Goal: Task Accomplishment & Management: Use online tool/utility

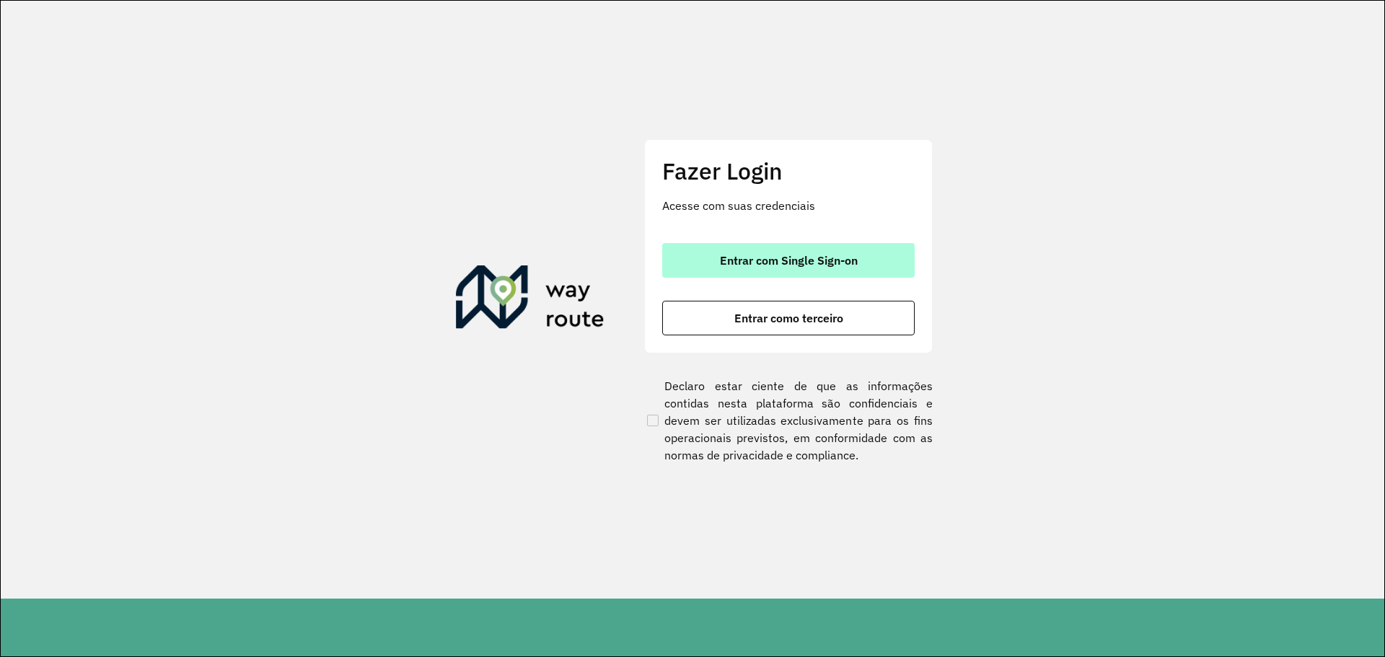
click at [785, 252] on button "Entrar com Single Sign-on" at bounding box center [788, 260] width 252 height 35
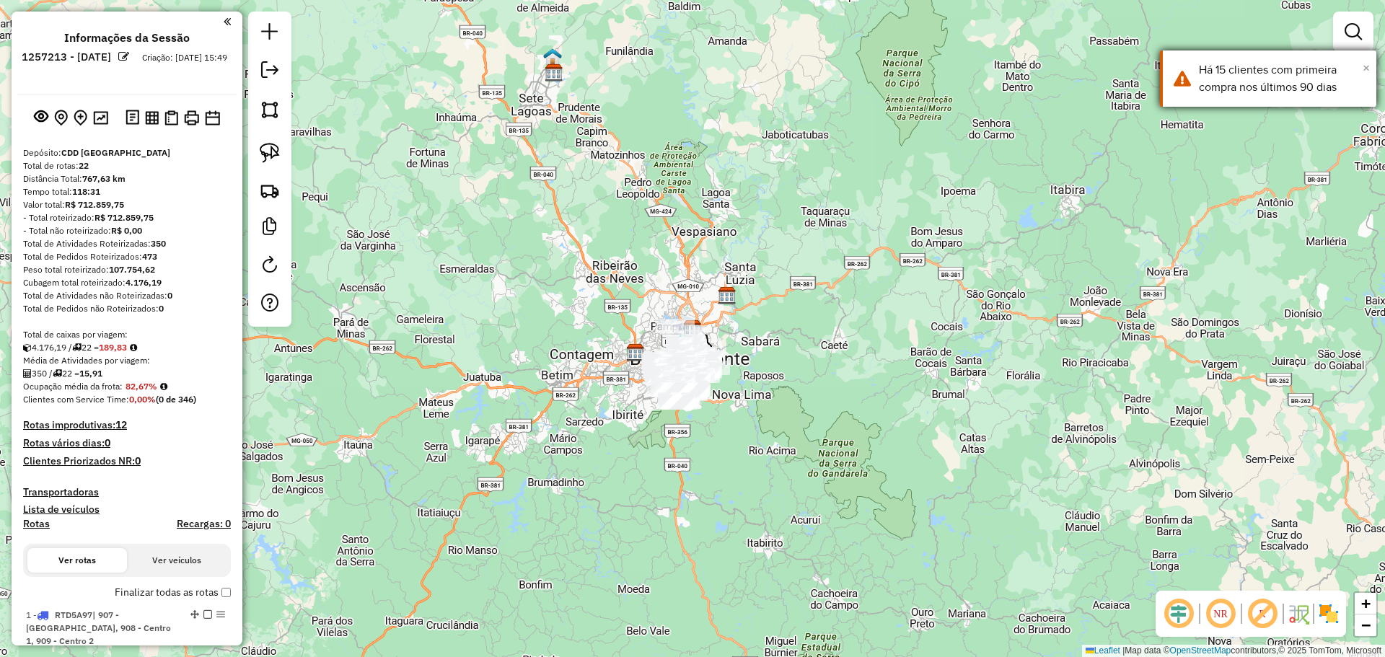
click at [1365, 69] on span "×" at bounding box center [1366, 68] width 7 height 16
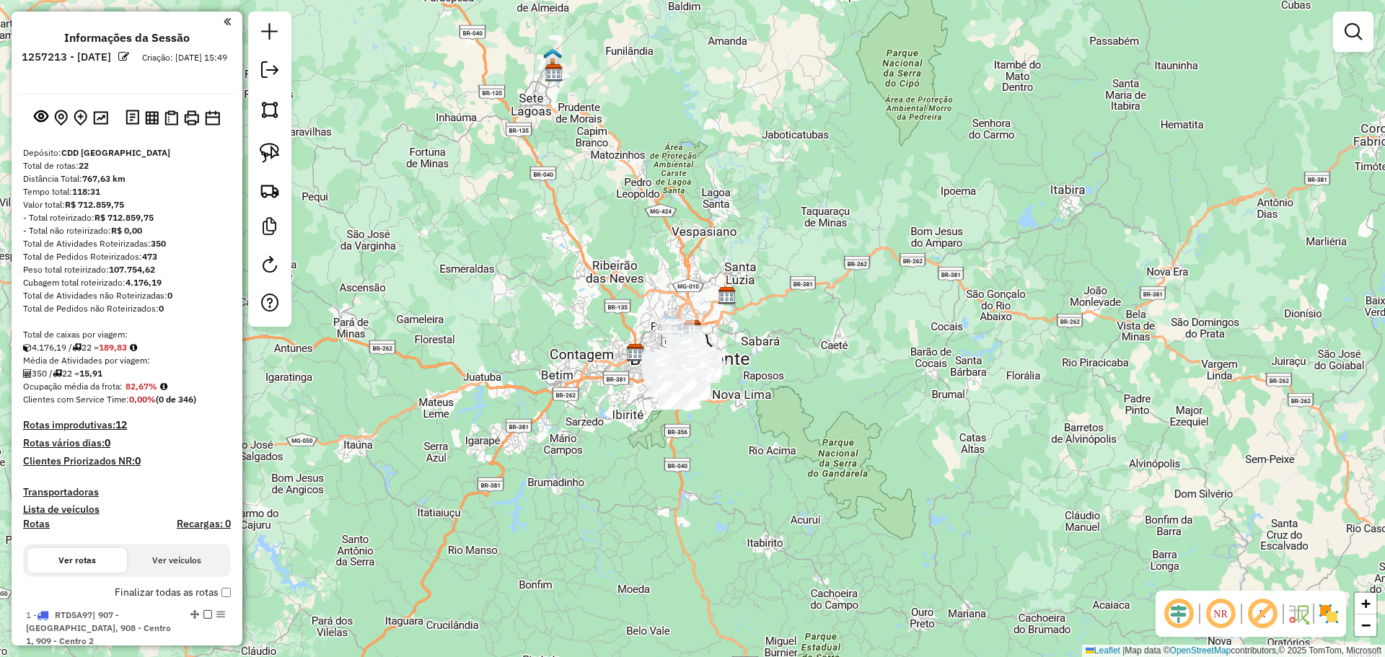
drag, startPoint x: 1219, startPoint y: 276, endPoint x: 1200, endPoint y: 280, distance: 20.0
click at [1218, 276] on div "Janela de atendimento Grade de atendimento Capacidade Transportadoras Veículos …" at bounding box center [692, 328] width 1385 height 657
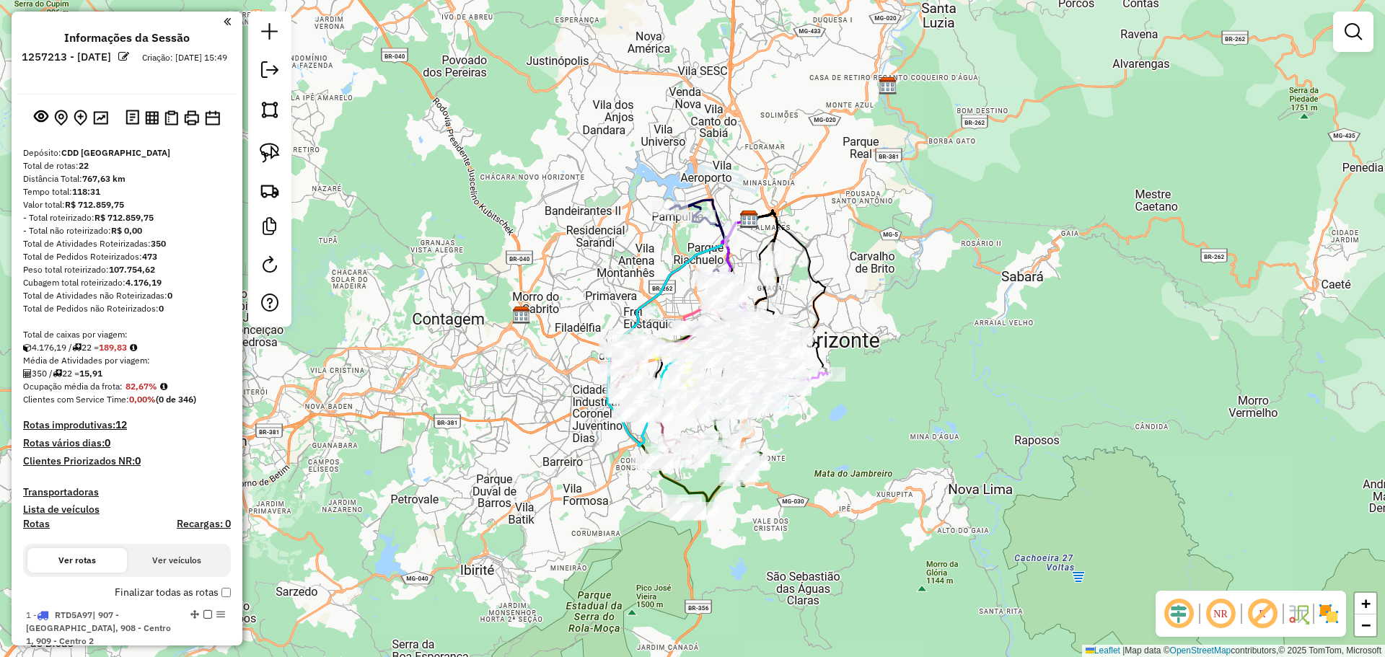
click at [1182, 608] on em at bounding box center [1178, 614] width 35 height 35
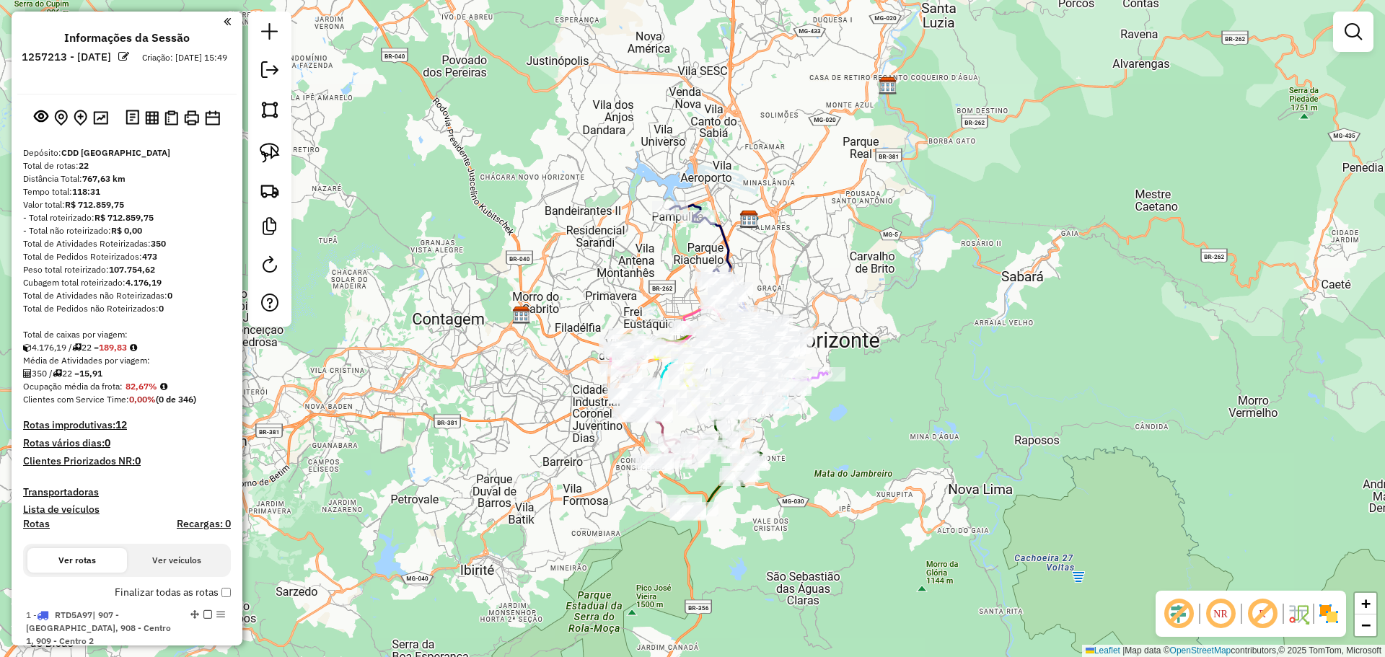
click at [1247, 604] on em at bounding box center [1262, 614] width 35 height 35
click at [1332, 612] on img at bounding box center [1328, 613] width 23 height 23
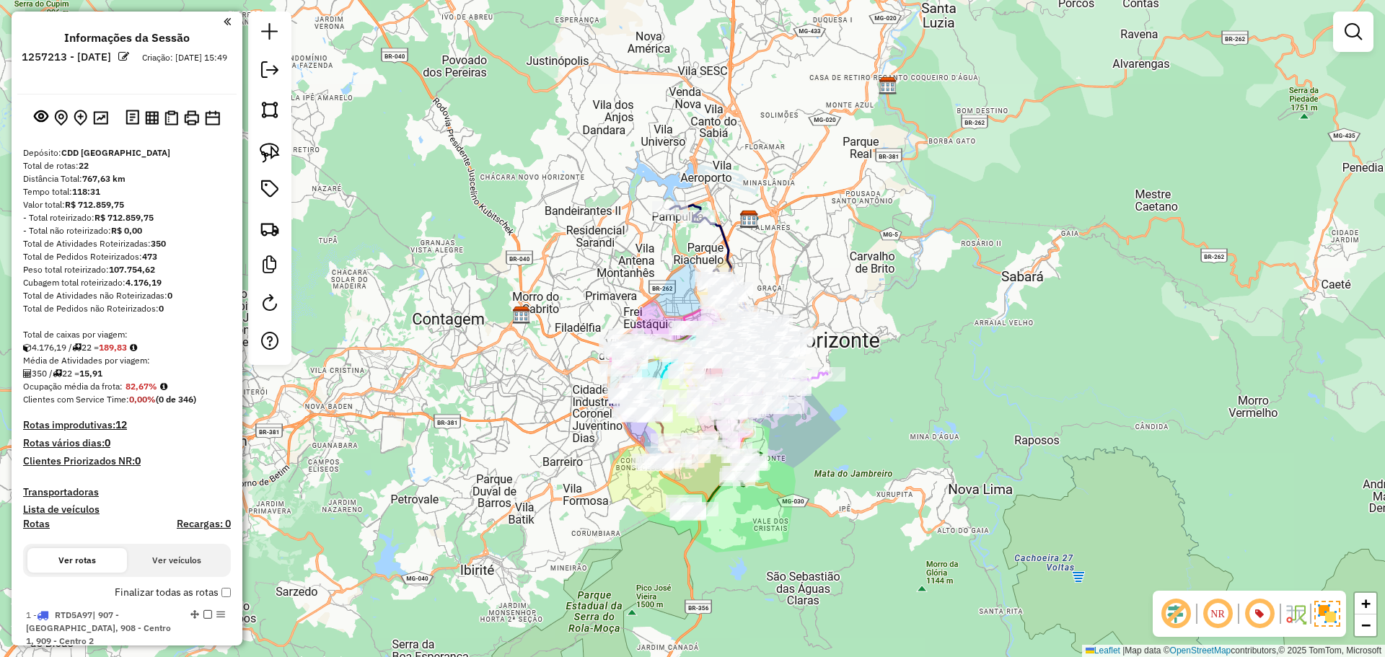
drag, startPoint x: 1207, startPoint y: 501, endPoint x: 1186, endPoint y: 493, distance: 22.4
click at [1206, 501] on div "Janela de atendimento Grade de atendimento Capacidade Transportadoras Veículos …" at bounding box center [692, 328] width 1385 height 657
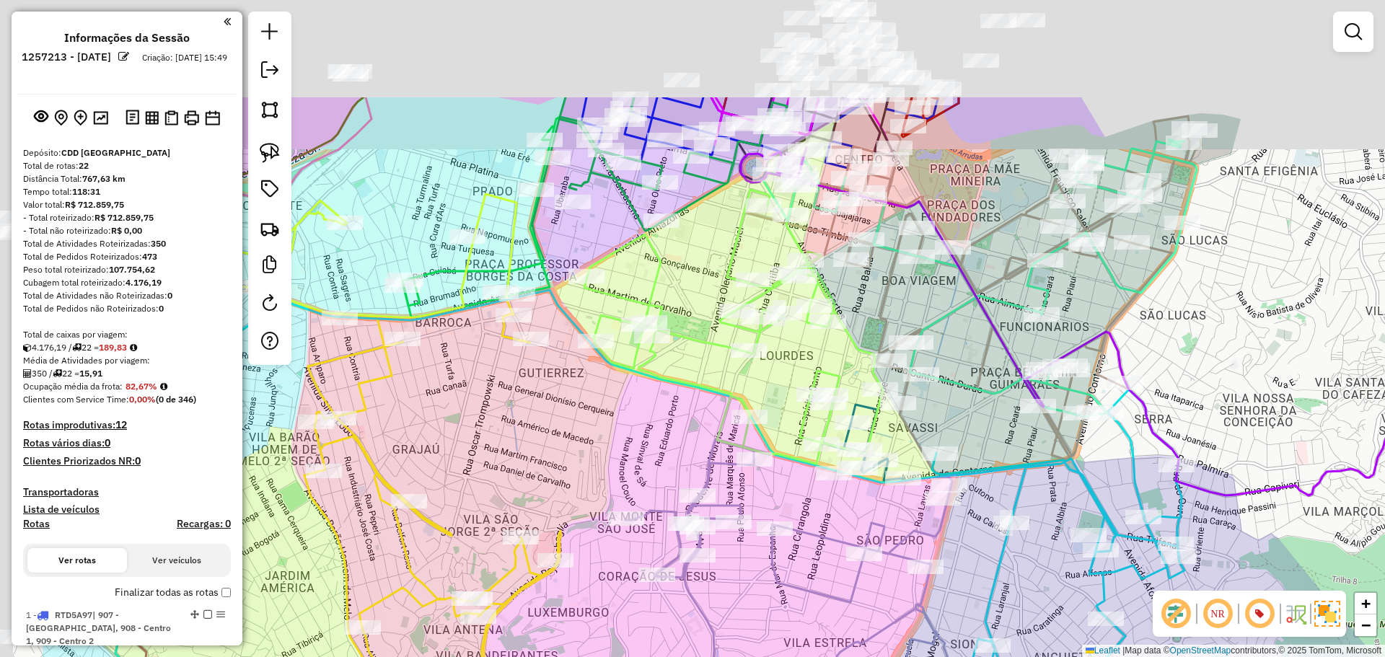
drag, startPoint x: 448, startPoint y: 325, endPoint x: 600, endPoint y: 436, distance: 188.4
click at [600, 436] on div "Janela de atendimento Grade de atendimento Capacidade Transportadoras Veículos …" at bounding box center [692, 328] width 1385 height 657
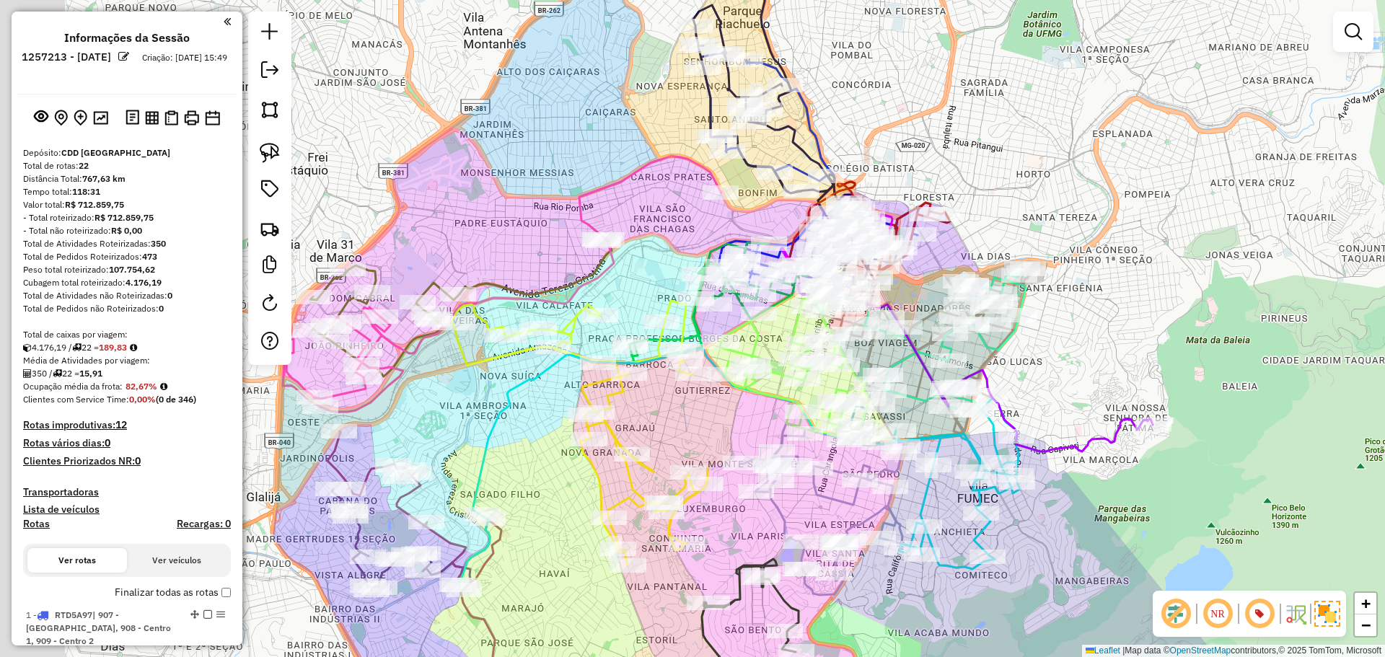
drag, startPoint x: 570, startPoint y: 425, endPoint x: 698, endPoint y: 411, distance: 128.4
click at [698, 411] on div "Janela de atendimento Grade de atendimento Capacidade Transportadoras Veículos …" at bounding box center [692, 328] width 1385 height 657
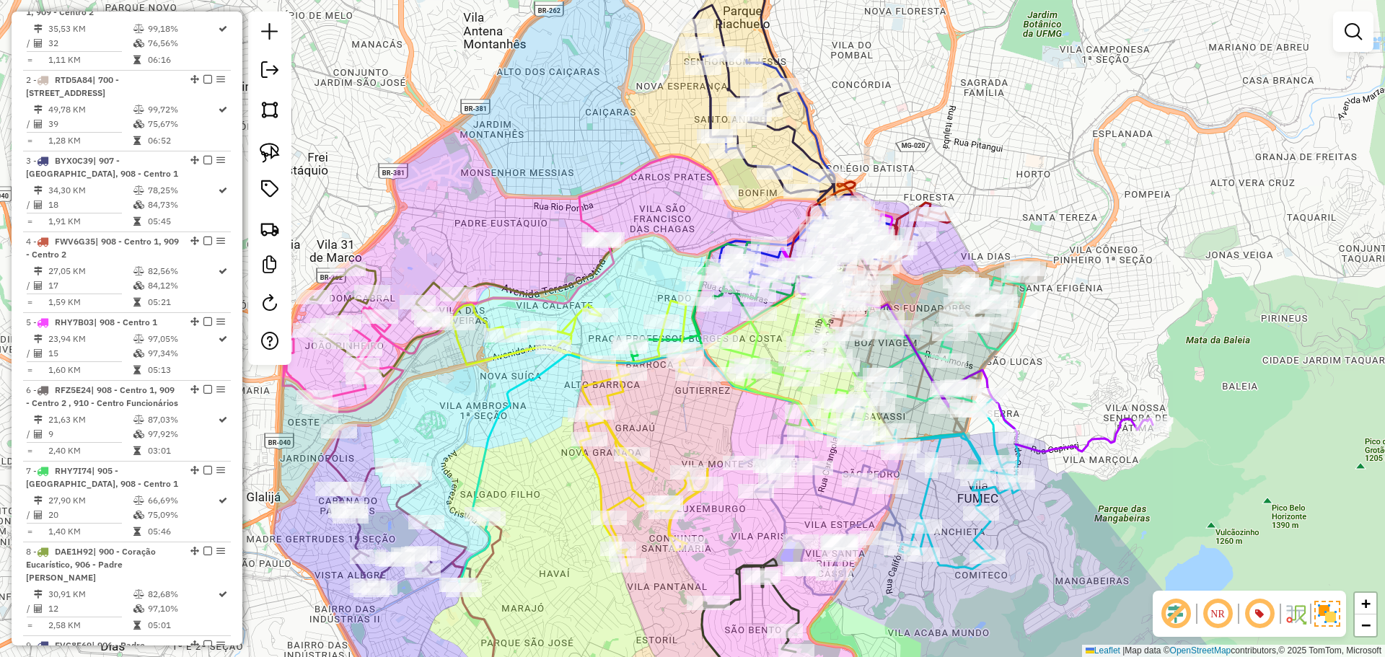
scroll to position [649, 0]
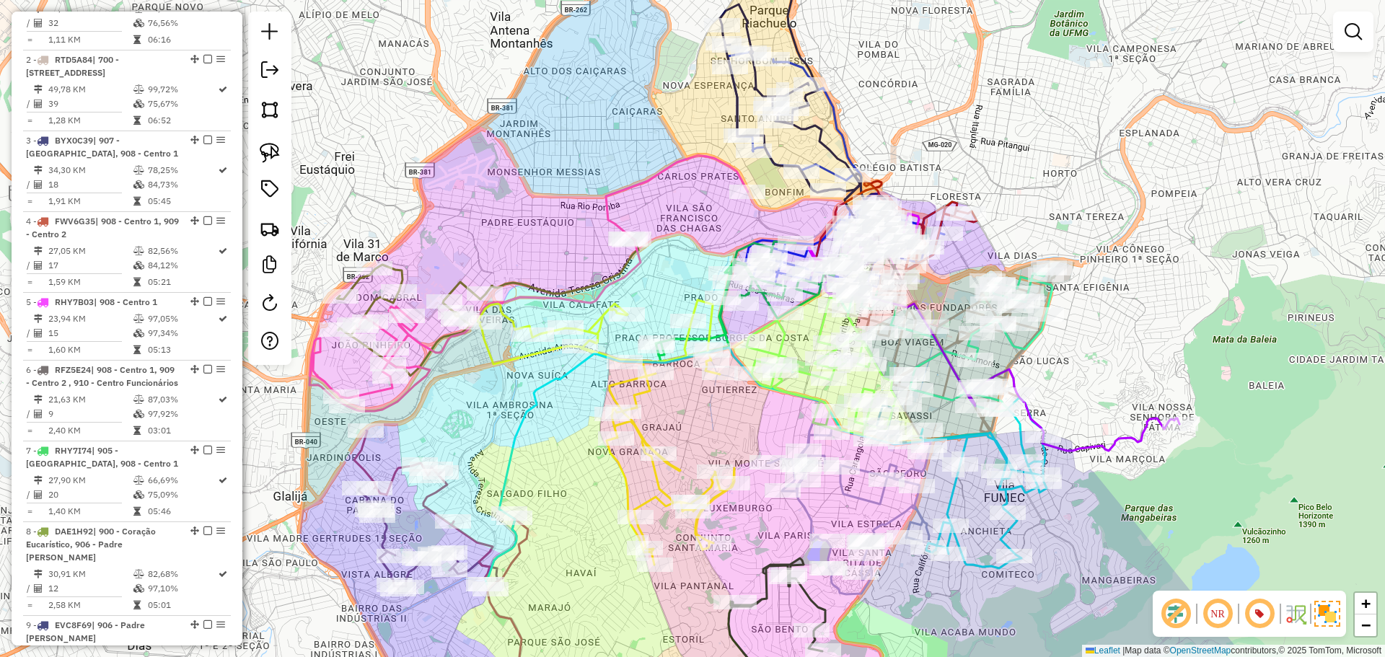
click at [465, 234] on div "Janela de atendimento Grade de atendimento Capacidade Transportadoras Veículos …" at bounding box center [692, 328] width 1385 height 657
click at [1350, 26] on em at bounding box center [1353, 31] width 17 height 17
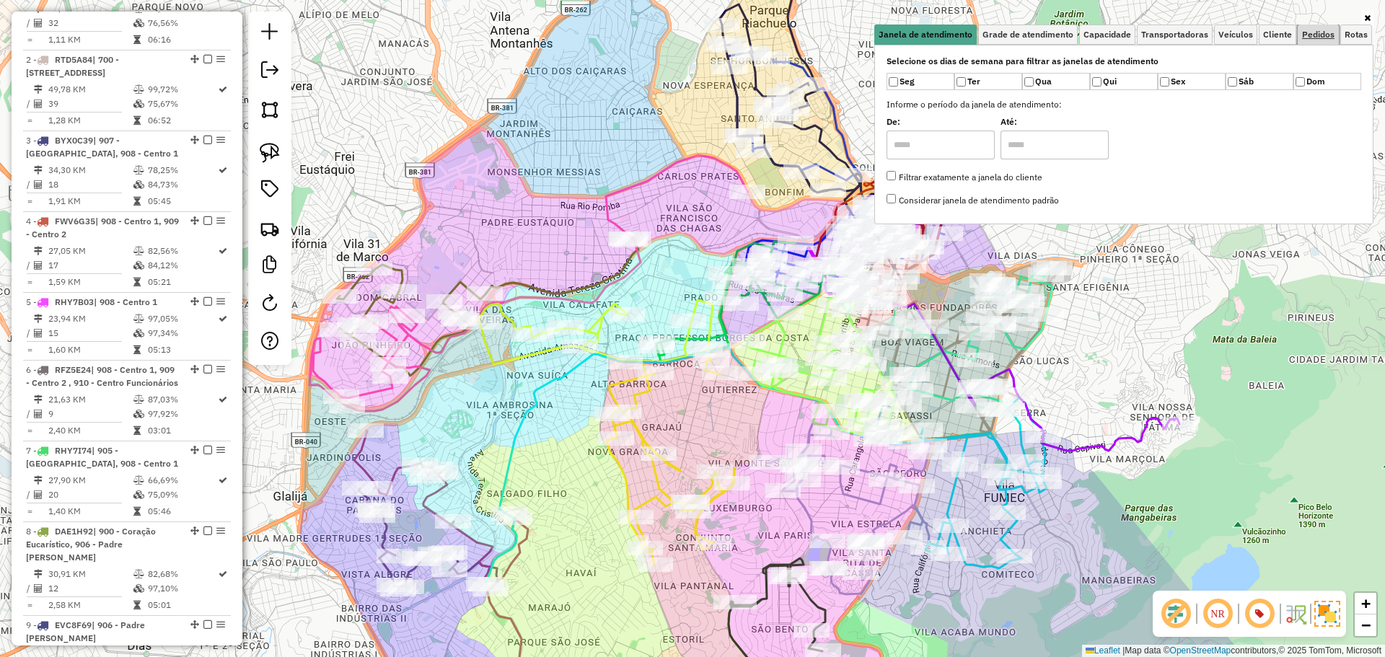
click at [1324, 32] on span "Pedidos" at bounding box center [1318, 34] width 32 height 9
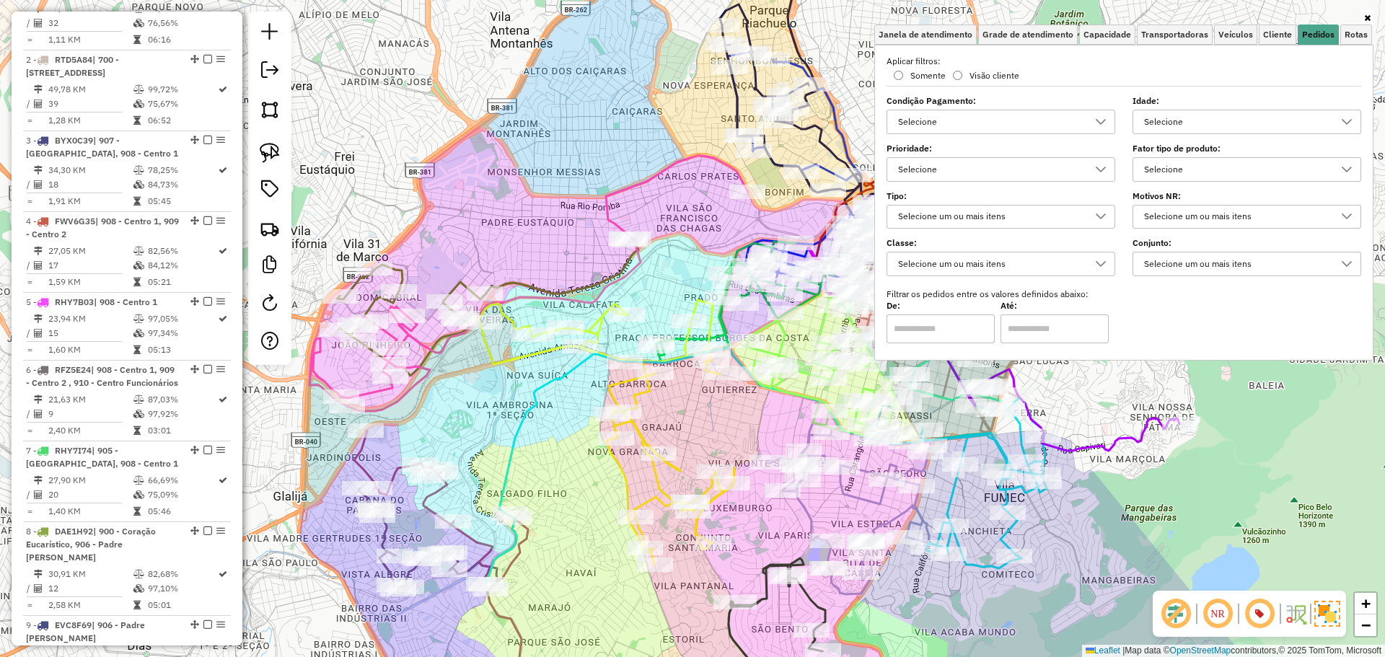
click at [1296, 156] on div "Fator tipo de produto: Selecione" at bounding box center [1246, 164] width 229 height 36
click at [1289, 160] on div "Selecione" at bounding box center [1236, 169] width 194 height 23
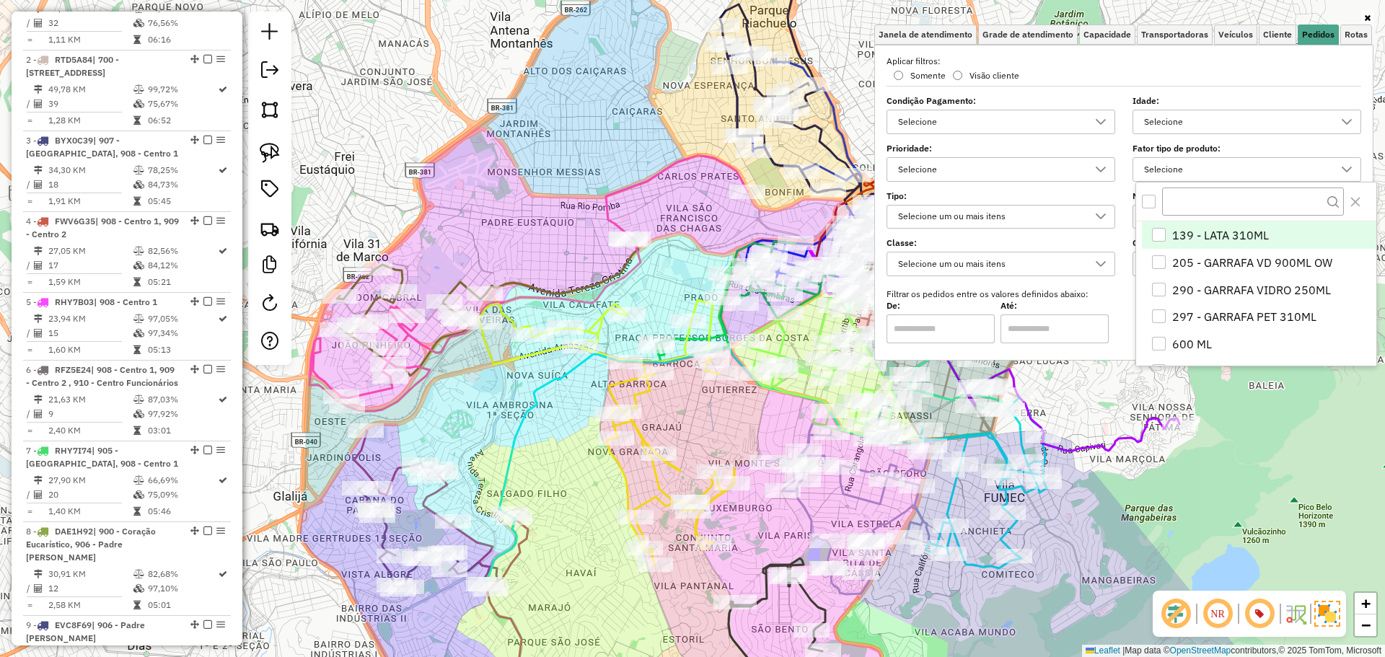
scroll to position [9, 50]
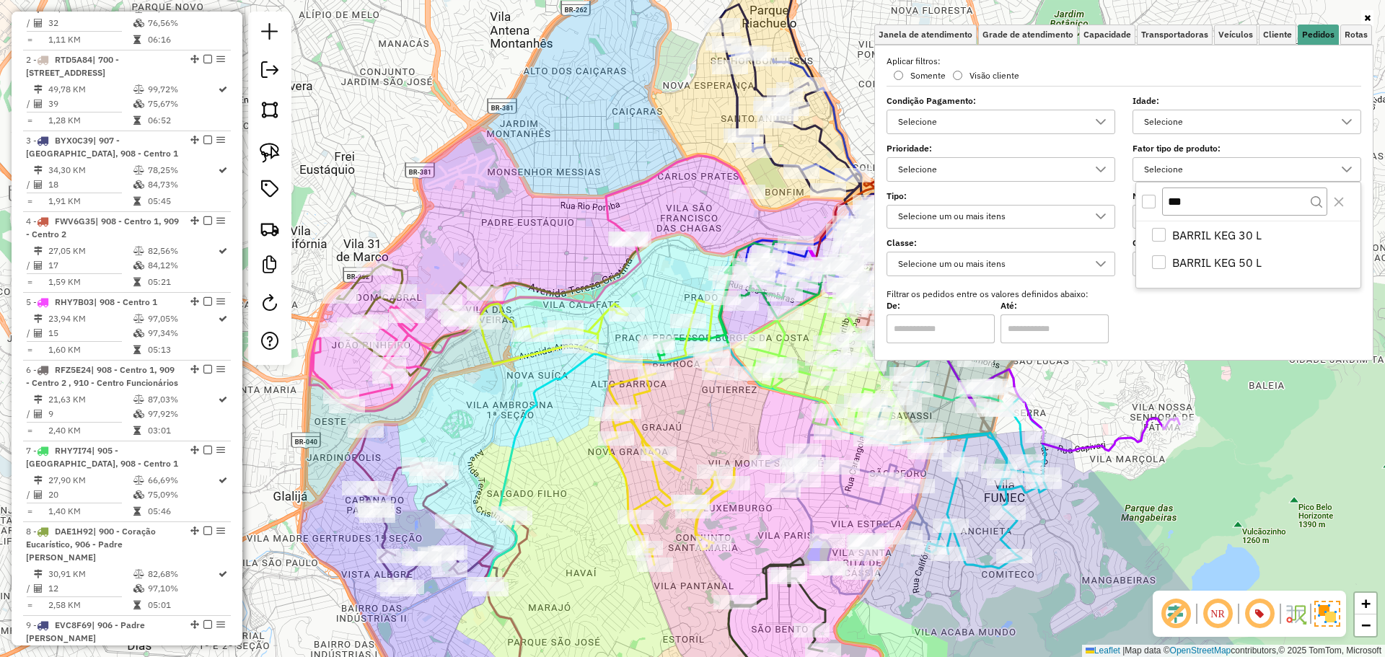
type input "***"
click at [1278, 226] on li "BARRIL KEG 30 L" at bounding box center [1251, 234] width 219 height 27
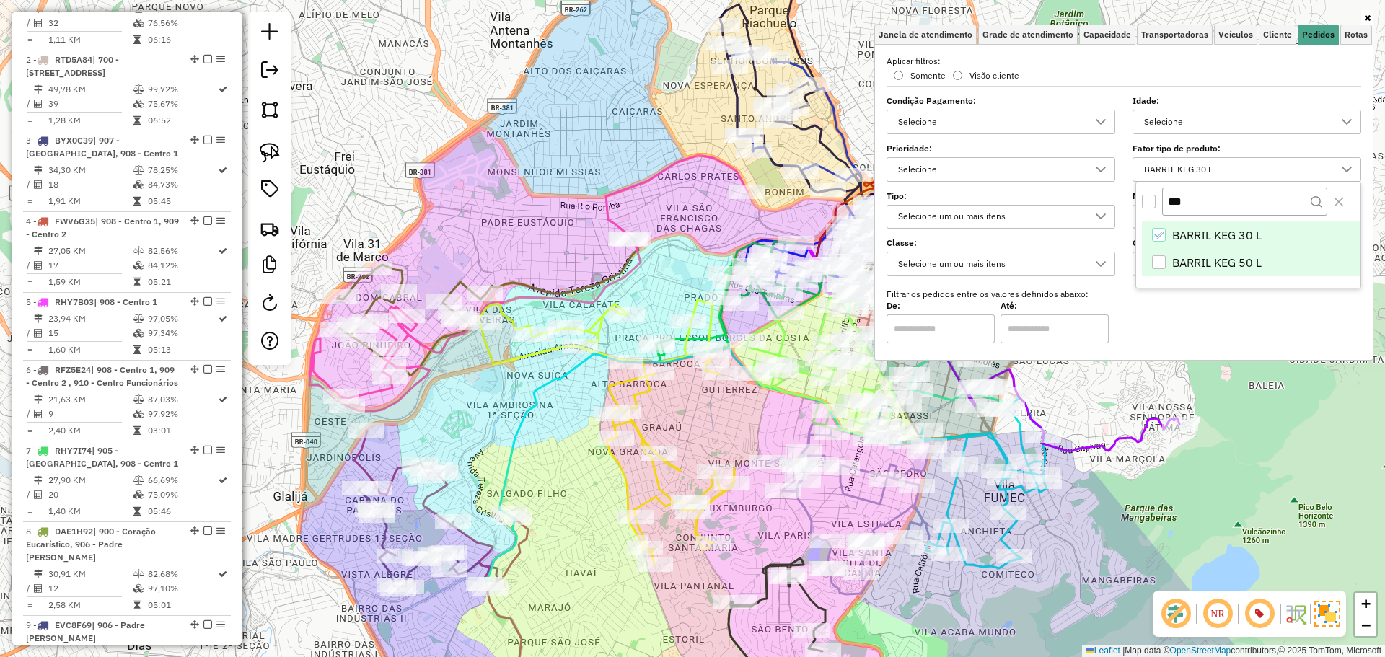
click at [1258, 259] on span "BARRIL KEG 50 L" at bounding box center [1216, 262] width 89 height 17
click at [494, 132] on div "Rota 4 - Placa FWV6G35 63296506 - GLICIA LIBERIO DA SI Janela de atendimento Gr…" at bounding box center [692, 328] width 1385 height 657
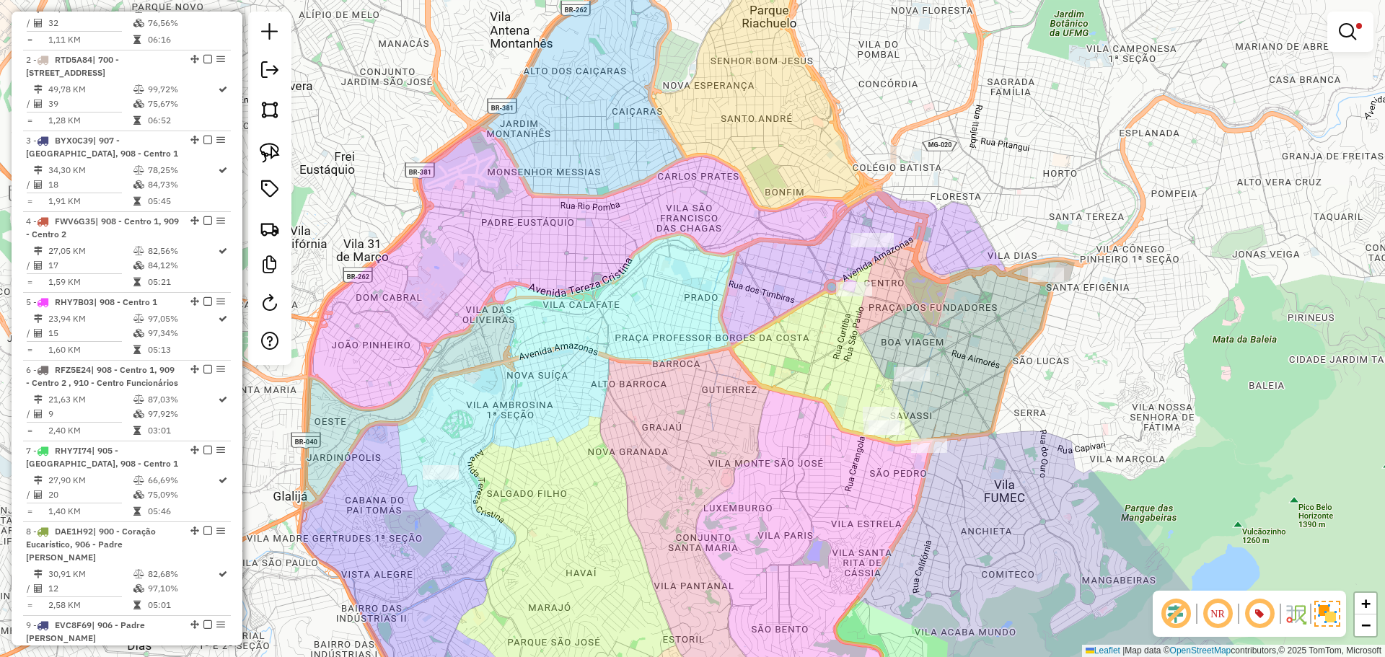
click at [783, 330] on div "Limpar filtros Janela de atendimento Grade de atendimento Capacidade Transporta…" at bounding box center [692, 328] width 1385 height 657
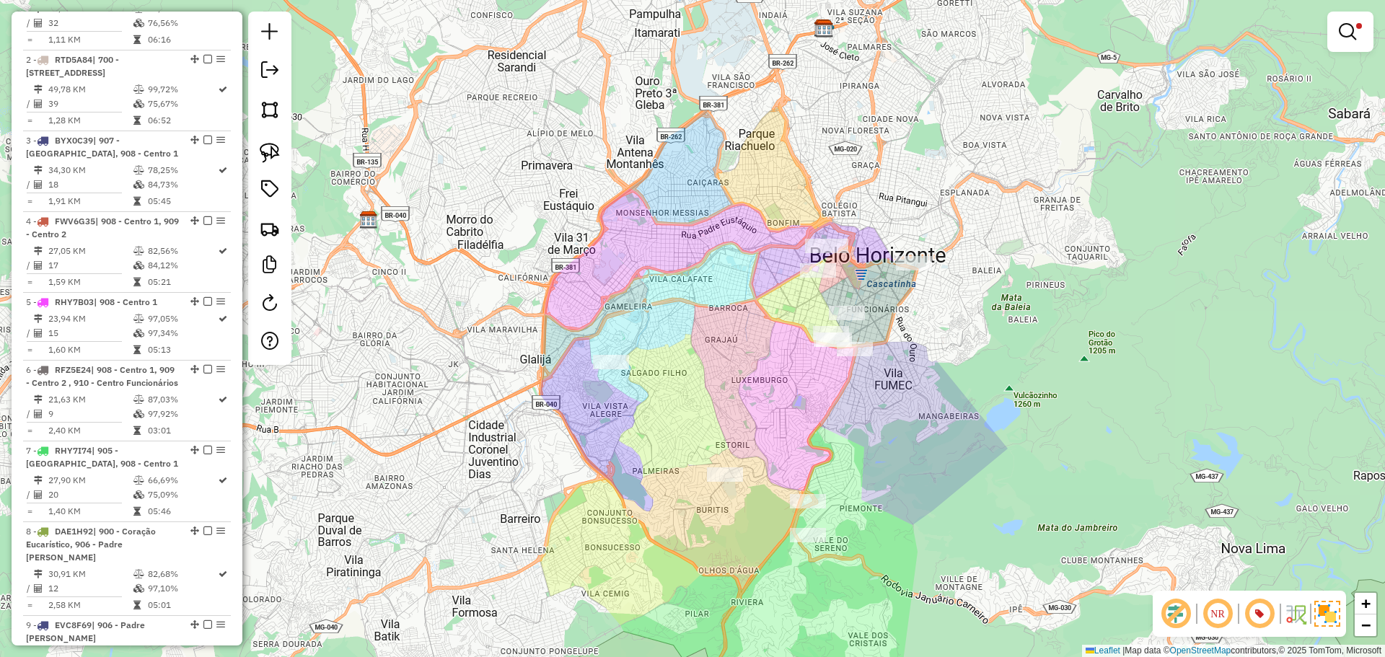
click at [607, 297] on div "Limpar filtros Janela de atendimento Grade de atendimento Capacidade Transporta…" at bounding box center [692, 328] width 1385 height 657
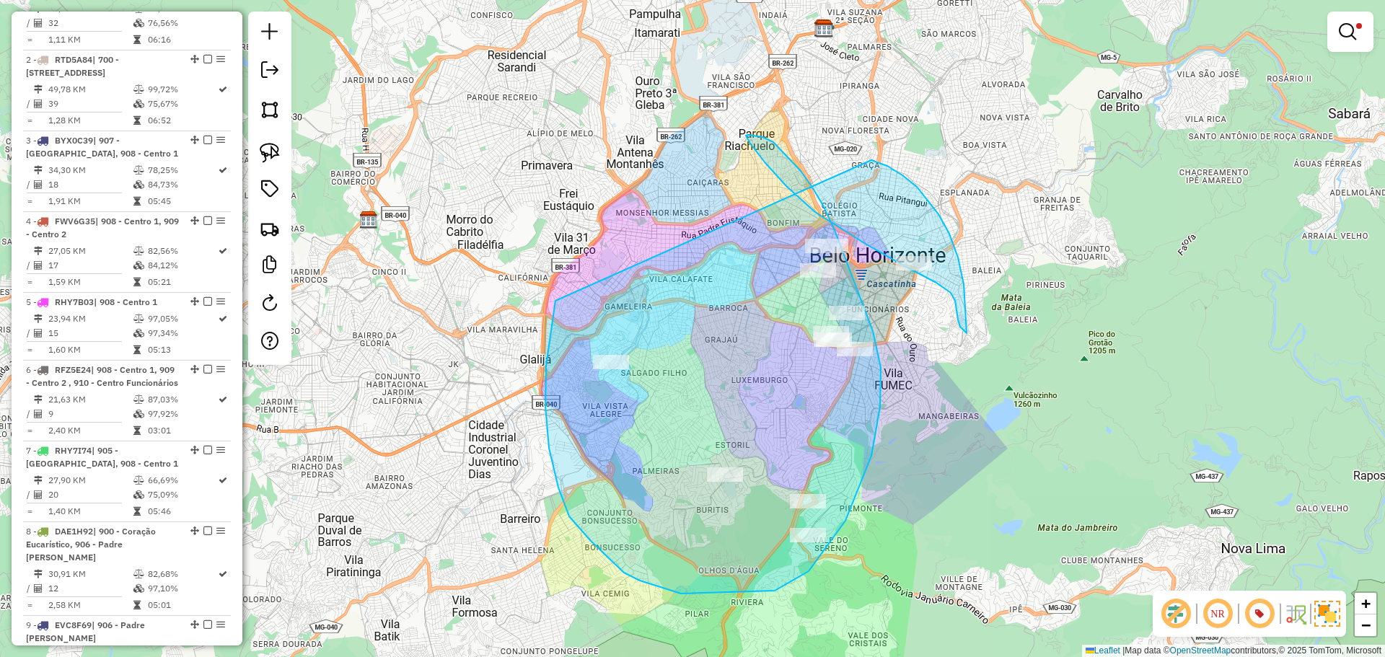
drag, startPoint x: 555, startPoint y: 301, endPoint x: 794, endPoint y: 148, distance: 283.5
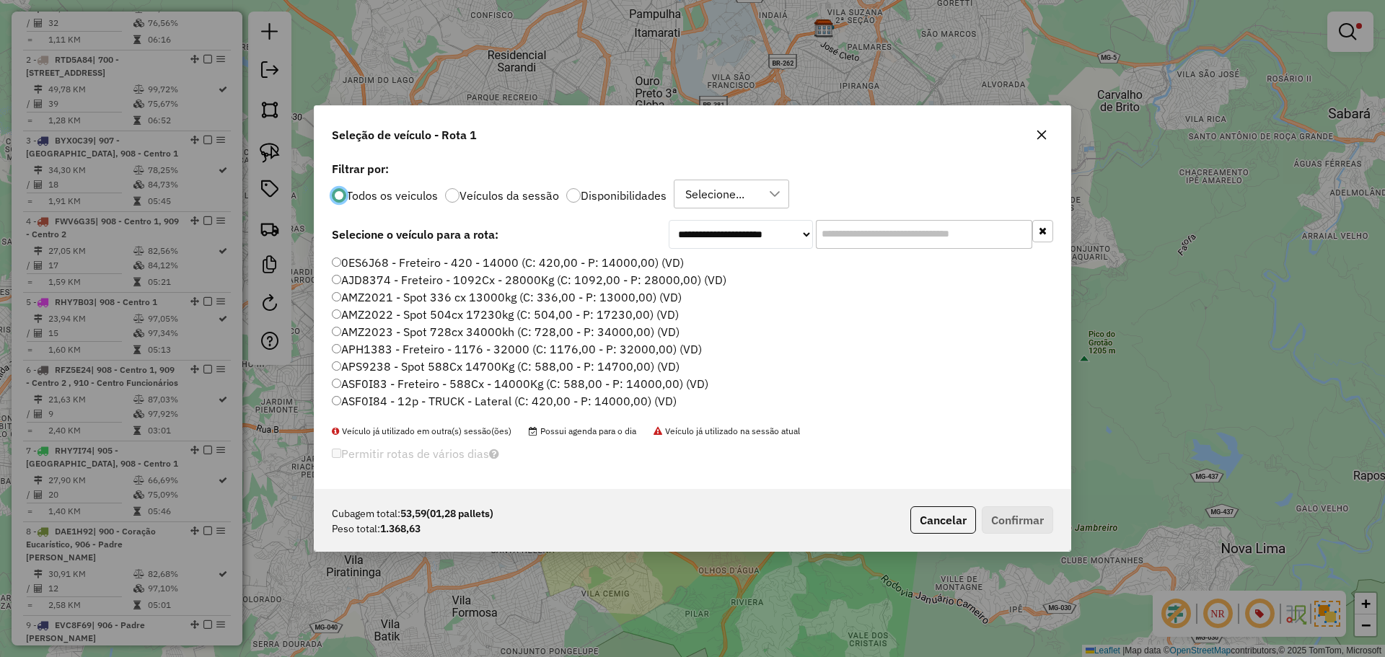
scroll to position [8, 4]
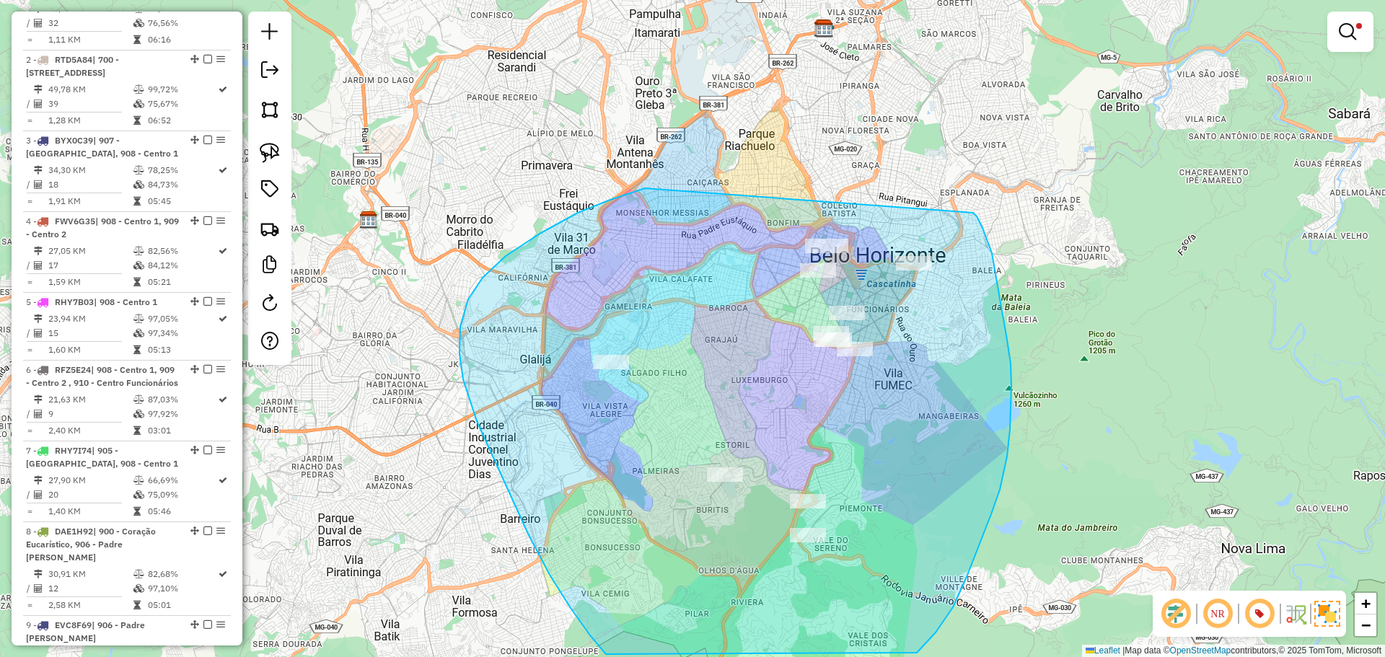
drag, startPoint x: 540, startPoint y: 234, endPoint x: 972, endPoint y: 211, distance: 433.4
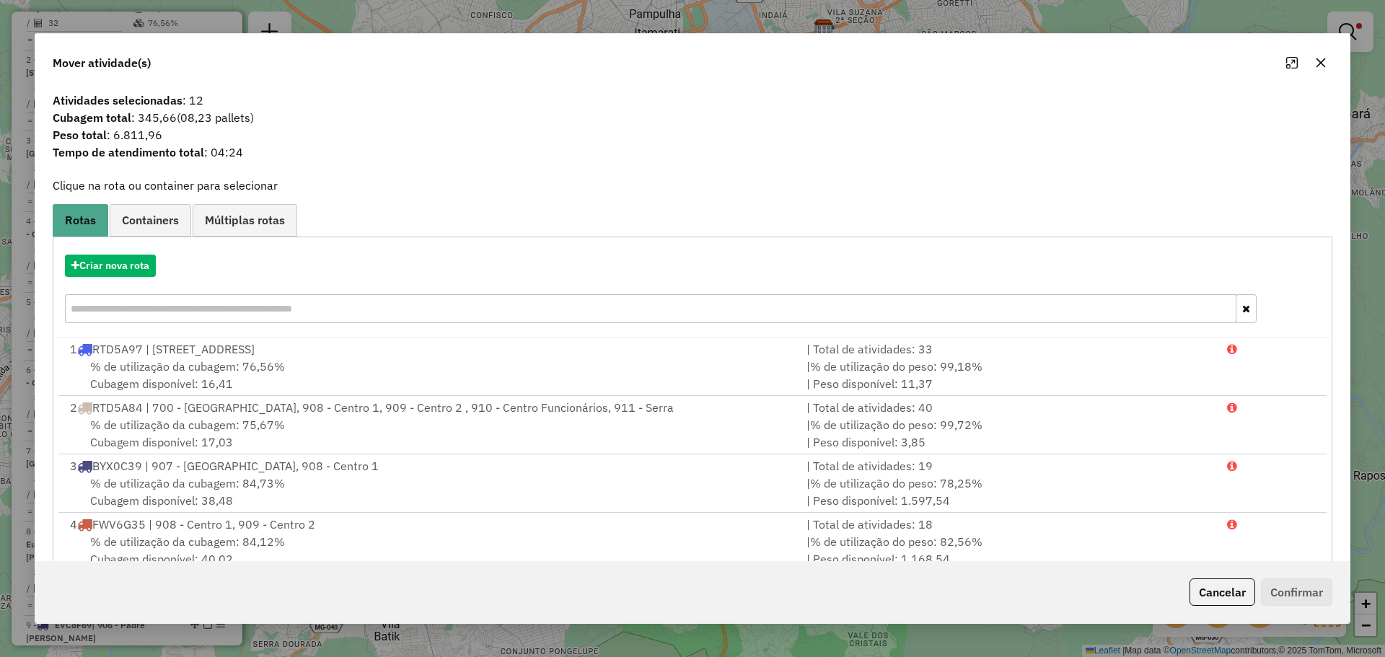
click at [153, 219] on span "Containers" at bounding box center [150, 220] width 57 height 12
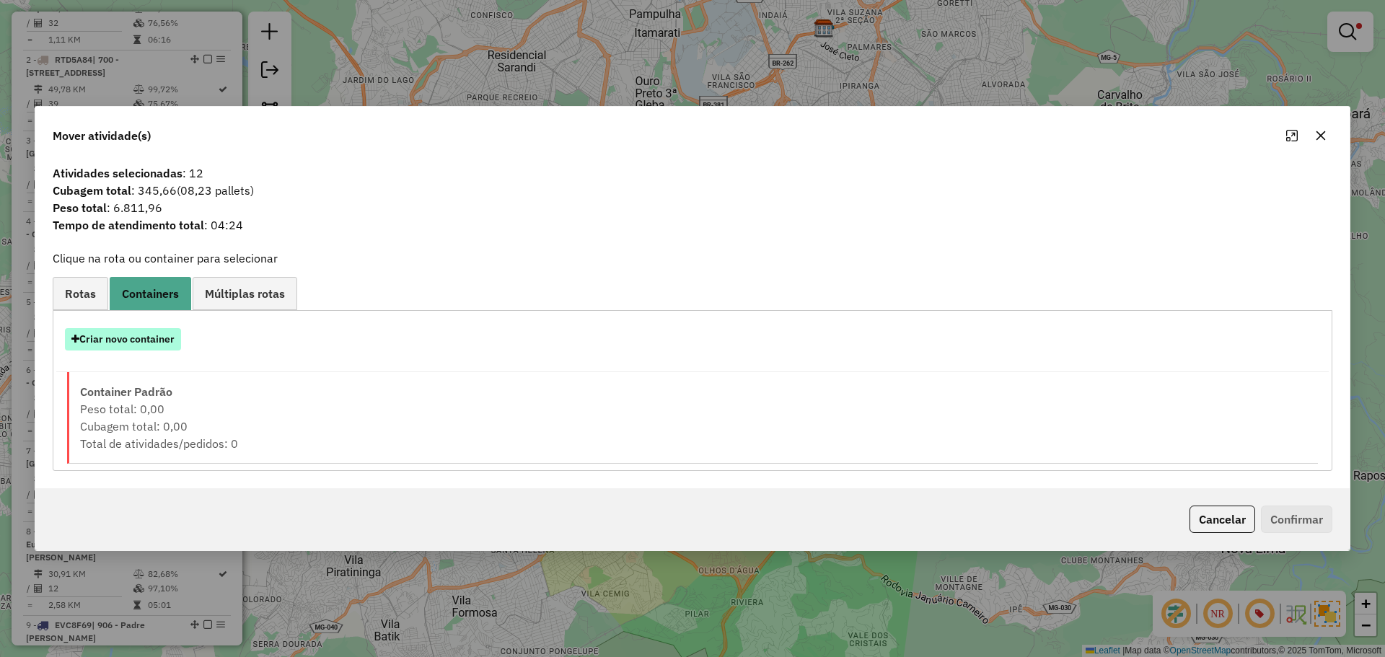
click at [133, 333] on button "Criar novo container" at bounding box center [123, 339] width 116 height 22
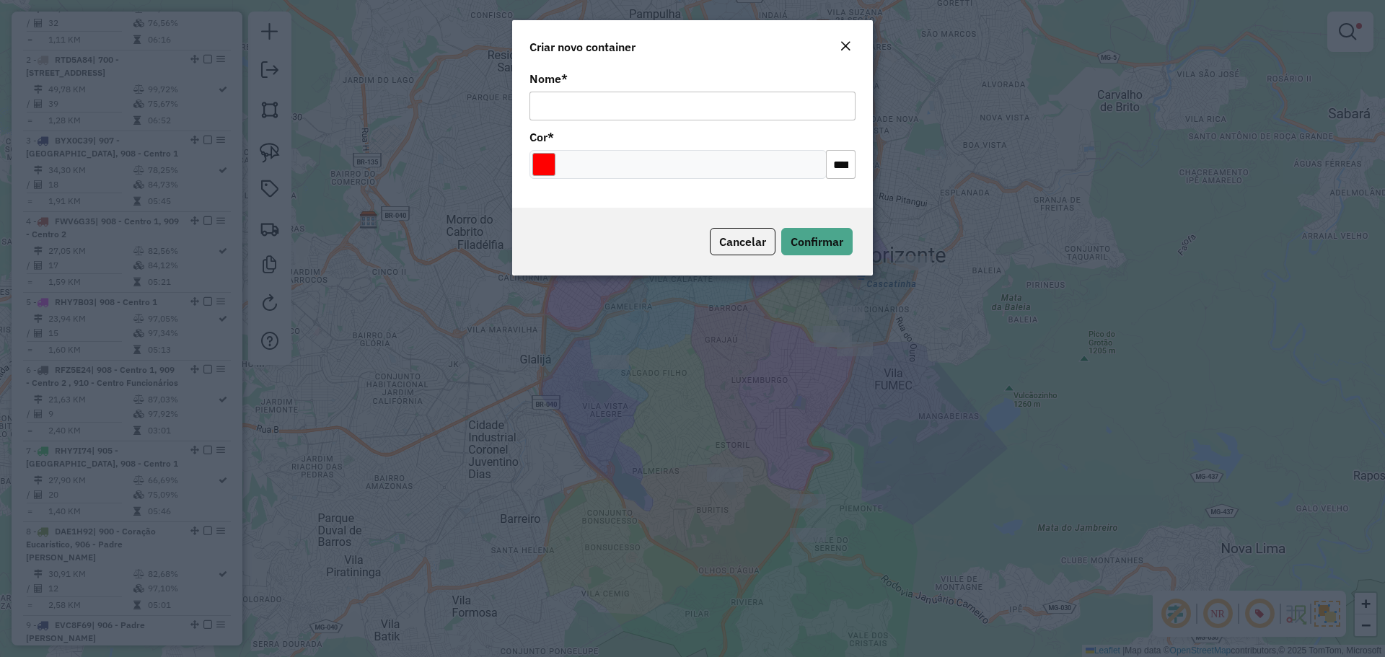
click at [584, 97] on input "Nome *" at bounding box center [692, 106] width 326 height 29
type input "*****"
click at [547, 170] on input "Select a color" at bounding box center [543, 164] width 23 height 23
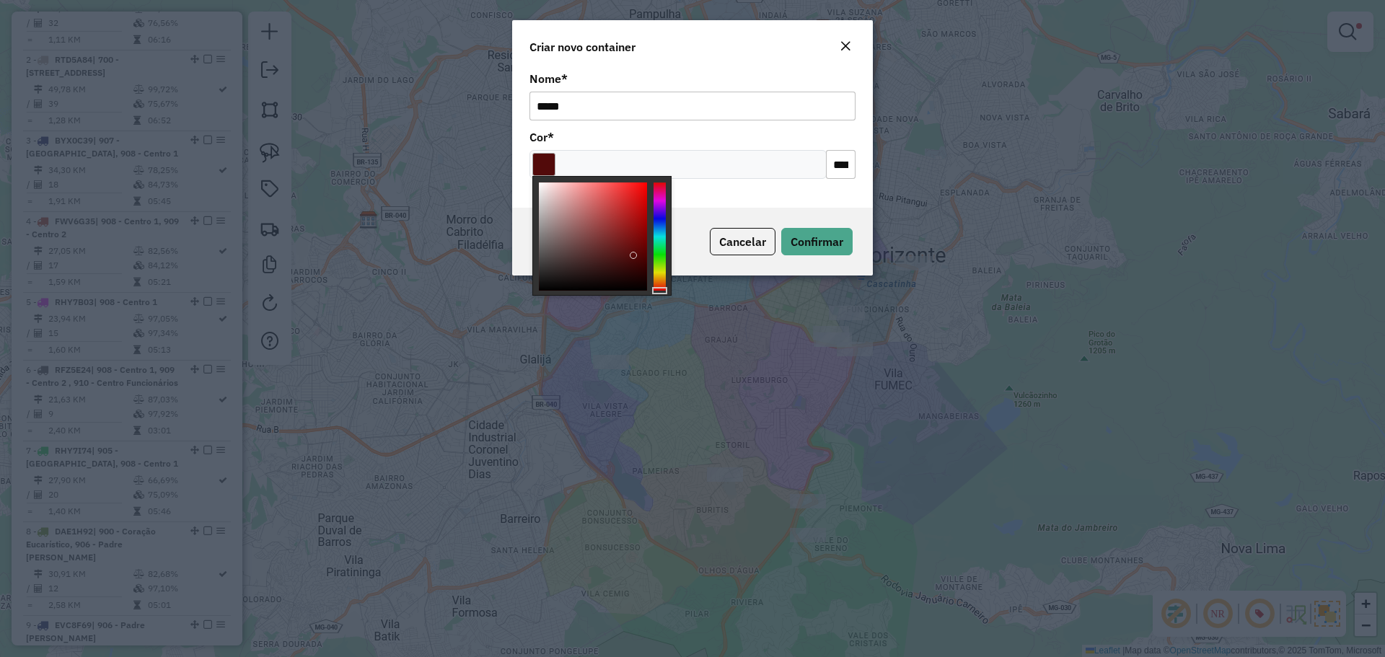
type input "*******"
click at [804, 321] on body "Aguarde... Pop-up bloqueado! Seu navegador bloqueou automáticamente a abertura …" at bounding box center [692, 328] width 1385 height 657
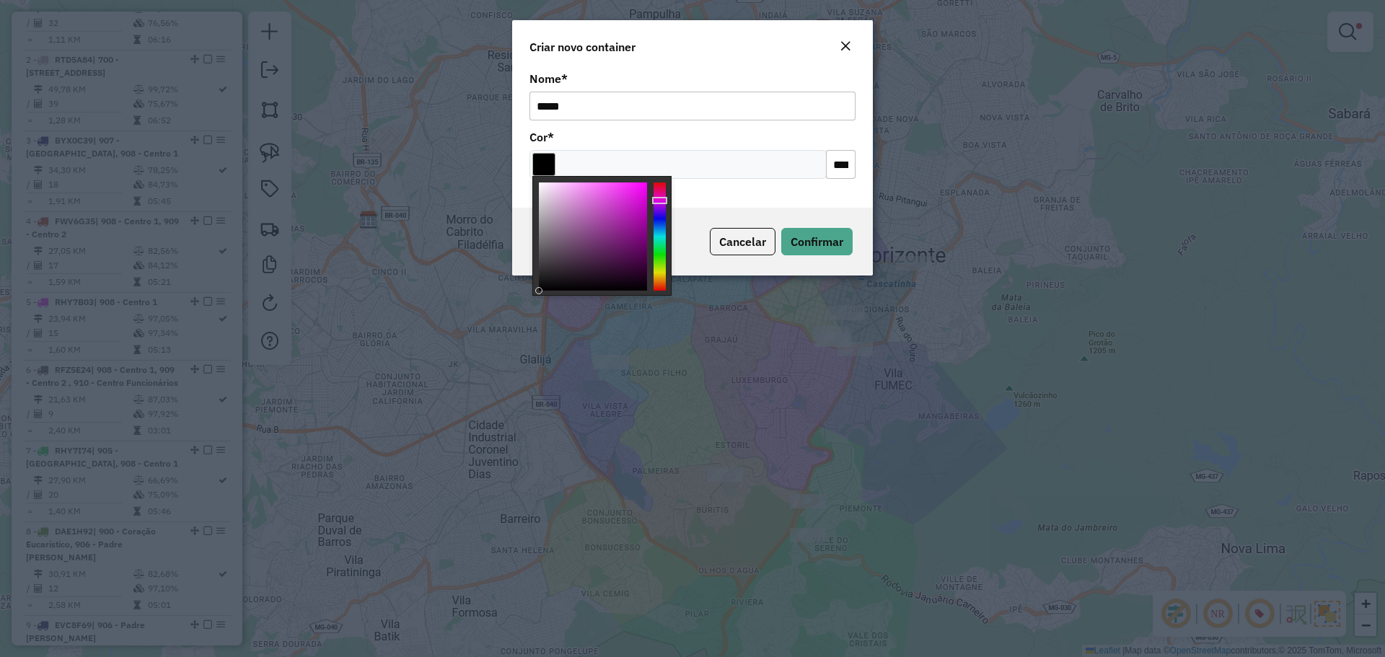
click at [845, 225] on div "Cancelar Confirmar" at bounding box center [692, 242] width 361 height 68
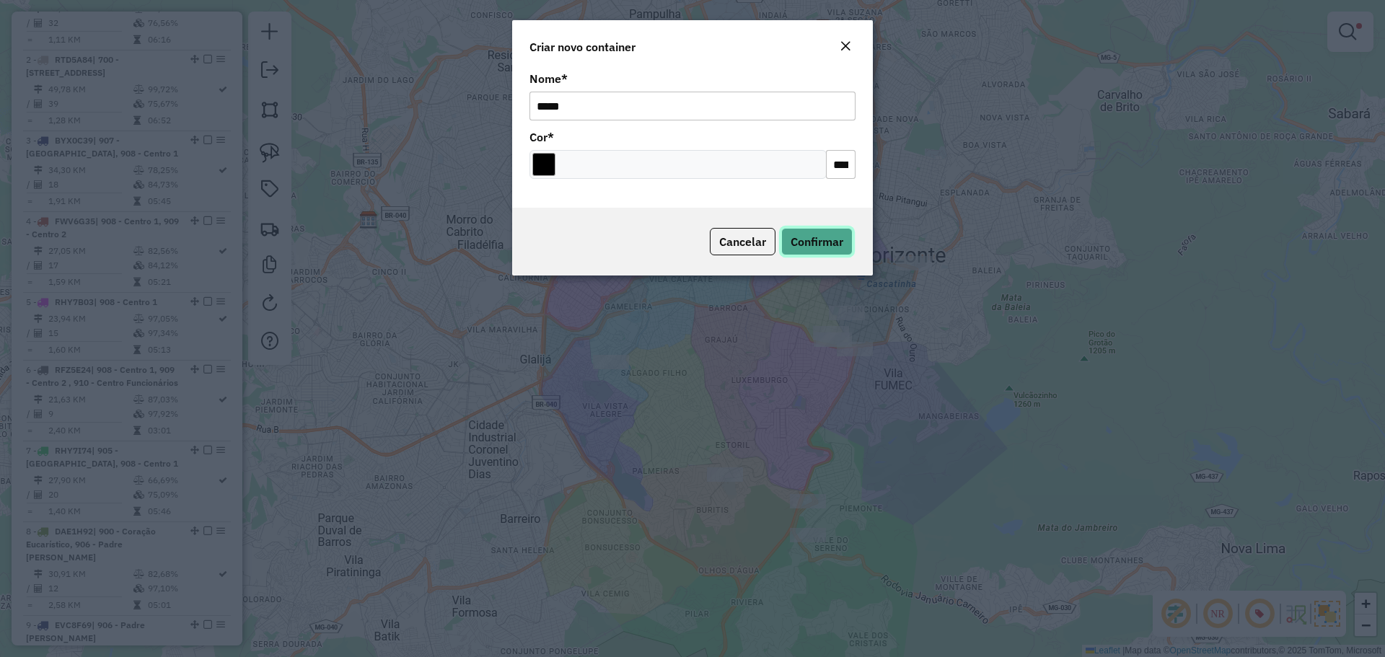
click at [852, 242] on button "Confirmar" at bounding box center [816, 241] width 71 height 27
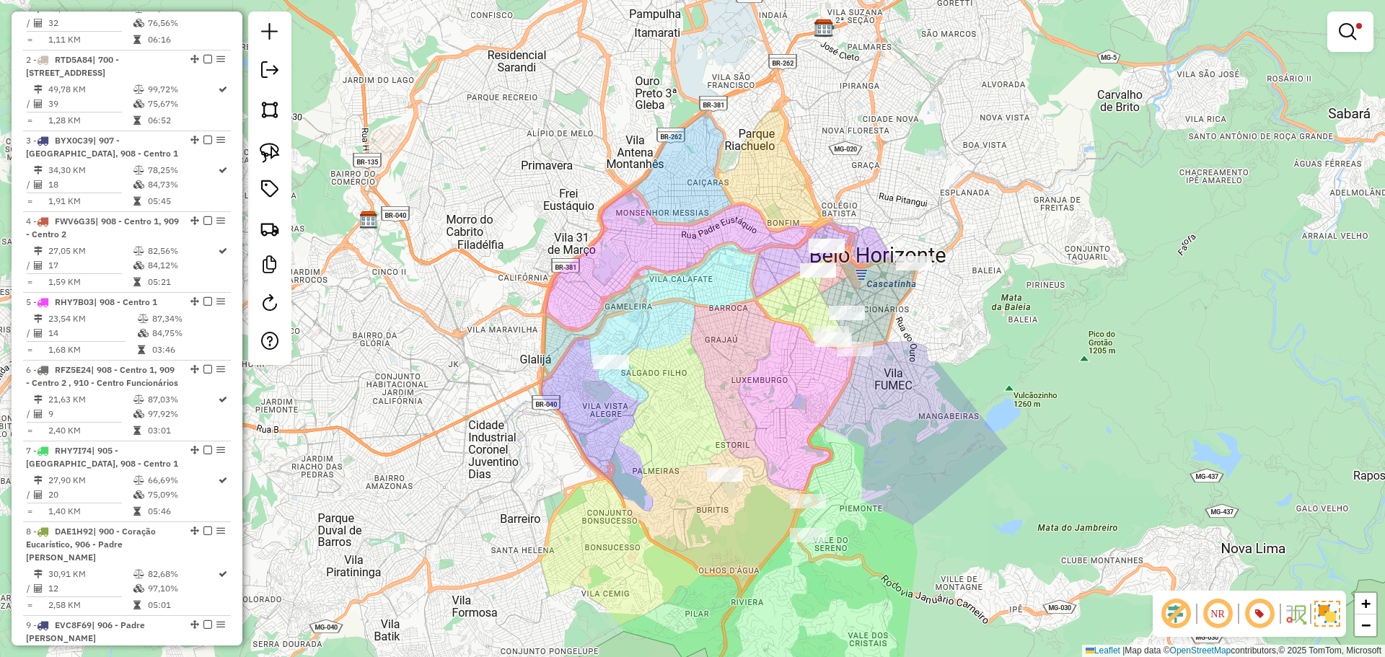
click at [1205, 123] on div "Limpar filtros Janela de atendimento Grade de atendimento Capacidade Transporta…" at bounding box center [692, 328] width 1385 height 657
click at [1339, 32] on em at bounding box center [1347, 31] width 17 height 17
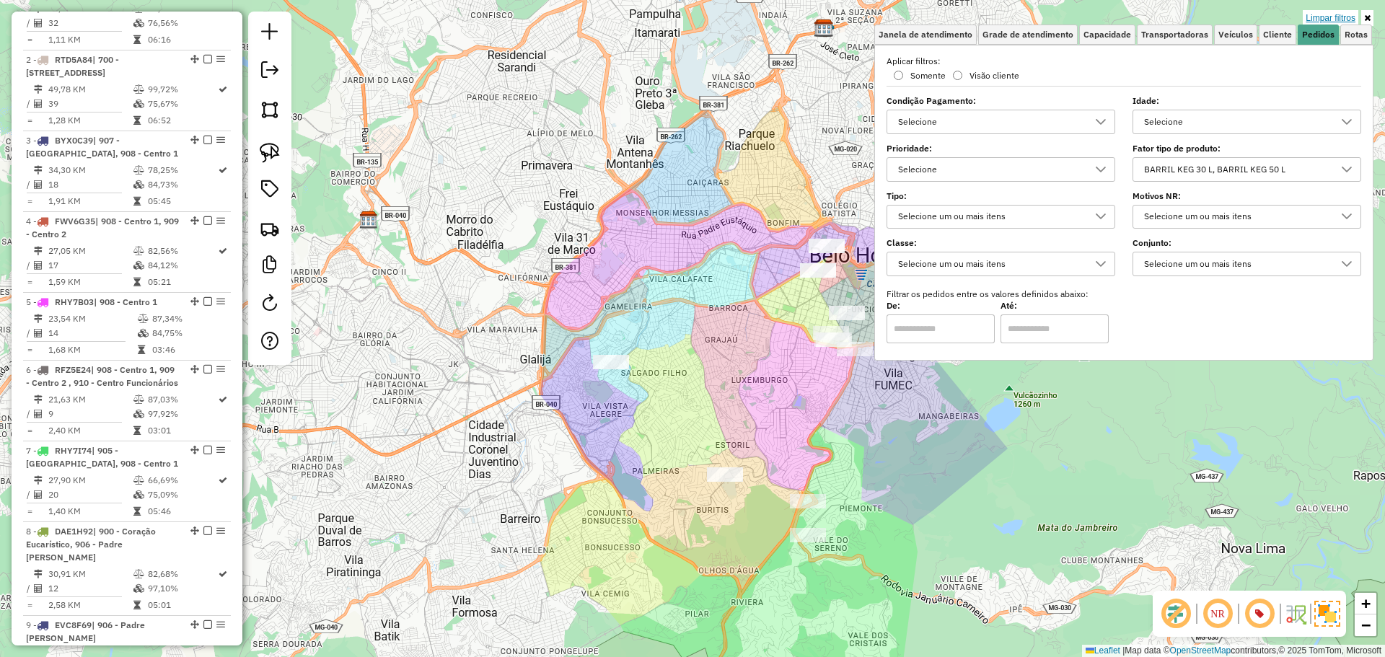
click at [1342, 14] on link "Limpar filtros" at bounding box center [1331, 18] width 56 height 16
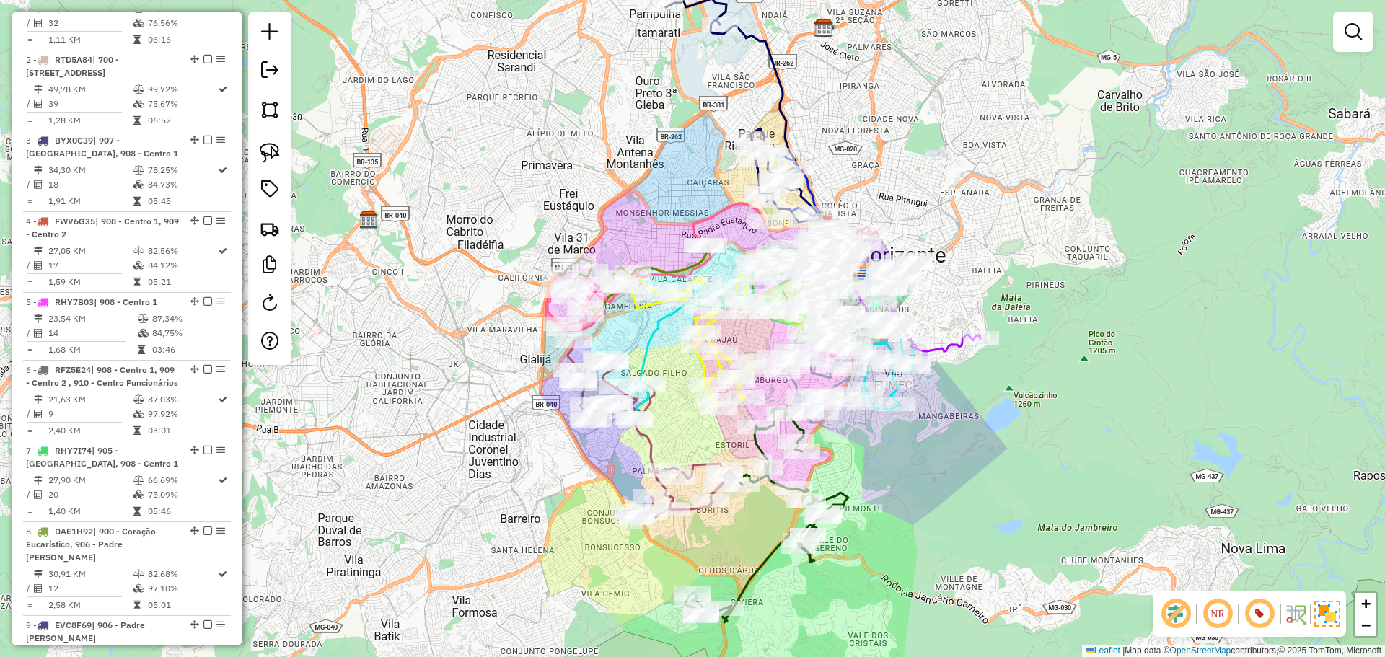
click at [424, 211] on div "Janela de atendimento Grade de atendimento Capacidade Transportadoras Veículos …" at bounding box center [692, 328] width 1385 height 657
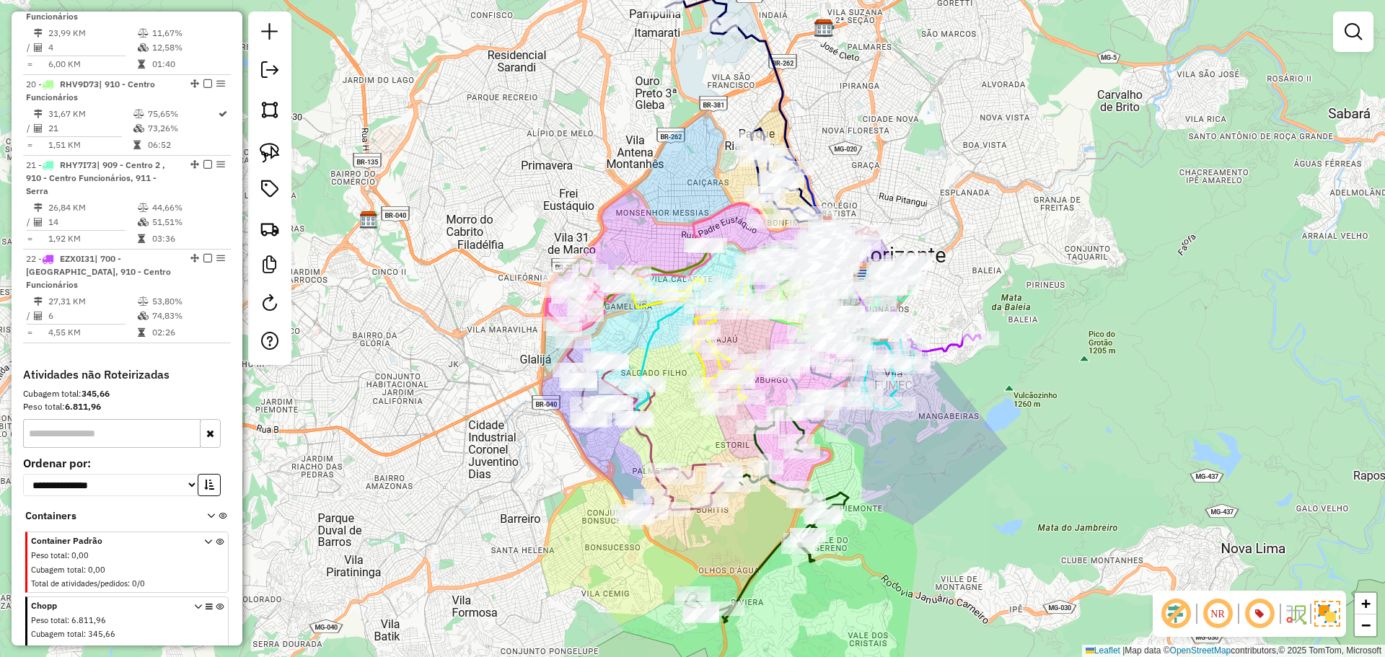
scroll to position [2203, 0]
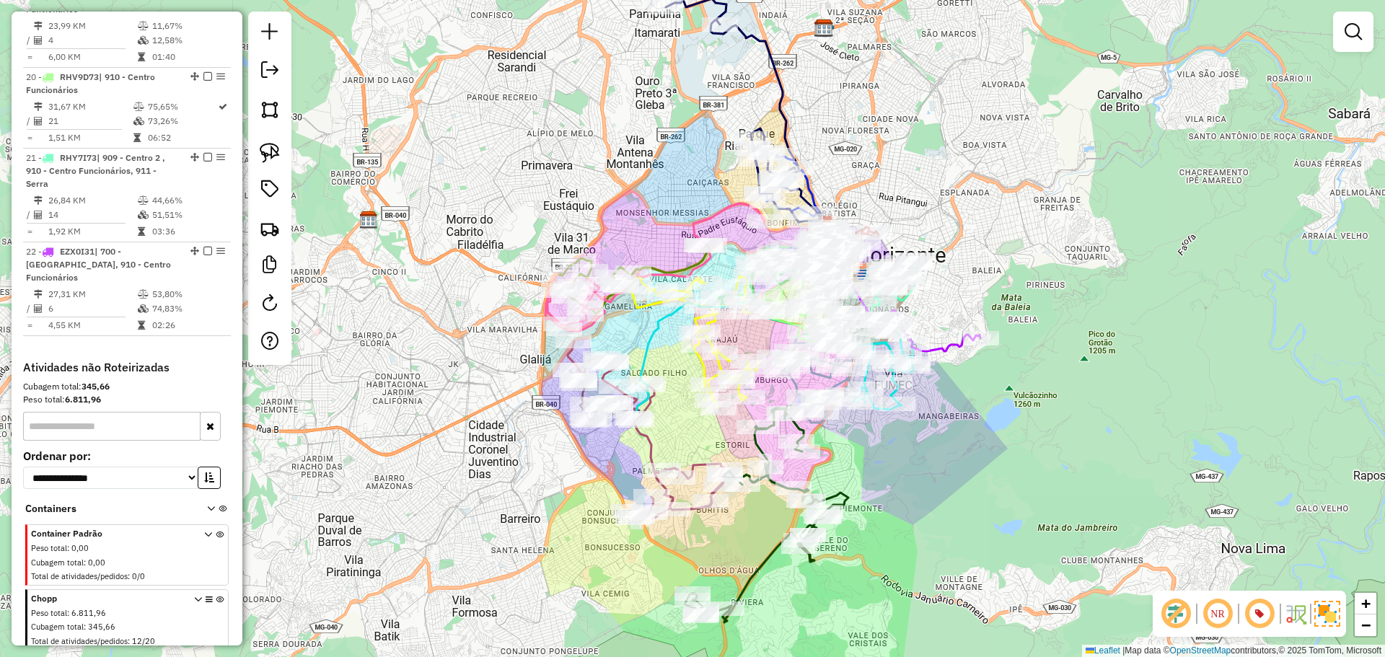
click at [216, 596] on icon at bounding box center [220, 623] width 8 height 54
click at [400, 528] on div "Janela de atendimento Grade de atendimento Capacidade Transportadoras Veículos …" at bounding box center [692, 328] width 1385 height 657
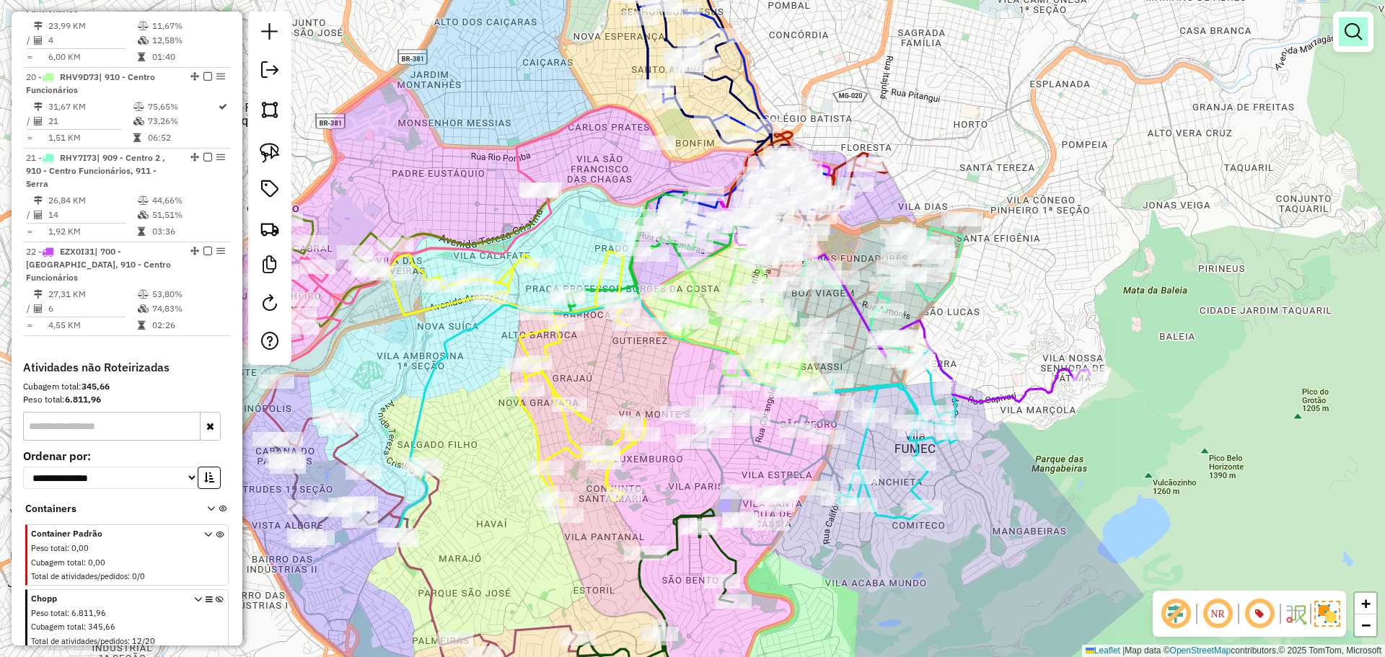
click at [1357, 27] on em at bounding box center [1353, 31] width 17 height 17
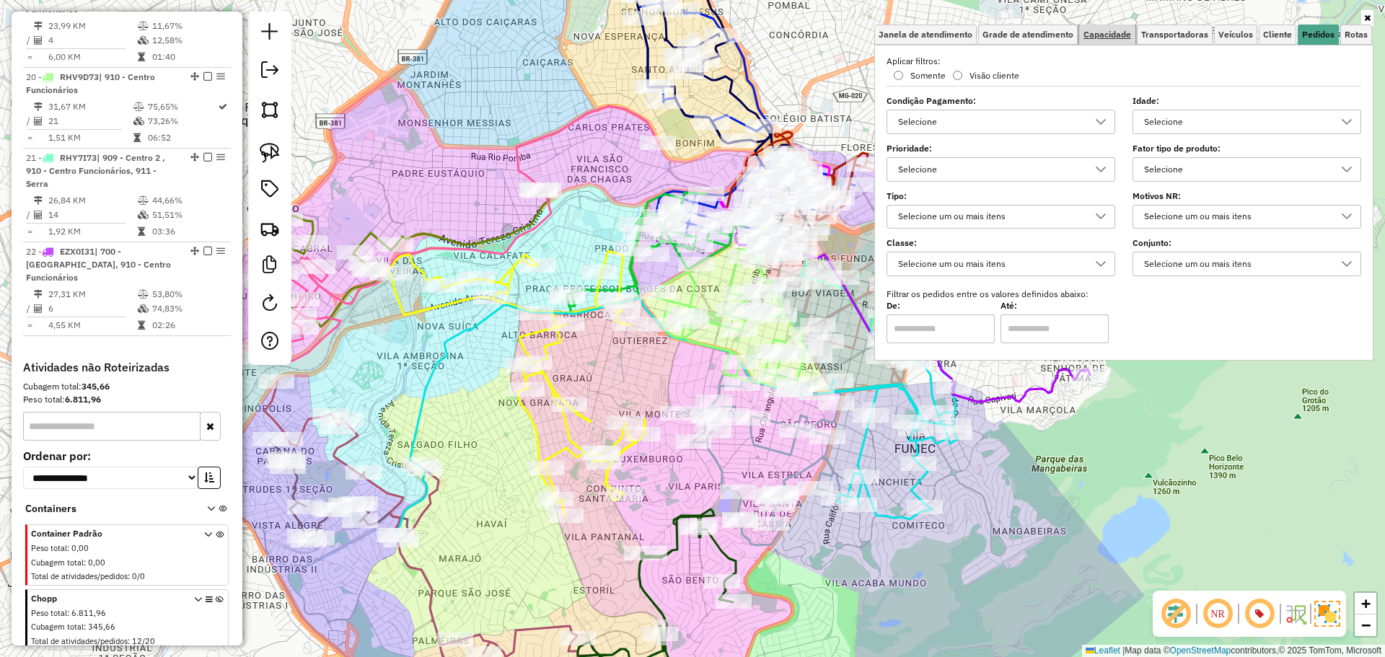
click at [1117, 40] on link "Capacidade" at bounding box center [1107, 35] width 56 height 20
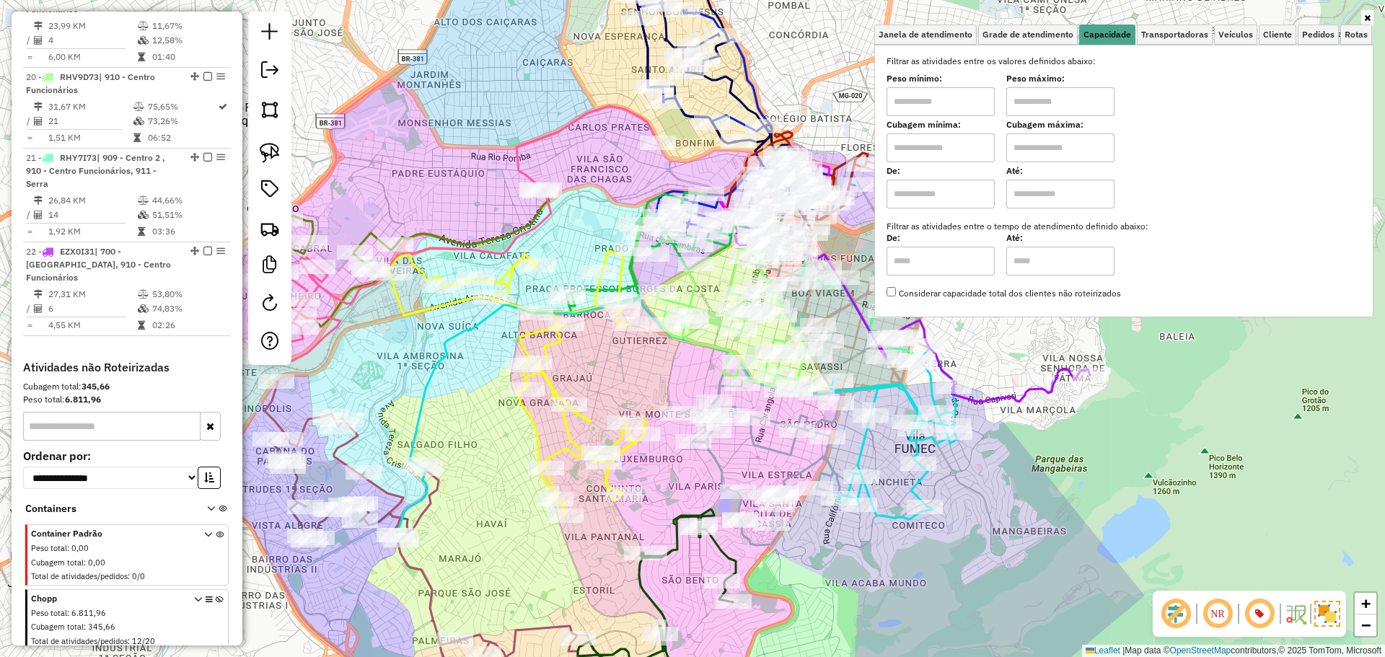
click at [974, 102] on input "text" at bounding box center [941, 101] width 108 height 29
type input "****"
click at [969, 144] on input "text" at bounding box center [941, 147] width 108 height 29
type input "****"
click at [1069, 141] on input "text" at bounding box center [1060, 147] width 108 height 29
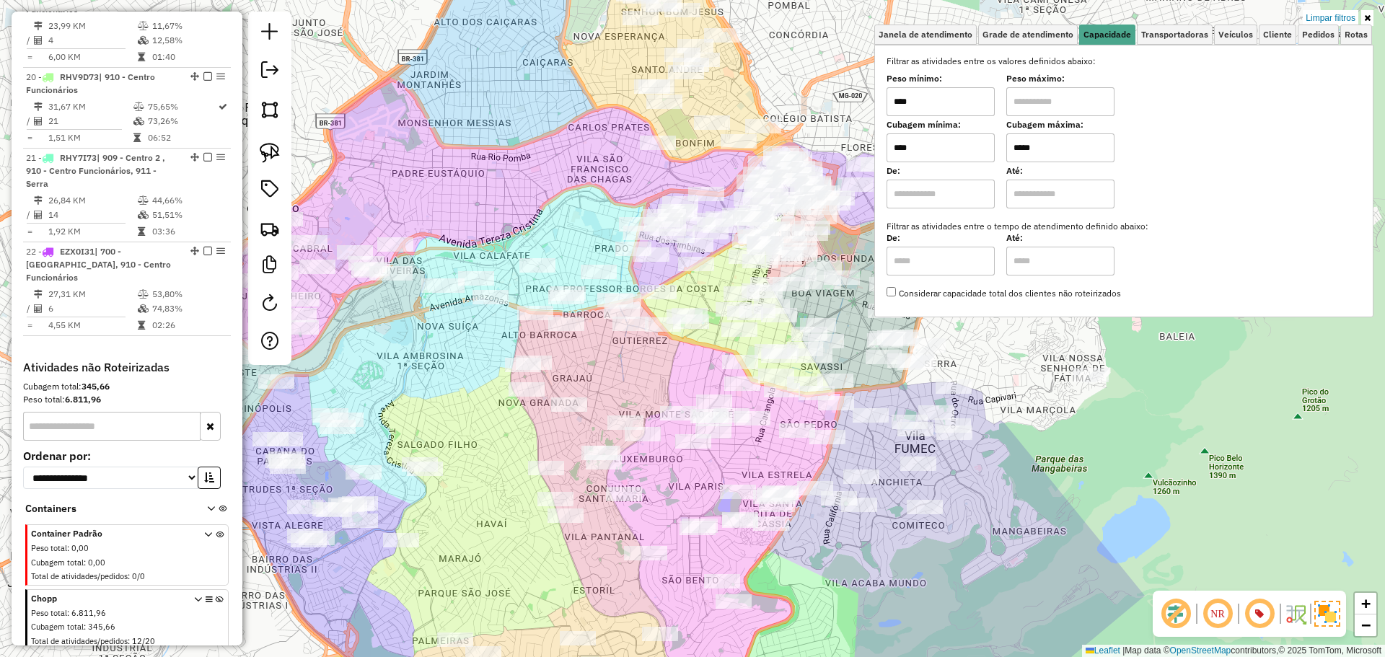
type input "*****"
click at [516, 183] on div "Limpar filtros Janela de atendimento Grade de atendimento Capacidade Transporta…" at bounding box center [692, 328] width 1385 height 657
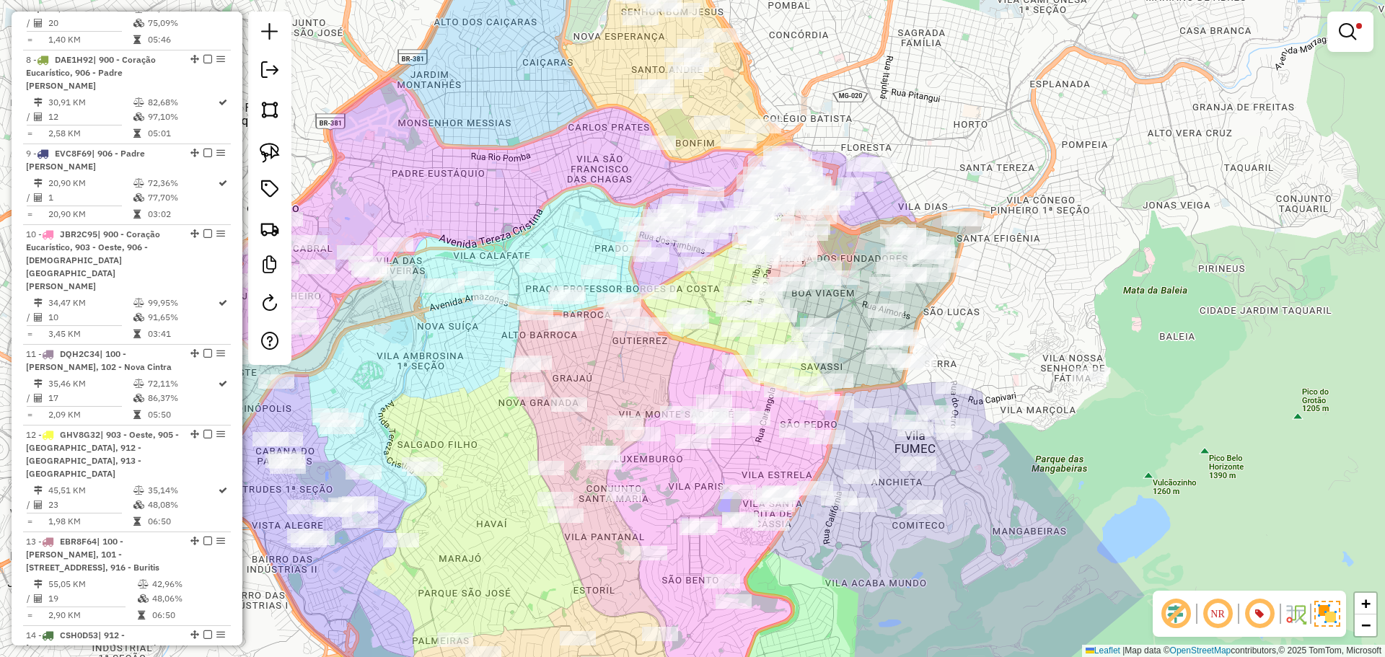
scroll to position [544, 0]
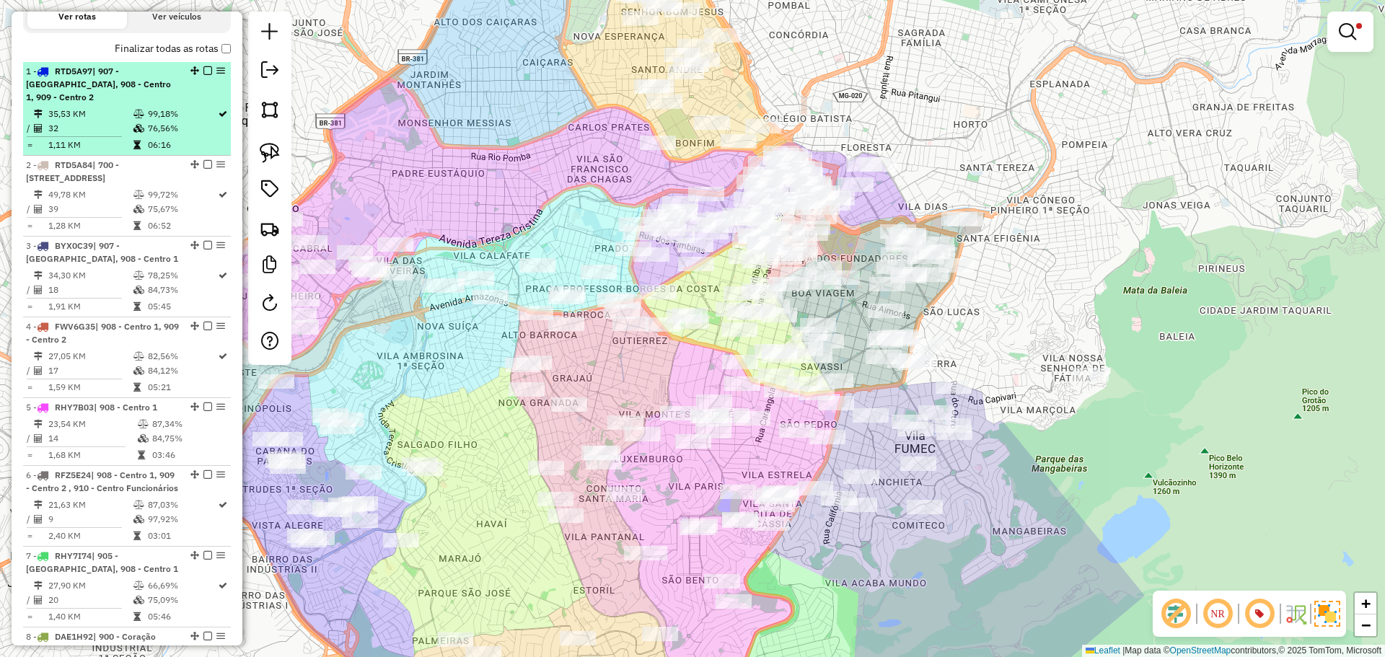
click at [199, 107] on td "99,18%" at bounding box center [182, 114] width 70 height 14
select select "**********"
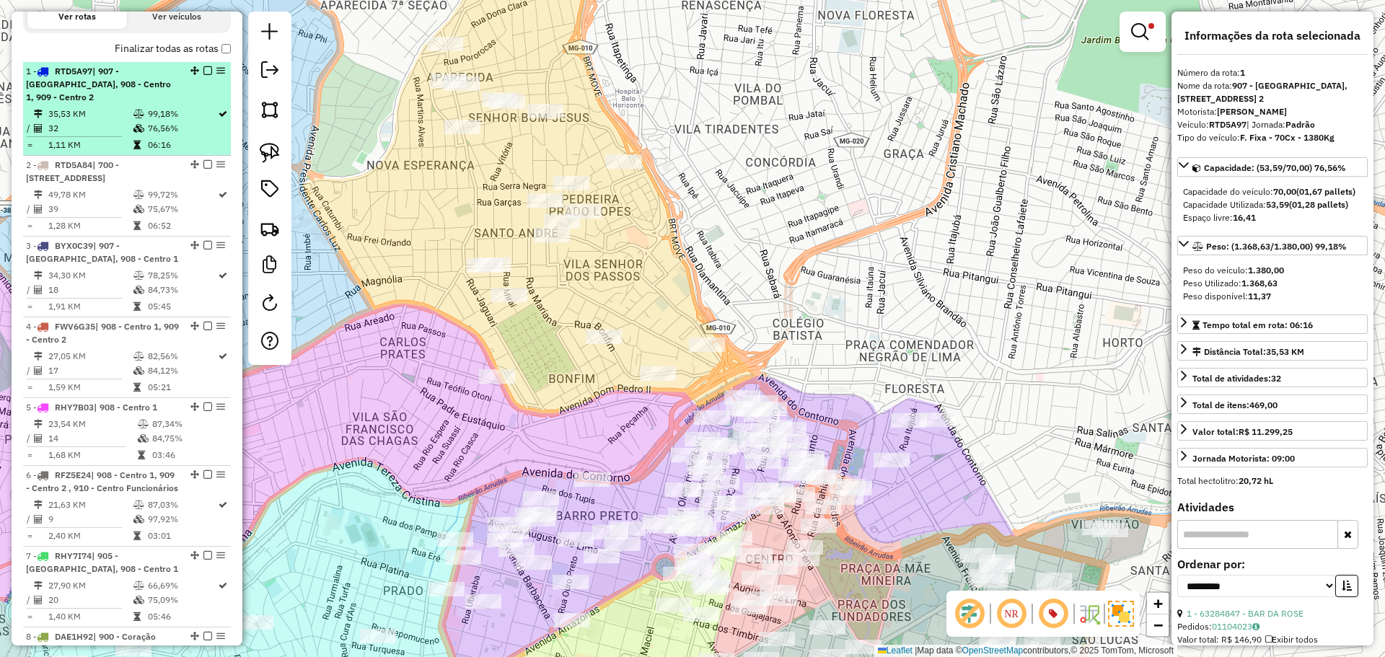
click at [203, 71] on em at bounding box center [207, 70] width 9 height 9
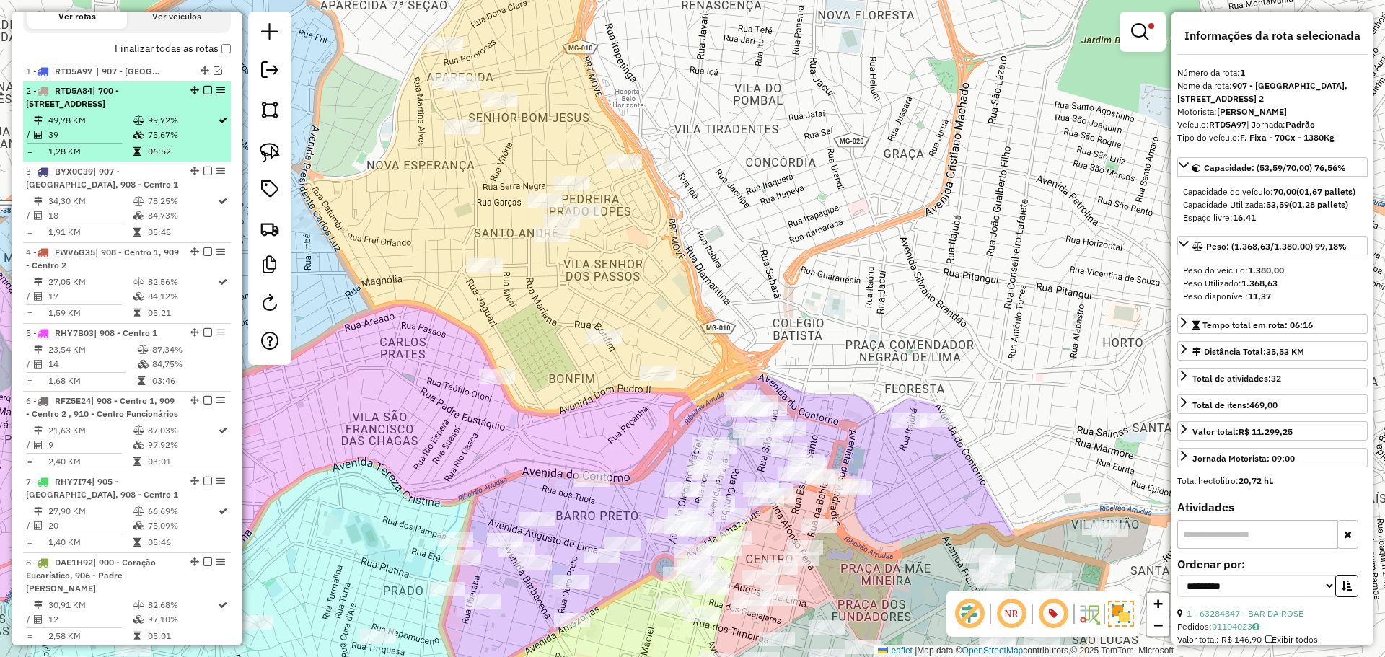
click at [193, 128] on td "99,72%" at bounding box center [182, 120] width 70 height 14
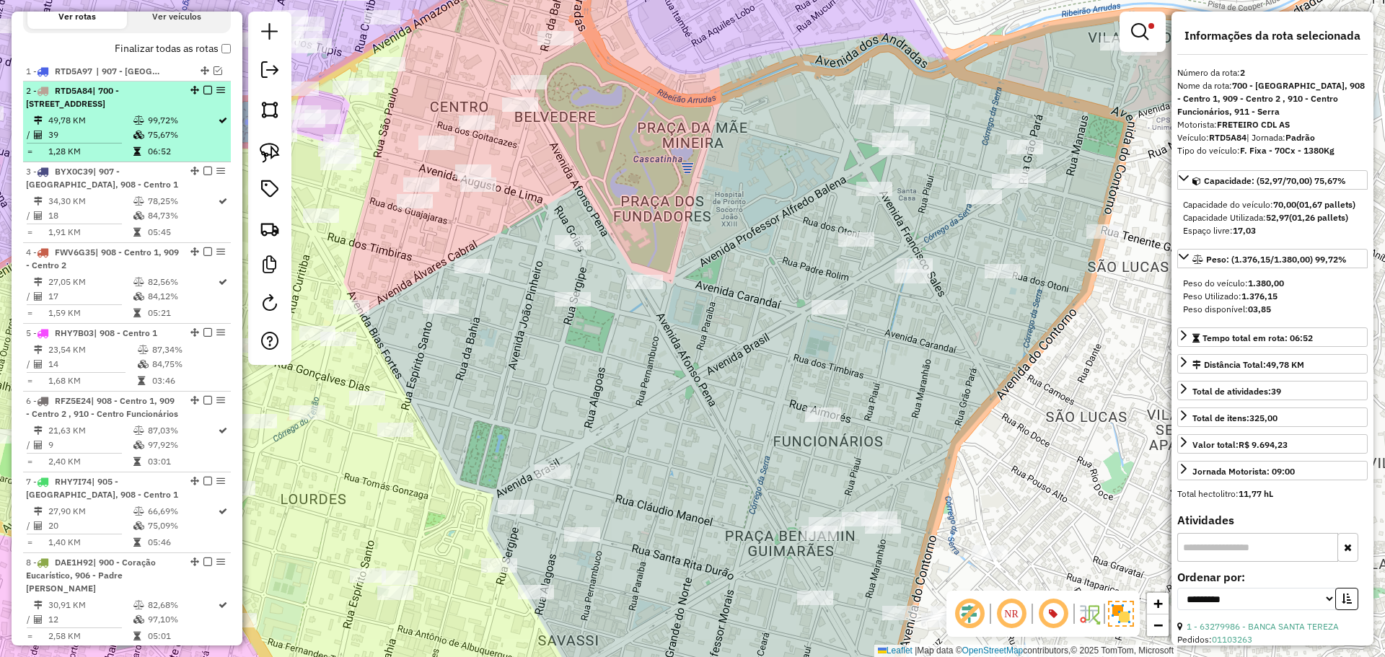
click at [203, 89] on em at bounding box center [207, 90] width 9 height 9
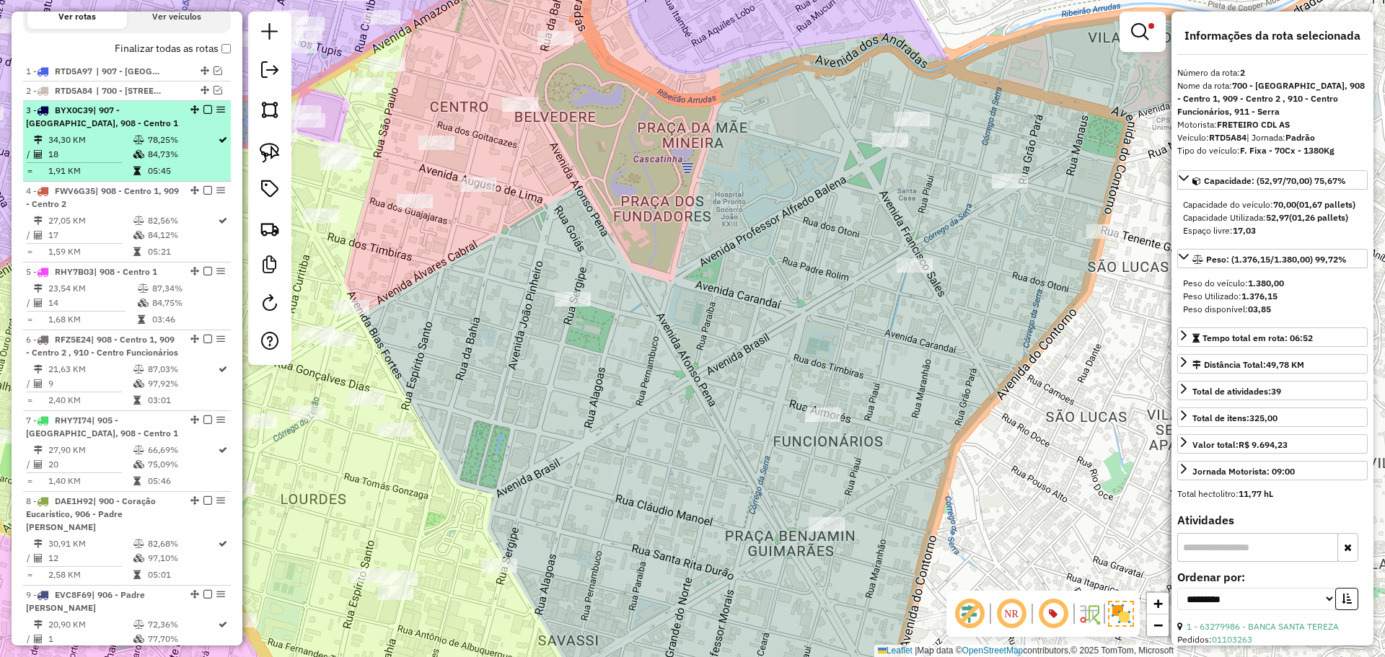
click at [190, 130] on li "3 - BYX0C39 | 907 - [GEOGRAPHIC_DATA], 908 - Centro 1 34,30 KM 78,25% / 18 84,7…" at bounding box center [127, 141] width 208 height 81
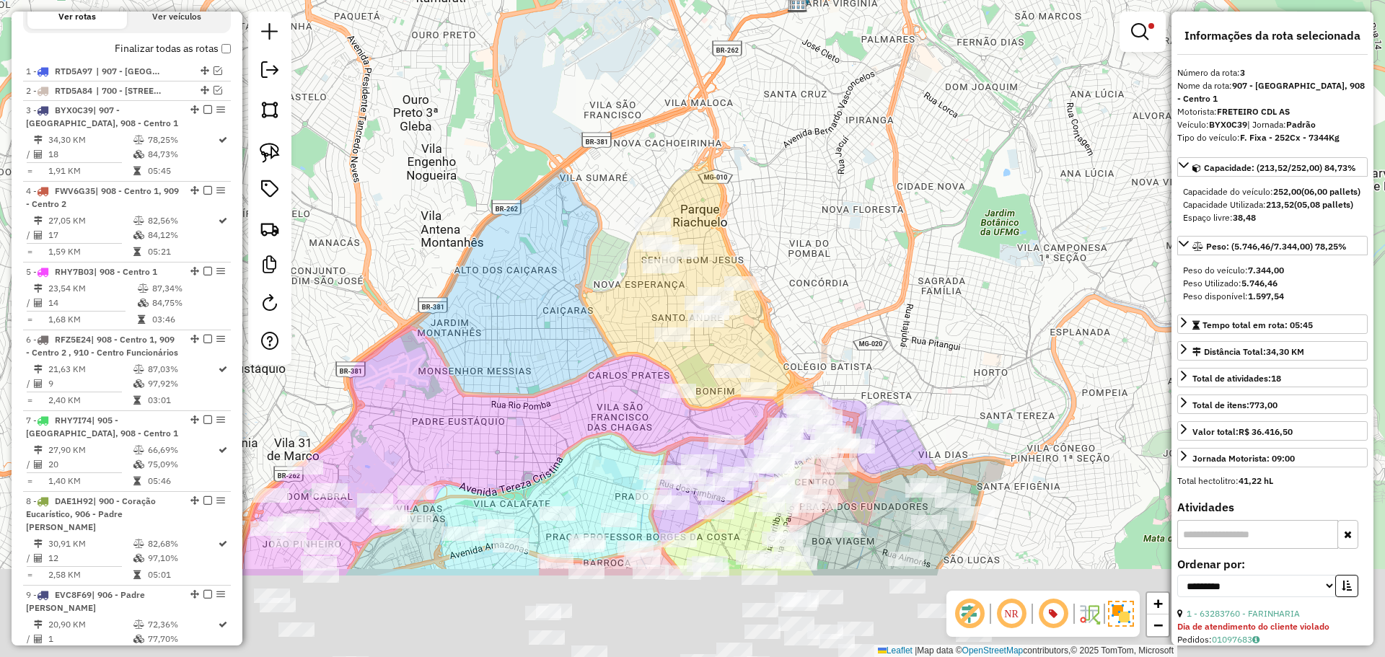
drag, startPoint x: 586, startPoint y: 469, endPoint x: 535, endPoint y: 322, distance: 155.1
click at [535, 322] on div "Limpar filtros Janela de atendimento Grade de atendimento Capacidade Transporta…" at bounding box center [692, 328] width 1385 height 657
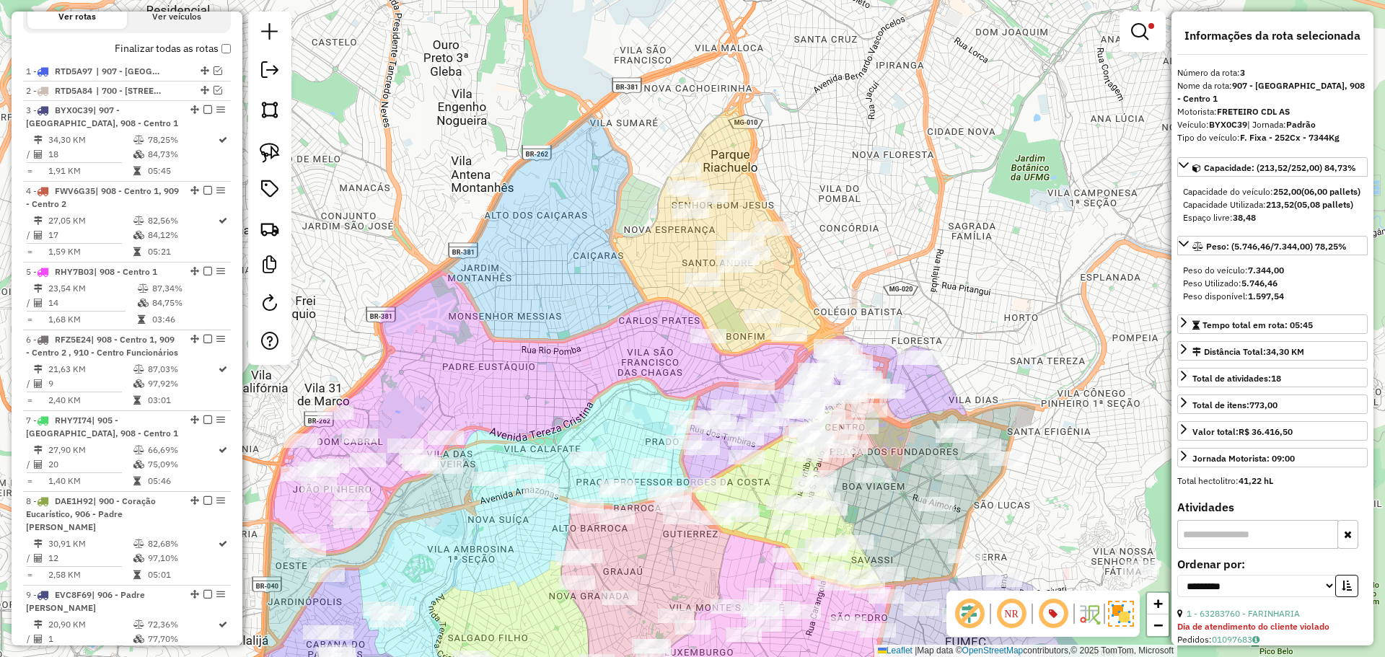
drag, startPoint x: 522, startPoint y: 391, endPoint x: 553, endPoint y: 336, distance: 62.6
click at [553, 336] on div "Limpar filtros Janela de atendimento Grade de atendimento Capacidade Transporta…" at bounding box center [692, 328] width 1385 height 657
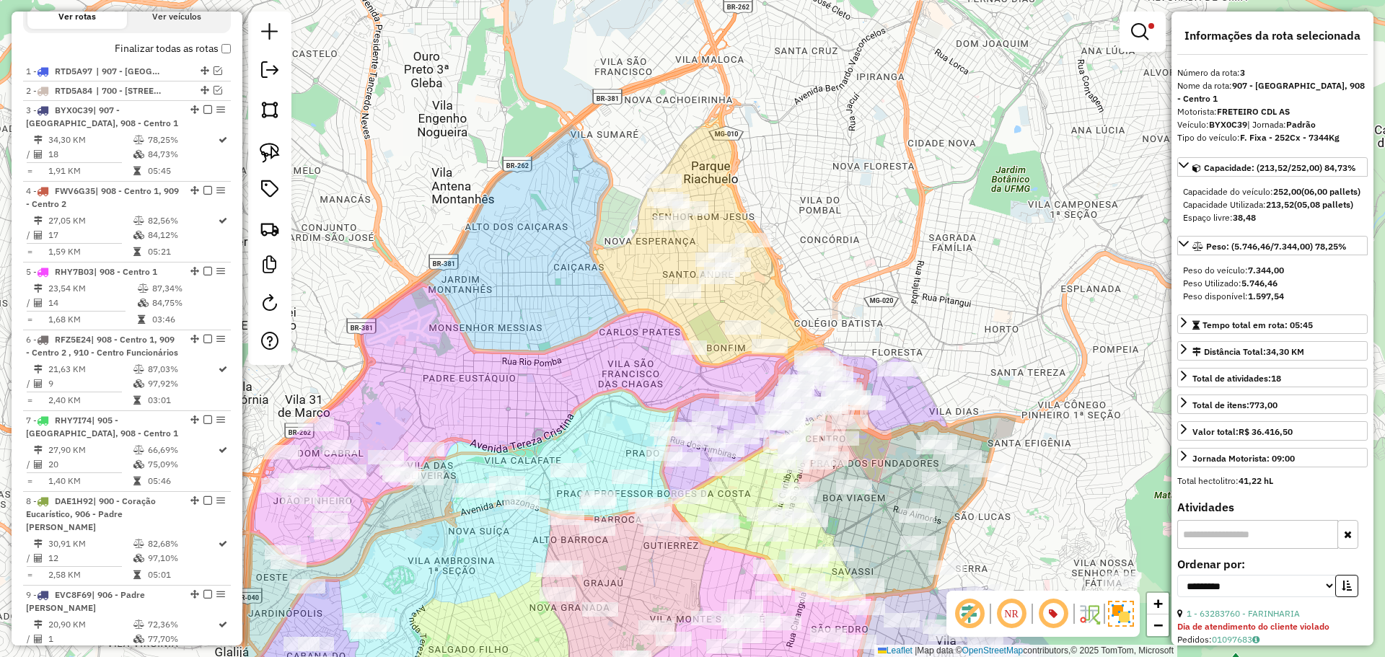
drag, startPoint x: 662, startPoint y: 357, endPoint x: 643, endPoint y: 369, distance: 22.6
click at [643, 369] on div "Limpar filtros Janela de atendimento Grade de atendimento Capacidade Transporta…" at bounding box center [692, 328] width 1385 height 657
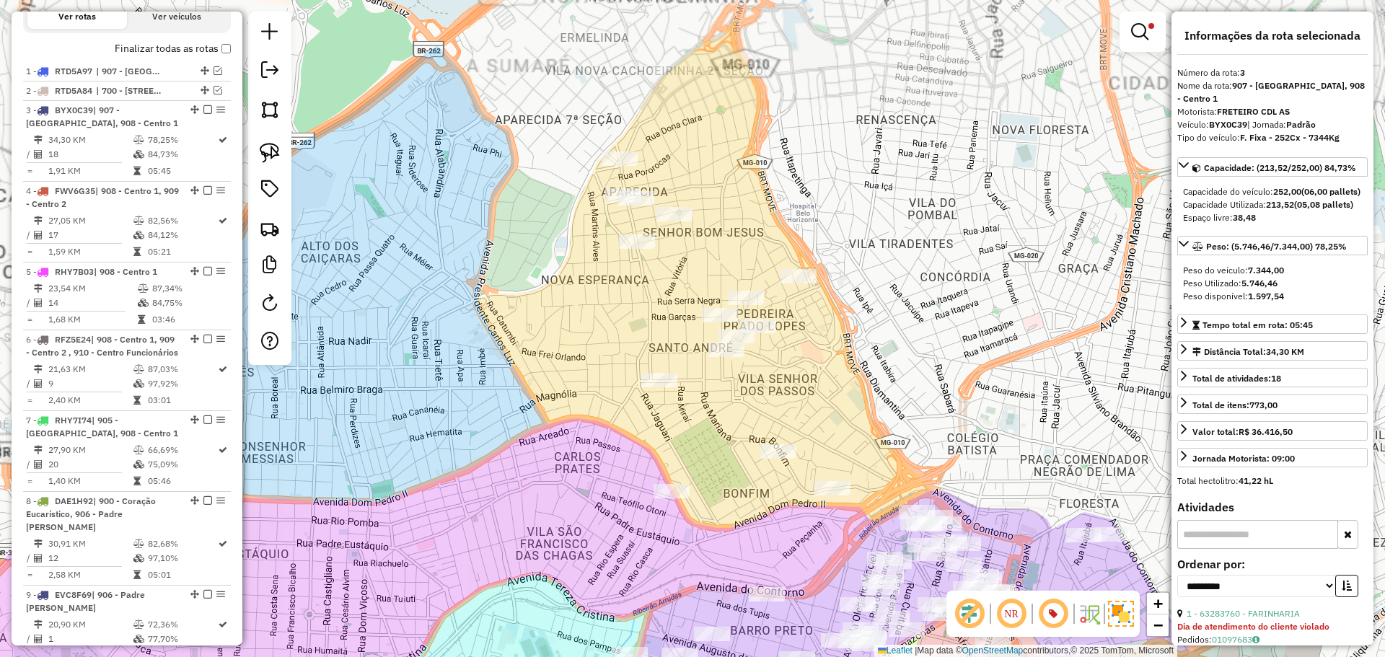
click at [740, 249] on div "Limpar filtros Janela de atendimento Grade de atendimento Capacidade Transporta…" at bounding box center [692, 328] width 1385 height 657
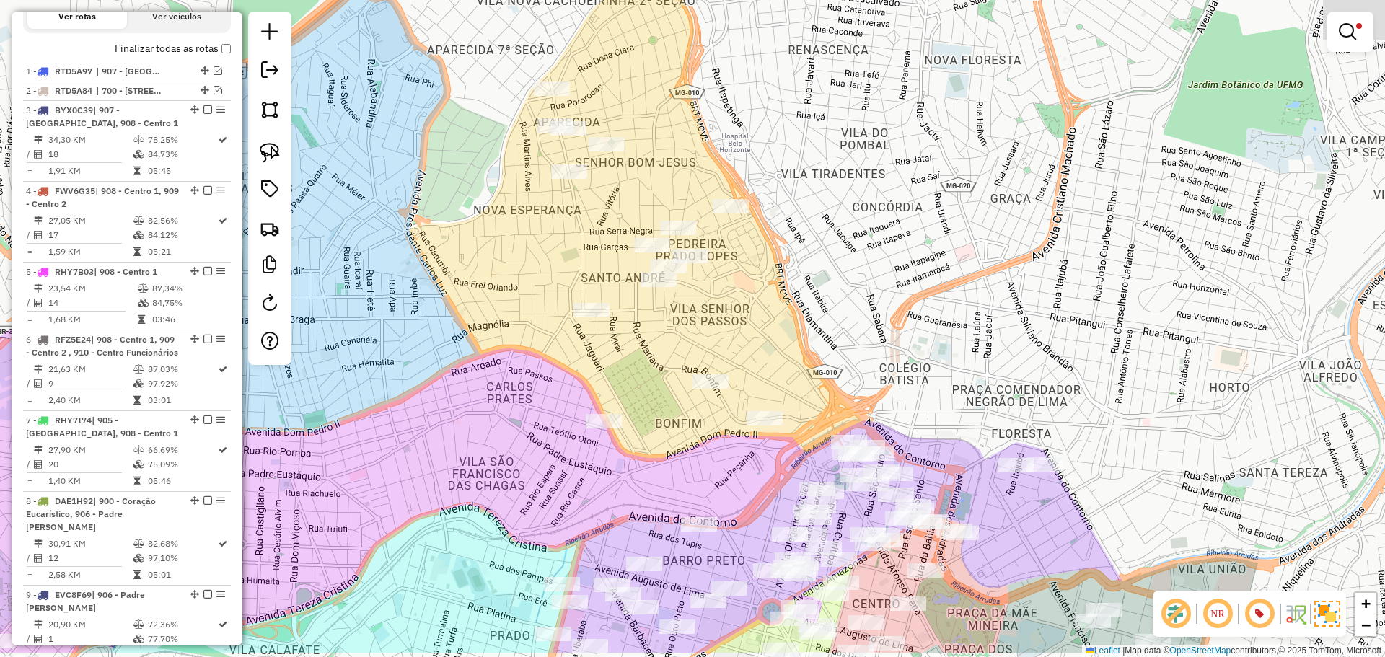
drag, startPoint x: 739, startPoint y: 229, endPoint x: 672, endPoint y: 159, distance: 97.4
click at [672, 159] on div "Limpar filtros Janela de atendimento Grade de atendimento Capacidade Transporta…" at bounding box center [692, 328] width 1385 height 657
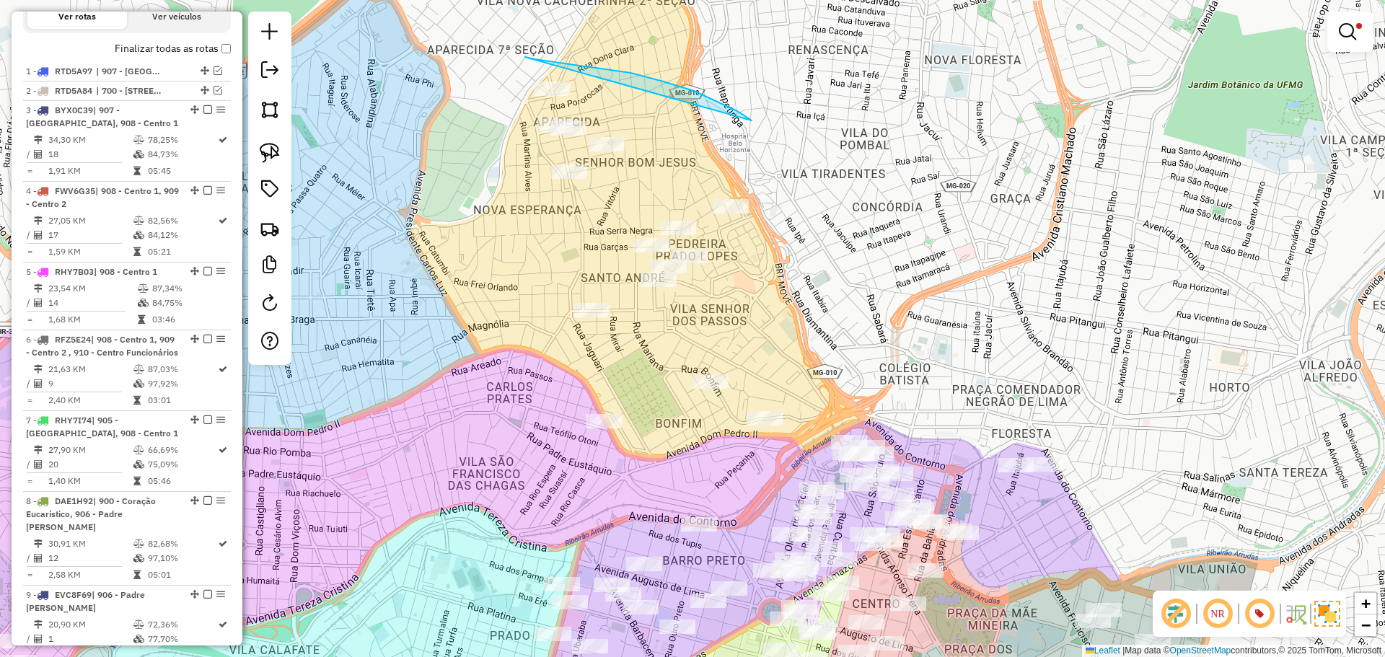
drag, startPoint x: 544, startPoint y: 60, endPoint x: 525, endPoint y: 57, distance: 19.0
click at [1363, 19] on link at bounding box center [1350, 31] width 35 height 29
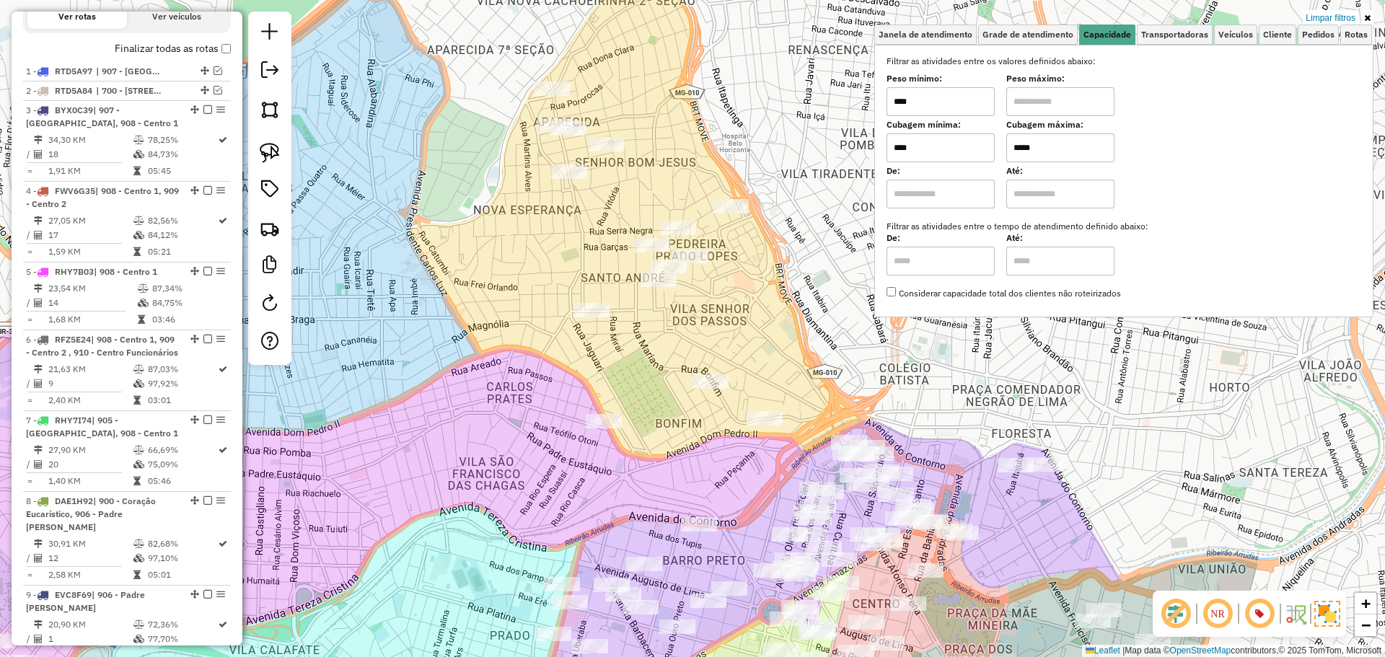
click at [1096, 144] on input "*****" at bounding box center [1060, 147] width 108 height 29
type input "****"
click at [941, 161] on input "****" at bounding box center [941, 147] width 108 height 29
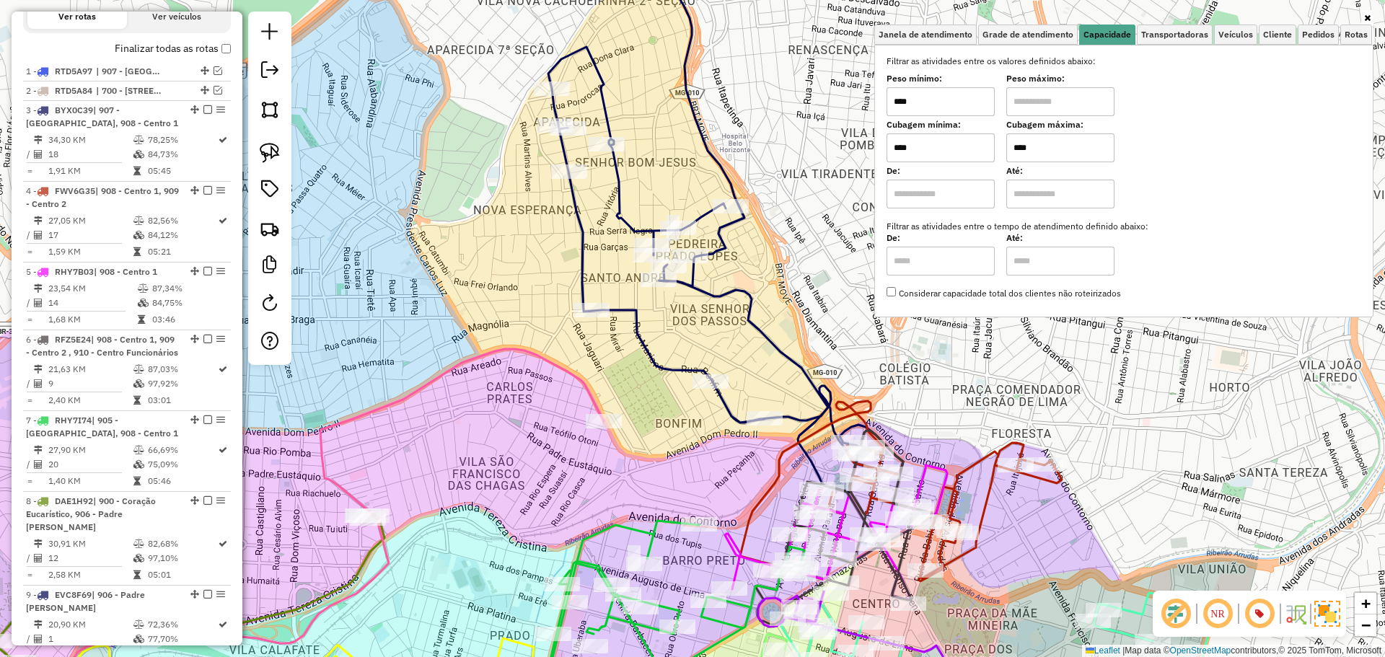
type input "****"
click at [969, 110] on input "****" at bounding box center [941, 101] width 108 height 29
type input "****"
click at [1085, 102] on input "text" at bounding box center [1060, 101] width 108 height 29
type input "*****"
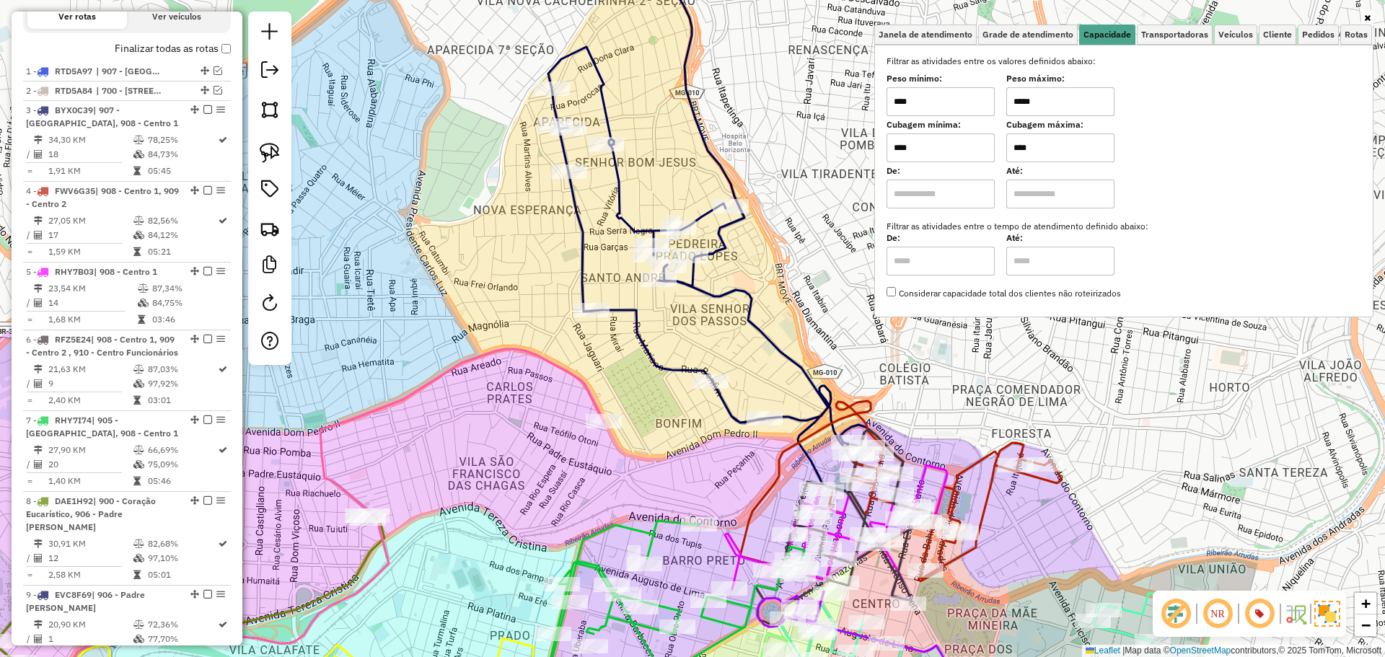
click at [789, 113] on div "Janela de atendimento Grade de atendimento Capacidade Transportadoras Veículos …" at bounding box center [692, 328] width 1385 height 657
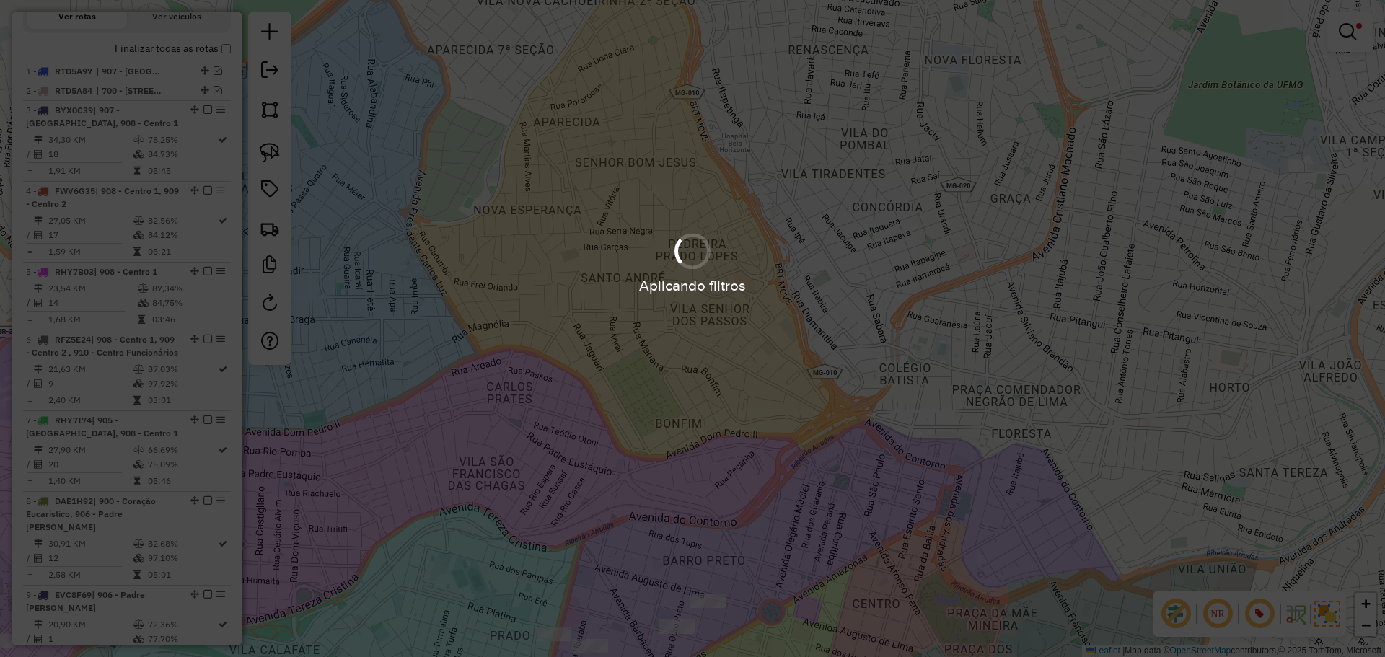
click at [806, 369] on div "Limpar filtros Janela de atendimento Grade de atendimento Capacidade Transporta…" at bounding box center [692, 328] width 1385 height 657
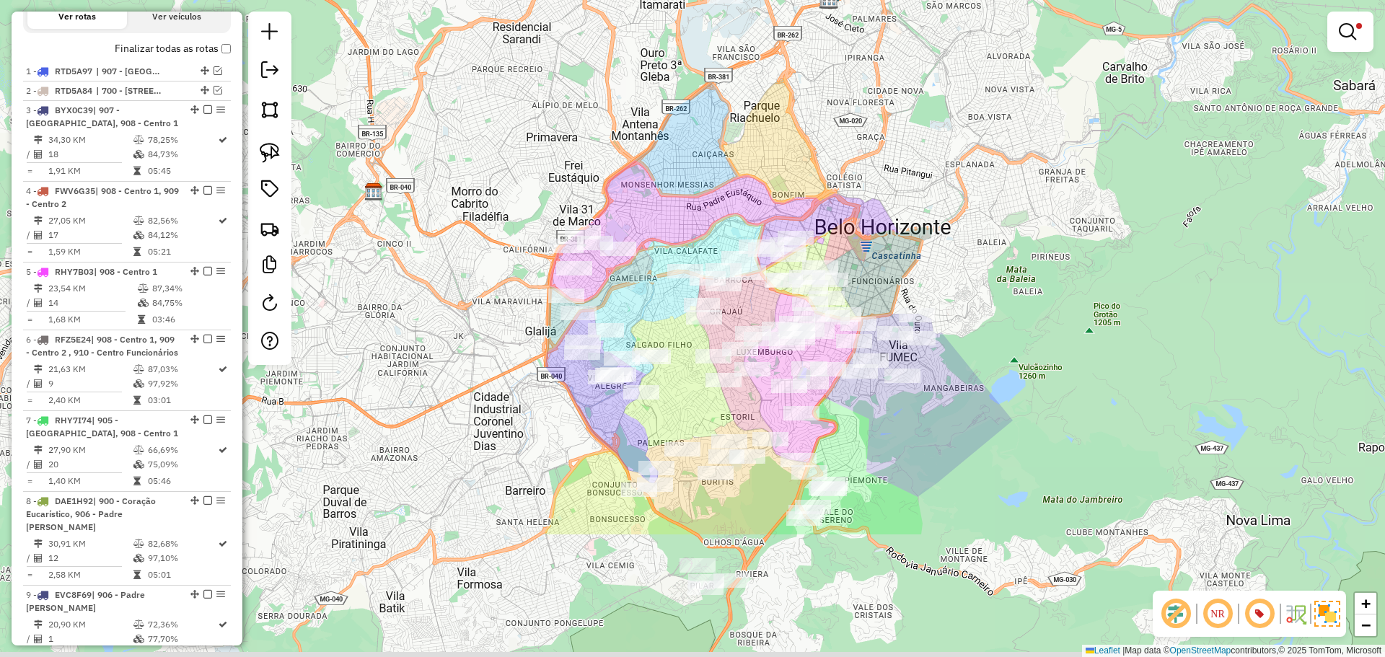
drag, startPoint x: 854, startPoint y: 440, endPoint x: 871, endPoint y: 252, distance: 188.3
click at [871, 252] on div "Limpar filtros Janela de atendimento Grade de atendimento Capacidade Transporta…" at bounding box center [692, 328] width 1385 height 657
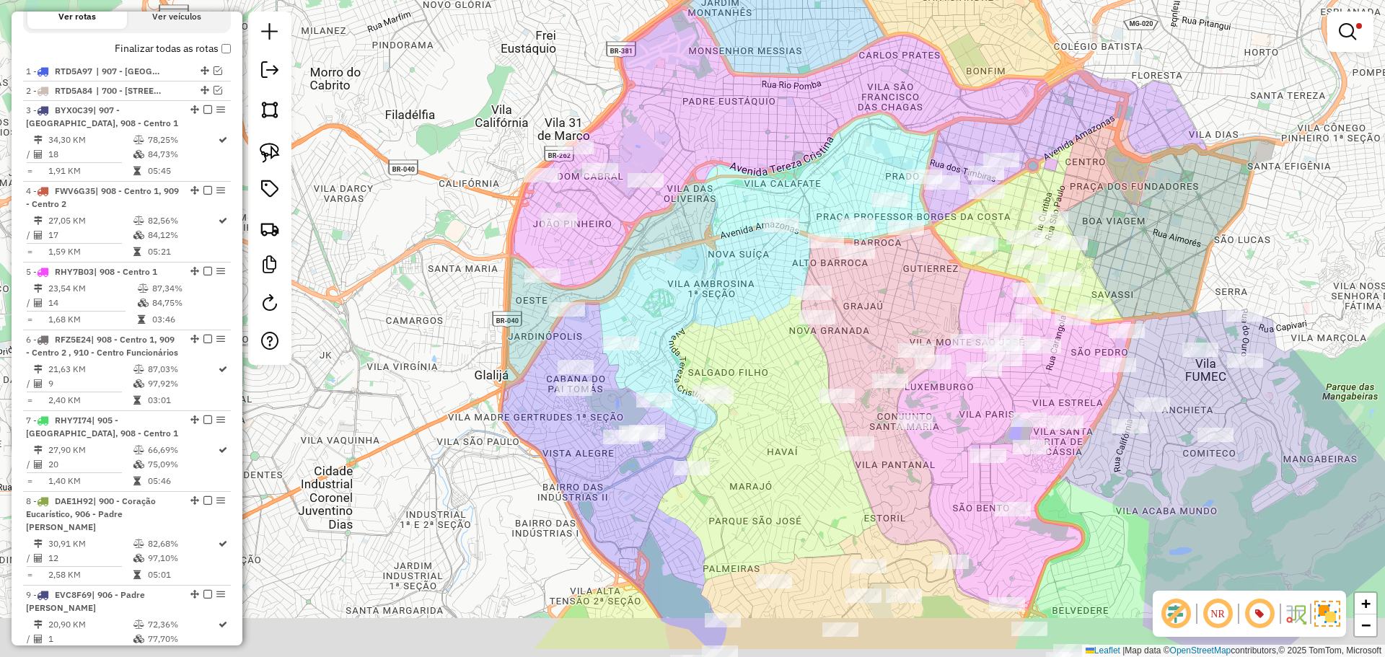
drag, startPoint x: 602, startPoint y: 371, endPoint x: 661, endPoint y: 298, distance: 94.0
click at [661, 298] on div "Limpar filtros Janela de atendimento Grade de atendimento Capacidade Transporta…" at bounding box center [692, 328] width 1385 height 657
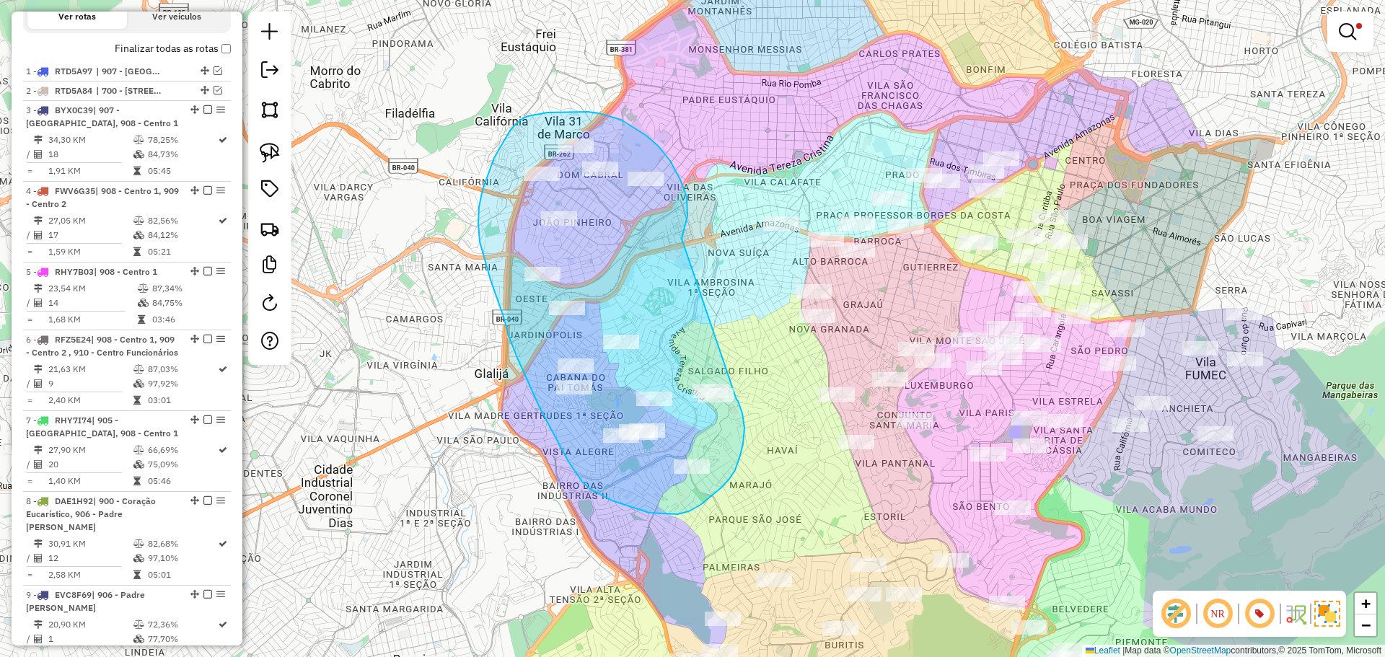
drag, startPoint x: 687, startPoint y: 216, endPoint x: 736, endPoint y: 400, distance: 190.4
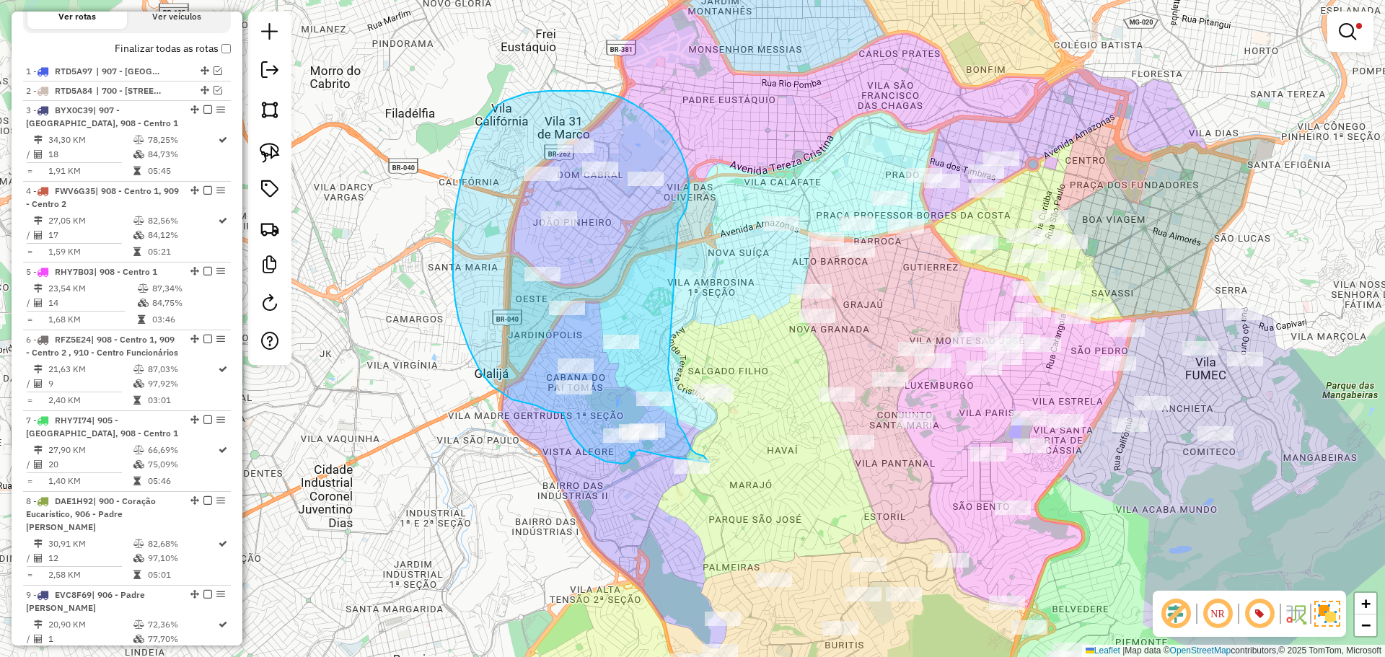
drag, startPoint x: 686, startPoint y: 209, endPoint x: 668, endPoint y: 366, distance: 157.6
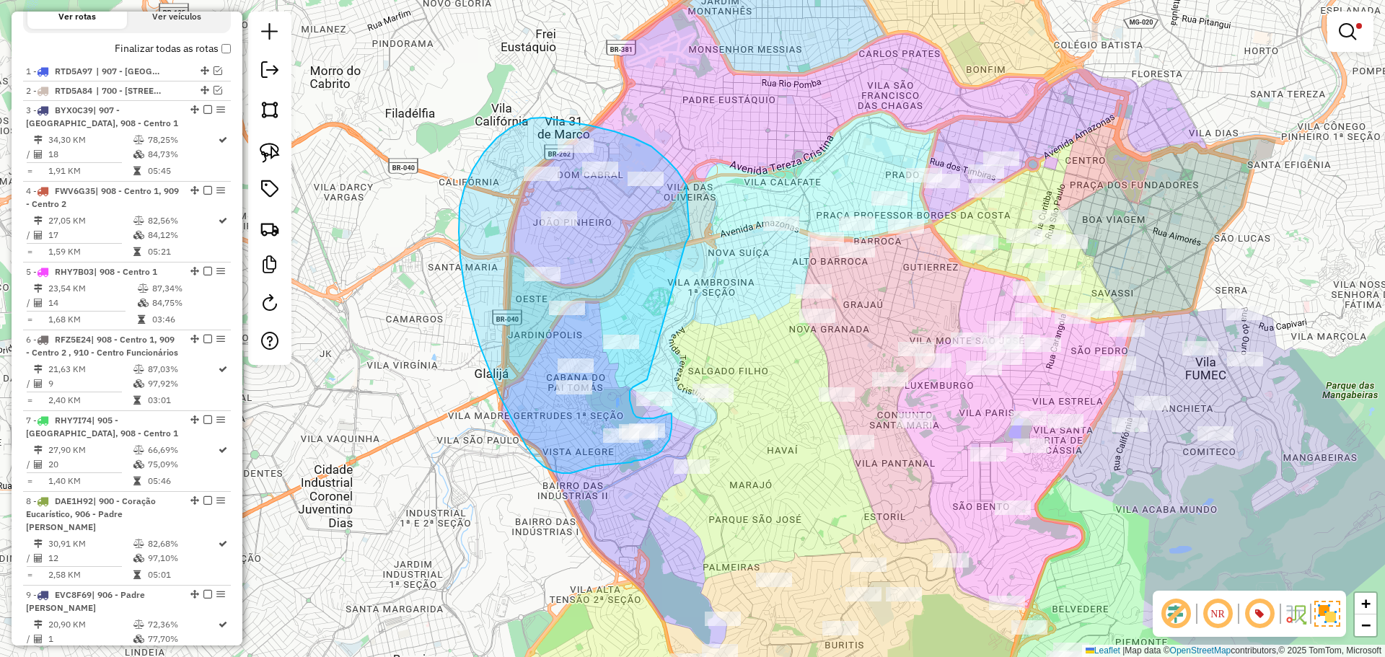
drag, startPoint x: 690, startPoint y: 235, endPoint x: 647, endPoint y: 379, distance: 150.4
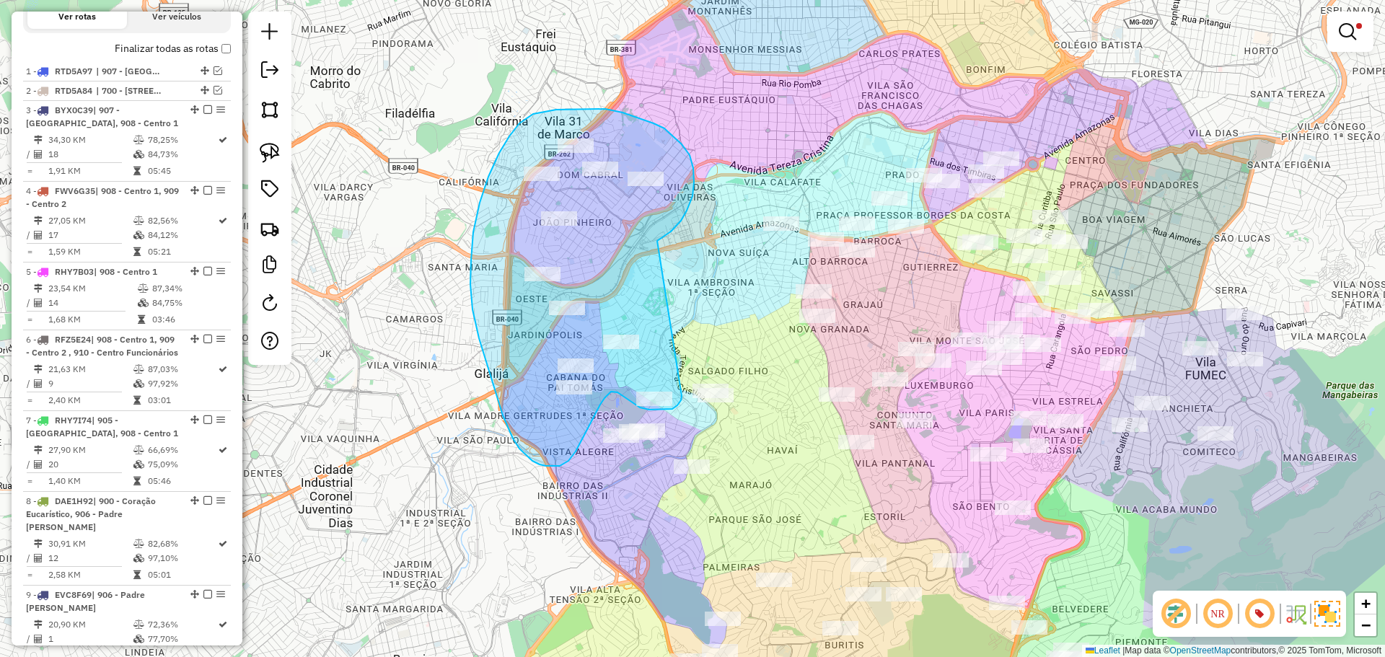
drag, startPoint x: 692, startPoint y: 196, endPoint x: 682, endPoint y: 396, distance: 200.1
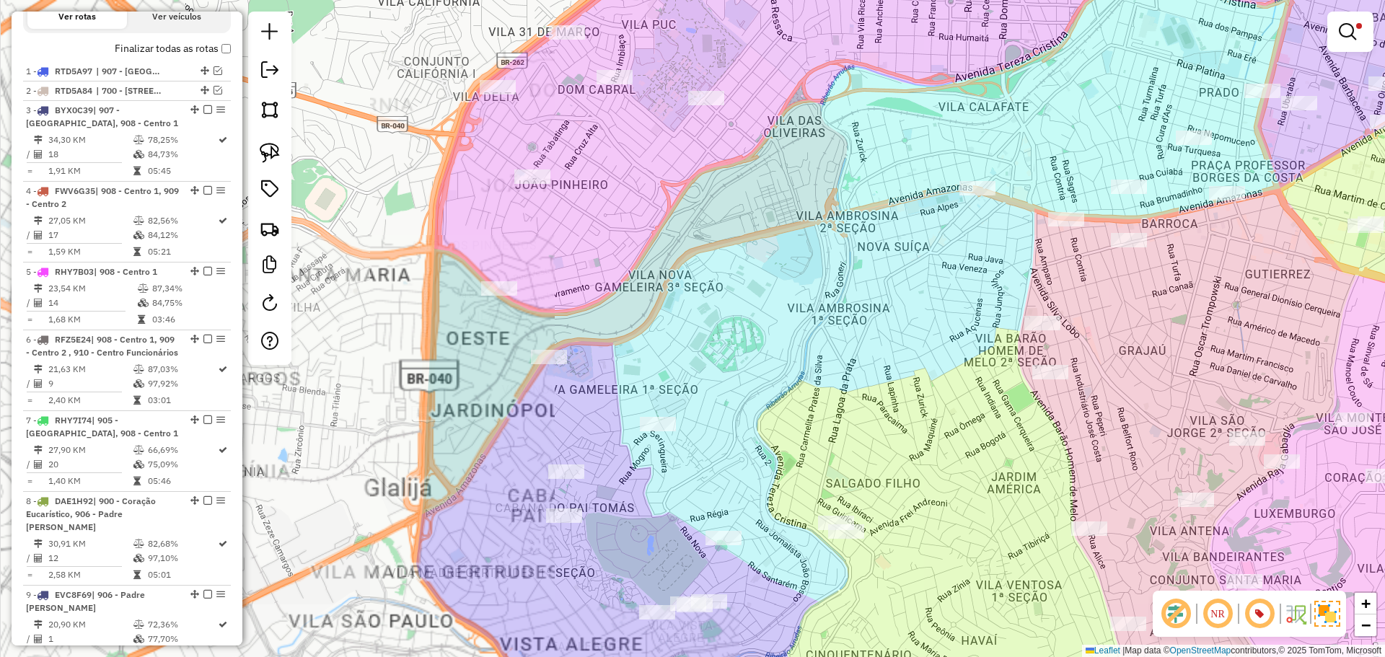
drag, startPoint x: 667, startPoint y: 249, endPoint x: 673, endPoint y: 266, distance: 18.2
click at [673, 266] on div "Limpar filtros Janela de atendimento Grade de atendimento Capacidade Transporta…" at bounding box center [692, 328] width 1385 height 657
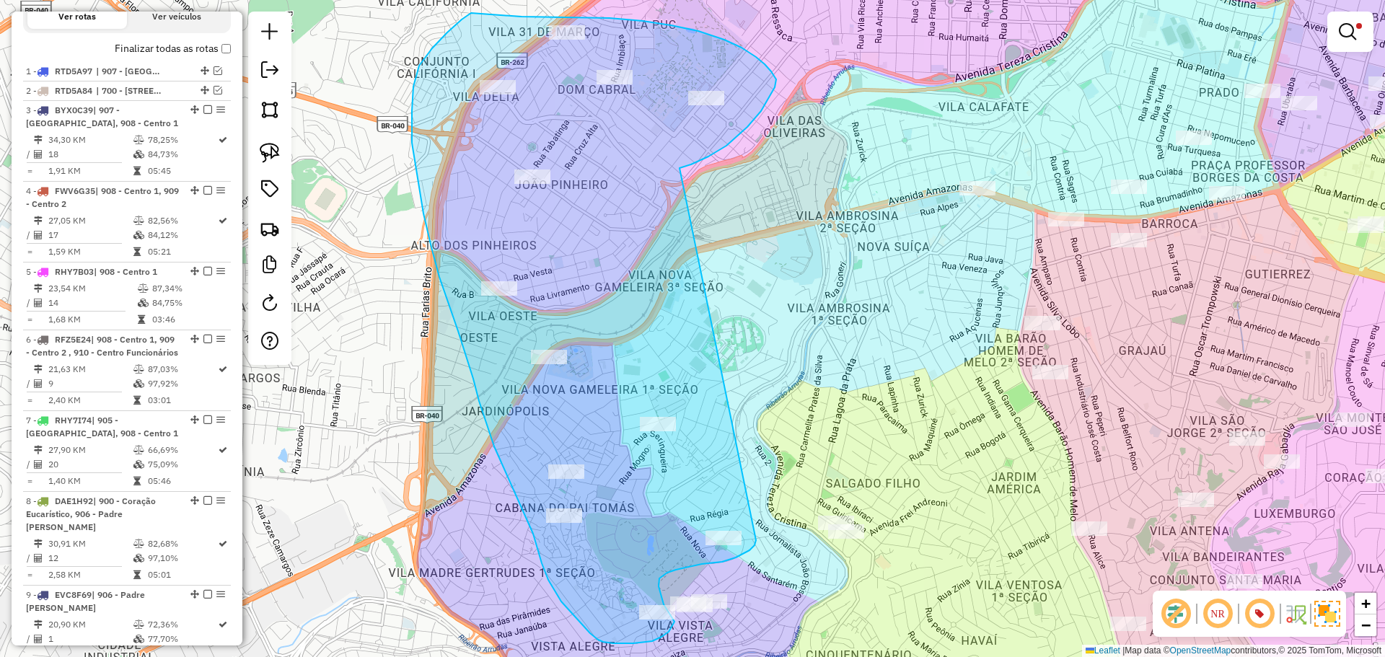
drag, startPoint x: 775, startPoint y: 87, endPoint x: 756, endPoint y: 540, distance: 452.7
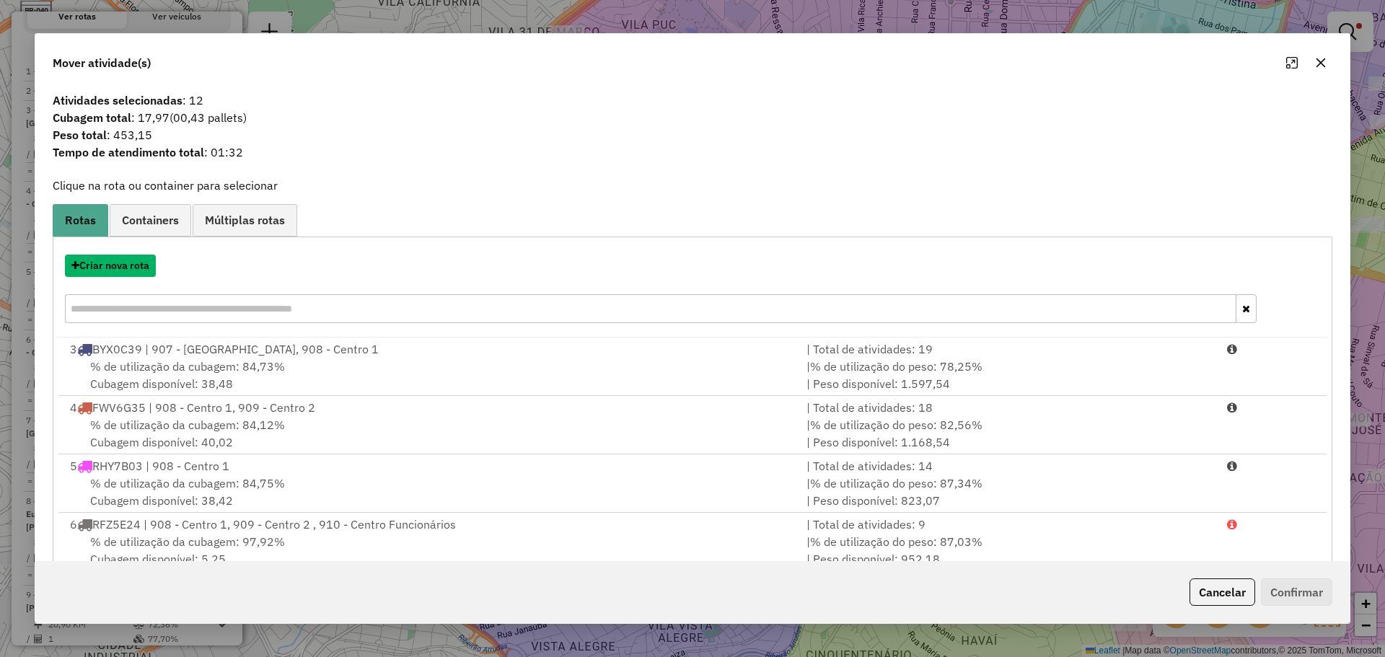
click at [132, 272] on button "Criar nova rota" at bounding box center [110, 266] width 91 height 22
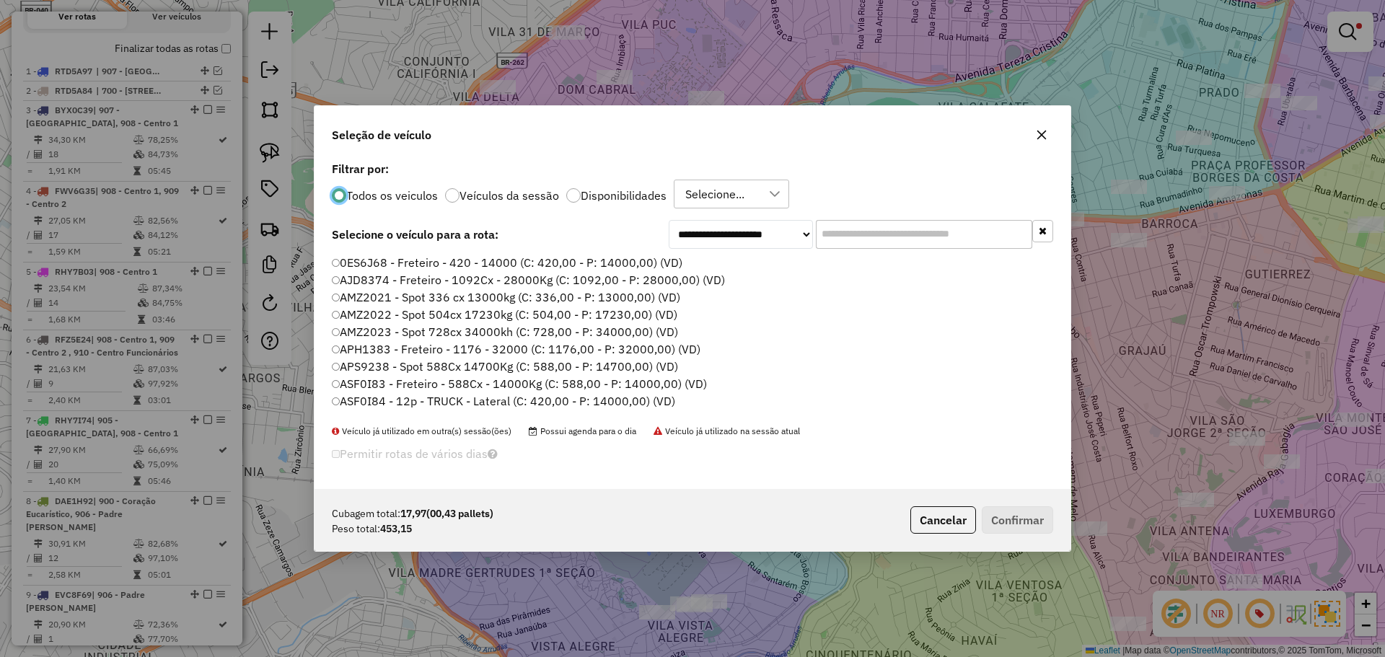
scroll to position [8, 4]
click at [866, 245] on input "text" at bounding box center [924, 234] width 216 height 29
type input "***"
click at [643, 264] on label "CRW2L01 - F. Fixa - 28Cx - 500Kg (C: 28,00 - P: 500,00) (VD)" at bounding box center [497, 262] width 330 height 17
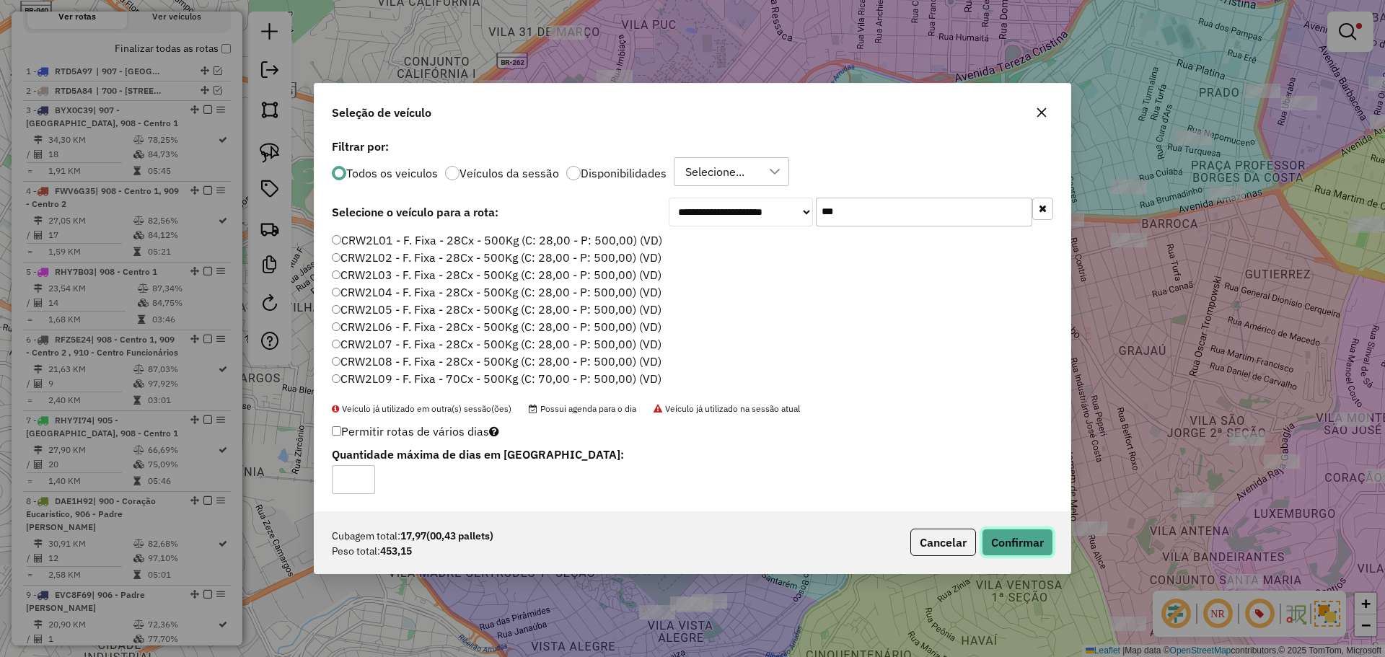
click at [1017, 547] on button "Confirmar" at bounding box center [1017, 542] width 71 height 27
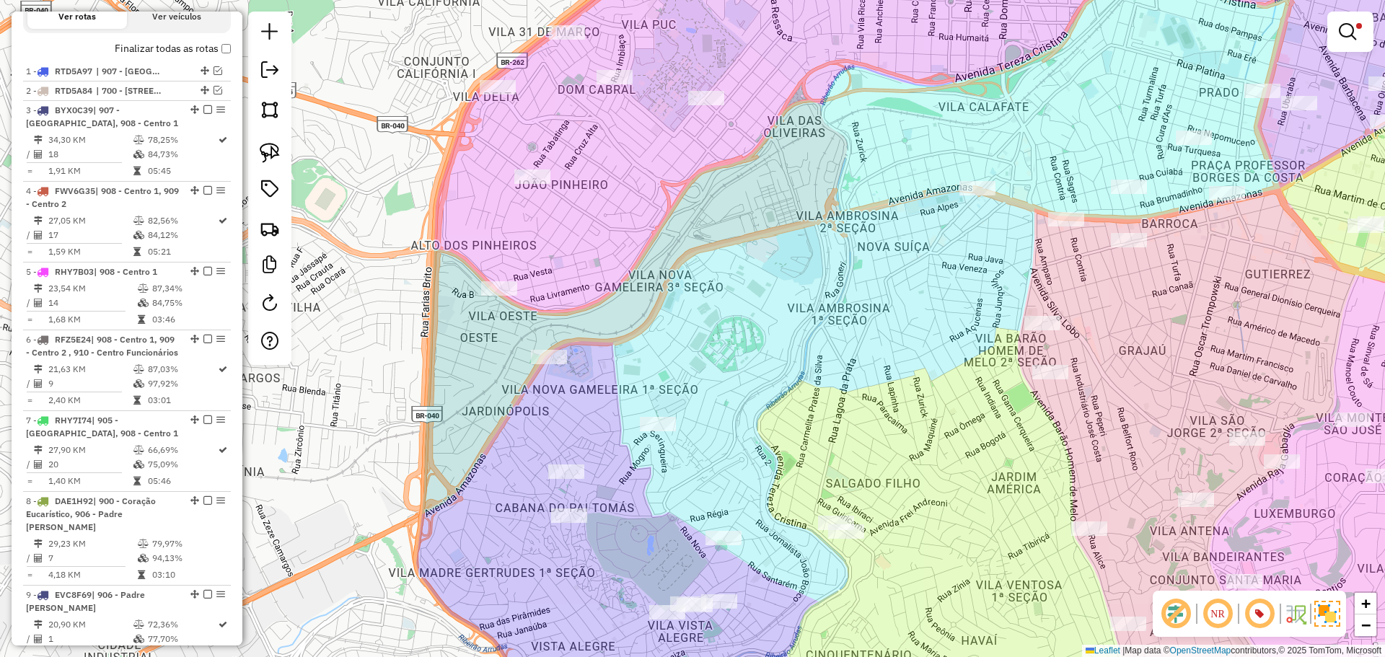
click at [694, 263] on div "Limpar filtros Janela de atendimento Grade de atendimento Capacidade Transporta…" at bounding box center [692, 328] width 1385 height 657
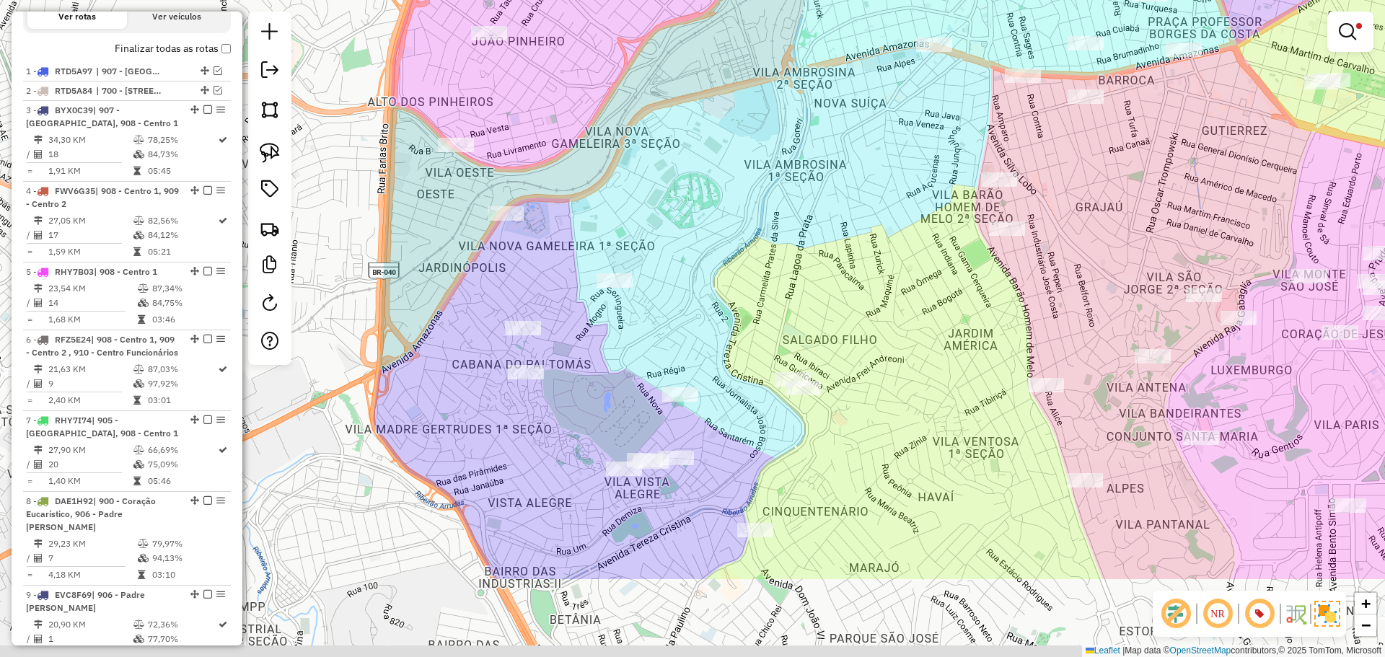
drag, startPoint x: 705, startPoint y: 341, endPoint x: 662, endPoint y: 198, distance: 149.9
click at [662, 198] on div "Limpar filtros Janela de atendimento Grade de atendimento Capacidade Transporta…" at bounding box center [692, 328] width 1385 height 657
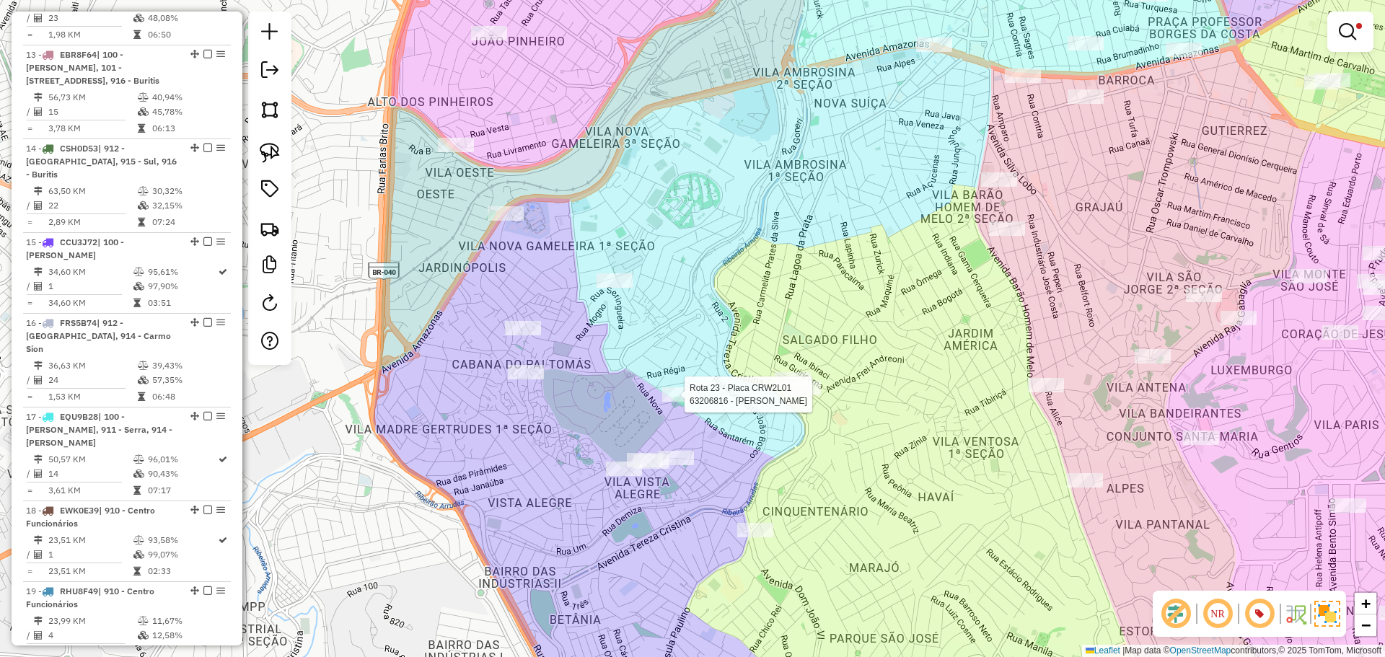
select select "**********"
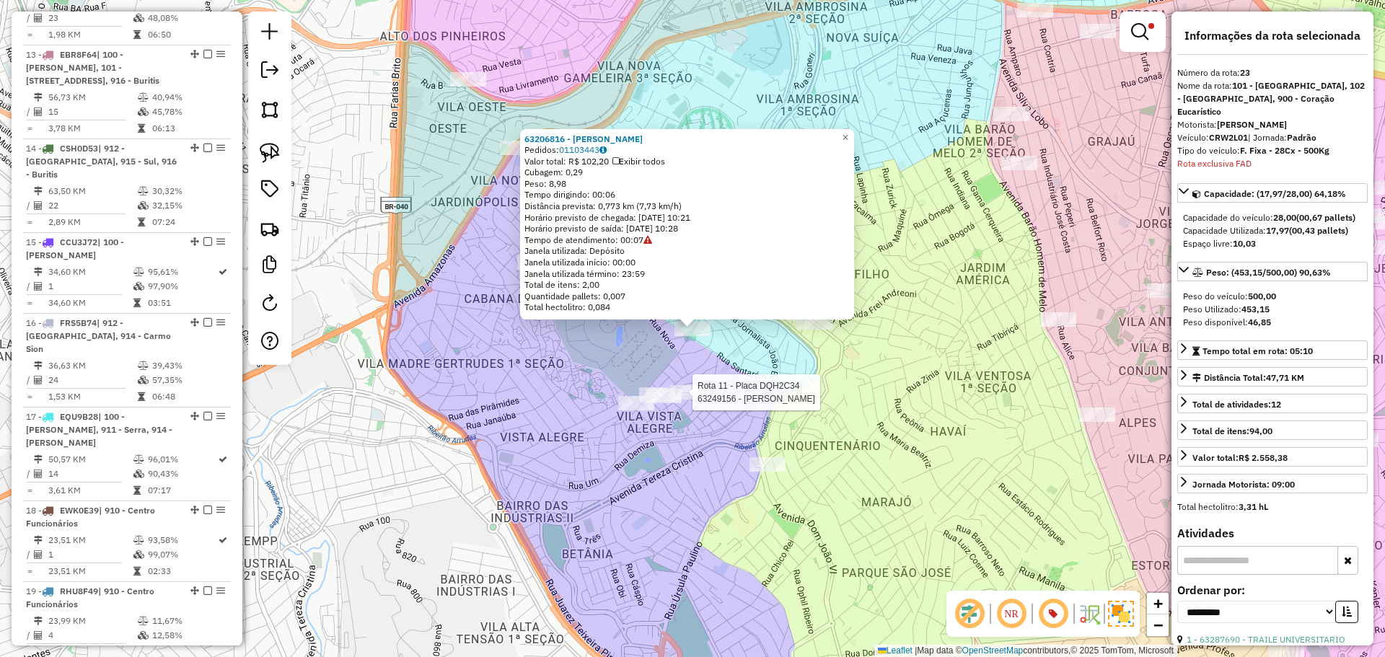
scroll to position [2148, 0]
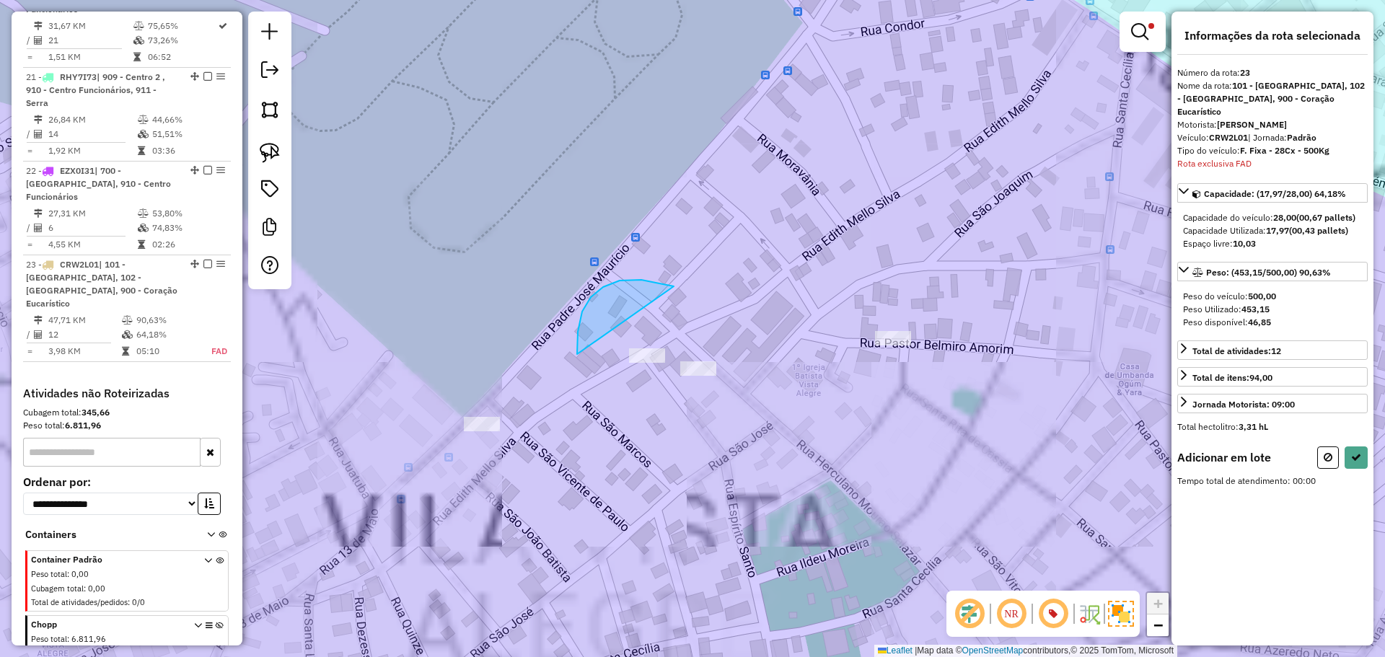
drag, startPoint x: 620, startPoint y: 281, endPoint x: 768, endPoint y: 400, distance: 190.4
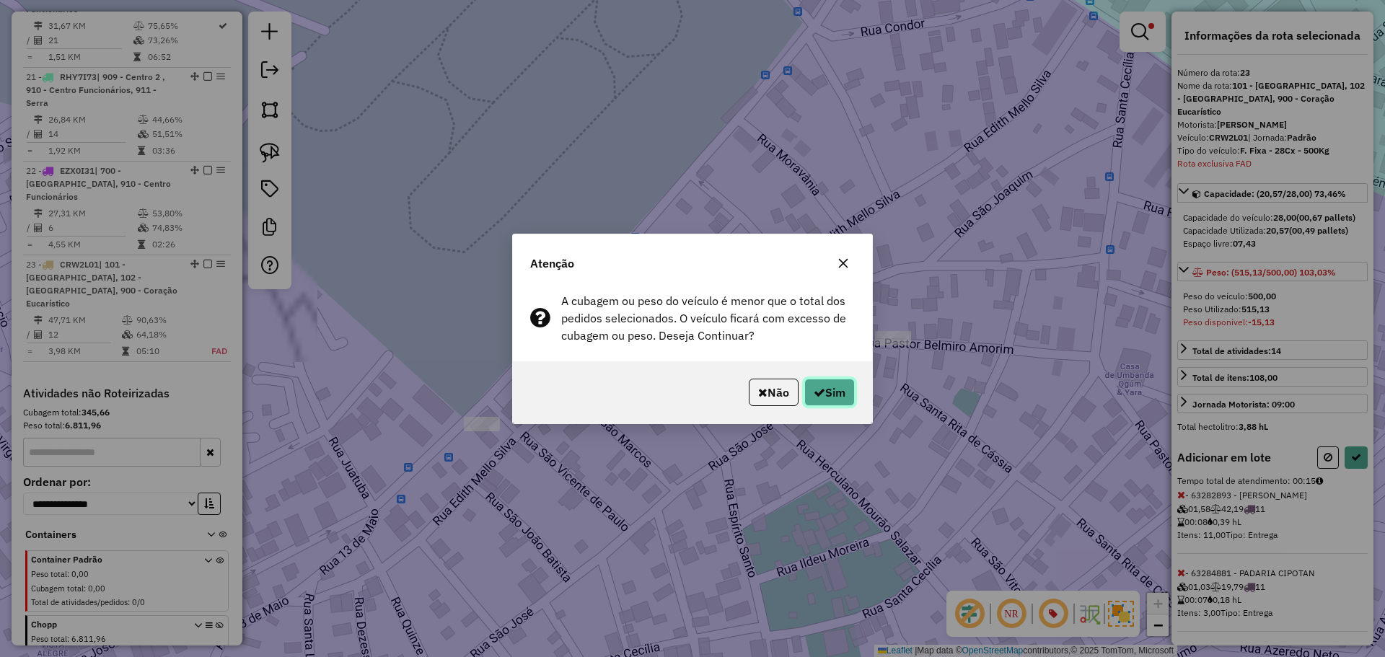
click at [830, 390] on button "Sim" at bounding box center [829, 392] width 50 height 27
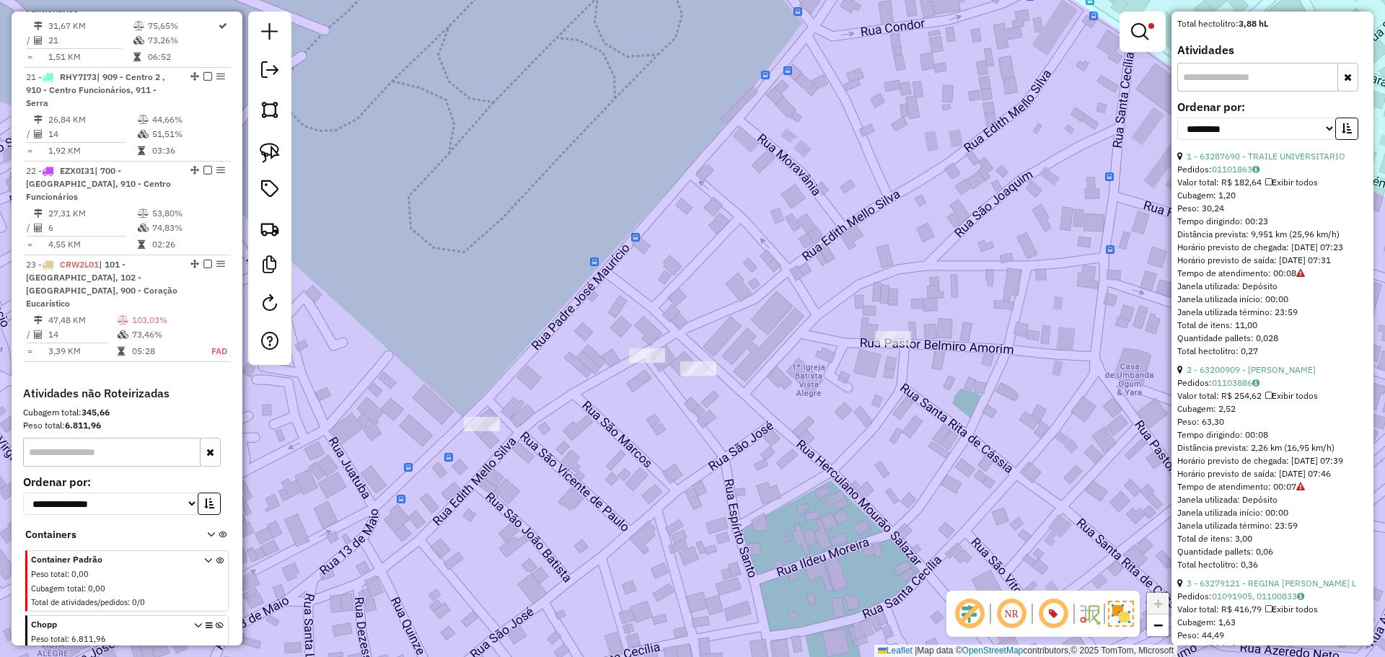
scroll to position [289, 0]
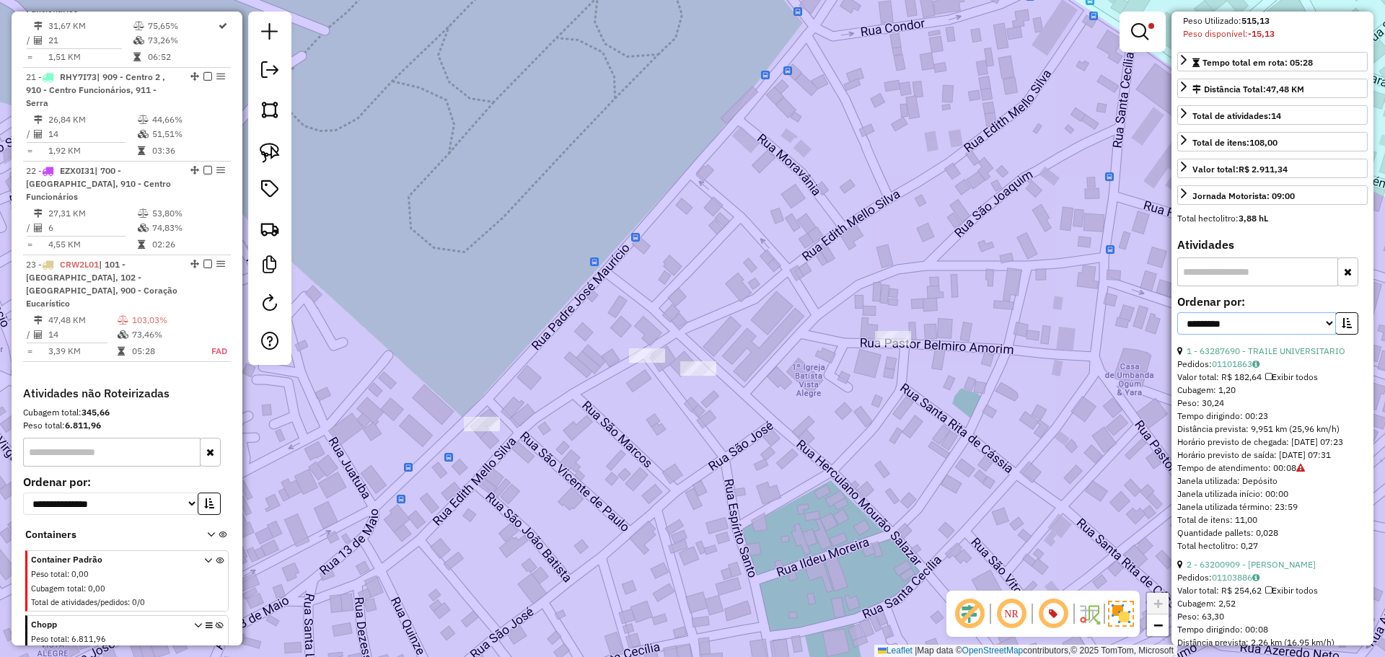
click at [1281, 327] on select "**********" at bounding box center [1256, 323] width 159 height 22
select select "*********"
click at [1177, 312] on select "**********" at bounding box center [1256, 323] width 159 height 22
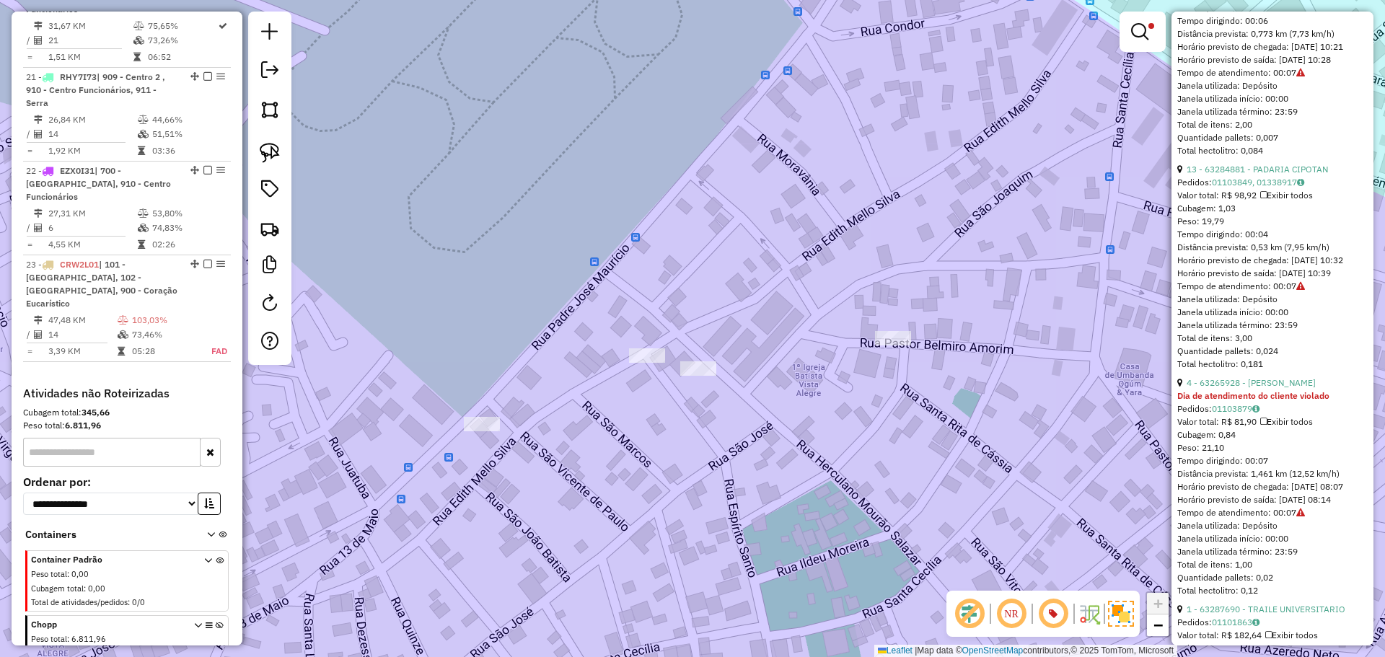
scroll to position [649, 0]
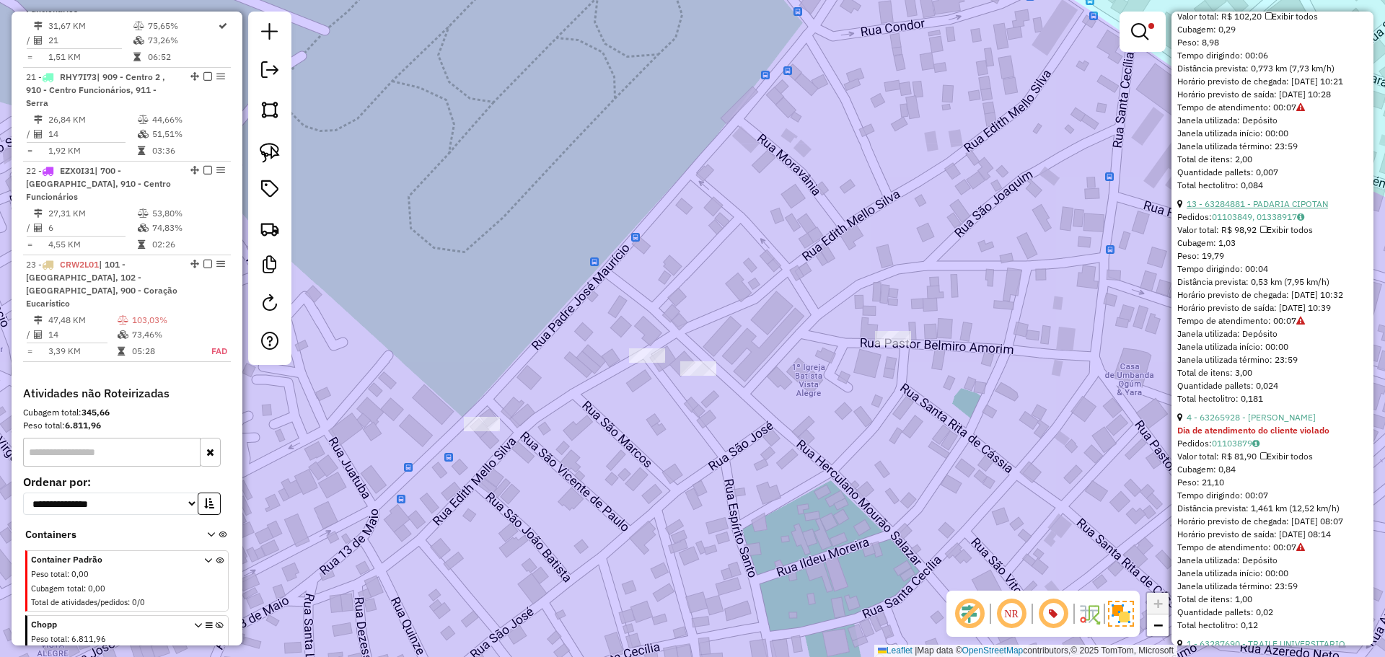
click at [1285, 209] on link "13 - 63284881 - PADARIA CIPOTAN" at bounding box center [1257, 203] width 141 height 11
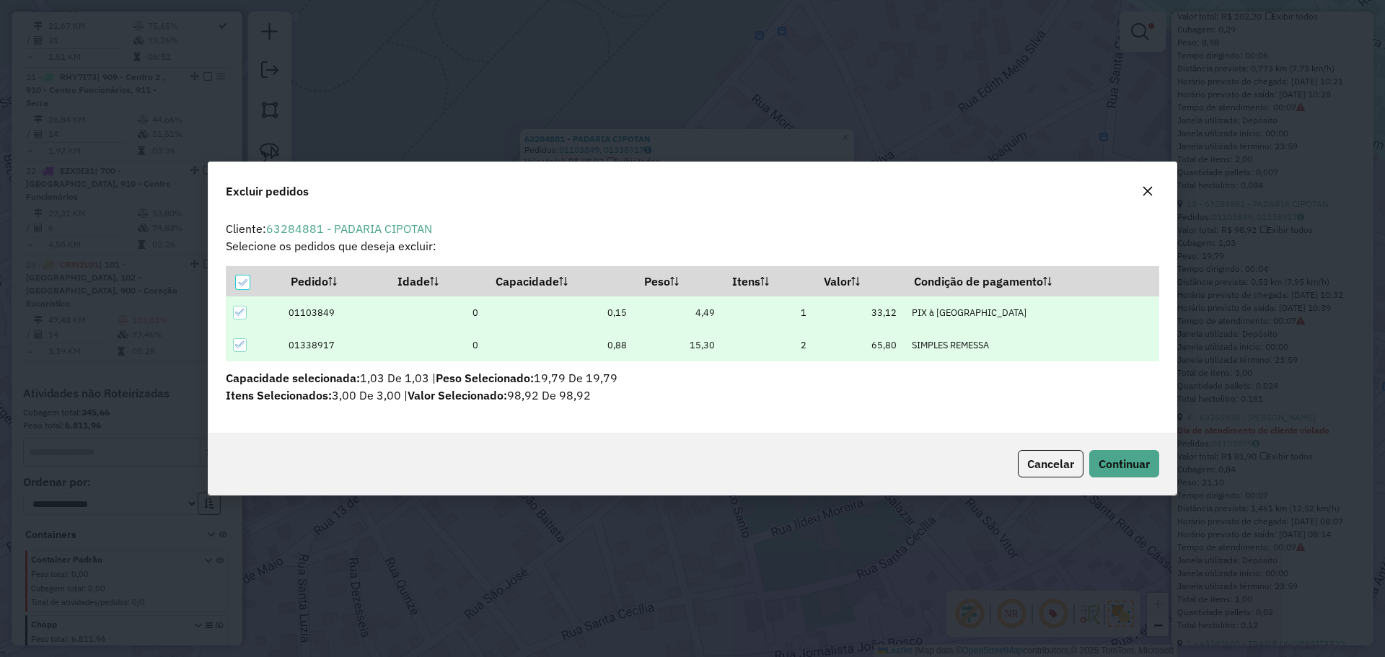
scroll to position [0, 0]
click at [1122, 473] on button "Continuar" at bounding box center [1124, 463] width 70 height 27
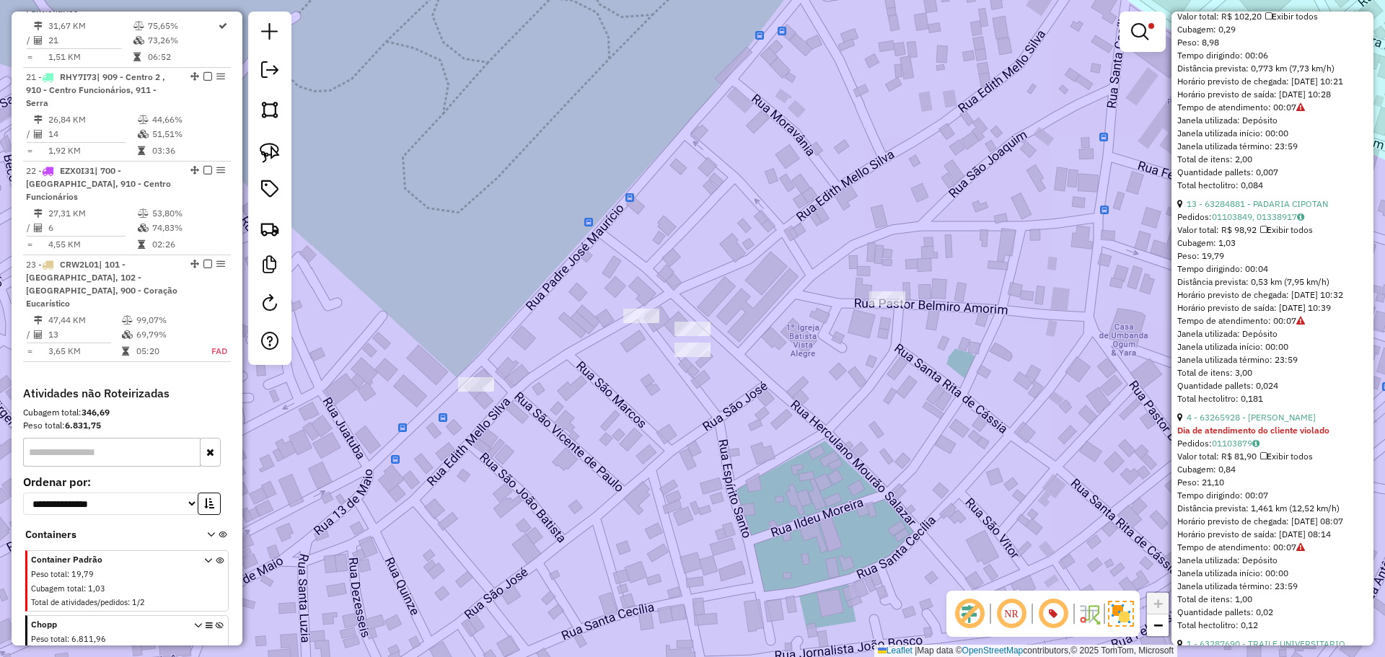
scroll to position [410, 0]
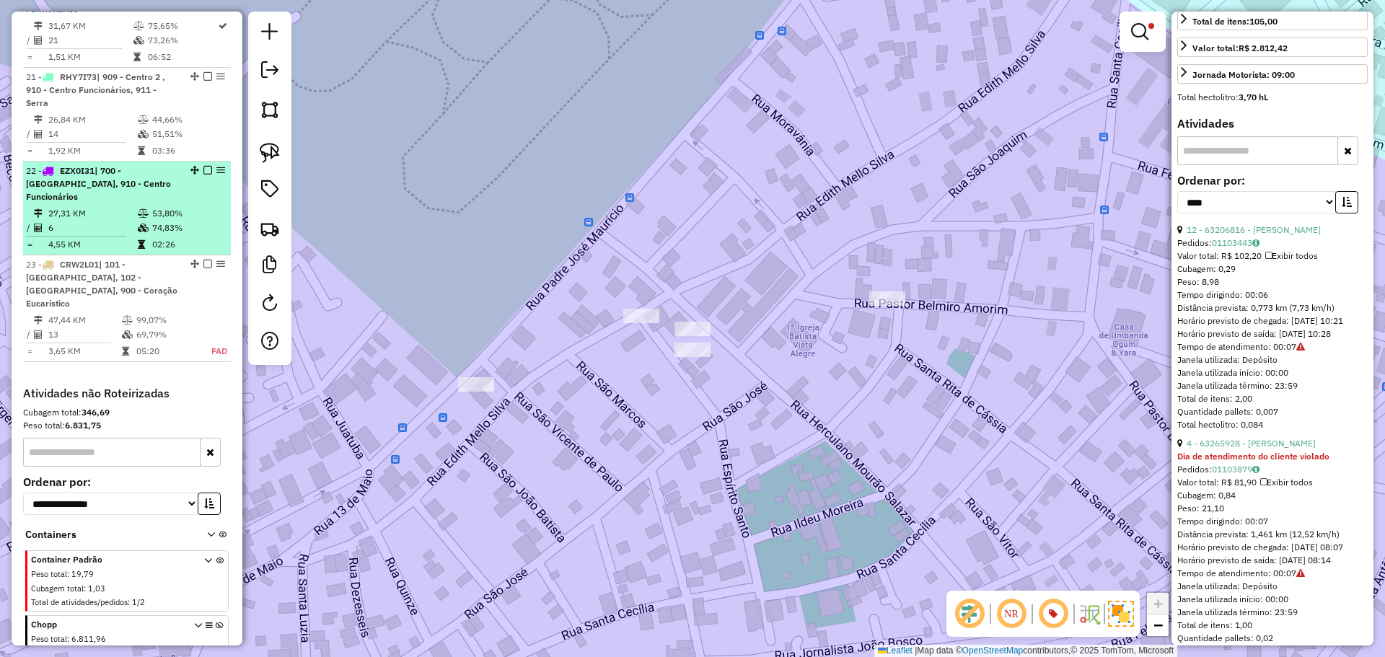
click at [203, 260] on em at bounding box center [207, 264] width 9 height 9
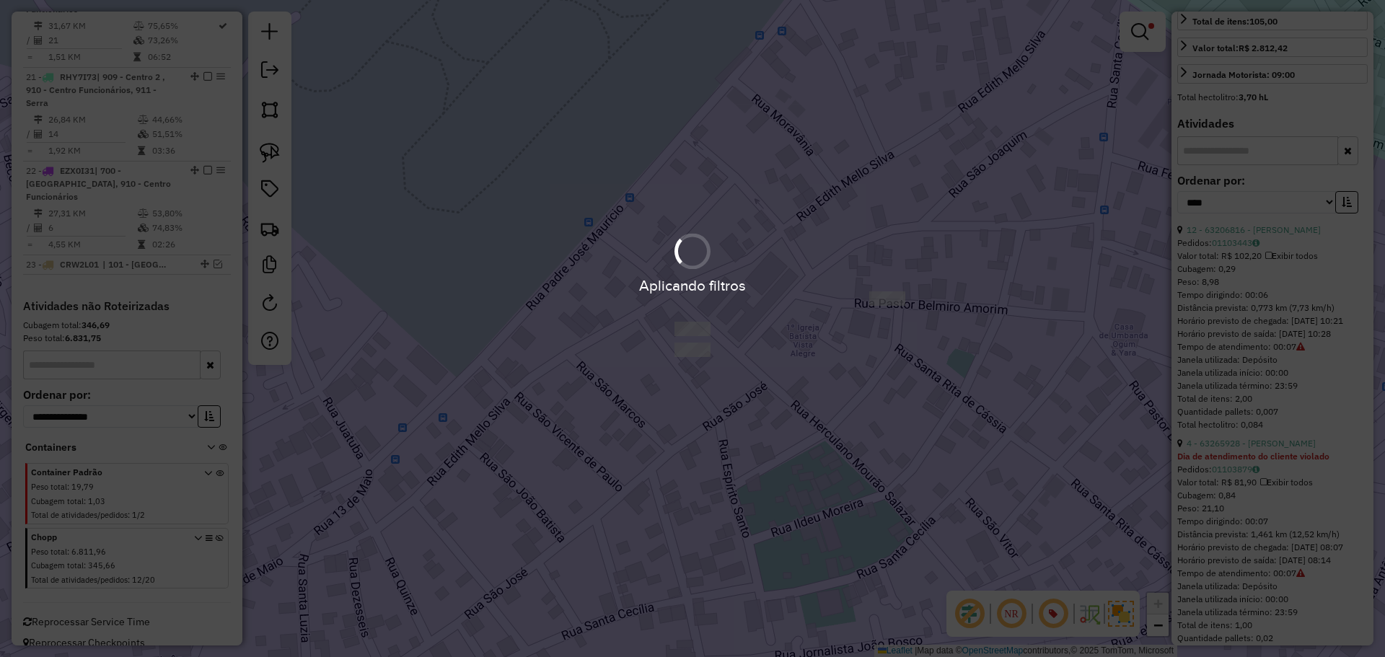
scroll to position [2074, 0]
click at [537, 196] on div "Aplicando filtros" at bounding box center [692, 328] width 1385 height 657
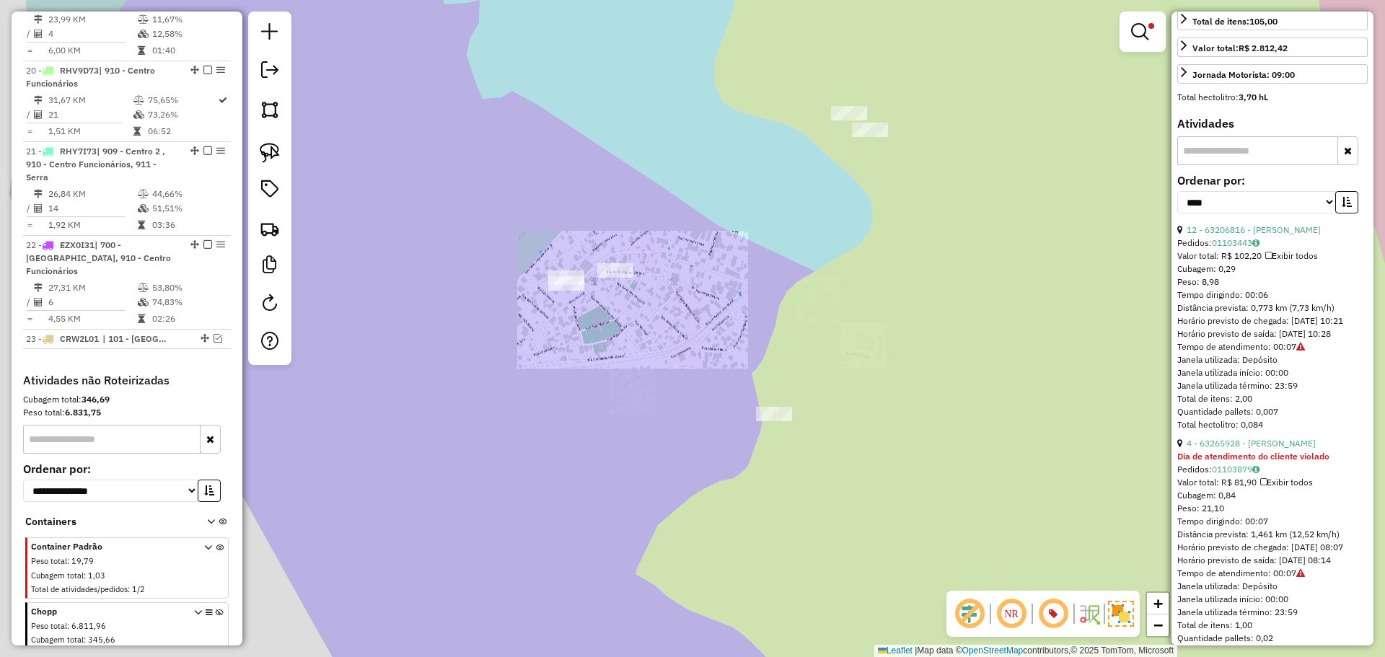
click at [503, 239] on div "Limpar filtros Janela de atendimento Grade de atendimento Capacidade Transporta…" at bounding box center [692, 328] width 1385 height 657
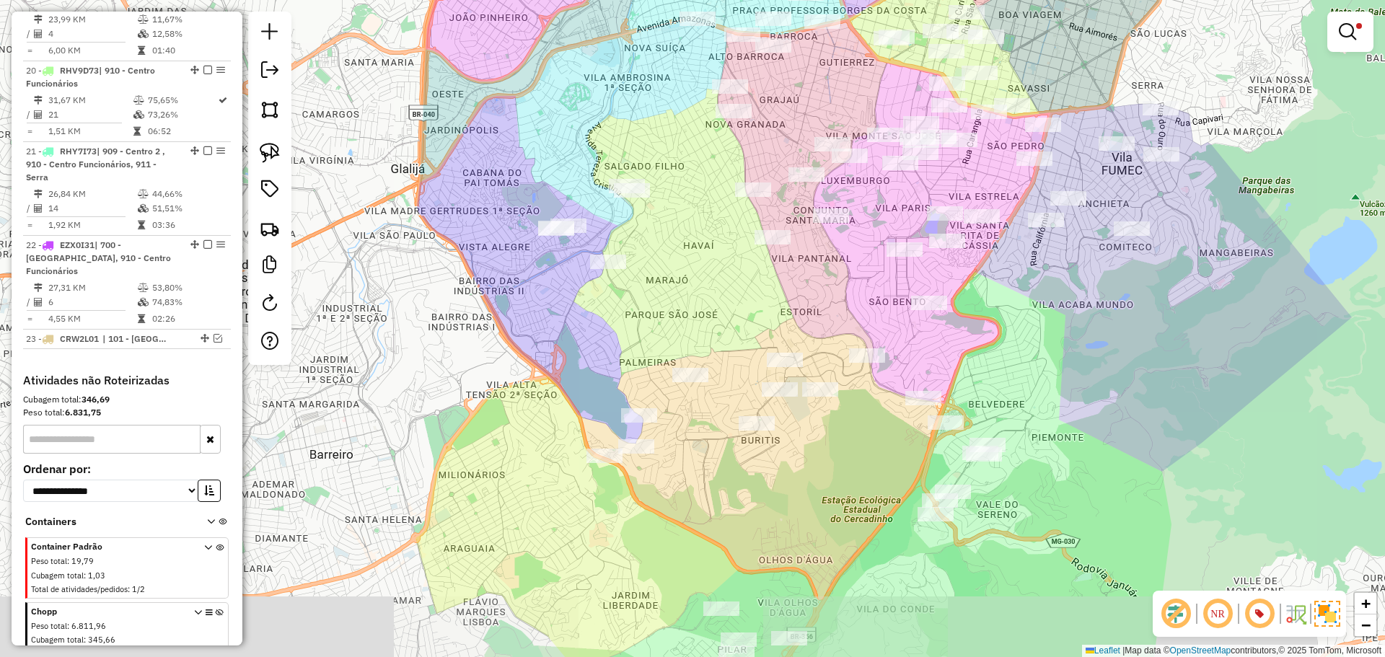
click at [579, 331] on div "Limpar filtros Janela de atendimento Grade de atendimento Capacidade Transporta…" at bounding box center [692, 328] width 1385 height 657
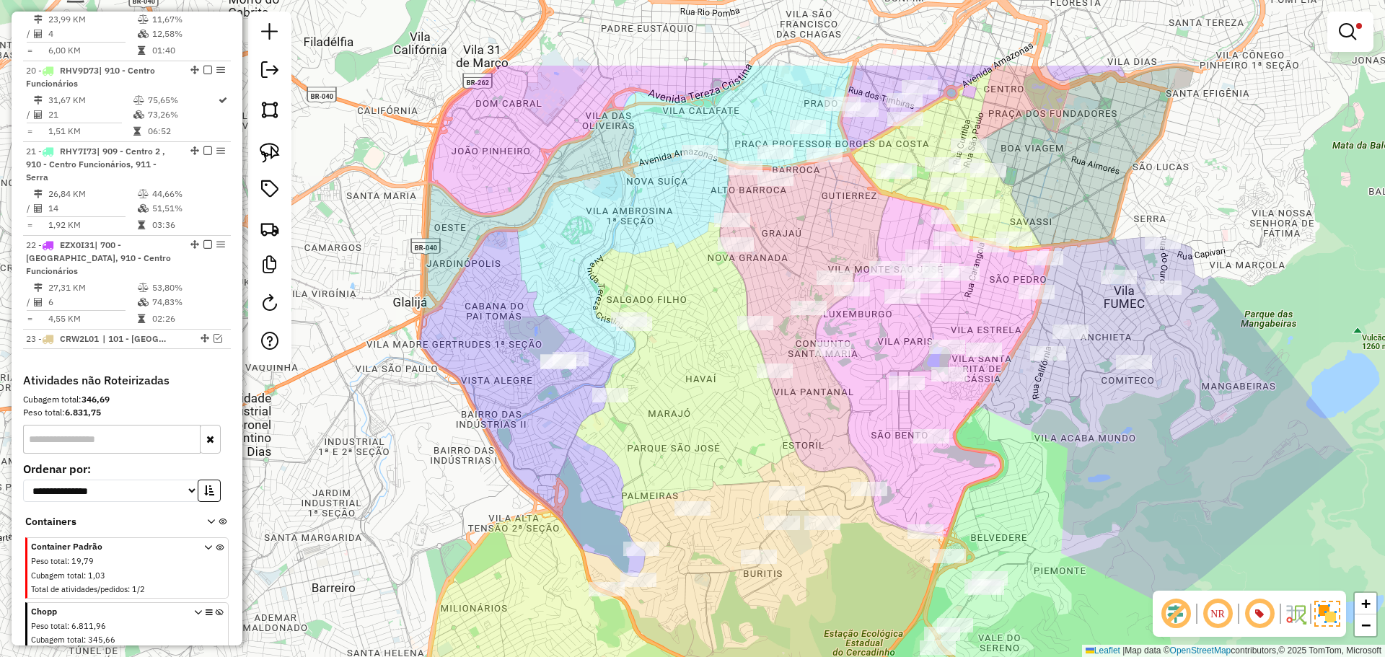
drag, startPoint x: 698, startPoint y: 322, endPoint x: 636, endPoint y: 334, distance: 63.1
click at [711, 498] on div "Limpar filtros Janela de atendimento Grade de atendimento Capacidade Transporta…" at bounding box center [692, 328] width 1385 height 657
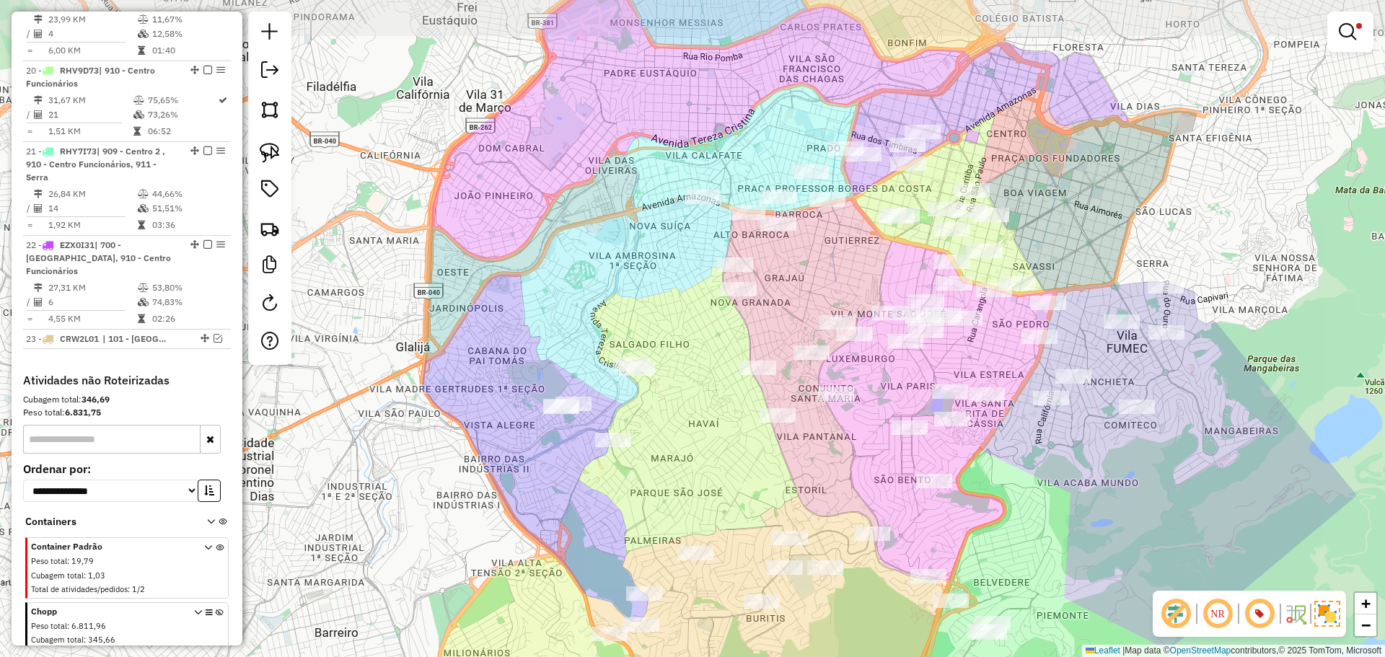
drag, startPoint x: 635, startPoint y: 333, endPoint x: 586, endPoint y: 375, distance: 64.5
click at [591, 388] on div "Limpar filtros Janela de atendimento Grade de atendimento Capacidade Transporta…" at bounding box center [692, 328] width 1385 height 657
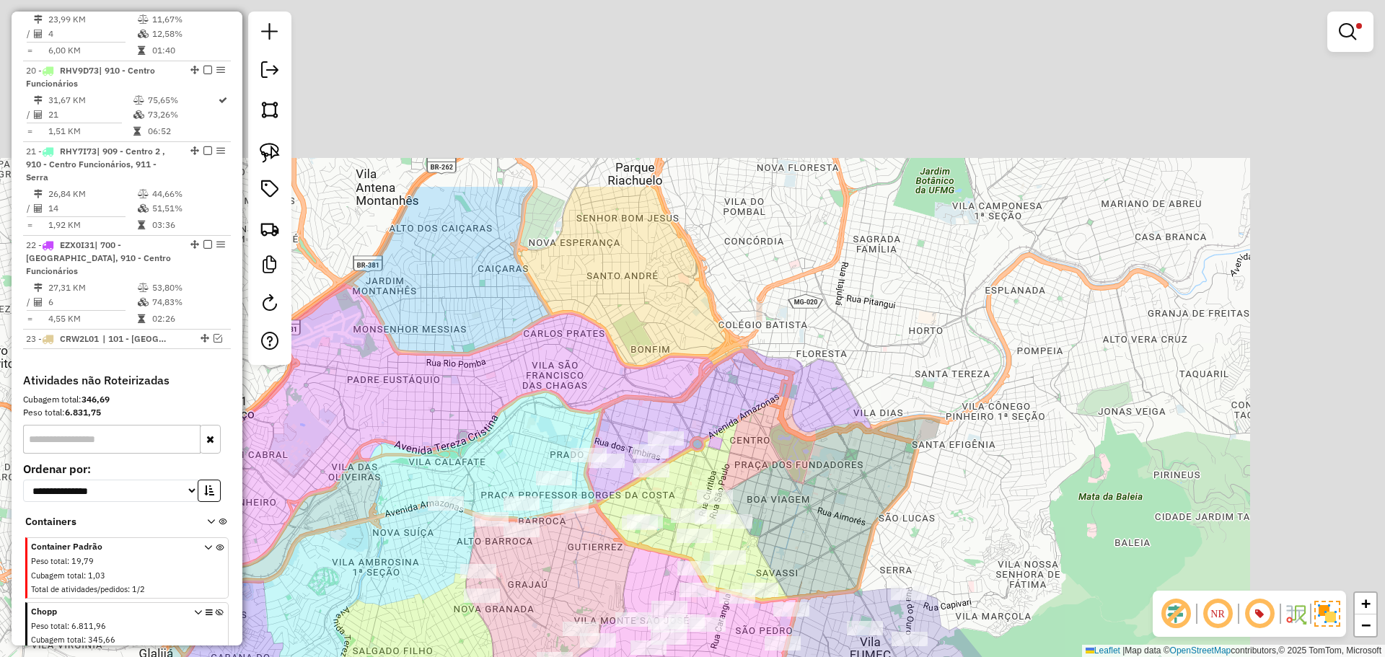
drag, startPoint x: 663, startPoint y: 249, endPoint x: 534, endPoint y: 403, distance: 200.7
click at [537, 442] on div "Limpar filtros Janela de atendimento Grade de atendimento Capacidade Transporta…" at bounding box center [692, 328] width 1385 height 657
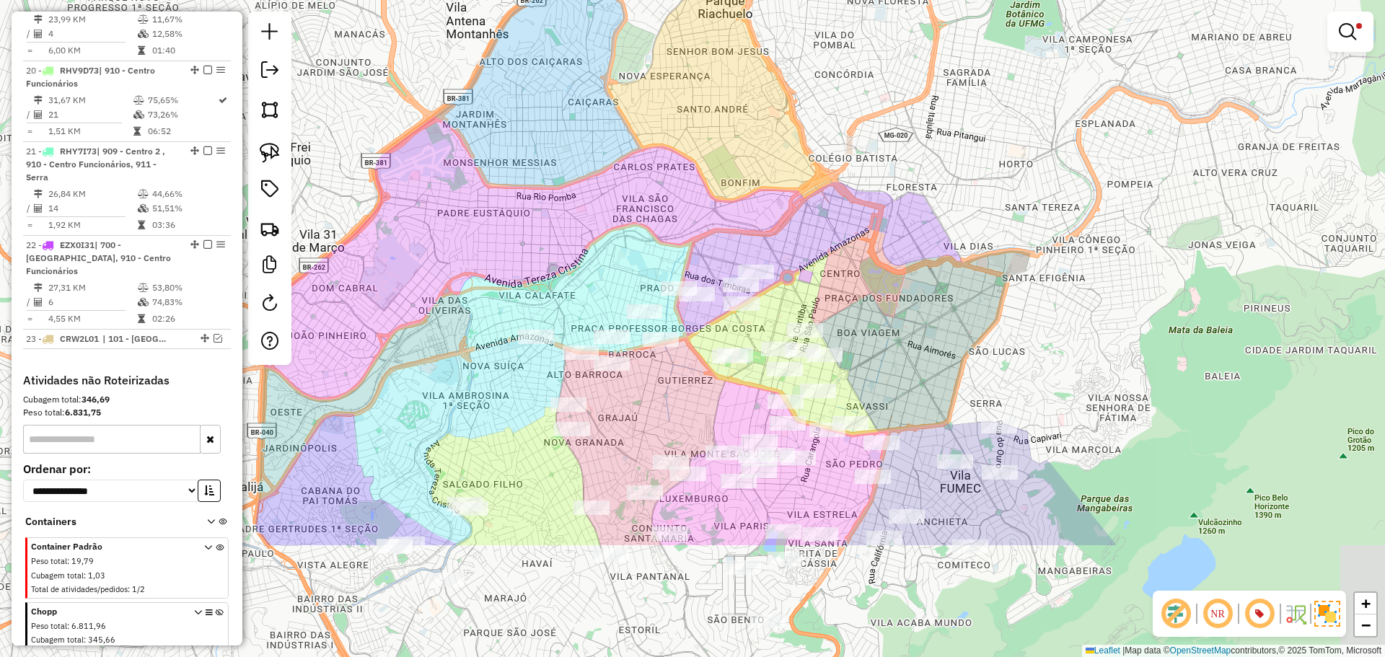
drag, startPoint x: 534, startPoint y: 403, endPoint x: 619, endPoint y: 218, distance: 203.3
click at [619, 219] on div "Limpar filtros Janela de atendimento Grade de atendimento Capacidade Transporta…" at bounding box center [692, 328] width 1385 height 657
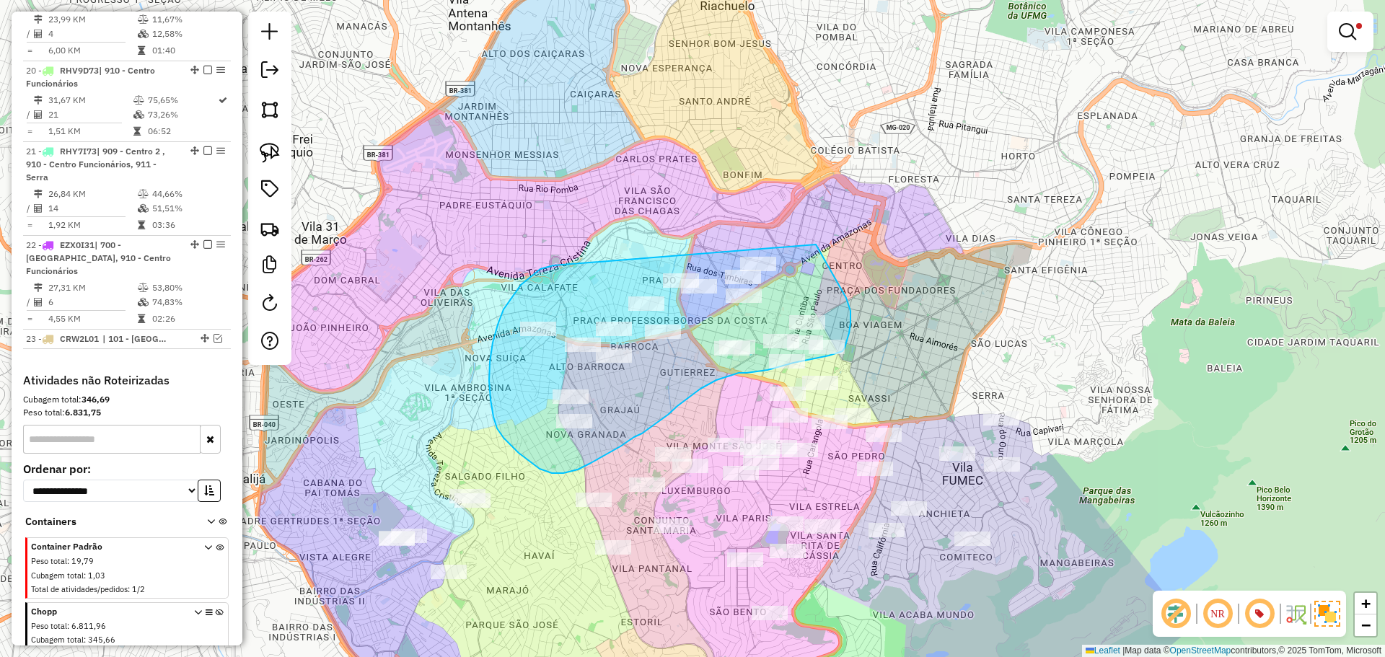
drag, startPoint x: 493, startPoint y: 343, endPoint x: 809, endPoint y: 235, distance: 334.4
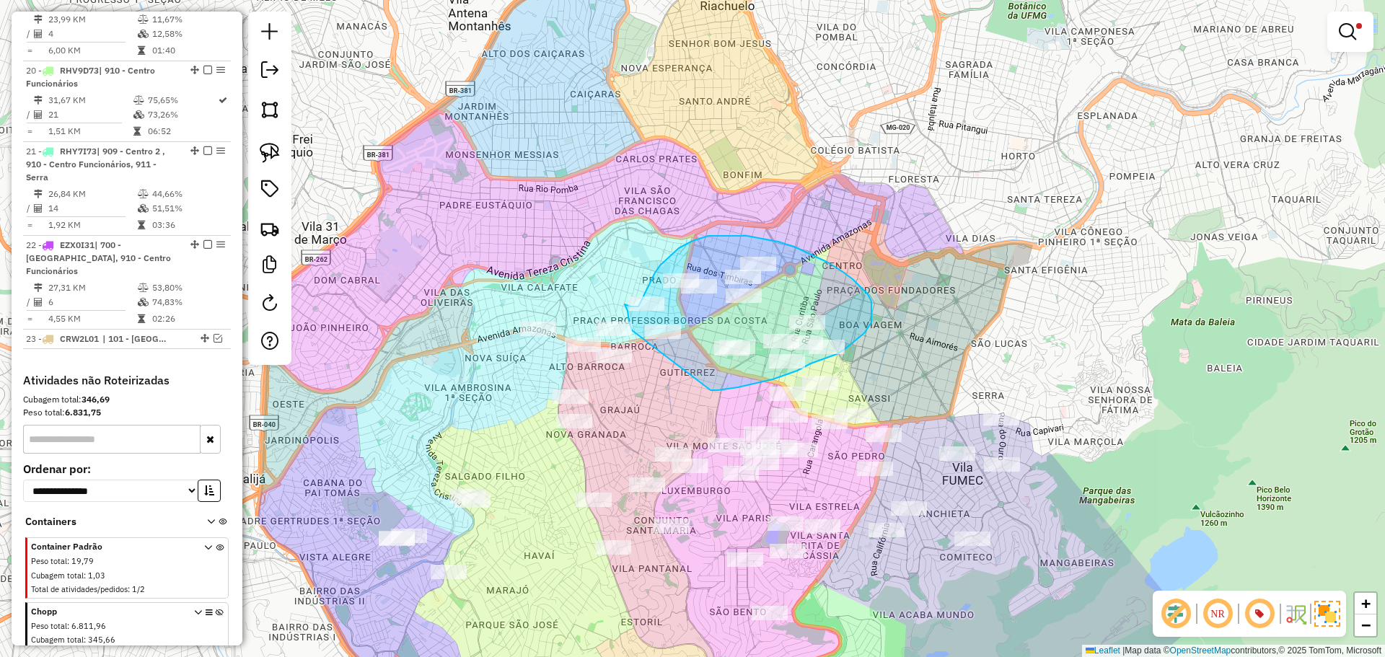
drag, startPoint x: 722, startPoint y: 390, endPoint x: 654, endPoint y: 356, distance: 75.8
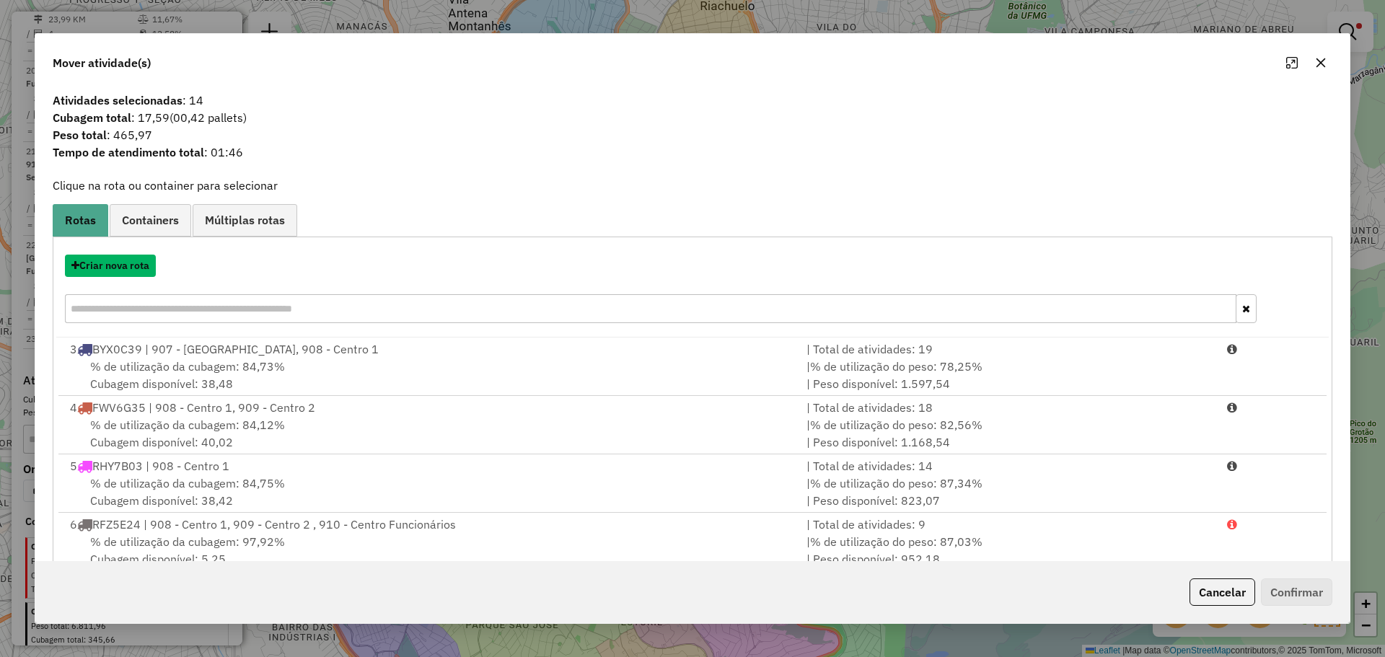
click at [138, 263] on button "Criar nova rota" at bounding box center [110, 266] width 91 height 22
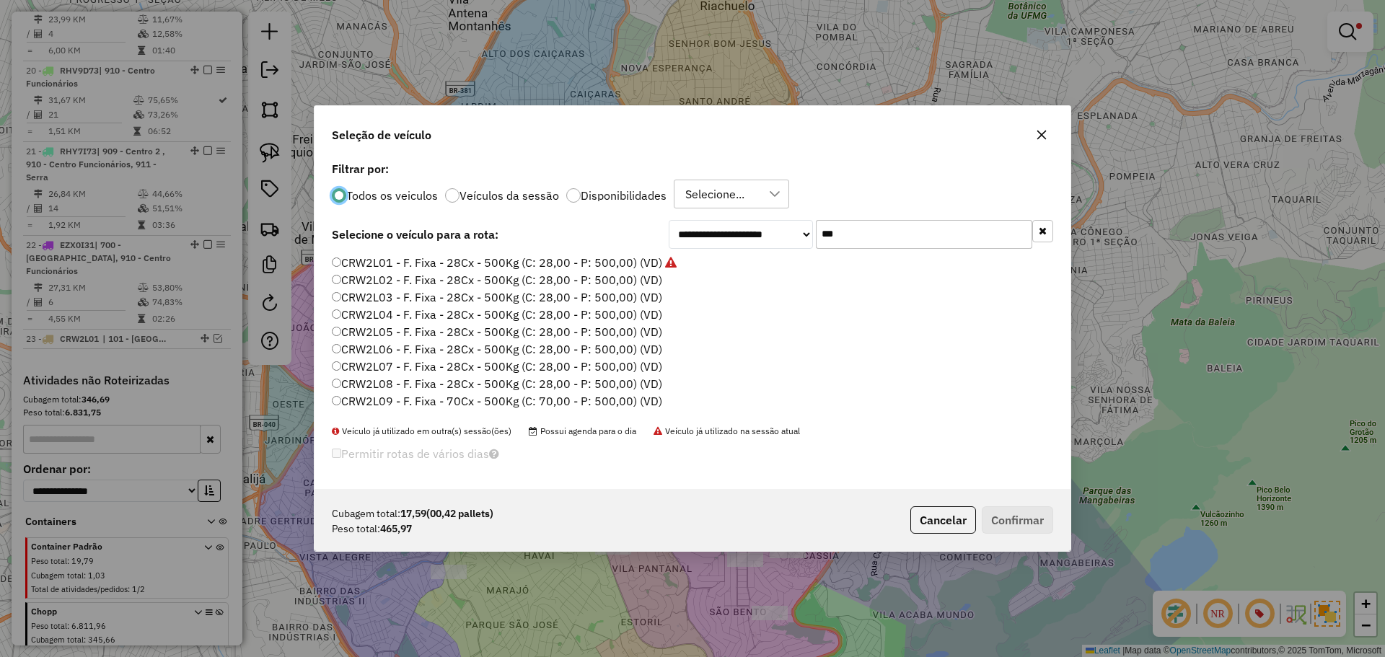
scroll to position [8, 4]
click at [652, 280] on label "CRW2L02 - F. Fixa - 28Cx - 500Kg (C: 28,00 - P: 500,00) (VD)" at bounding box center [497, 279] width 330 height 17
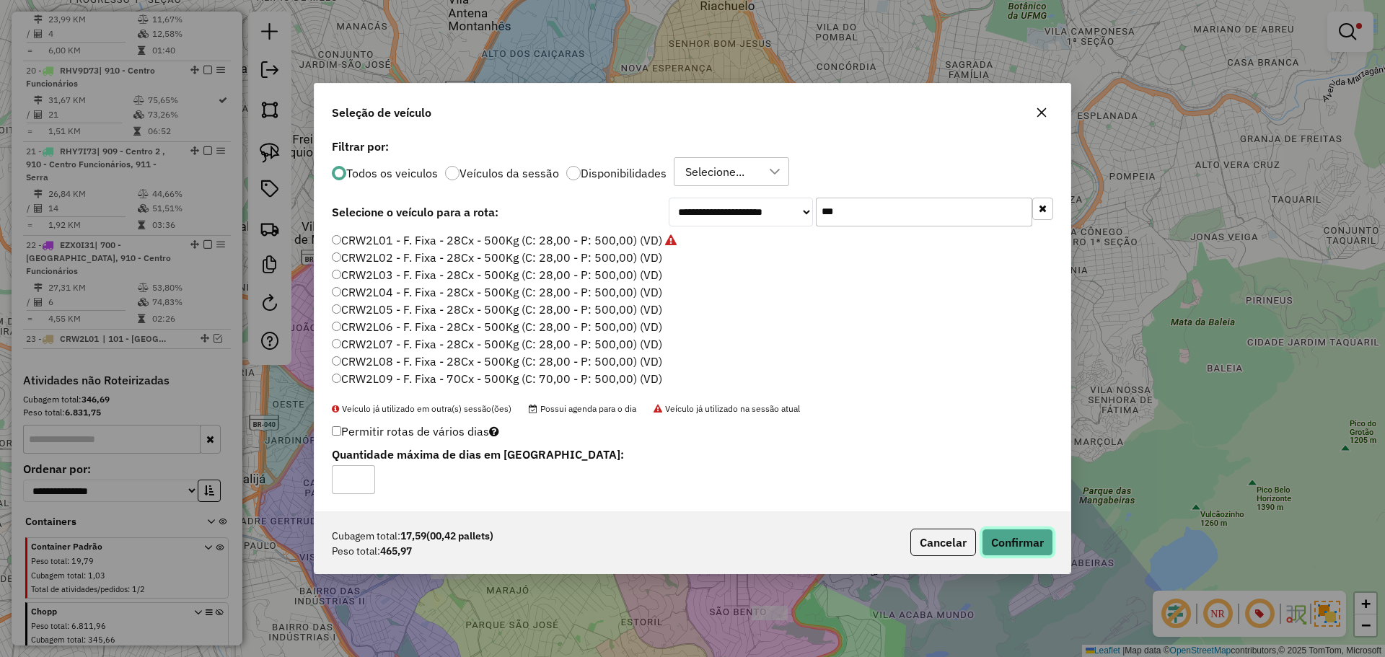
click at [1011, 534] on button "Confirmar" at bounding box center [1017, 542] width 71 height 27
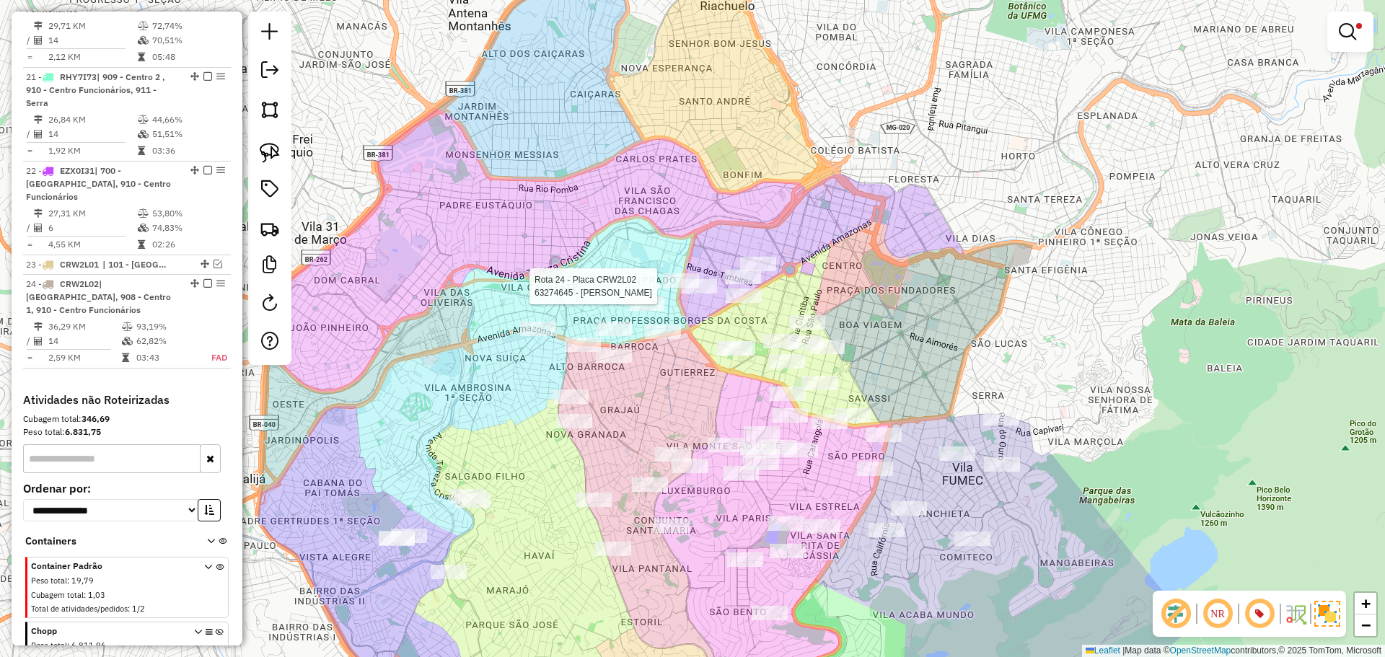
scroll to position [2168, 0]
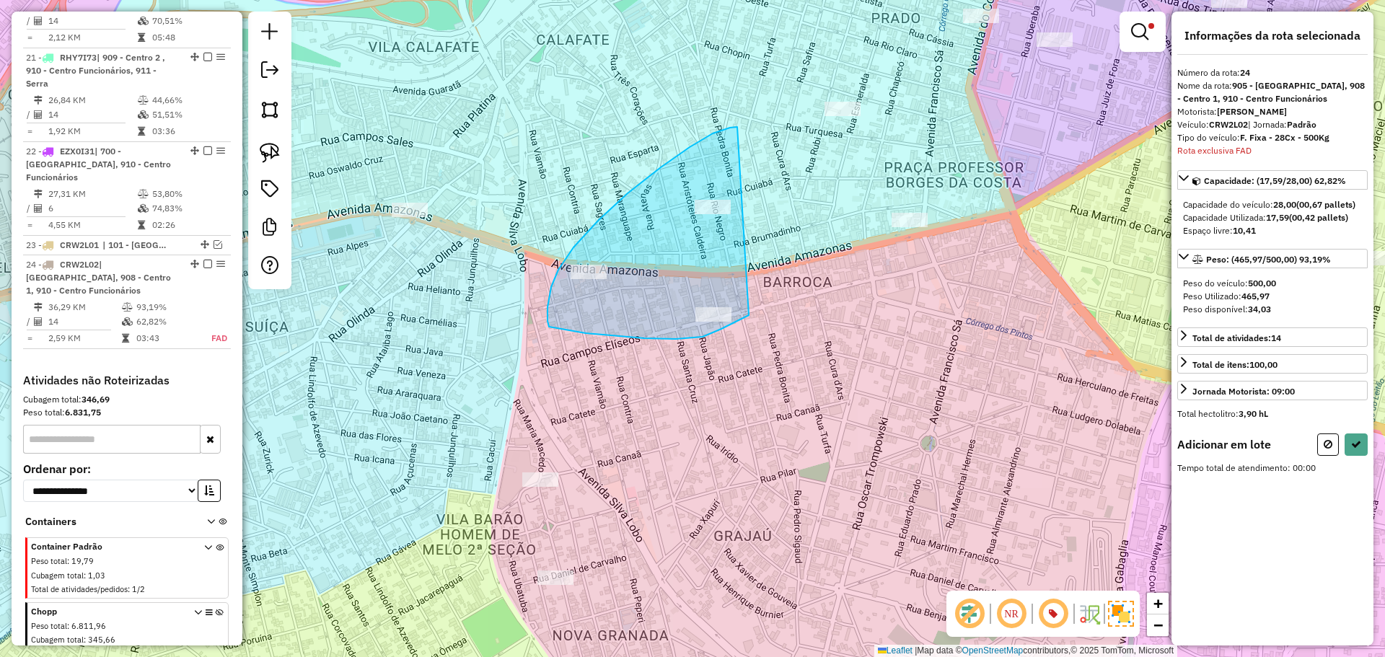
drag, startPoint x: 737, startPoint y: 127, endPoint x: 749, endPoint y: 314, distance: 187.2
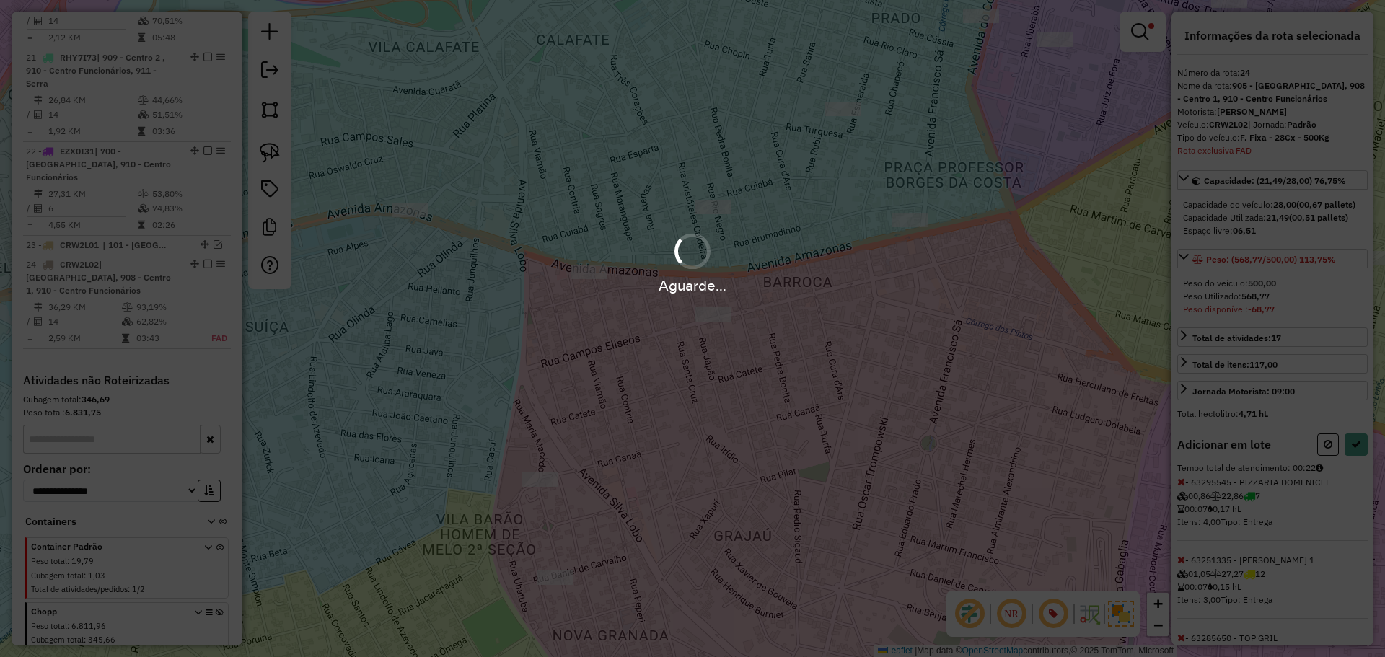
select select "*********"
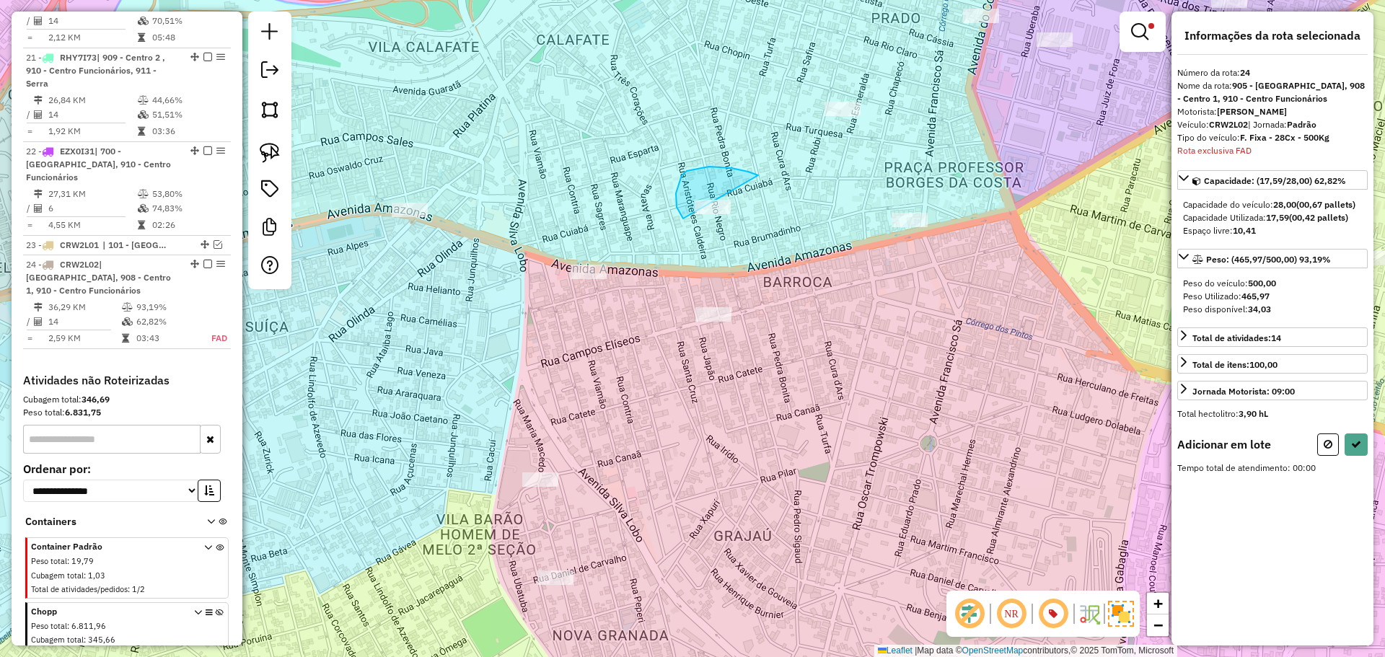
drag, startPoint x: 748, startPoint y: 172, endPoint x: 768, endPoint y: 214, distance: 46.5
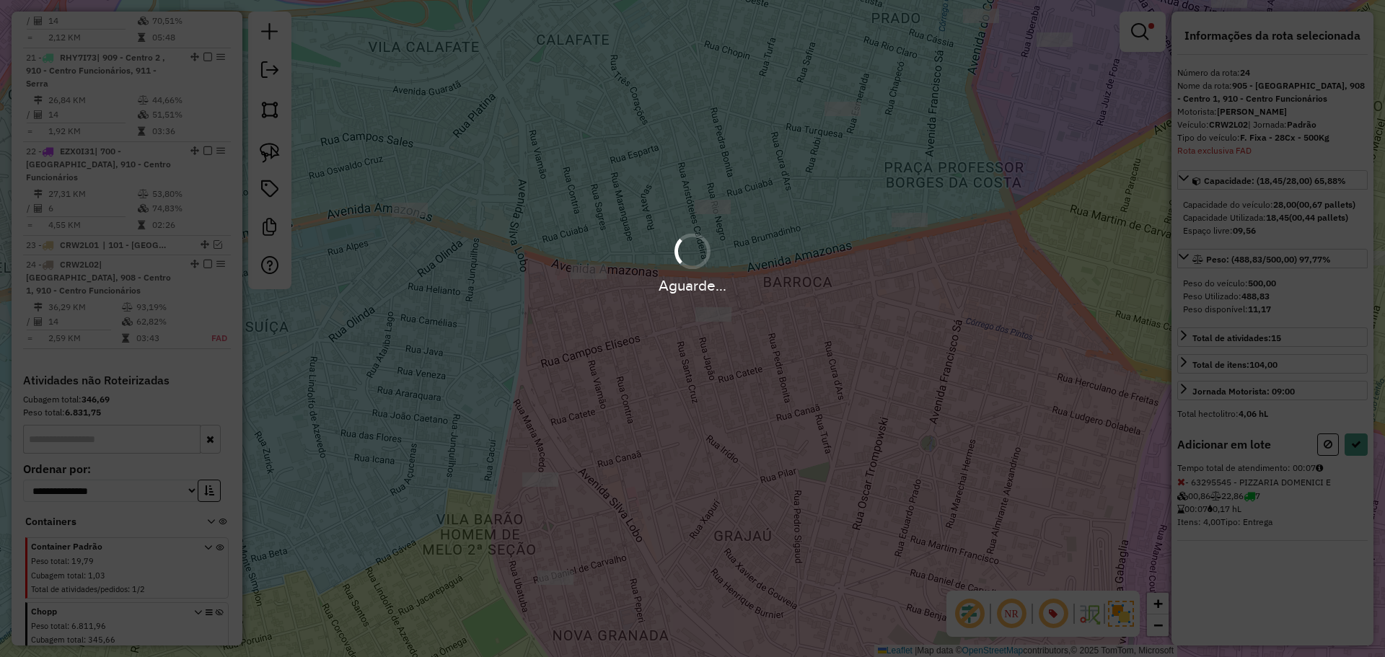
select select "*********"
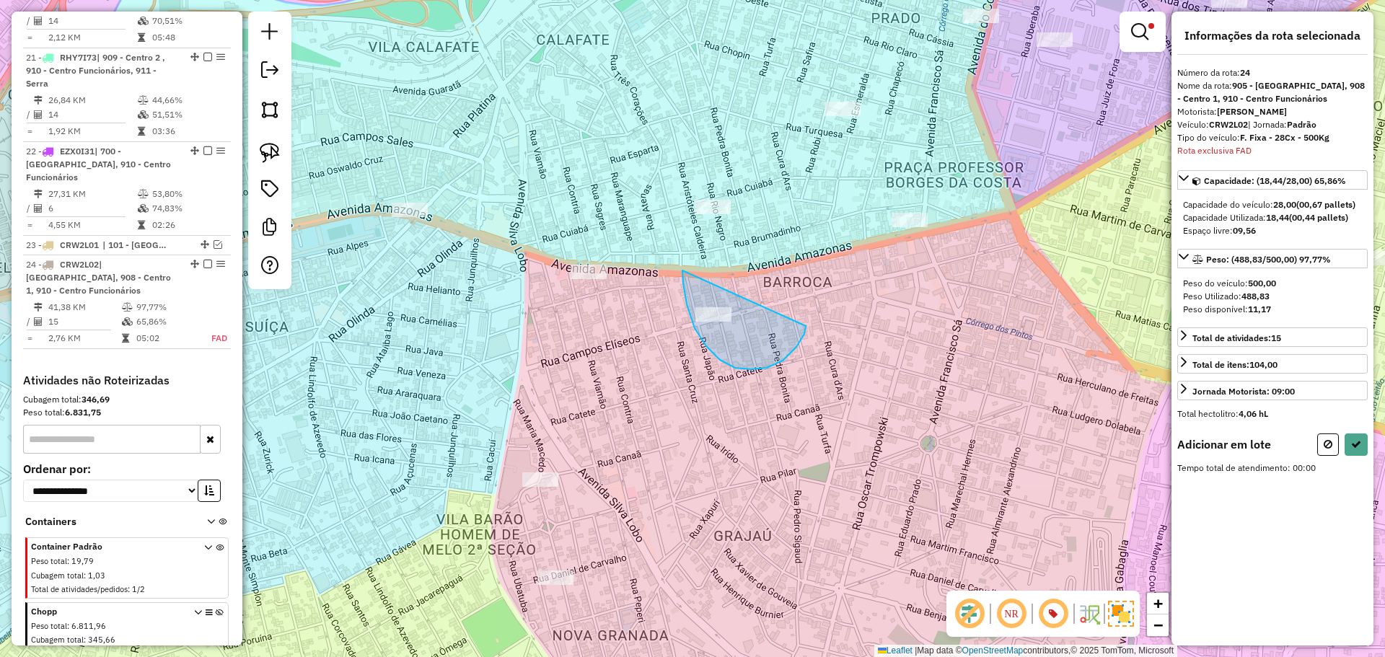
drag, startPoint x: 682, startPoint y: 271, endPoint x: 802, endPoint y: 324, distance: 131.1
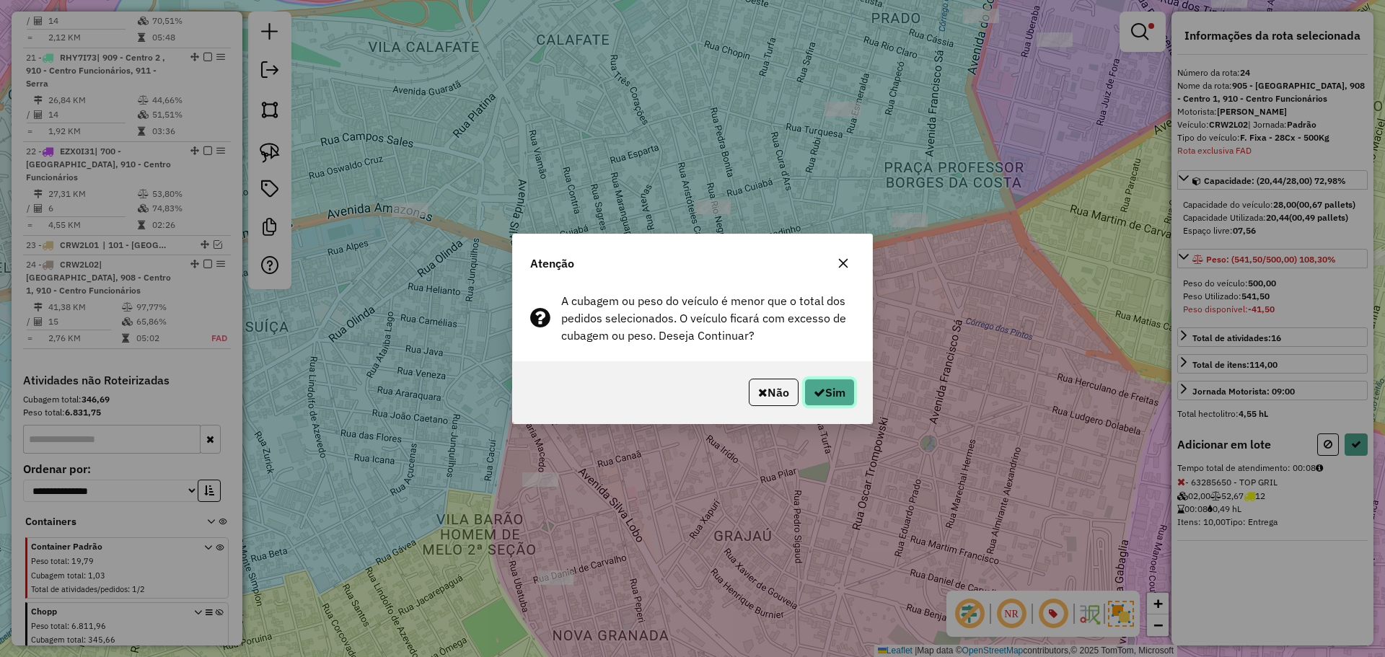
click at [832, 398] on button "Sim" at bounding box center [829, 392] width 50 height 27
select select "*********"
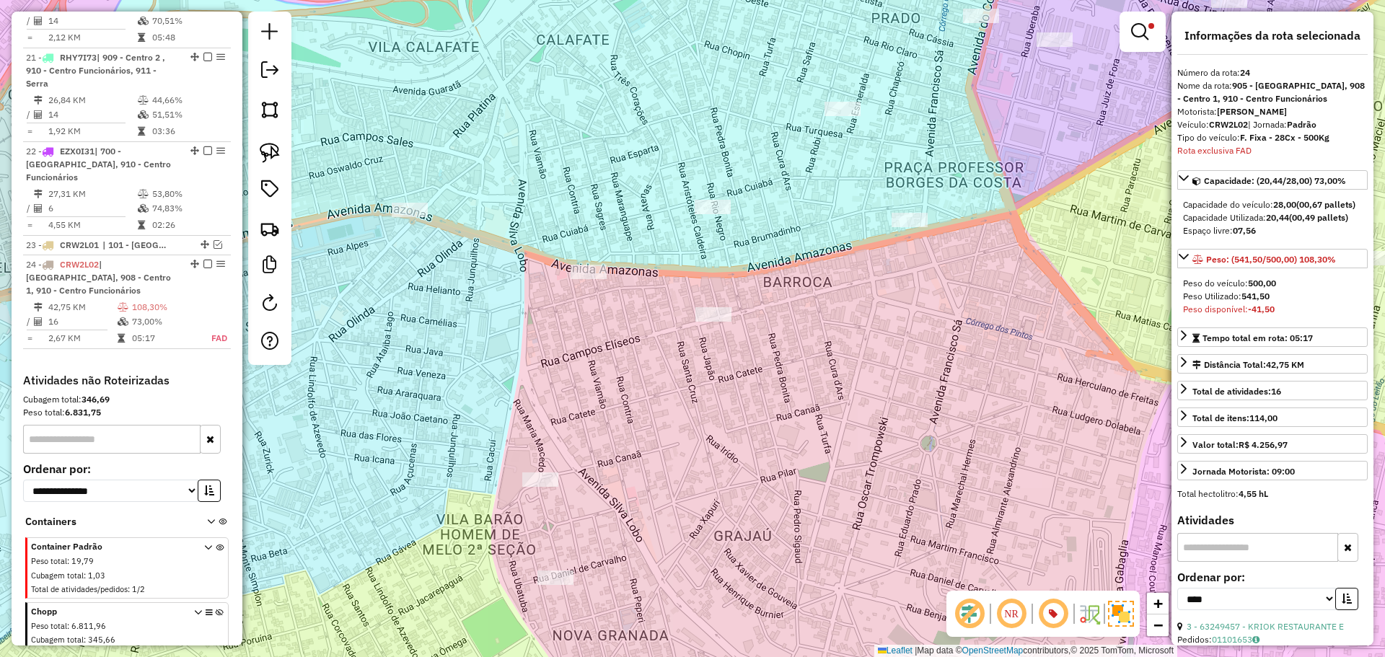
click at [403, 271] on div "Limpar filtros Janela de atendimento Grade de atendimento Capacidade Transporta…" at bounding box center [692, 328] width 1385 height 657
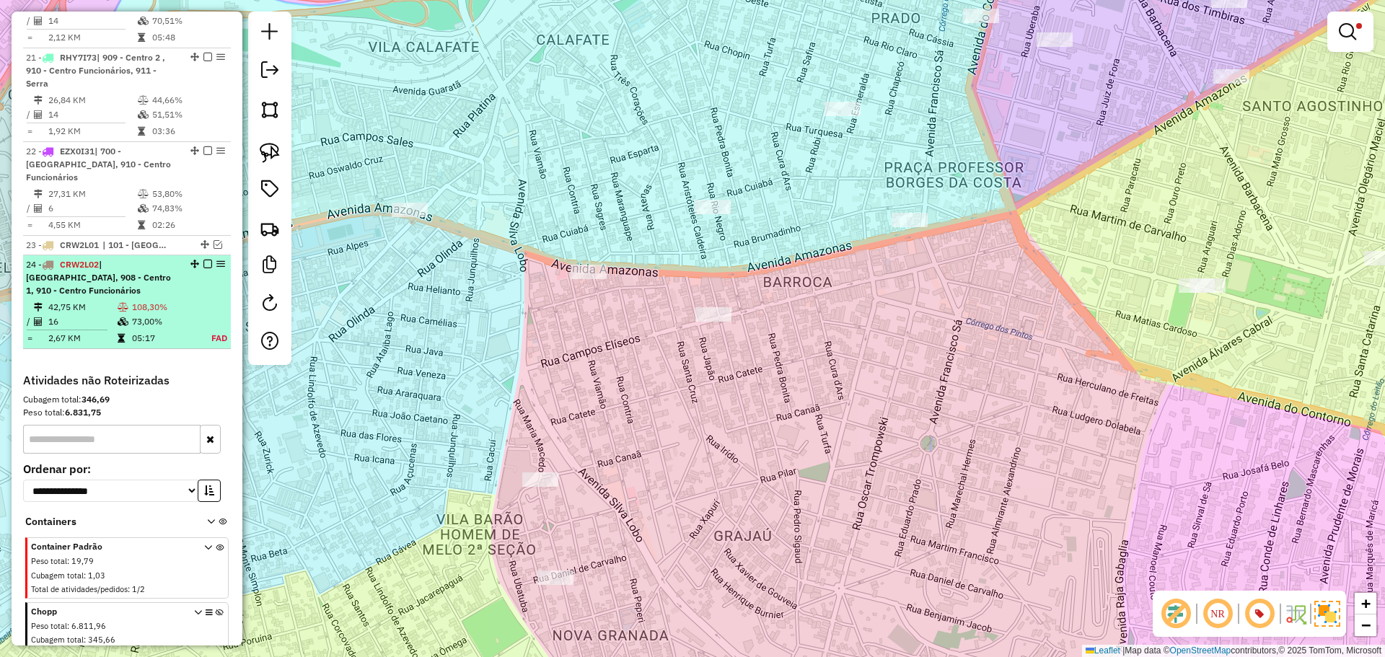
click at [182, 300] on td "108,30%" at bounding box center [164, 307] width 66 height 14
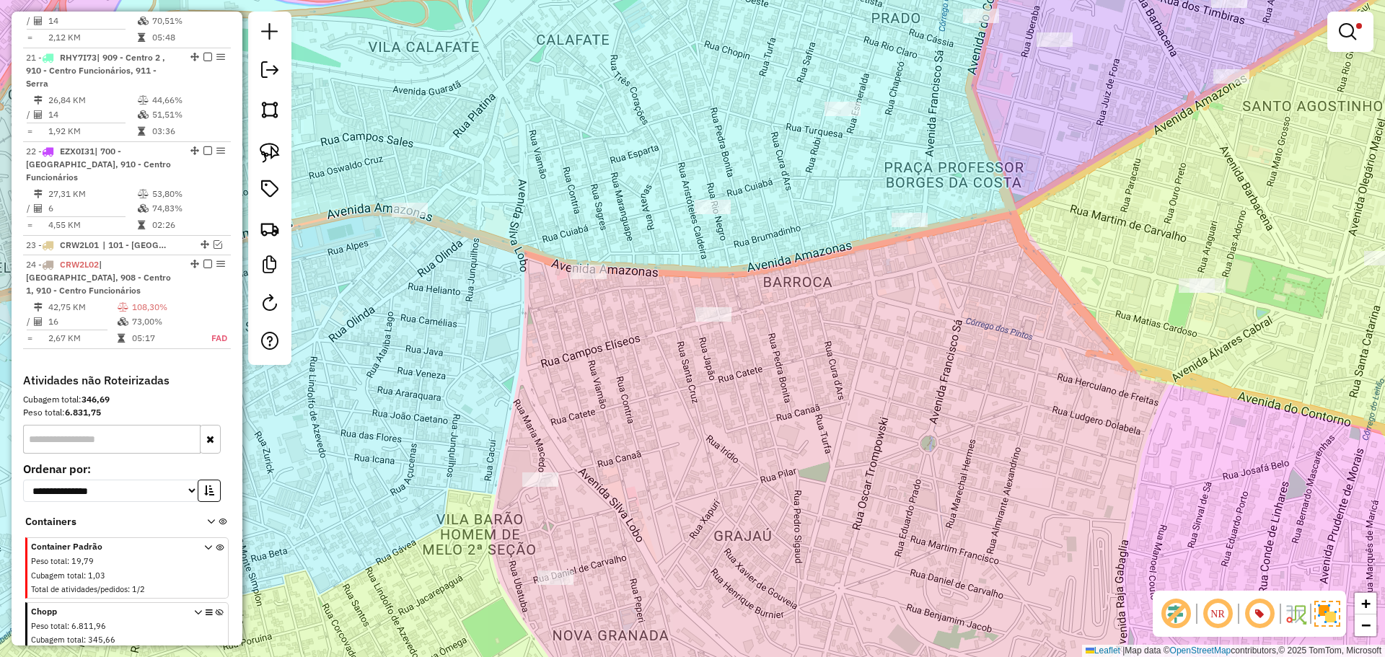
select select "*********"
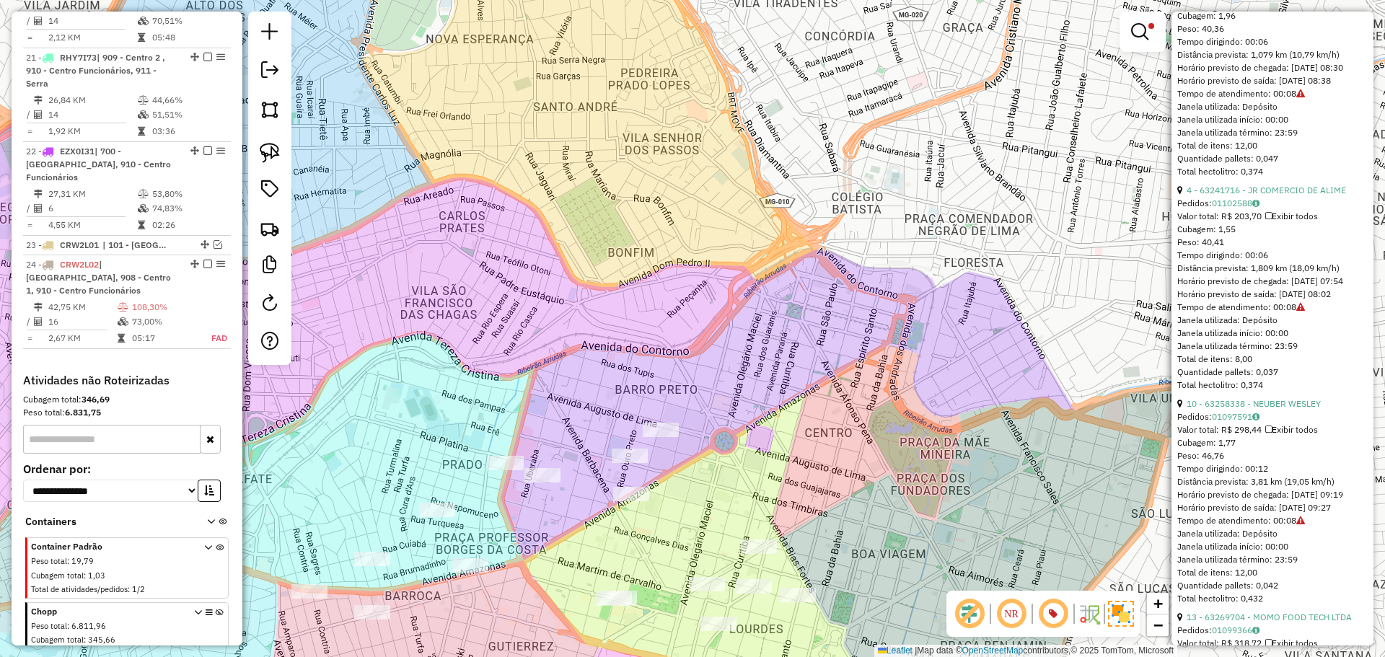
scroll to position [2380, 0]
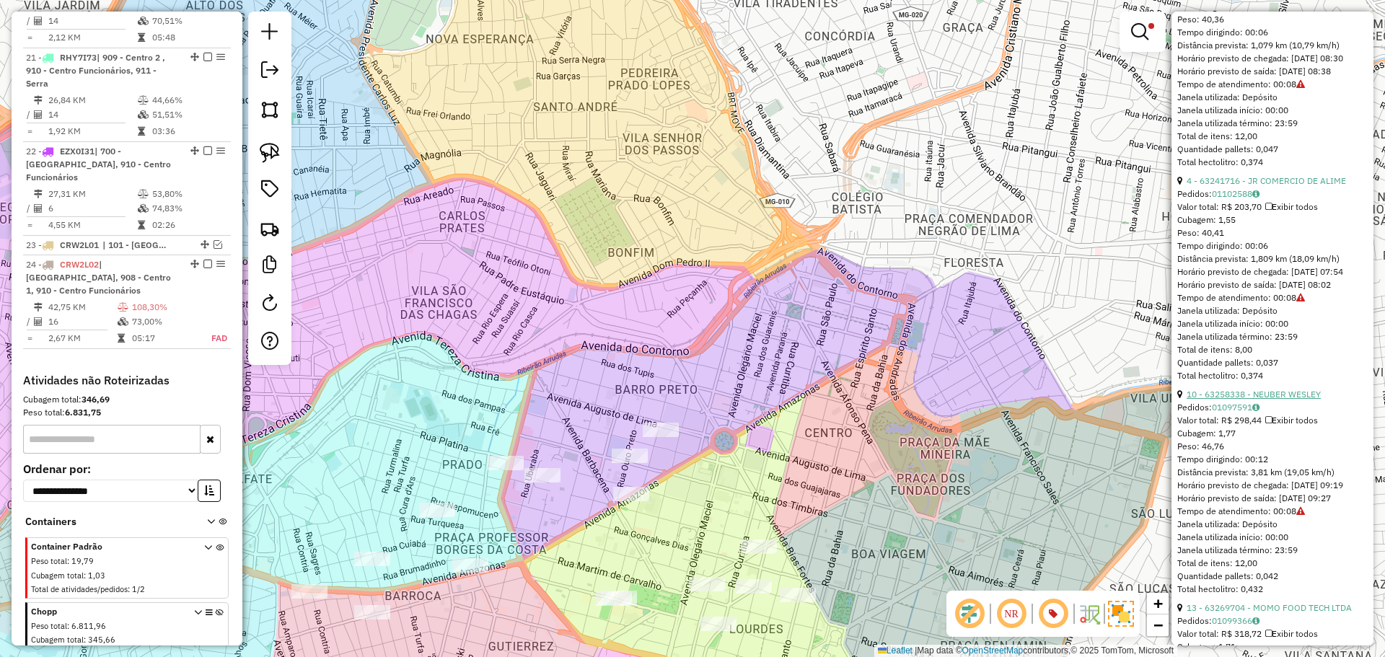
click at [1285, 400] on link "10 - 63258338 - NEUBER WESLEY" at bounding box center [1254, 394] width 134 height 11
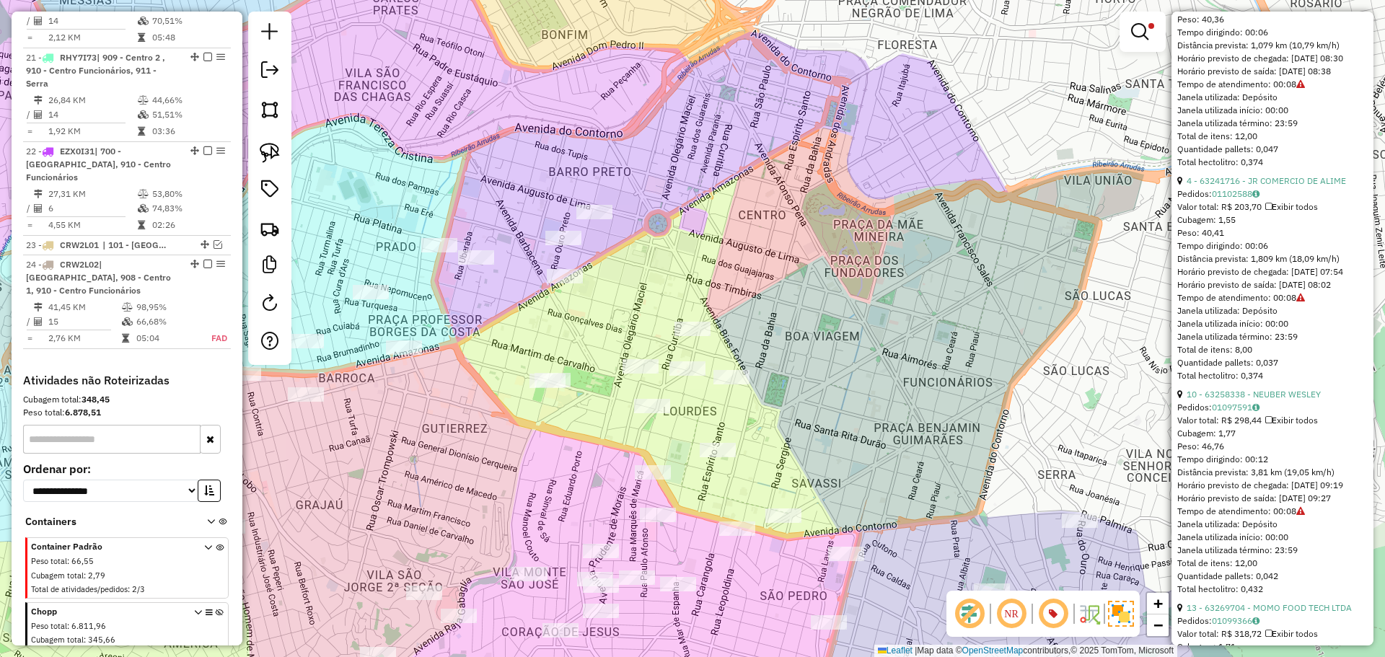
scroll to position [89, 0]
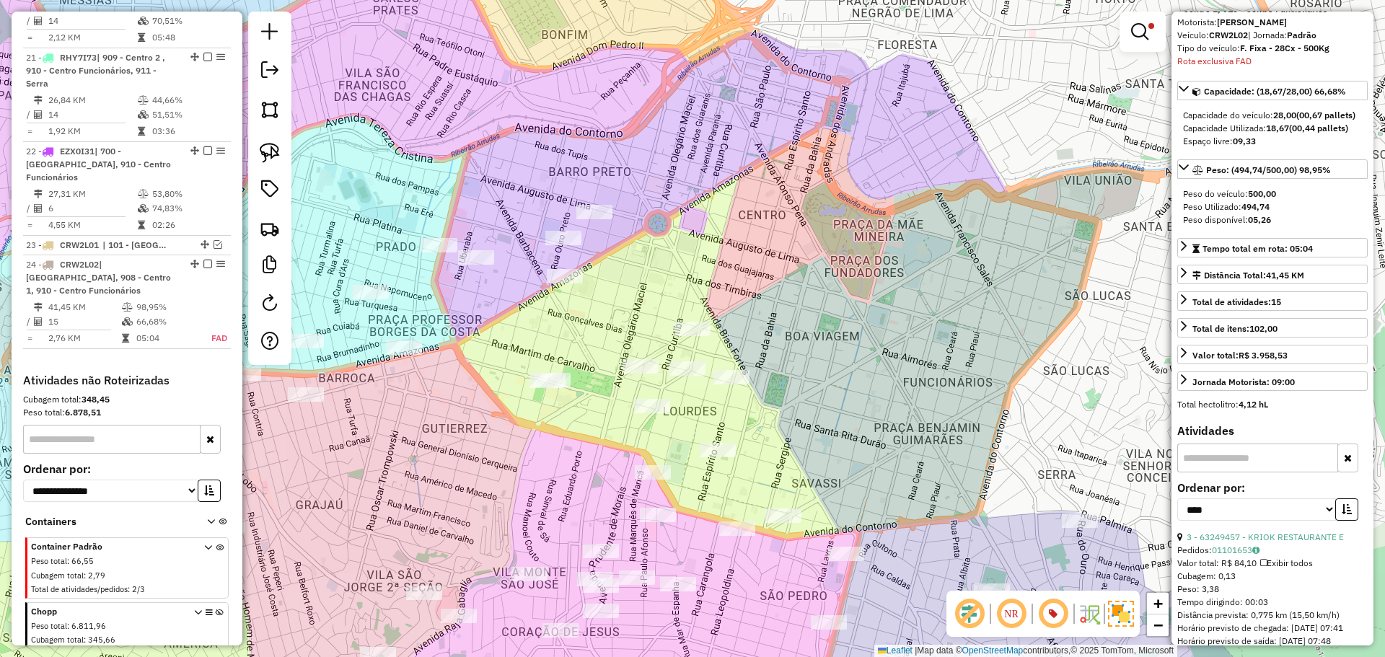
drag, startPoint x: 203, startPoint y: 172, endPoint x: 311, endPoint y: 174, distance: 108.2
click at [536, 134] on div "Limpar filtros Janela de atendimento Grade de atendimento Capacidade Transporta…" at bounding box center [692, 328] width 1385 height 657
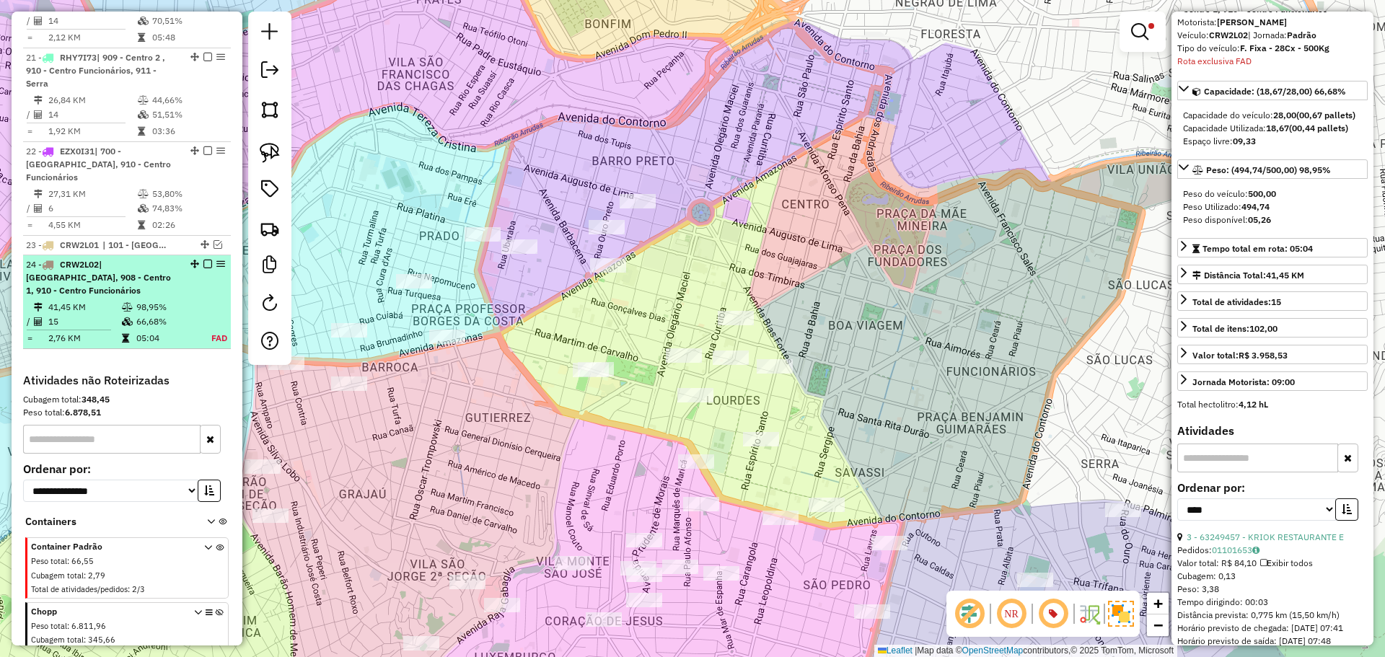
click at [203, 260] on em at bounding box center [207, 264] width 9 height 9
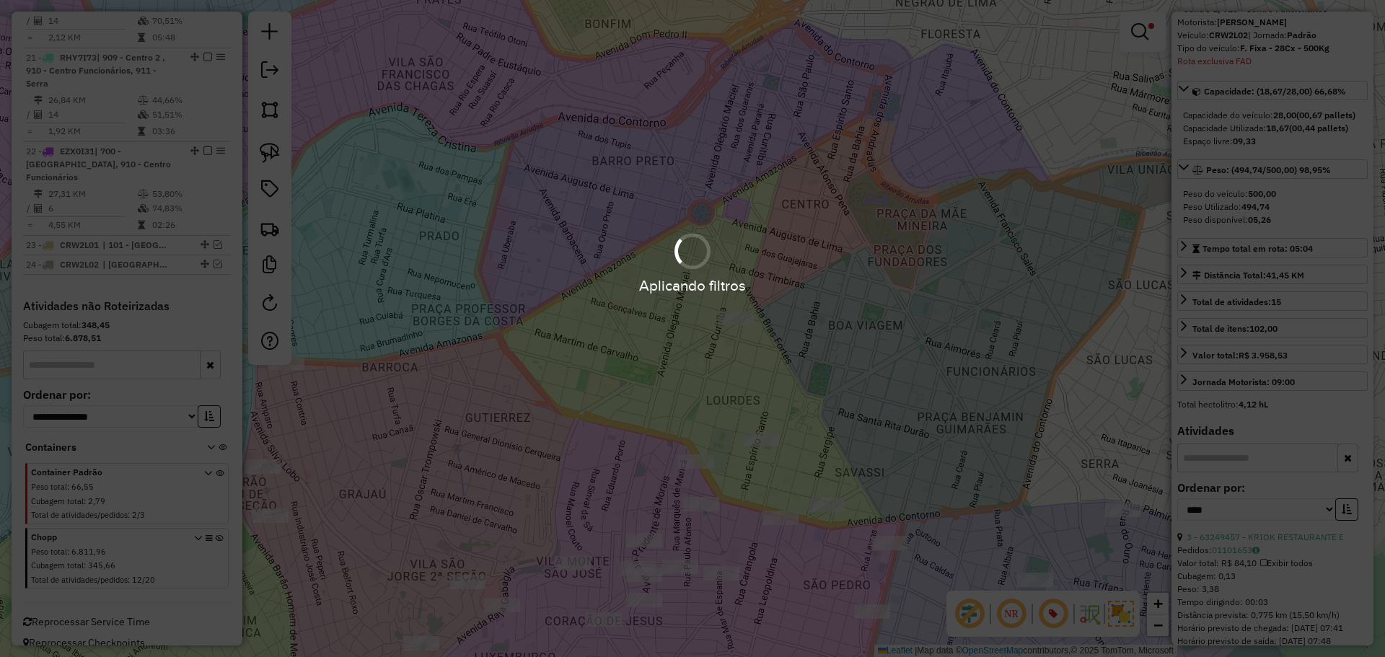
scroll to position [2093, 0]
click at [487, 116] on div "Aplicando filtros" at bounding box center [692, 328] width 1385 height 657
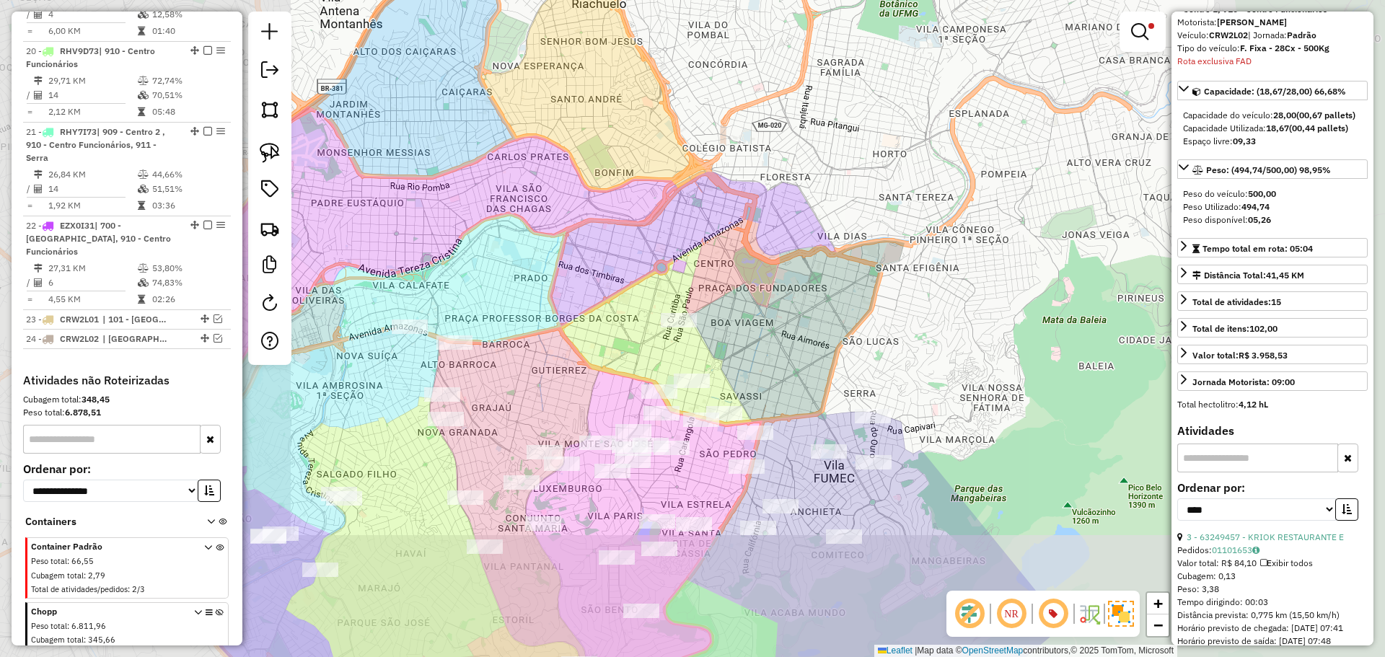
click at [570, 334] on div "Limpar filtros Janela de atendimento Grade de atendimento Capacidade Transporta…" at bounding box center [692, 328] width 1385 height 657
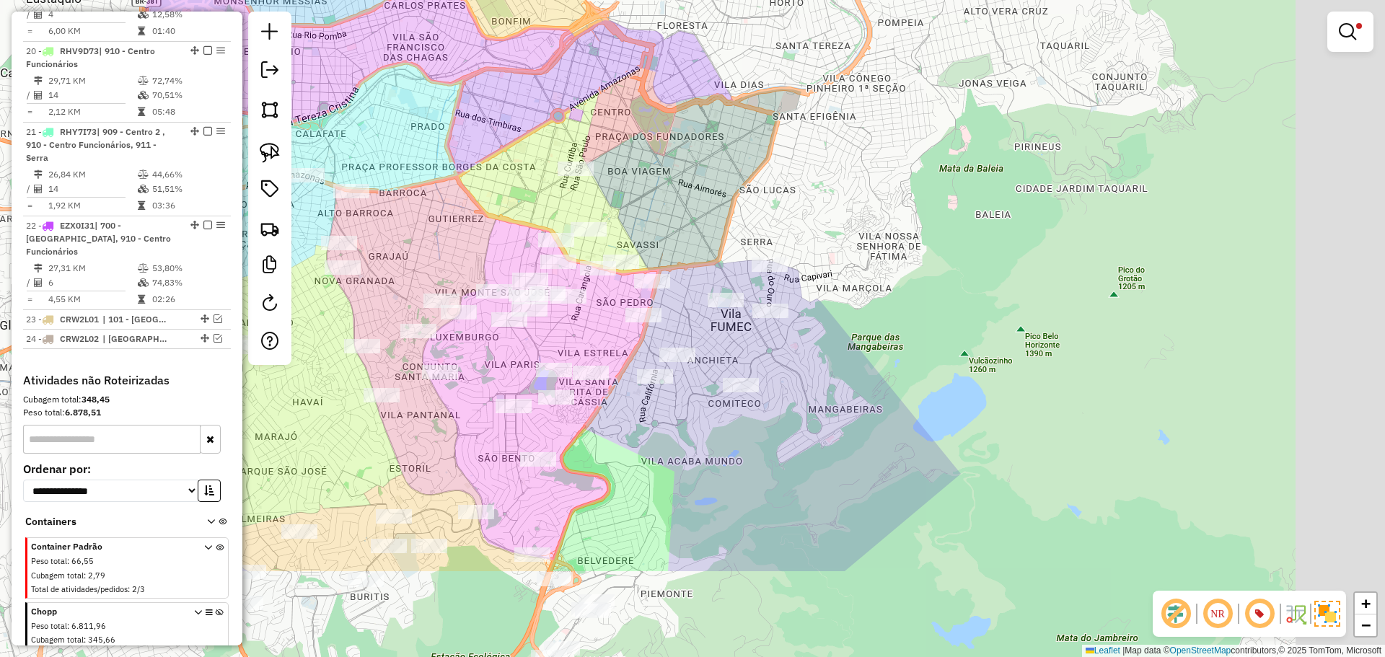
drag, startPoint x: 571, startPoint y: 343, endPoint x: 731, endPoint y: 341, distance: 159.4
click at [469, 202] on div "Limpar filtros Janela de atendimento Grade de atendimento Capacidade Transporta…" at bounding box center [692, 328] width 1385 height 657
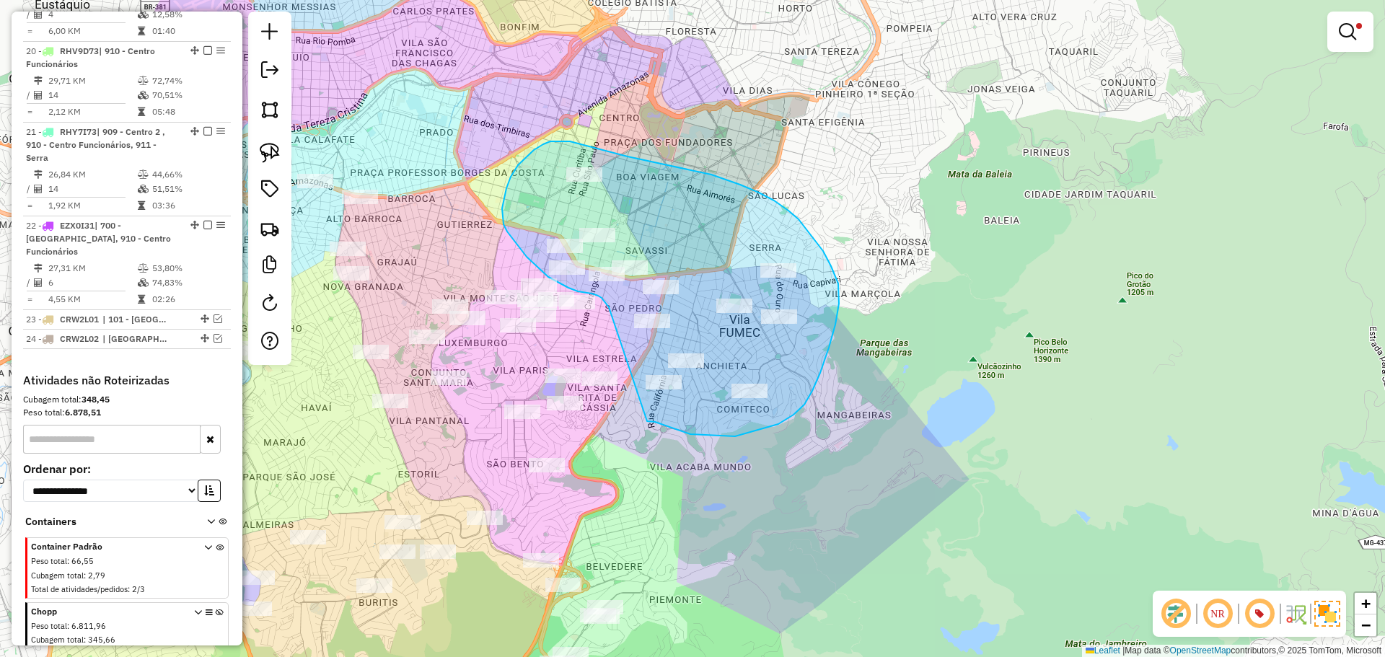
drag, startPoint x: 674, startPoint y: 429, endPoint x: 620, endPoint y: 328, distance: 114.6
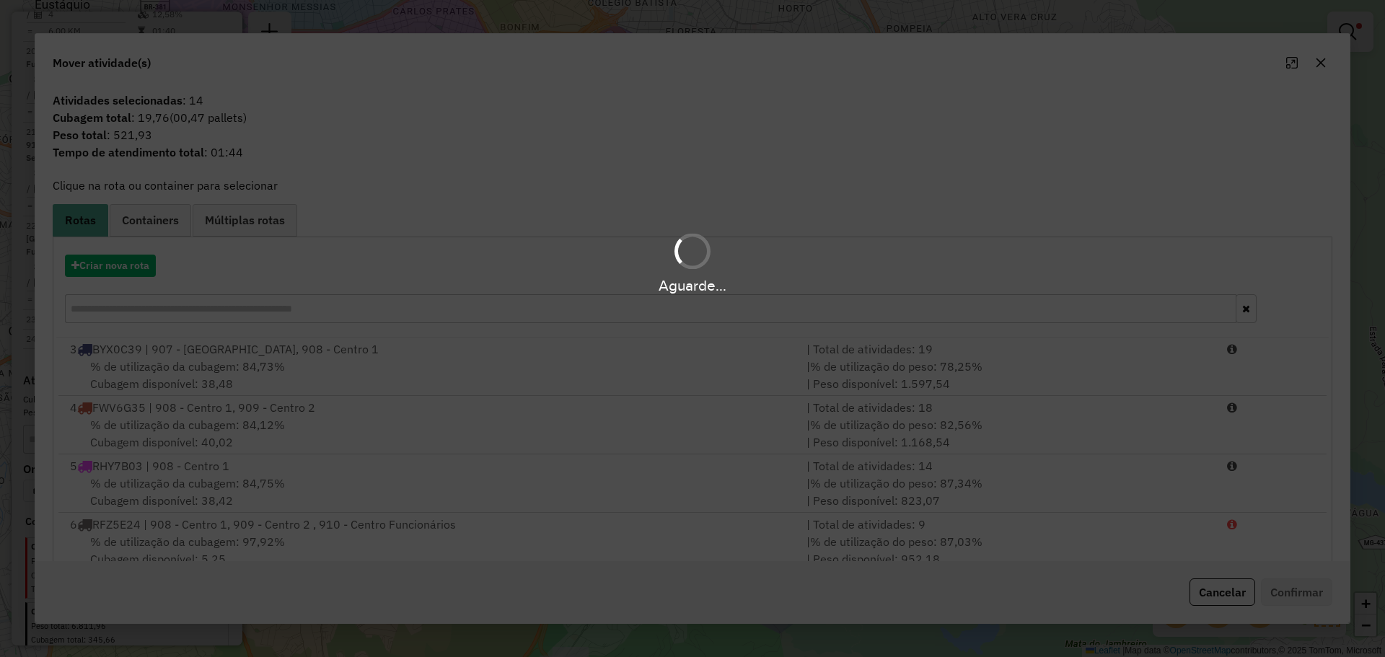
click at [139, 265] on hb-app "Aguarde... Pop-up bloqueado! Seu navegador bloqueou automáticamente a abertura …" at bounding box center [692, 328] width 1385 height 657
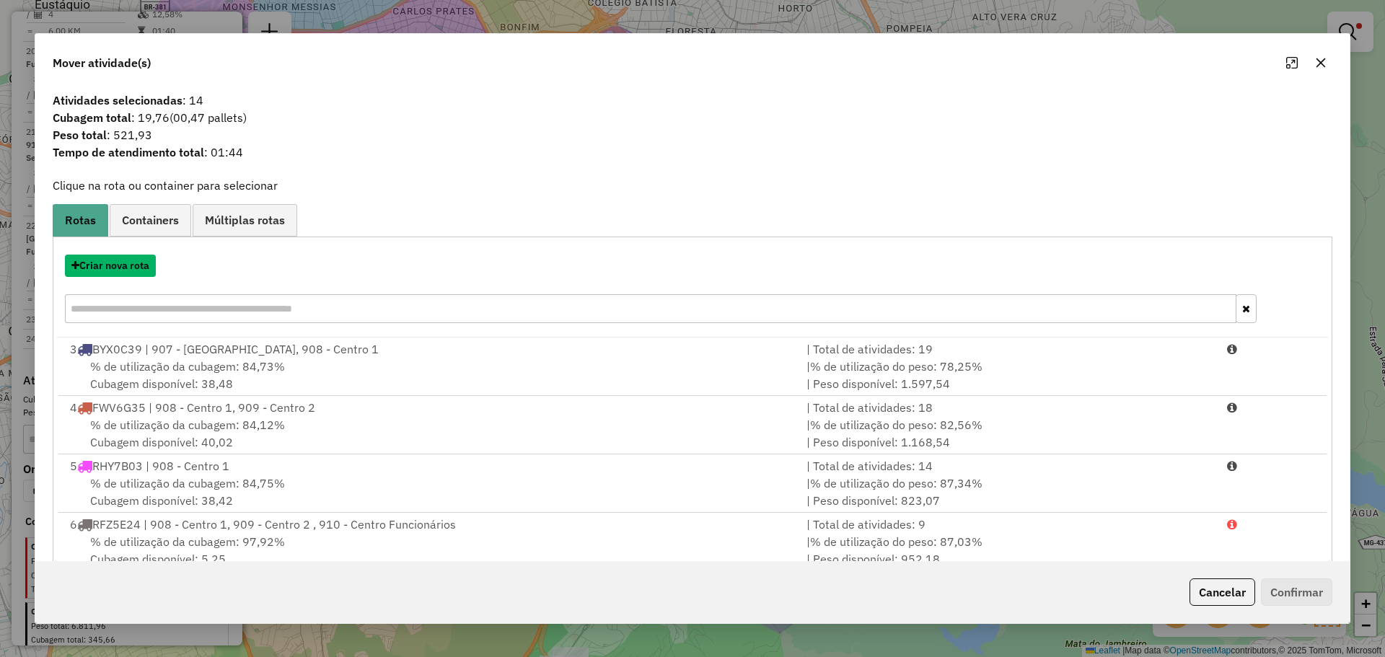
click at [139, 265] on button "Criar nova rota" at bounding box center [110, 266] width 91 height 22
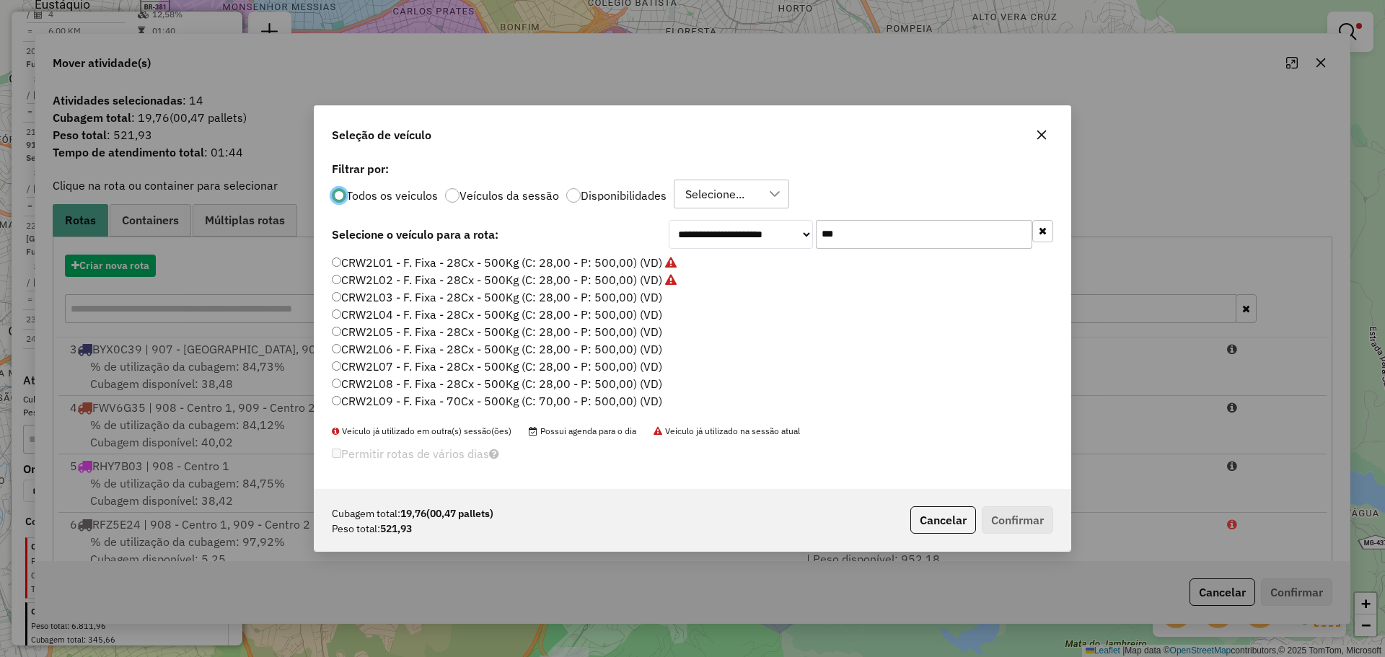
scroll to position [8, 4]
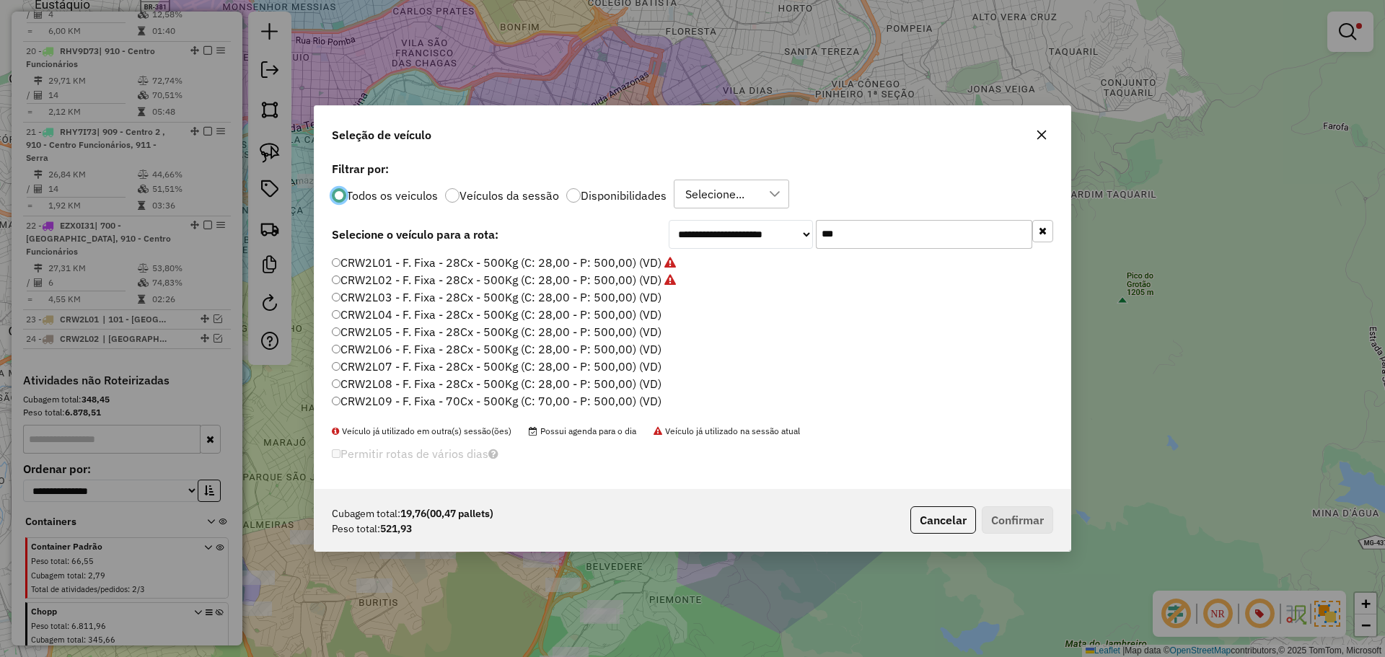
click at [645, 302] on label "CRW2L03 - F. Fixa - 28Cx - 500Kg (C: 28,00 - P: 500,00) (VD)" at bounding box center [497, 297] width 330 height 17
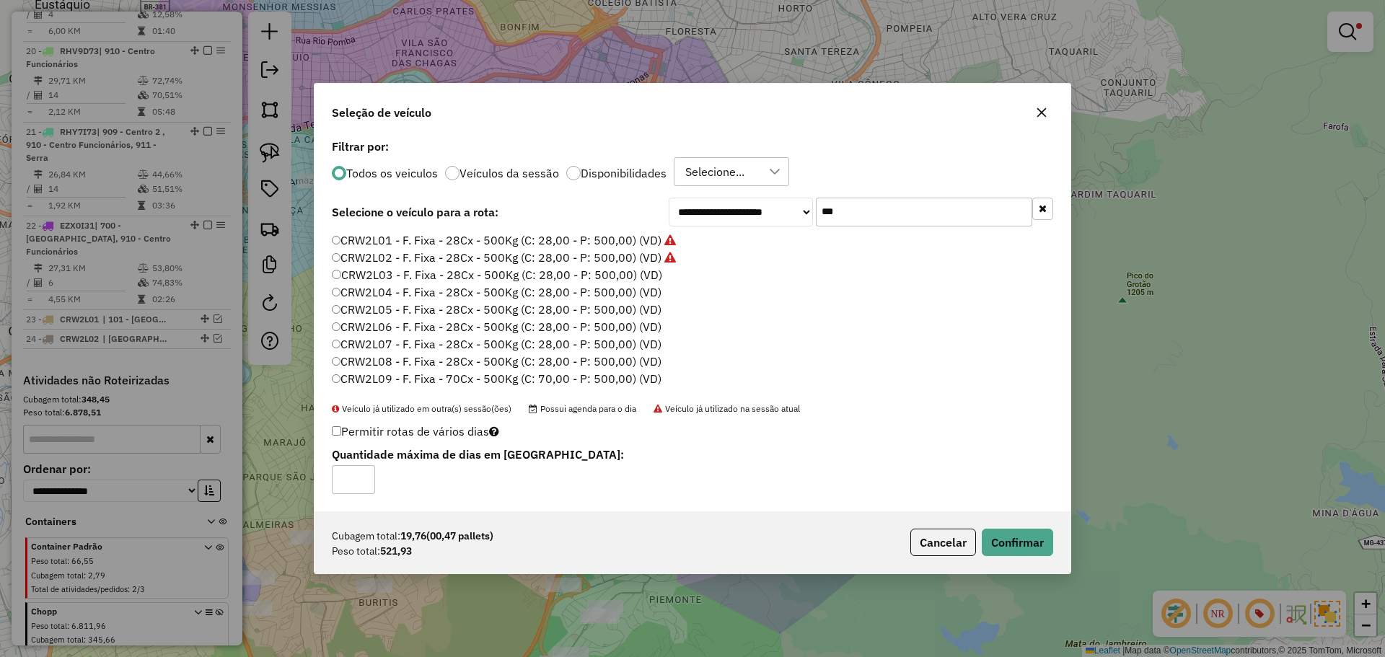
click at [1037, 527] on div "Cubagem total: 19,76 (00,47 pallets) Peso total: 521,93 Cancelar Confirmar" at bounding box center [693, 542] width 756 height 62
click at [1029, 539] on button "Confirmar" at bounding box center [1017, 542] width 71 height 27
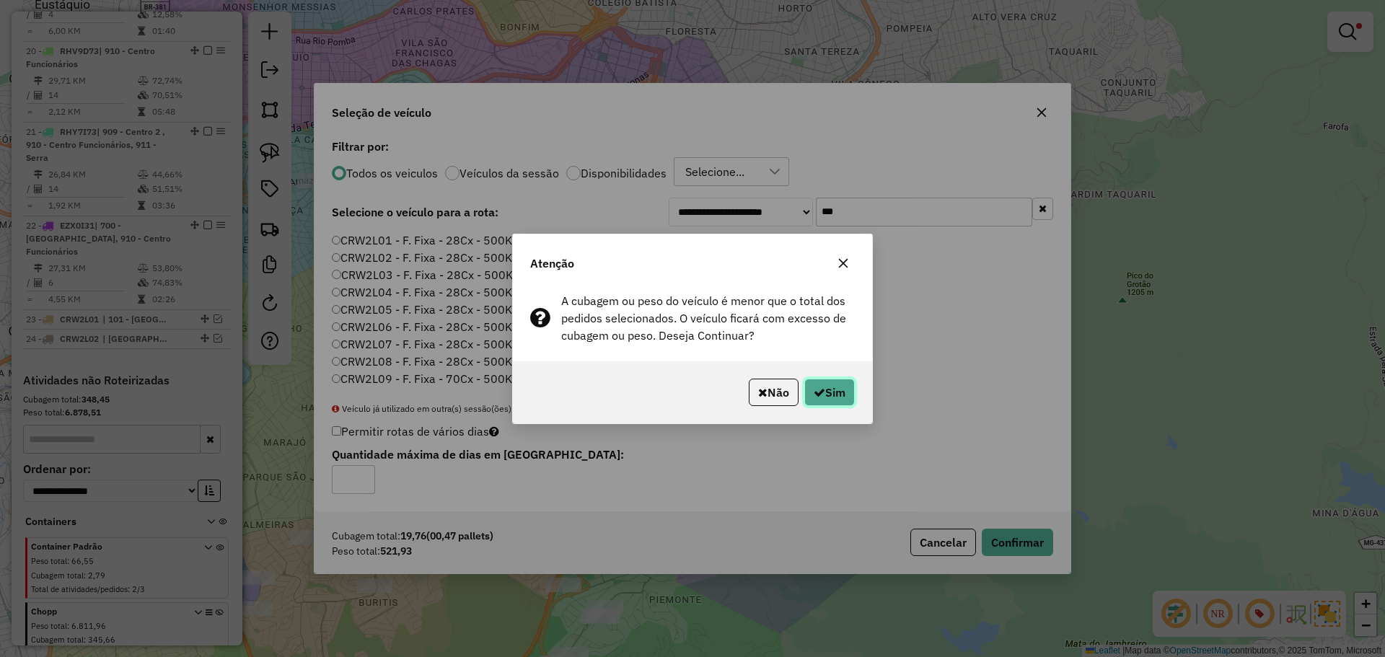
click at [841, 390] on button "Sim" at bounding box center [829, 392] width 50 height 27
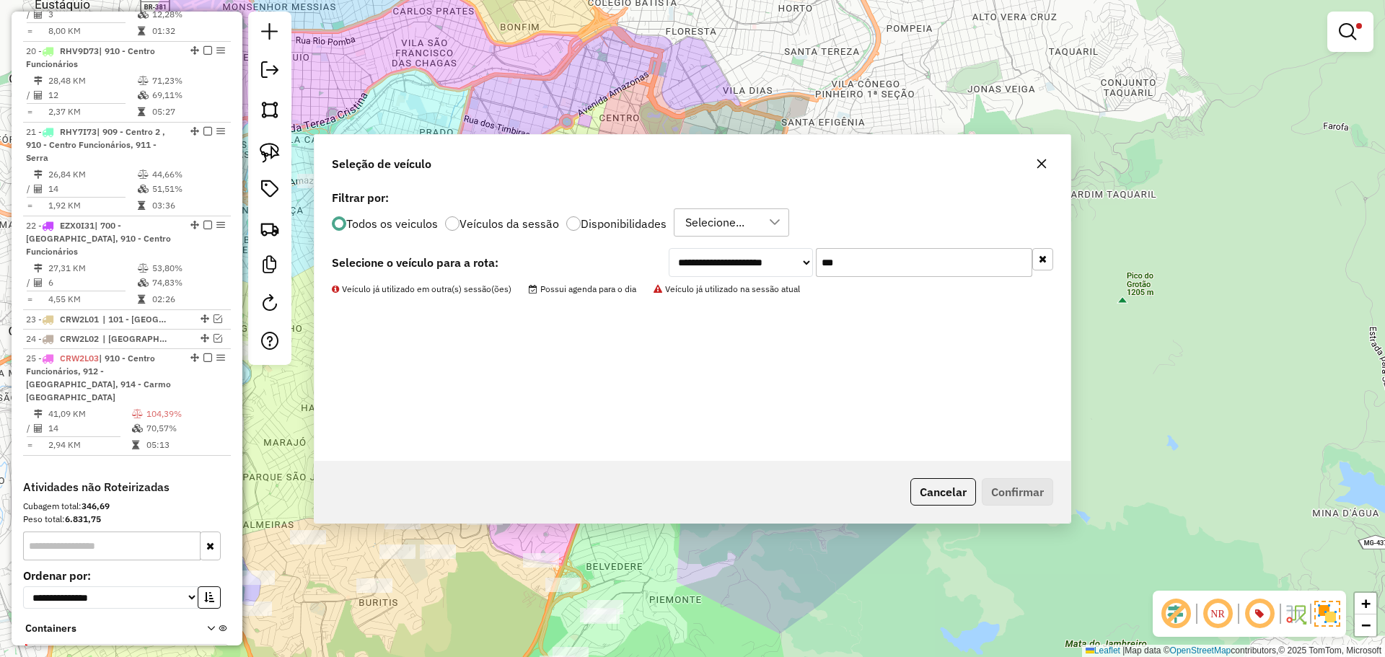
scroll to position [2168, 0]
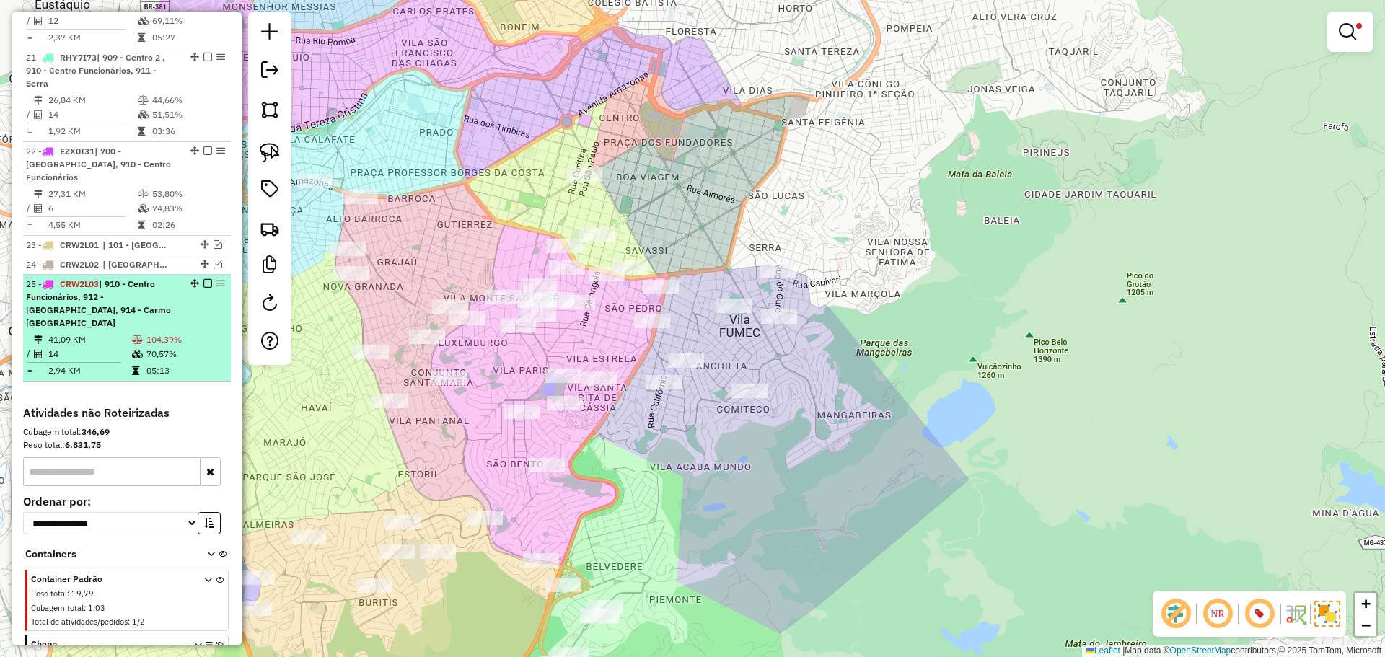
click at [104, 278] on div "25 - CRW2L03 | 910 - Centro Funcionários, 912 - [GEOGRAPHIC_DATA], 914 - Carmo …" at bounding box center [102, 304] width 153 height 52
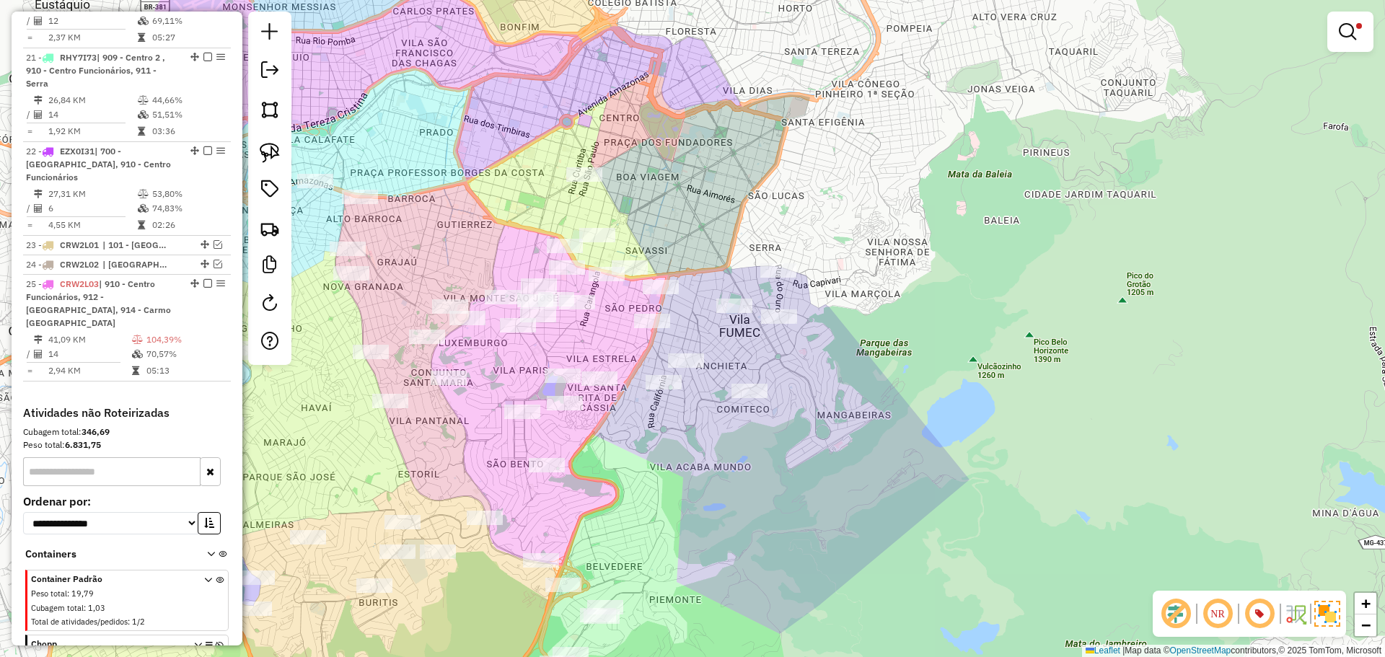
select select "*********"
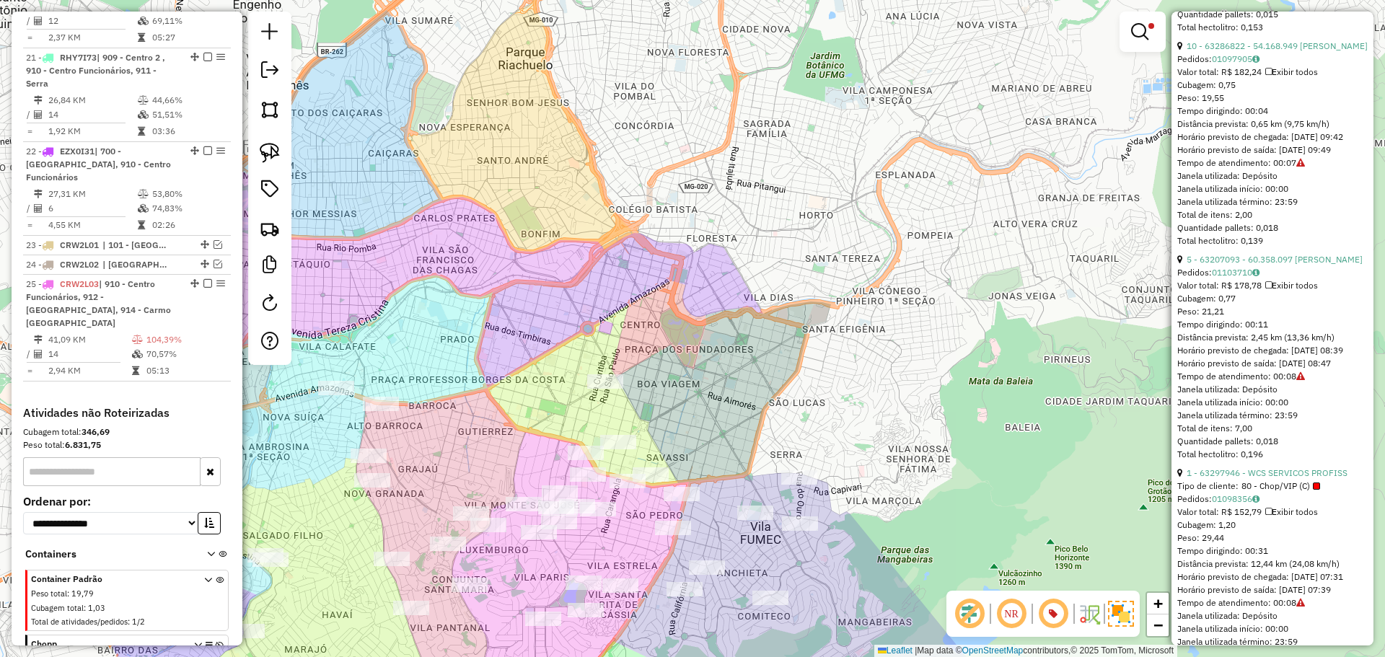
scroll to position [1082, 0]
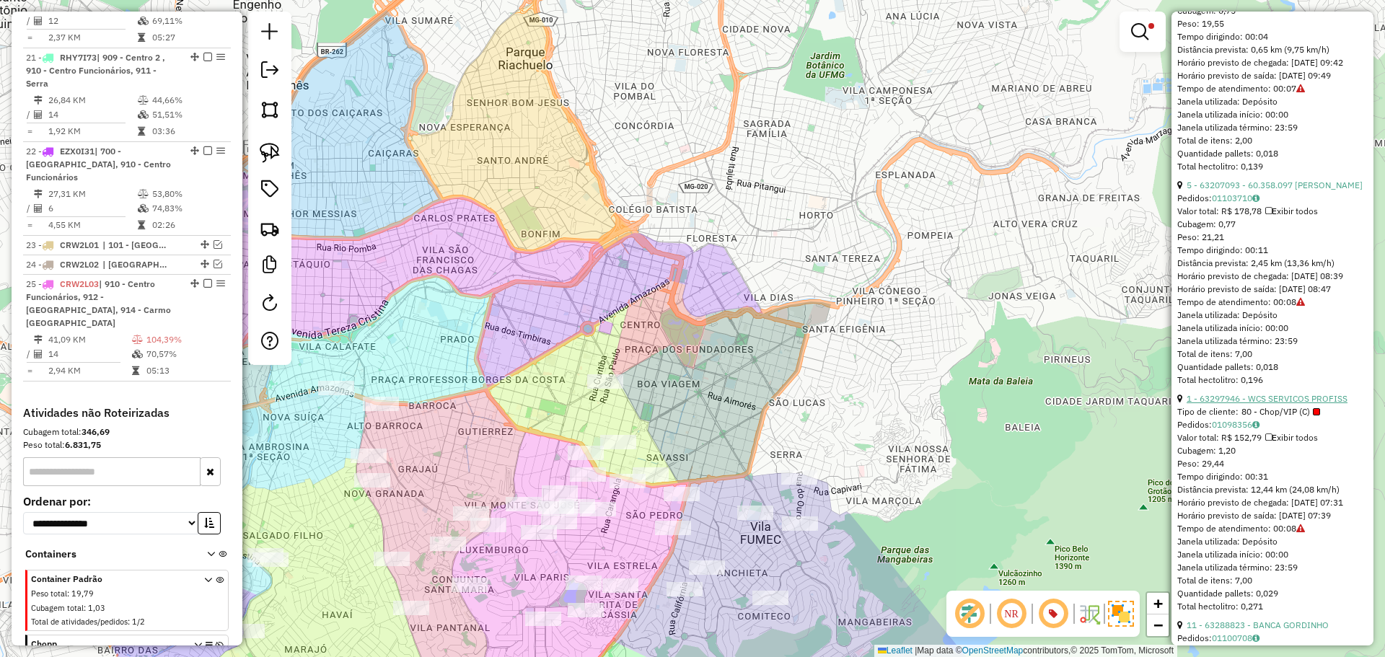
click at [1259, 404] on link "1 - 63297946 - WCS SERVICOS PROFISS" at bounding box center [1267, 398] width 161 height 11
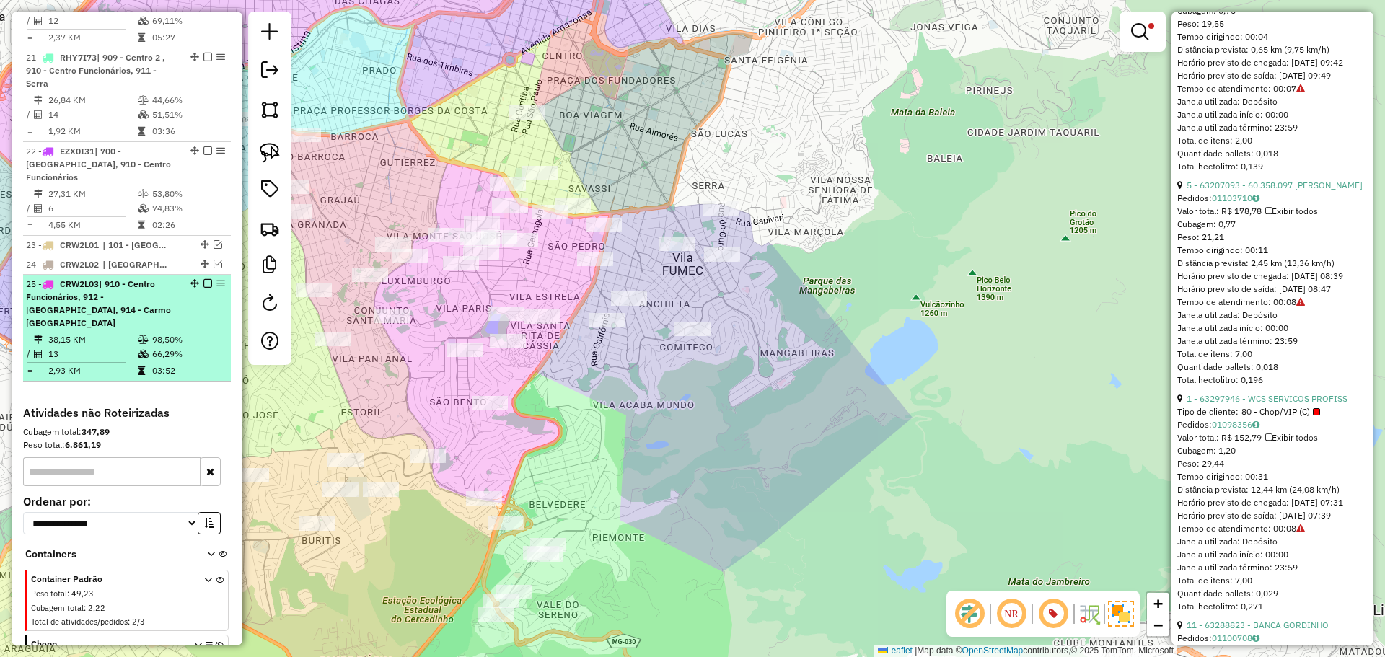
scroll to position [2187, 0]
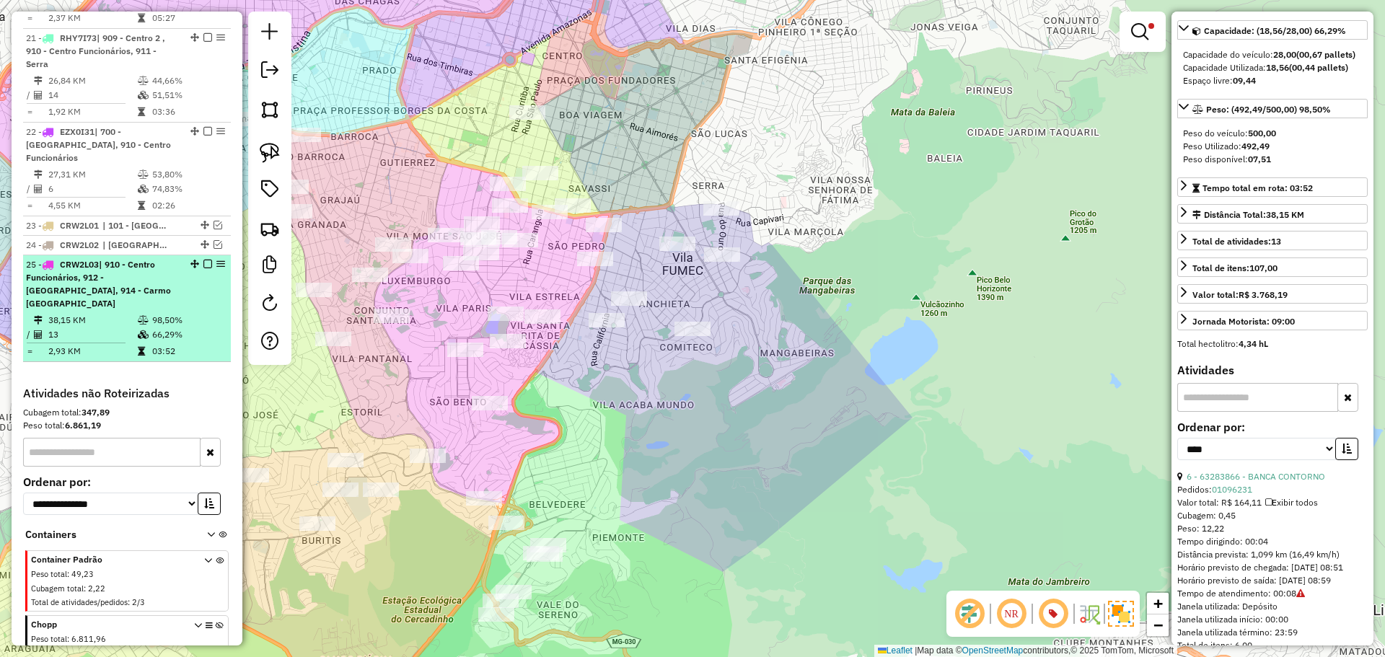
click at [203, 260] on em at bounding box center [207, 264] width 9 height 9
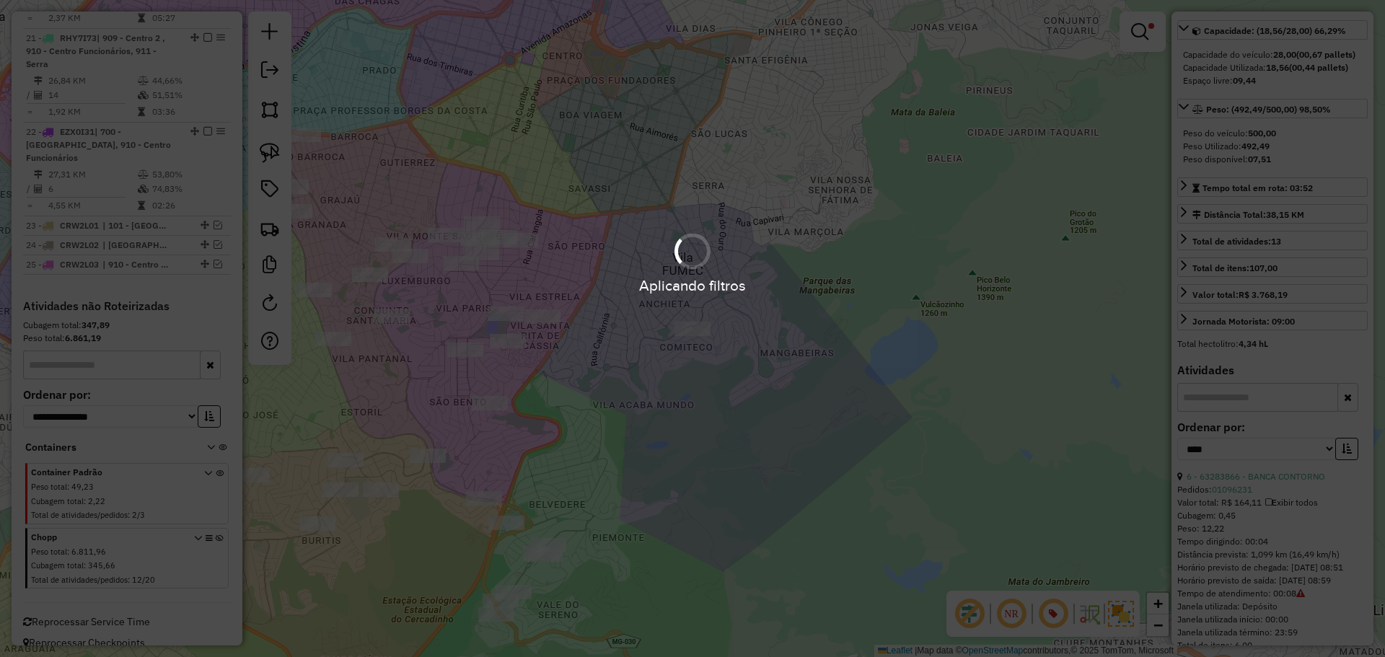
scroll to position [2113, 0]
click at [663, 81] on div "Aplicando filtros" at bounding box center [692, 328] width 1385 height 657
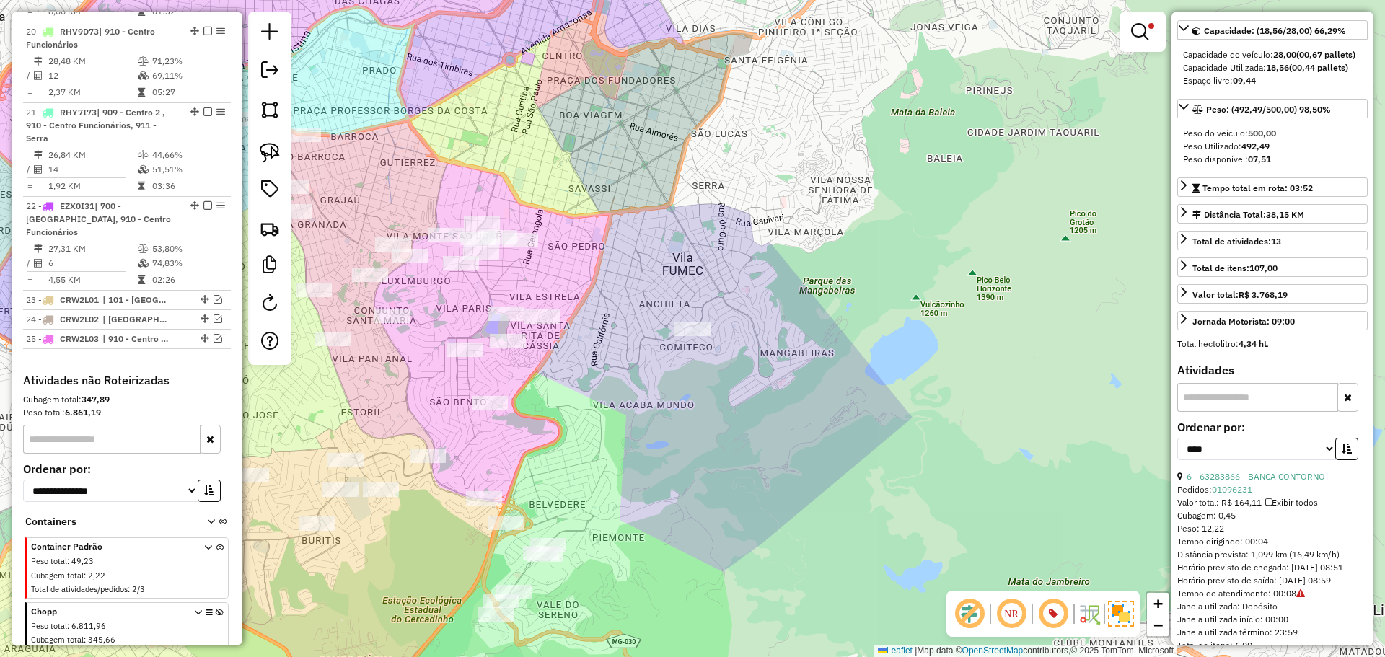
click at [636, 322] on div "Limpar filtros Janela de atendimento Grade de atendimento Capacidade Transporta…" at bounding box center [692, 328] width 1385 height 657
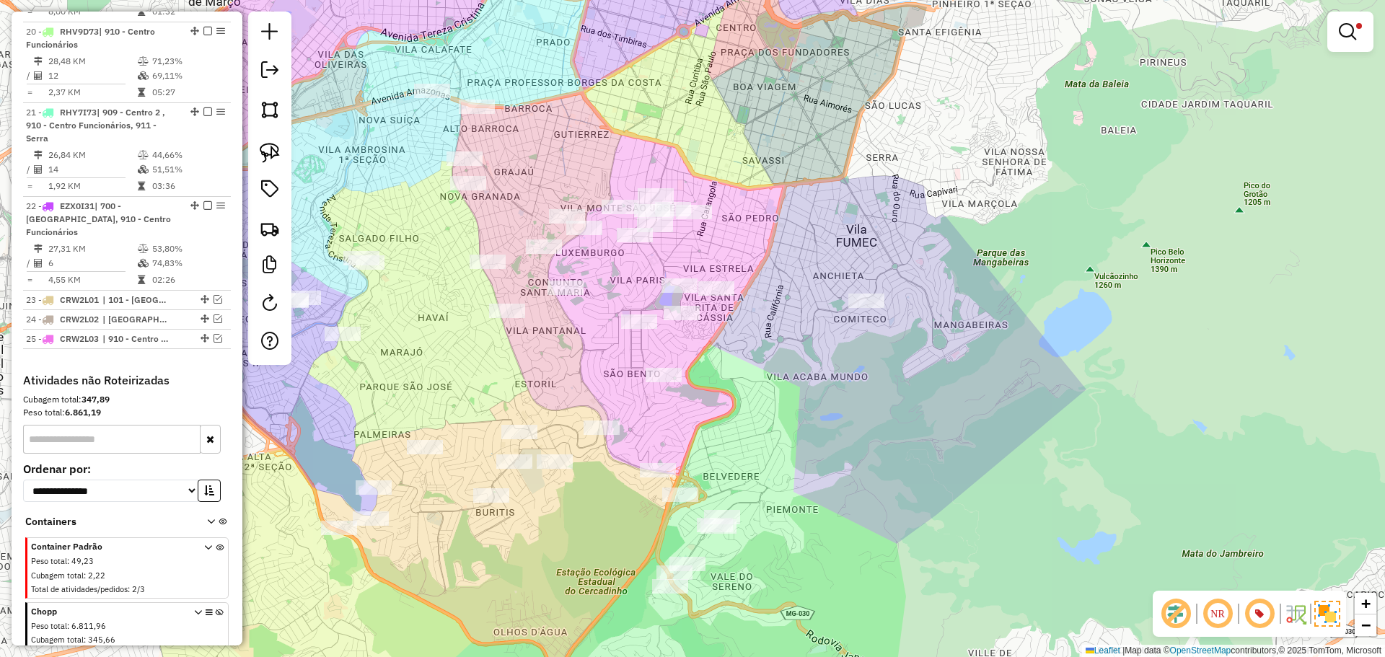
drag, startPoint x: 625, startPoint y: 364, endPoint x: 805, endPoint y: 333, distance: 182.9
click at [805, 333] on div "Limpar filtros Janela de atendimento Grade de atendimento Capacidade Transporta…" at bounding box center [692, 328] width 1385 height 657
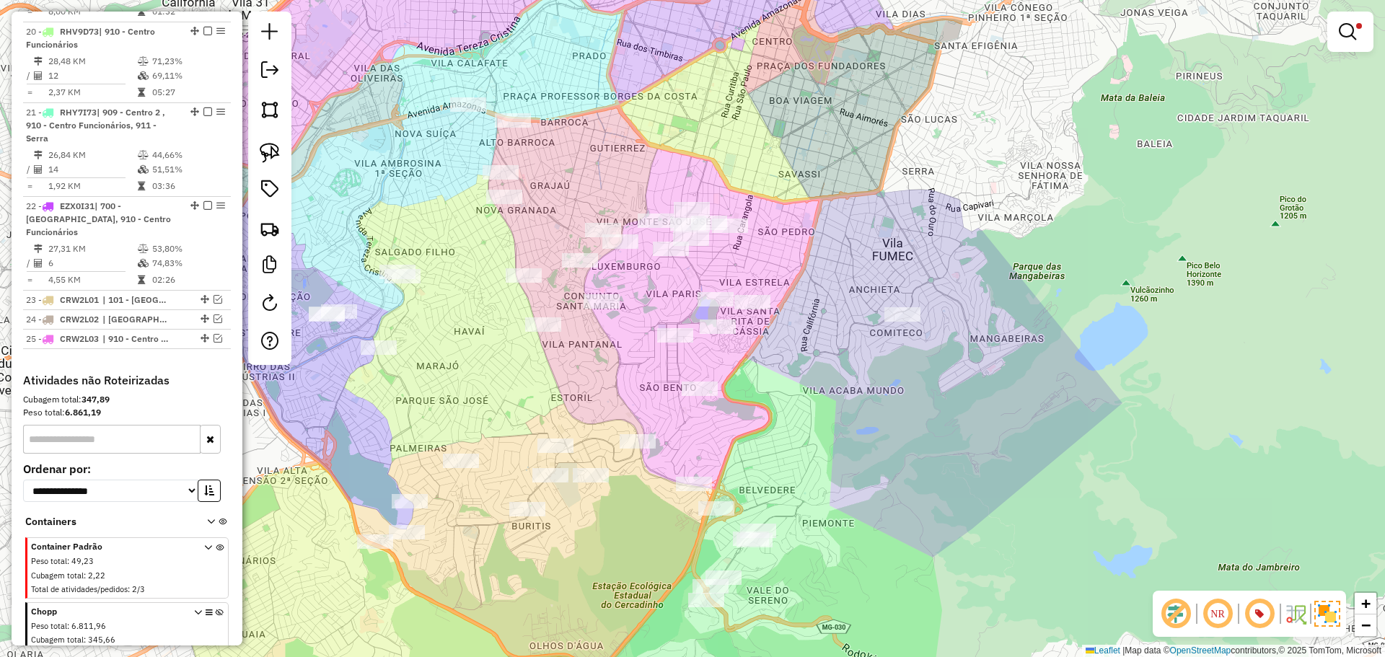
drag, startPoint x: 786, startPoint y: 193, endPoint x: 815, endPoint y: 210, distance: 33.3
click at [815, 210] on div "Limpar filtros Janela de atendimento Grade de atendimento Capacidade Transporta…" at bounding box center [692, 328] width 1385 height 657
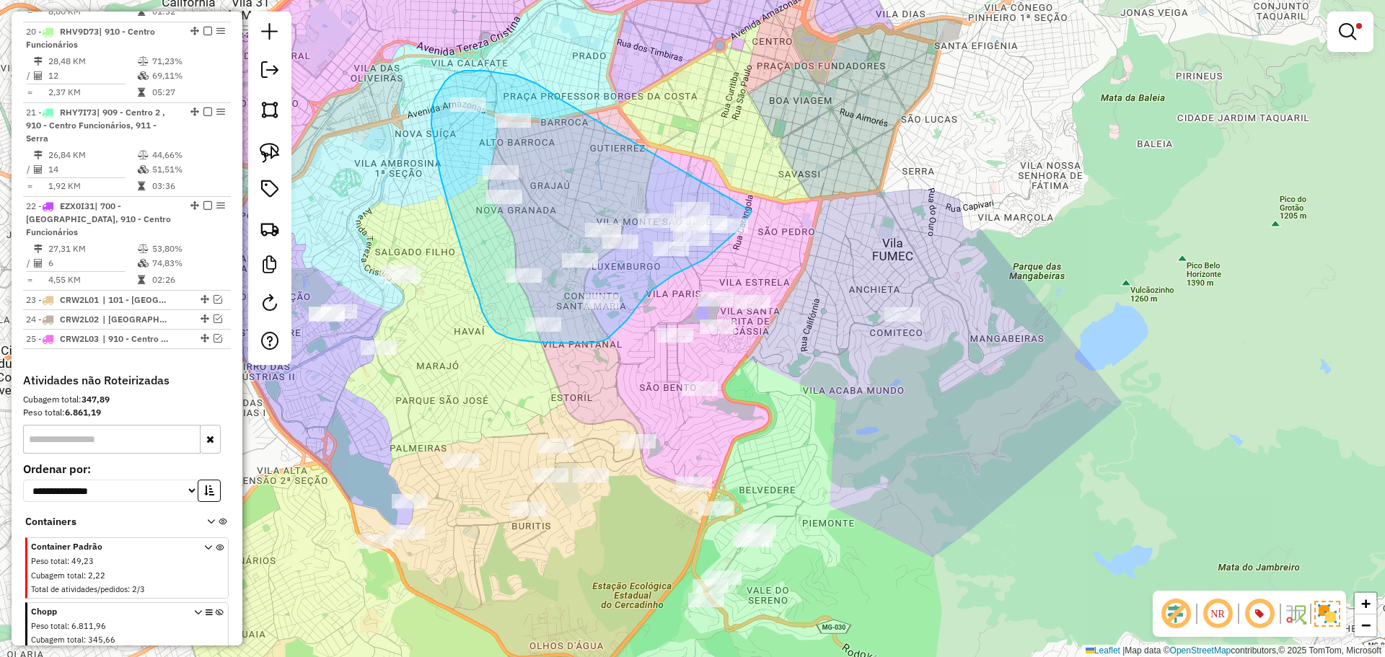
drag, startPoint x: 485, startPoint y: 71, endPoint x: 752, endPoint y: 210, distance: 301.0
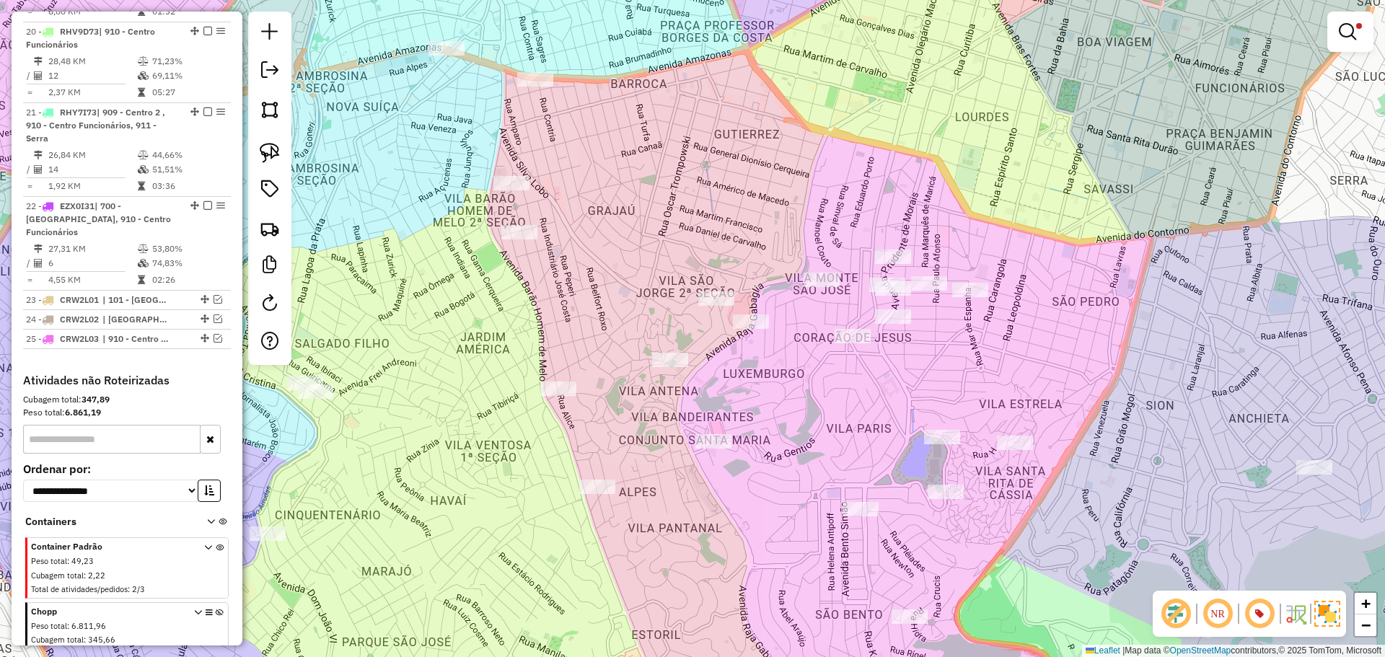
drag, startPoint x: 645, startPoint y: 146, endPoint x: 634, endPoint y: 157, distance: 15.8
click at [642, 170] on div "Limpar filtros Janela de atendimento Grade de atendimento Capacidade Transporta…" at bounding box center [692, 328] width 1385 height 657
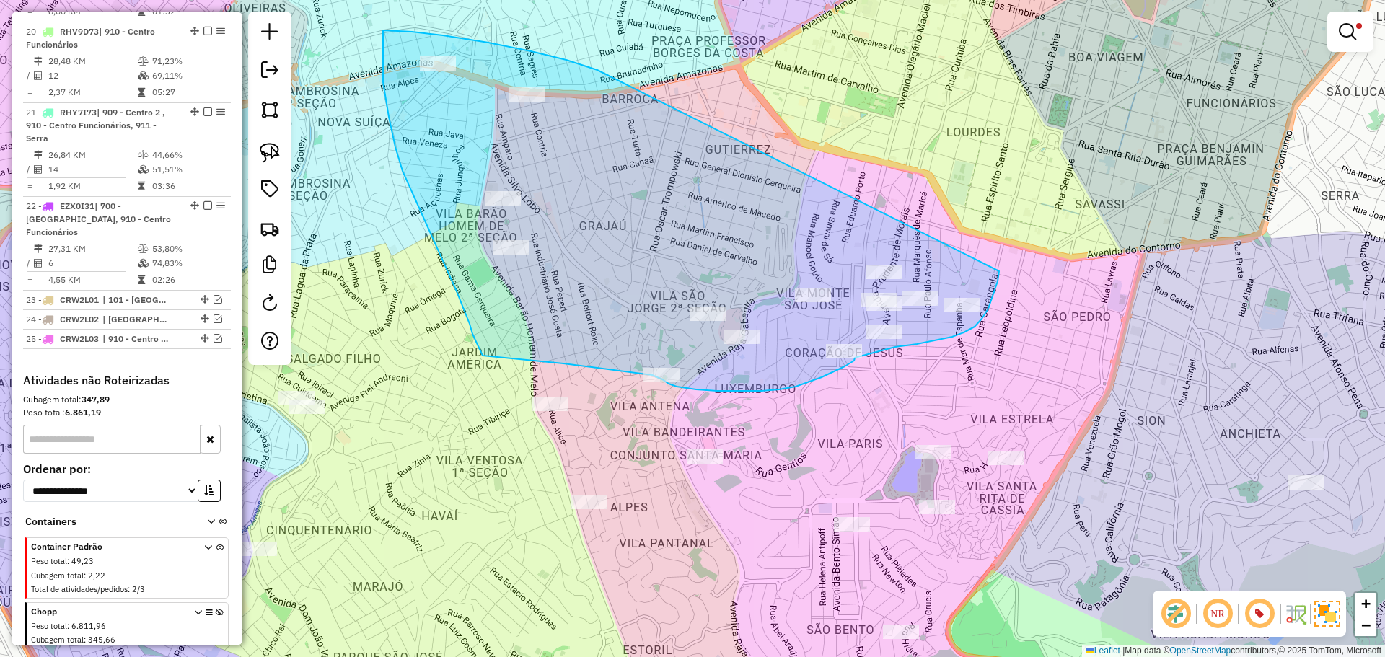
drag, startPoint x: 566, startPoint y: 60, endPoint x: 999, endPoint y: 271, distance: 481.6
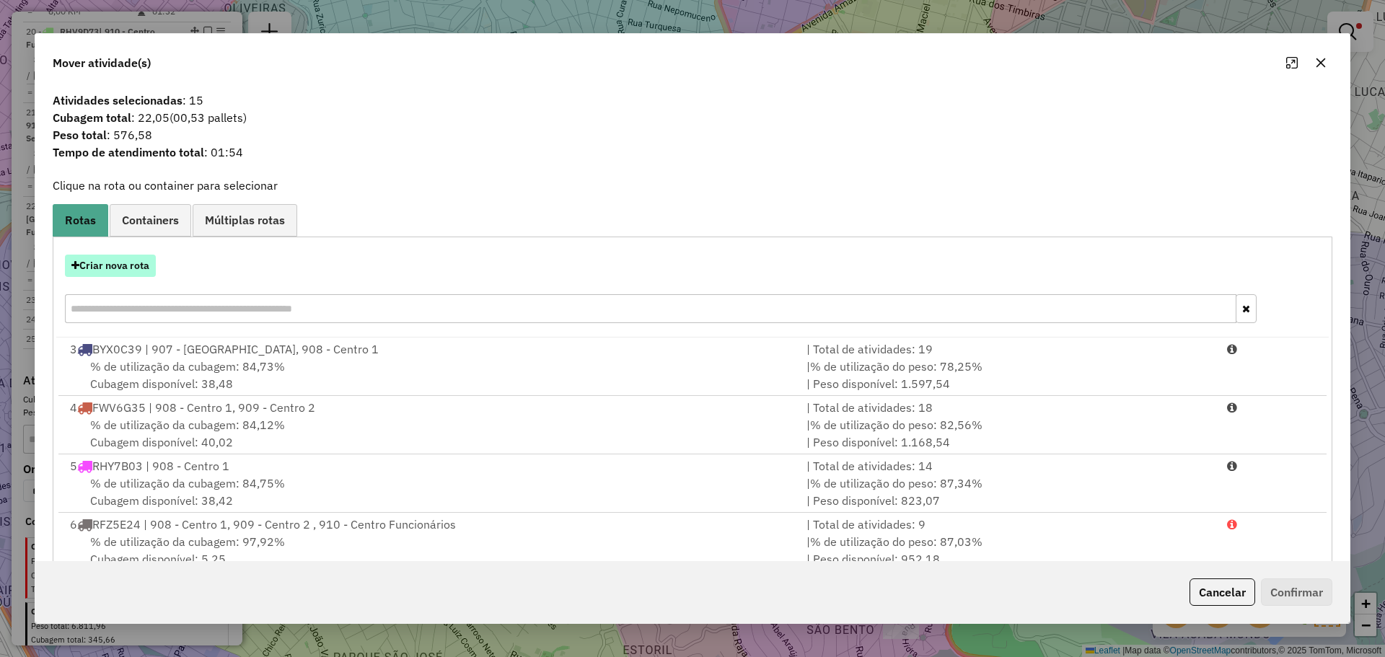
click at [145, 263] on button "Criar nova rota" at bounding box center [110, 266] width 91 height 22
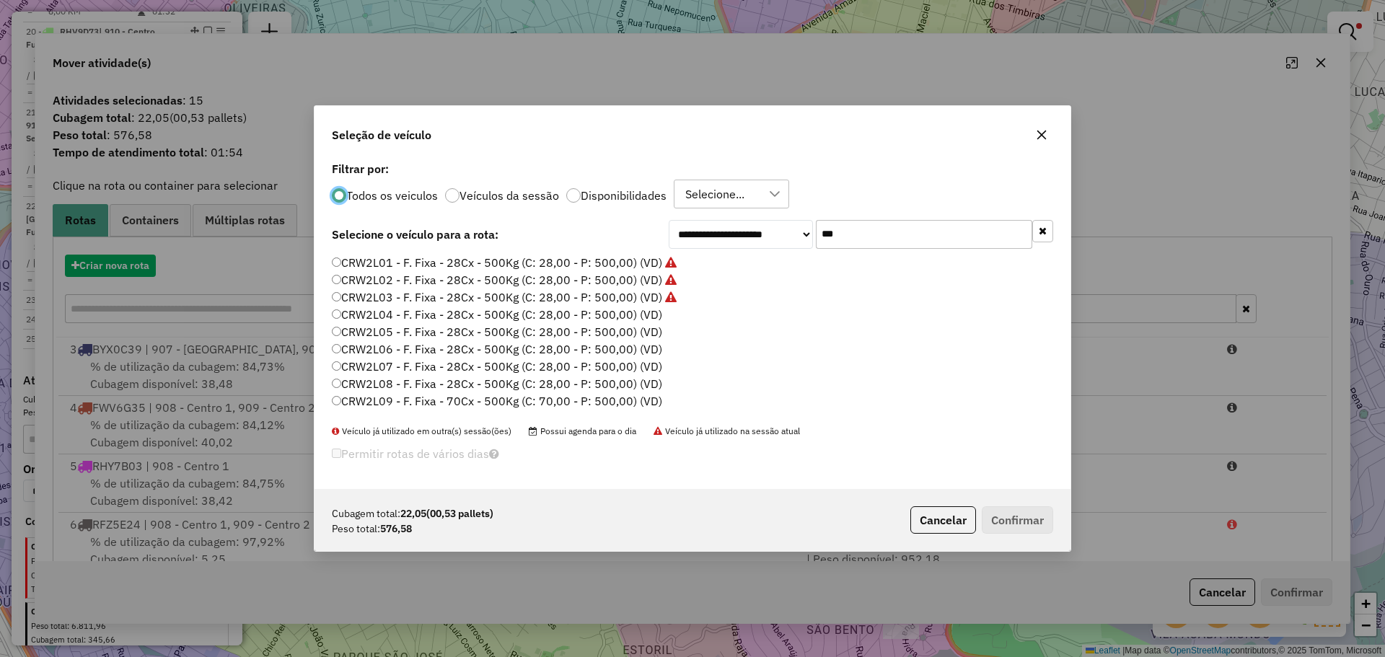
scroll to position [8, 4]
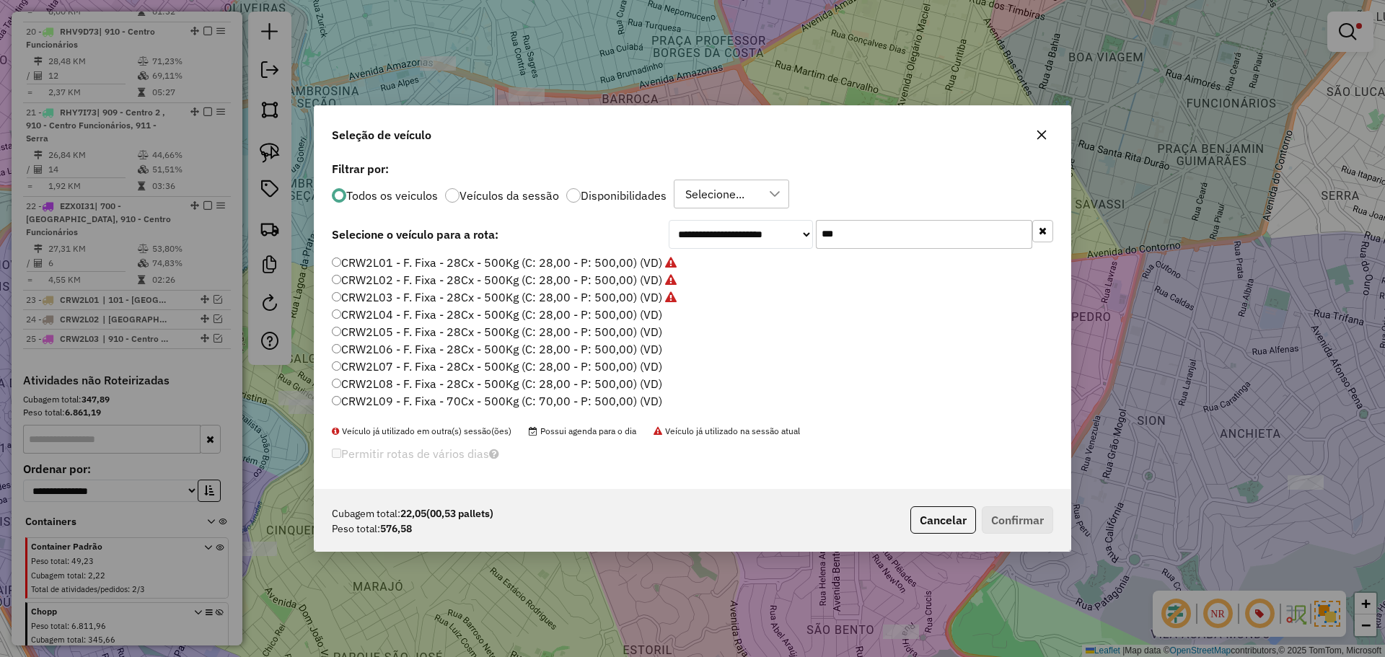
click at [652, 315] on label "CRW2L04 - F. Fixa - 28Cx - 500Kg (C: 28,00 - P: 500,00) (VD)" at bounding box center [497, 314] width 330 height 17
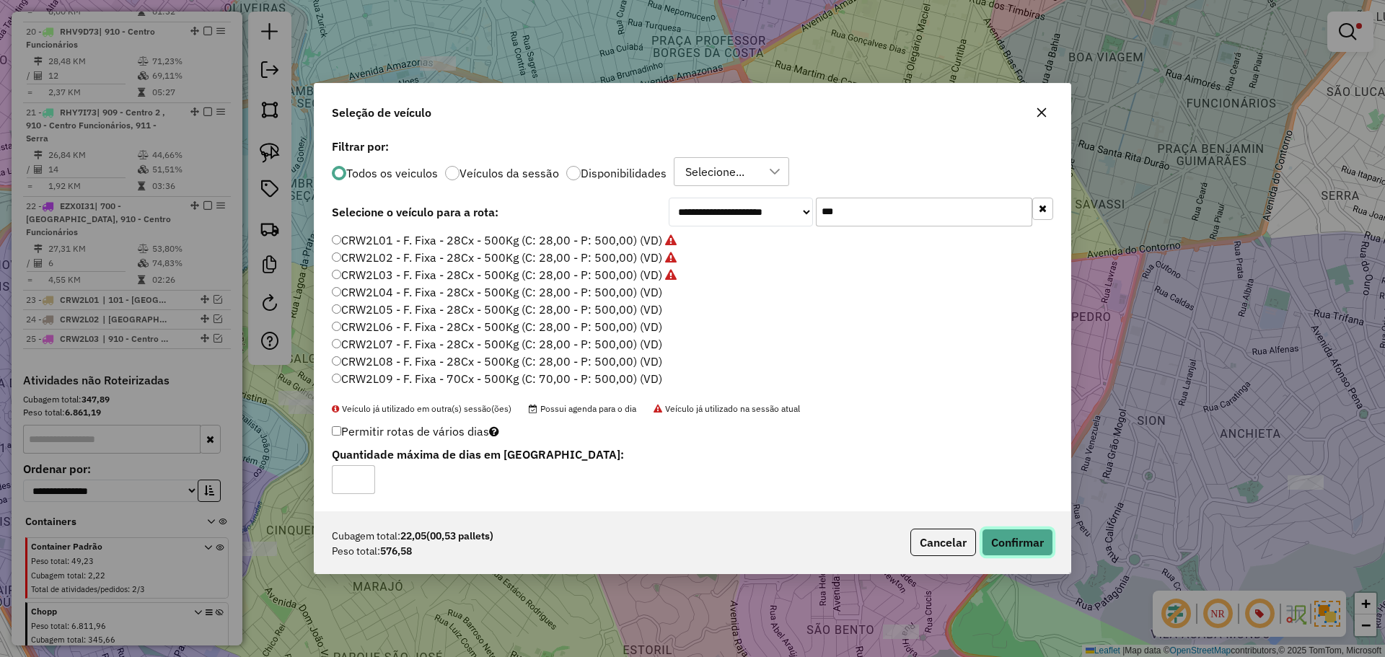
click at [1003, 541] on button "Confirmar" at bounding box center [1017, 542] width 71 height 27
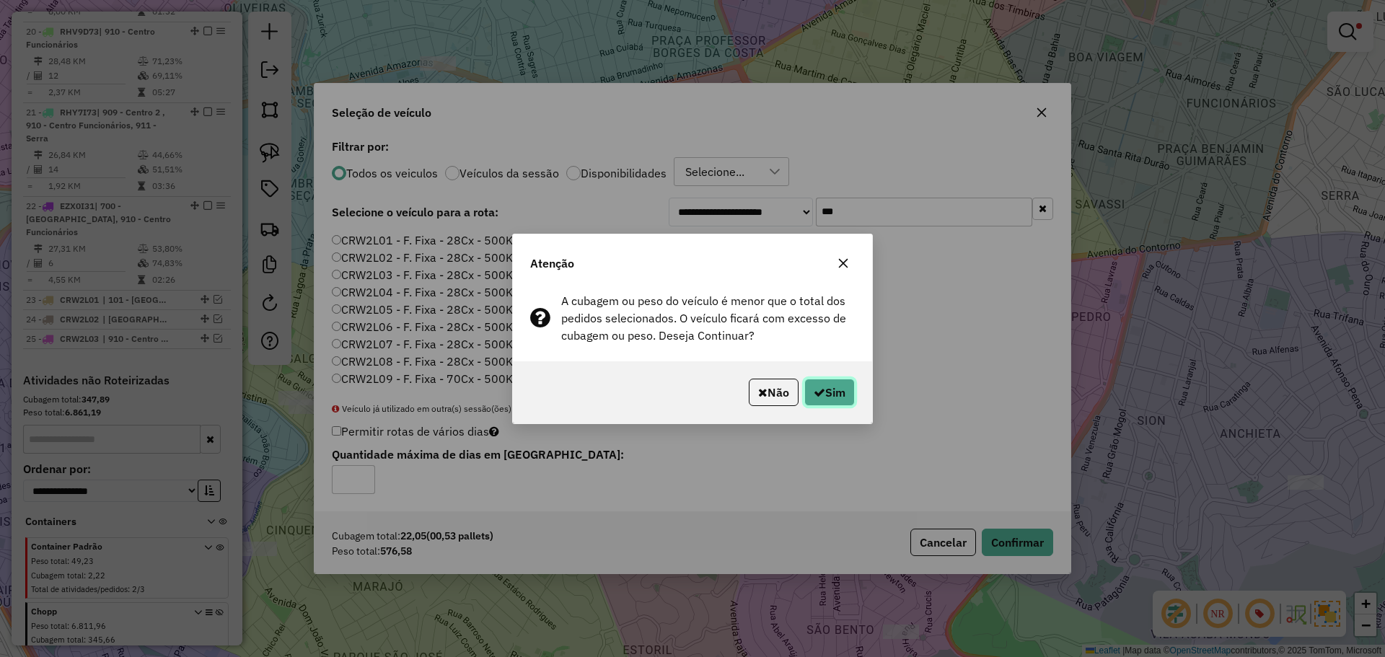
click at [832, 380] on button "Sim" at bounding box center [829, 392] width 50 height 27
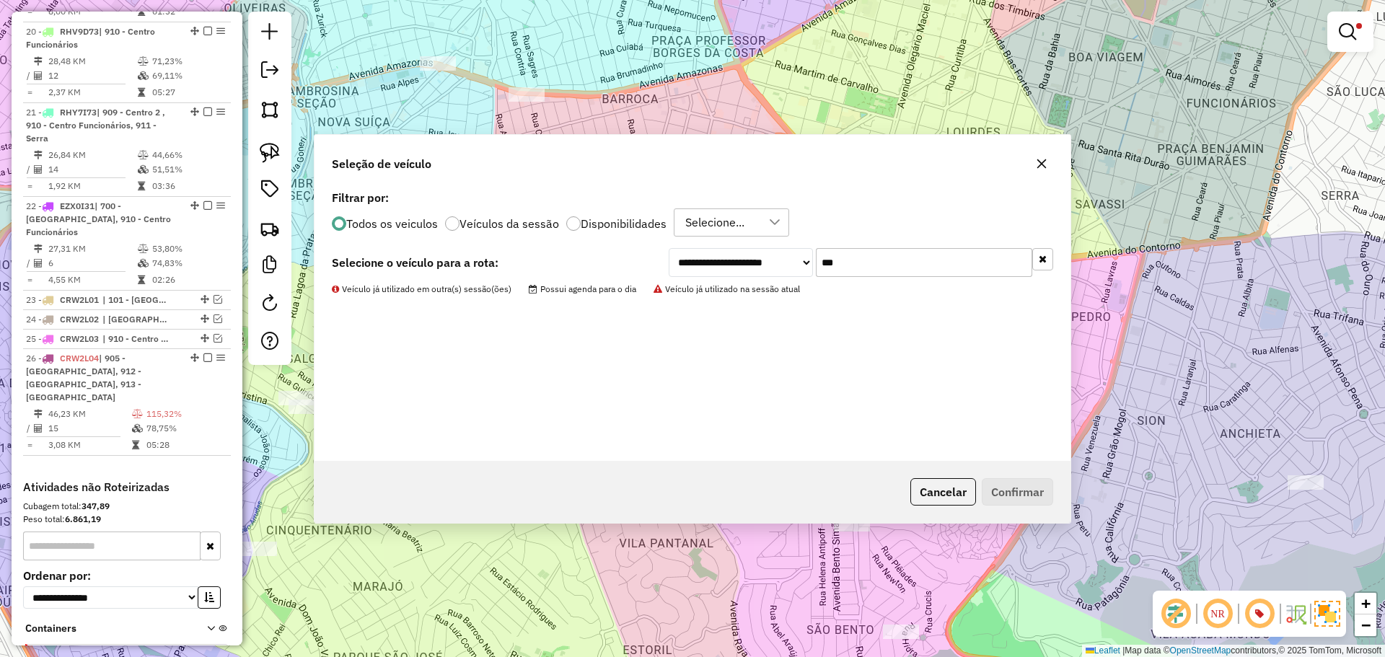
scroll to position [2187, 0]
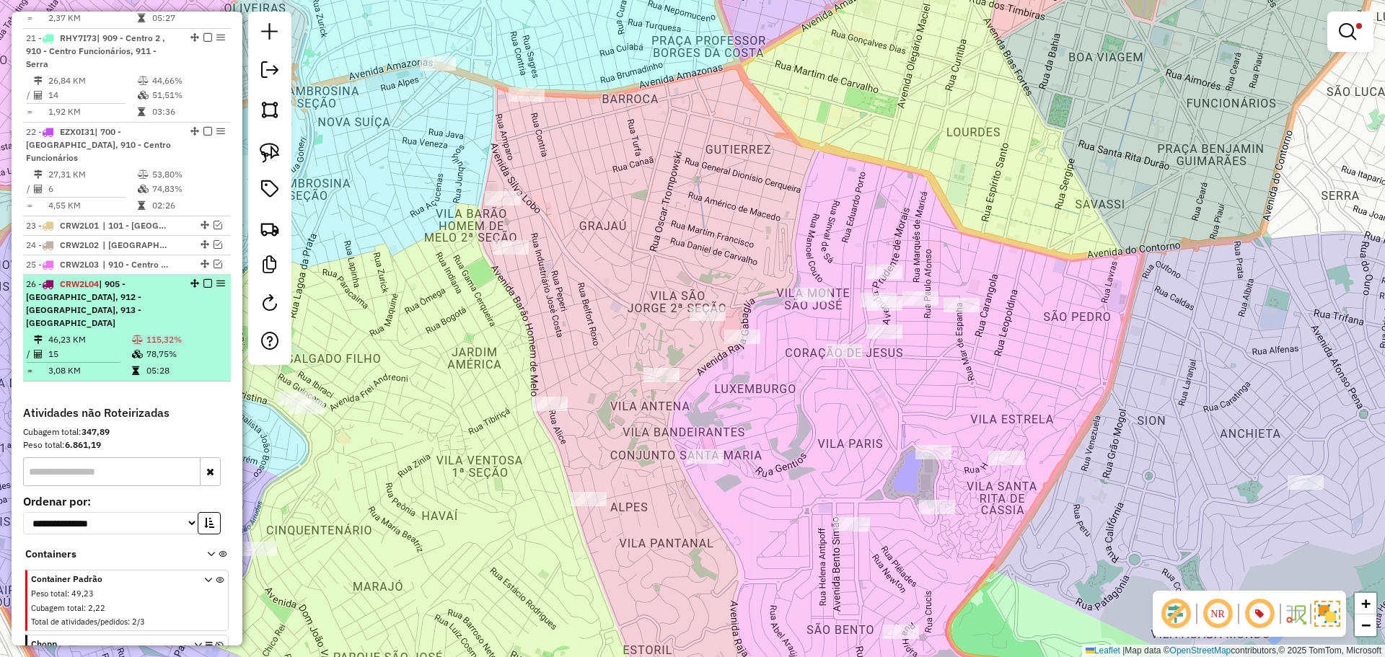
click at [180, 333] on td "115,32%" at bounding box center [185, 340] width 79 height 14
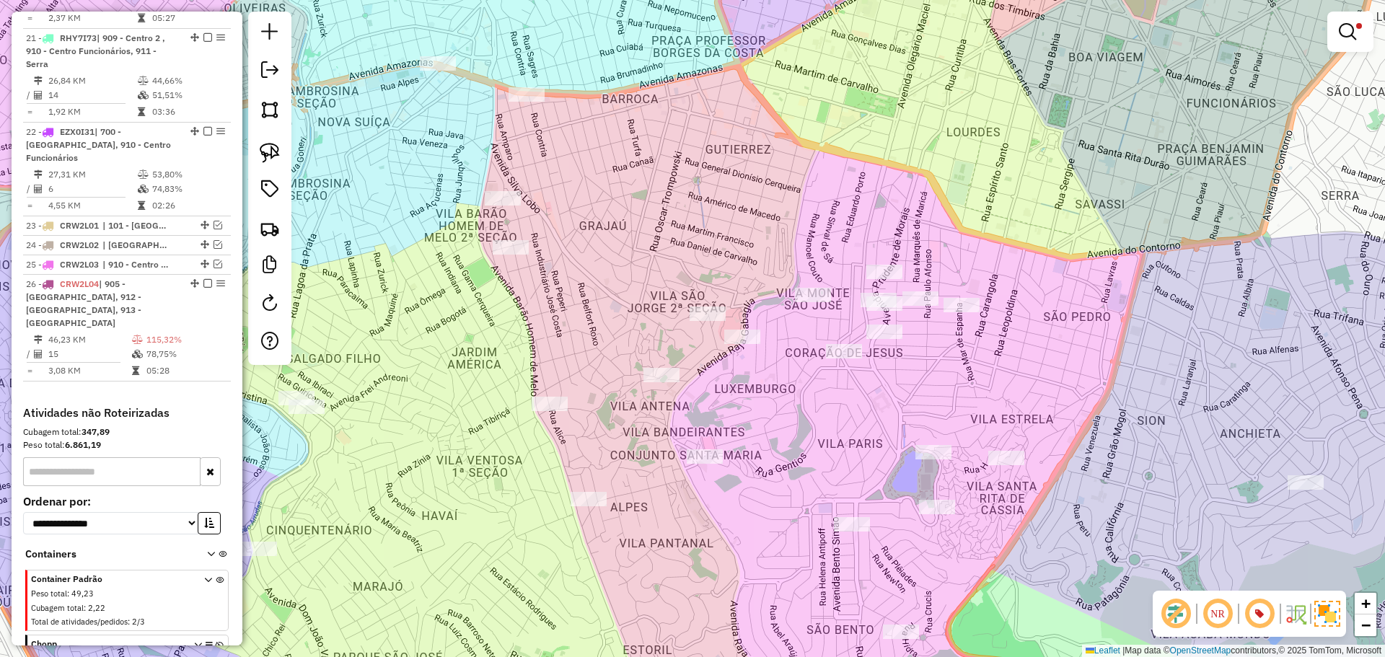
select select "*********"
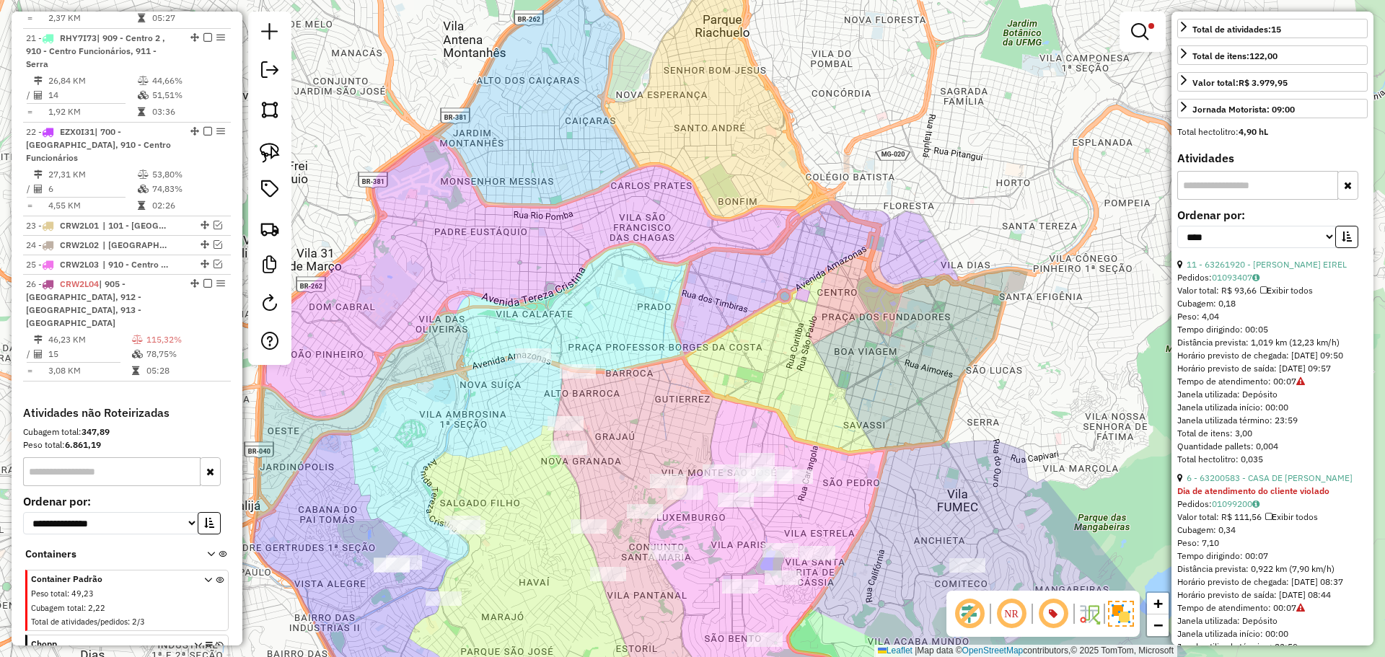
scroll to position [505, 0]
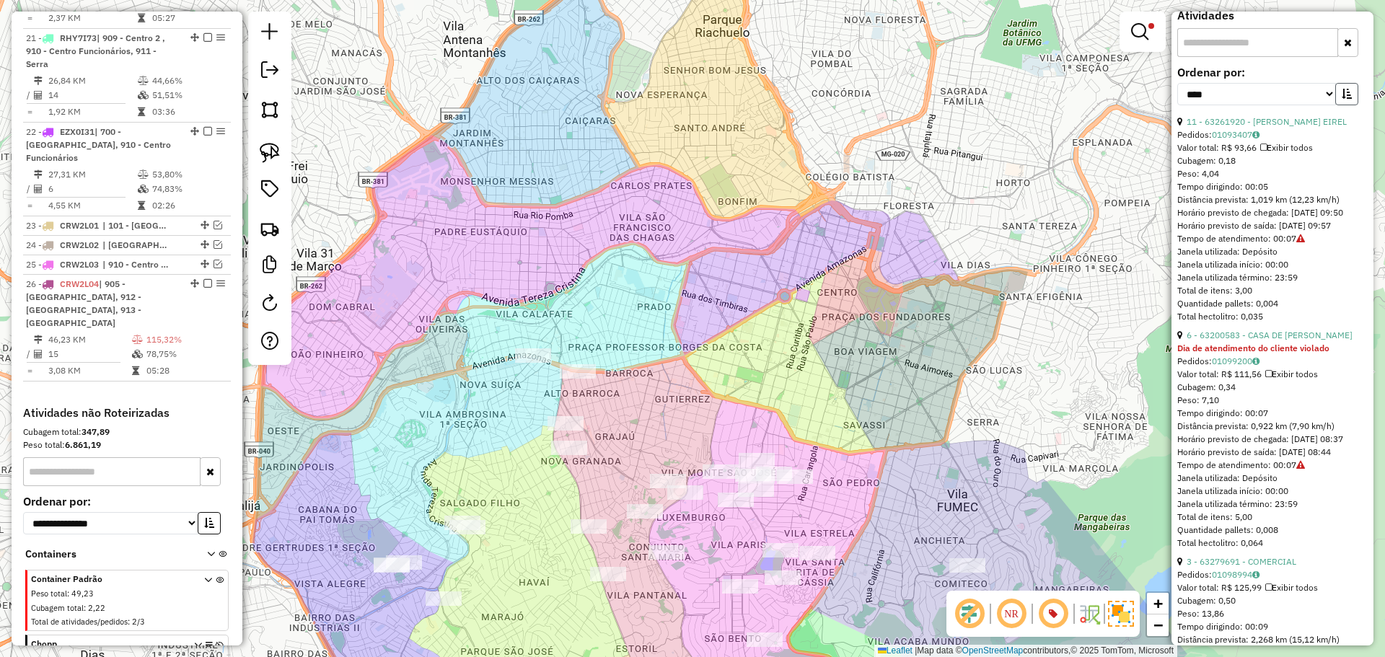
click at [1339, 95] on button "button" at bounding box center [1346, 94] width 23 height 22
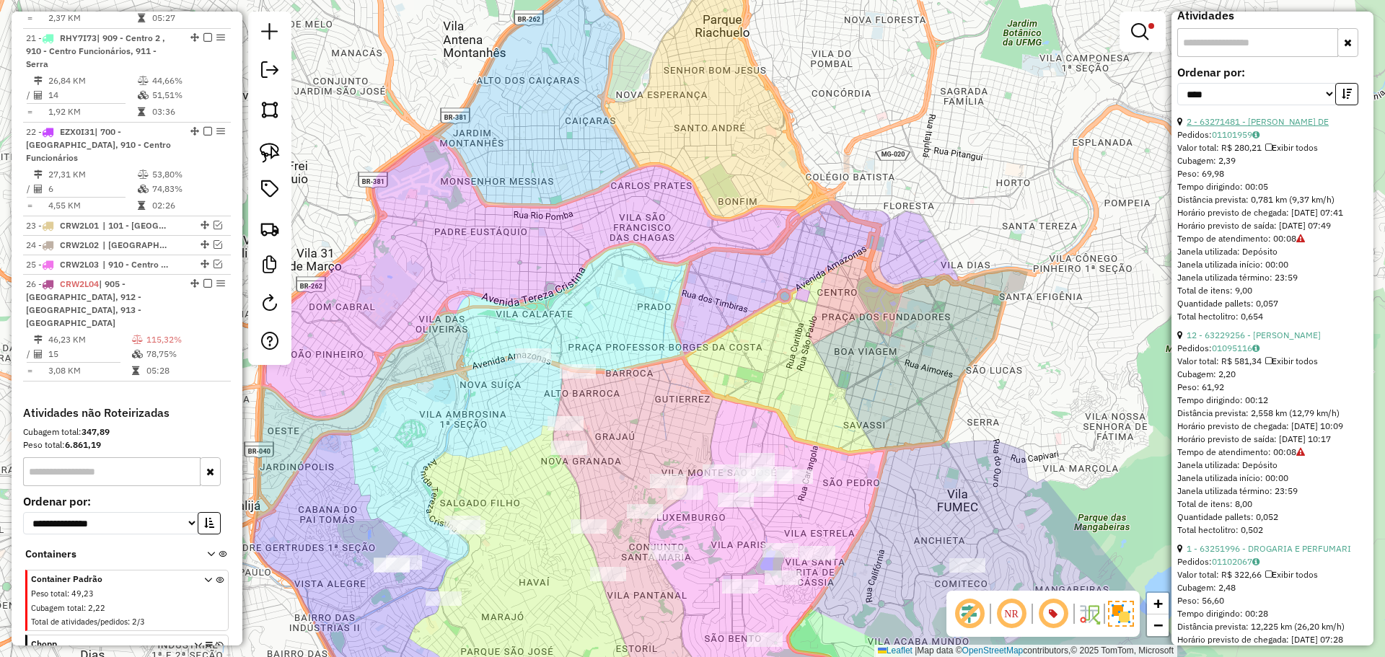
click at [1293, 118] on link "2 - 63271481 - [PERSON_NAME] DE" at bounding box center [1258, 121] width 142 height 11
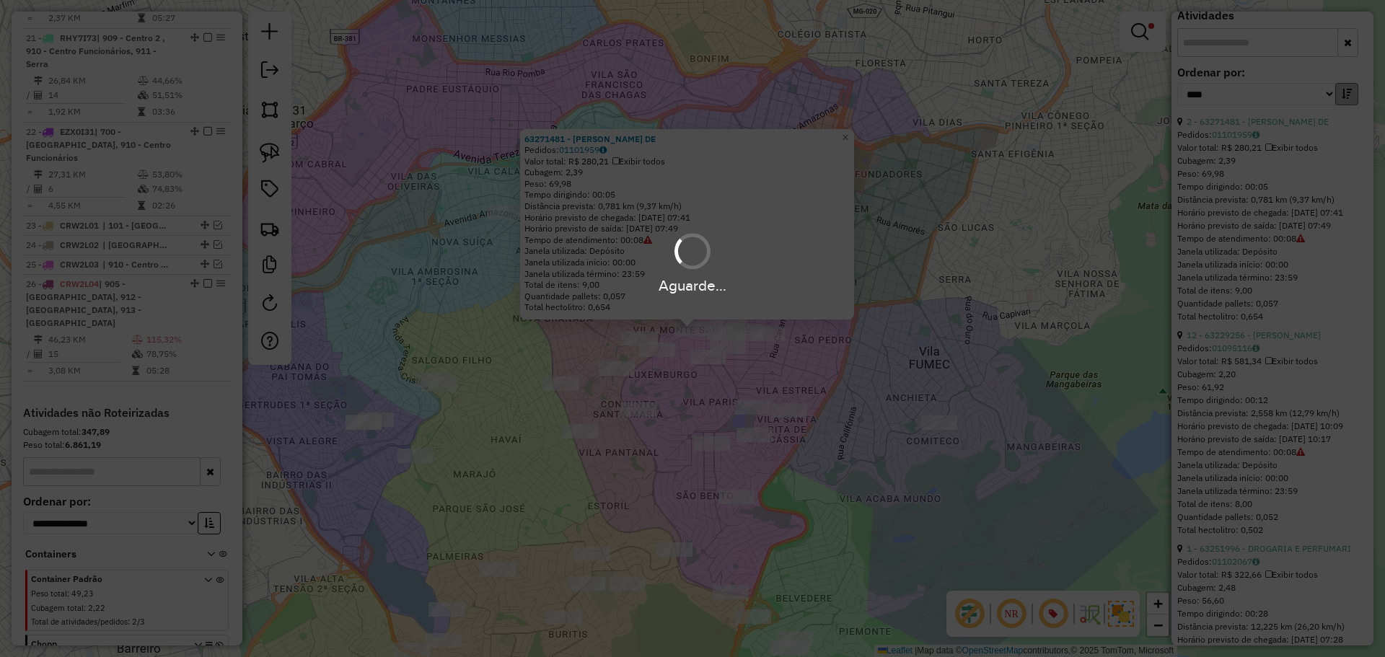
scroll to position [2194, 0]
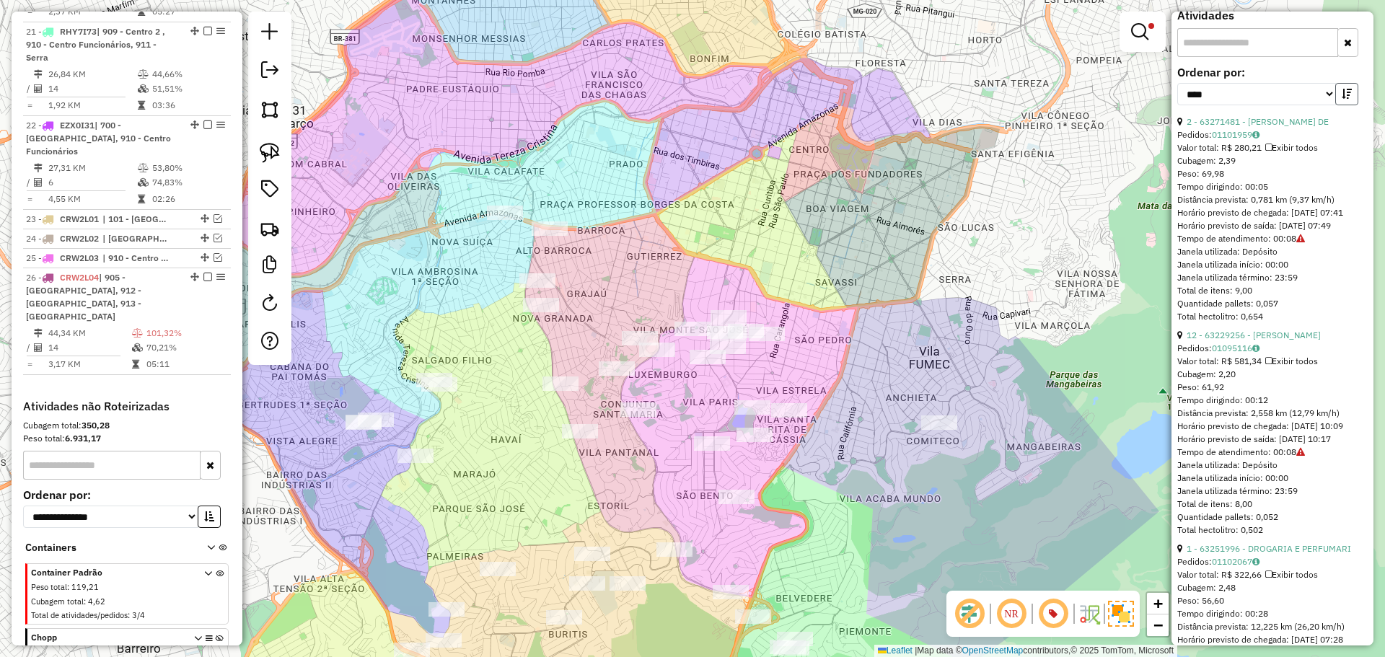
click at [1342, 96] on icon "button" at bounding box center [1347, 94] width 10 height 10
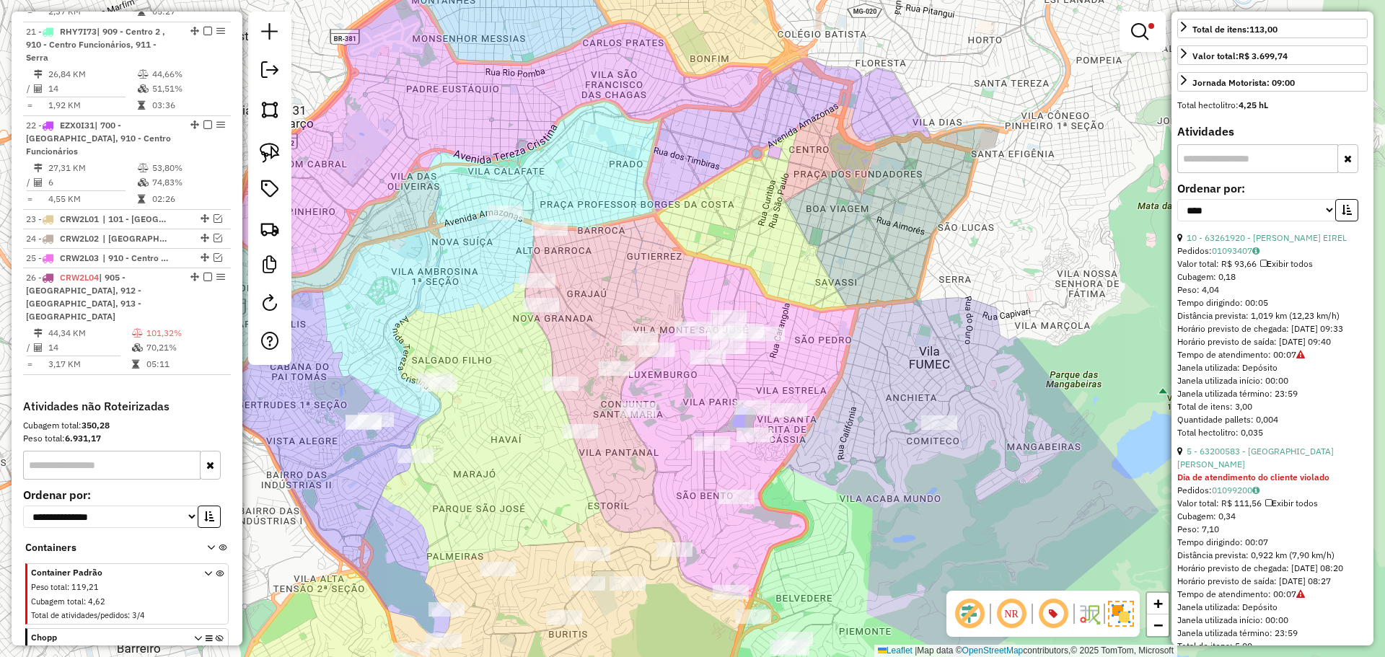
scroll to position [433, 0]
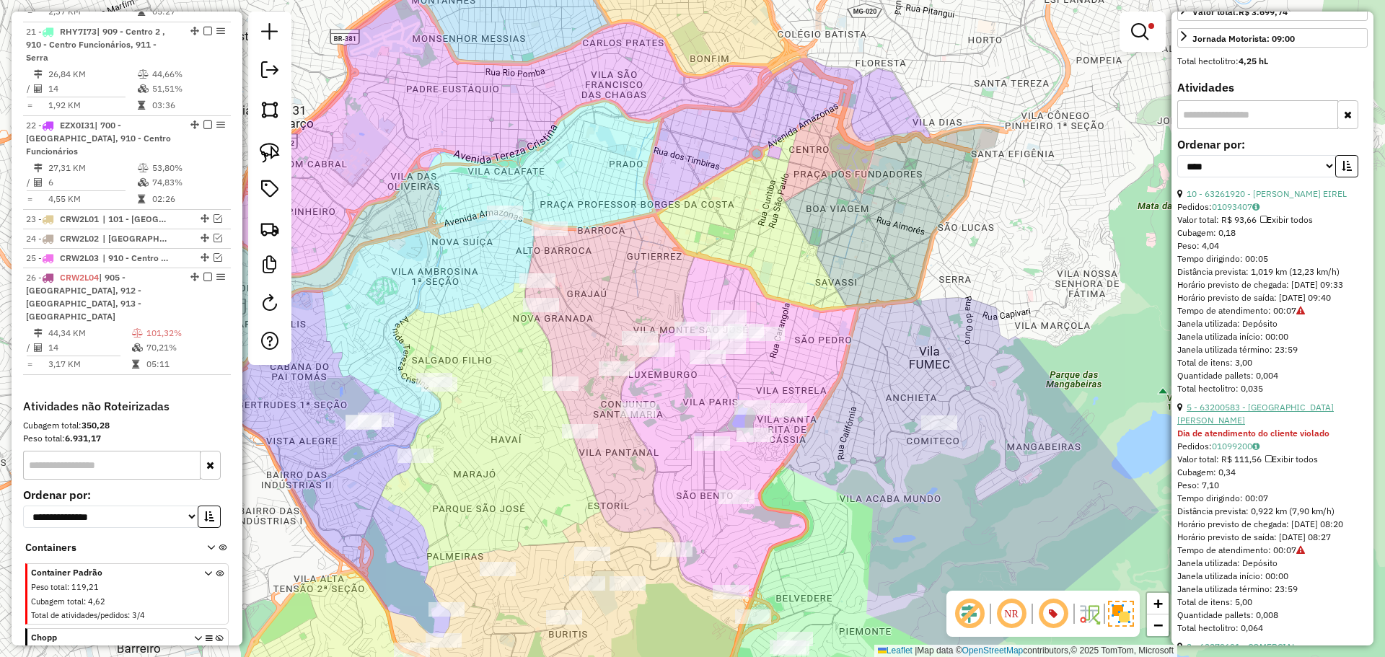
click at [1295, 423] on link "5 - 63200583 - [GEOGRAPHIC_DATA][PERSON_NAME]" at bounding box center [1255, 414] width 157 height 24
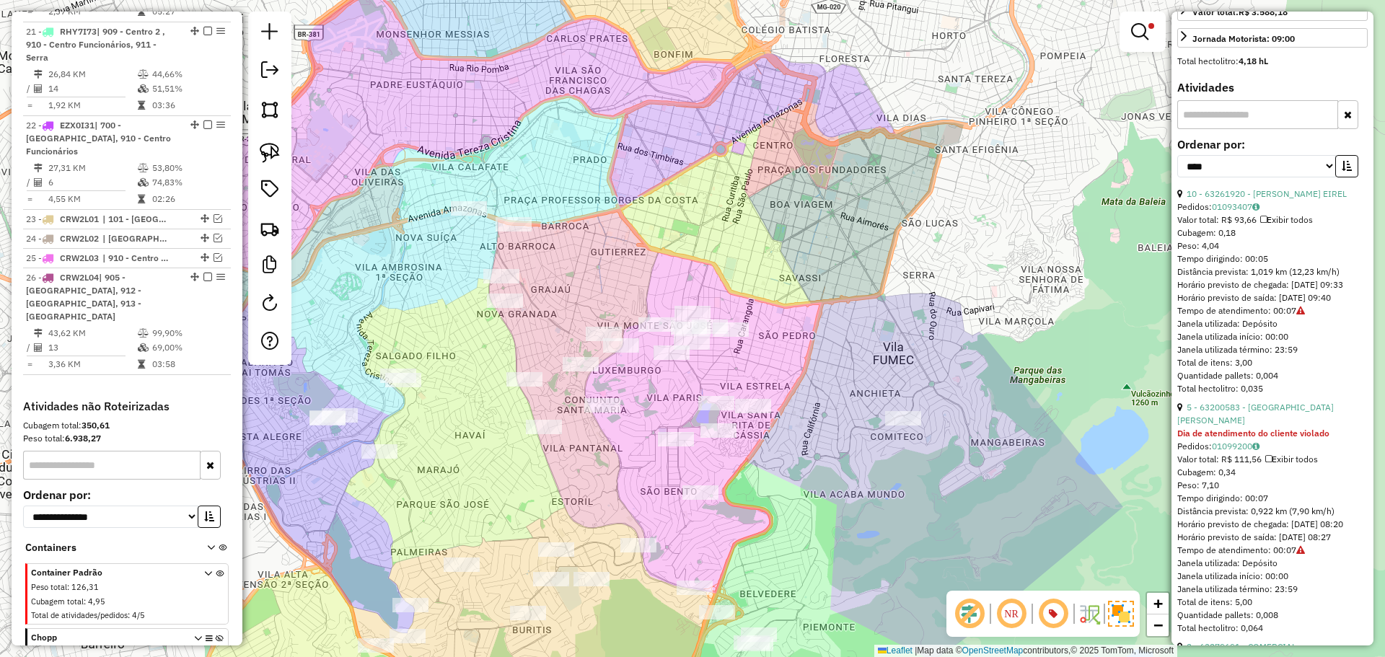
click at [203, 273] on em at bounding box center [207, 277] width 9 height 9
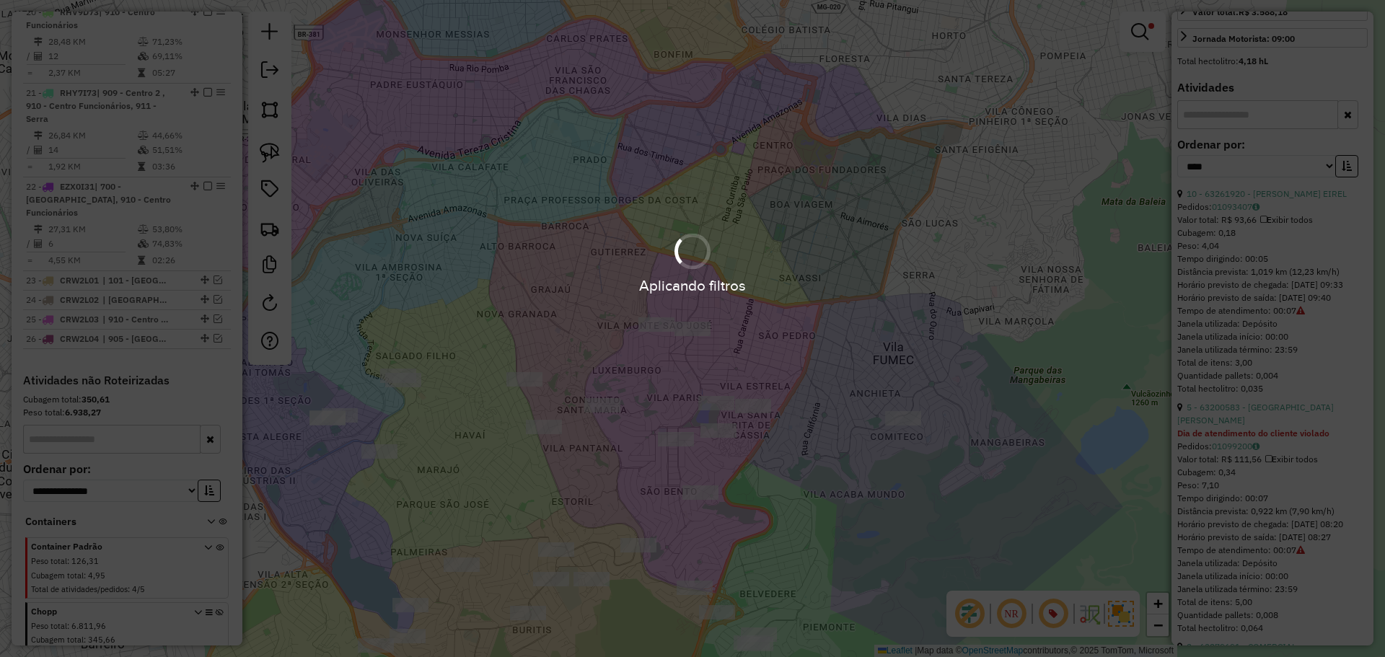
click at [780, 113] on div "Aplicando filtros" at bounding box center [692, 328] width 1385 height 657
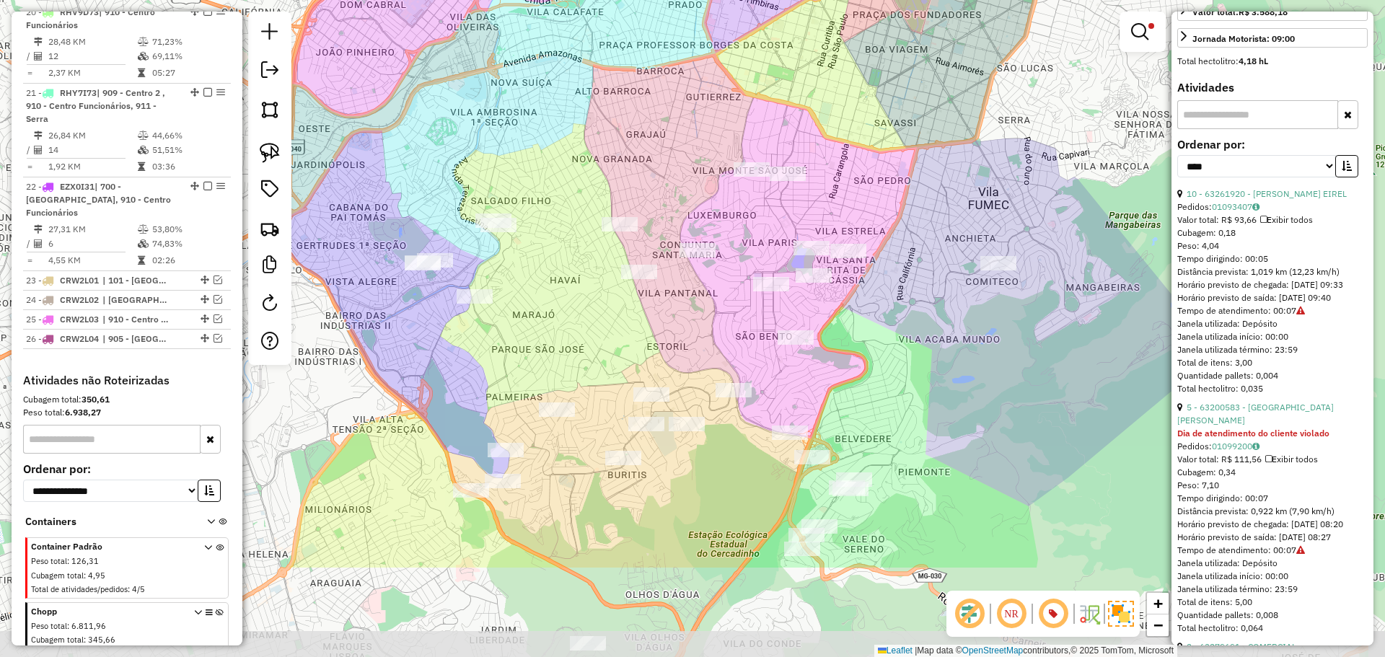
drag, startPoint x: 803, startPoint y: 348, endPoint x: 897, endPoint y: 194, distance: 180.4
click at [897, 194] on div "Limpar filtros Janela de atendimento Grade de atendimento Capacidade Transporta…" at bounding box center [692, 328] width 1385 height 657
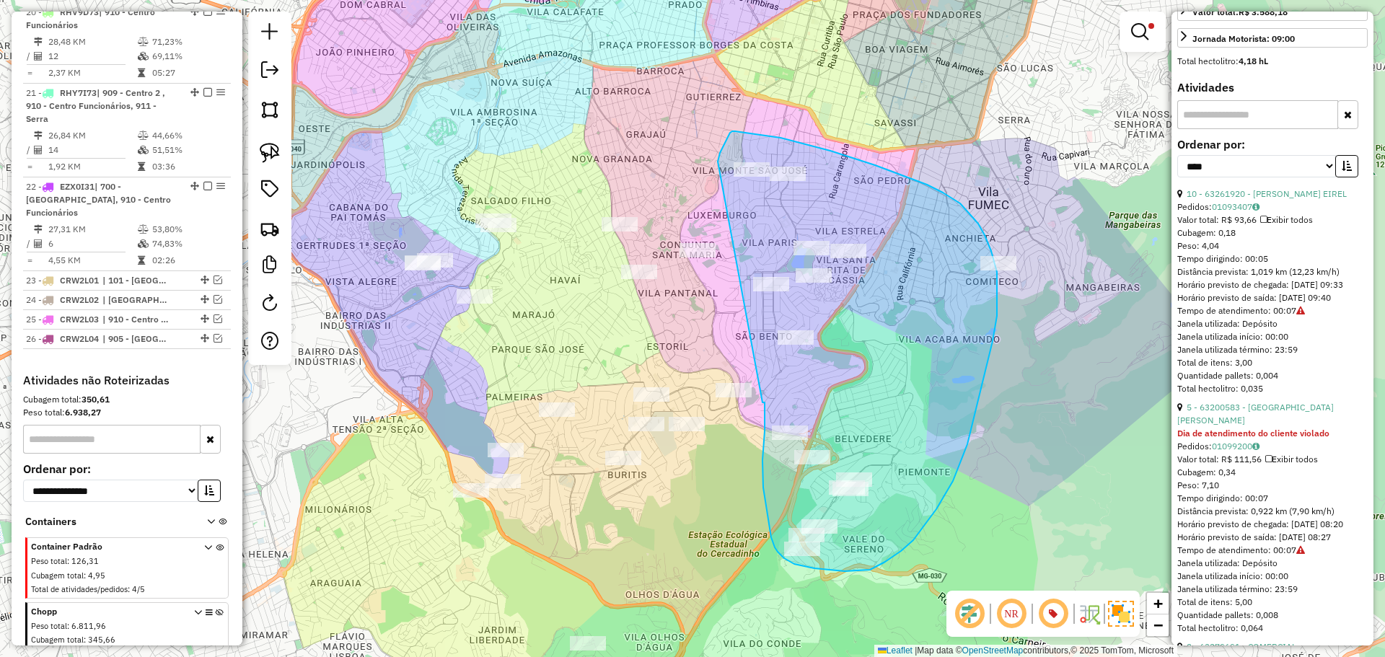
drag, startPoint x: 764, startPoint y: 445, endPoint x: 718, endPoint y: 162, distance: 287.2
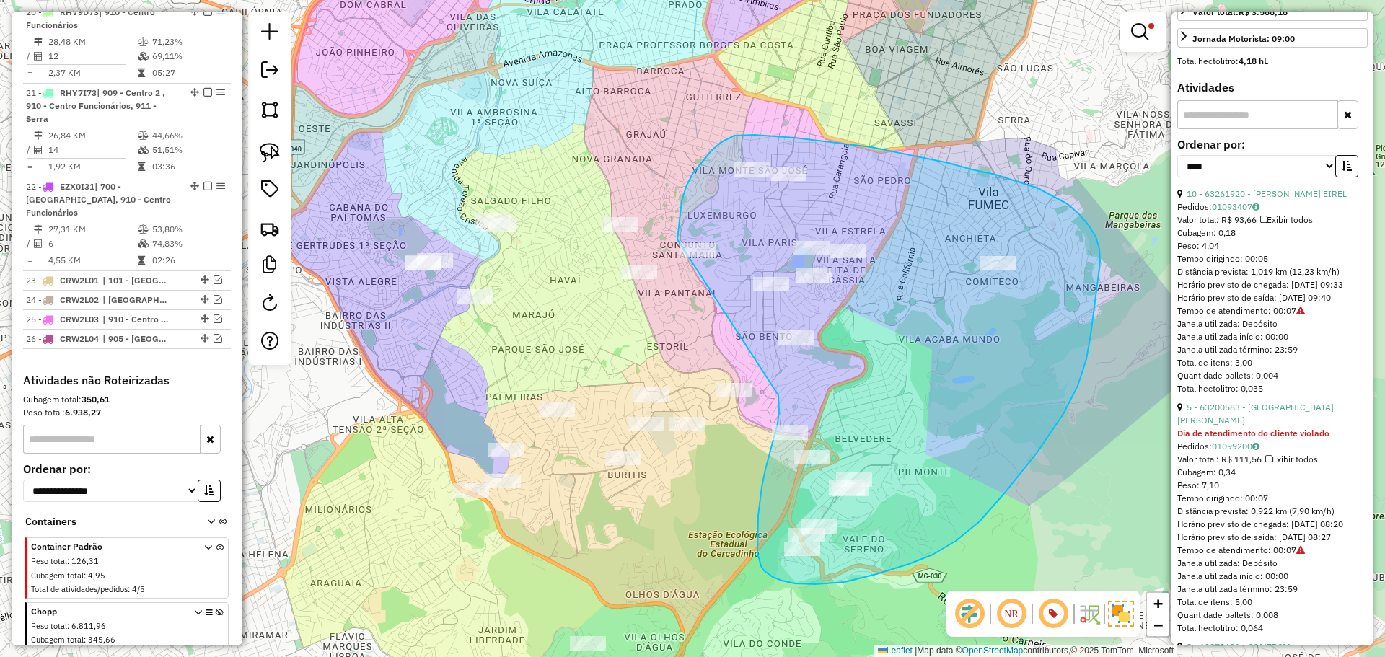
drag, startPoint x: 778, startPoint y: 395, endPoint x: 677, endPoint y: 255, distance: 173.6
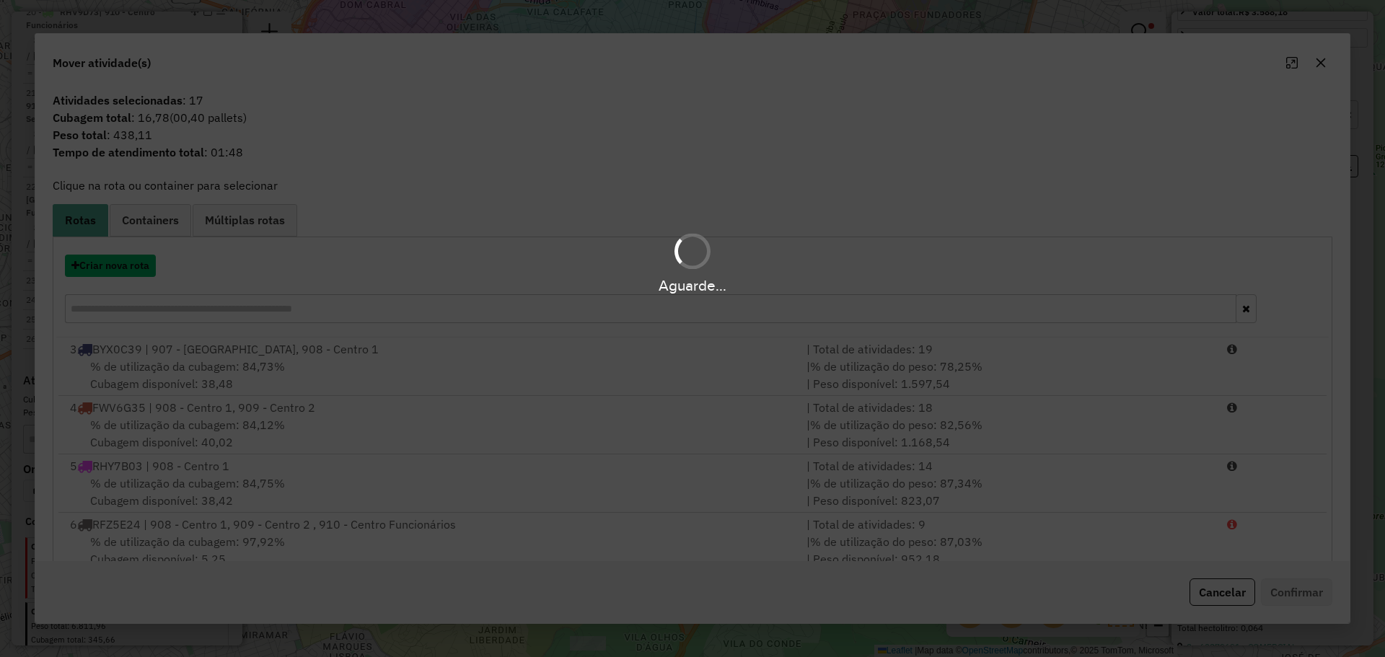
click at [142, 268] on button "Criar nova rota" at bounding box center [110, 266] width 91 height 22
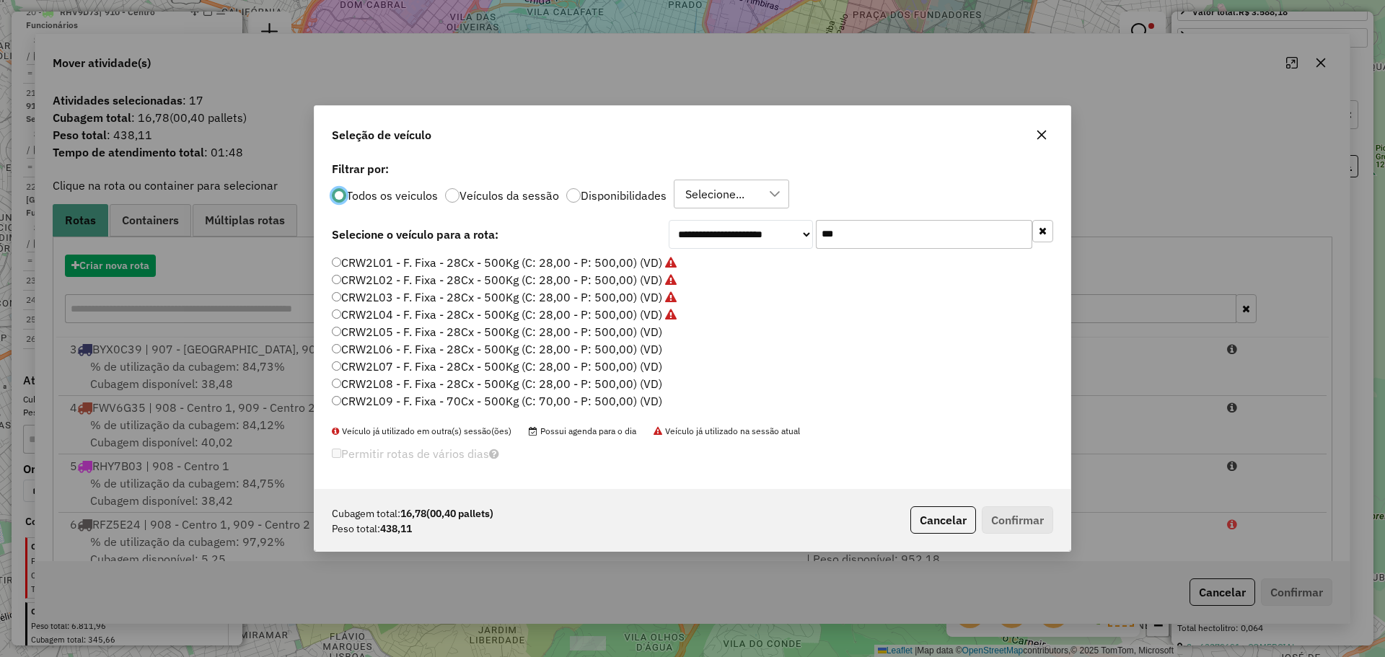
scroll to position [8, 4]
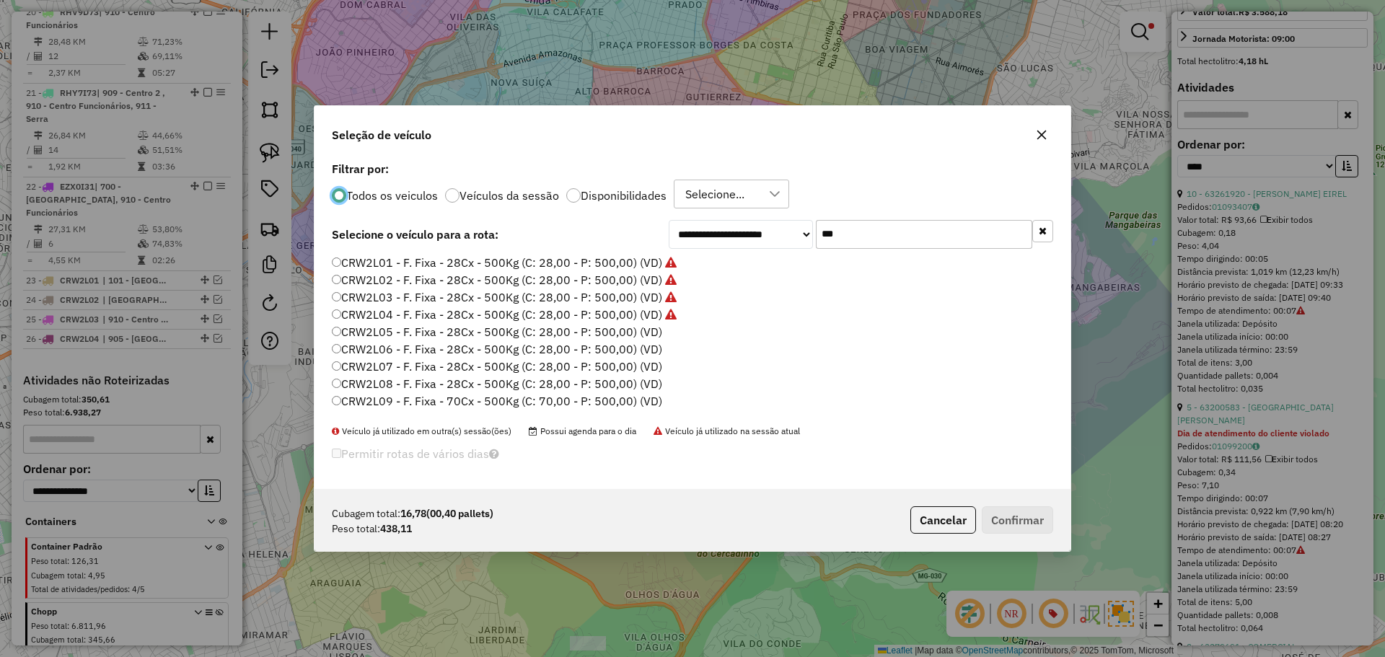
click at [650, 332] on label "CRW2L05 - F. Fixa - 28Cx - 500Kg (C: 28,00 - P: 500,00) (VD)" at bounding box center [497, 331] width 330 height 17
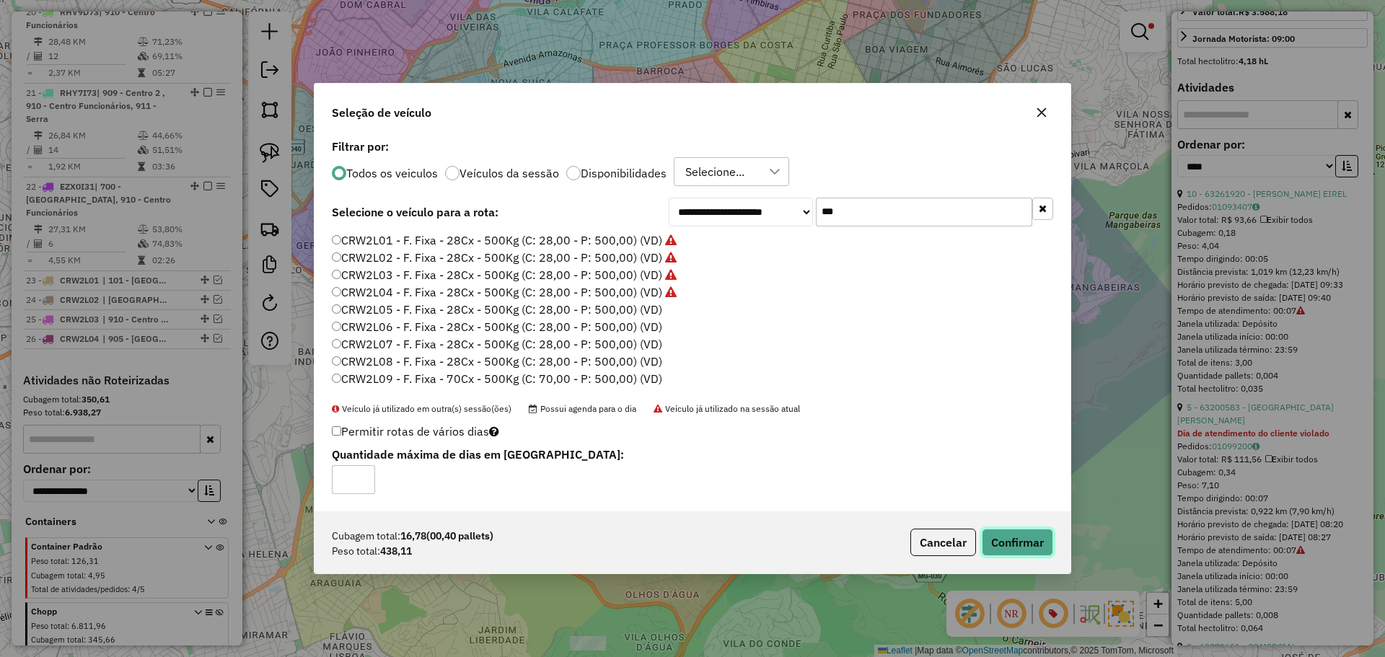
click at [1050, 545] on button "Confirmar" at bounding box center [1017, 542] width 71 height 27
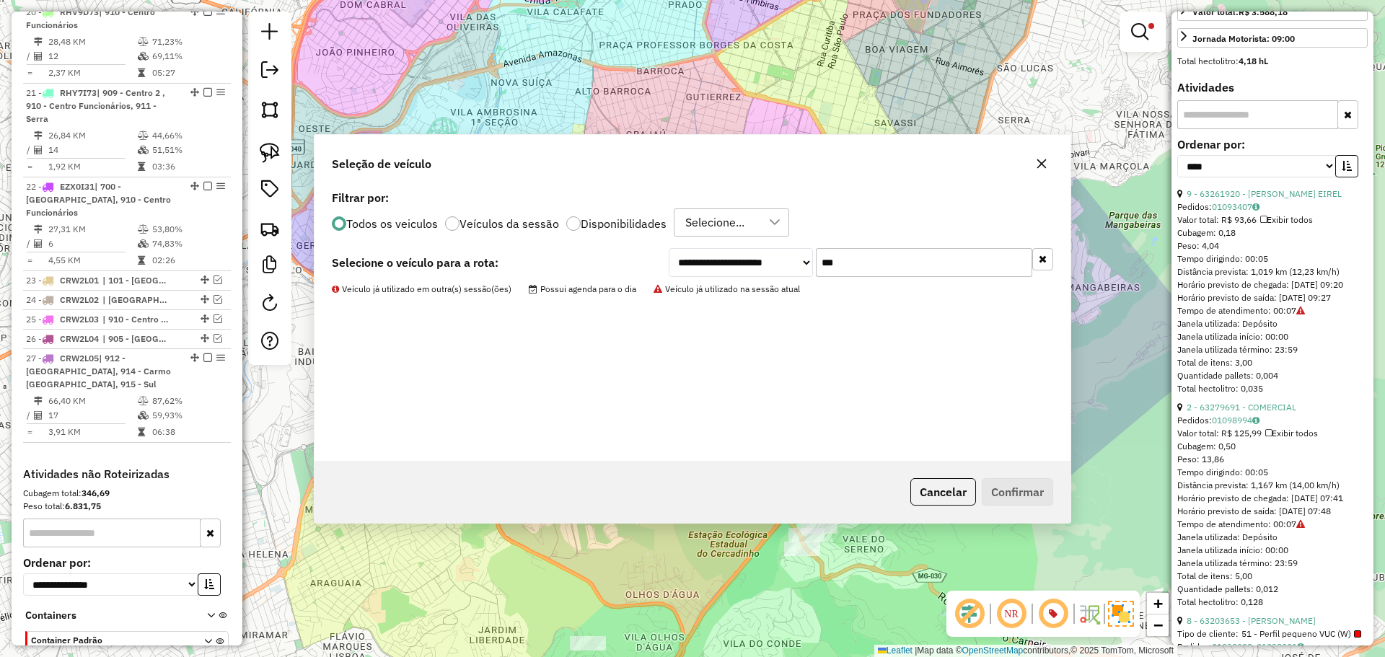
scroll to position [2226, 0]
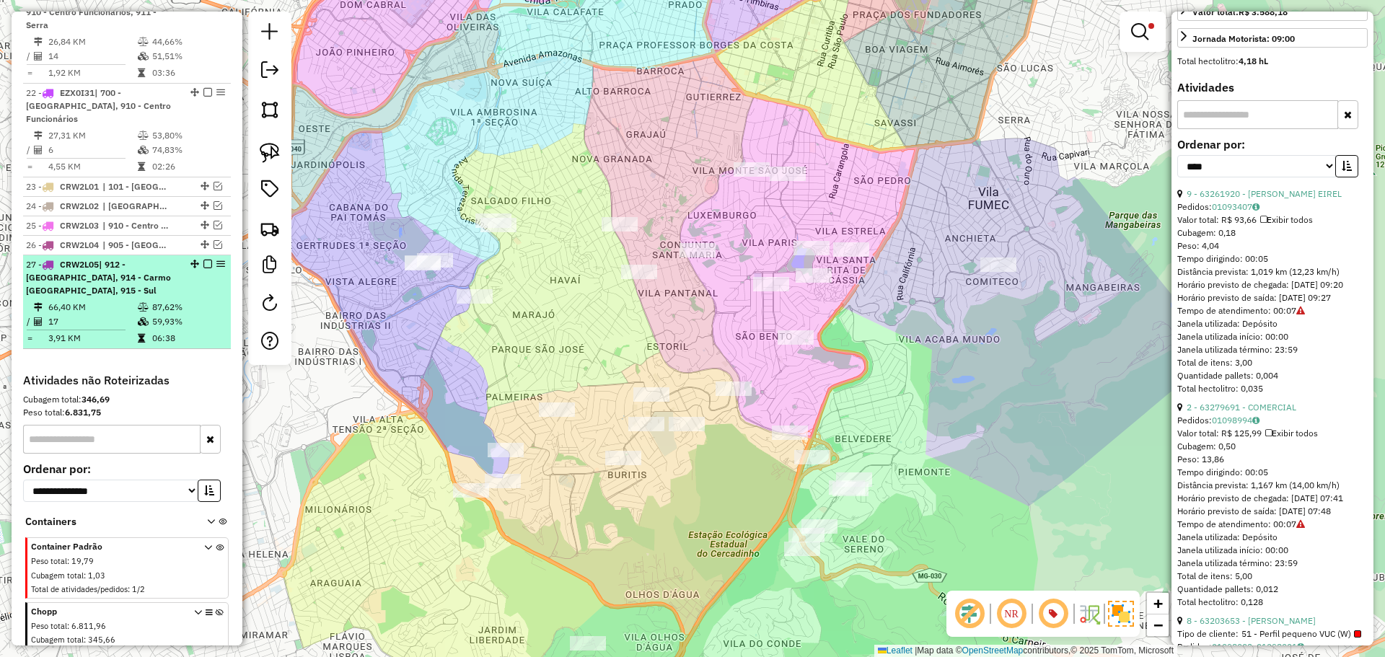
click at [186, 315] on td "59,93%" at bounding box center [187, 322] width 73 height 14
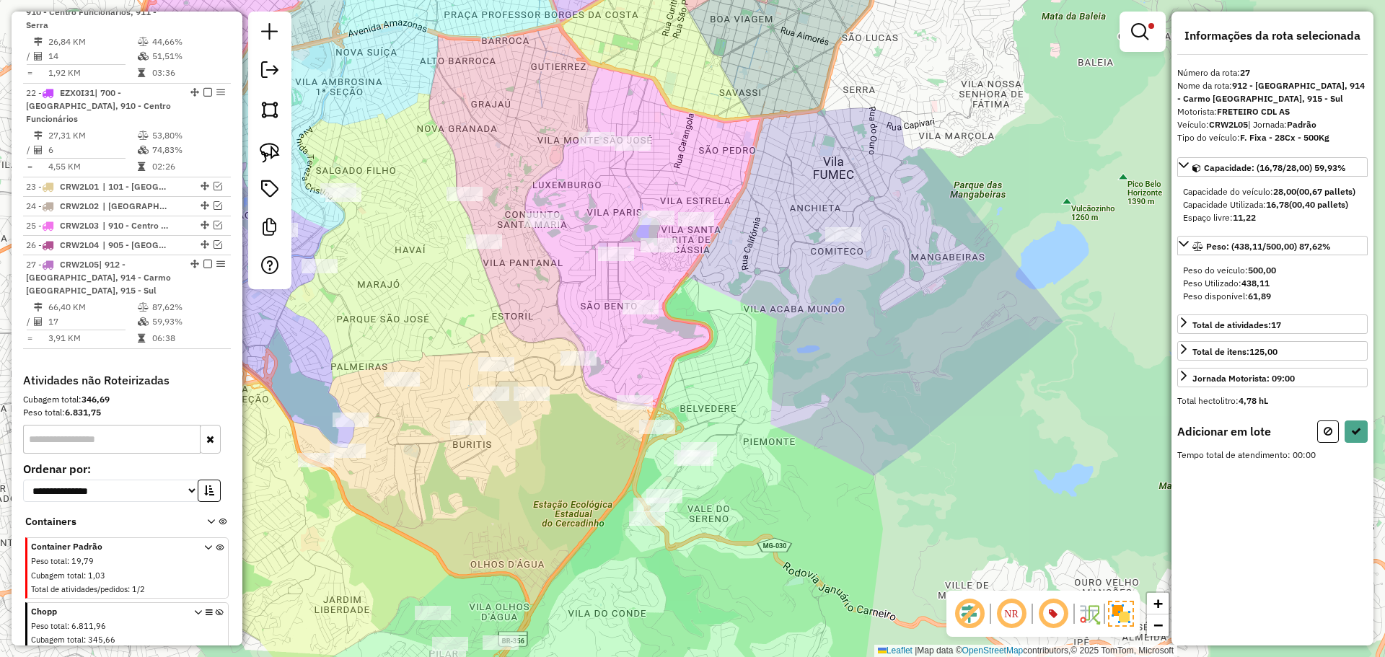
scroll to position [0, 0]
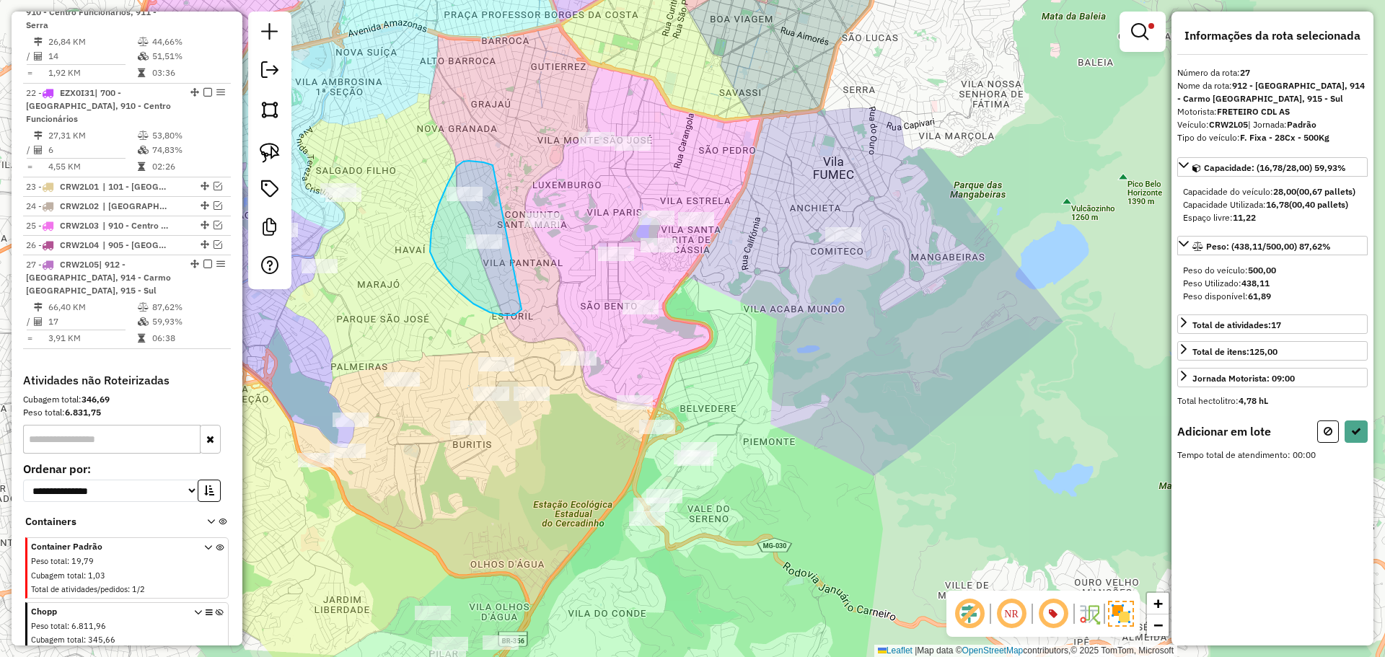
drag, startPoint x: 493, startPoint y: 165, endPoint x: 535, endPoint y: 274, distance: 116.7
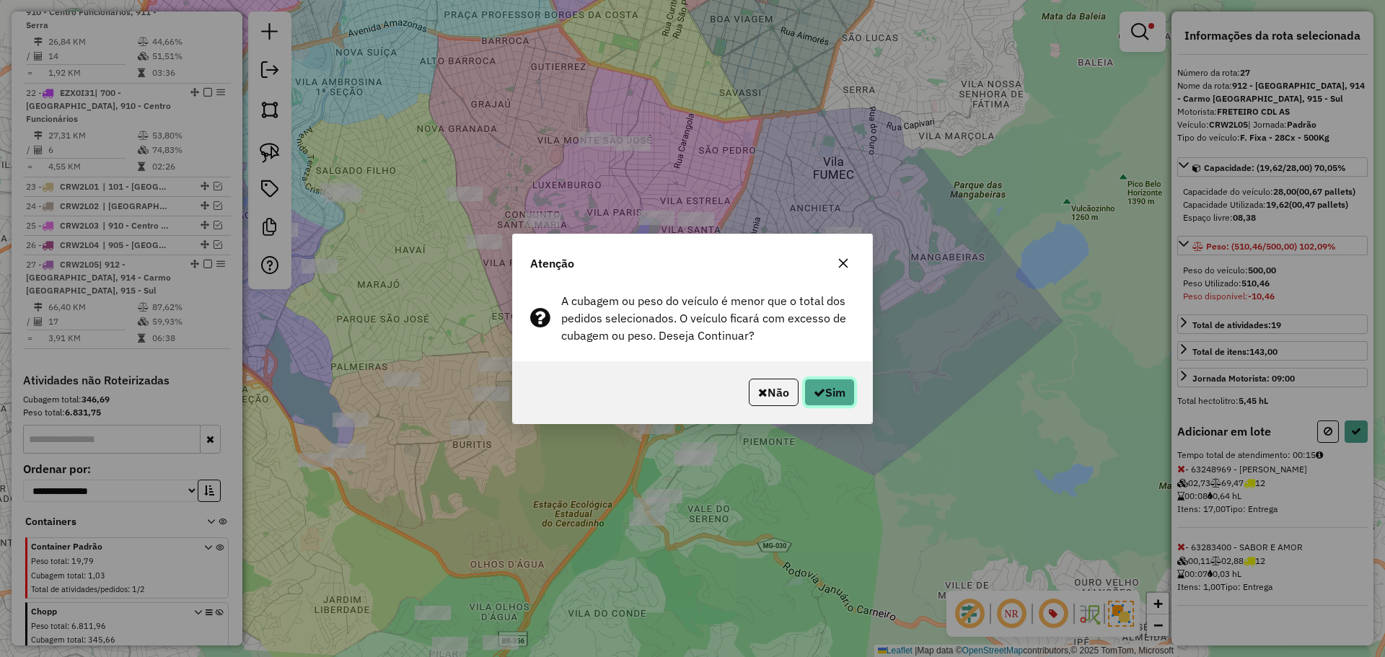
click at [834, 392] on button "Sim" at bounding box center [829, 392] width 50 height 27
select select "*********"
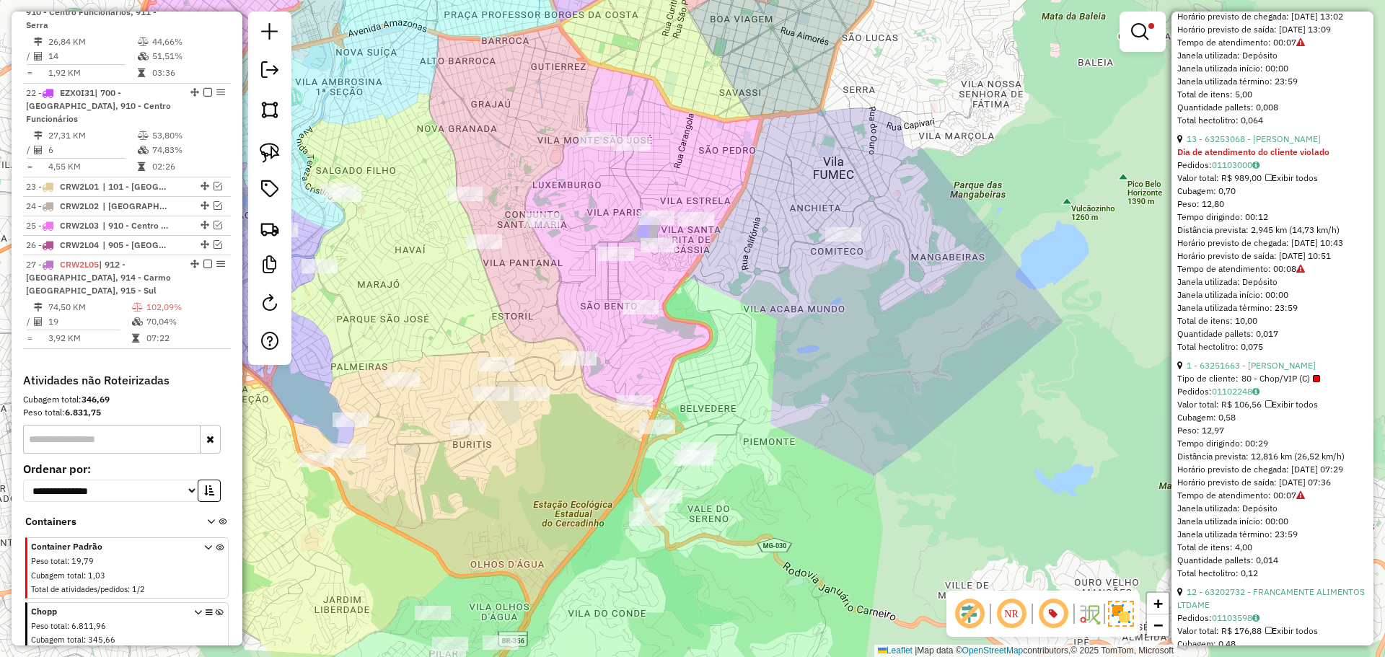
scroll to position [1082, 0]
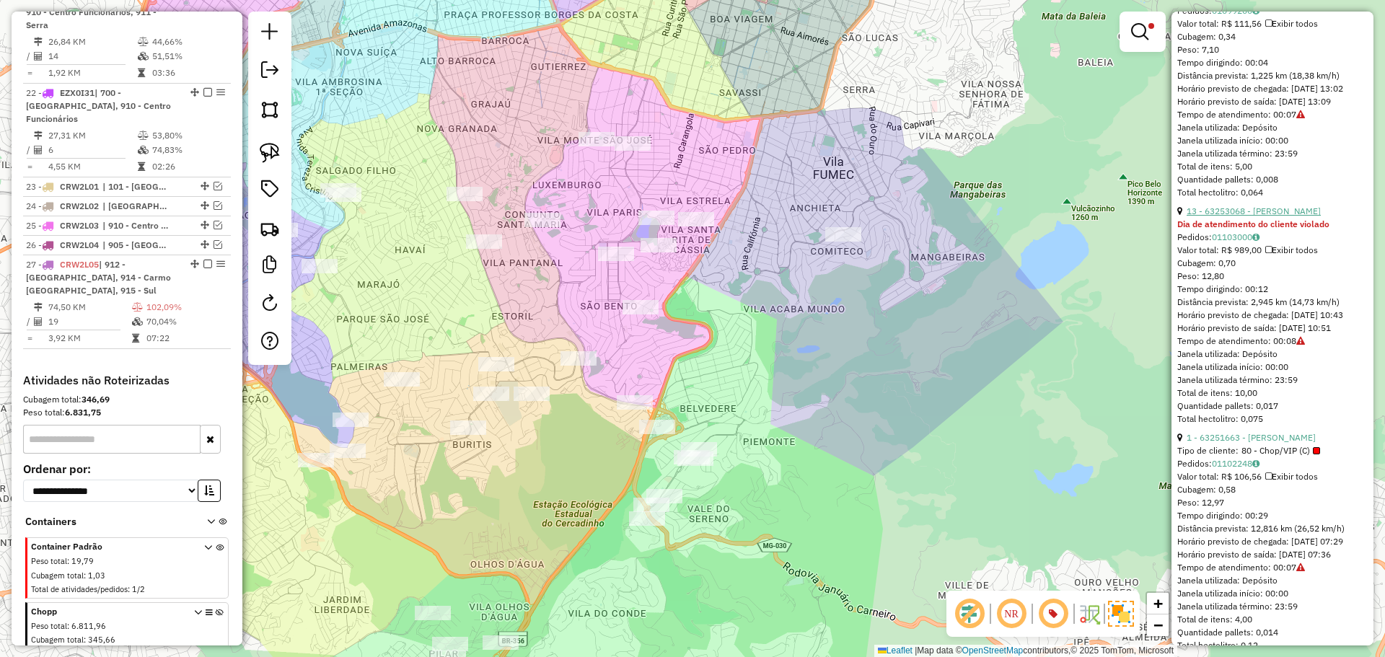
click at [1296, 216] on link "13 - 63253068 - [PERSON_NAME]" at bounding box center [1254, 211] width 134 height 11
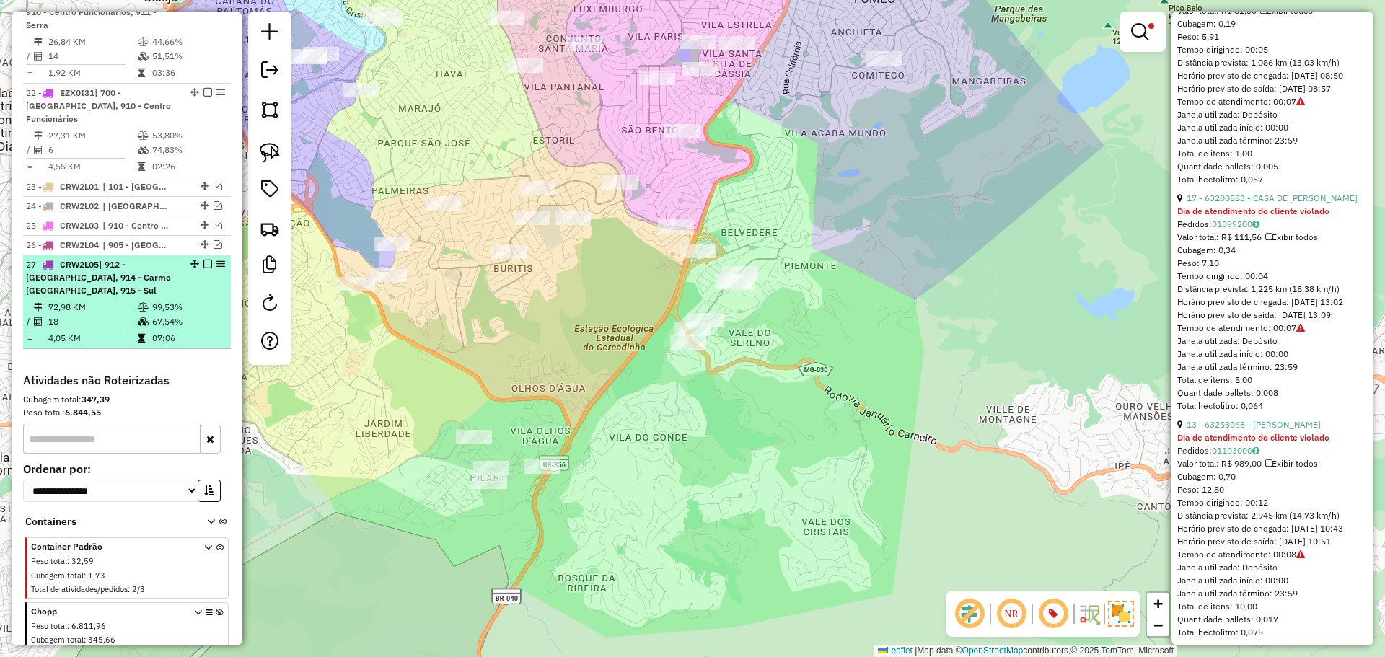
scroll to position [377, 0]
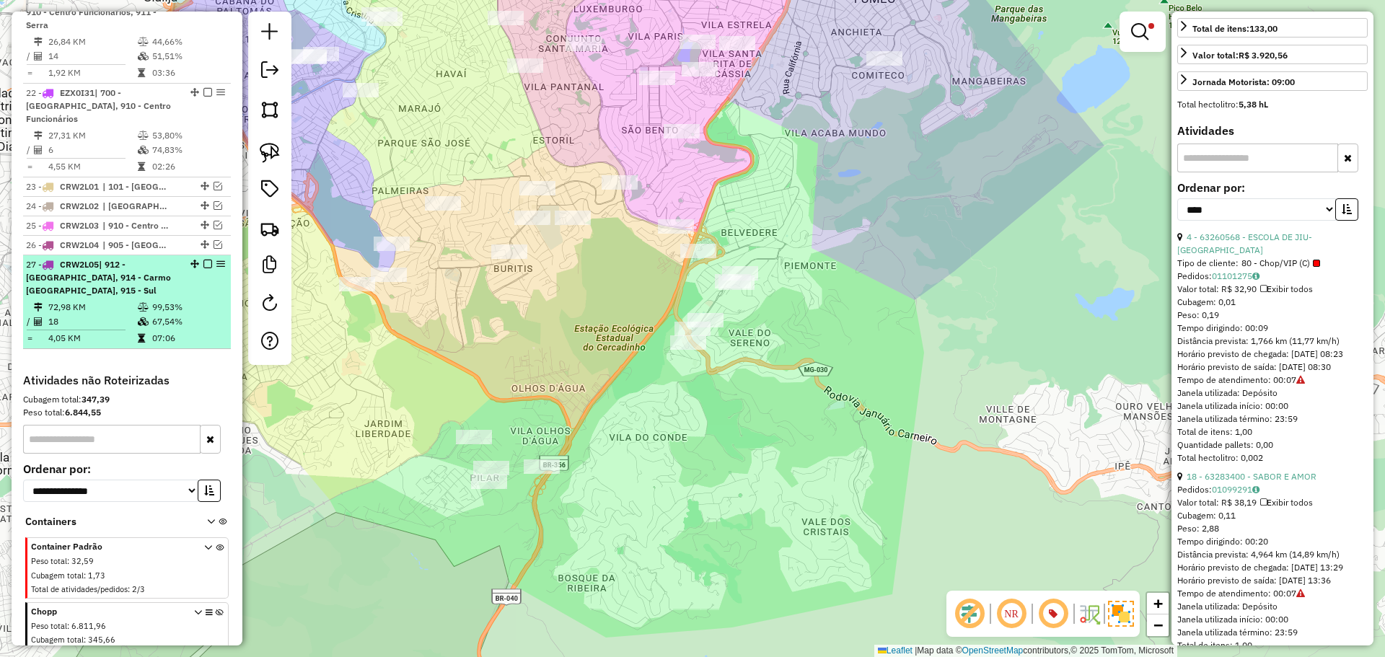
click at [205, 260] on em at bounding box center [207, 264] width 9 height 9
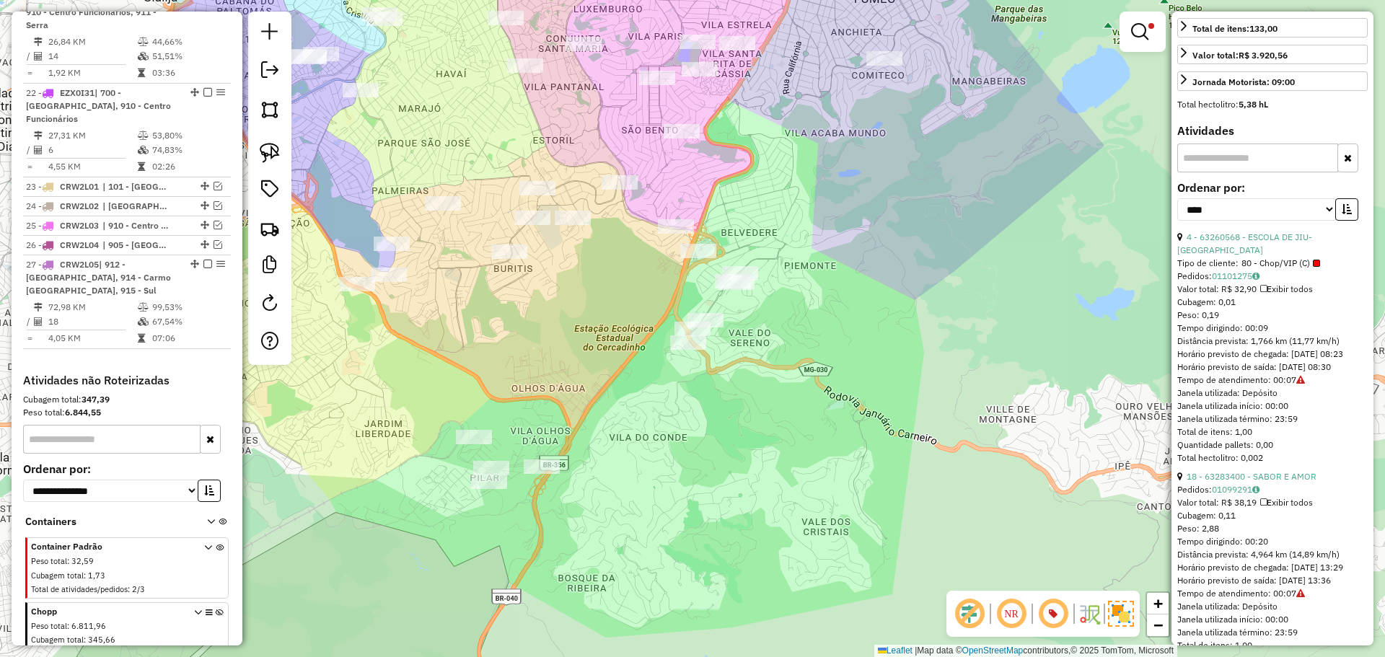
scroll to position [2152, 0]
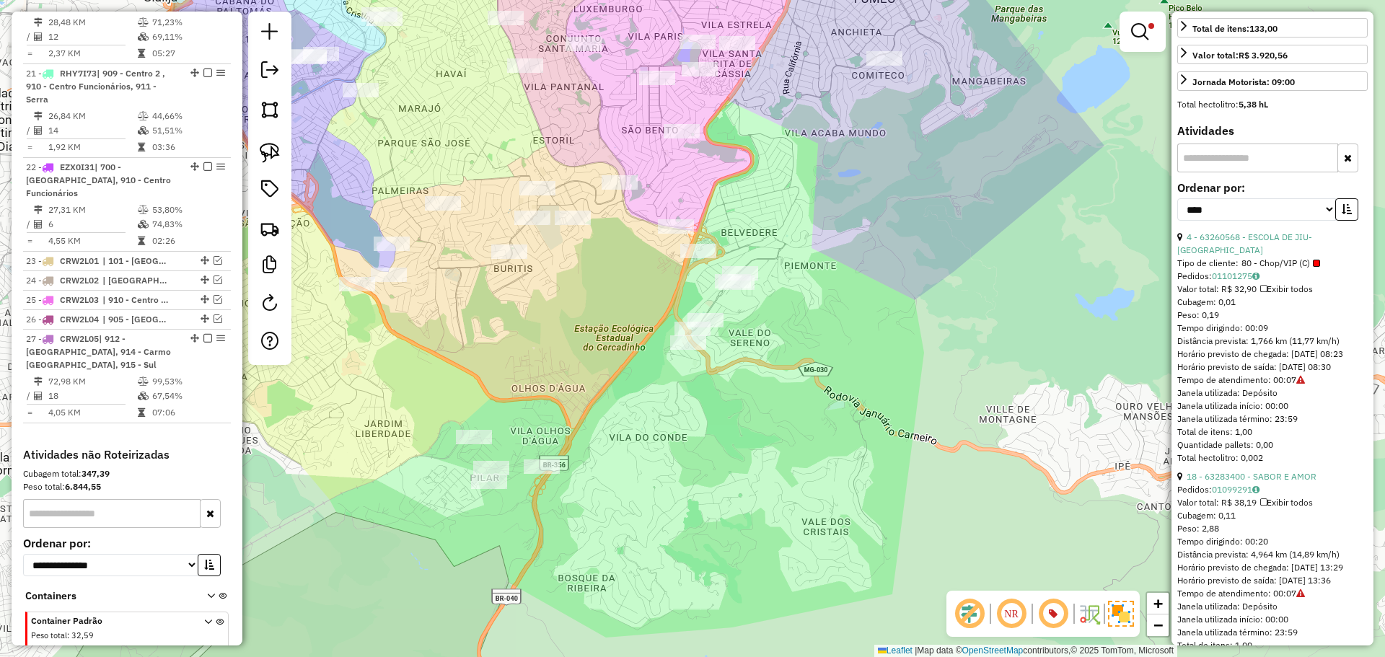
drag, startPoint x: 493, startPoint y: 265, endPoint x: 522, endPoint y: 286, distance: 35.2
click at [0, 0] on div "Aguarde..." at bounding box center [0, 0] width 0 height 0
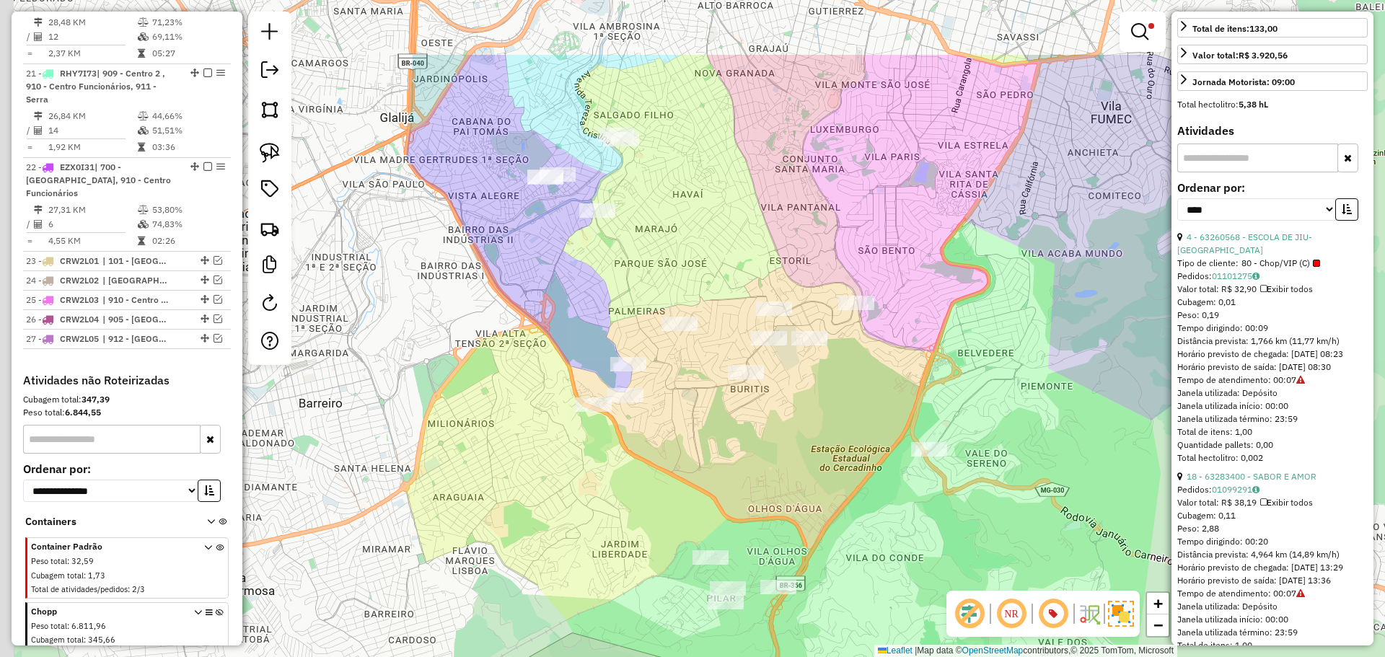
drag, startPoint x: 520, startPoint y: 318, endPoint x: 738, endPoint y: 397, distance: 231.8
click at [755, 439] on div "Limpar filtros Janela de atendimento Grade de atendimento Capacidade Transporta…" at bounding box center [692, 328] width 1385 height 657
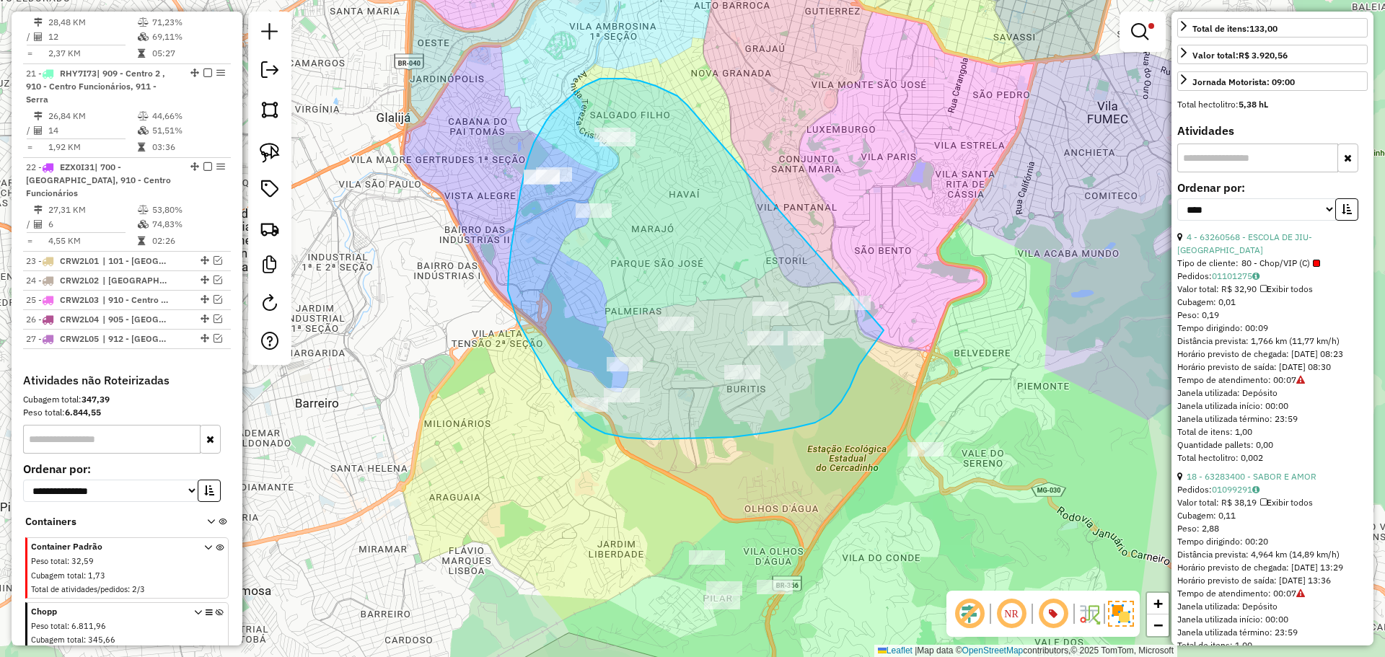
drag, startPoint x: 656, startPoint y: 86, endPoint x: 894, endPoint y: 305, distance: 324.2
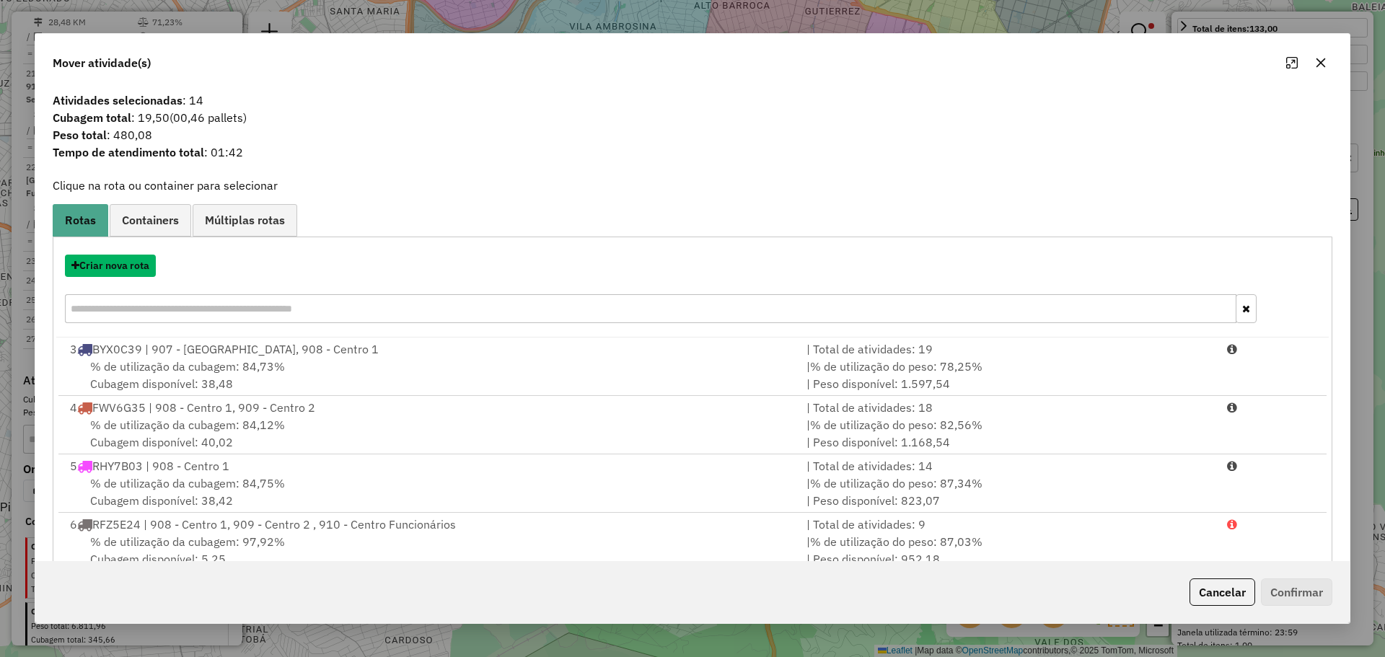
click at [120, 268] on button "Criar nova rota" at bounding box center [110, 266] width 91 height 22
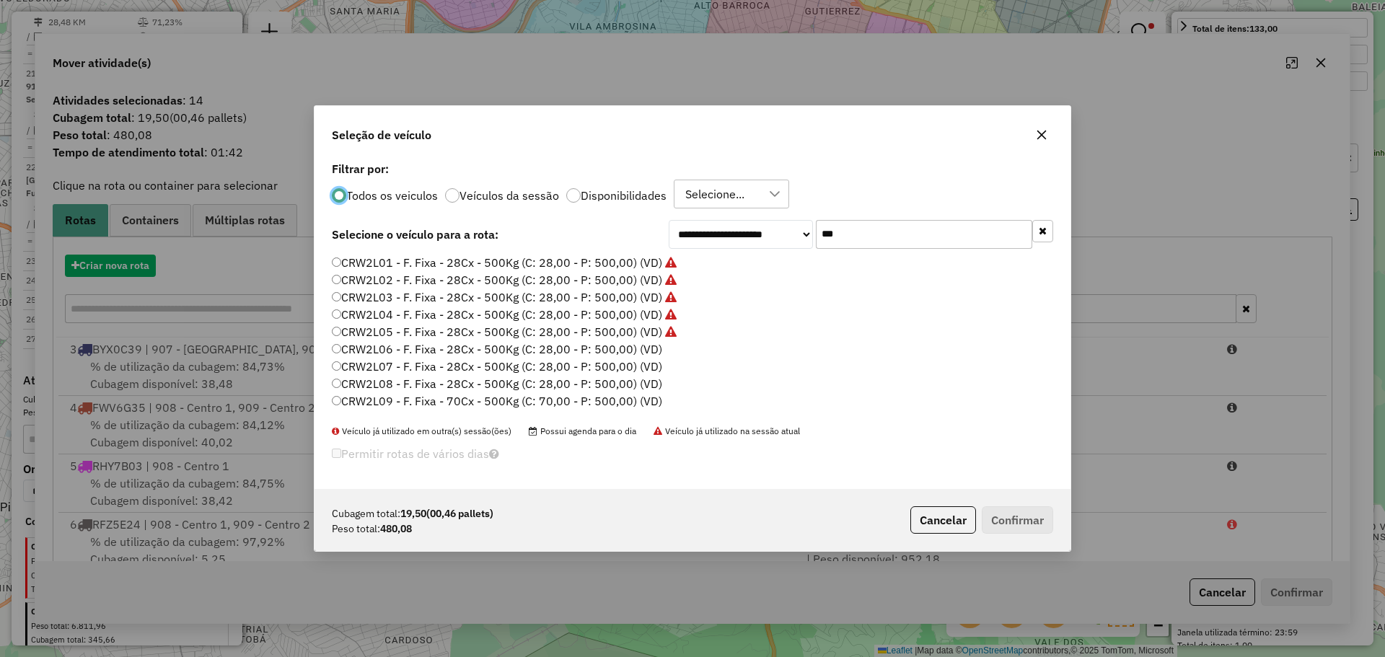
scroll to position [8, 4]
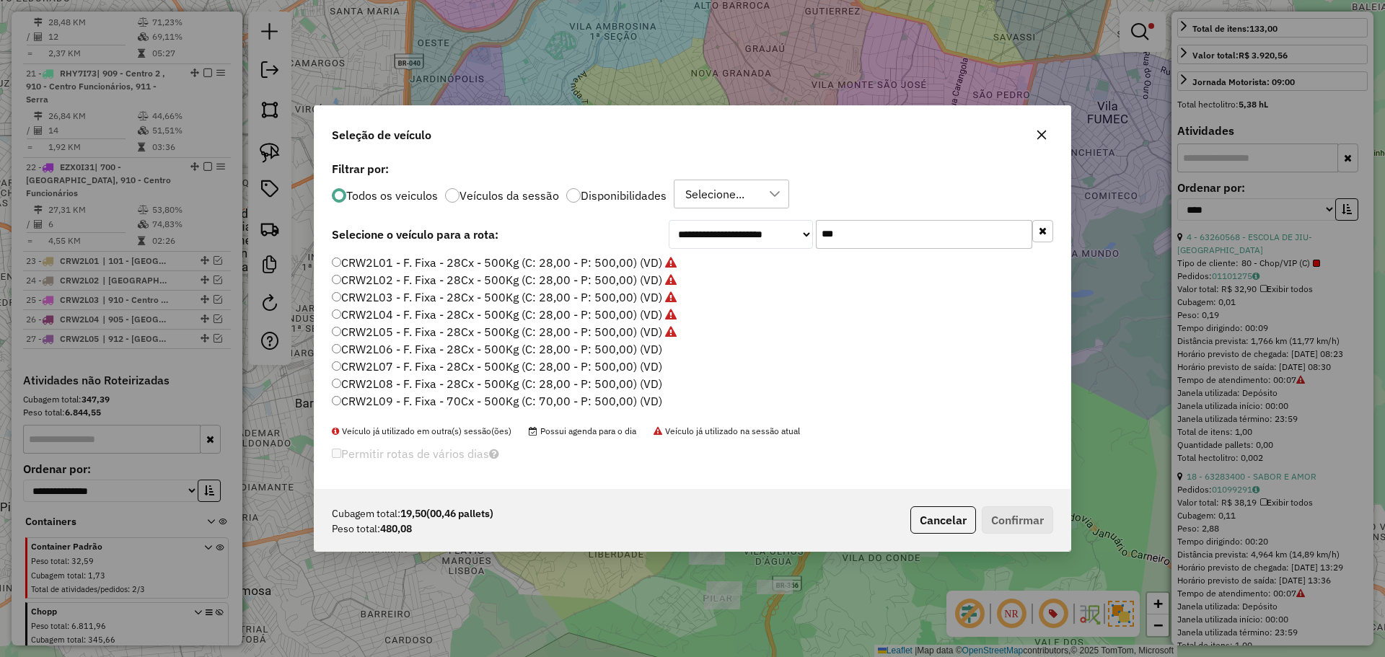
click at [634, 353] on label "CRW2L06 - F. Fixa - 28Cx - 500Kg (C: 28,00 - P: 500,00) (VD)" at bounding box center [497, 348] width 330 height 17
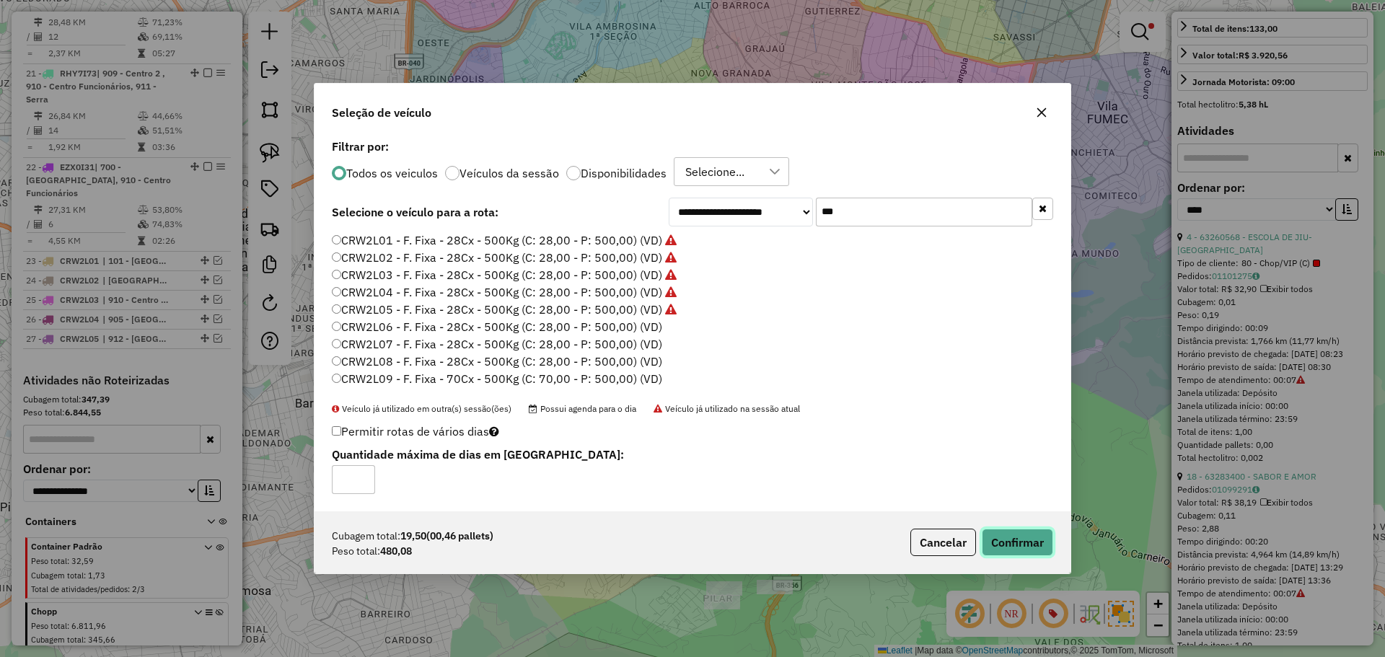
click at [993, 542] on button "Confirmar" at bounding box center [1017, 542] width 71 height 27
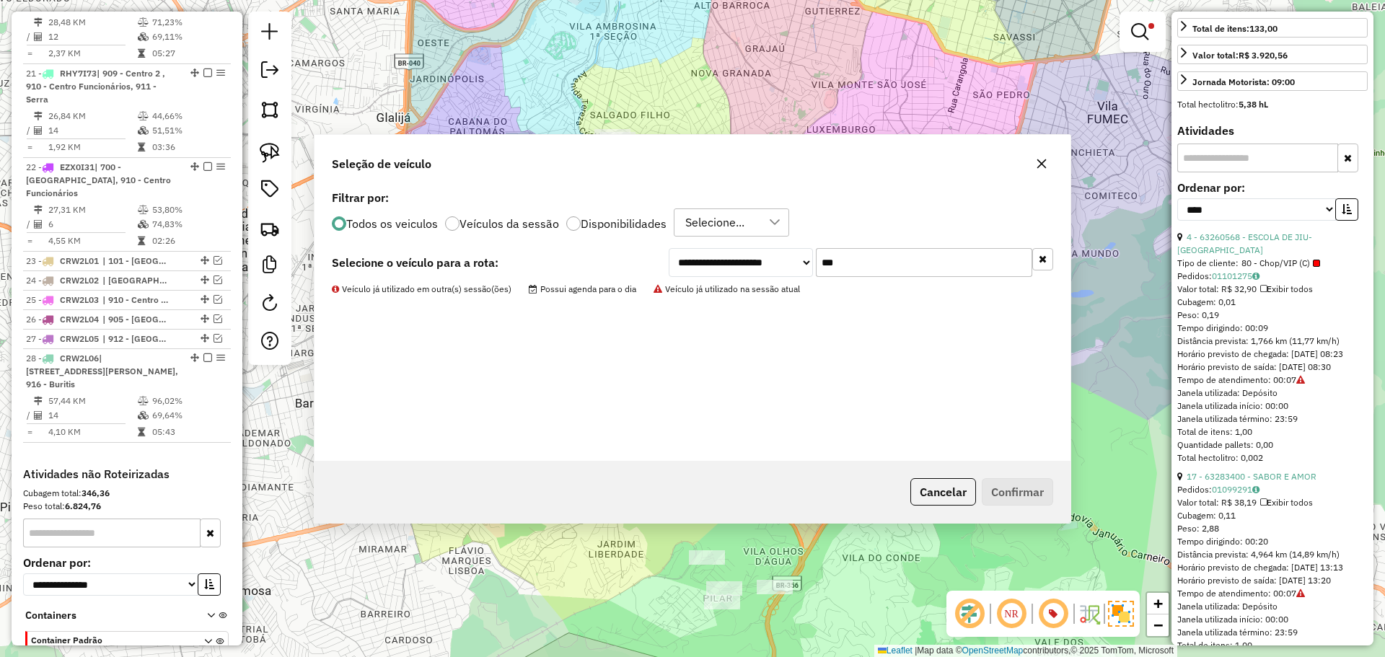
scroll to position [2246, 0]
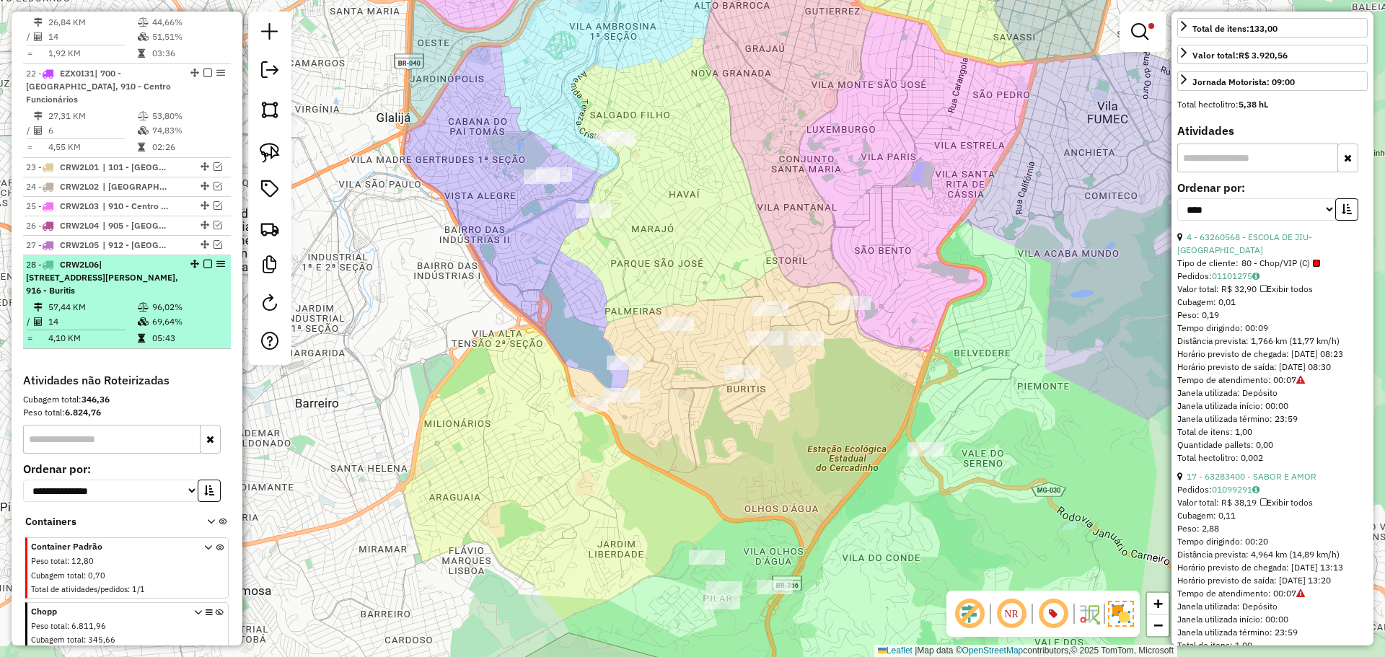
click at [201, 300] on td "96,02%" at bounding box center [187, 307] width 73 height 14
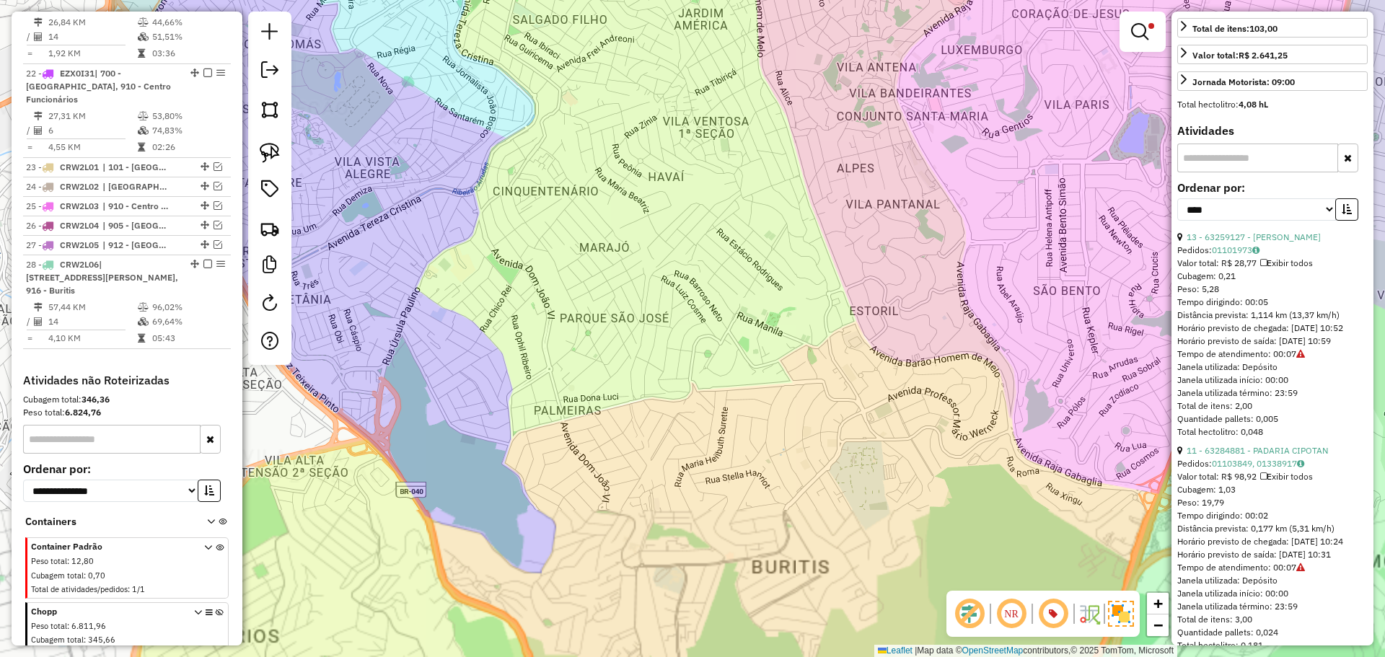
scroll to position [0, 0]
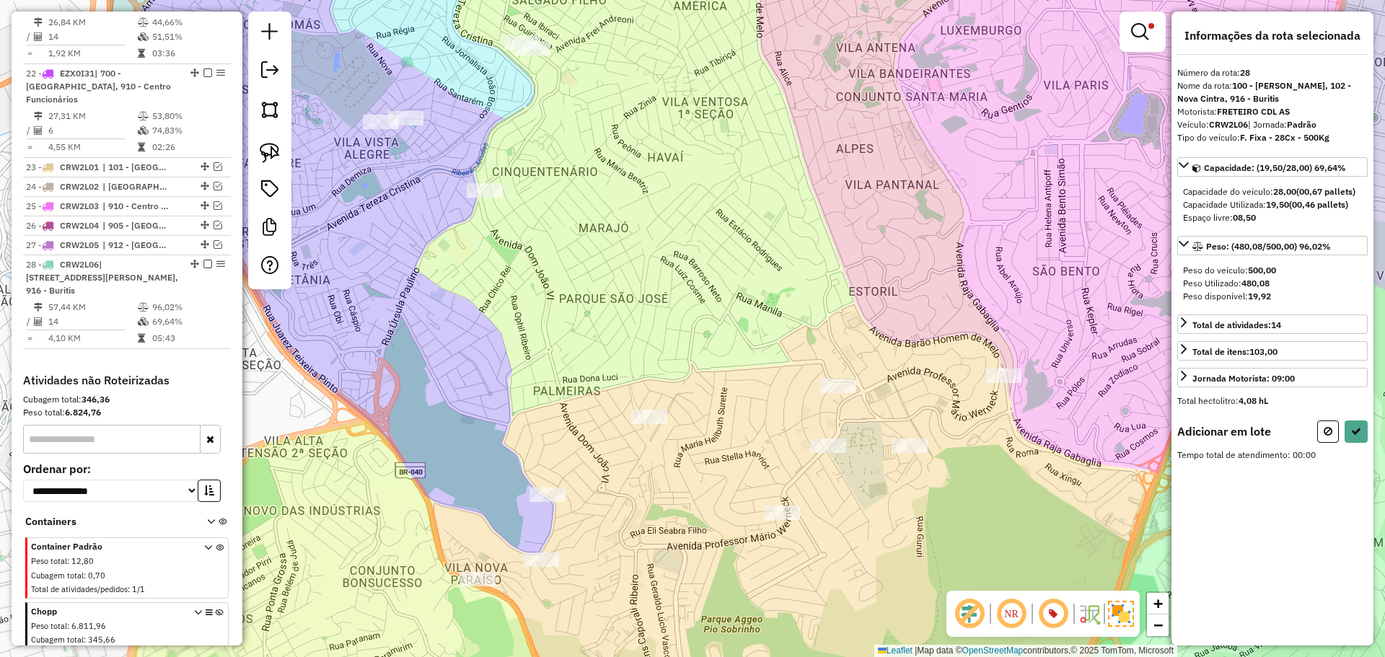
drag, startPoint x: 897, startPoint y: 397, endPoint x: 554, endPoint y: 119, distance: 442.1
click at [554, 119] on div "Limpar filtros Janela de atendimento Grade de atendimento Capacidade Transporta…" at bounding box center [692, 328] width 1385 height 657
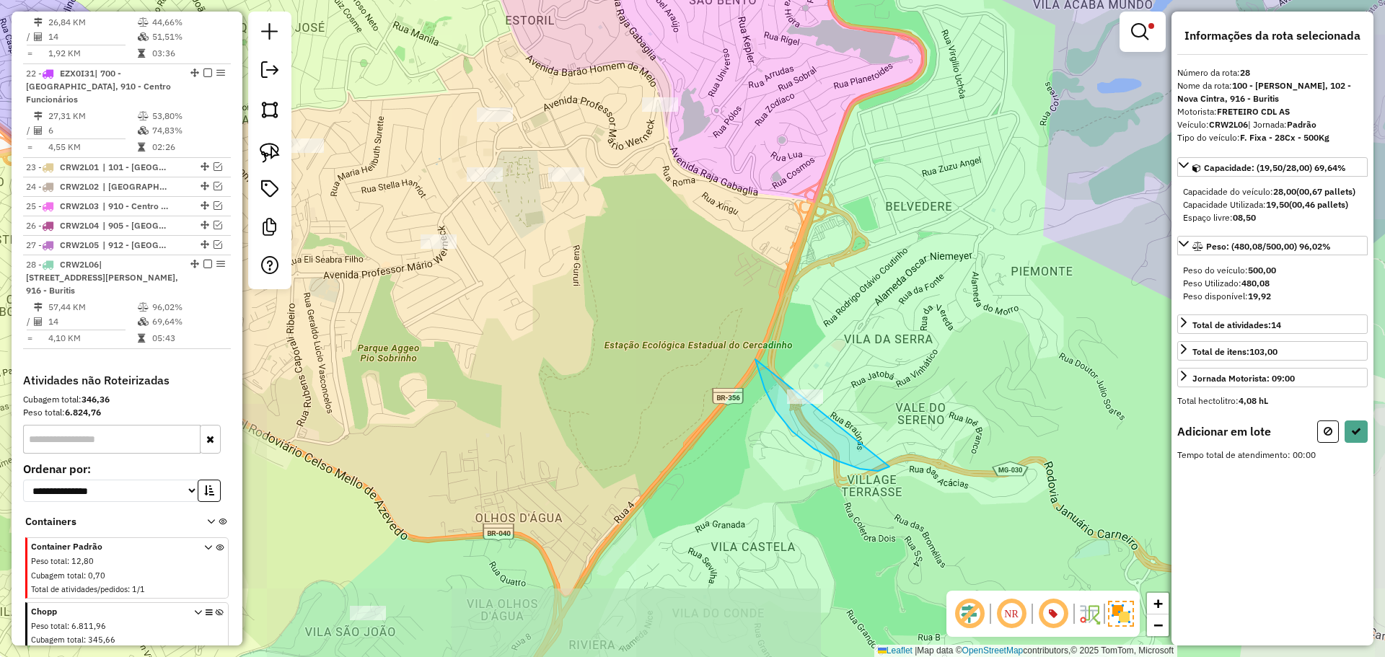
drag, startPoint x: 765, startPoint y: 389, endPoint x: 929, endPoint y: 384, distance: 164.5
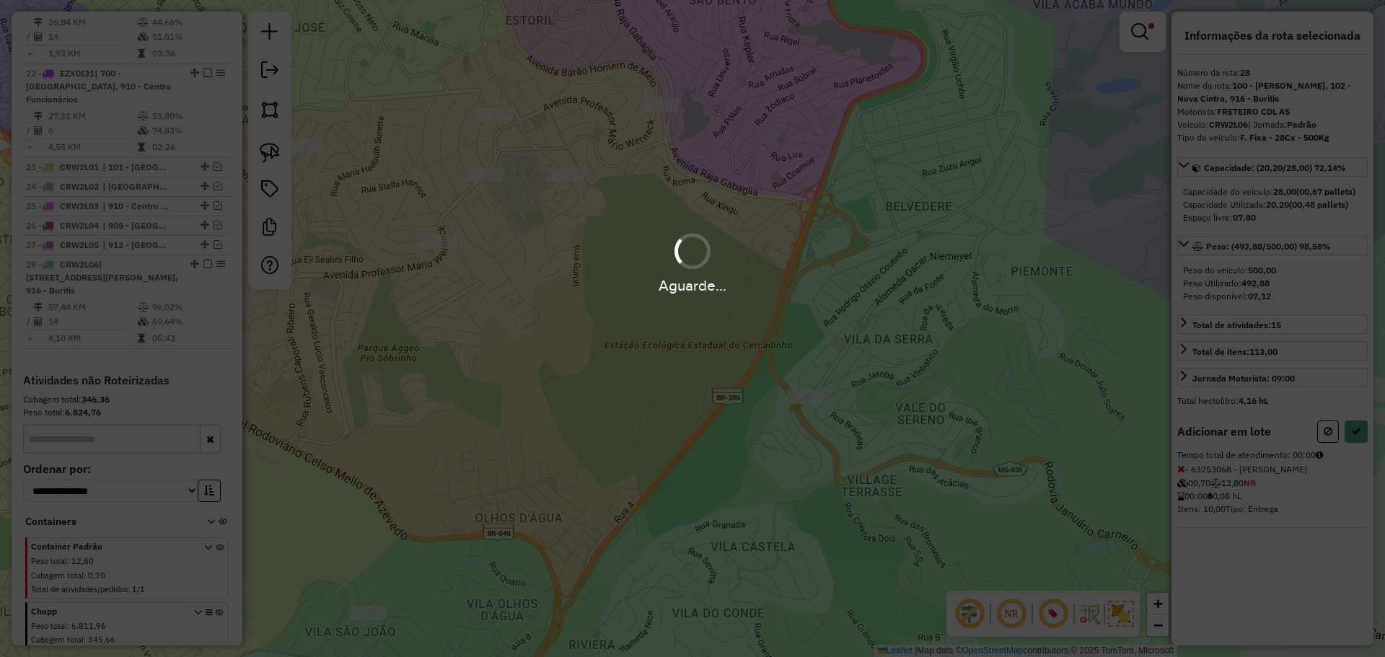
select select "*********"
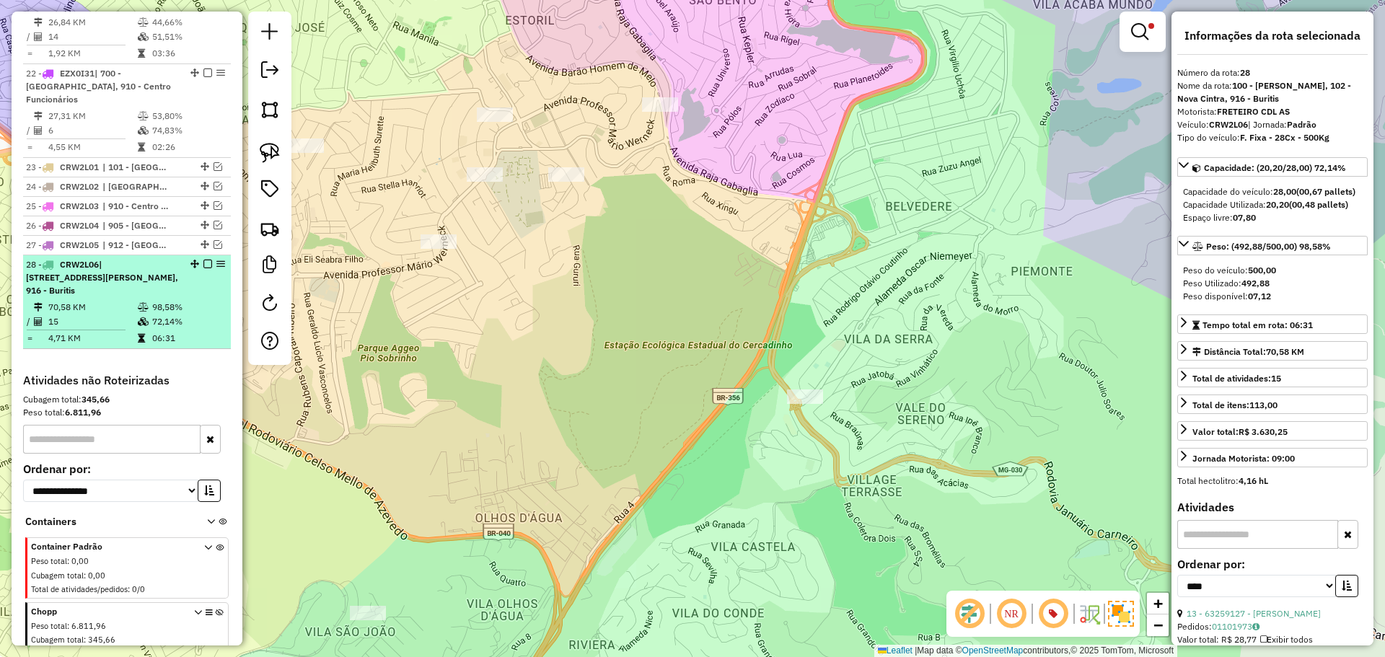
drag, startPoint x: 201, startPoint y: 181, endPoint x: 203, endPoint y: 172, distance: 9.8
click at [203, 260] on em at bounding box center [207, 264] width 9 height 9
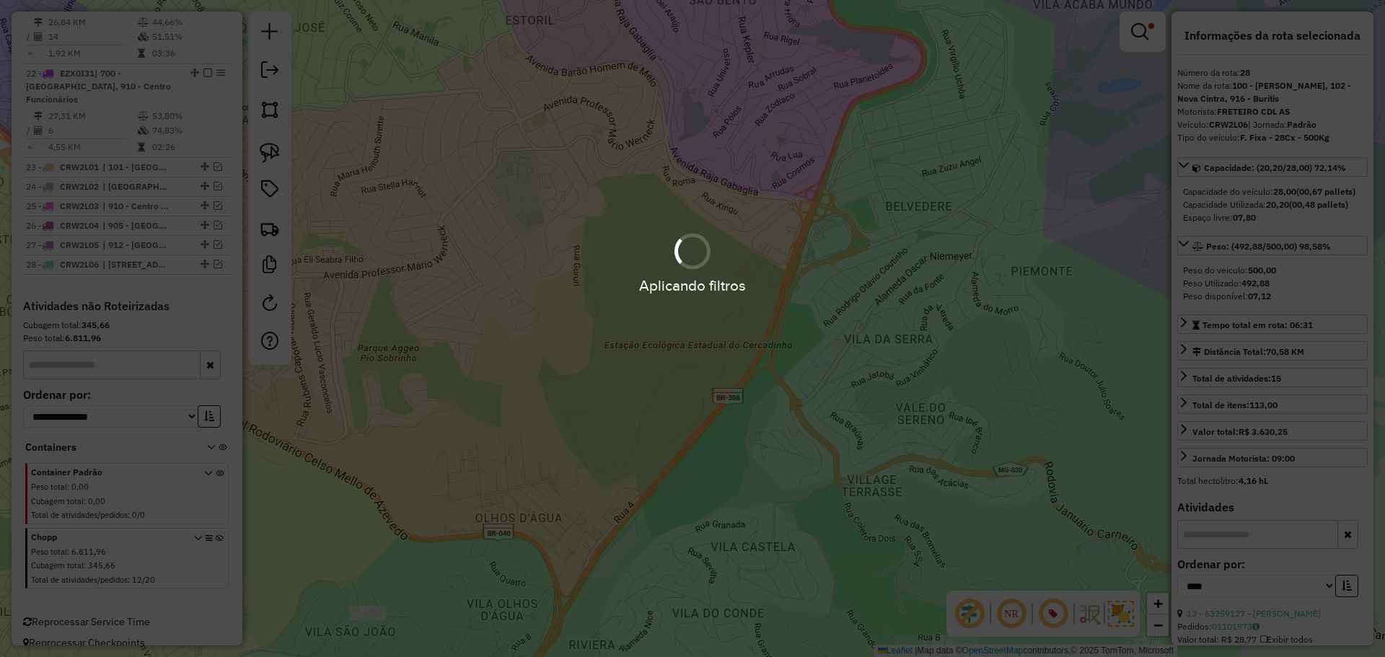
scroll to position [2171, 0]
click at [624, 309] on div "Aplicando filtros" at bounding box center [692, 328] width 1385 height 657
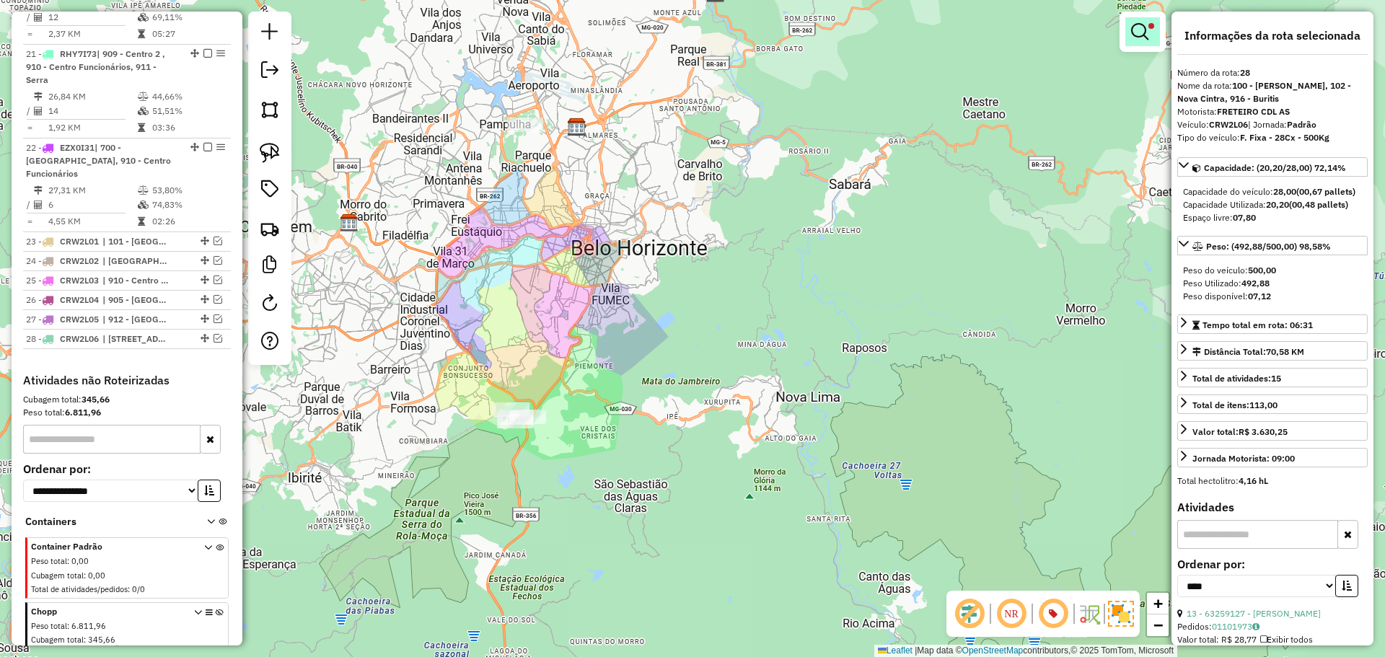
click at [1144, 29] on em at bounding box center [1139, 31] width 17 height 17
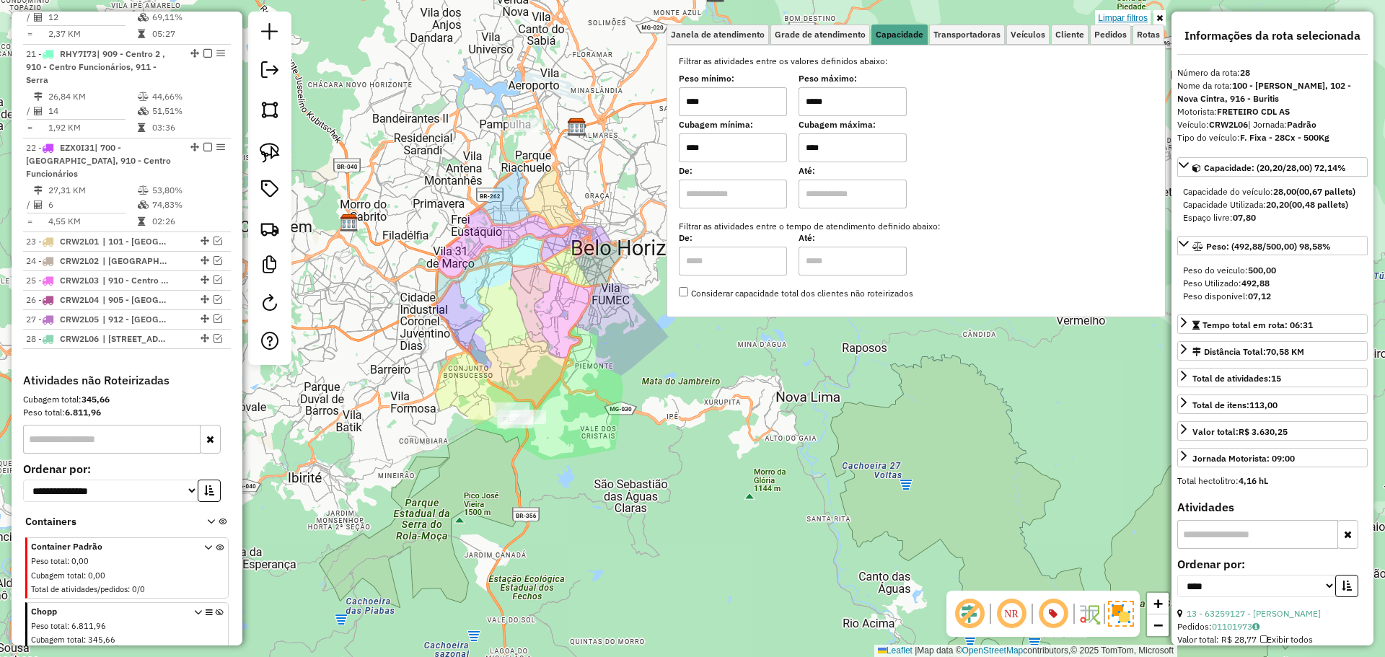
click at [1135, 19] on link "Limpar filtros" at bounding box center [1123, 18] width 56 height 16
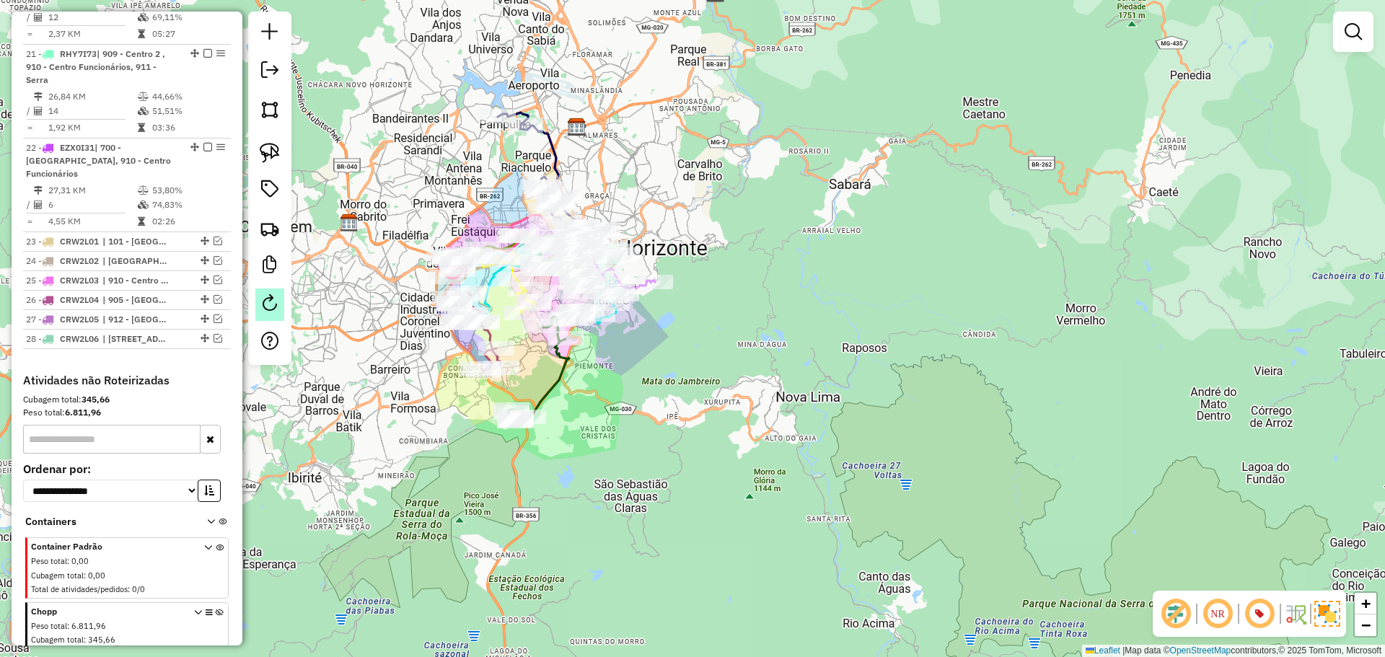
drag, startPoint x: 374, startPoint y: 175, endPoint x: 274, endPoint y: 305, distance: 164.6
click at [374, 175] on div "Rota 7 - Placa RHY7I74 63290508 - BAR O FRANGUINHO LTDA Rota 8 - Placa DAE1H92 …" at bounding box center [692, 328] width 1385 height 657
click at [216, 609] on icon at bounding box center [220, 636] width 8 height 54
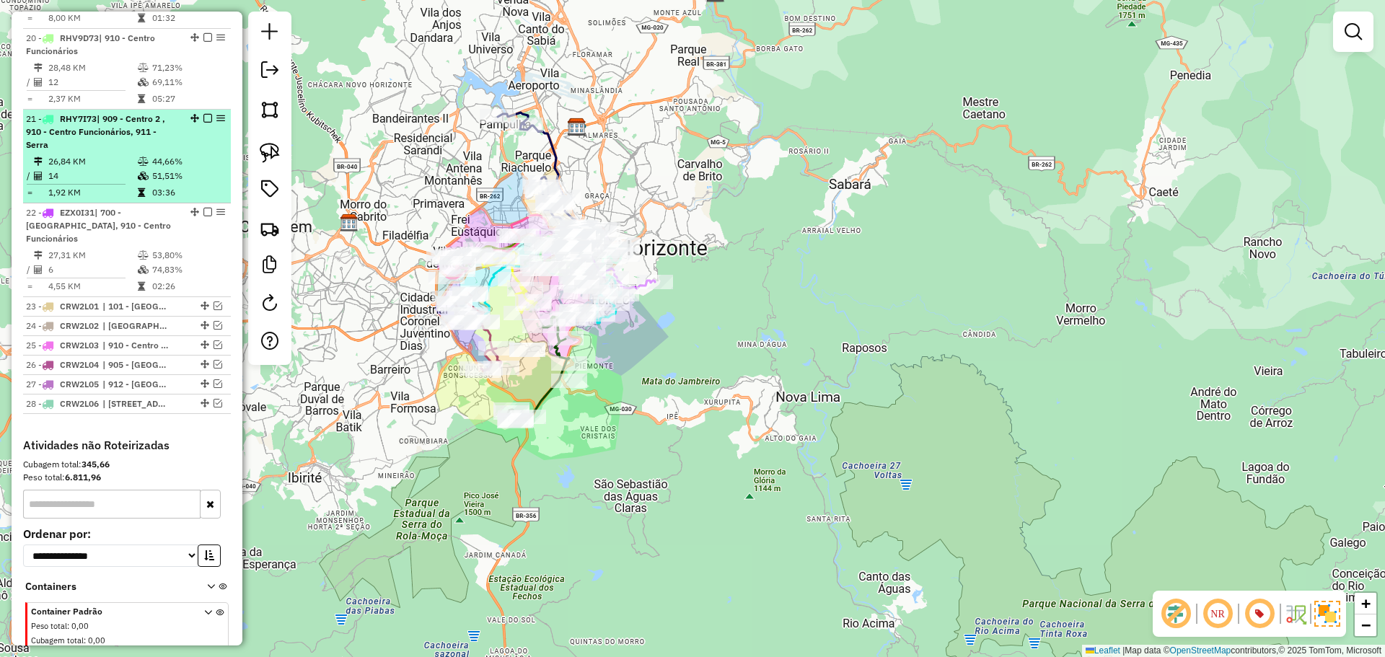
scroll to position [2027, 0]
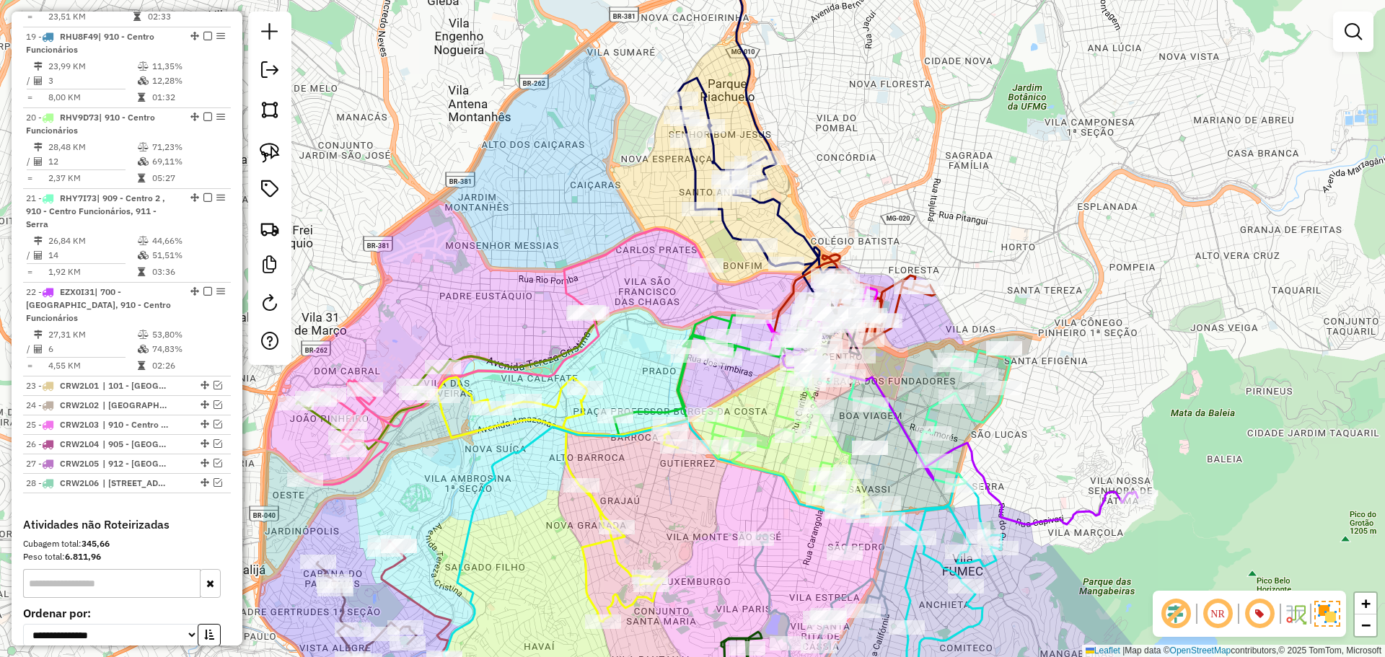
click at [702, 82] on icon at bounding box center [766, 117] width 177 height 366
select select "*********"
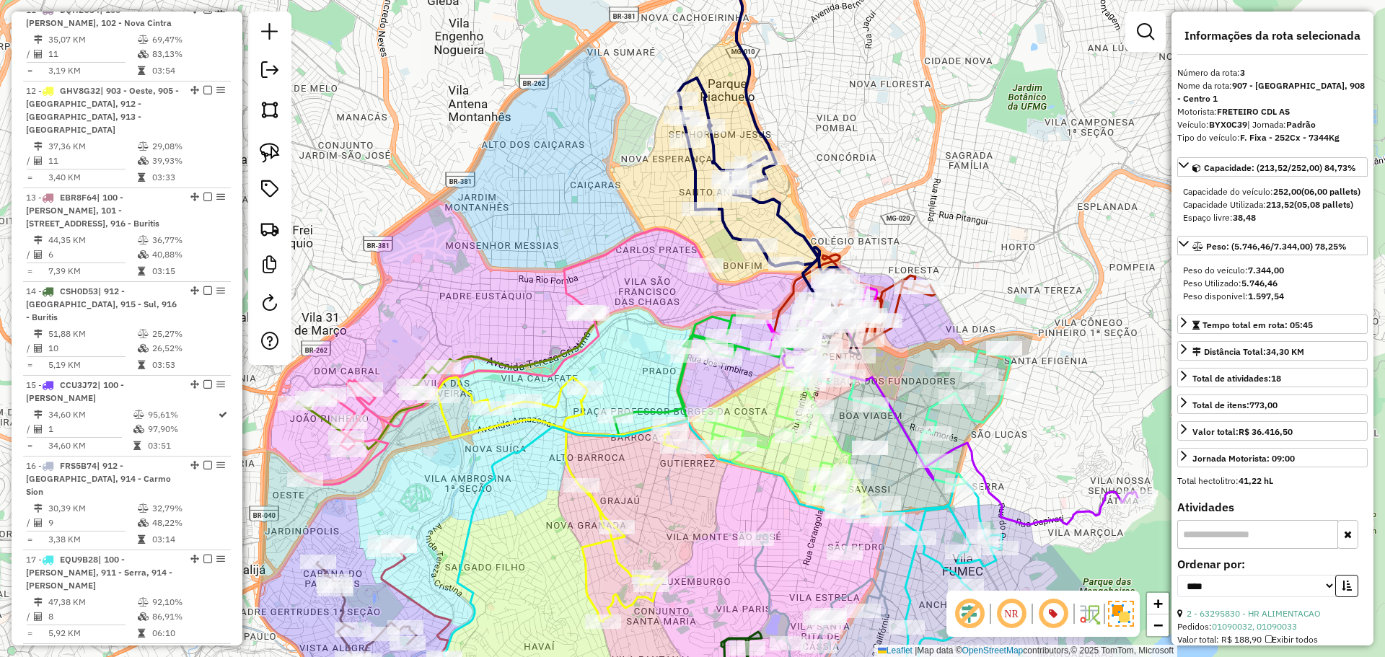
scroll to position [633, 0]
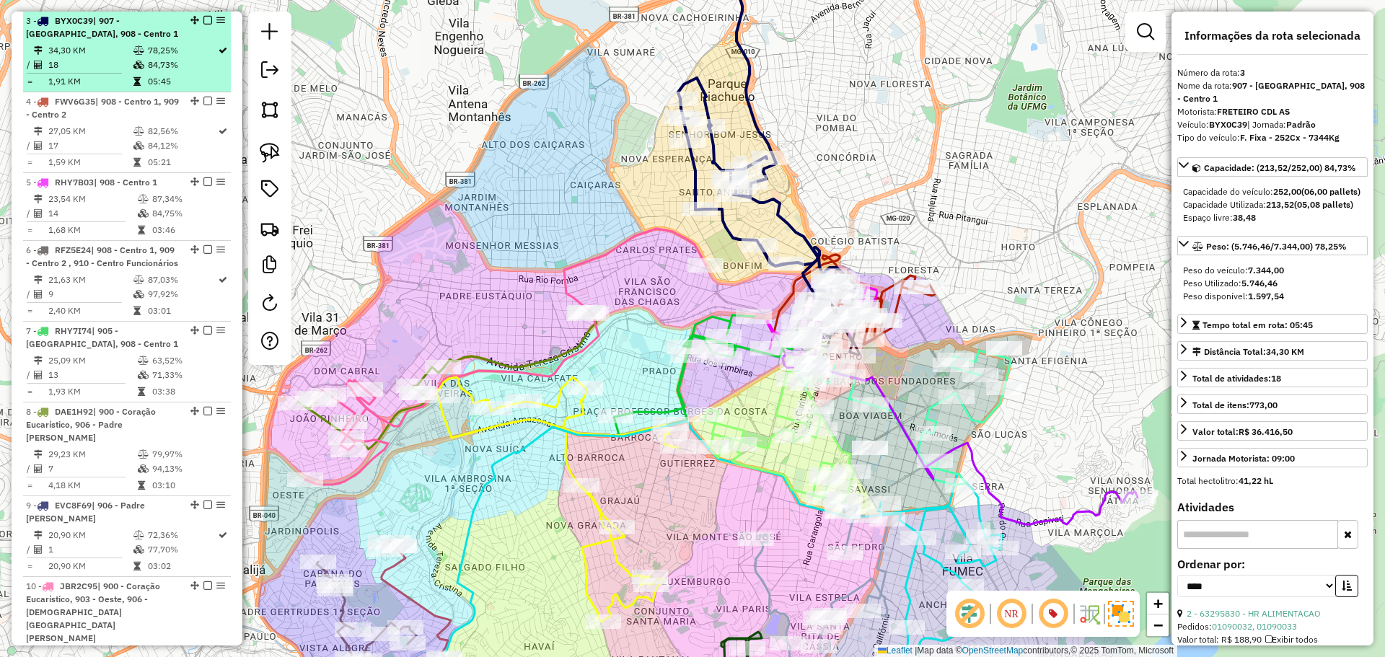
click at [210, 54] on td "78,25%" at bounding box center [182, 50] width 70 height 14
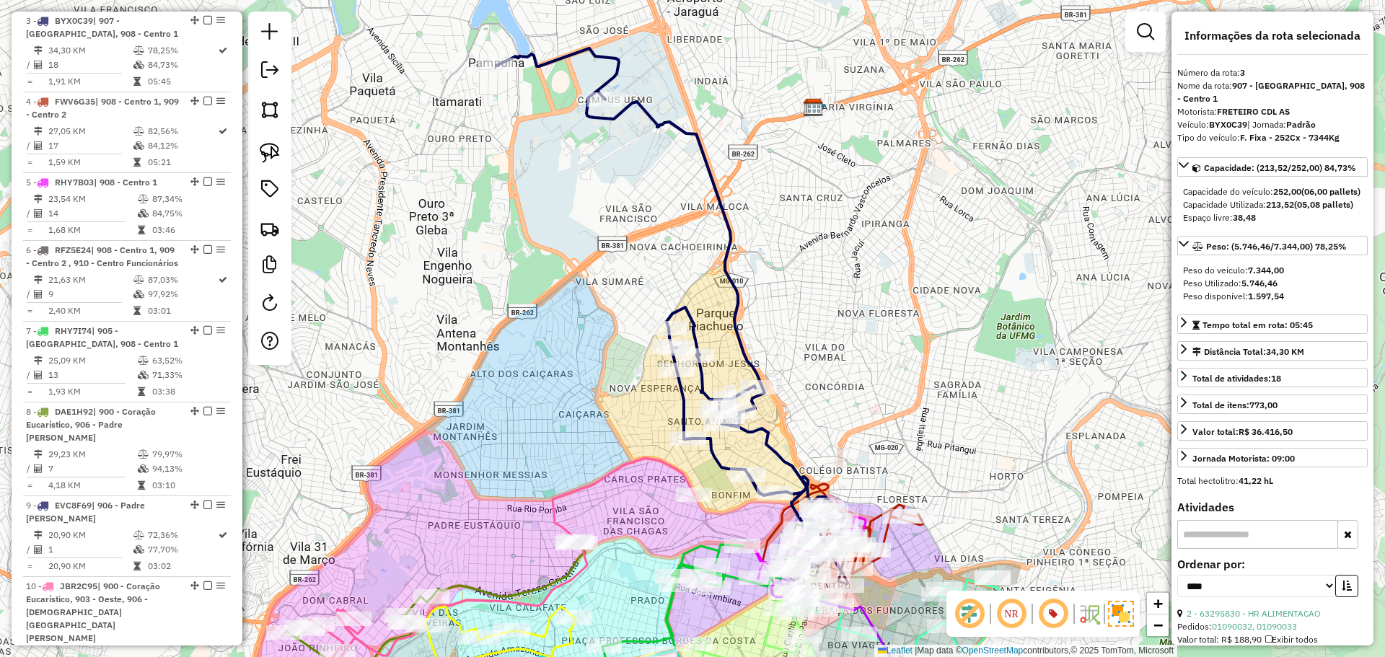
drag, startPoint x: 631, startPoint y: 364, endPoint x: 566, endPoint y: 243, distance: 137.8
click at [551, 234] on div "Janela de atendimento Grade de atendimento Capacidade Transportadoras Veículos …" at bounding box center [692, 328] width 1385 height 657
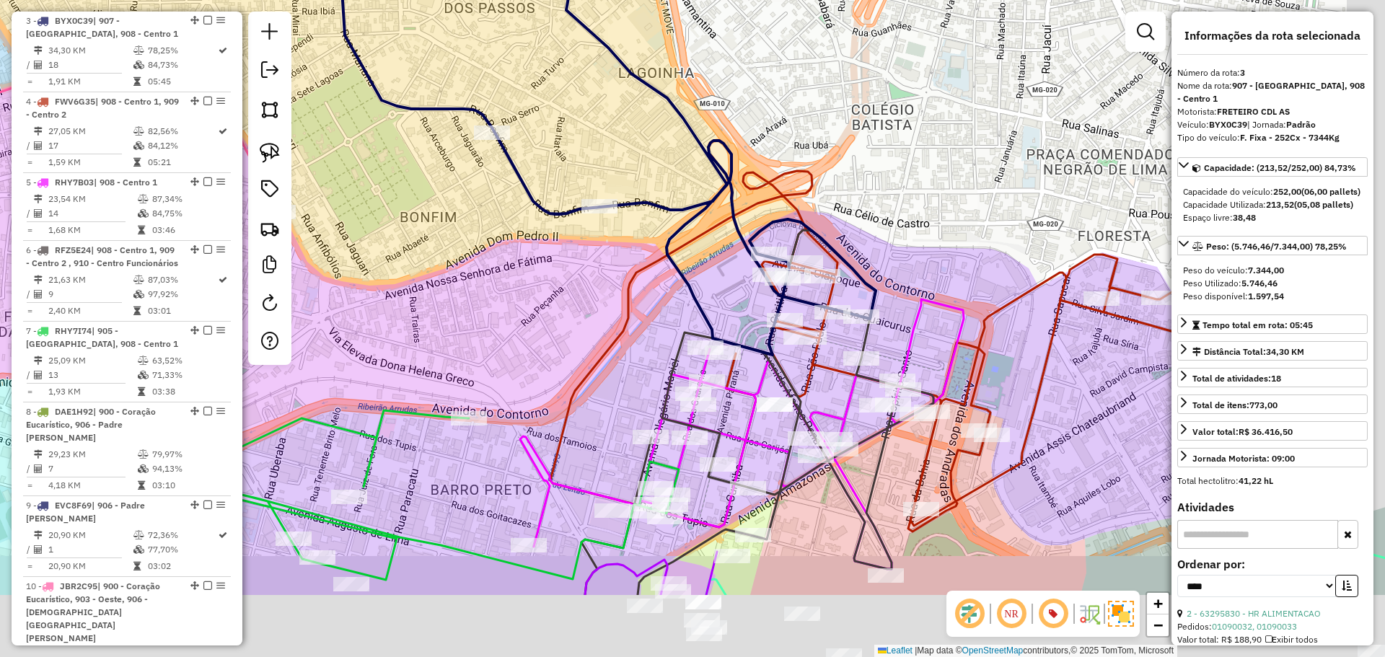
drag, startPoint x: 828, startPoint y: 421, endPoint x: 718, endPoint y: 286, distance: 174.8
click at [718, 286] on div "Janela de atendimento Grade de atendimento Capacidade Transportadoras Veículos …" at bounding box center [692, 328] width 1385 height 657
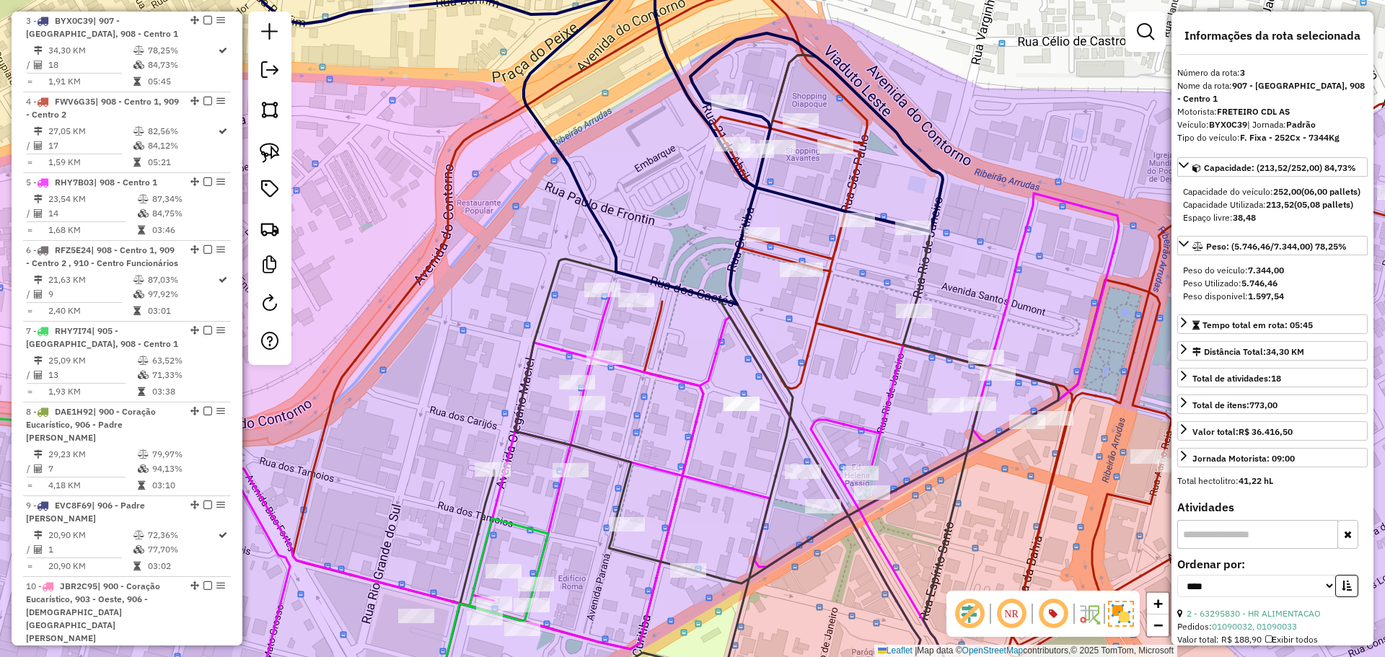
click at [1012, 610] on em at bounding box center [1011, 614] width 35 height 35
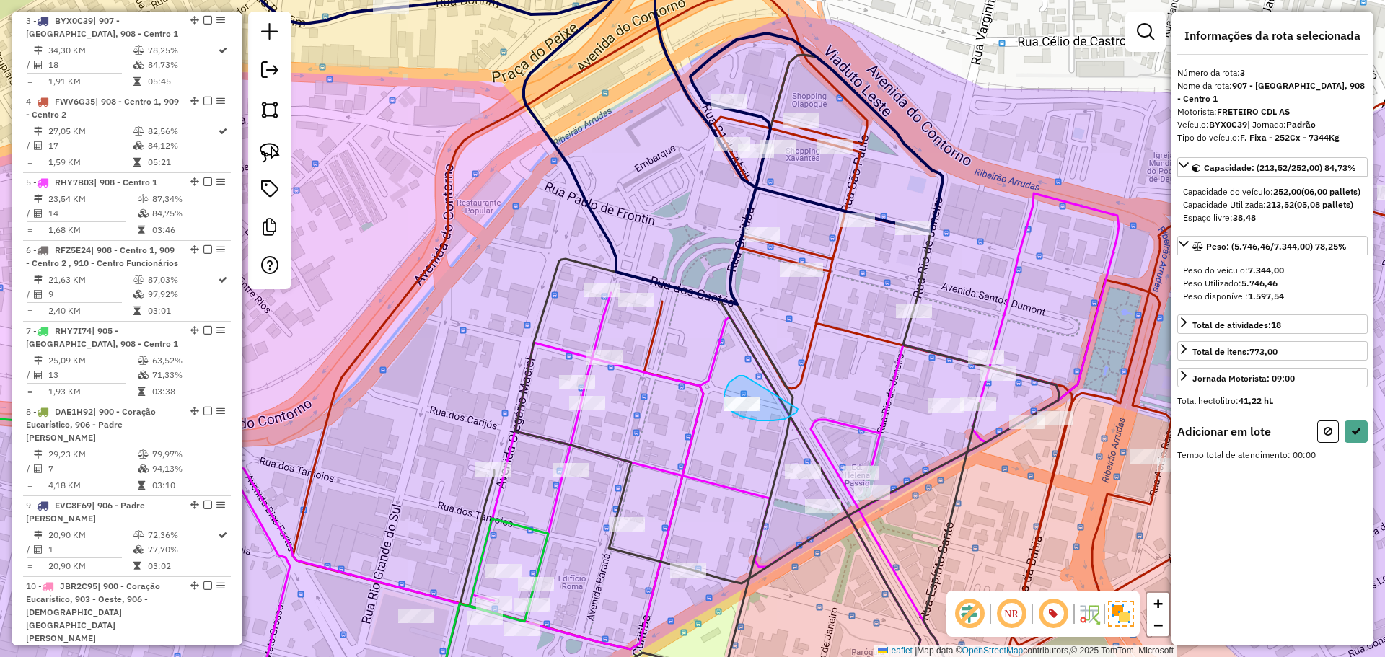
drag, startPoint x: 739, startPoint y: 376, endPoint x: 797, endPoint y: 407, distance: 66.2
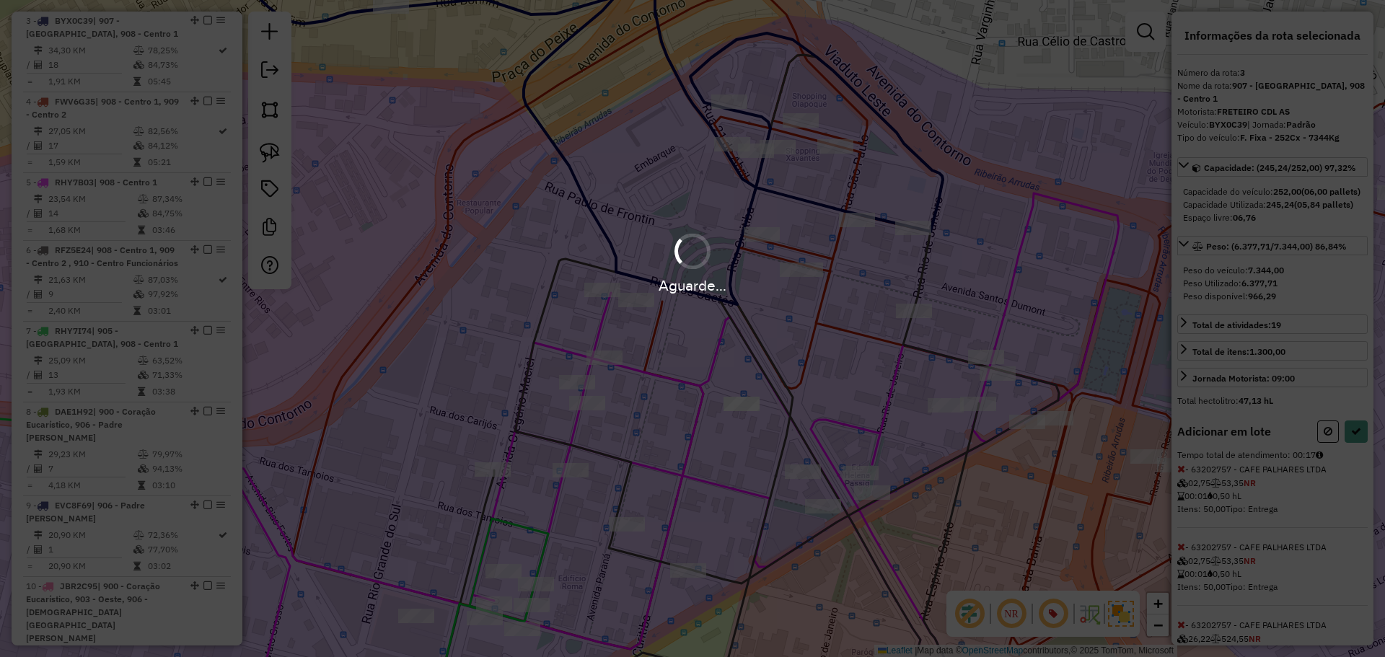
select select "*********"
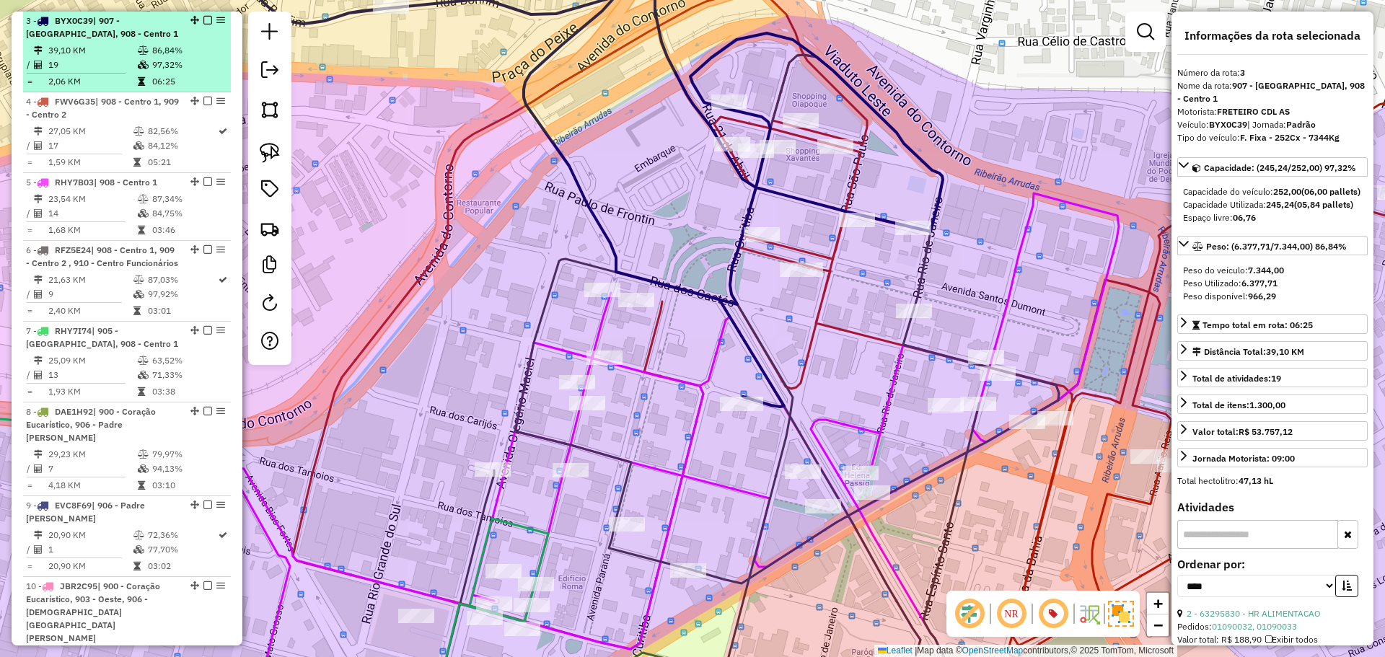
click at [203, 22] on em at bounding box center [207, 20] width 9 height 9
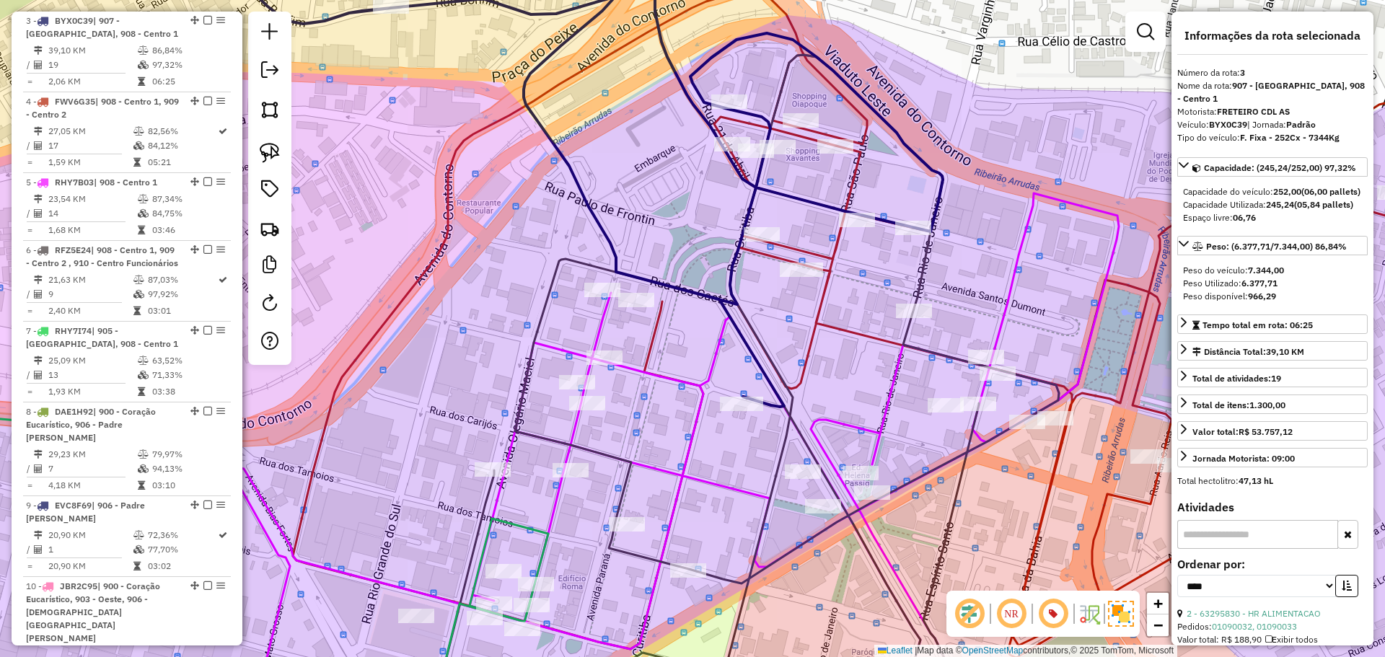
scroll to position [572, 0]
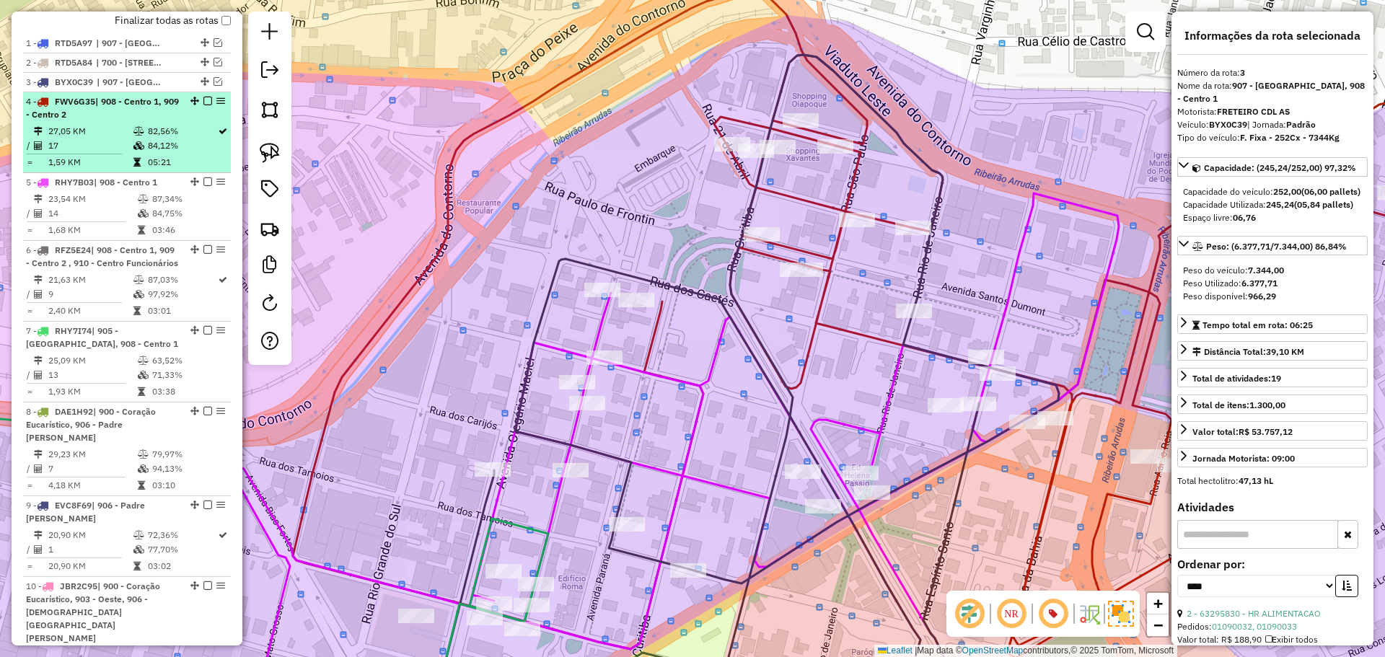
click at [208, 123] on li "4 - FWV6G35 | 908 - Centro 1, 909 - Centro 2 27,05 KM 82,56% / 17 84,12% = 1,59…" at bounding box center [127, 132] width 208 height 81
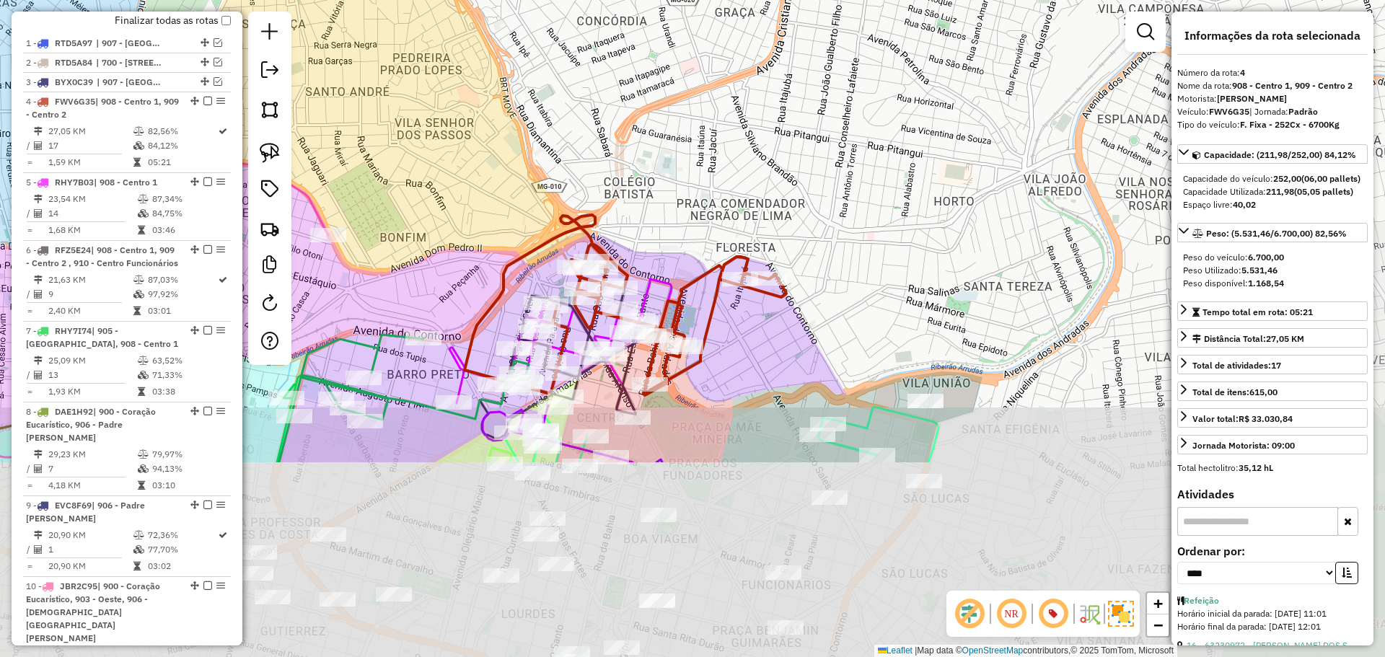
drag, startPoint x: 687, startPoint y: 415, endPoint x: 661, endPoint y: 180, distance: 236.6
click at [661, 180] on div "Janela de atendimento Grade de atendimento Capacidade Transportadoras Veículos …" at bounding box center [692, 328] width 1385 height 657
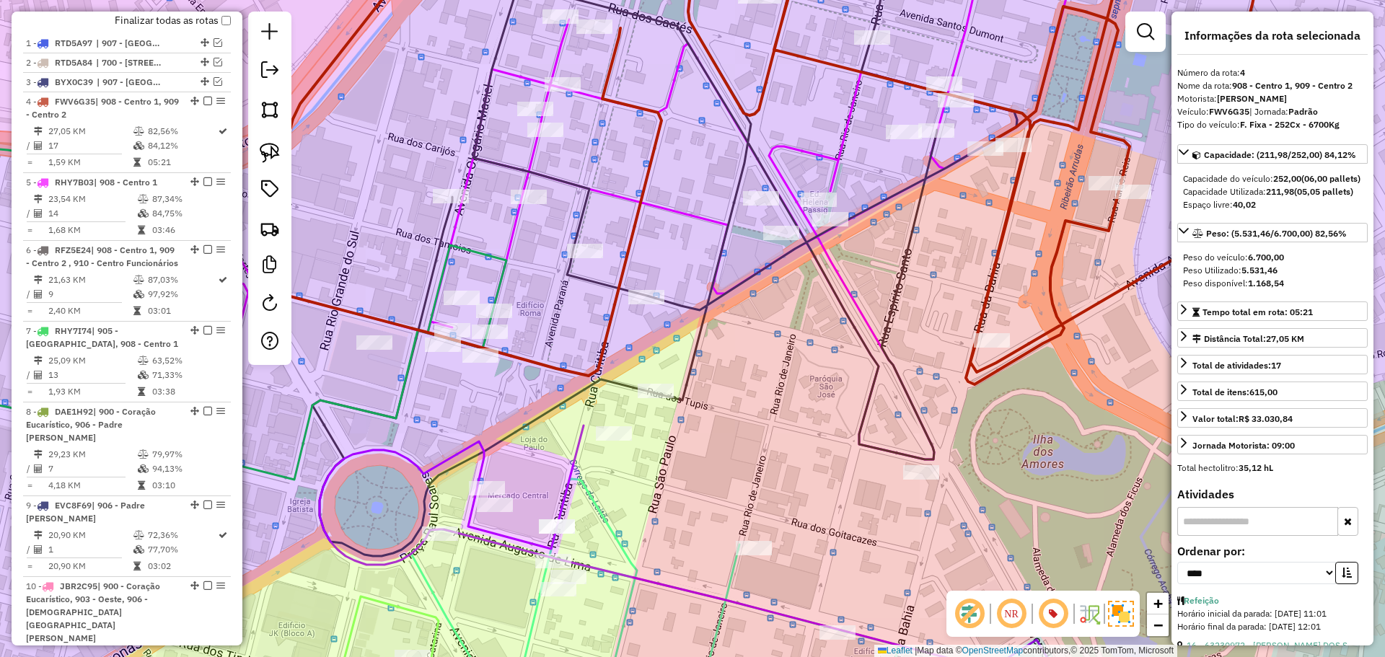
click at [1050, 607] on em at bounding box center [1053, 614] width 35 height 35
click at [1012, 617] on em at bounding box center [1011, 614] width 35 height 35
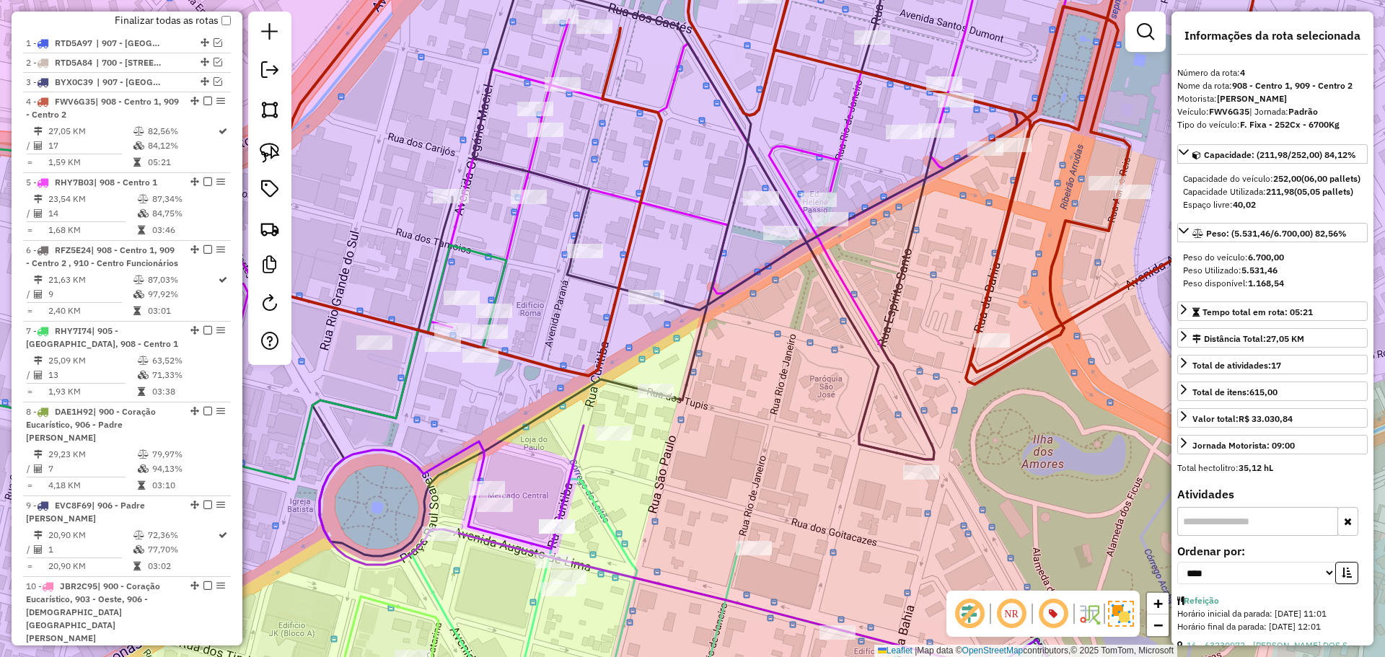
click at [1012, 617] on em at bounding box center [1011, 614] width 35 height 35
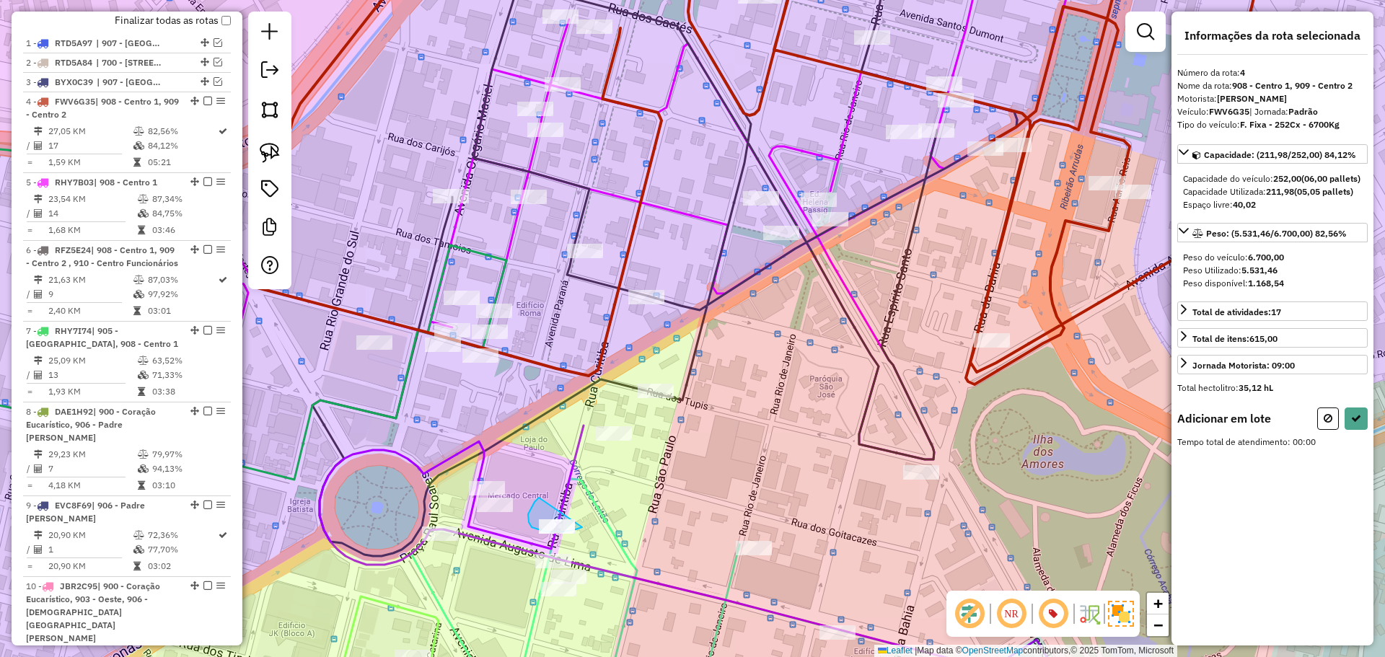
drag, startPoint x: 539, startPoint y: 498, endPoint x: 585, endPoint y: 525, distance: 53.7
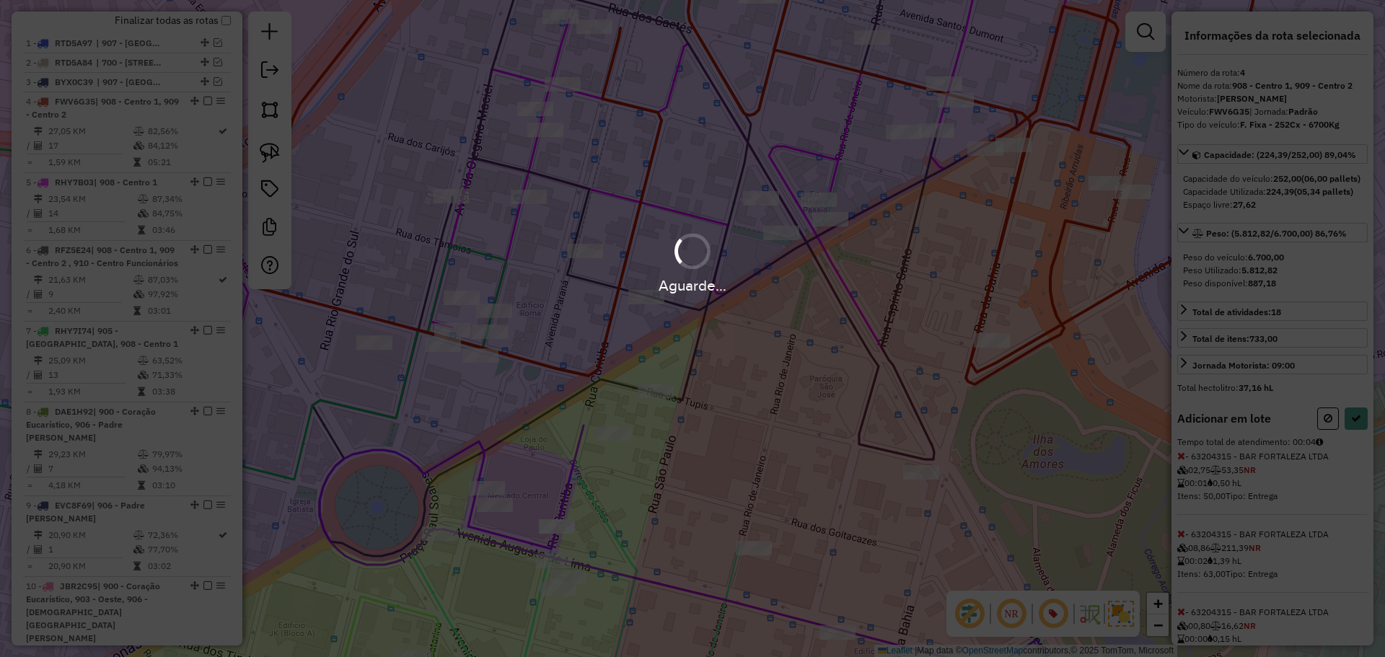
select select "*********"
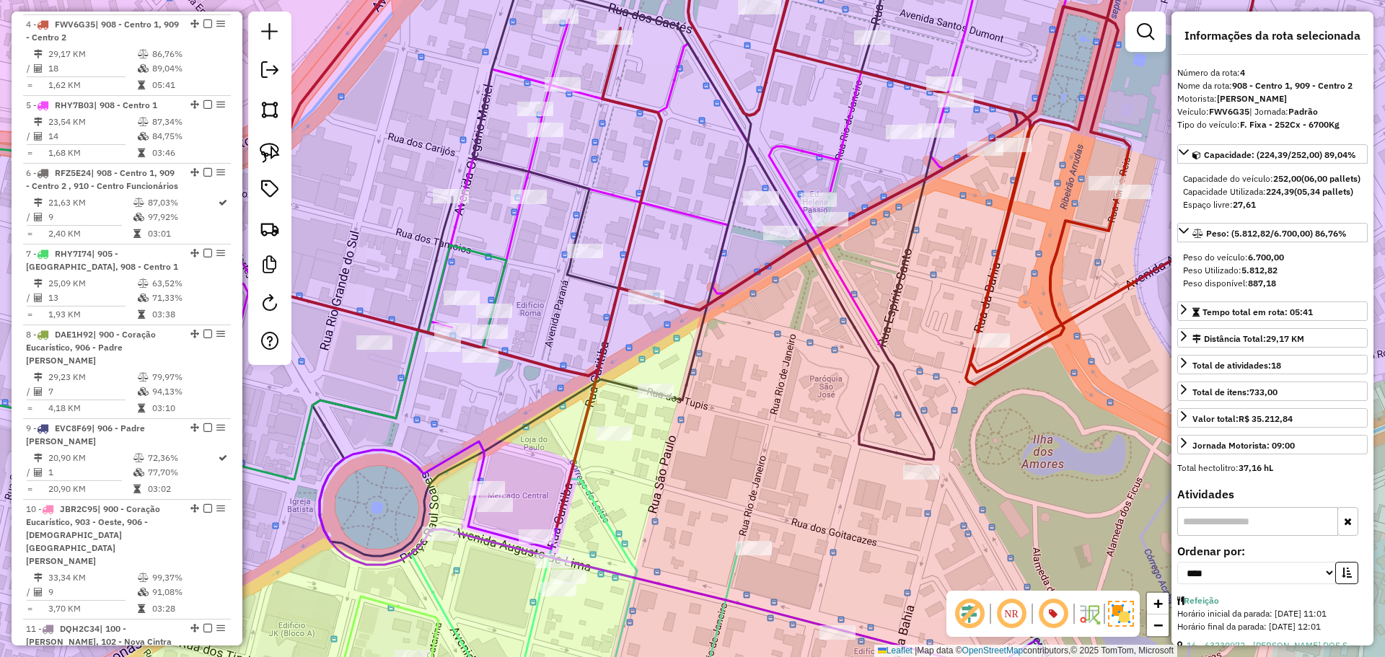
scroll to position [653, 0]
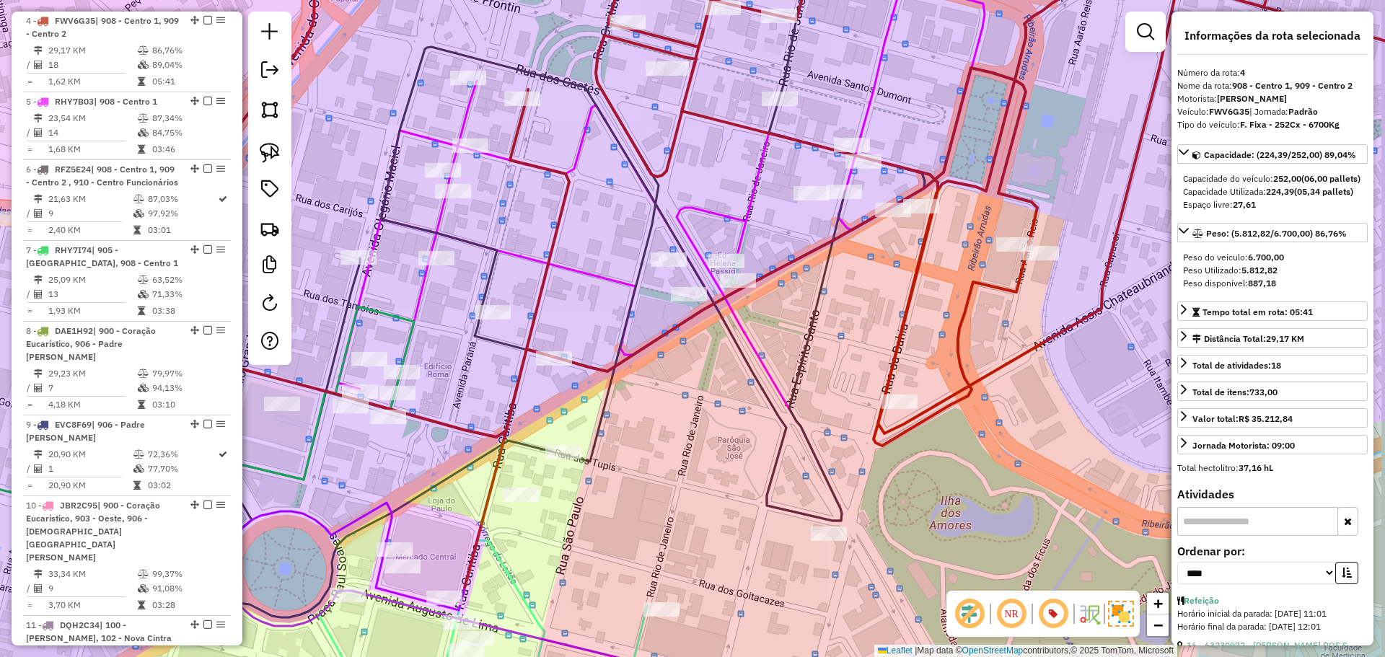
drag, startPoint x: 790, startPoint y: 400, endPoint x: 695, endPoint y: 463, distance: 114.4
click at [689, 465] on div "Janela de atendimento Grade de atendimento Capacidade Transportadoras Veículos …" at bounding box center [692, 328] width 1385 height 657
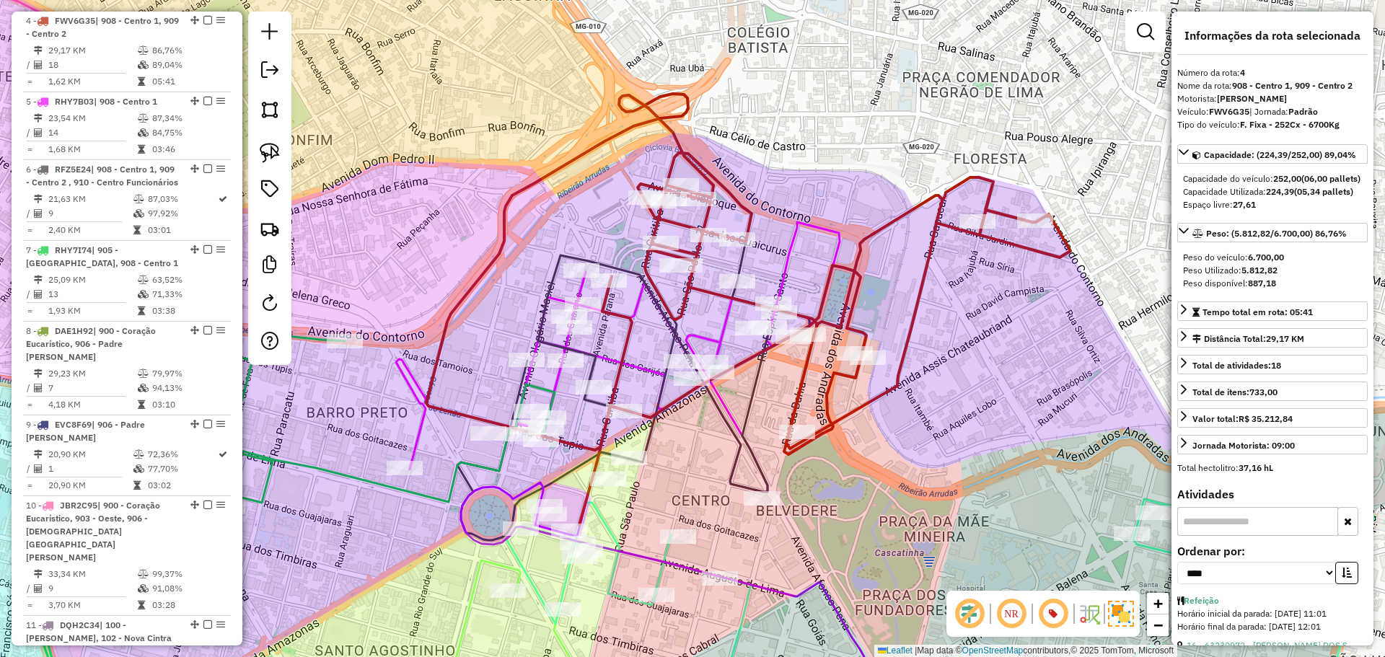
click at [1006, 610] on em at bounding box center [1011, 614] width 35 height 35
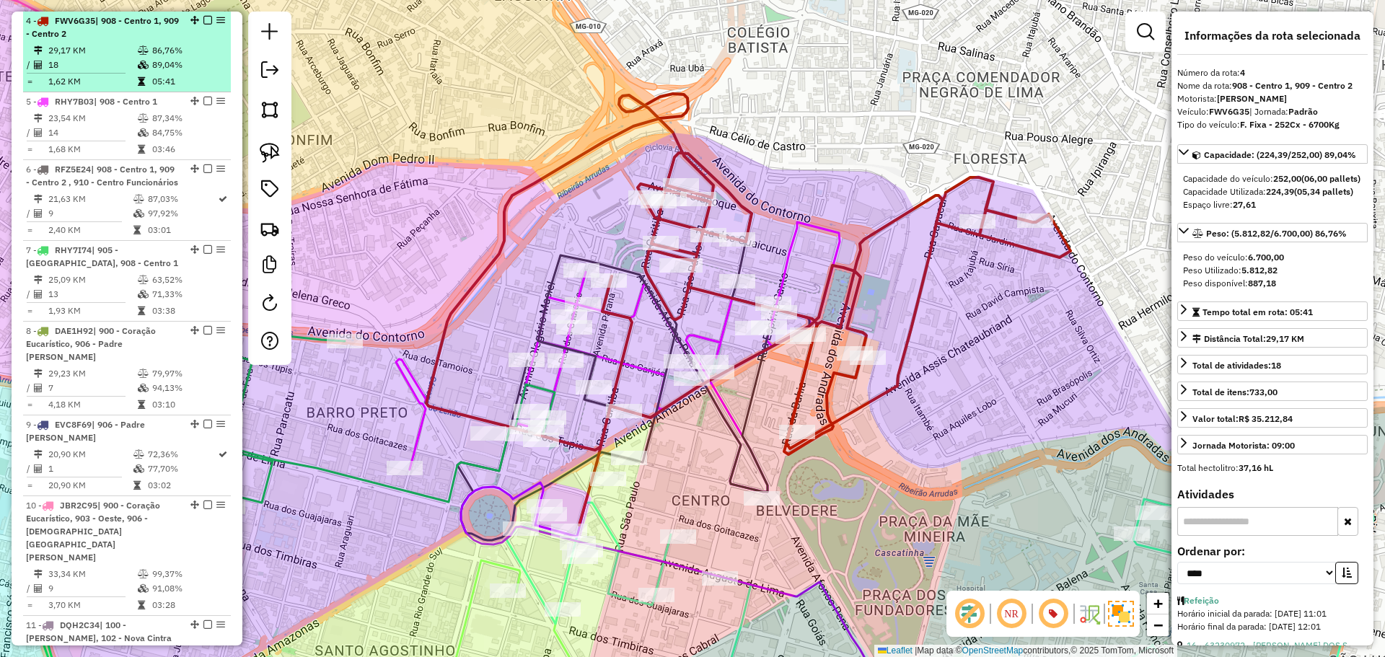
click at [203, 21] on em at bounding box center [207, 20] width 9 height 9
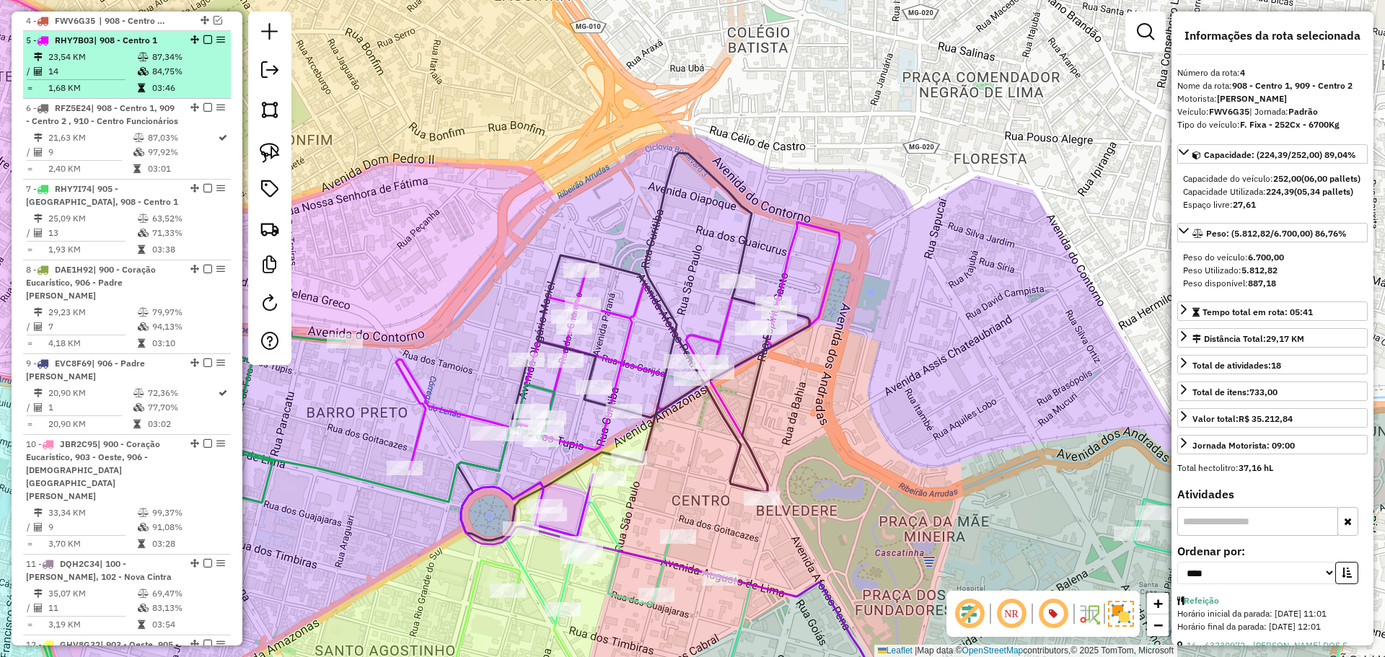
click at [190, 66] on td "84,75%" at bounding box center [187, 71] width 73 height 14
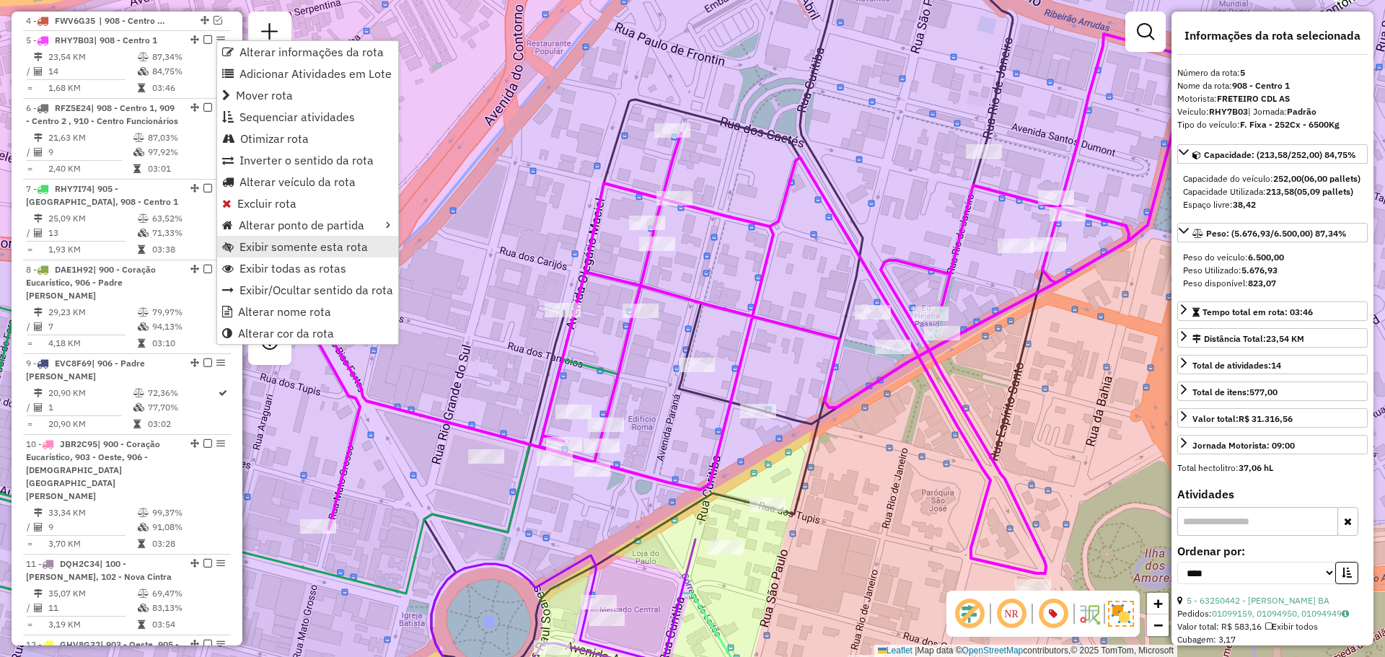
click at [360, 248] on span "Exibir somente esta rota" at bounding box center [303, 247] width 128 height 12
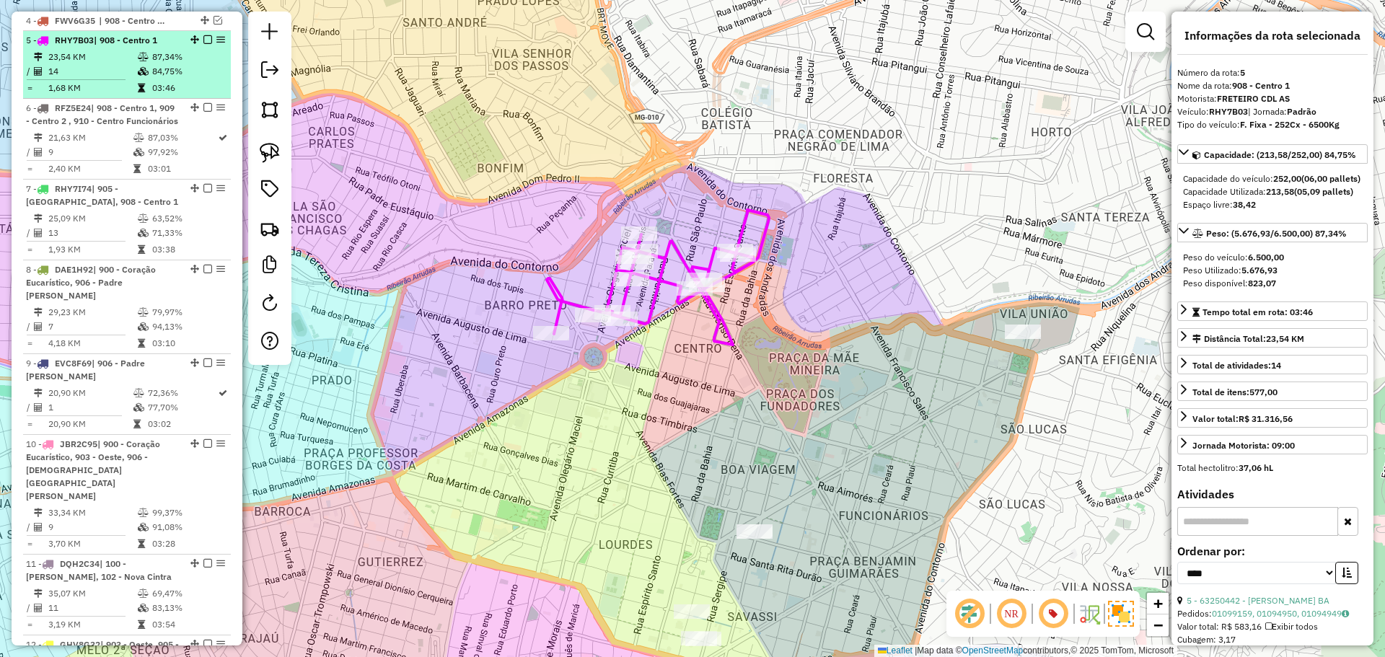
click at [203, 41] on em at bounding box center [207, 39] width 9 height 9
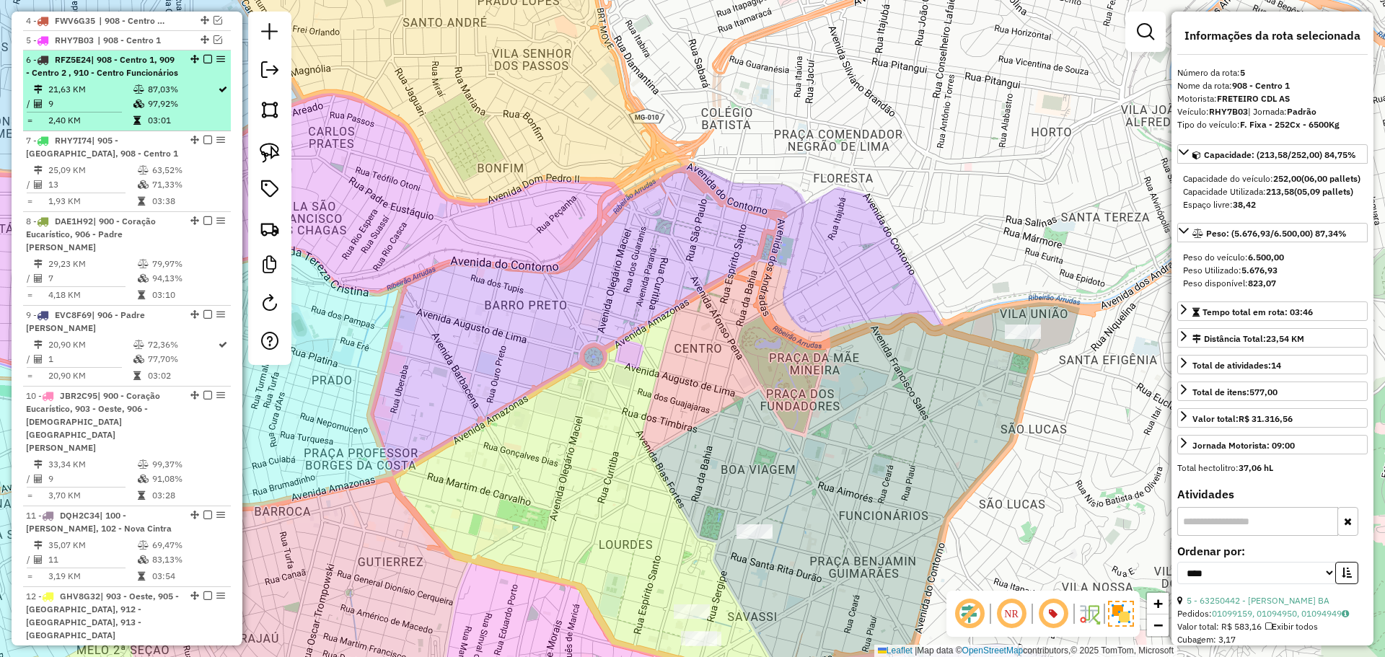
click at [203, 93] on li "6 - RFZ5E24 | 908 - Centro 1, 909 - Centro 2 , 910 - Centro Funcionários 21,63 …" at bounding box center [127, 90] width 208 height 81
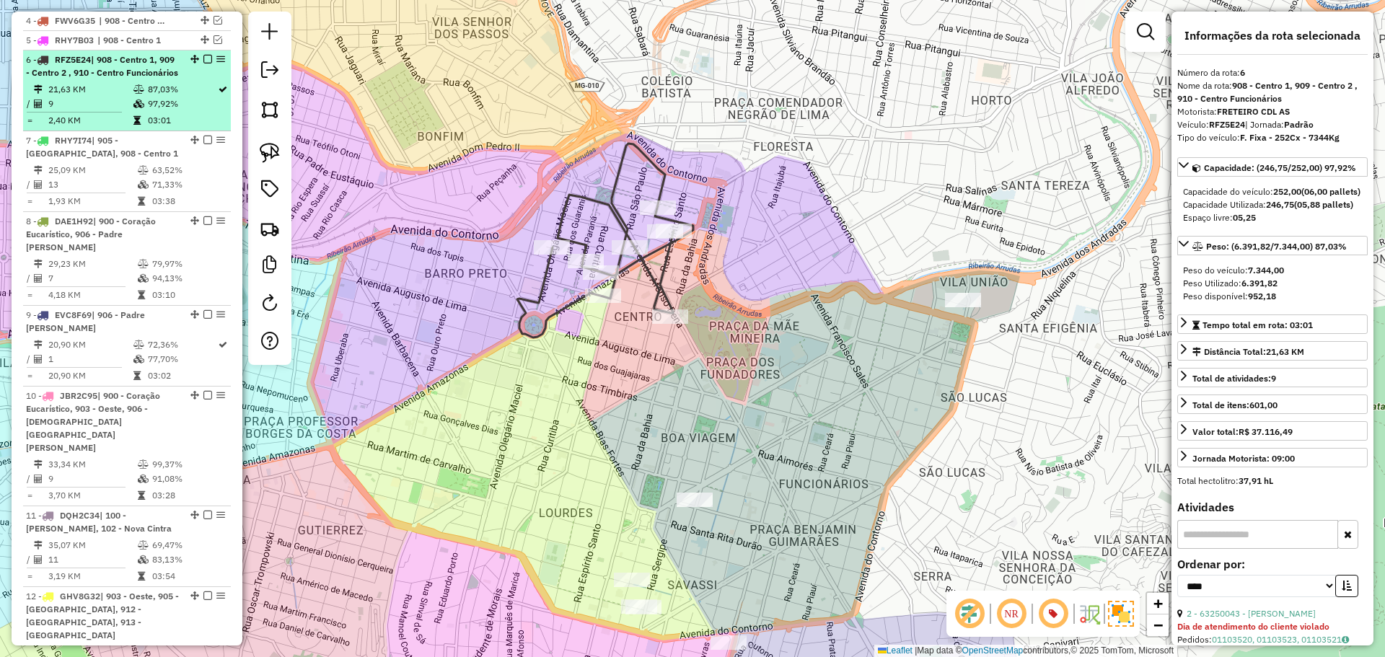
click at [204, 62] on em at bounding box center [207, 59] width 9 height 9
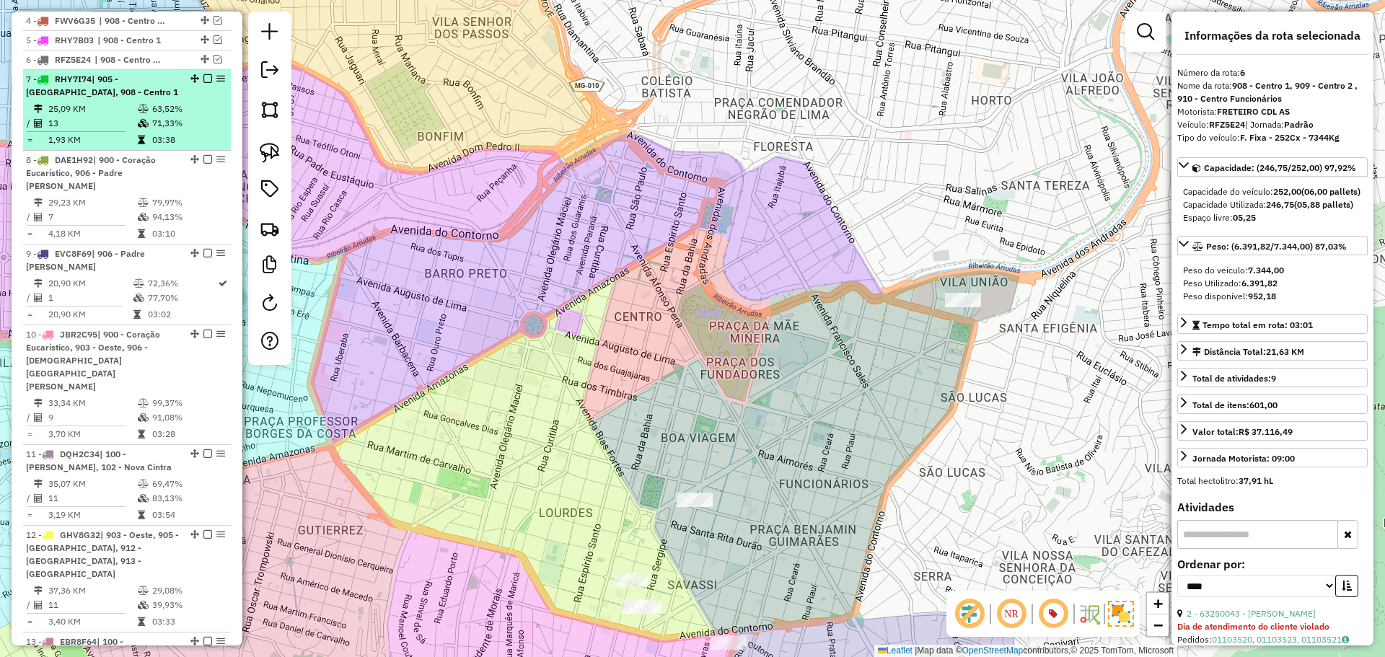
click at [201, 112] on td "63,52%" at bounding box center [187, 109] width 73 height 14
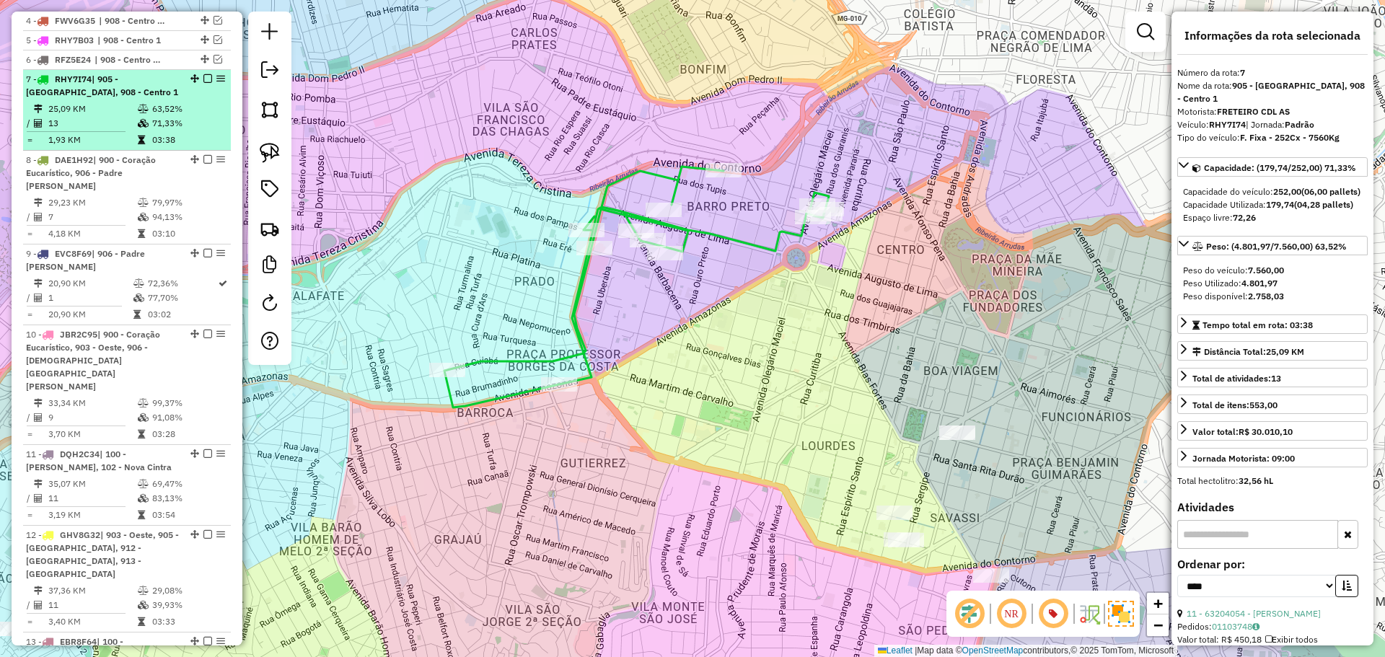
click at [203, 81] on em at bounding box center [207, 78] width 9 height 9
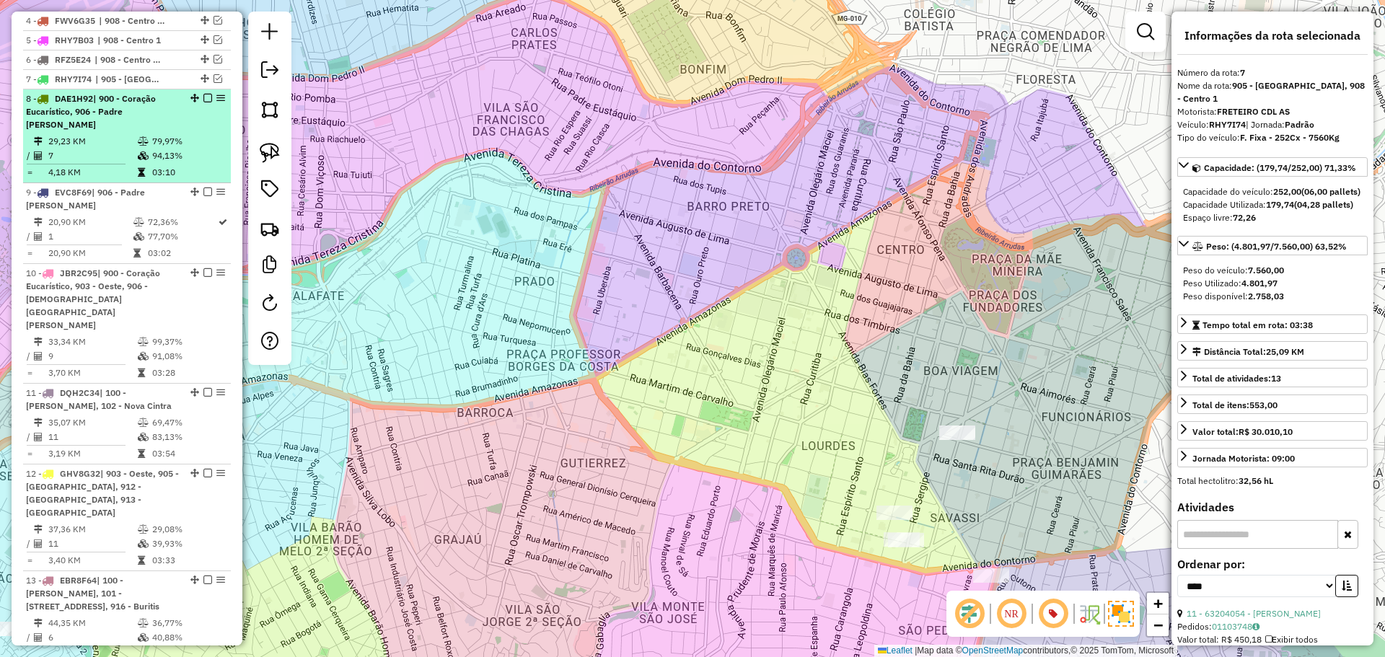
click at [205, 134] on td "79,97%" at bounding box center [187, 141] width 73 height 14
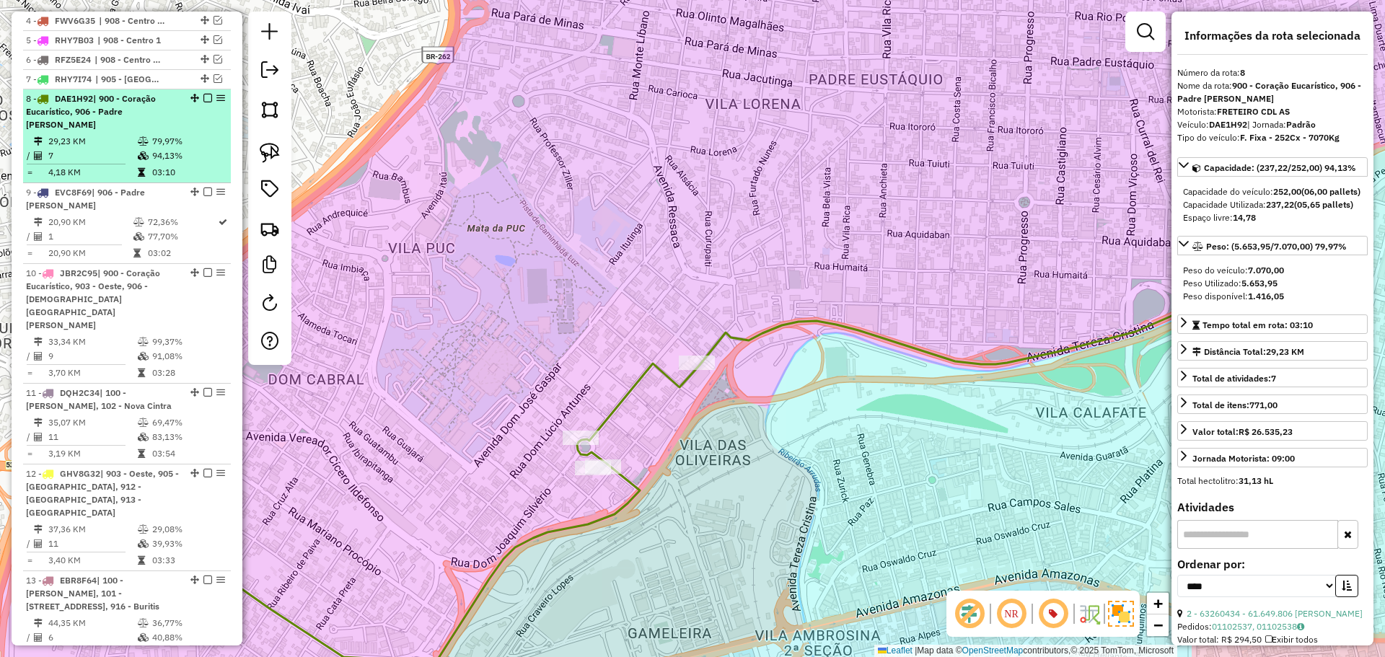
click at [206, 94] on em at bounding box center [207, 98] width 9 height 9
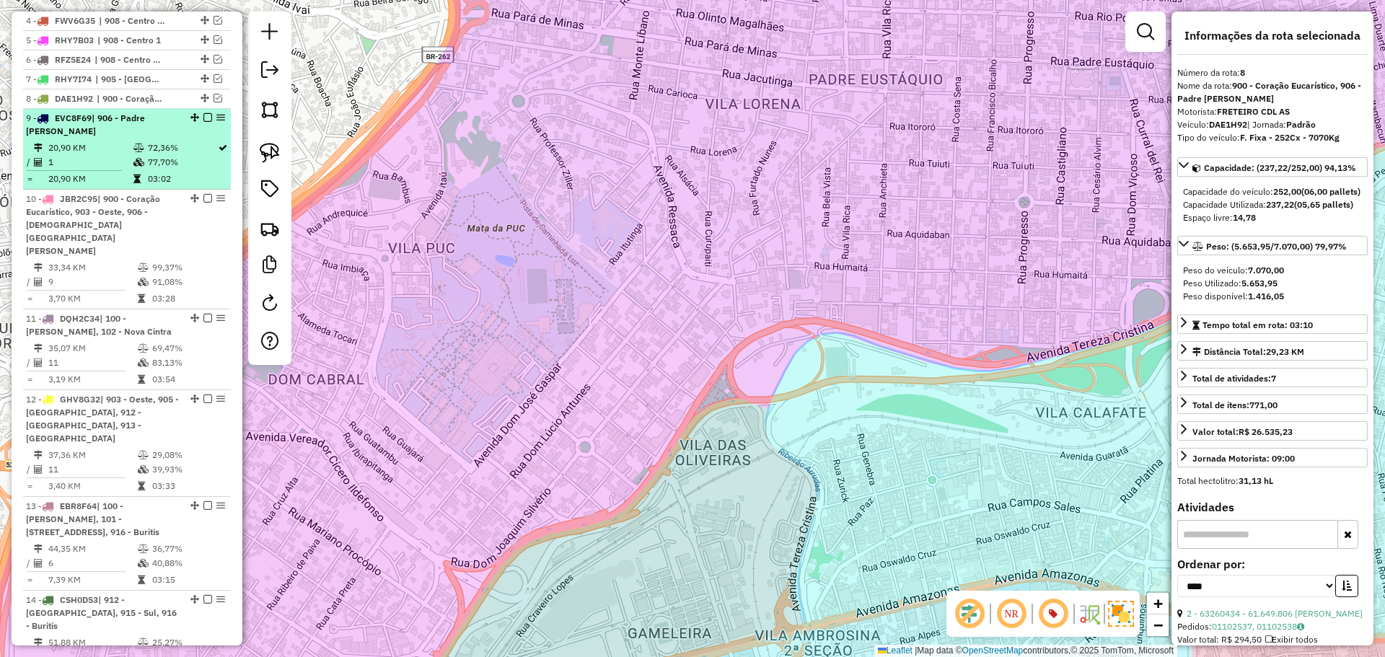
click at [205, 151] on td "72,36%" at bounding box center [182, 148] width 70 height 14
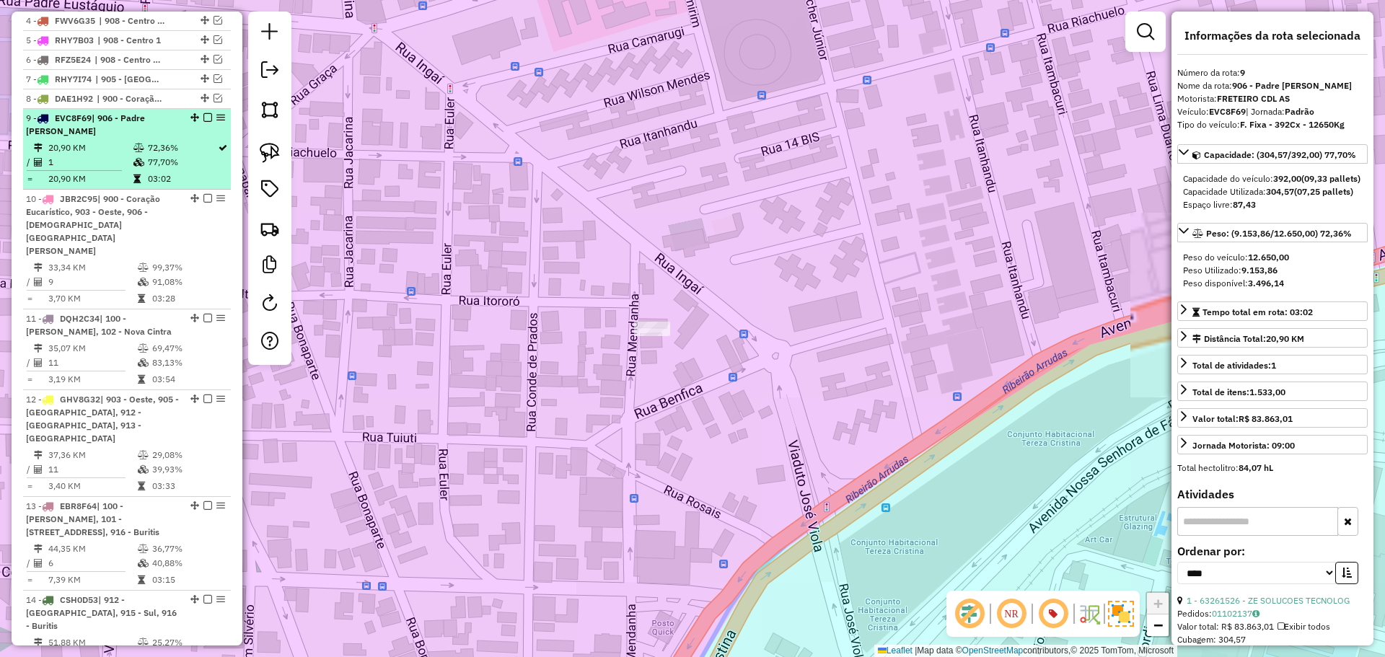
click at [205, 120] on em at bounding box center [207, 117] width 9 height 9
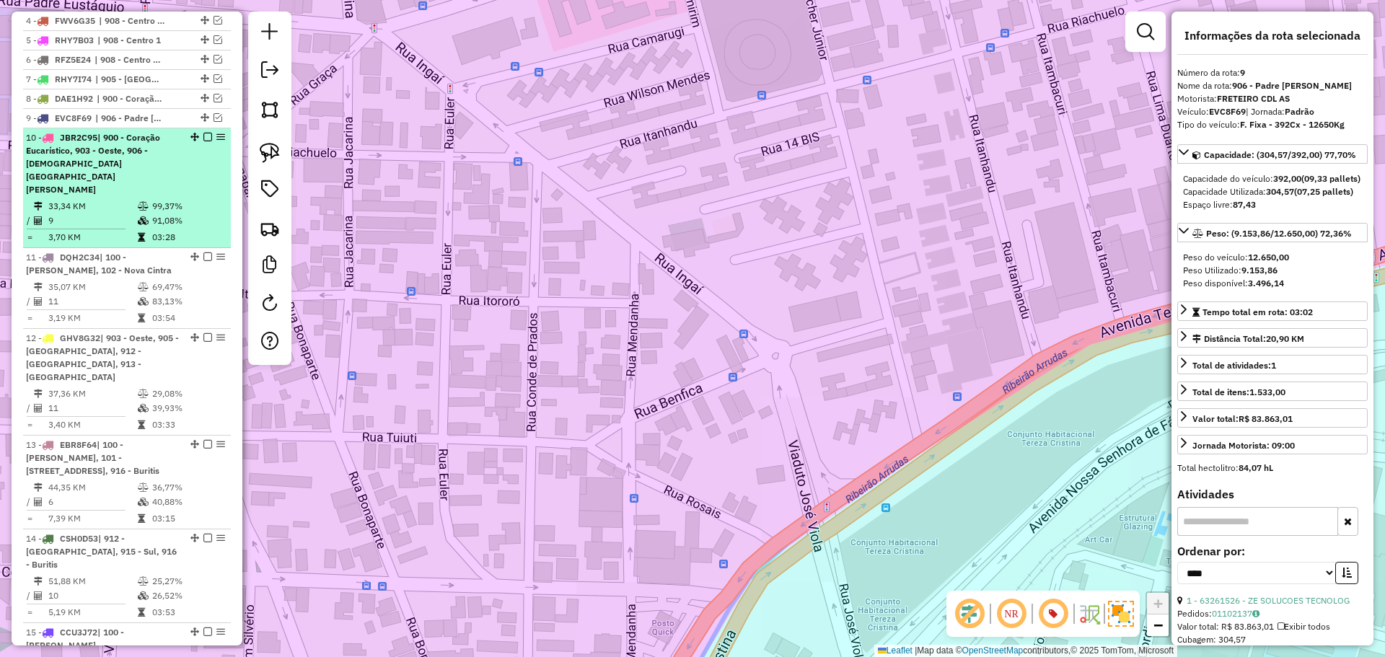
click at [205, 199] on td "99,37%" at bounding box center [187, 206] width 73 height 14
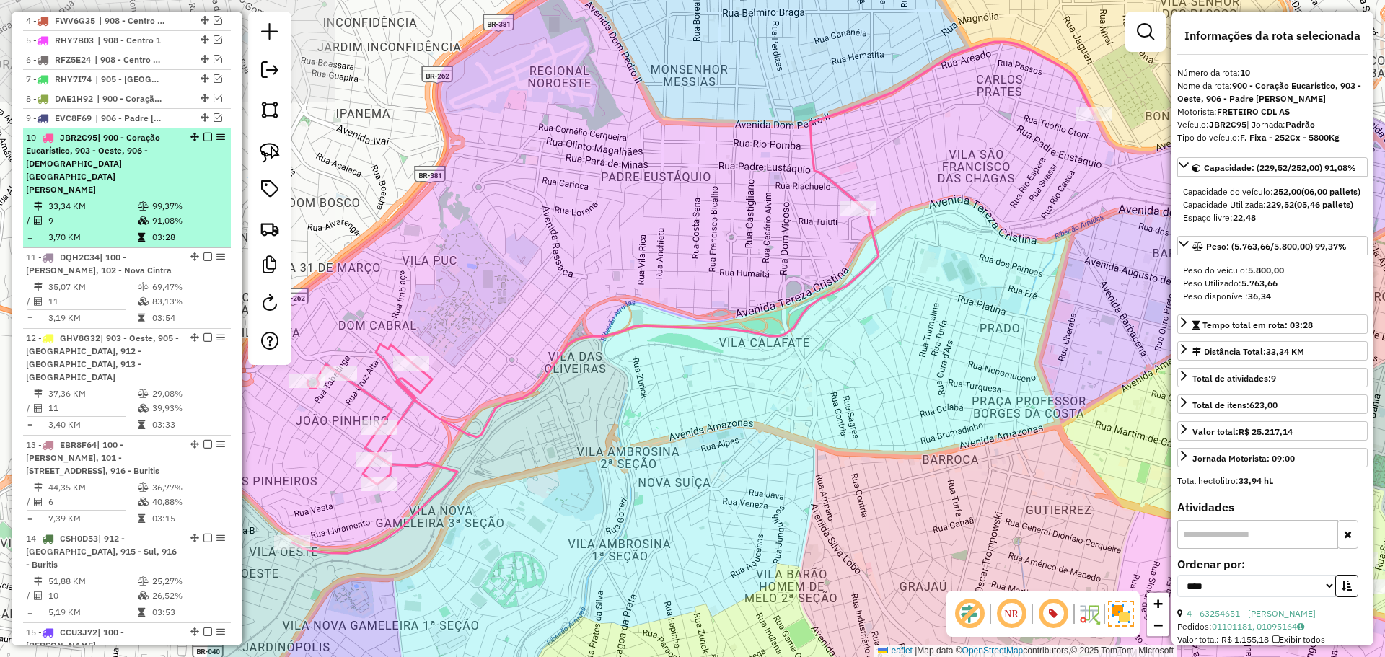
click at [208, 139] on div at bounding box center [203, 137] width 43 height 9
click at [203, 135] on em at bounding box center [207, 137] width 9 height 9
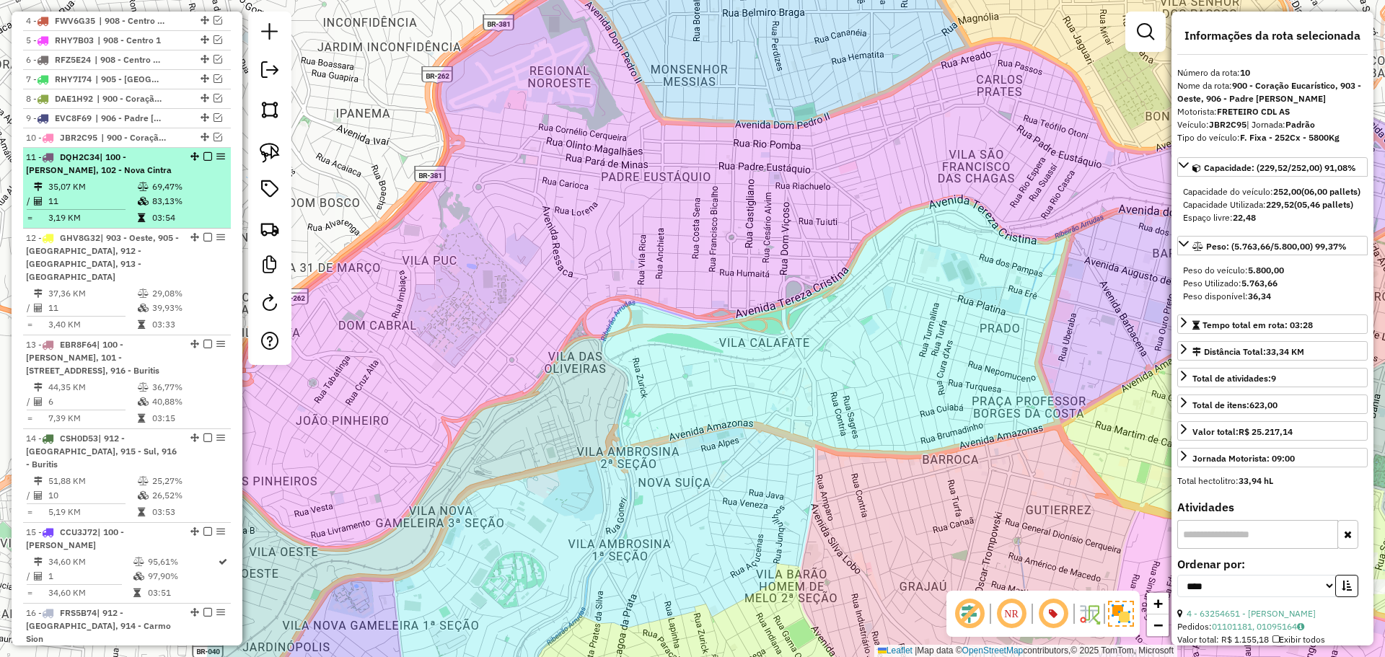
click at [190, 224] on td "03:54" at bounding box center [187, 218] width 73 height 14
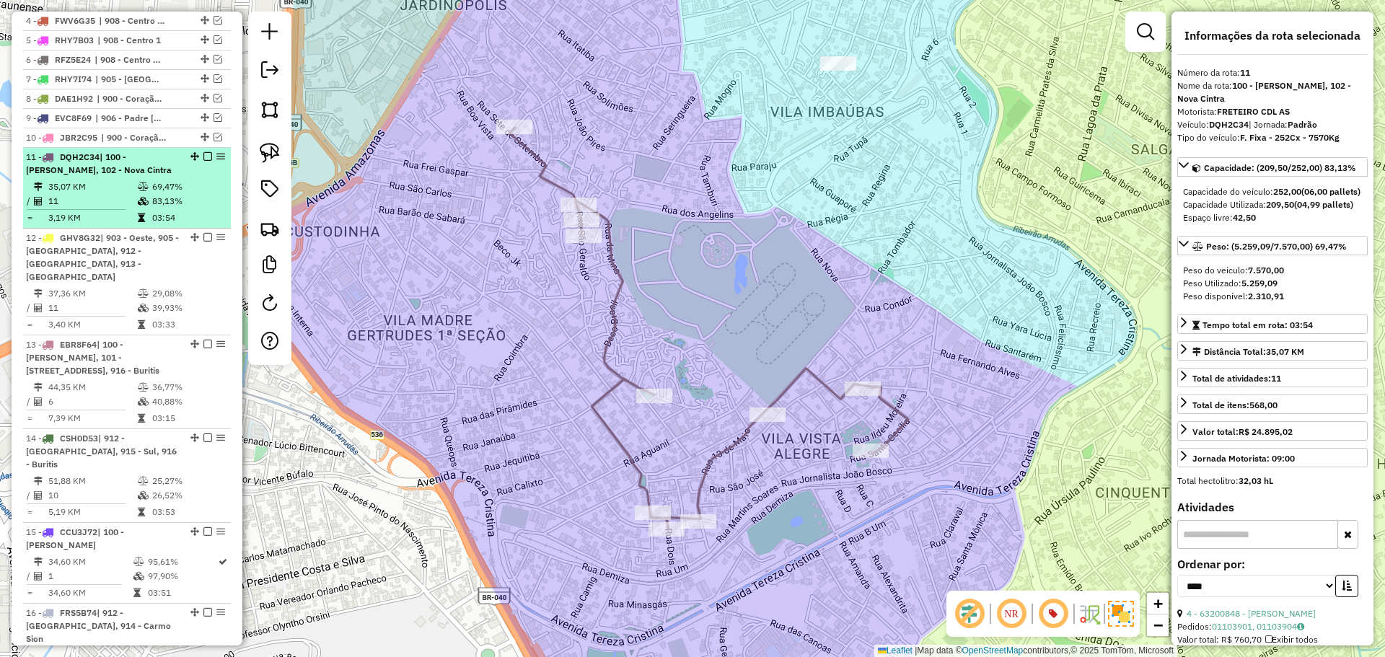
click at [203, 159] on em at bounding box center [207, 156] width 9 height 9
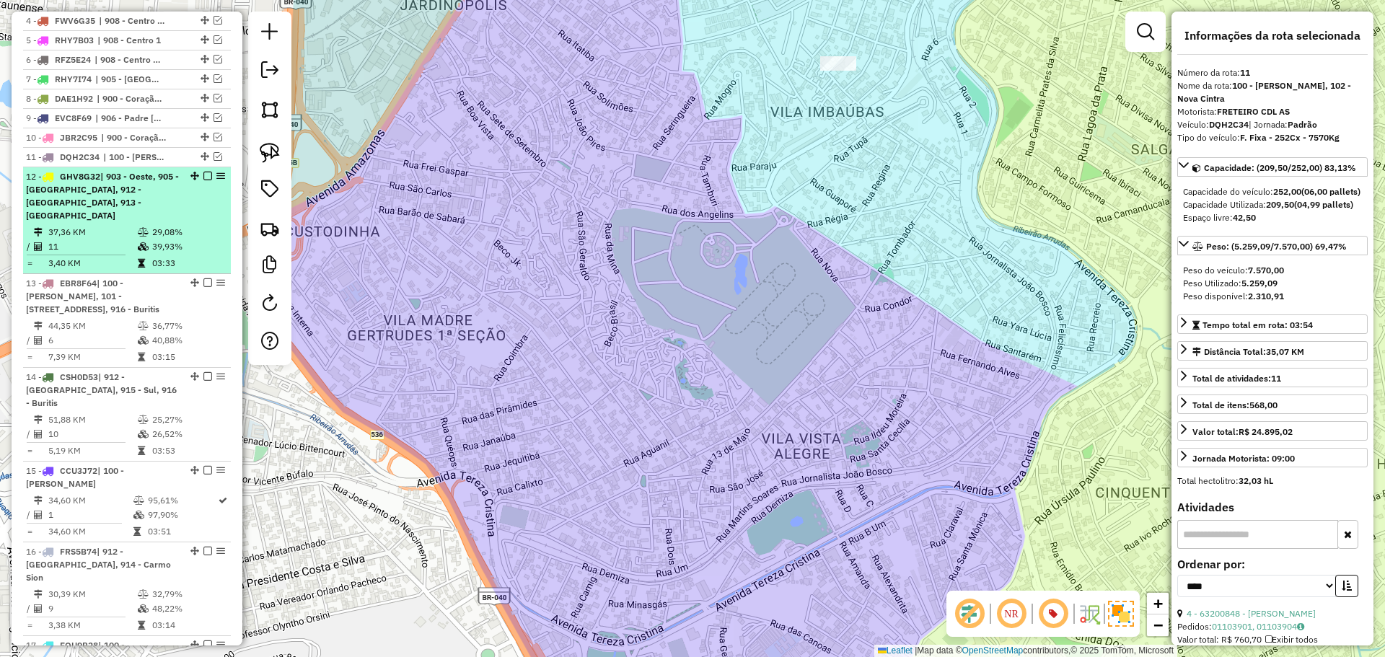
click at [202, 239] on td "39,93%" at bounding box center [187, 246] width 73 height 14
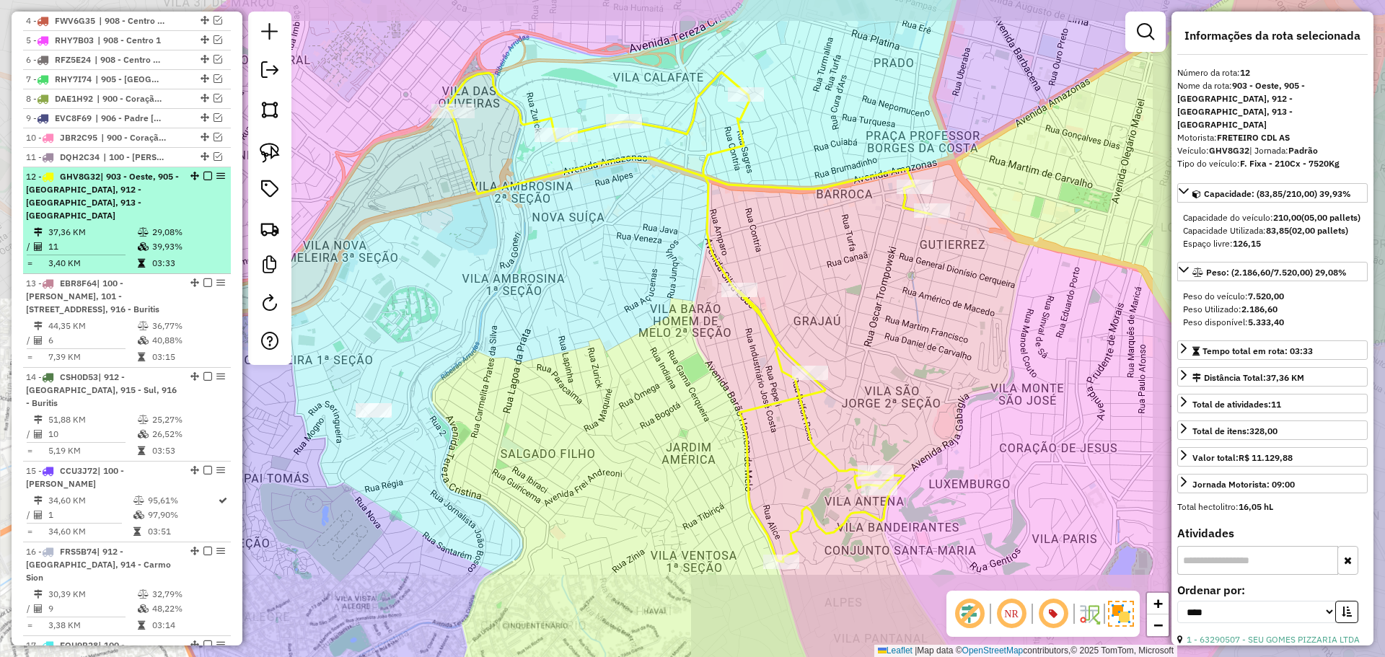
click at [204, 175] on em at bounding box center [207, 176] width 9 height 9
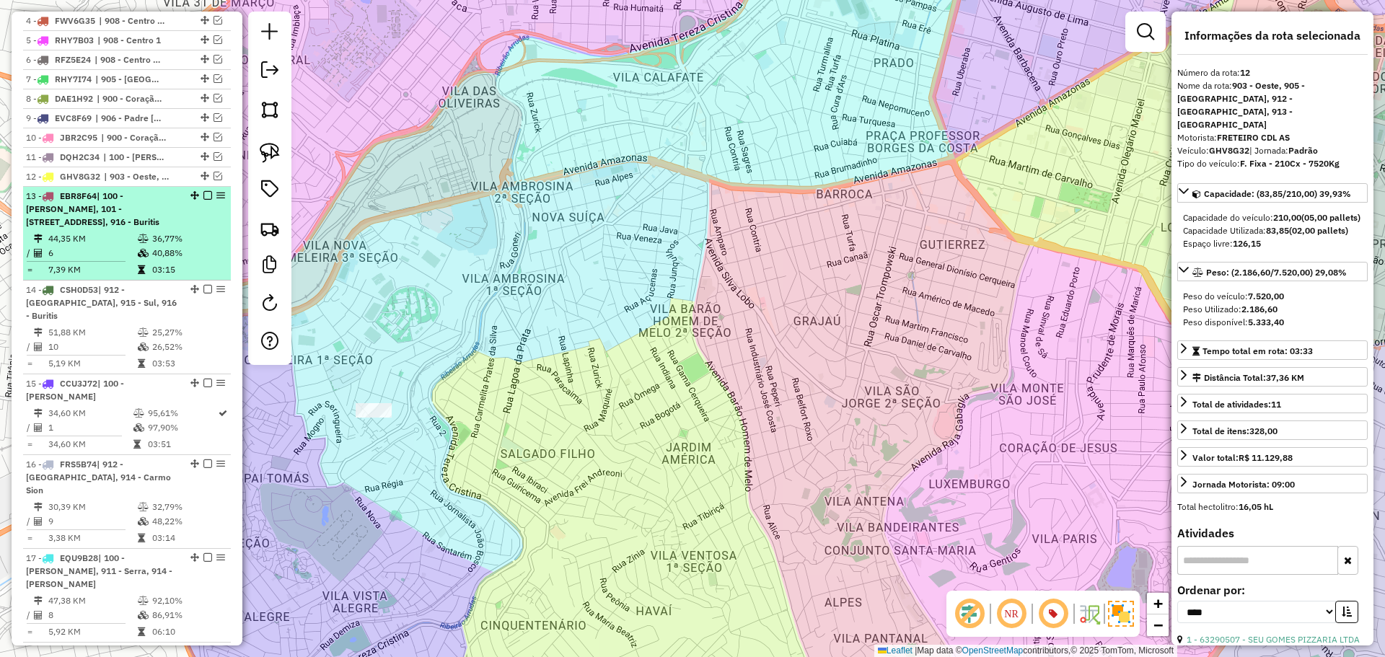
click at [201, 235] on td "36,77%" at bounding box center [187, 239] width 73 height 14
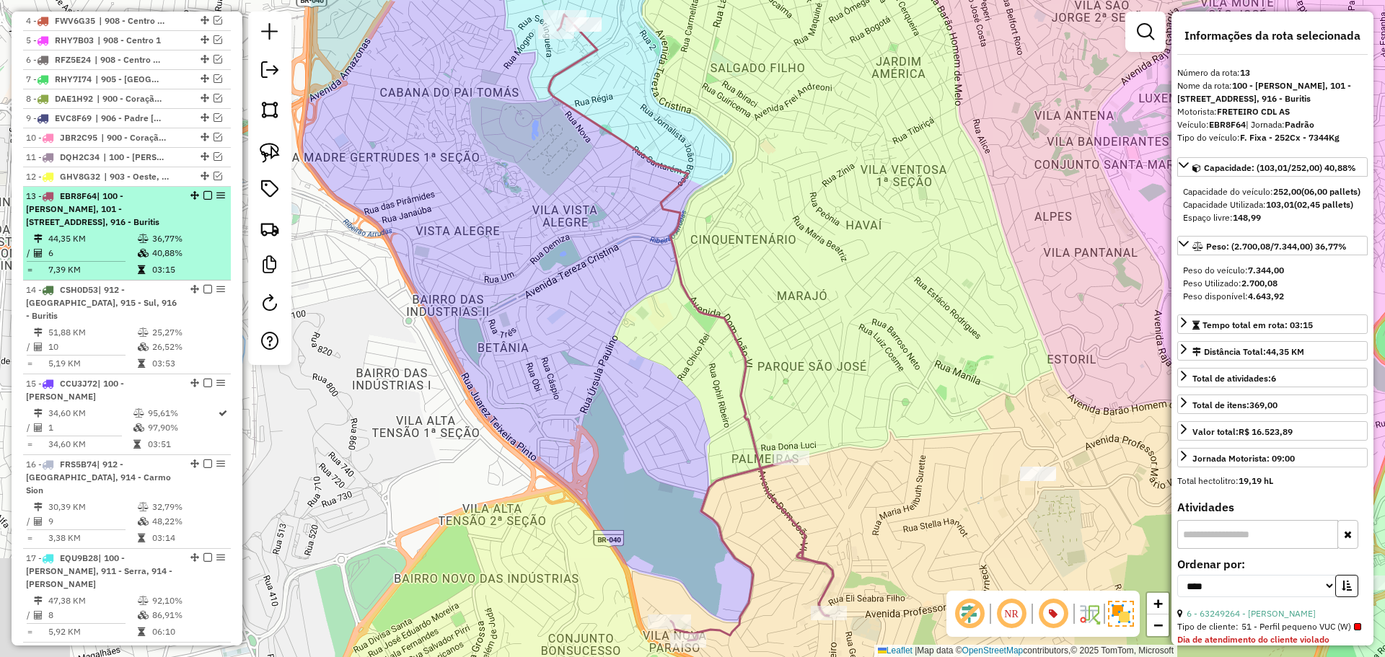
click at [203, 193] on em at bounding box center [207, 195] width 9 height 9
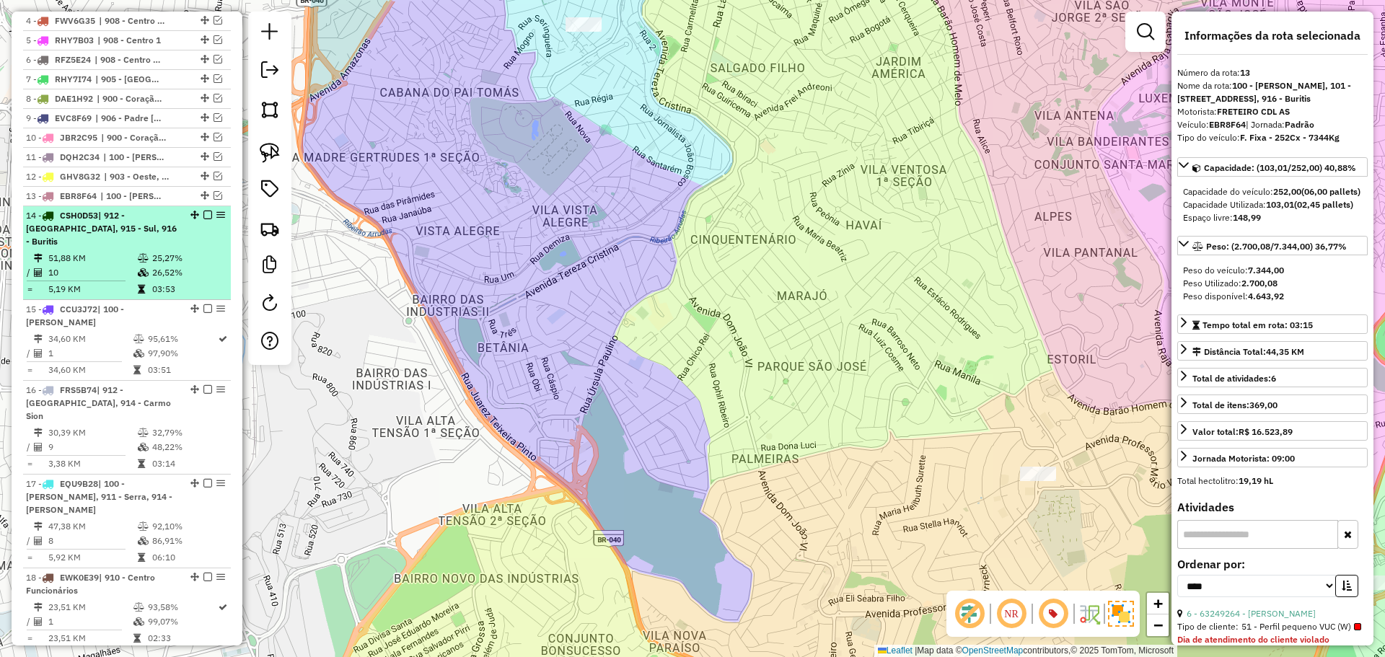
click at [203, 214] on em at bounding box center [207, 215] width 9 height 9
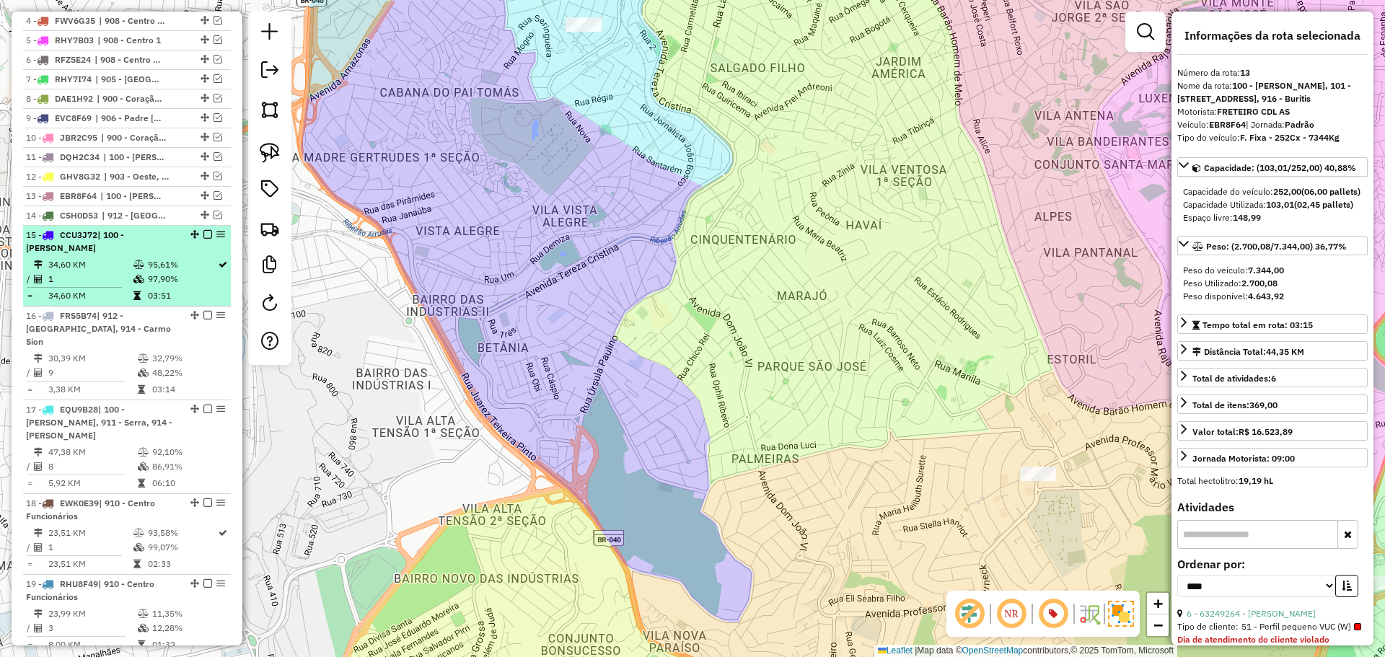
click at [205, 235] on em at bounding box center [207, 234] width 9 height 9
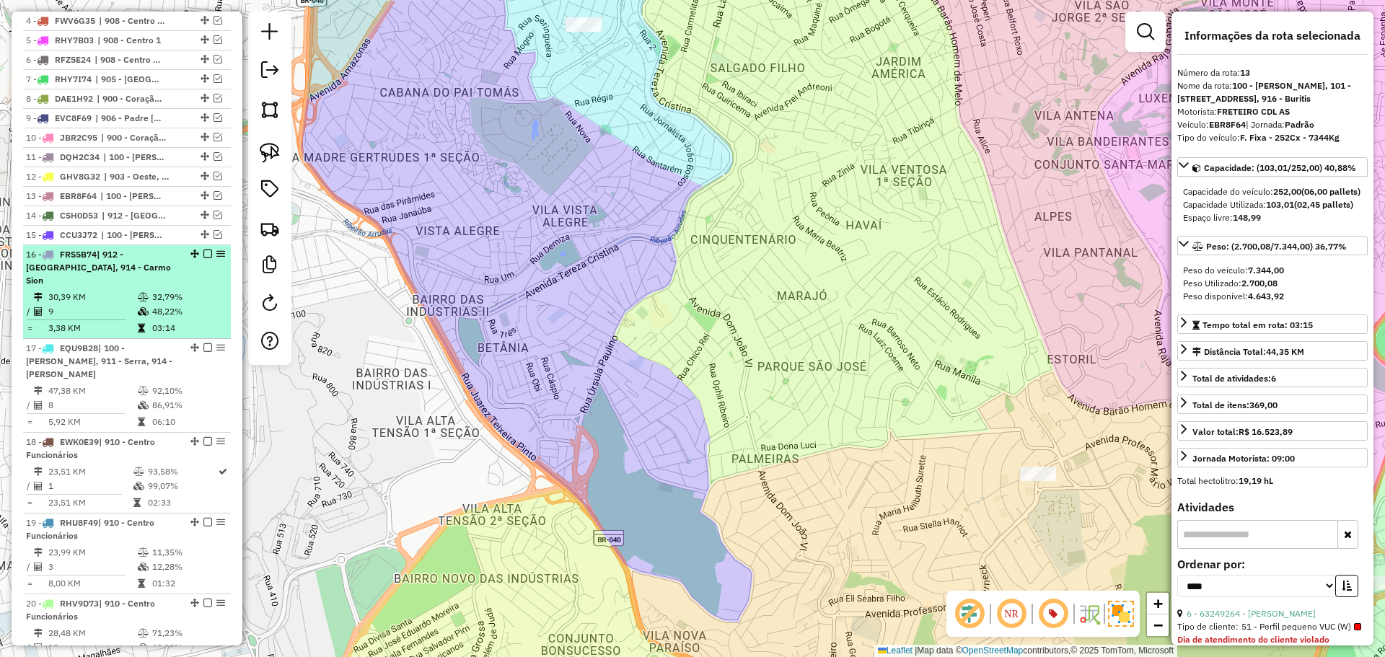
click at [203, 252] on em at bounding box center [207, 254] width 9 height 9
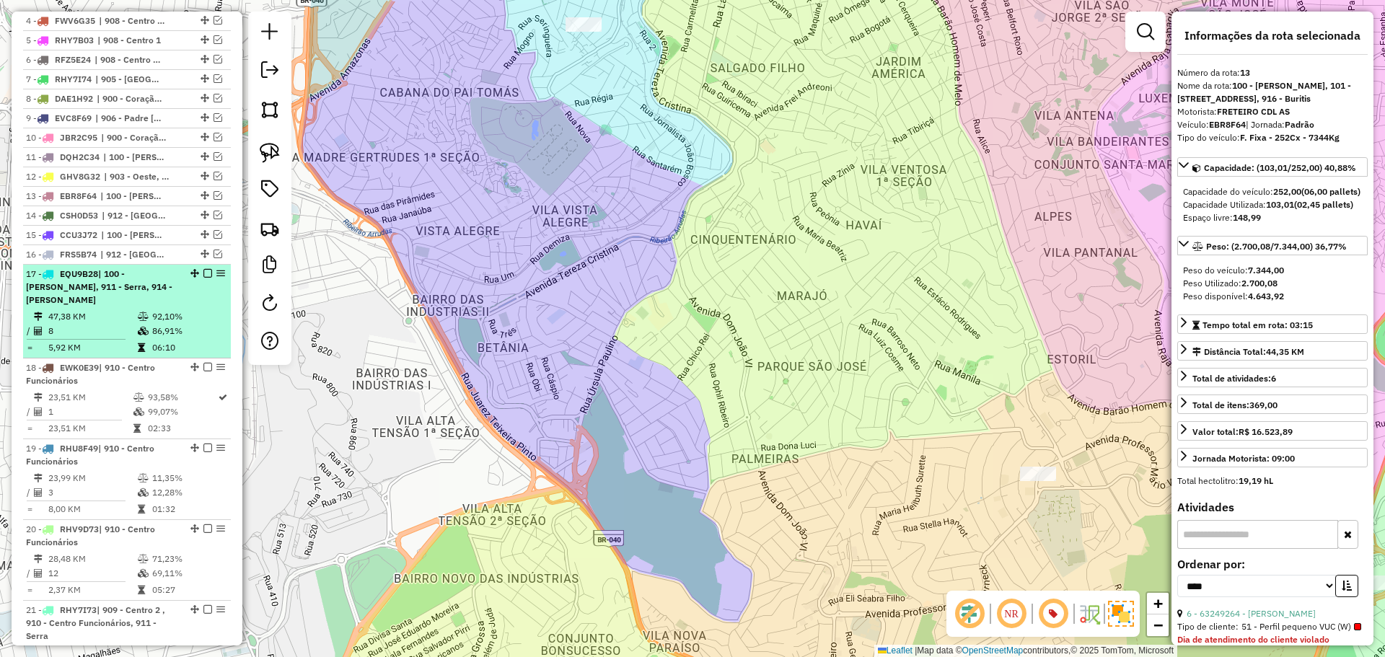
click at [205, 274] on em at bounding box center [207, 273] width 9 height 9
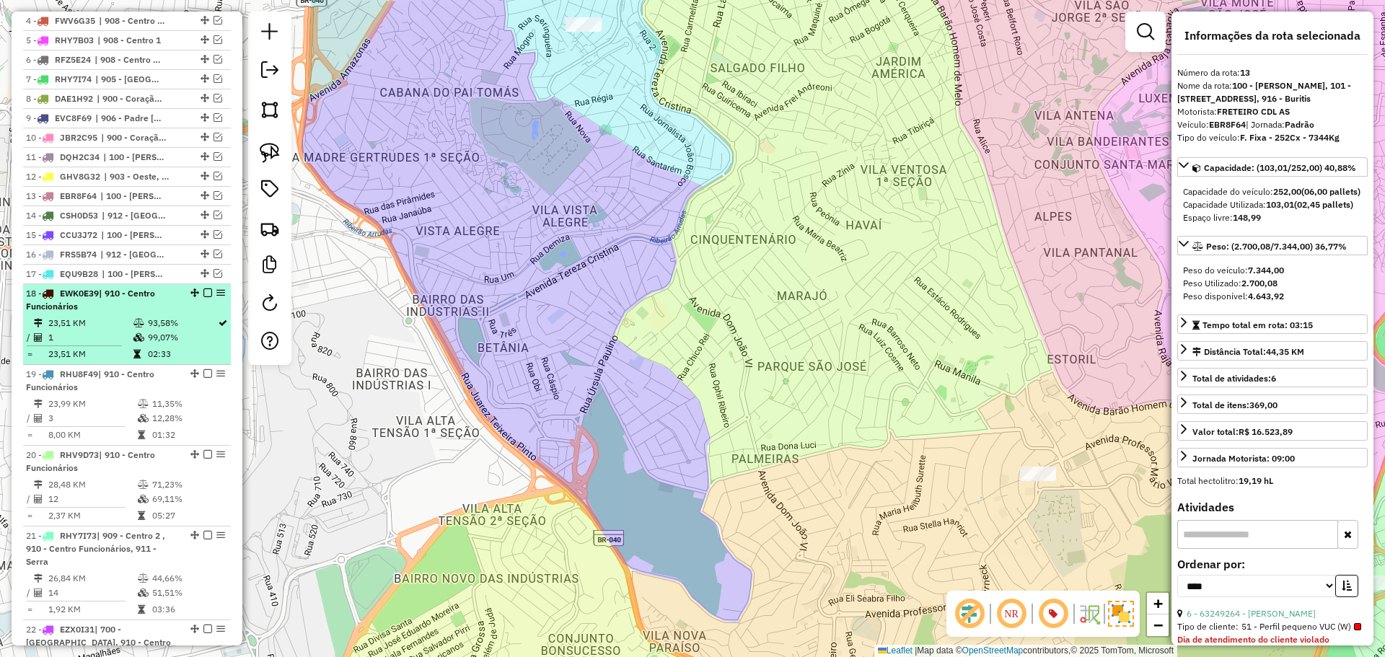
click at [205, 292] on em at bounding box center [207, 293] width 9 height 9
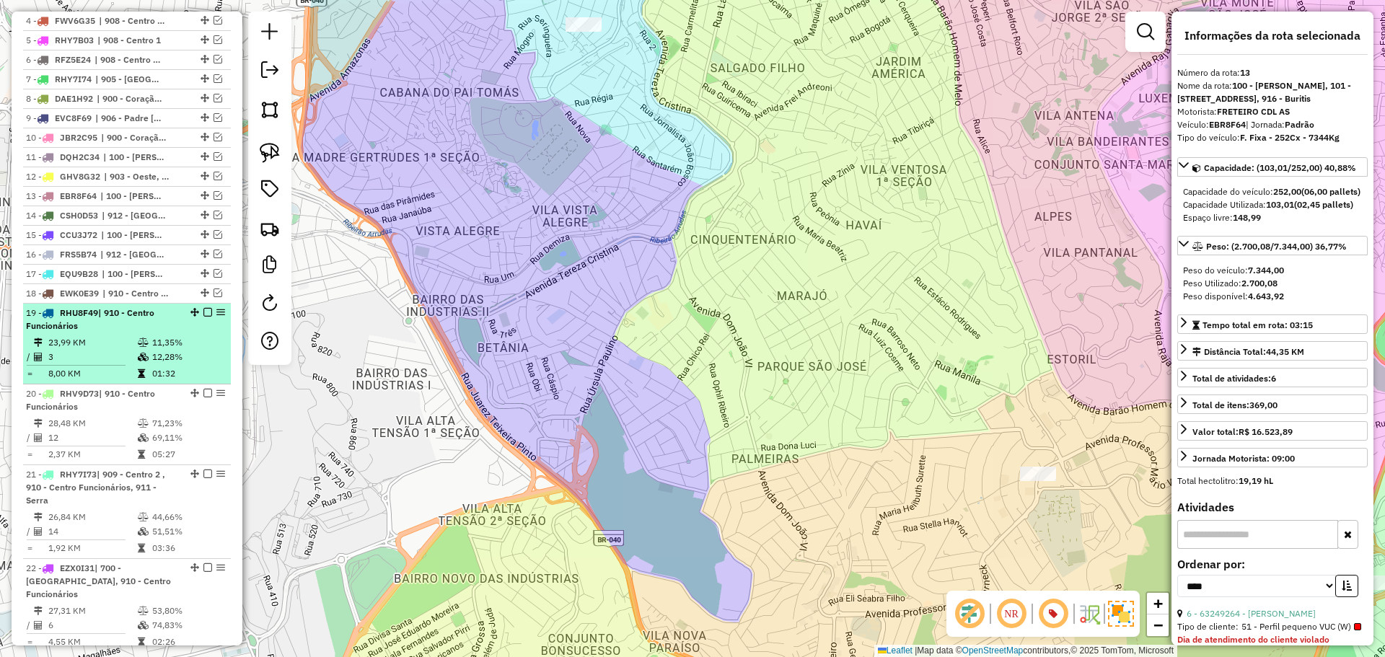
click at [205, 312] on em at bounding box center [207, 312] width 9 height 9
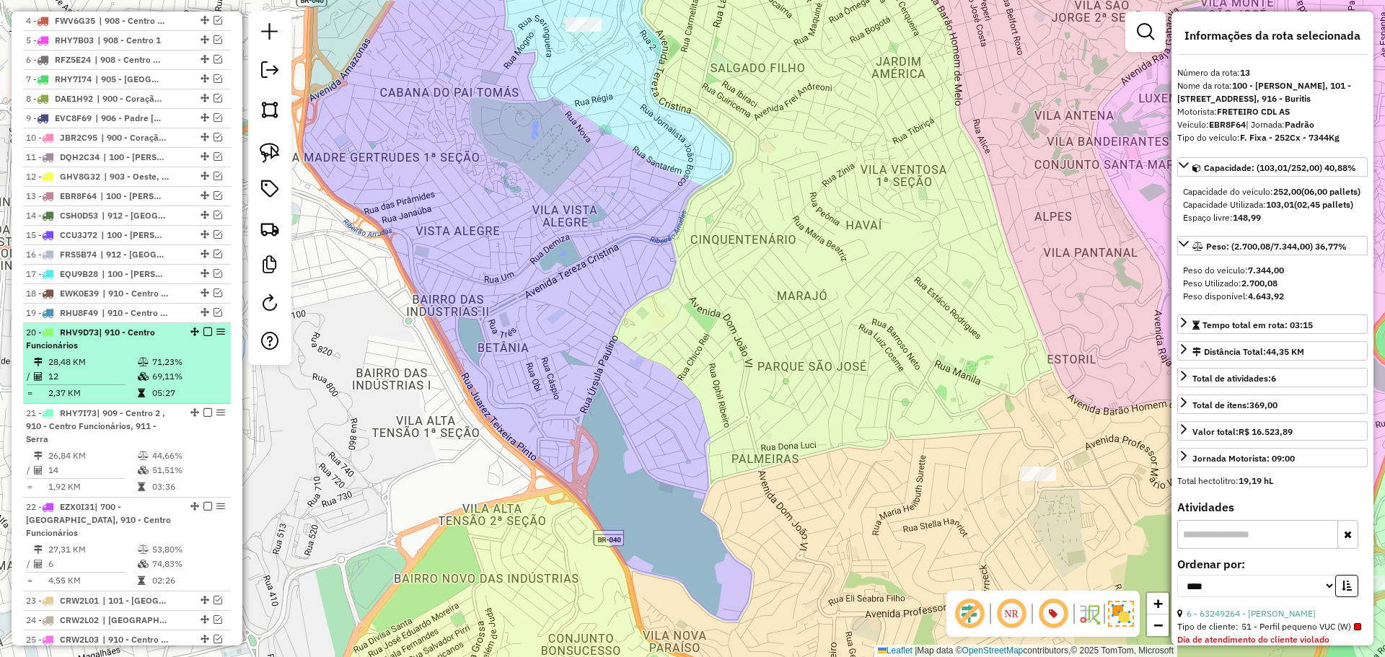
click at [204, 330] on em at bounding box center [207, 331] width 9 height 9
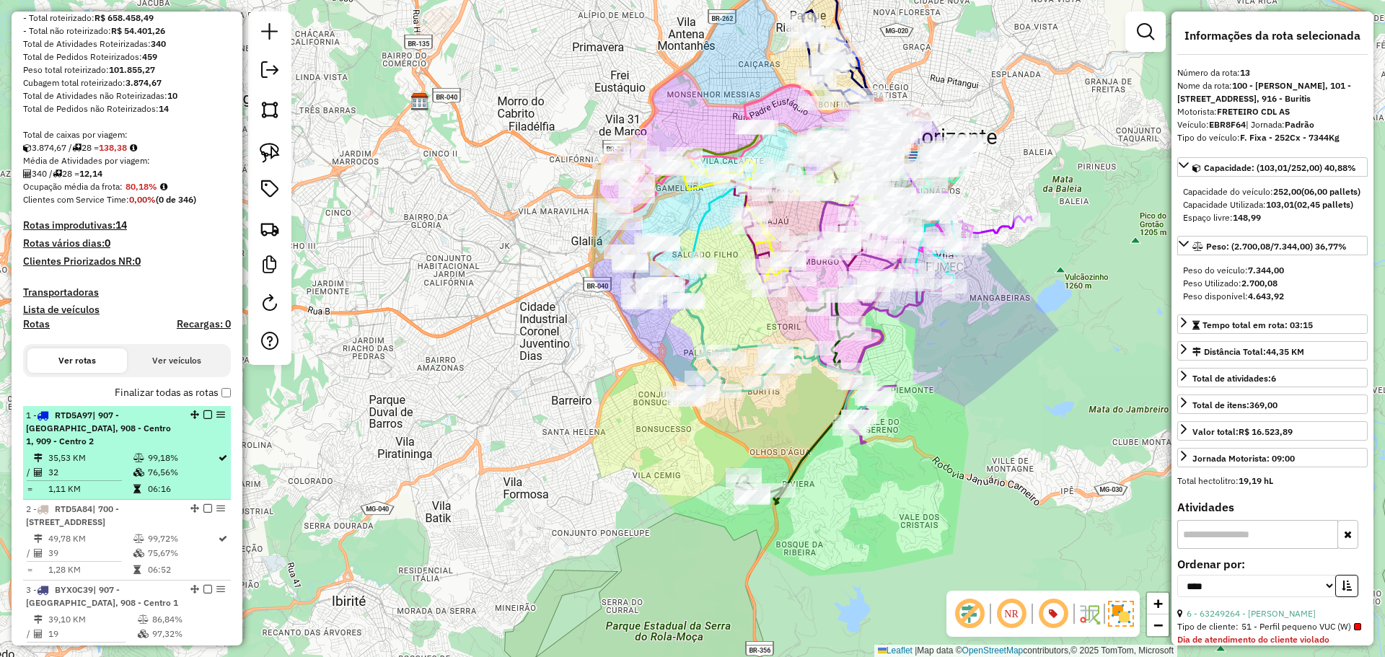
scroll to position [220, 0]
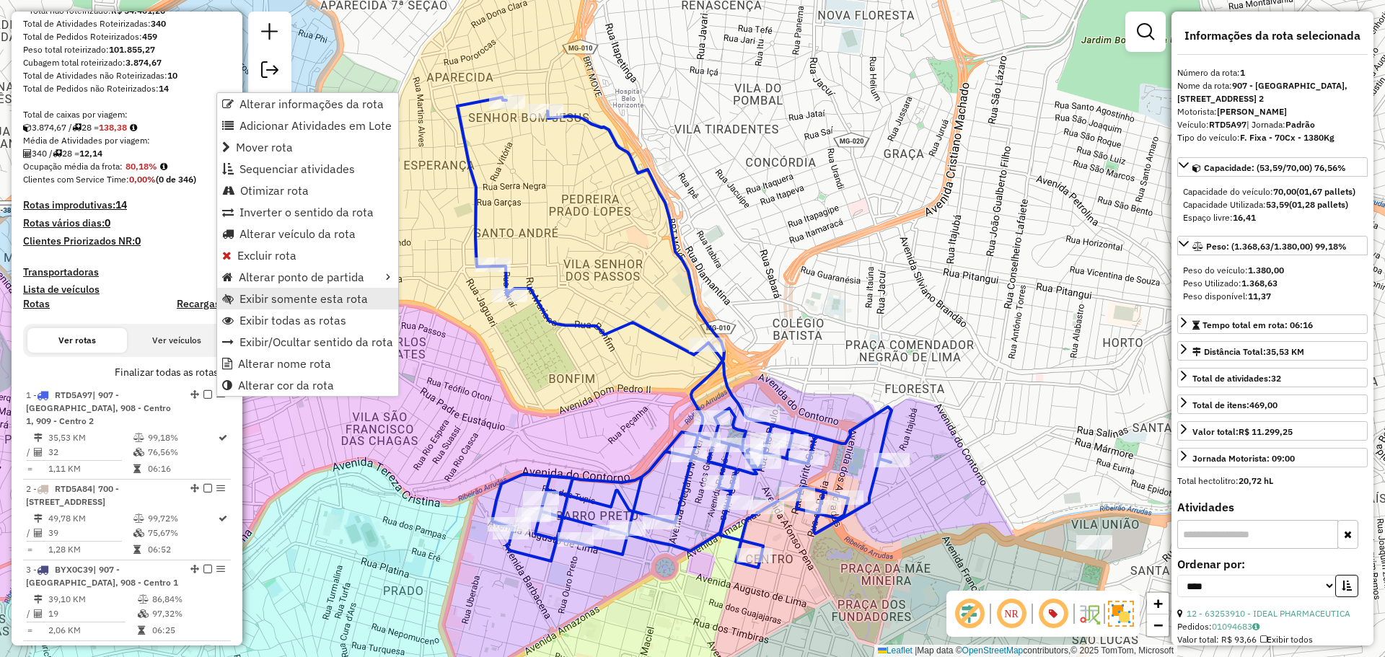
click at [326, 297] on span "Exibir somente esta rota" at bounding box center [303, 299] width 128 height 12
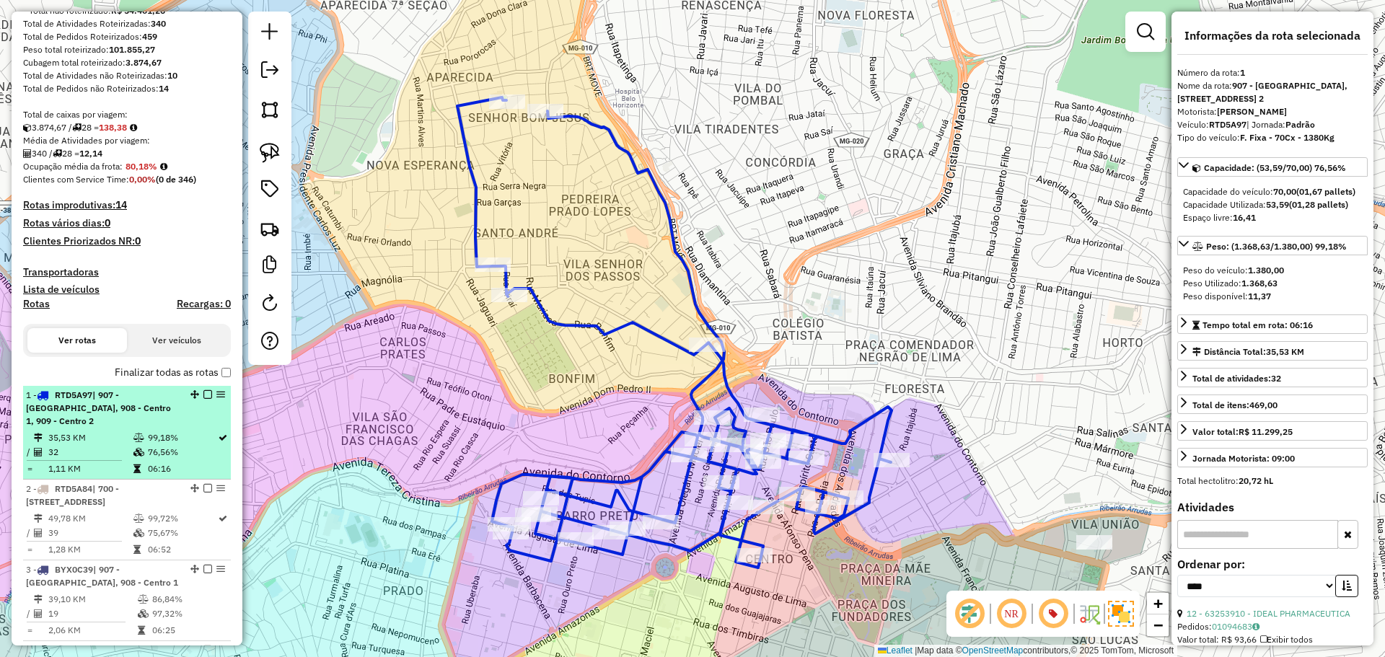
click at [203, 395] on em at bounding box center [207, 394] width 9 height 9
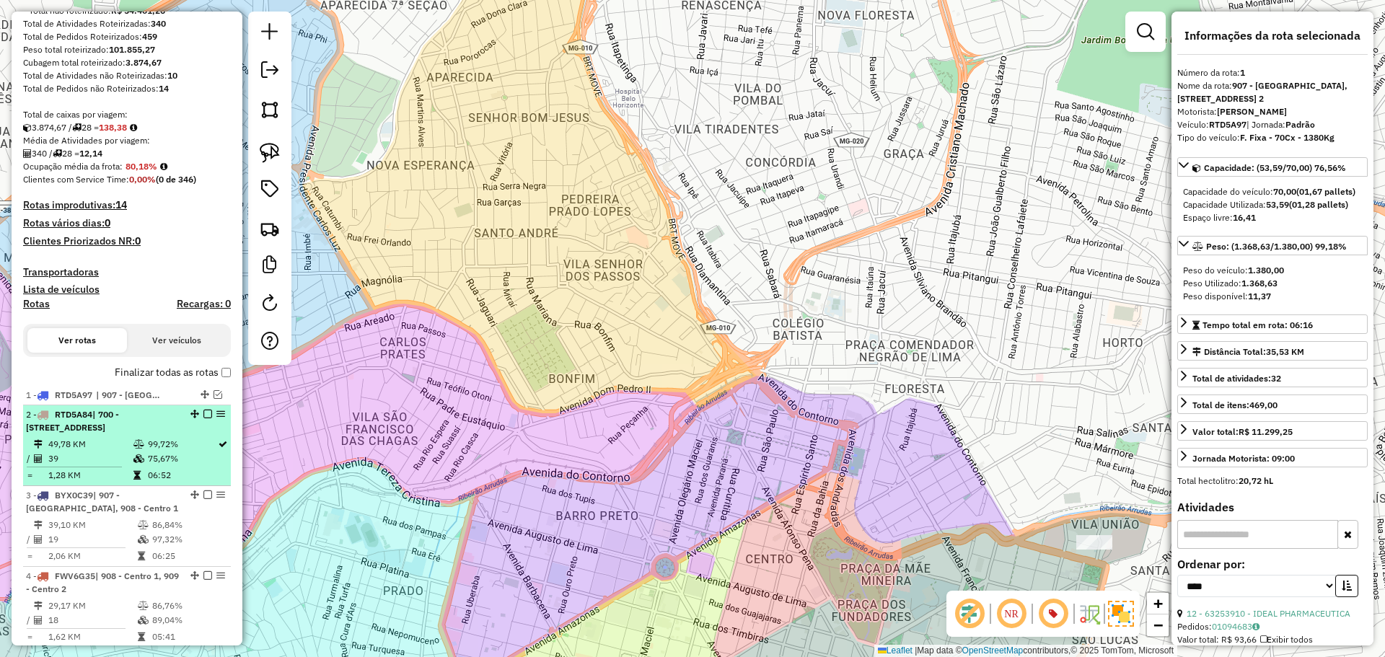
drag, startPoint x: 203, startPoint y: 434, endPoint x: 199, endPoint y: 423, distance: 11.7
click at [202, 434] on div "2 - RTD5A84 | 700 - [GEOGRAPHIC_DATA], 908 - Centro 1, 909 - Centro 2 , 910 - C…" at bounding box center [127, 421] width 202 height 26
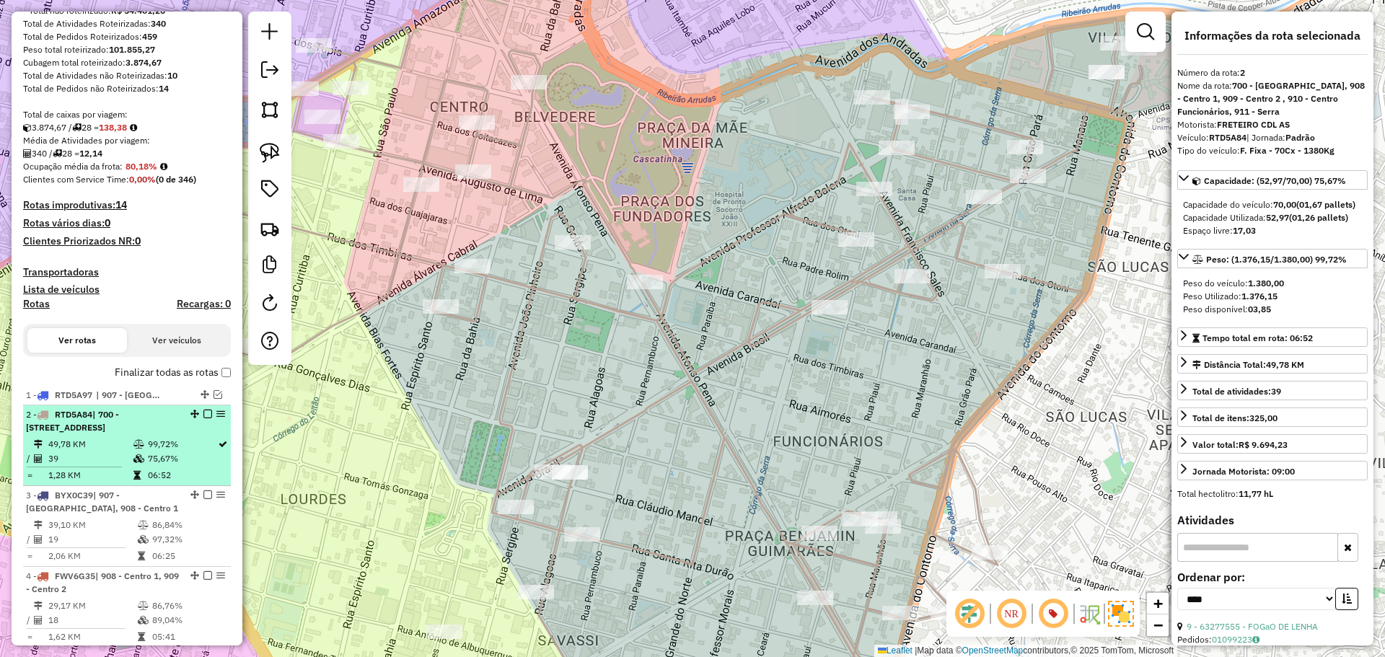
click at [205, 411] on em at bounding box center [207, 414] width 9 height 9
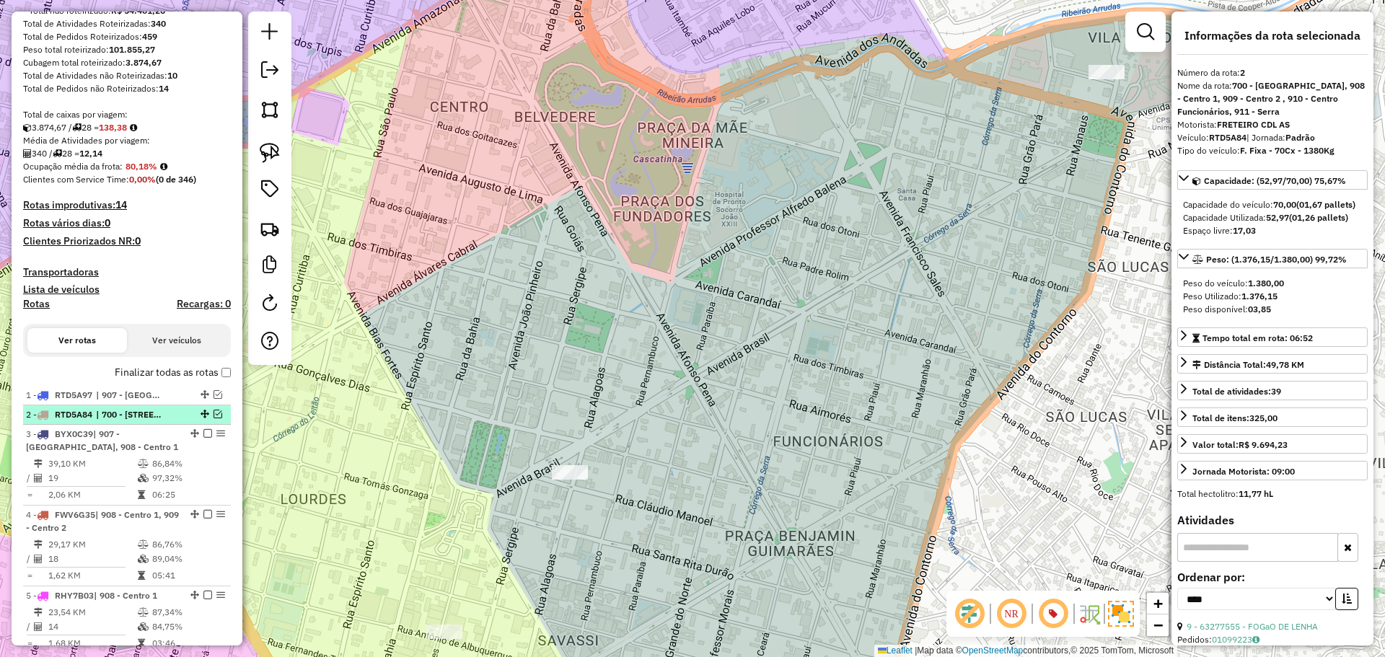
click at [214, 410] on em at bounding box center [218, 414] width 9 height 9
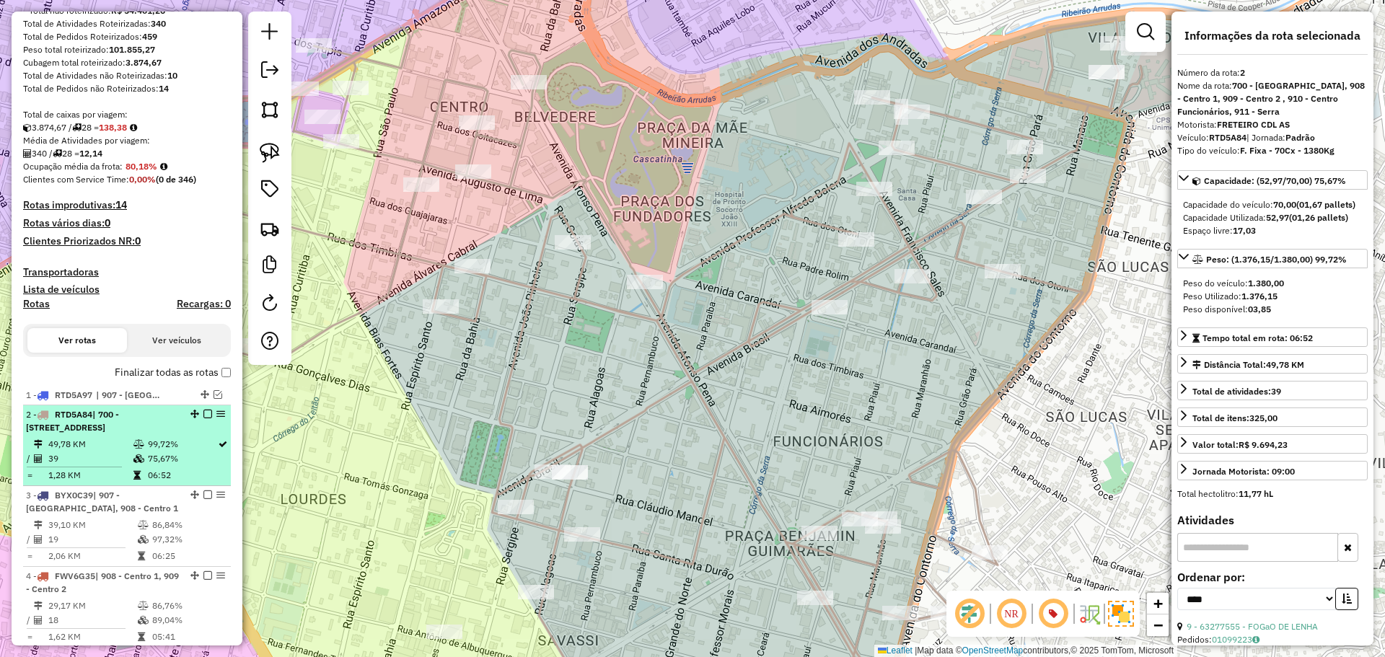
click at [205, 421] on div "2 - RTD5A84 | 700 - [GEOGRAPHIC_DATA], 908 - Centro 1, 909 - Centro 2 , 910 - C…" at bounding box center [127, 421] width 202 height 26
click at [204, 416] on em at bounding box center [207, 414] width 9 height 9
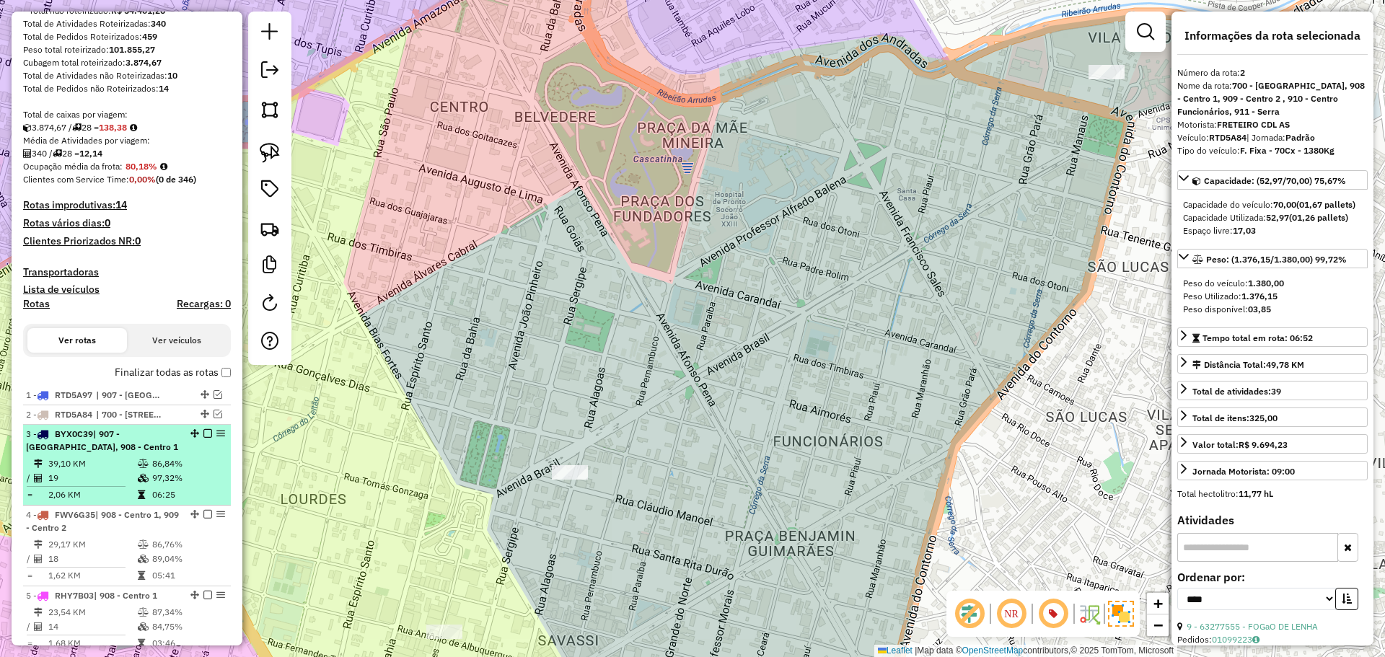
click at [205, 458] on td "86,84%" at bounding box center [187, 464] width 73 height 14
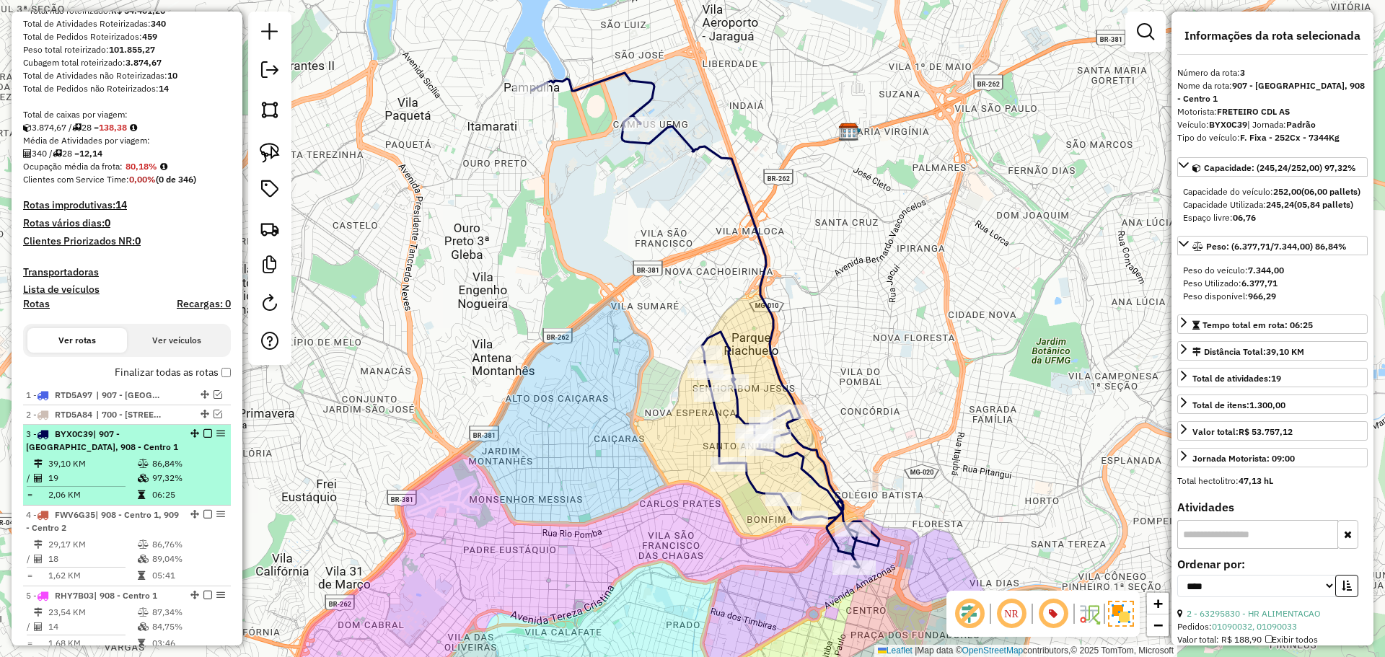
click at [201, 438] on div "3 - BYX0C39 | 907 - [GEOGRAPHIC_DATA], 908 - Centro 1" at bounding box center [127, 441] width 202 height 26
click at [203, 435] on em at bounding box center [207, 433] width 9 height 9
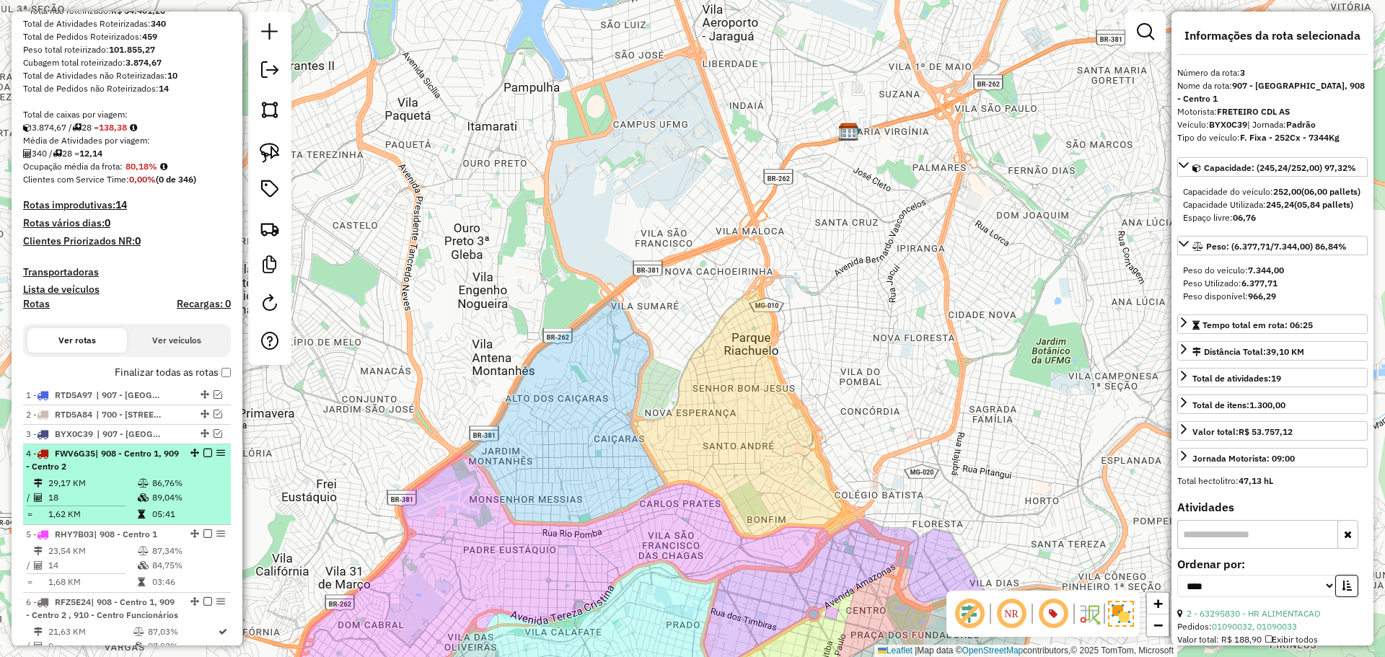
click at [204, 478] on td "86,76%" at bounding box center [187, 483] width 73 height 14
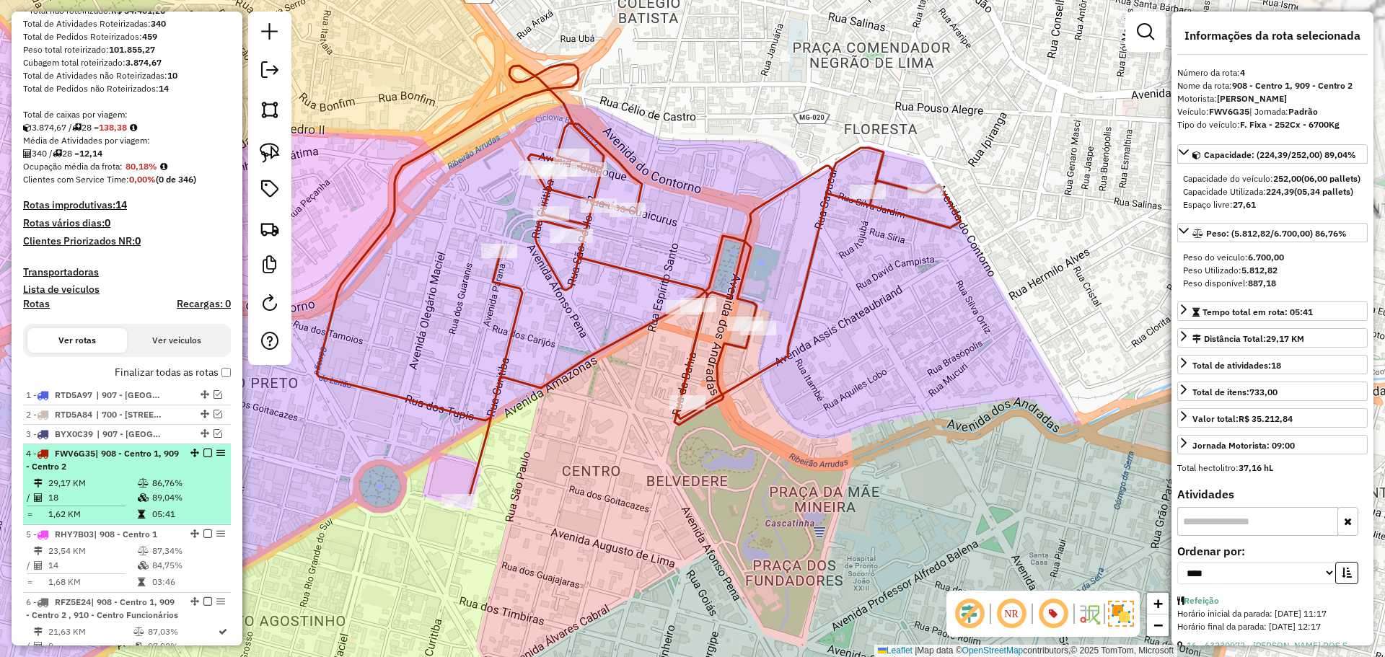
click at [203, 453] on em at bounding box center [207, 453] width 9 height 9
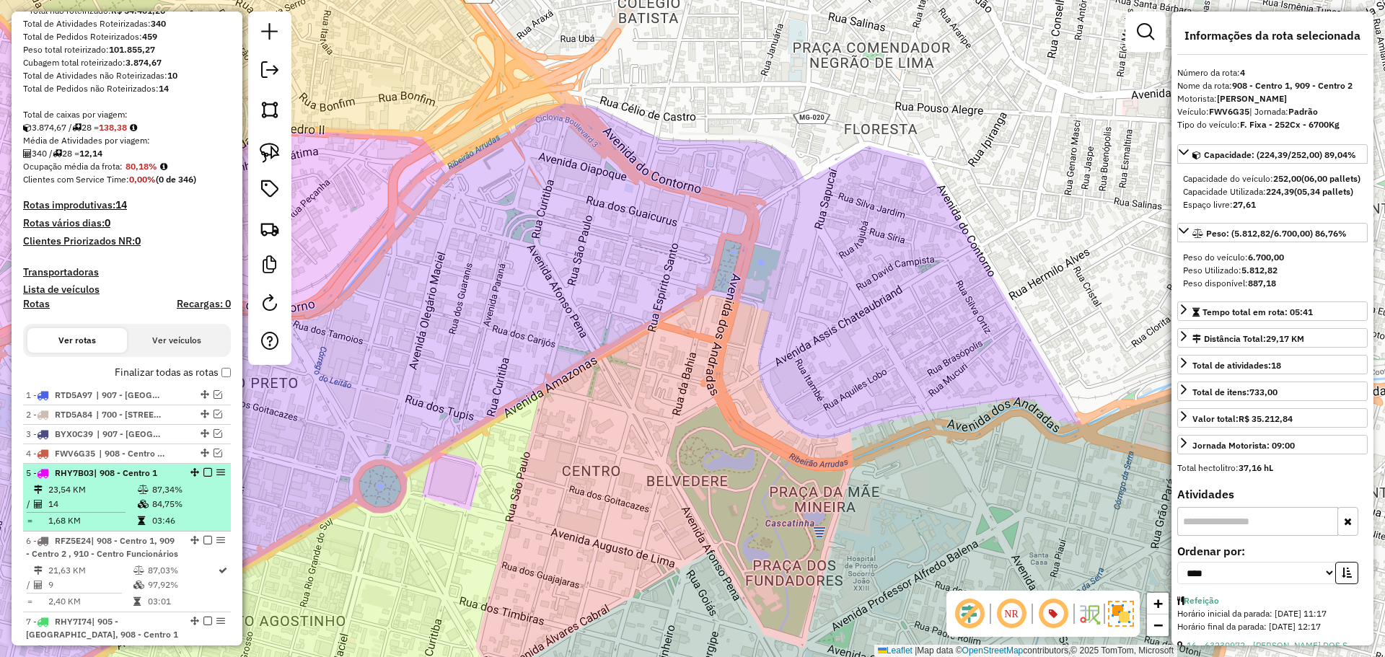
click at [203, 514] on td "03:46" at bounding box center [187, 521] width 73 height 14
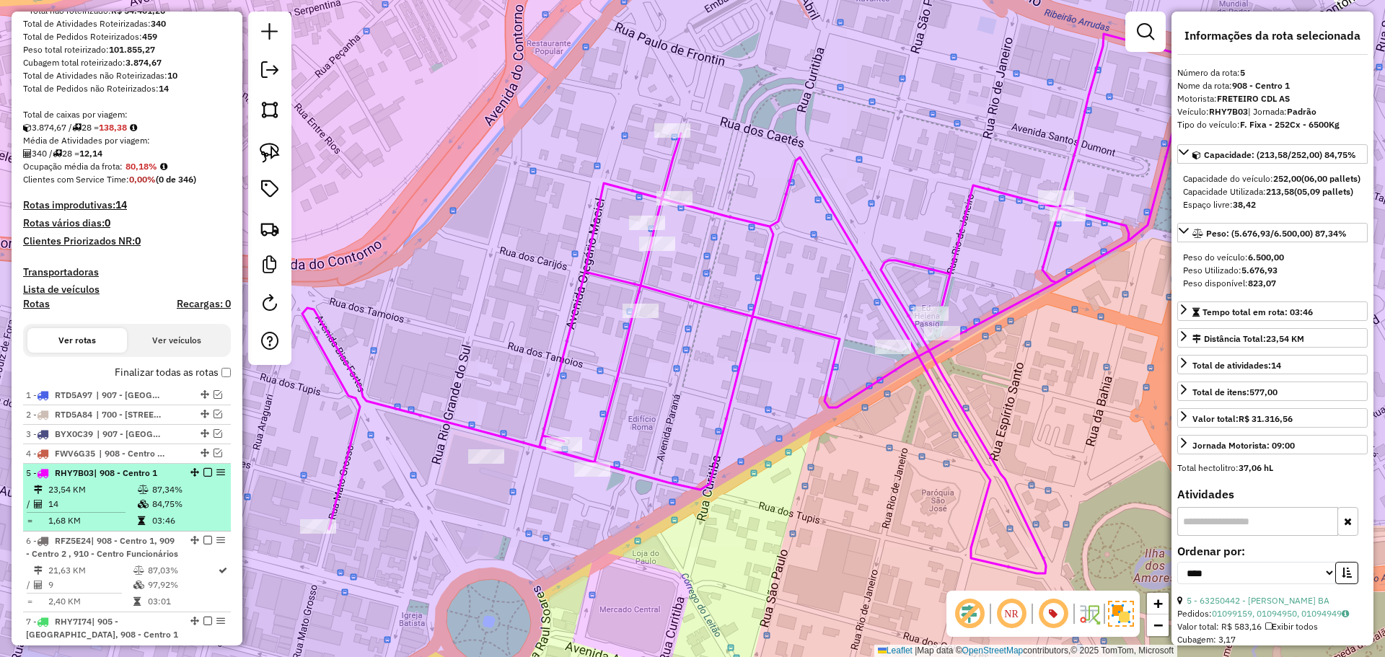
click at [206, 472] on em at bounding box center [207, 472] width 9 height 9
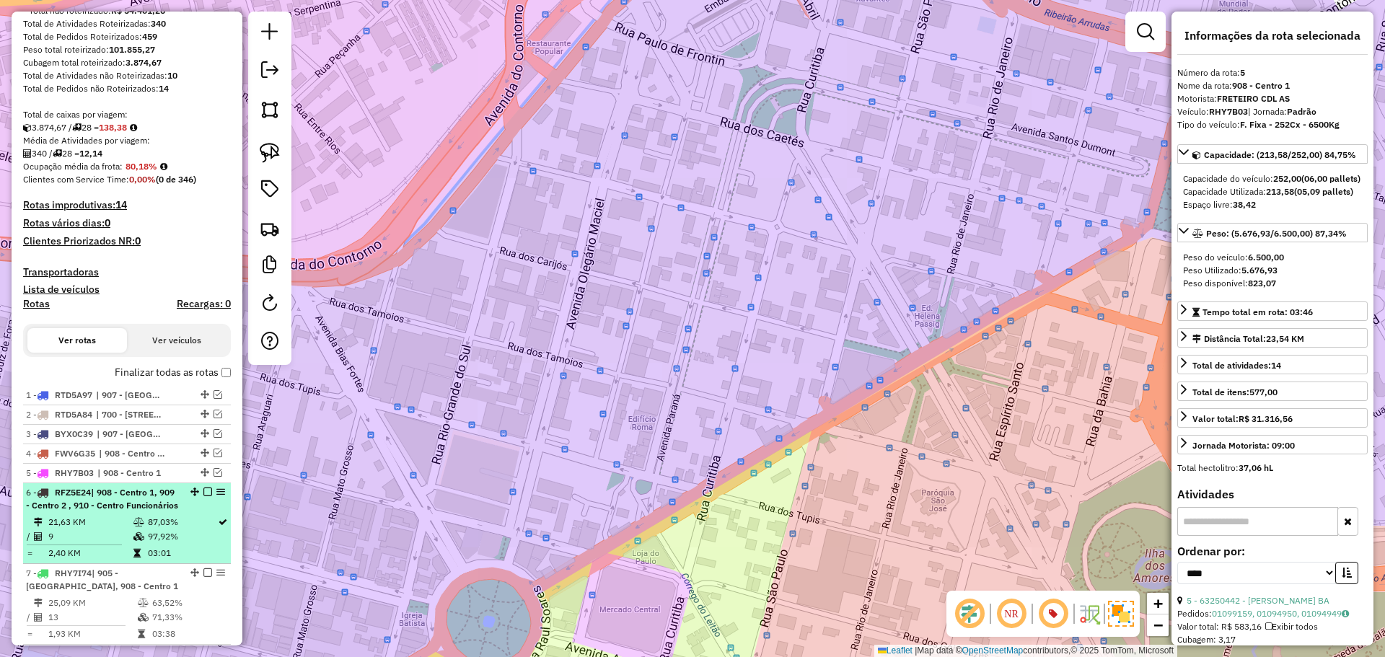
click at [206, 529] on td "87,03%" at bounding box center [182, 522] width 70 height 14
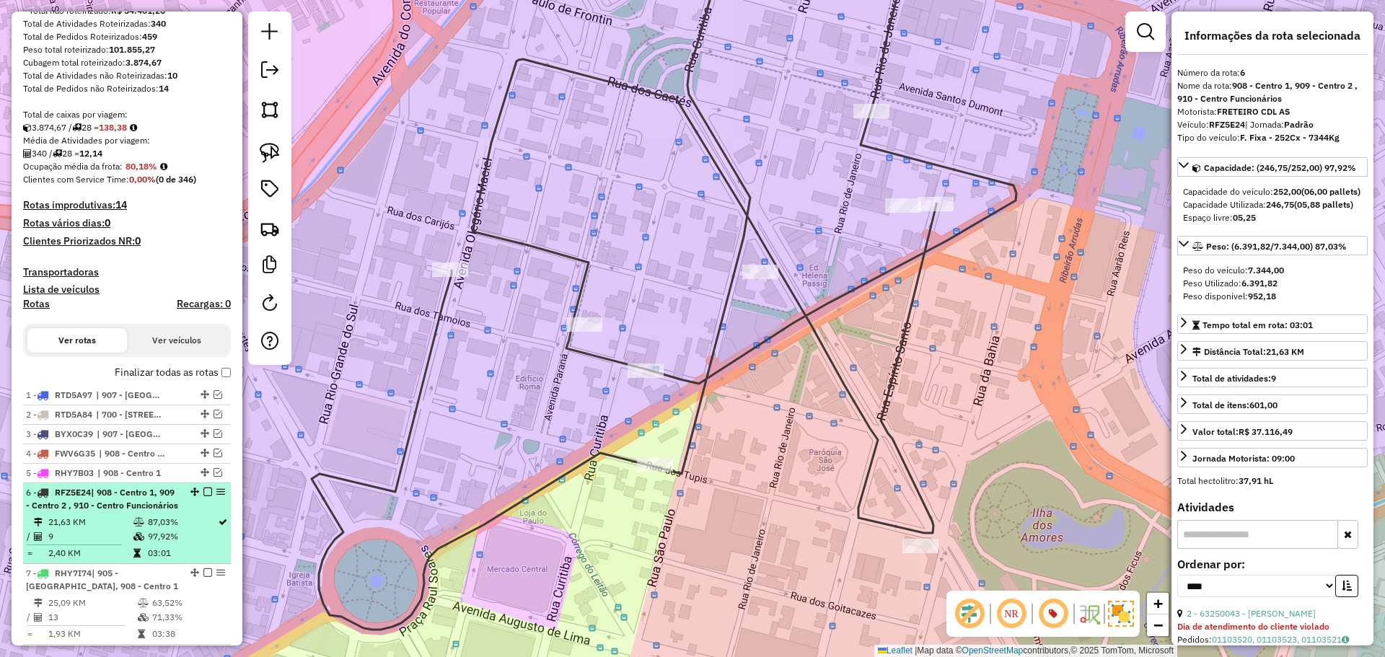
click at [204, 491] on em at bounding box center [207, 492] width 9 height 9
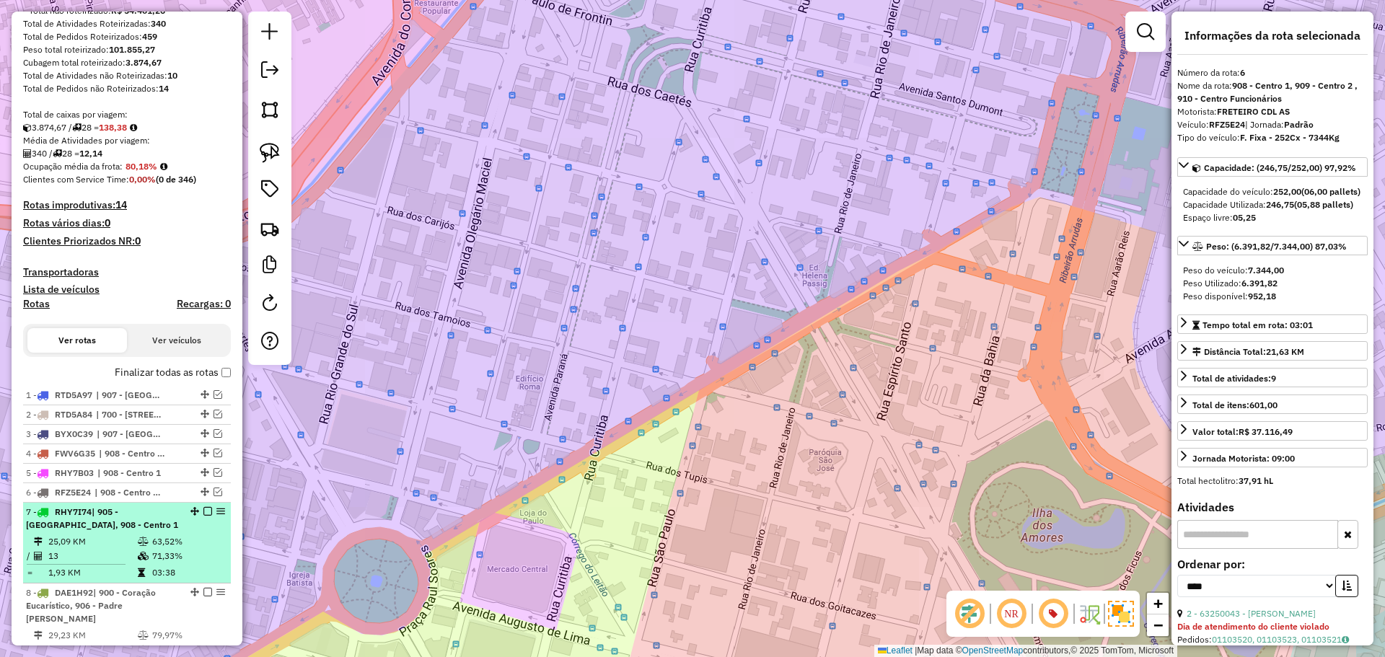
click at [198, 556] on td "71,33%" at bounding box center [187, 556] width 73 height 14
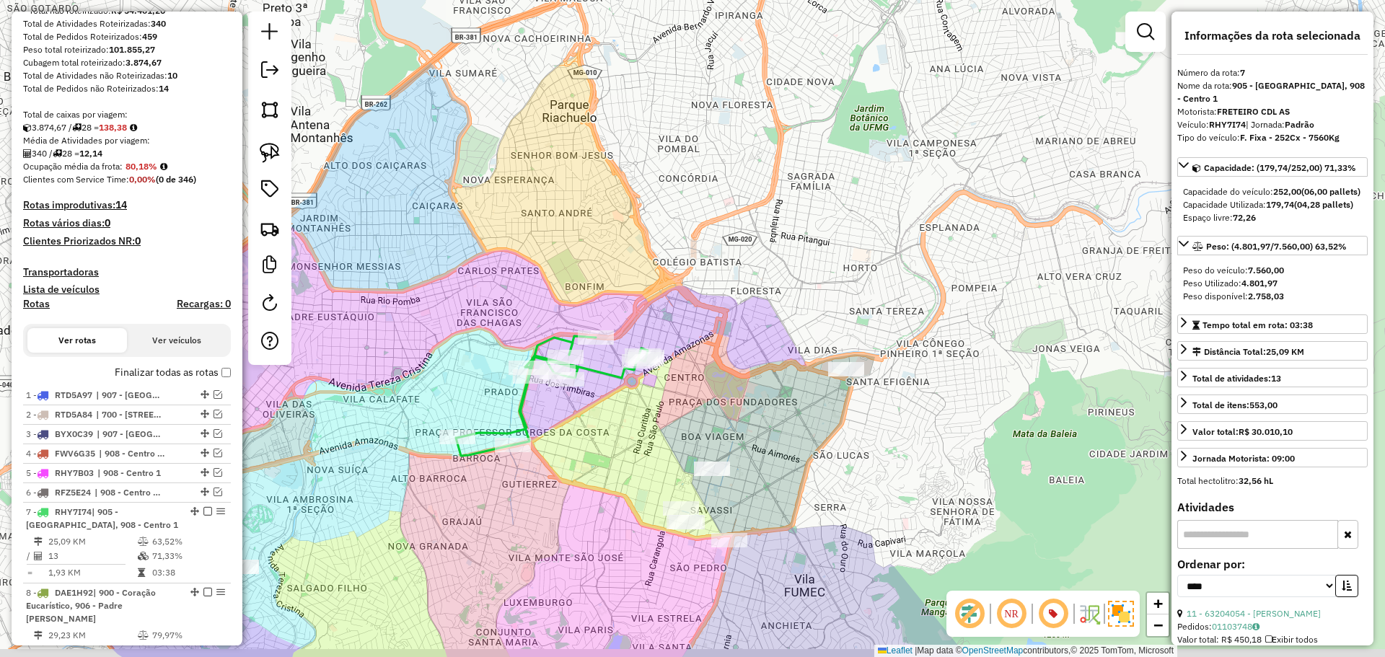
drag, startPoint x: 470, startPoint y: 413, endPoint x: 491, endPoint y: 388, distance: 32.7
click at [491, 388] on div "Janela de atendimento Grade de atendimento Capacidade Transportadoras Veículos …" at bounding box center [692, 328] width 1385 height 657
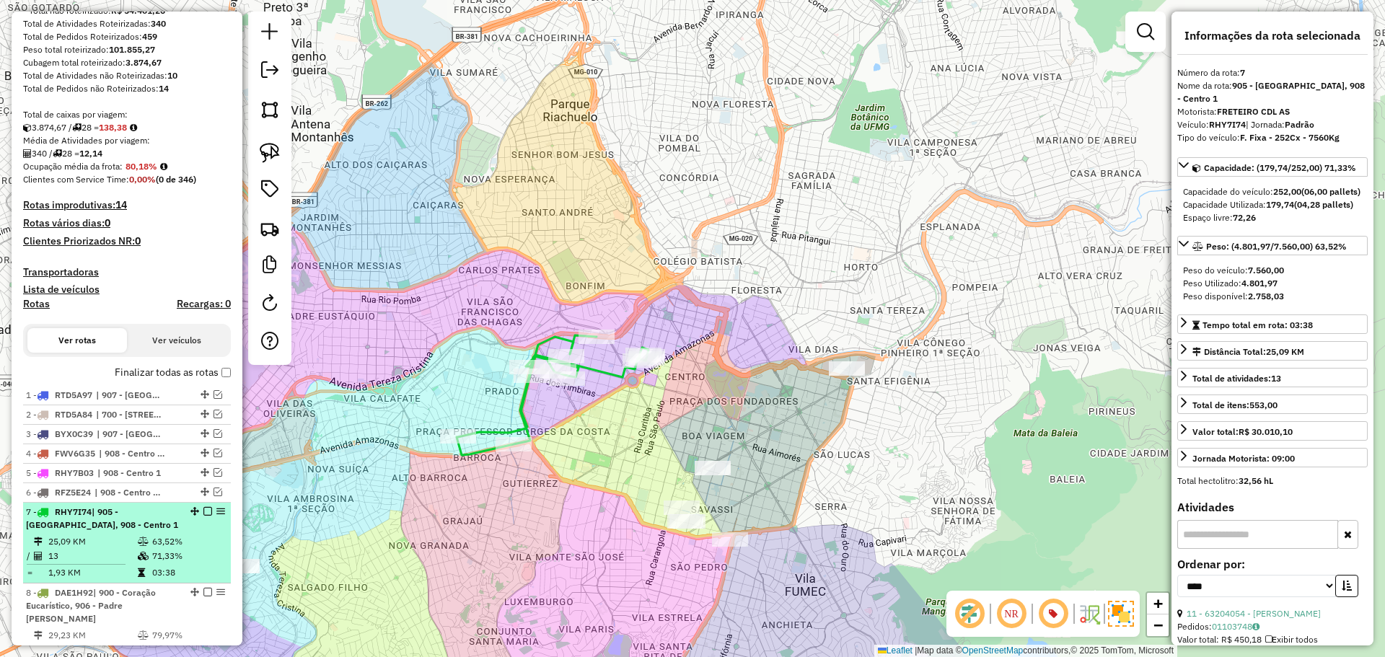
click at [203, 511] on em at bounding box center [207, 511] width 9 height 9
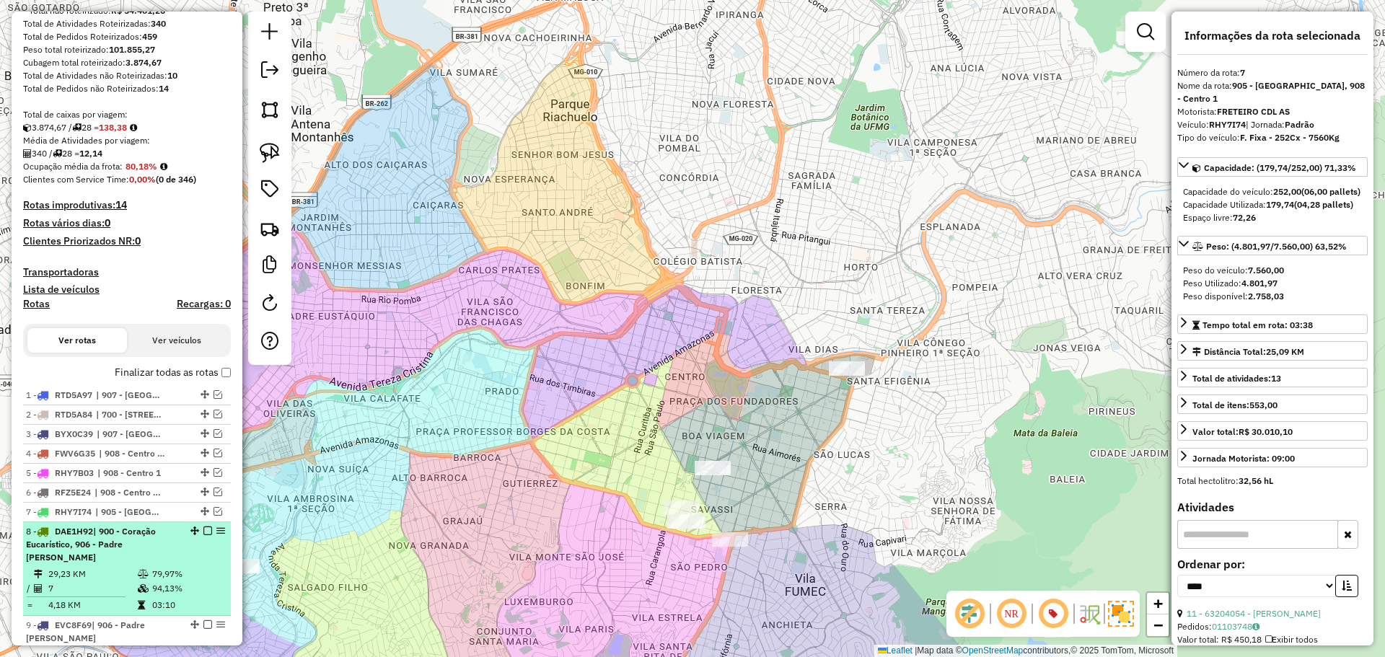
click at [202, 567] on td "79,97%" at bounding box center [187, 574] width 73 height 14
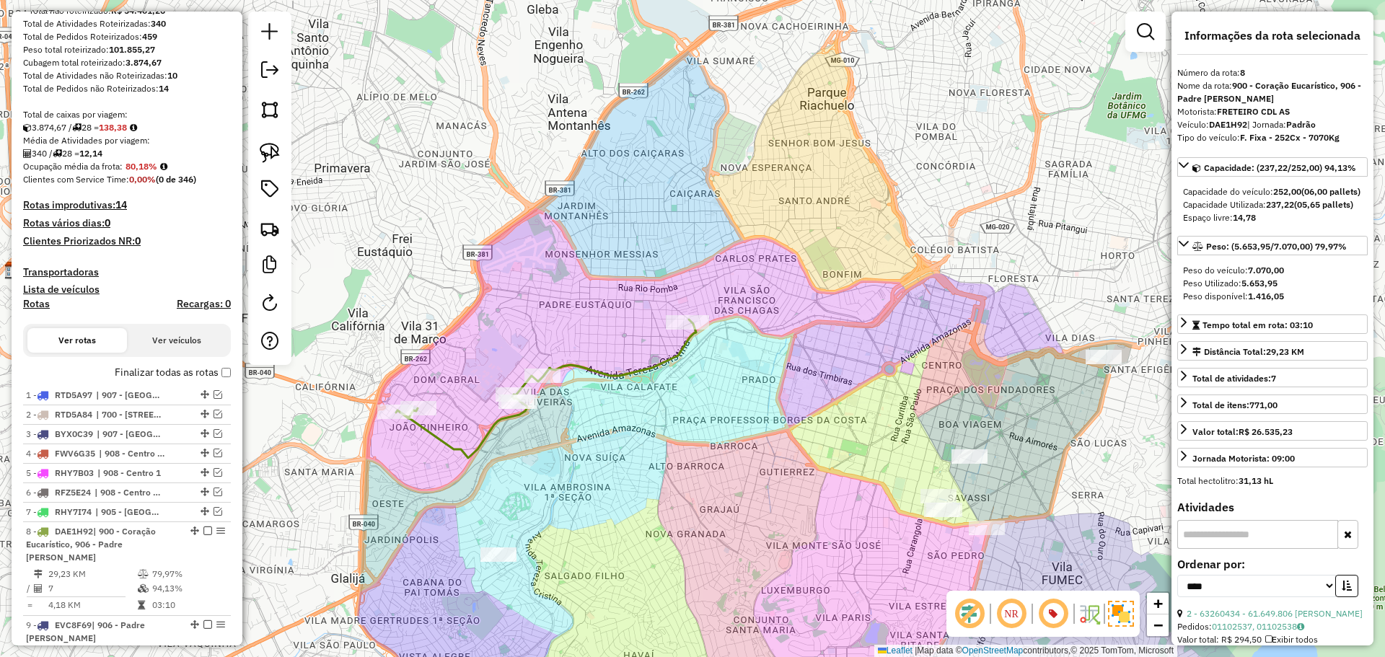
drag, startPoint x: 493, startPoint y: 343, endPoint x: 470, endPoint y: 340, distance: 22.7
click at [509, 327] on div "Janela de atendimento Grade de atendimento Capacidade Transportadoras Veículos …" at bounding box center [692, 328] width 1385 height 657
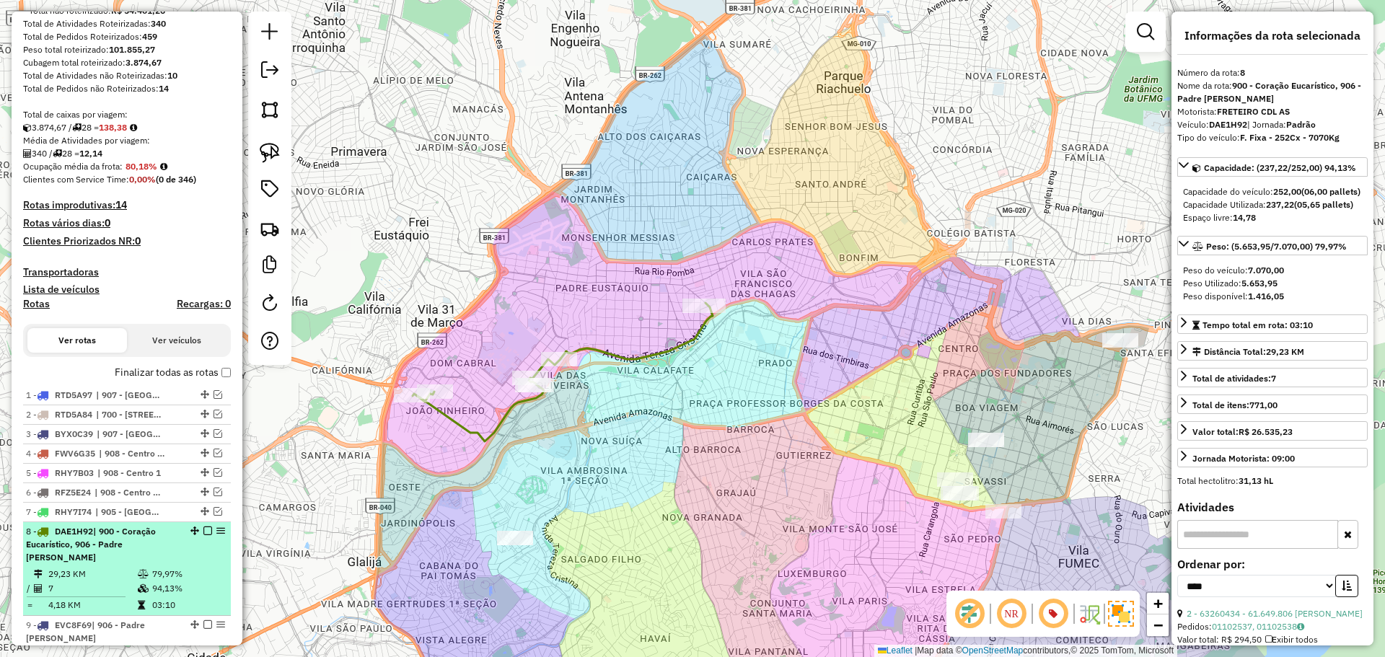
click at [203, 529] on em at bounding box center [207, 531] width 9 height 9
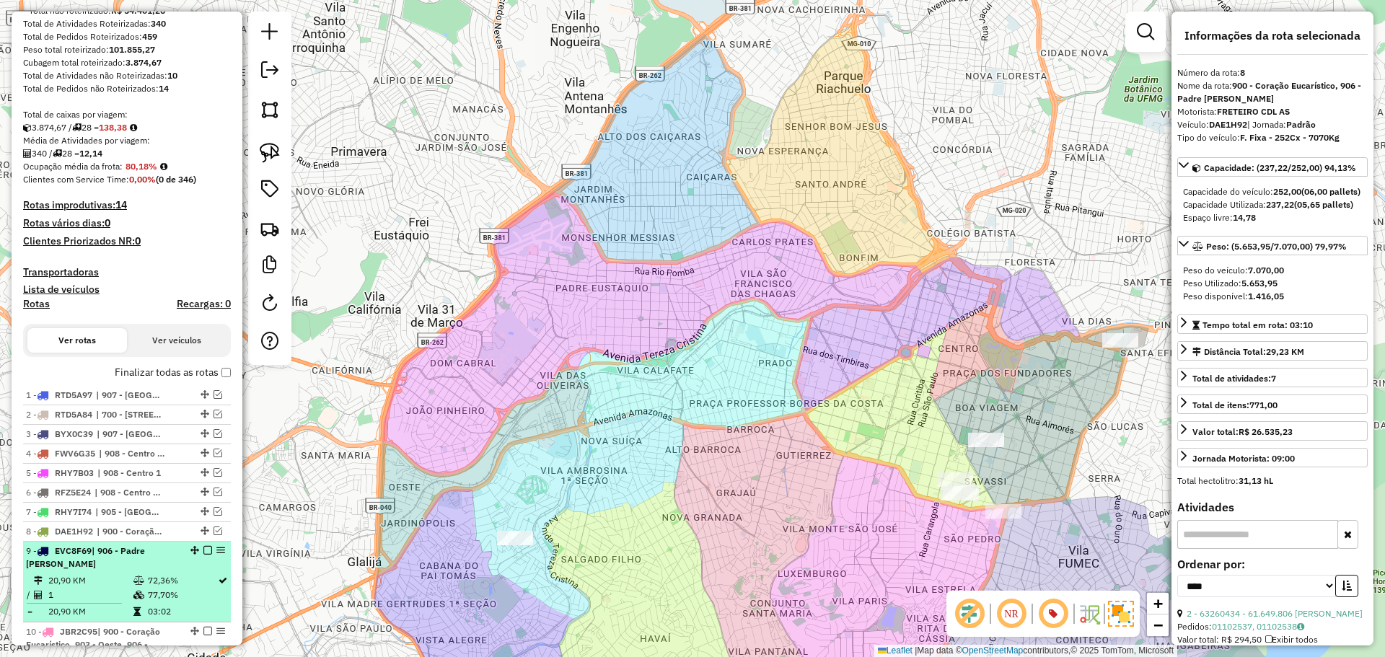
click at [199, 568] on div "9 - EVC8F69 | 906 - Padre [PERSON_NAME]" at bounding box center [127, 558] width 202 height 26
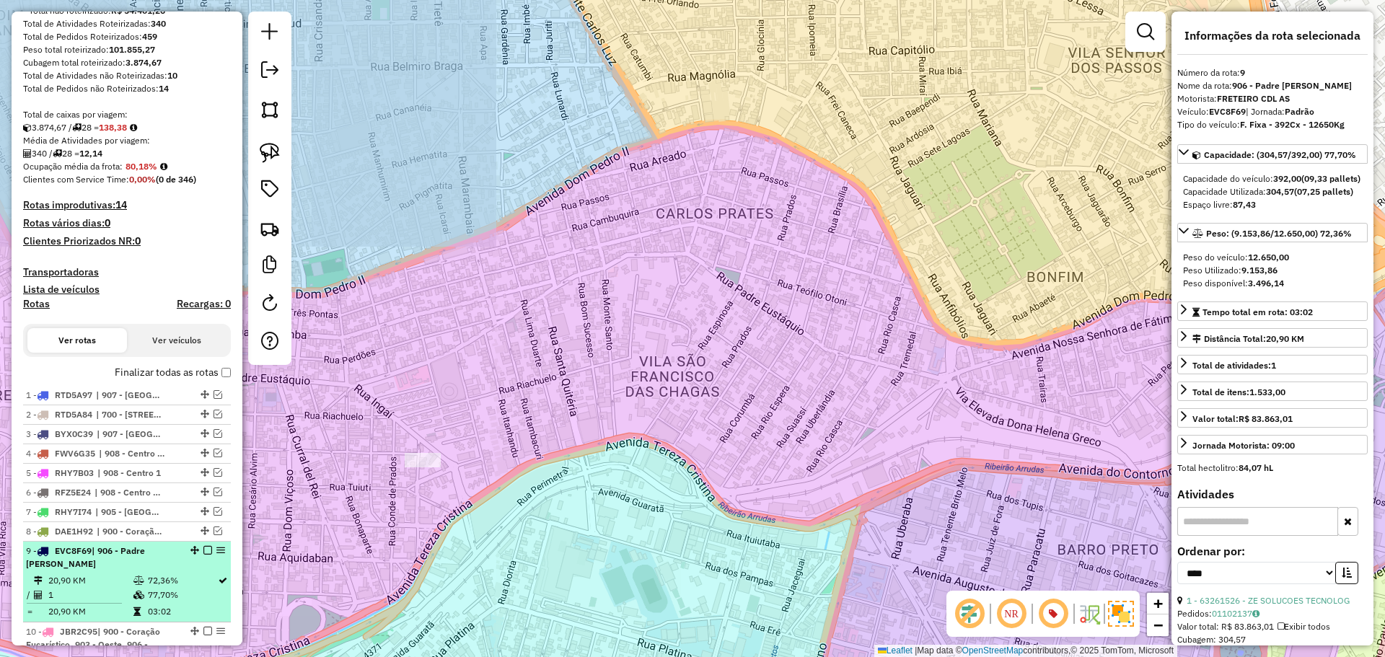
click at [203, 551] on em at bounding box center [207, 550] width 9 height 9
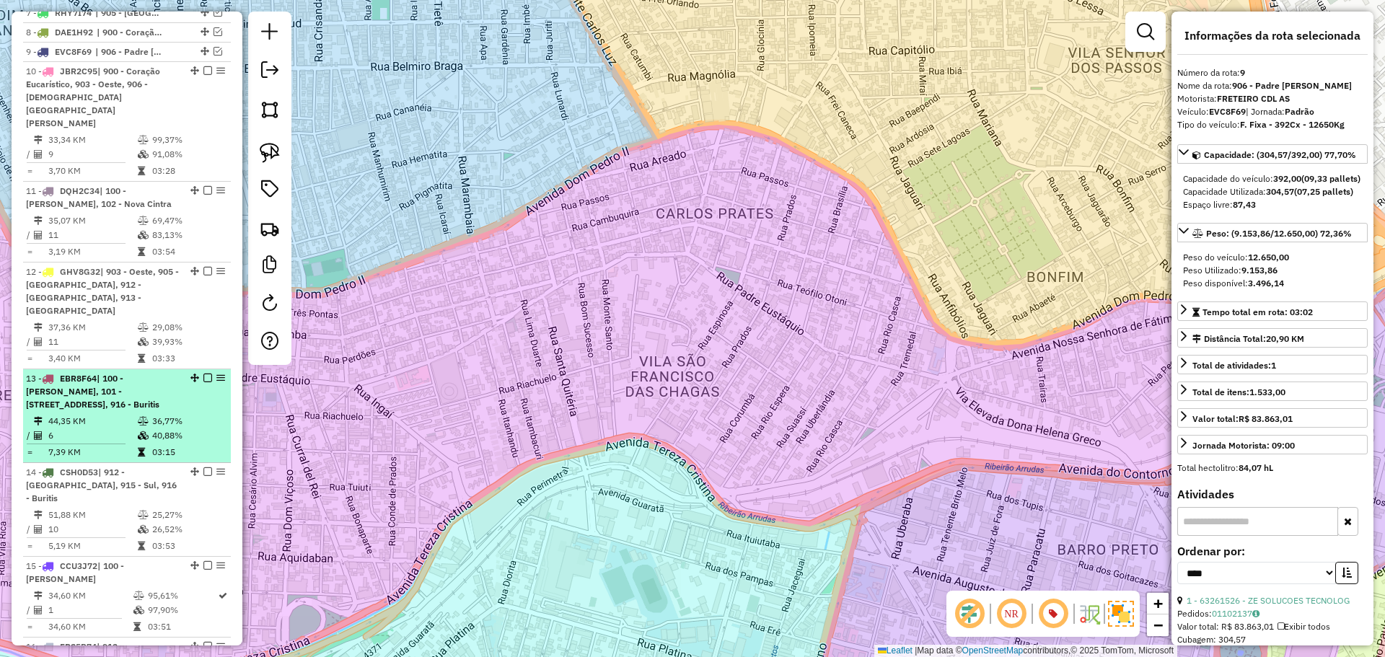
scroll to position [725, 0]
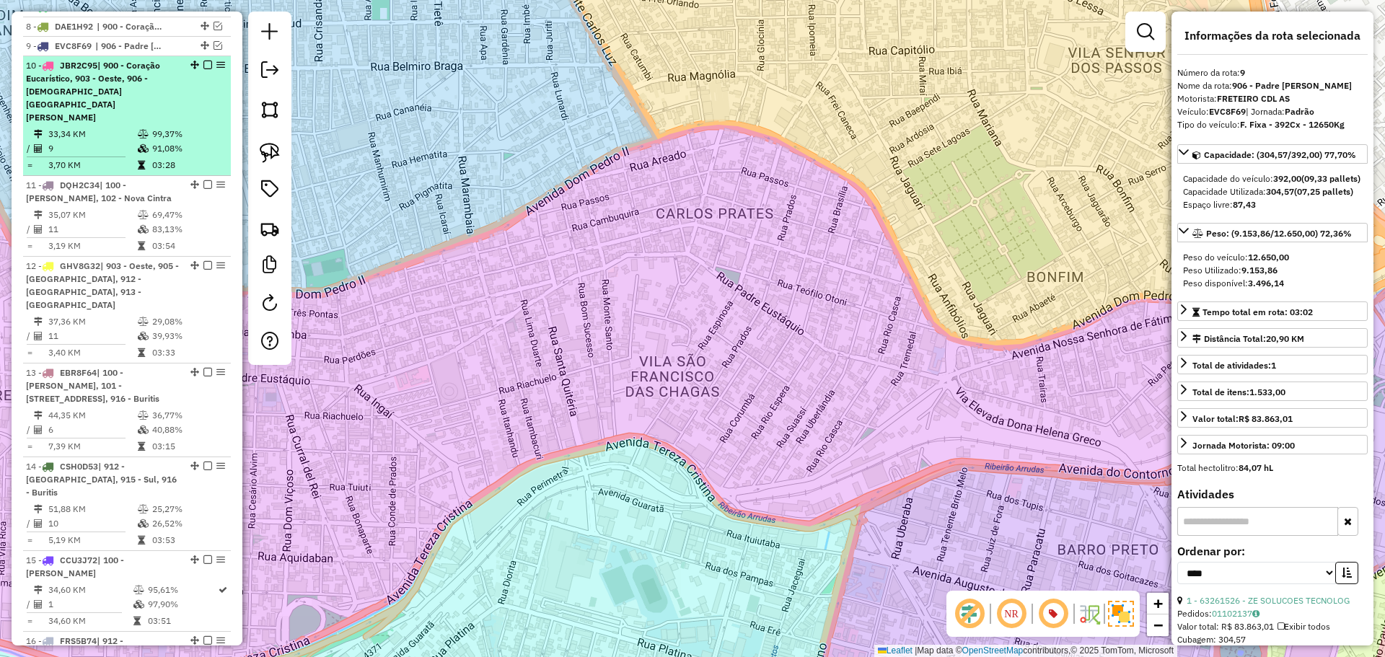
click at [174, 127] on td "99,37%" at bounding box center [187, 134] width 73 height 14
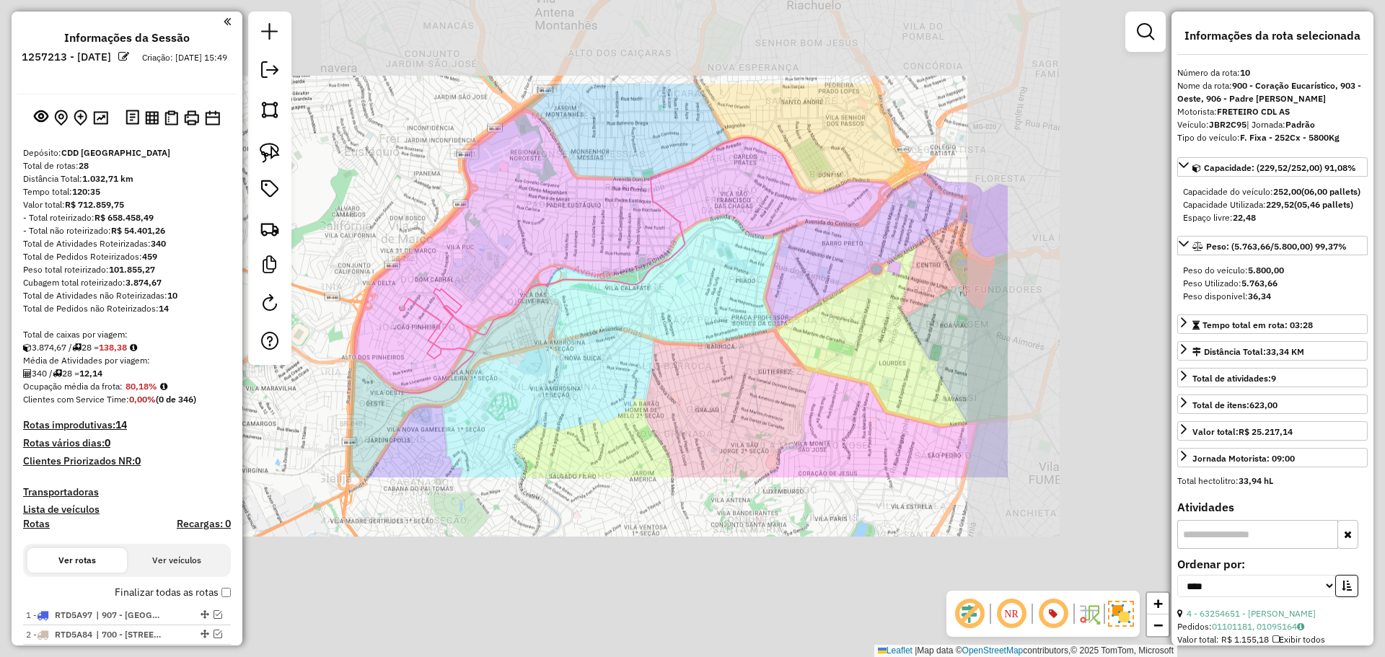
select select "*********"
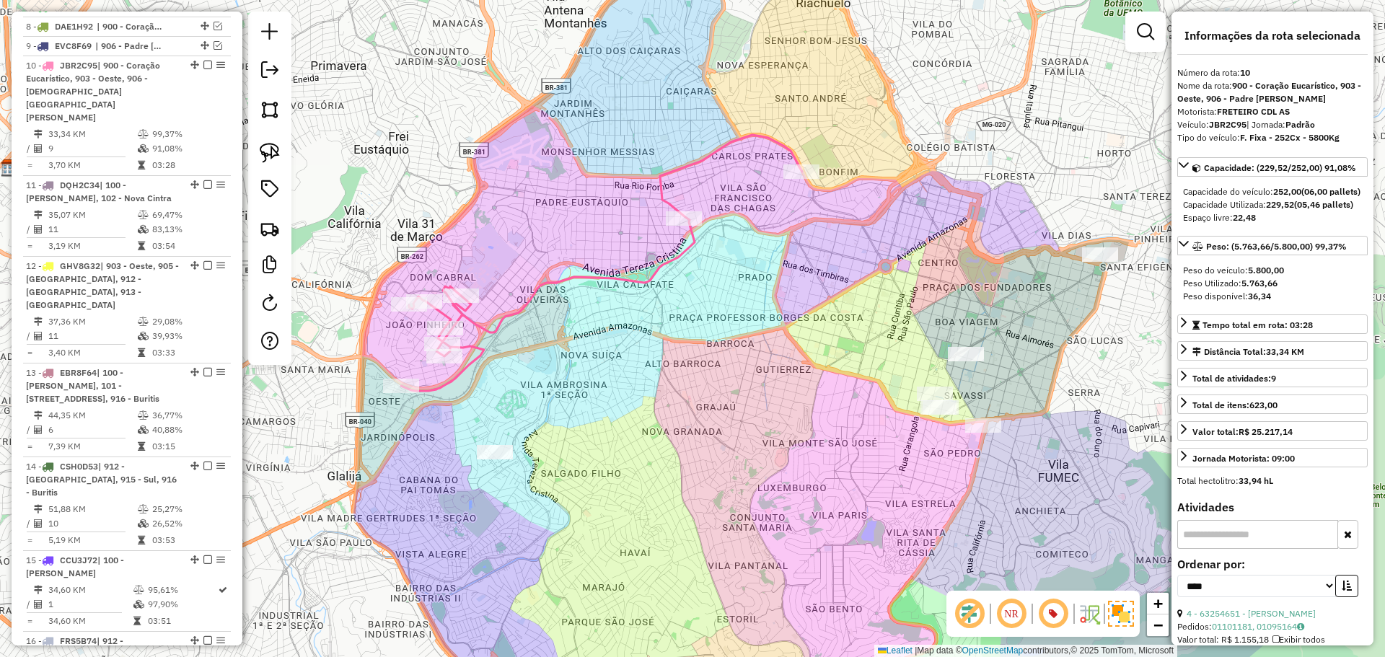
drag, startPoint x: 488, startPoint y: 235, endPoint x: 498, endPoint y: 233, distance: 10.3
click at [498, 233] on div "Janela de atendimento Grade de atendimento Capacidade Transportadoras Veículos …" at bounding box center [692, 328] width 1385 height 657
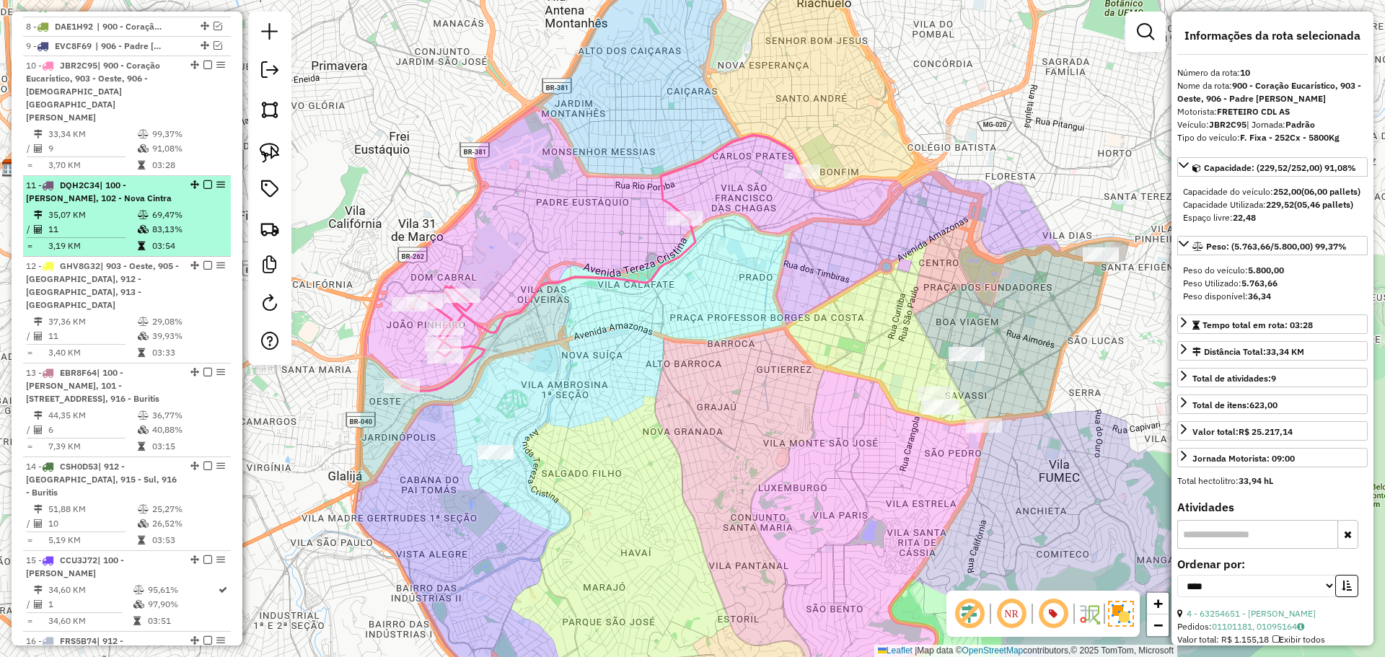
drag, startPoint x: 203, startPoint y: 66, endPoint x: 198, endPoint y: 110, distance: 43.6
click at [203, 66] on em at bounding box center [207, 65] width 9 height 9
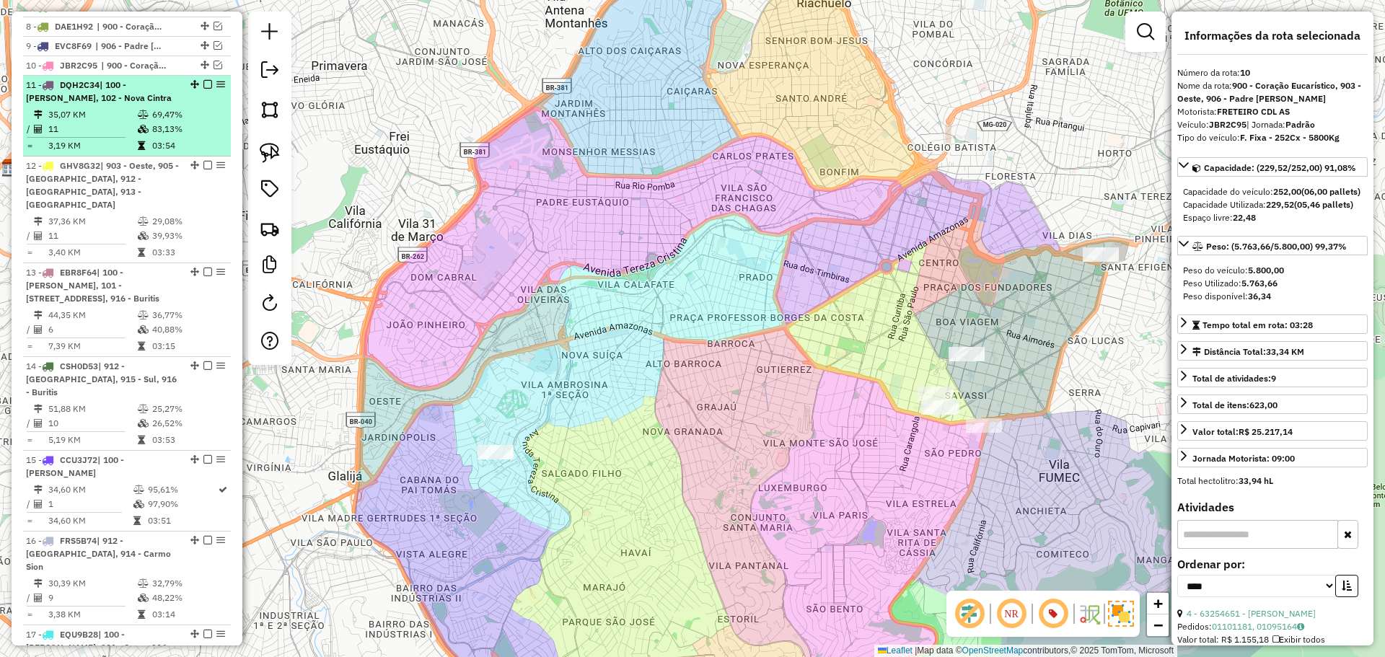
click at [185, 116] on td "69,47%" at bounding box center [187, 114] width 73 height 14
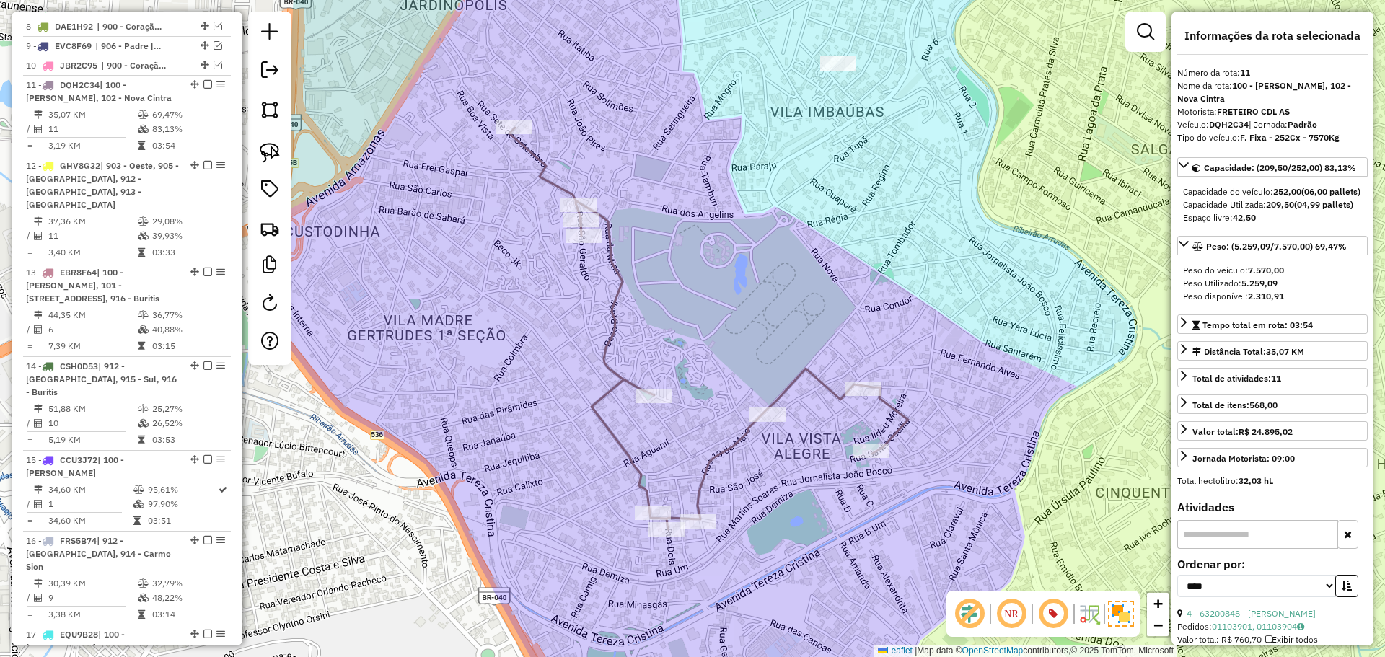
drag, startPoint x: 795, startPoint y: 126, endPoint x: 719, endPoint y: 208, distance: 112.3
click at [714, 251] on div "Janela de atendimento Grade de atendimento Capacidade Transportadoras Veículos …" at bounding box center [692, 328] width 1385 height 657
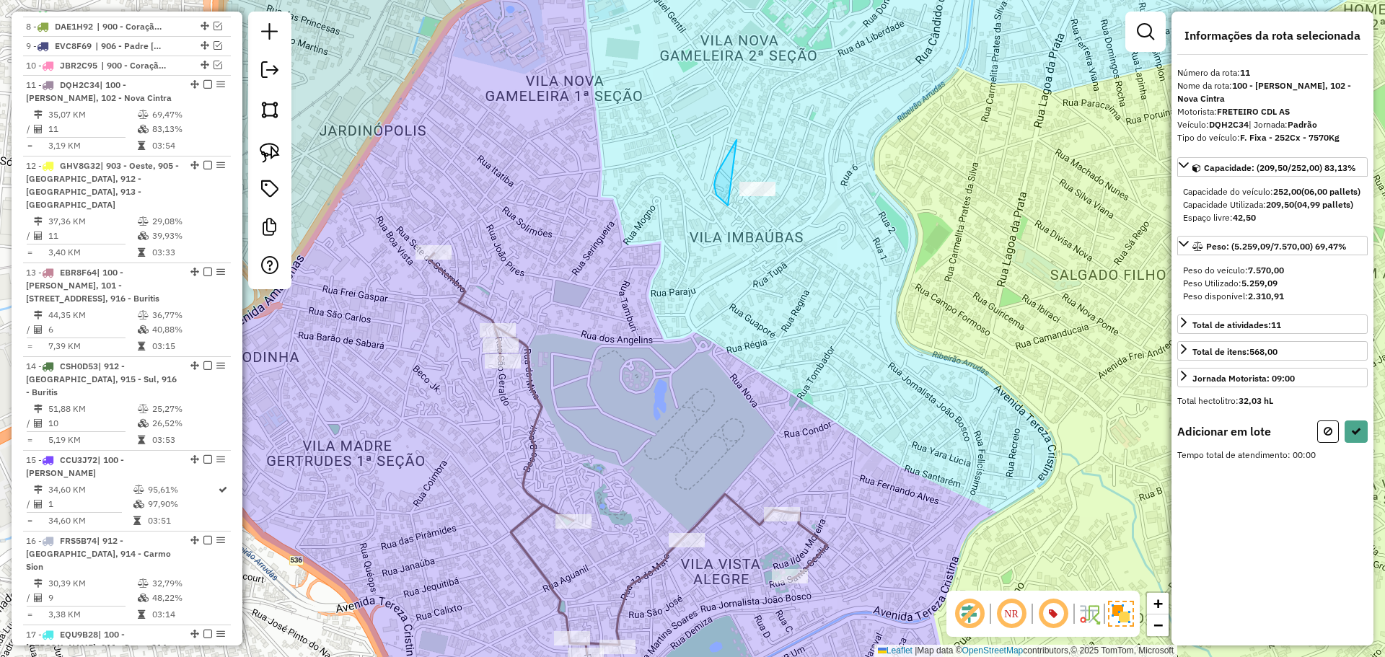
drag, startPoint x: 728, startPoint y: 206, endPoint x: 830, endPoint y: 179, distance: 105.2
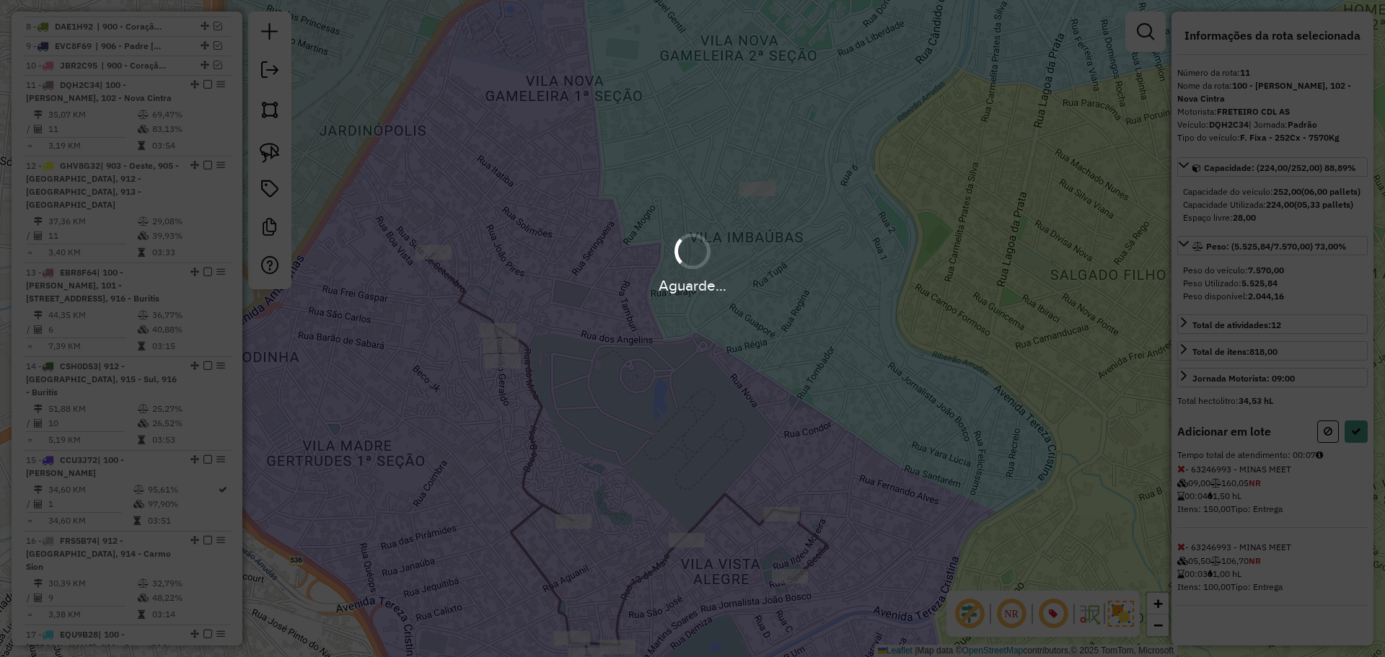
select select "*********"
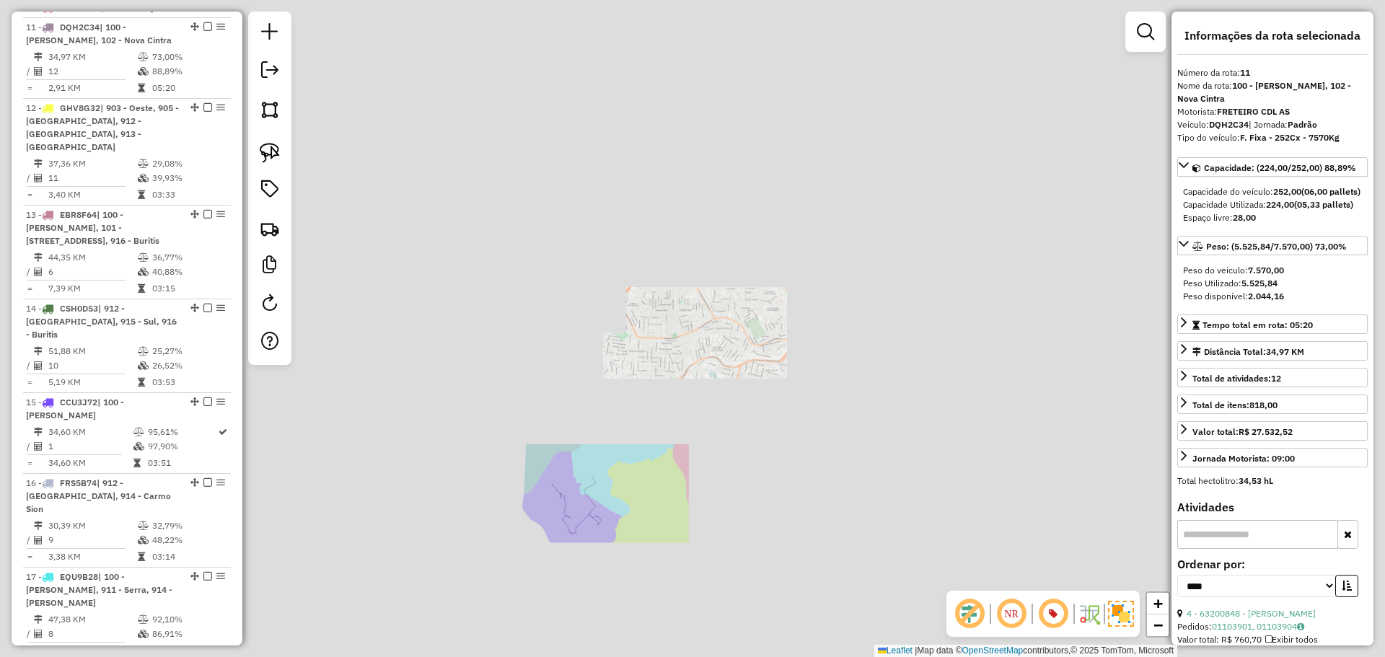
scroll to position [789, 0]
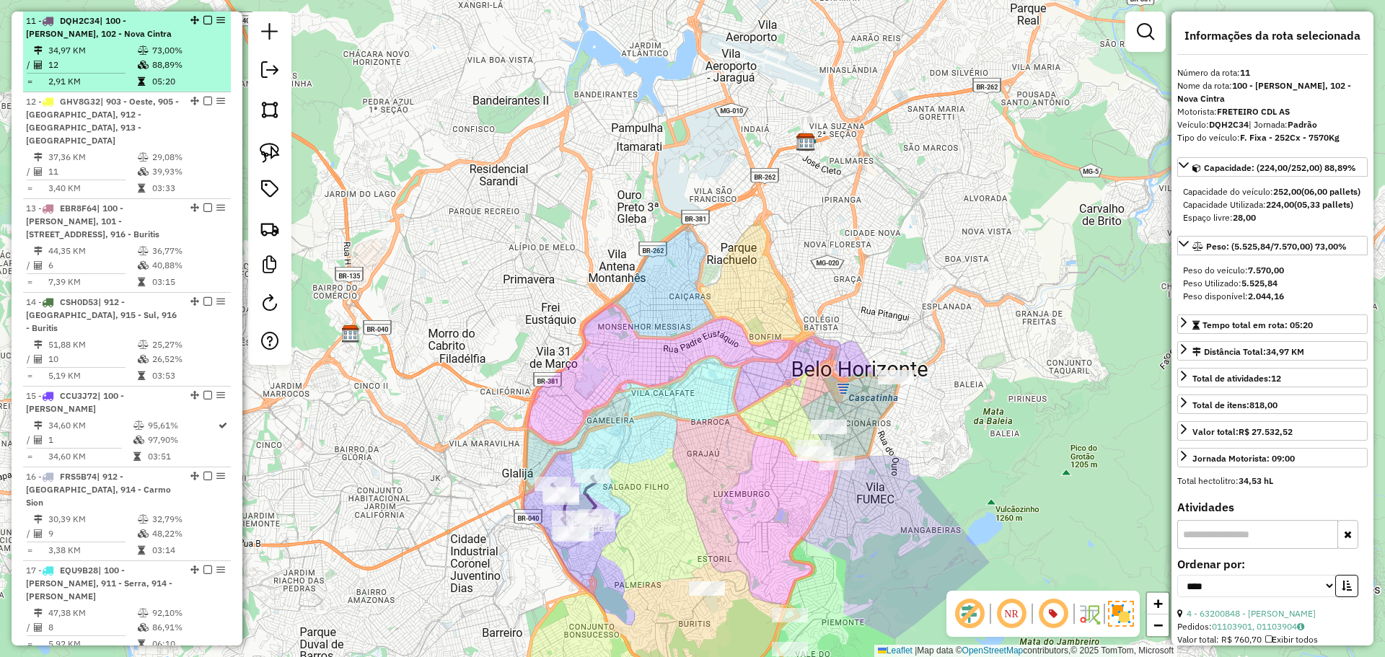
click at [203, 20] on em at bounding box center [207, 20] width 9 height 9
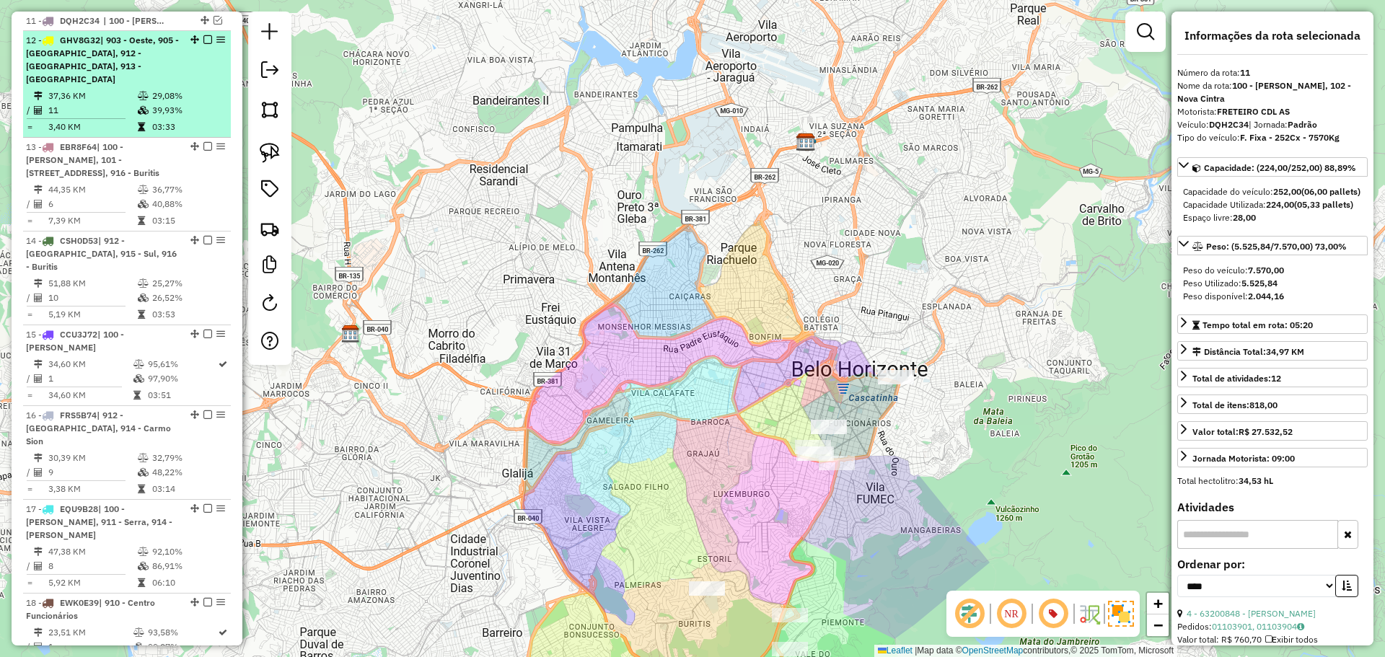
click at [199, 89] on td "29,08%" at bounding box center [187, 96] width 73 height 14
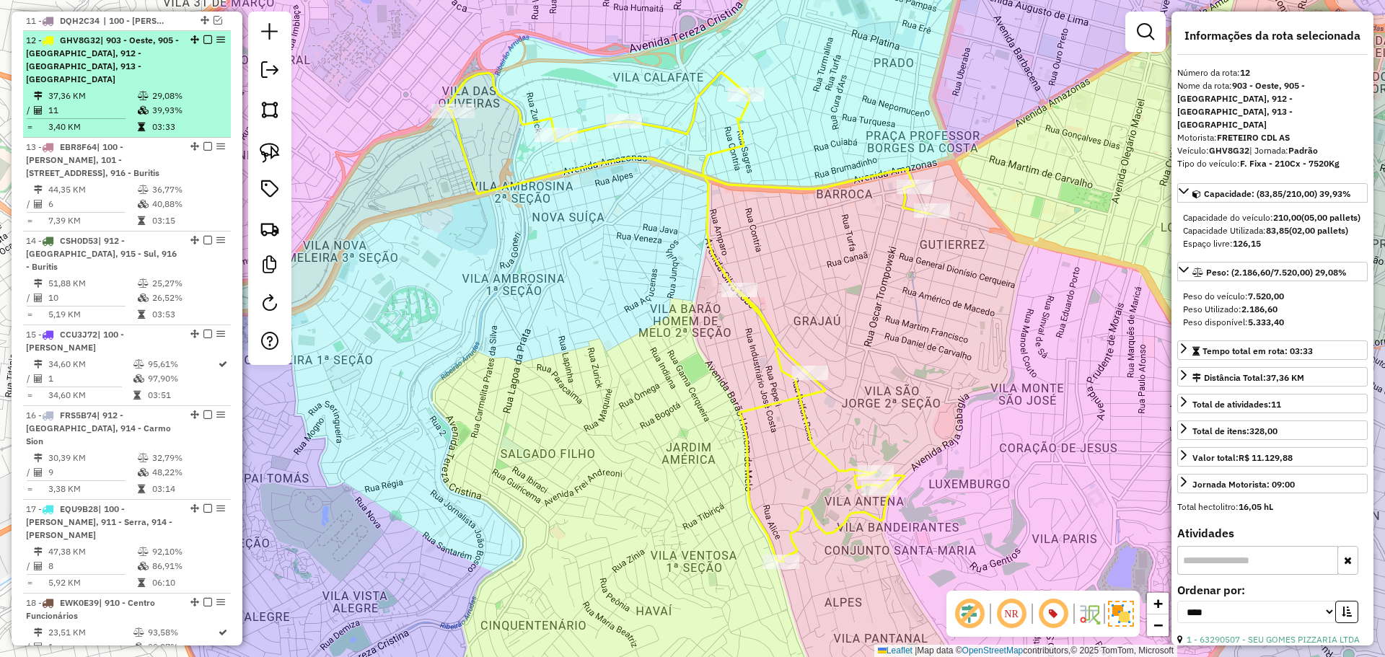
click at [203, 37] on em at bounding box center [207, 39] width 9 height 9
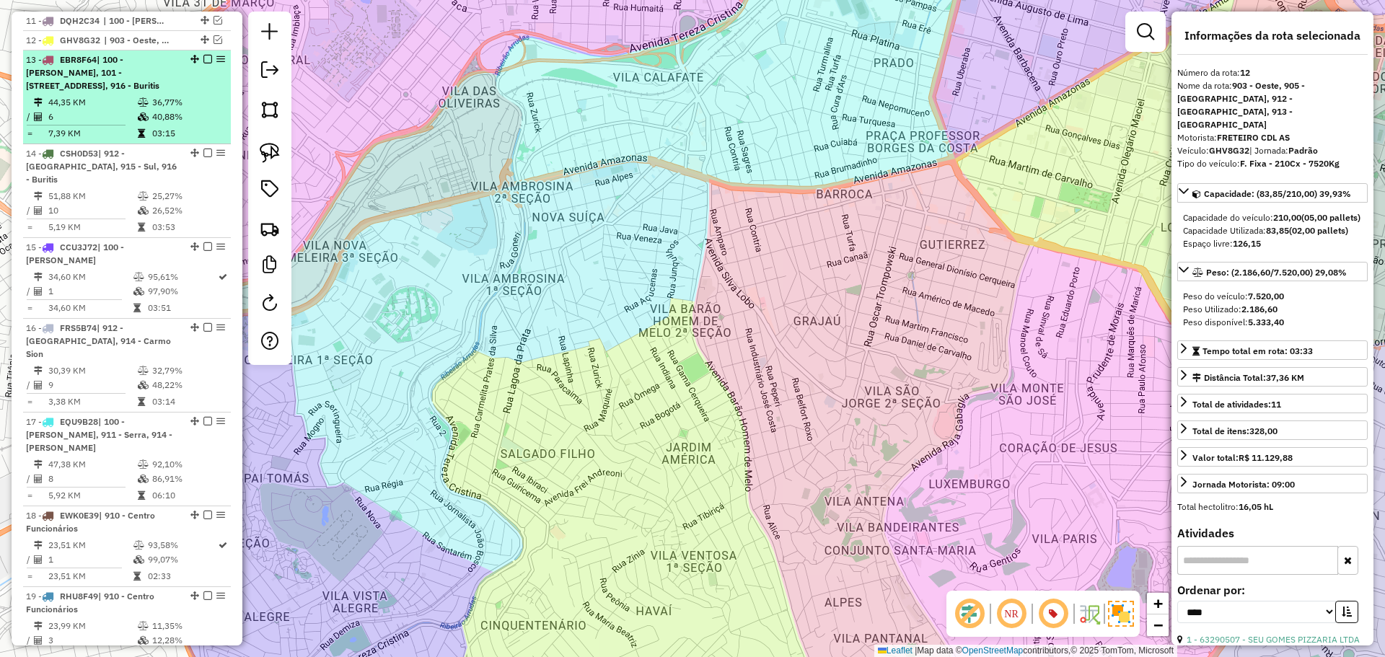
click at [203, 100] on td "36,77%" at bounding box center [187, 102] width 73 height 14
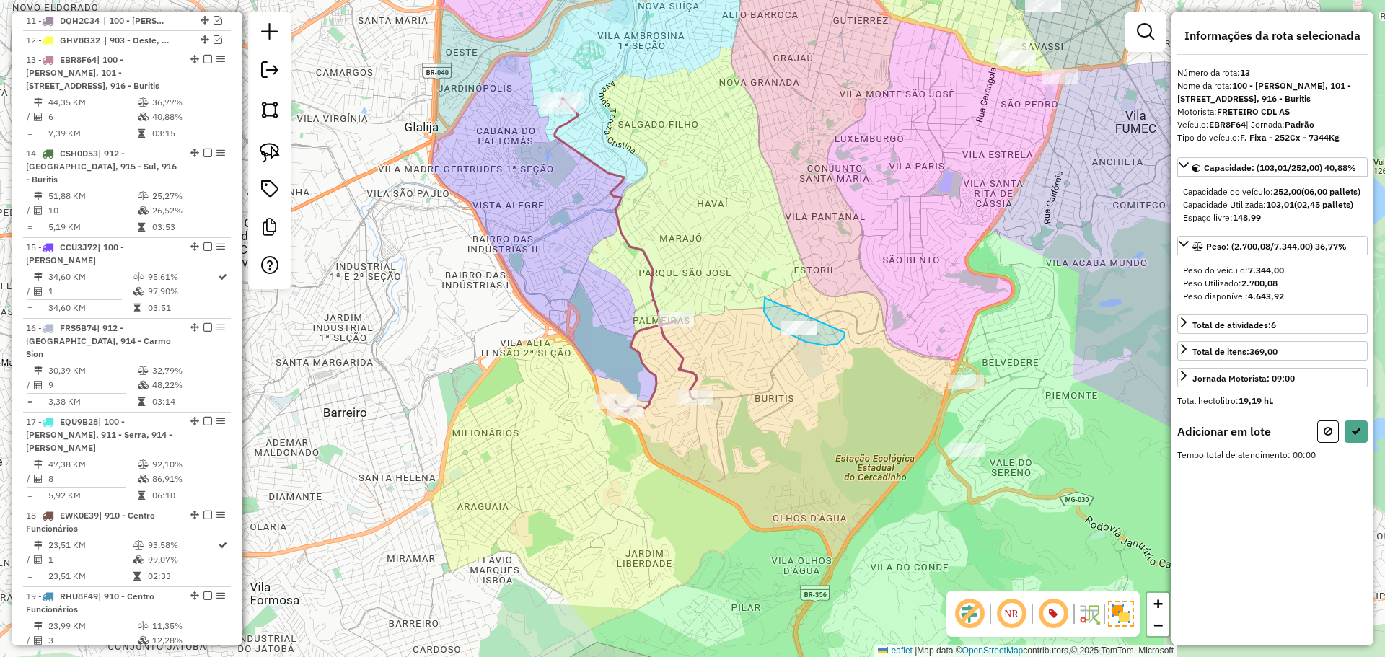
drag, startPoint x: 764, startPoint y: 305, endPoint x: 840, endPoint y: 332, distance: 81.0
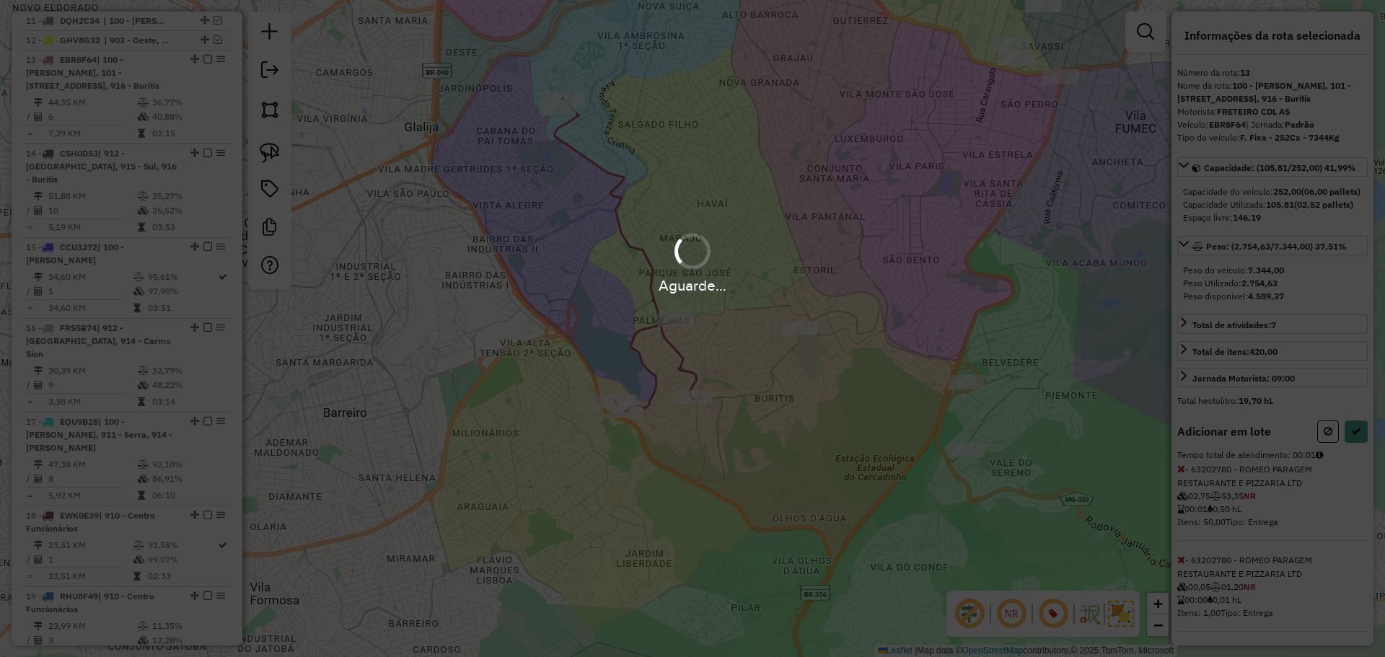
select select "*********"
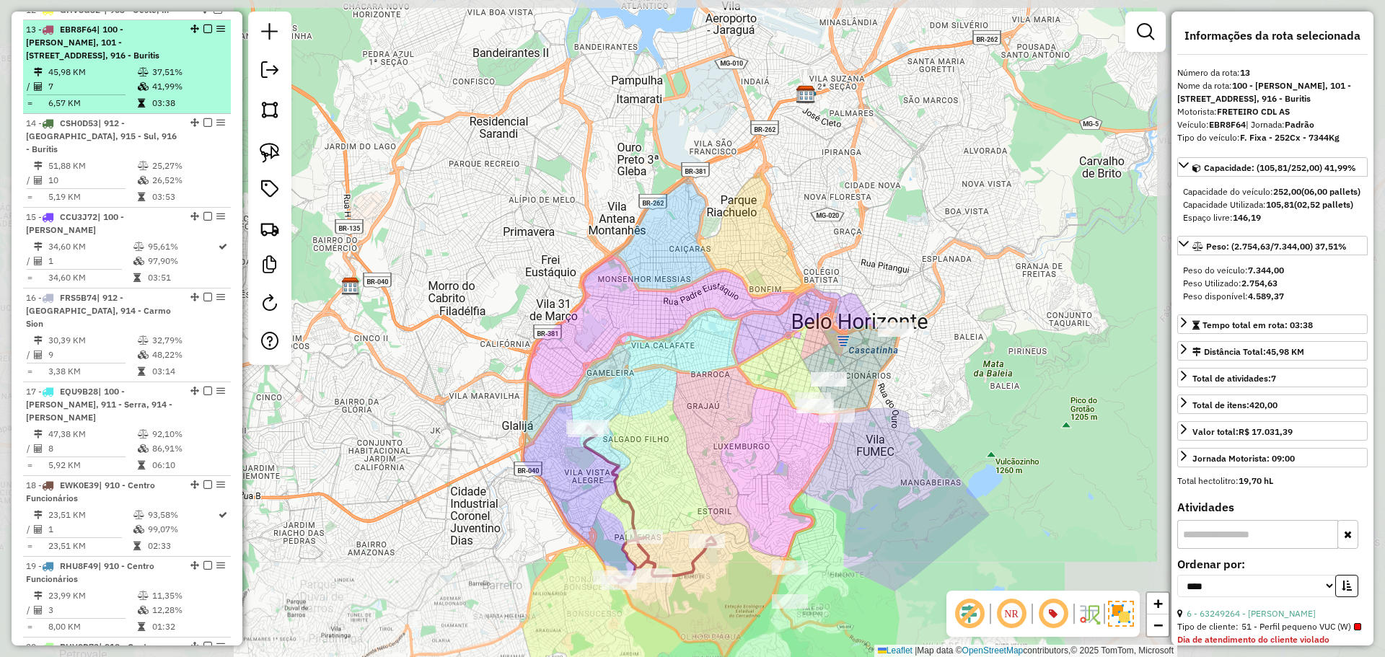
scroll to position [828, 0]
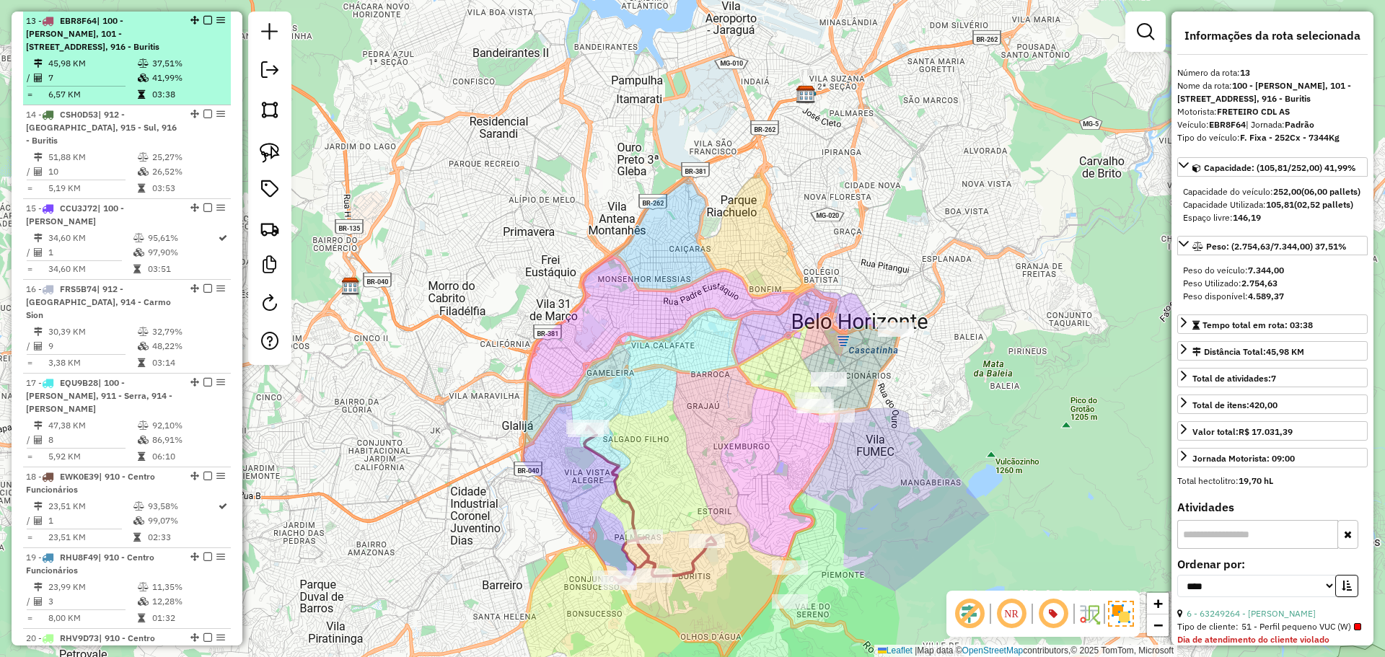
click at [204, 19] on em at bounding box center [207, 20] width 9 height 9
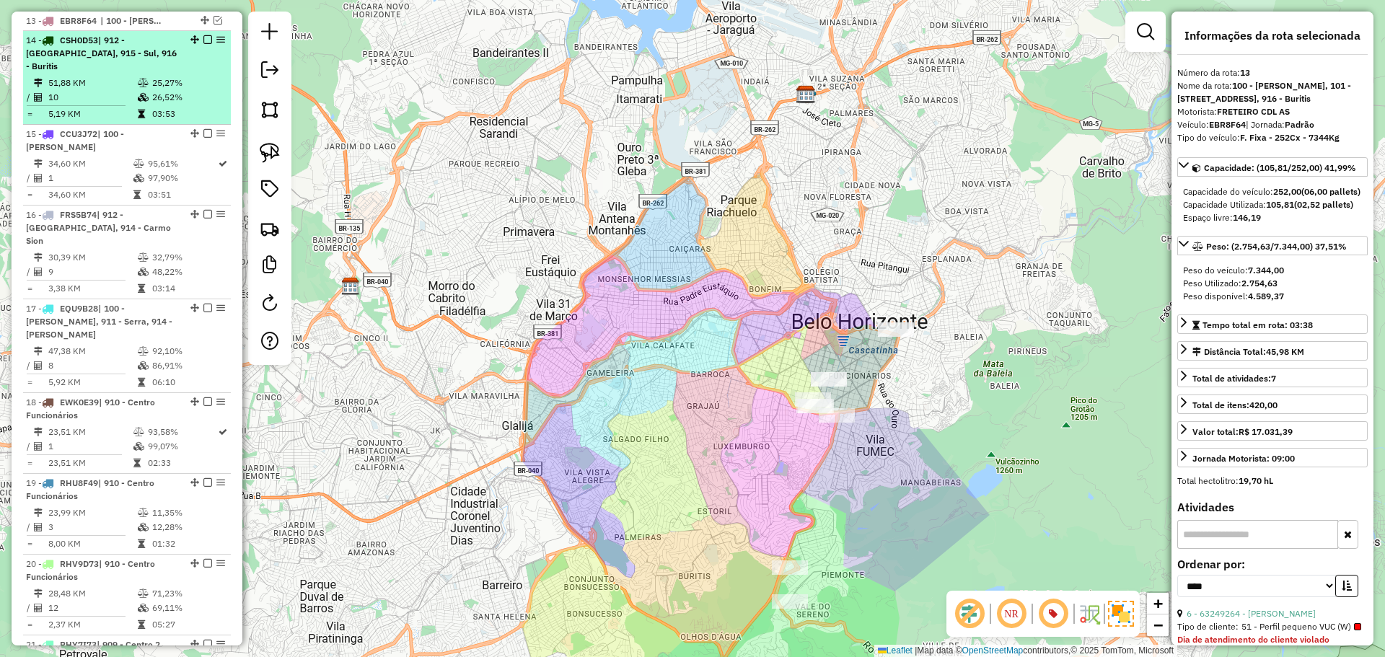
click at [203, 90] on td "26,52%" at bounding box center [187, 97] width 73 height 14
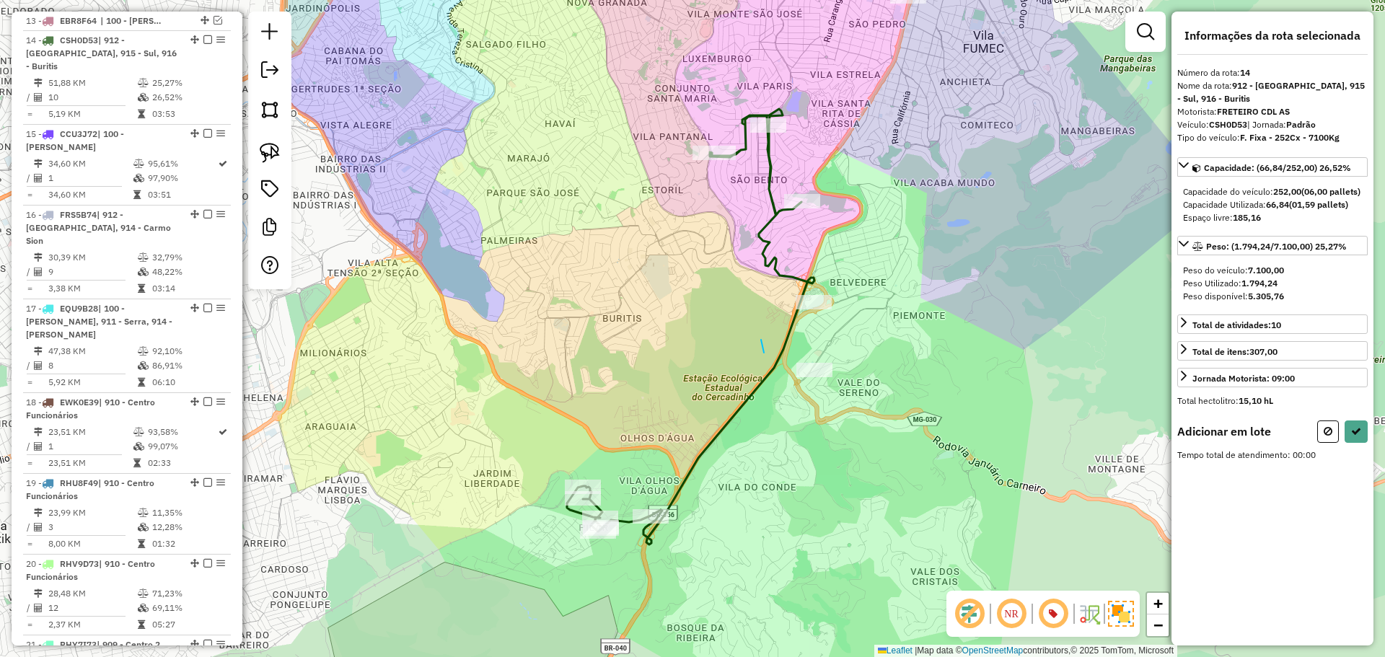
drag, startPoint x: 761, startPoint y: 340, endPoint x: 887, endPoint y: 346, distance: 126.4
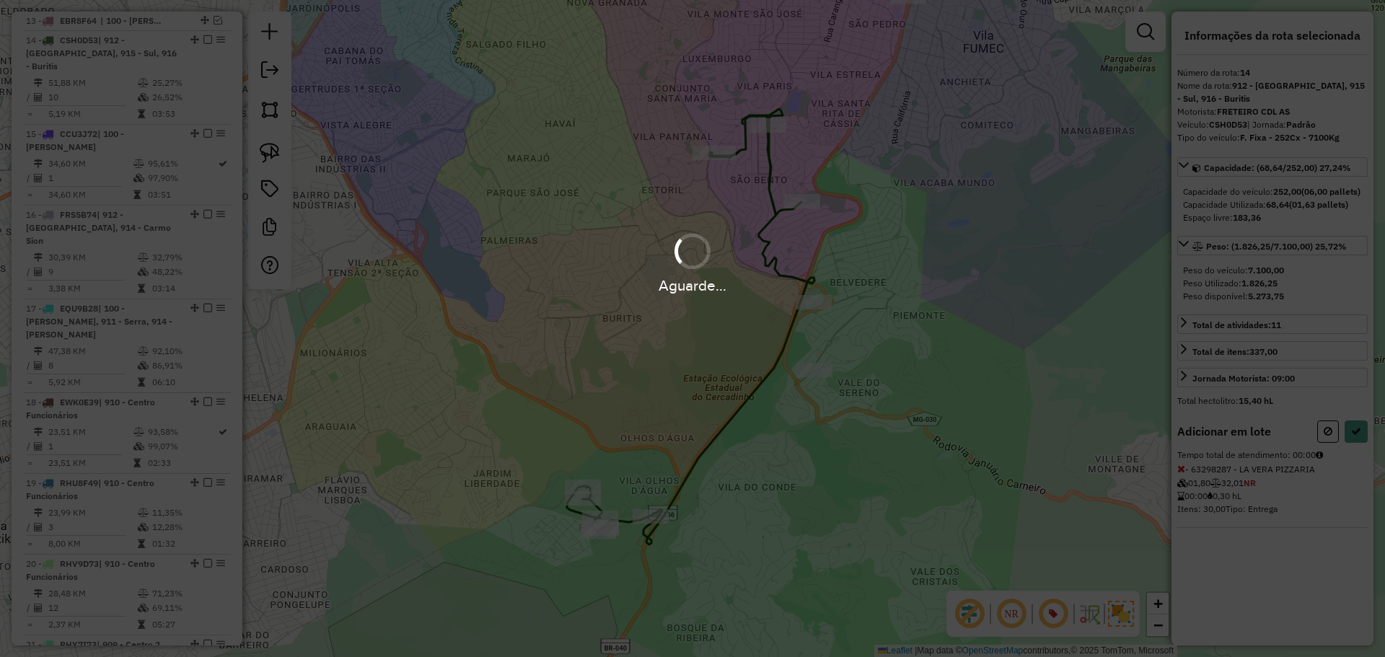
select select "*********"
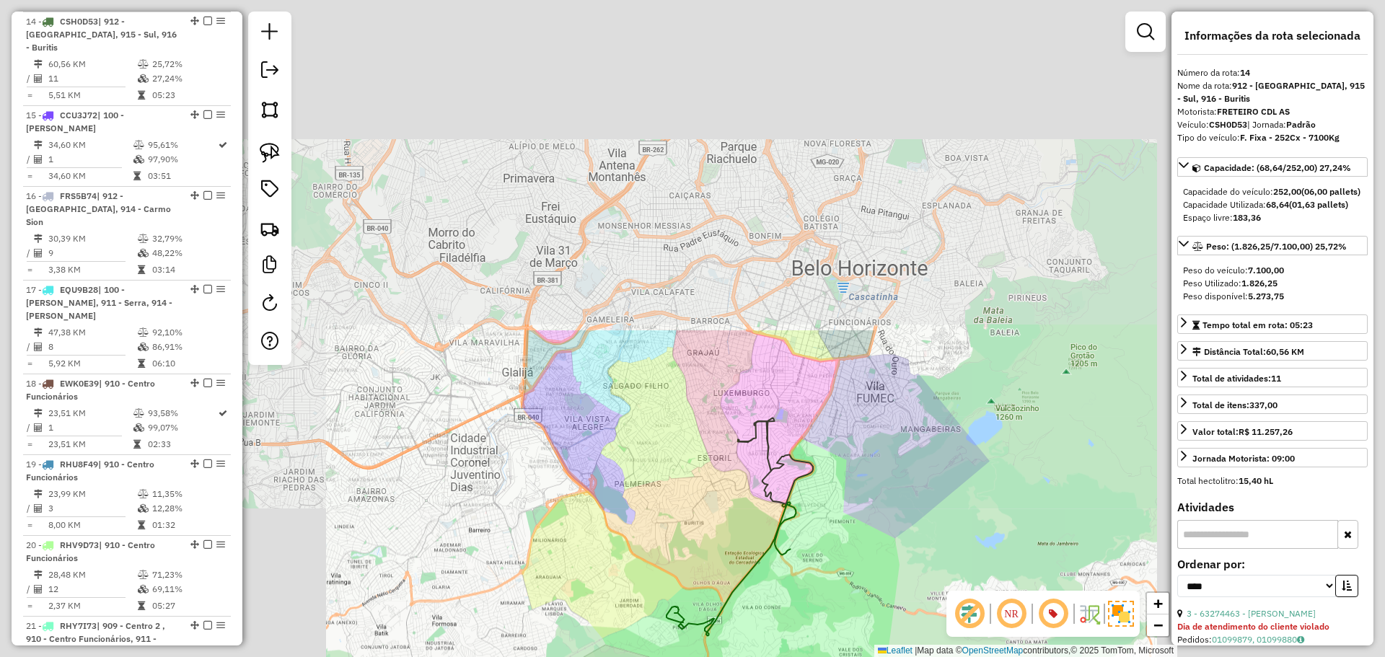
click at [203, 38] on div "14 - CSH0D53 | 912 - Nova Granada, 915 - Sul, 916 - Buritis" at bounding box center [127, 34] width 202 height 39
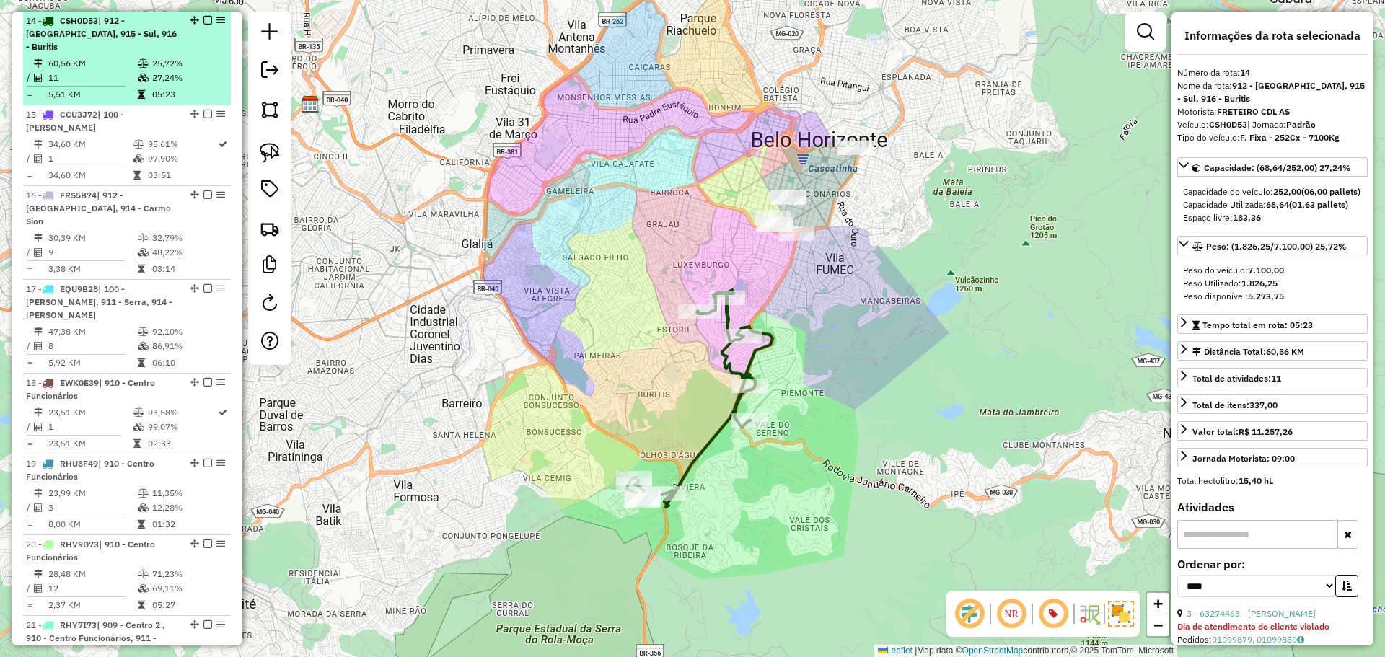
click at [203, 21] on em at bounding box center [207, 20] width 9 height 9
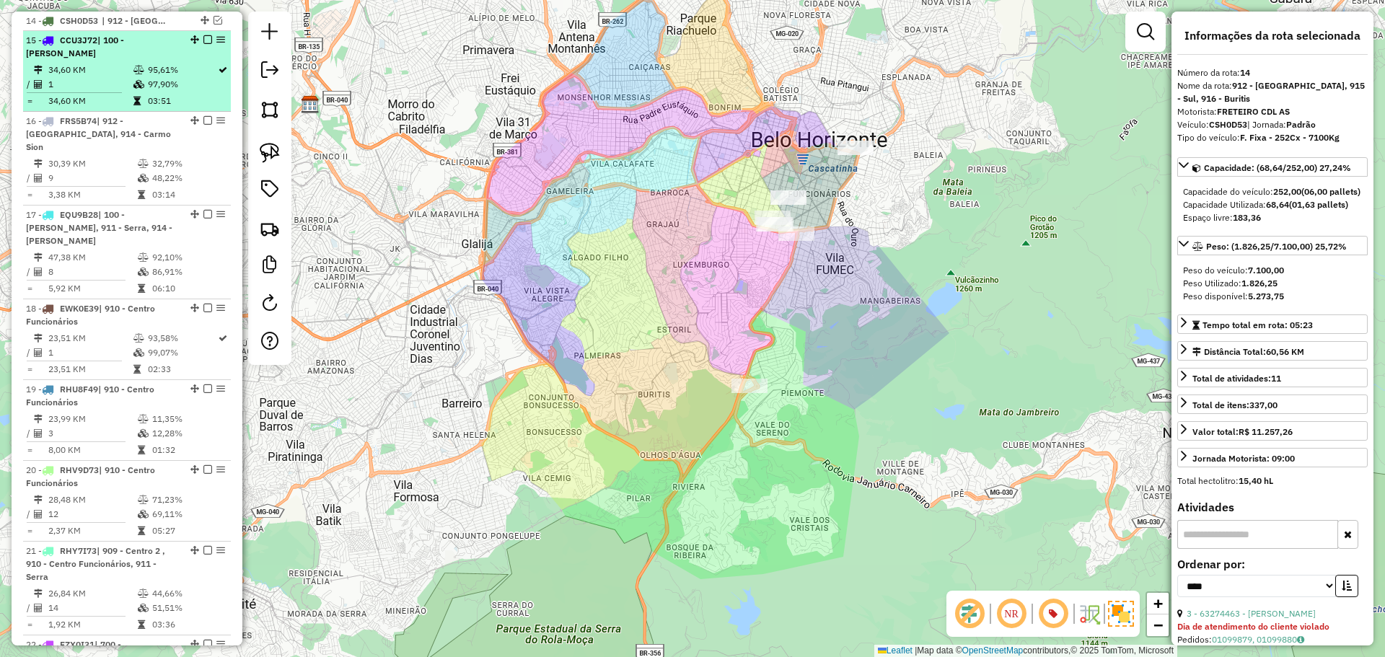
click at [199, 61] on li "15 - CCU3J72 | 100 - Salgado Filho 34,60 KM 95,61% / 1 97,90% = 34,60 KM 03:51" at bounding box center [127, 71] width 208 height 81
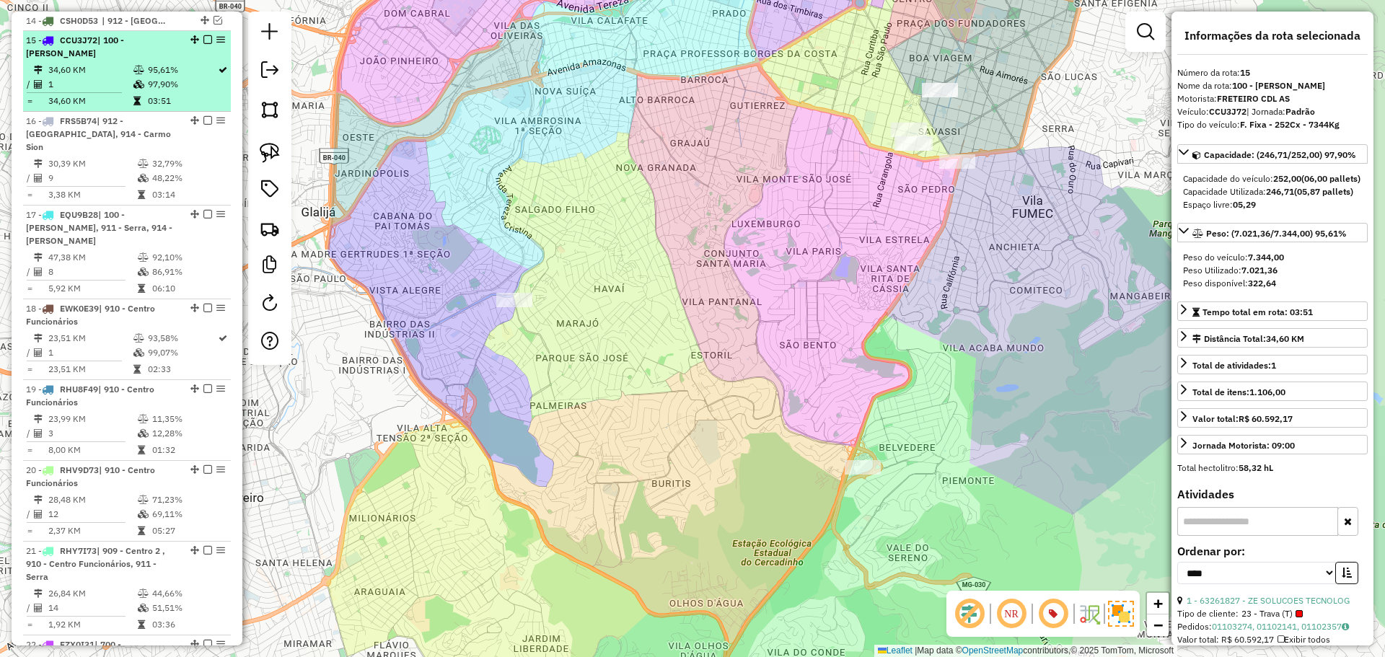
click at [205, 40] on em at bounding box center [207, 39] width 9 height 9
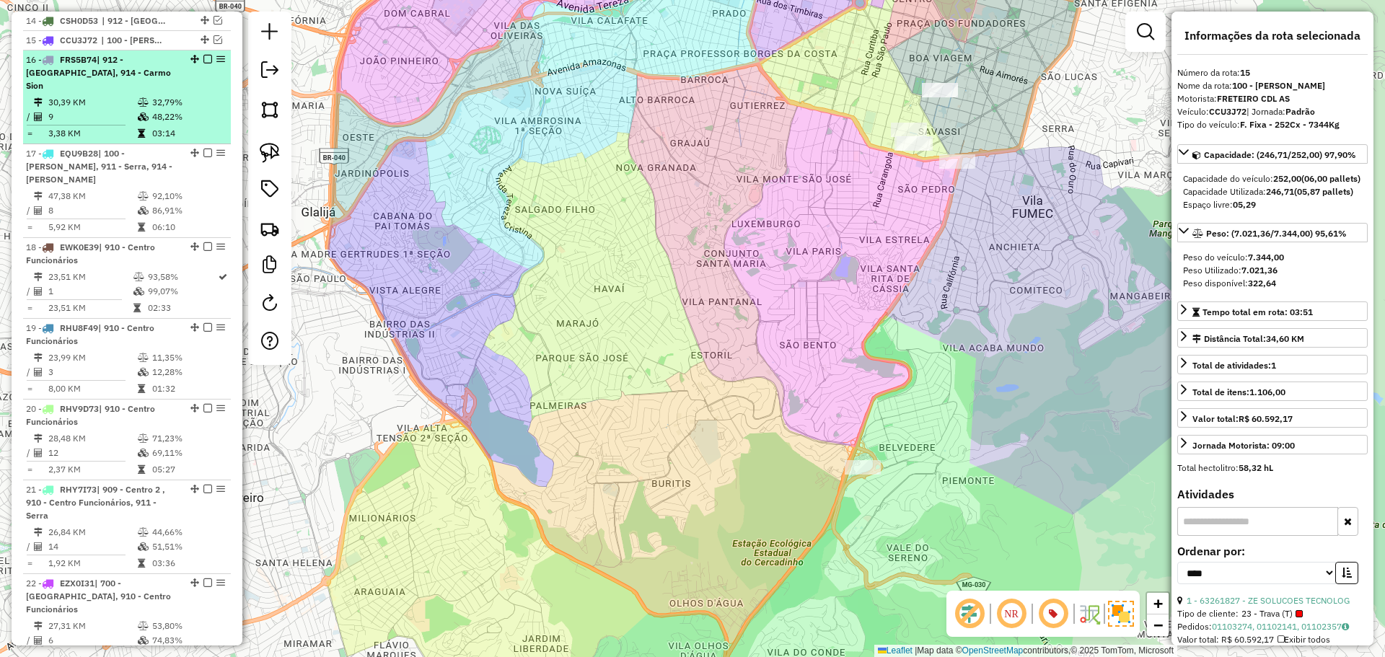
click at [198, 110] on td "48,22%" at bounding box center [187, 117] width 73 height 14
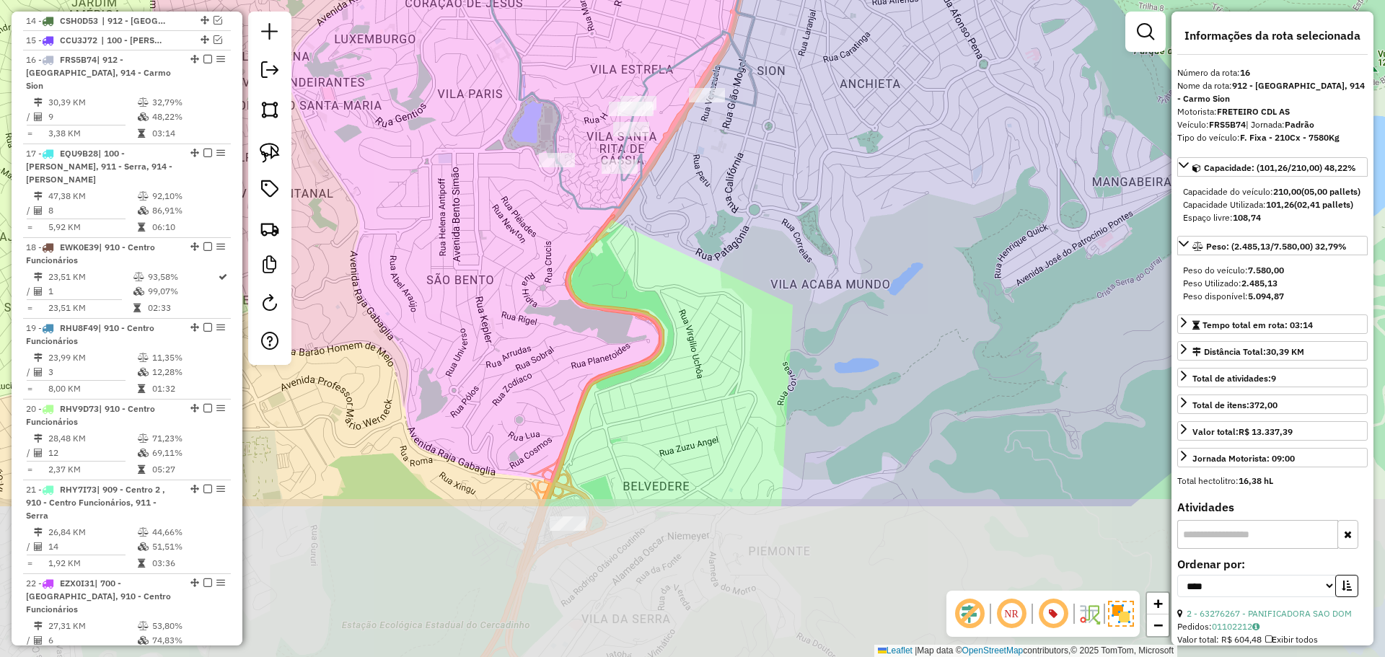
drag, startPoint x: 681, startPoint y: 245, endPoint x: 654, endPoint y: 29, distance: 218.0
click at [654, 29] on div "Janela de atendimento Grade de atendimento Capacidade Transportadoras Veículos …" at bounding box center [692, 328] width 1385 height 657
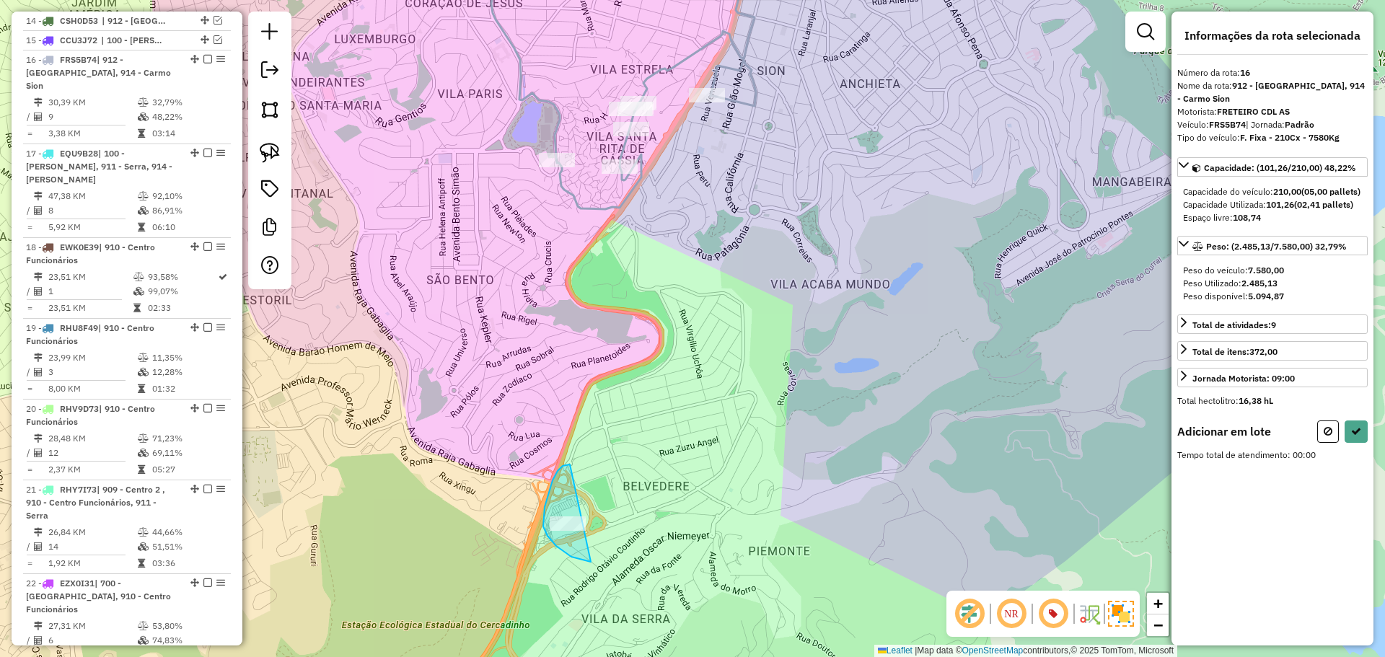
drag, startPoint x: 563, startPoint y: 466, endPoint x: 648, endPoint y: 534, distance: 109.4
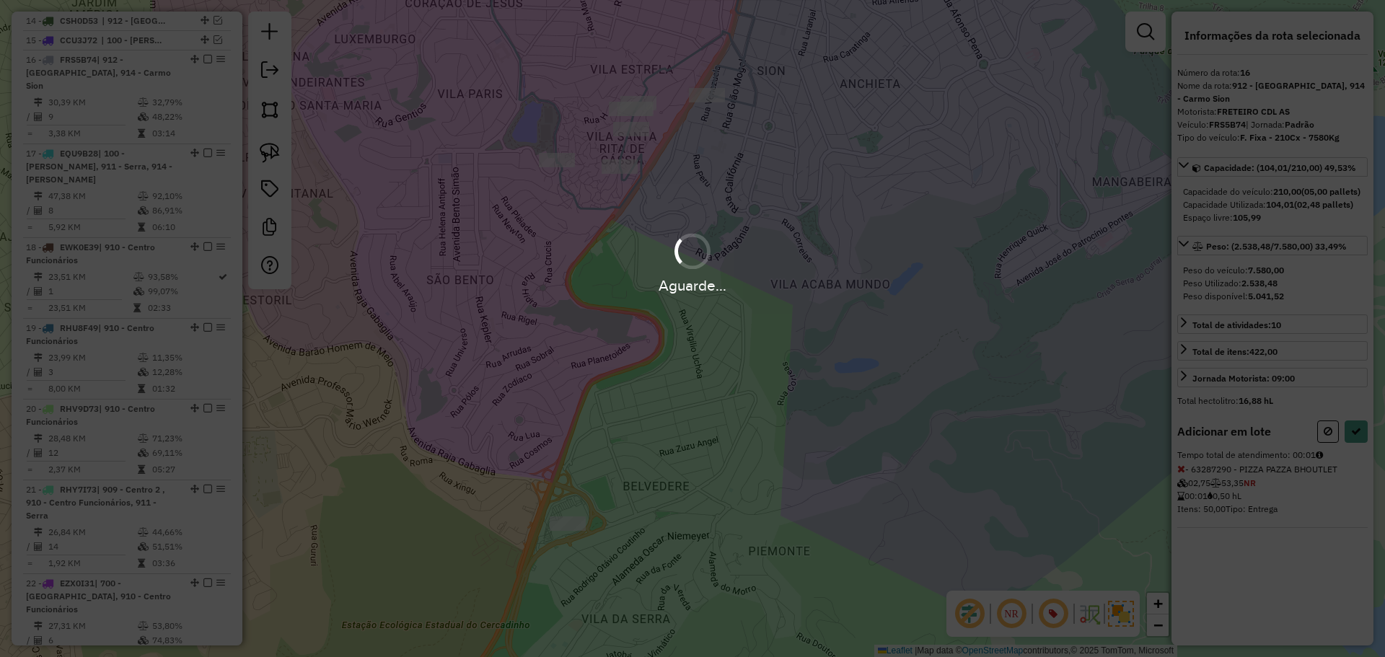
select select "*********"
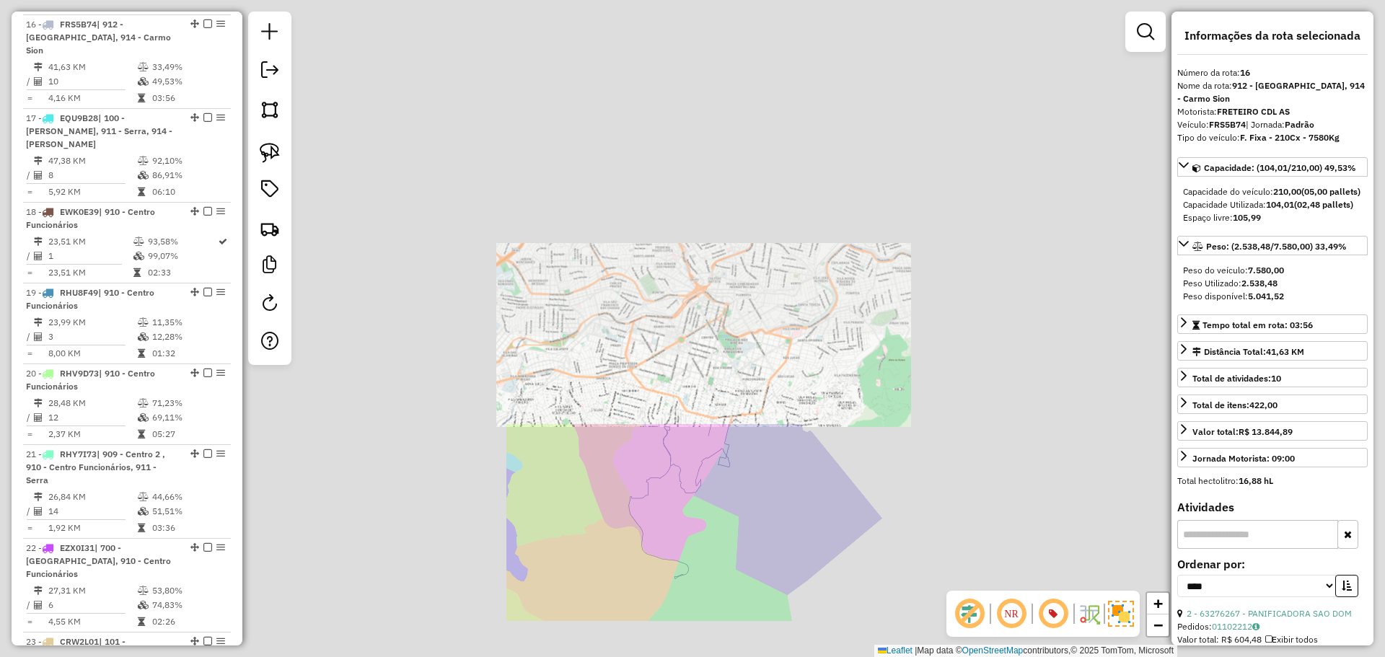
scroll to position [887, 0]
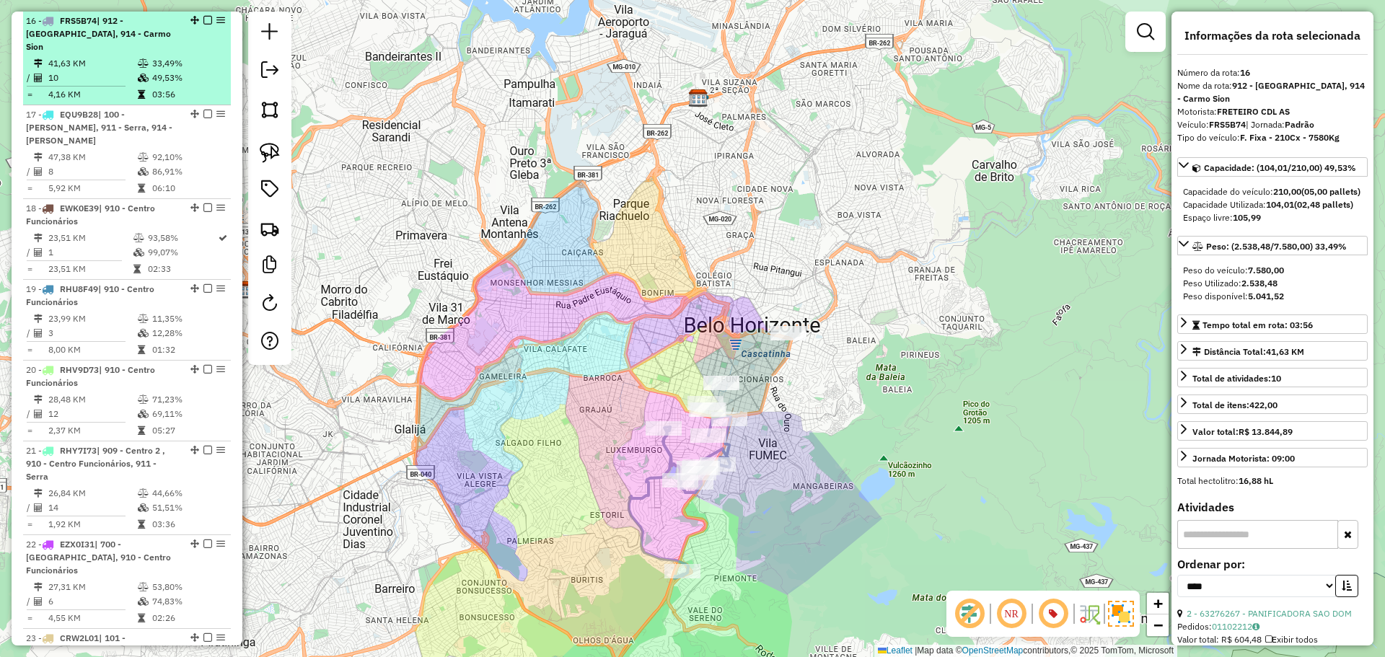
click at [203, 19] on em at bounding box center [207, 20] width 9 height 9
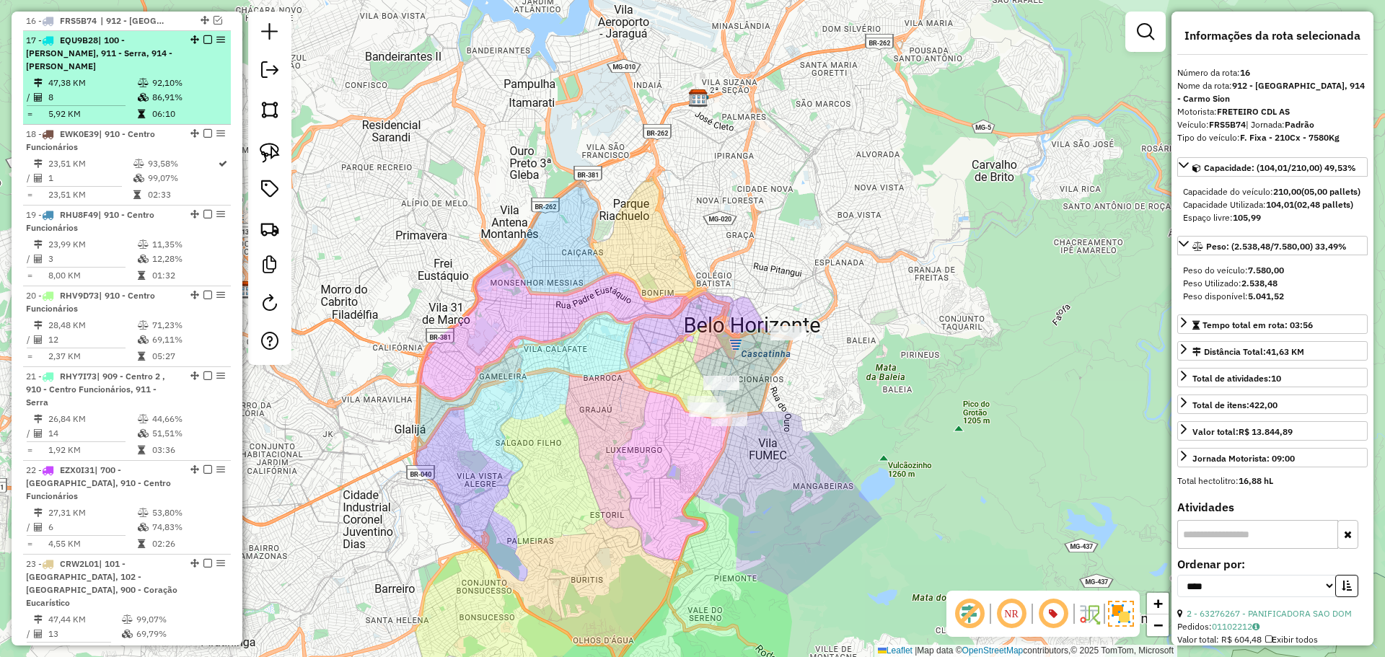
click at [188, 107] on td "06:10" at bounding box center [187, 114] width 73 height 14
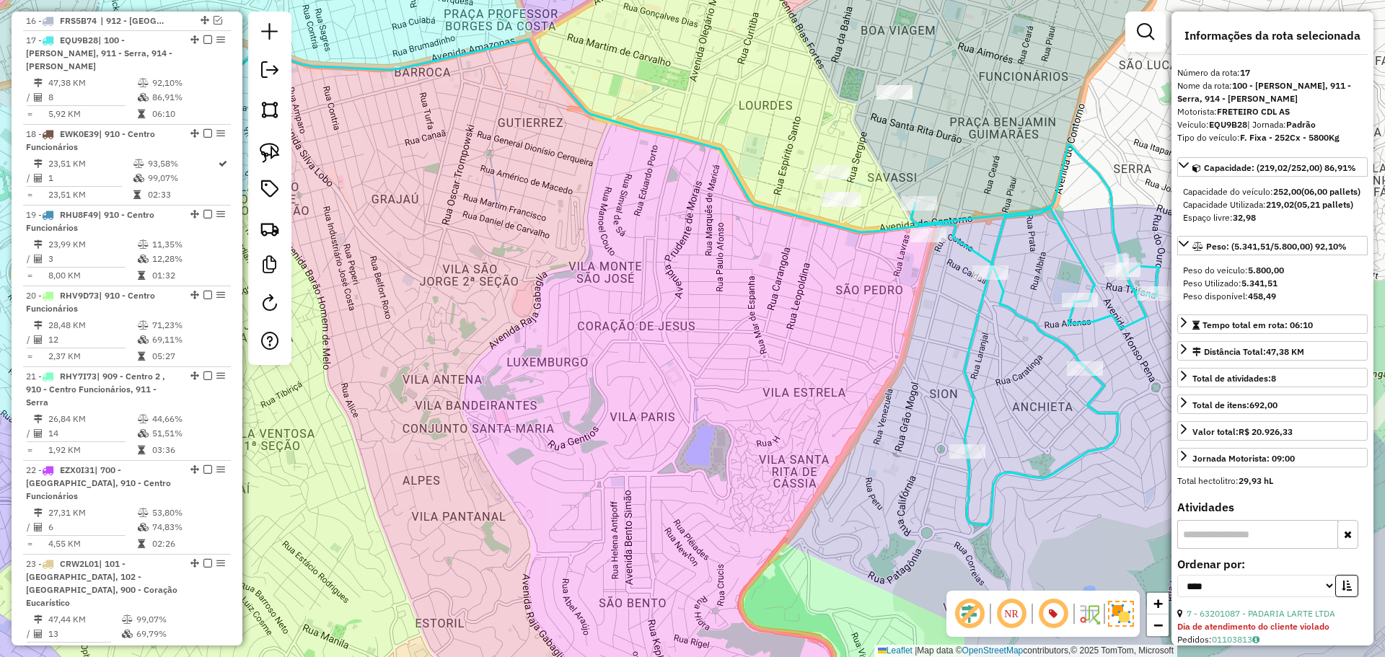
drag, startPoint x: 845, startPoint y: 338, endPoint x: 577, endPoint y: 422, distance: 280.4
click at [577, 422] on div "Janela de atendimento Grade de atendimento Capacidade Transportadoras Veículos …" at bounding box center [692, 328] width 1385 height 657
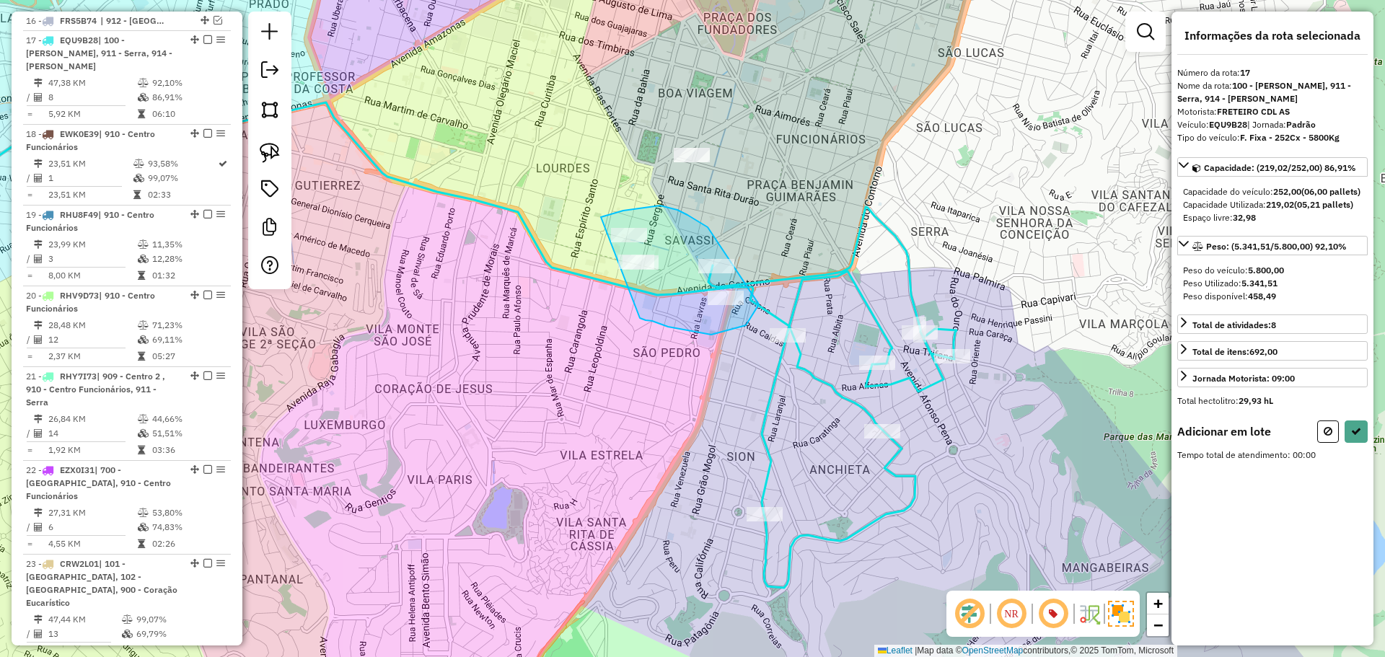
drag, startPoint x: 757, startPoint y: 308, endPoint x: 594, endPoint y: 225, distance: 183.6
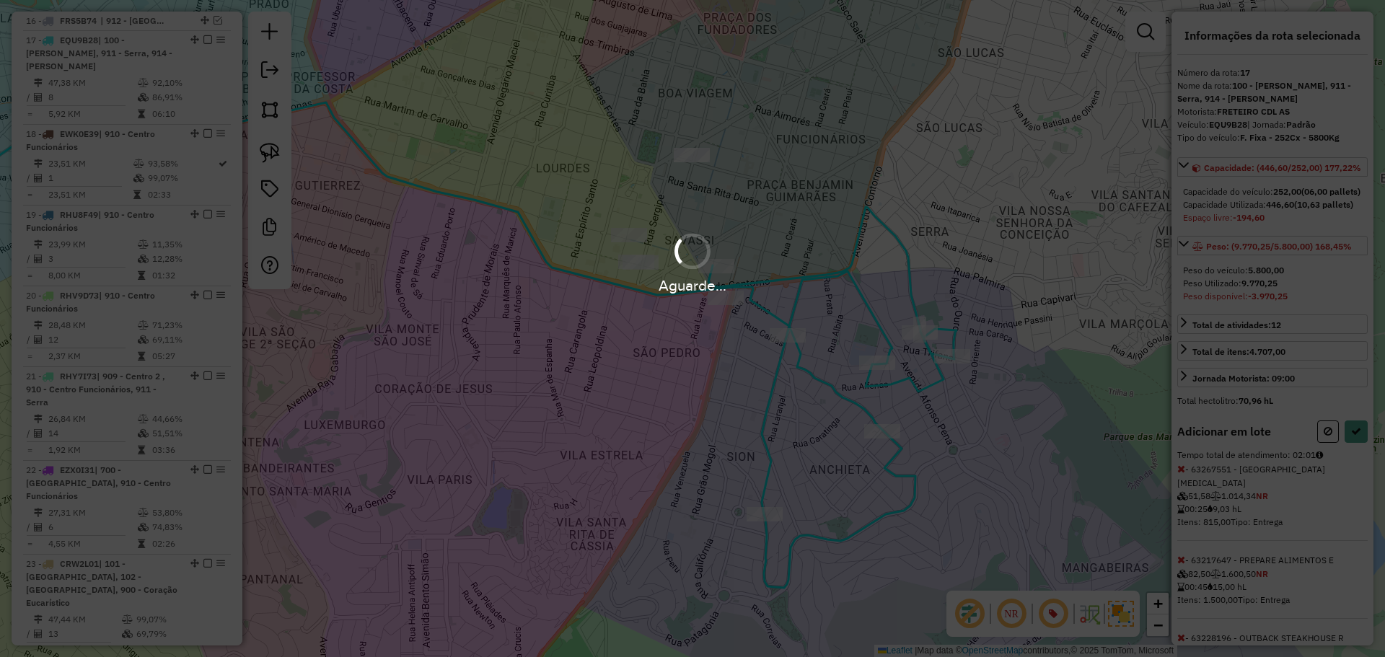
select select "*********"
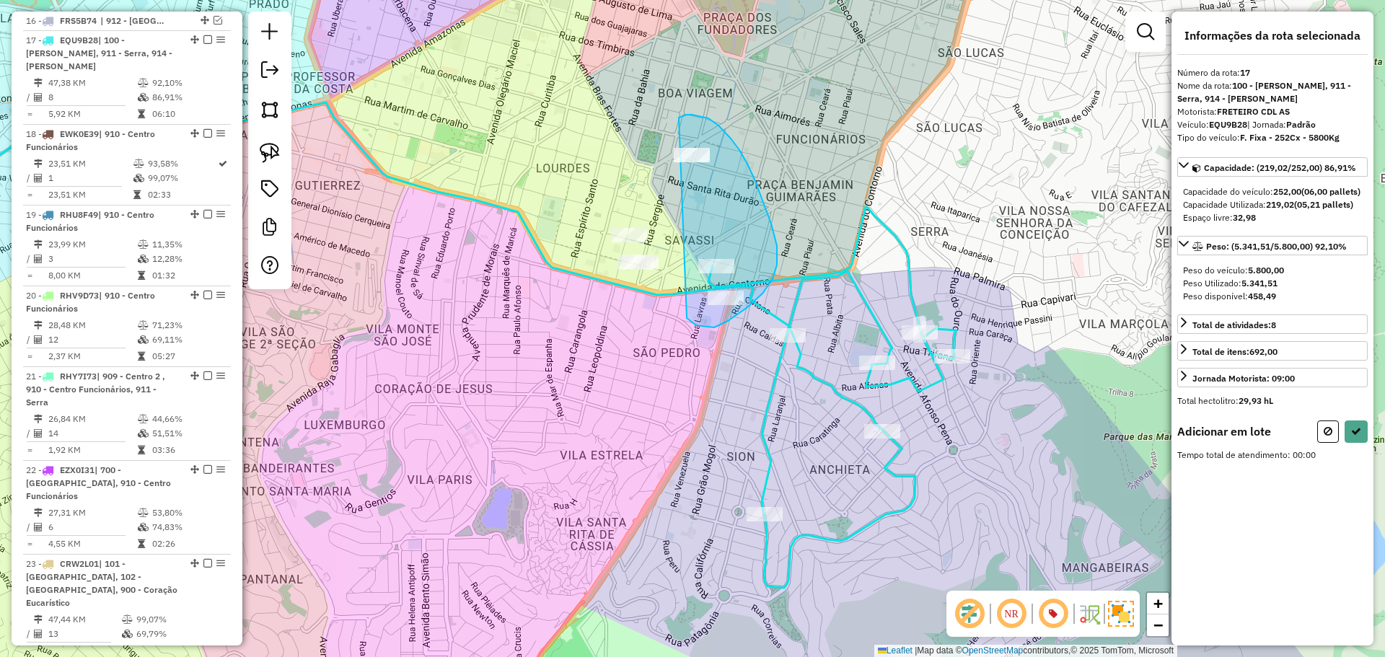
drag, startPoint x: 696, startPoint y: 325, endPoint x: 667, endPoint y: 127, distance: 200.6
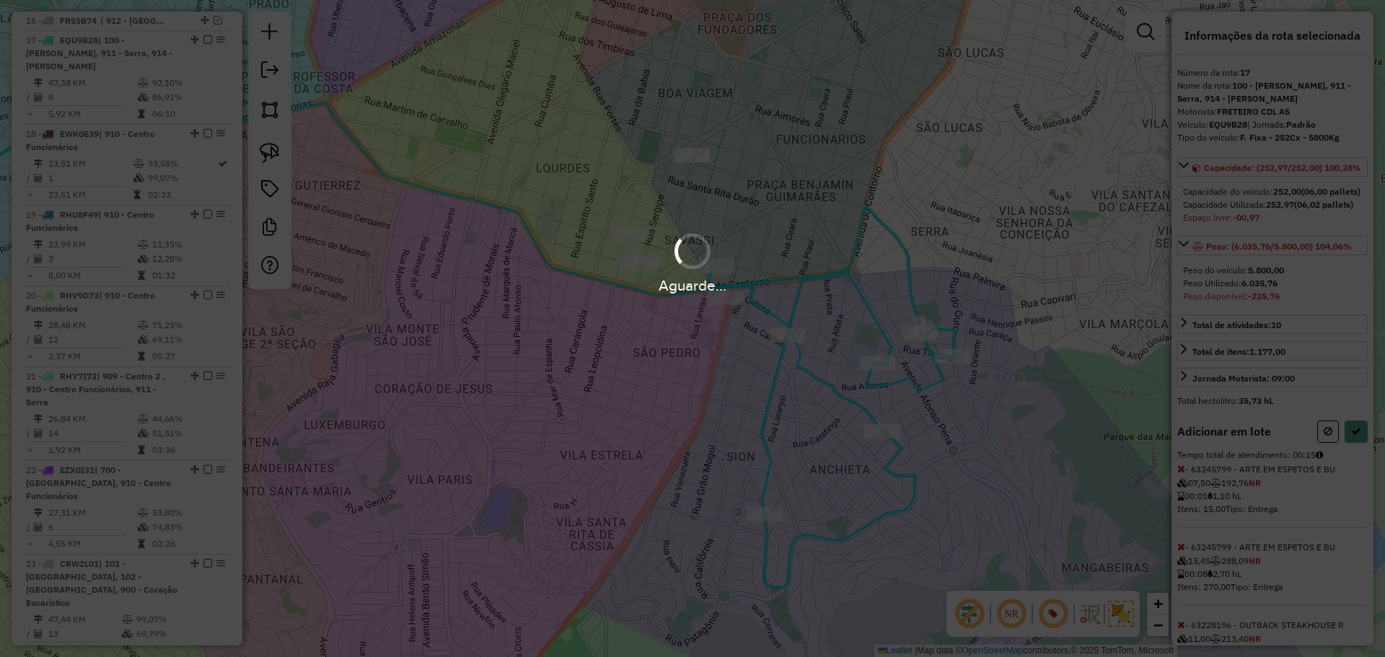
select select "*********"
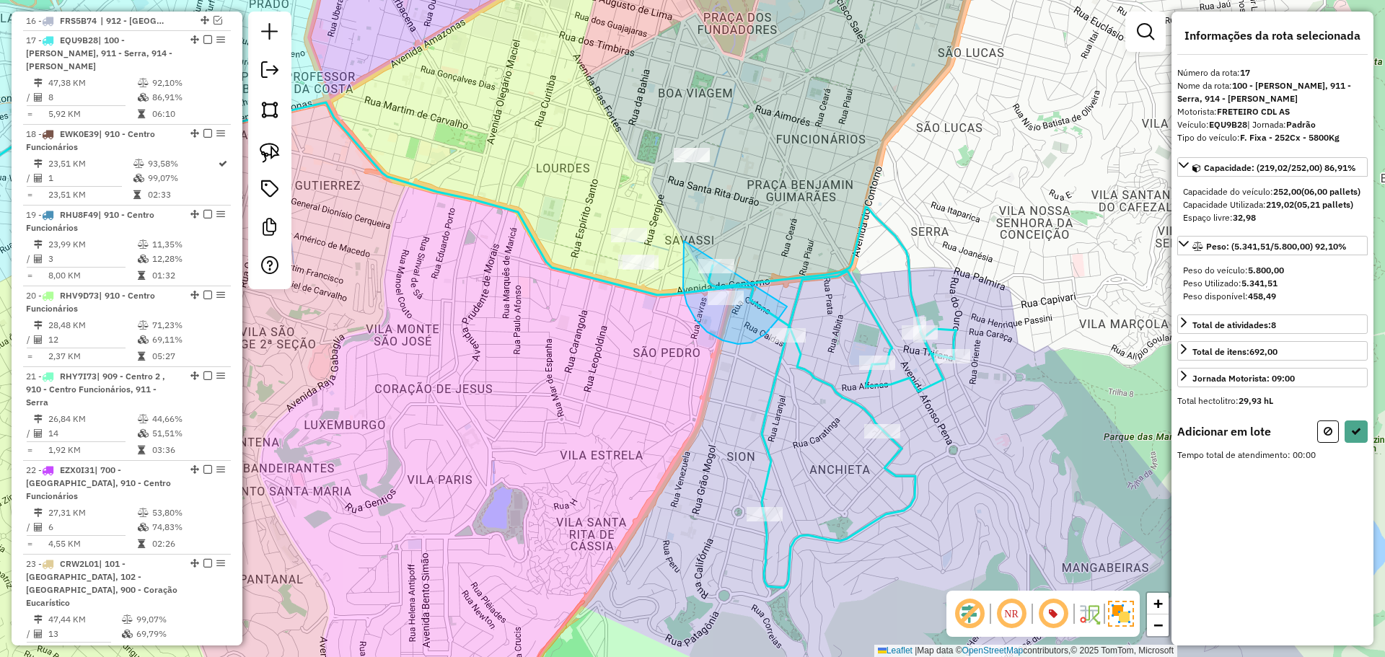
drag, startPoint x: 684, startPoint y: 241, endPoint x: 793, endPoint y: 298, distance: 122.9
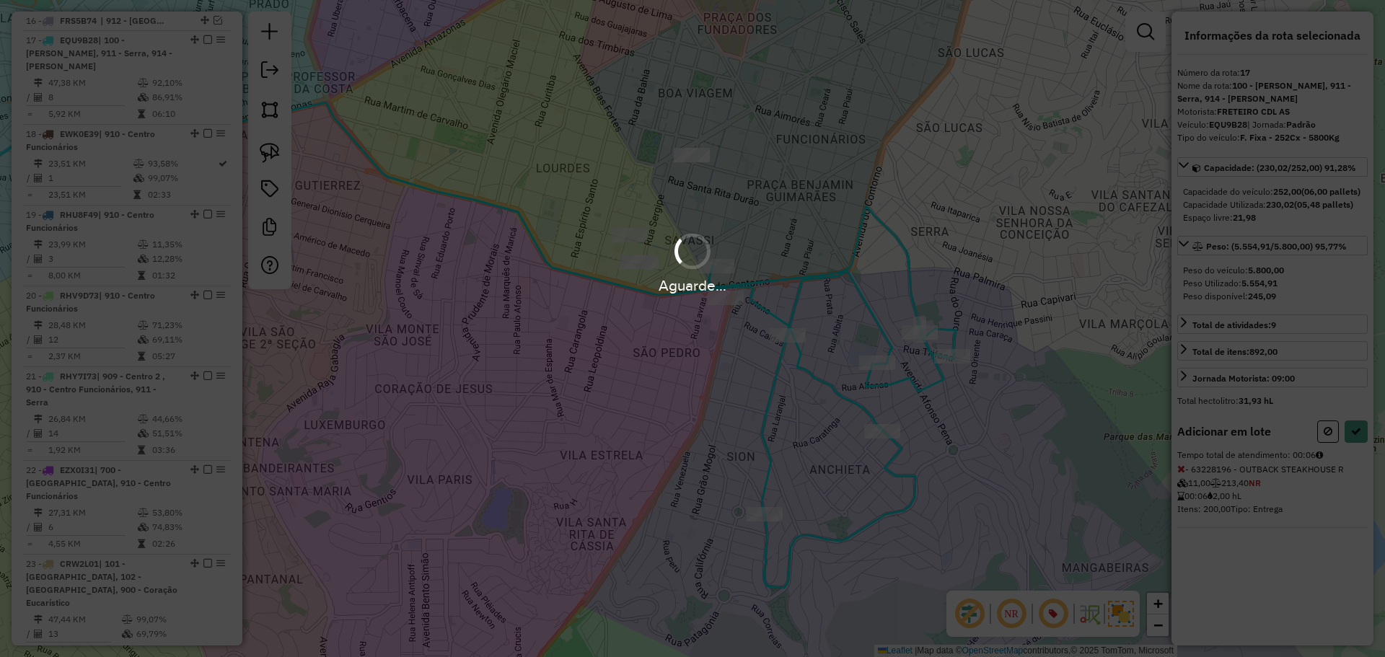
select select "*********"
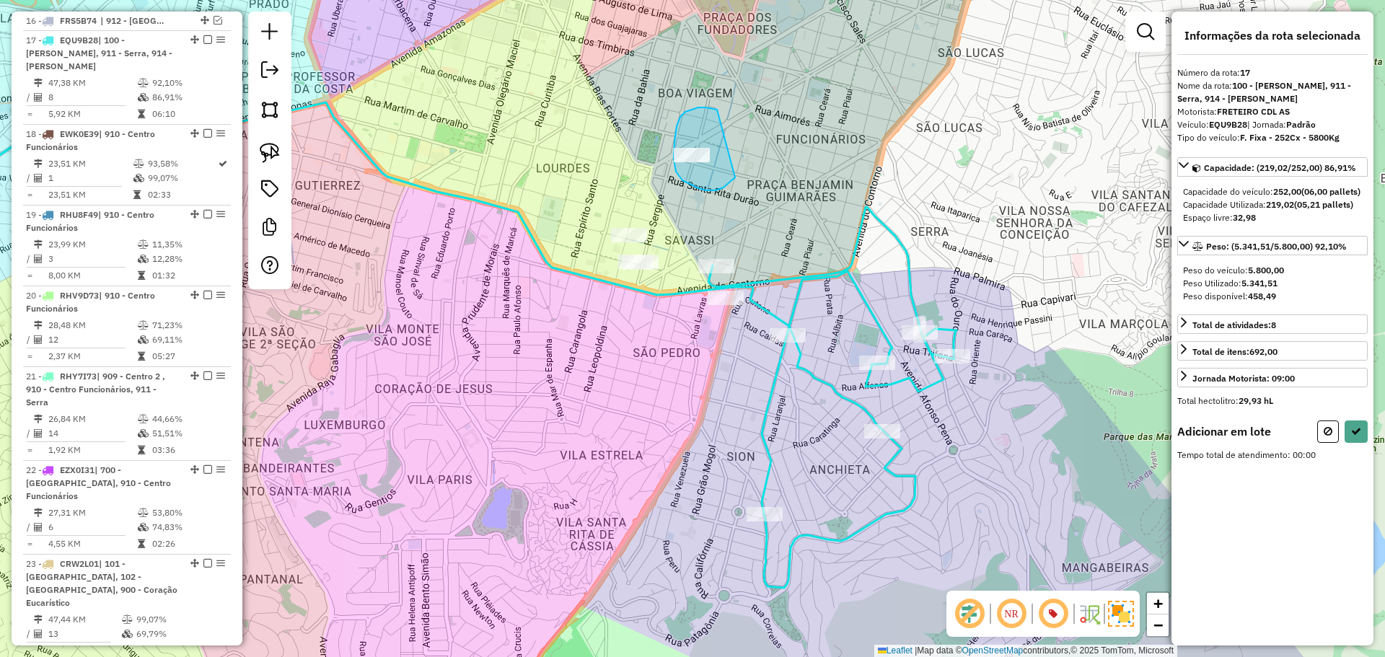
drag, startPoint x: 706, startPoint y: 107, endPoint x: 738, endPoint y: 175, distance: 74.2
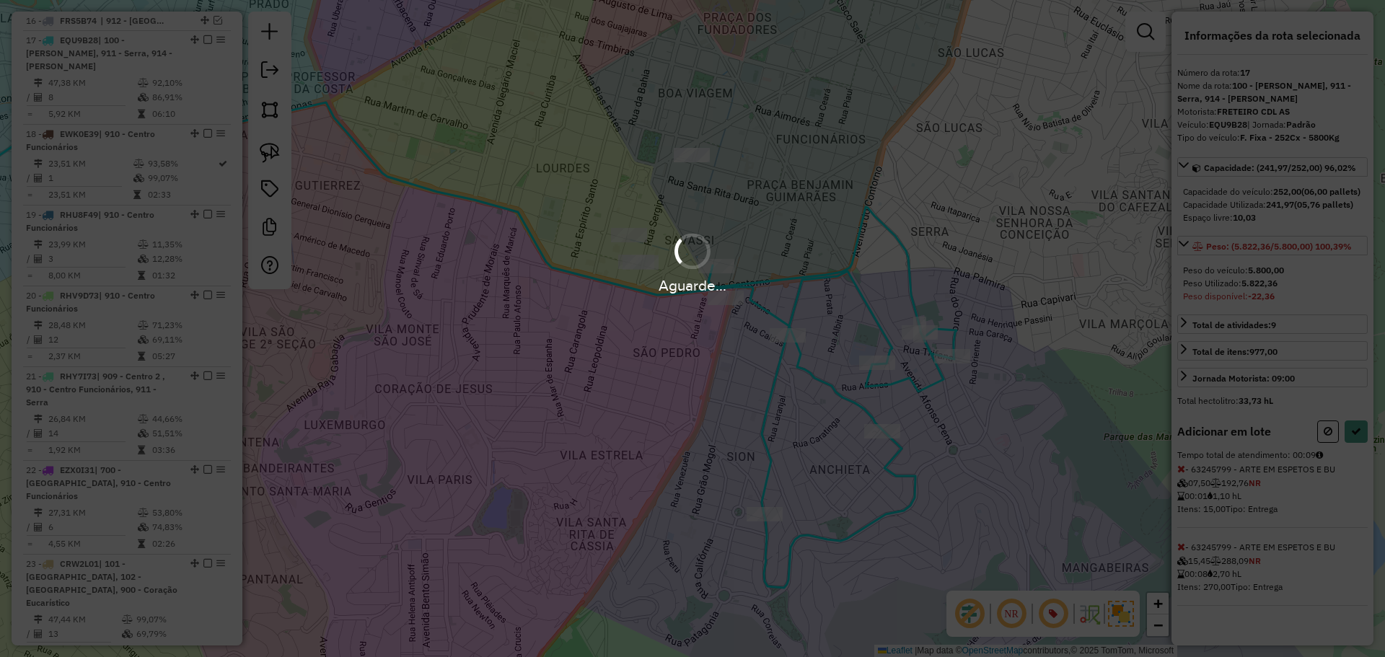
select select "*********"
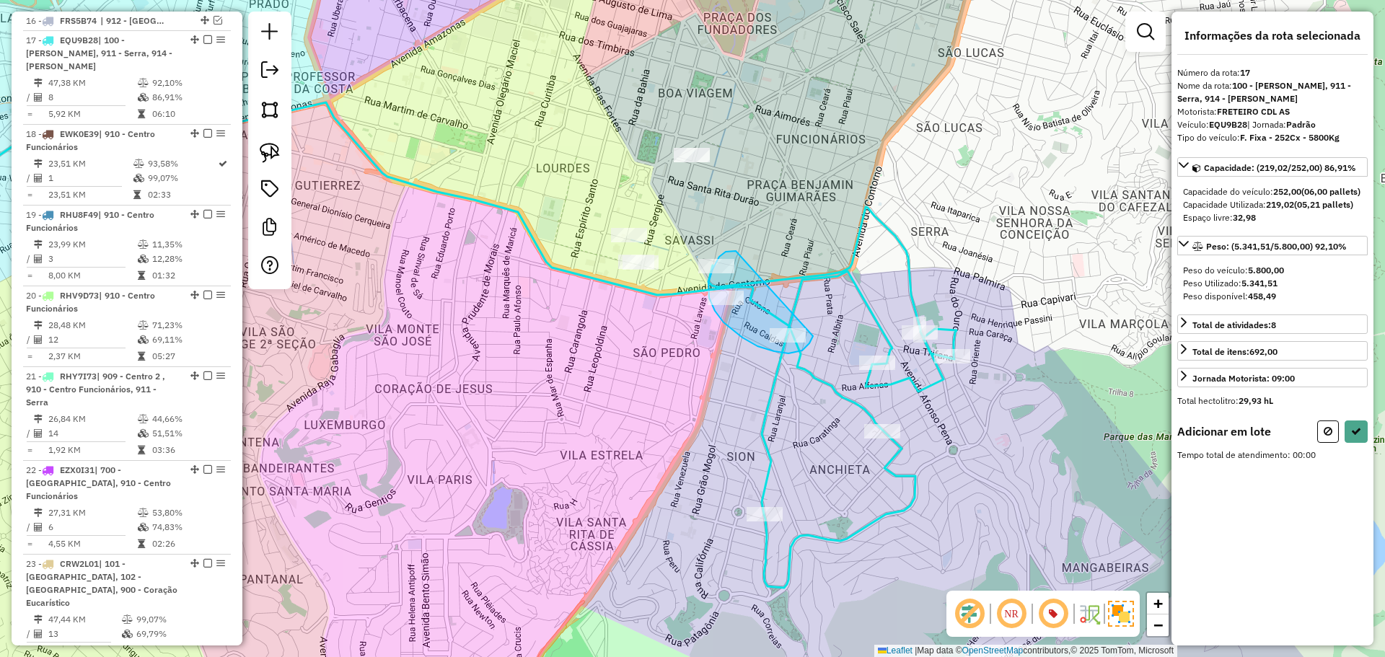
drag, startPoint x: 726, startPoint y: 252, endPoint x: 808, endPoint y: 315, distance: 103.9
select select "*********"
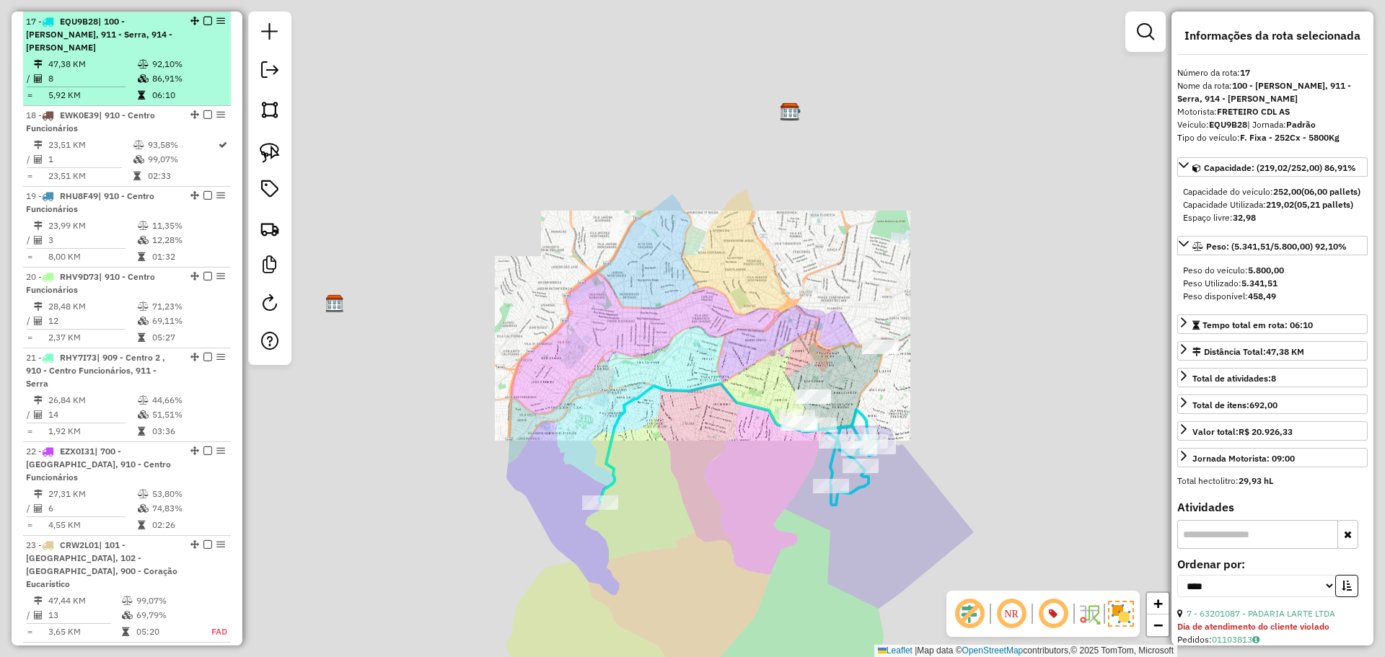
scroll to position [906, 0]
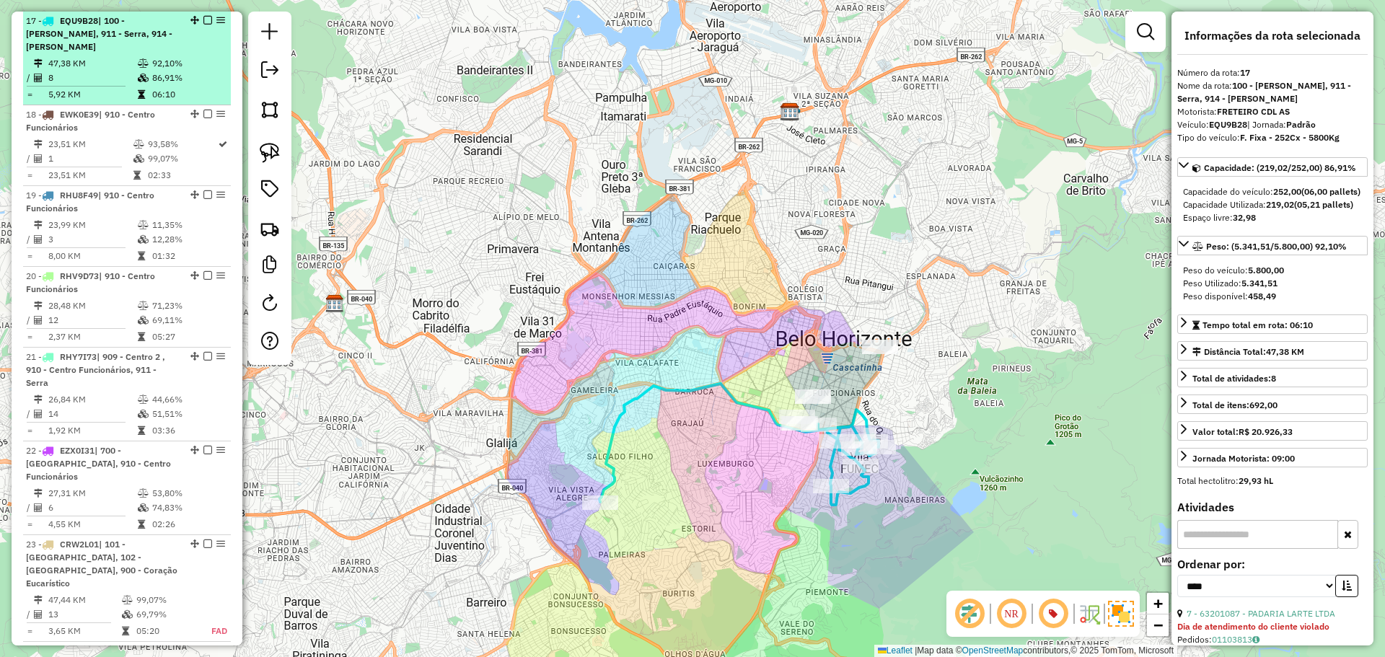
click at [203, 23] on em at bounding box center [207, 20] width 9 height 9
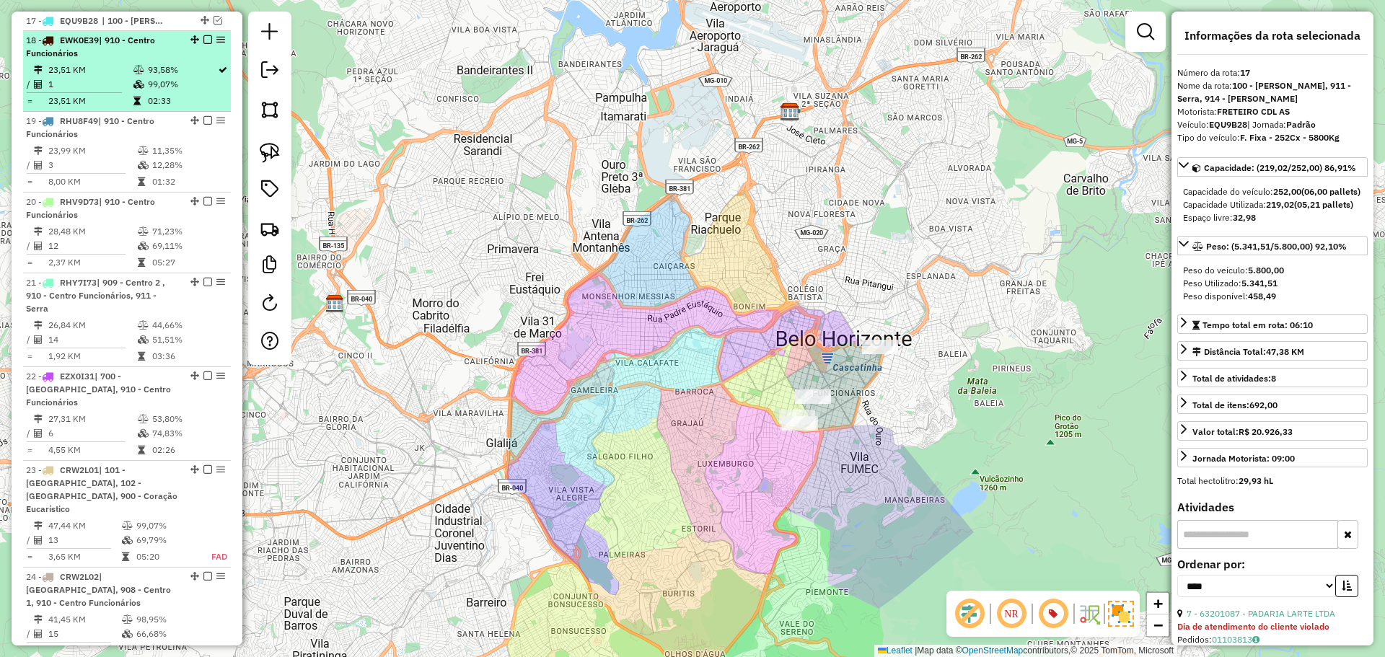
click at [208, 69] on td "93,58%" at bounding box center [182, 70] width 70 height 14
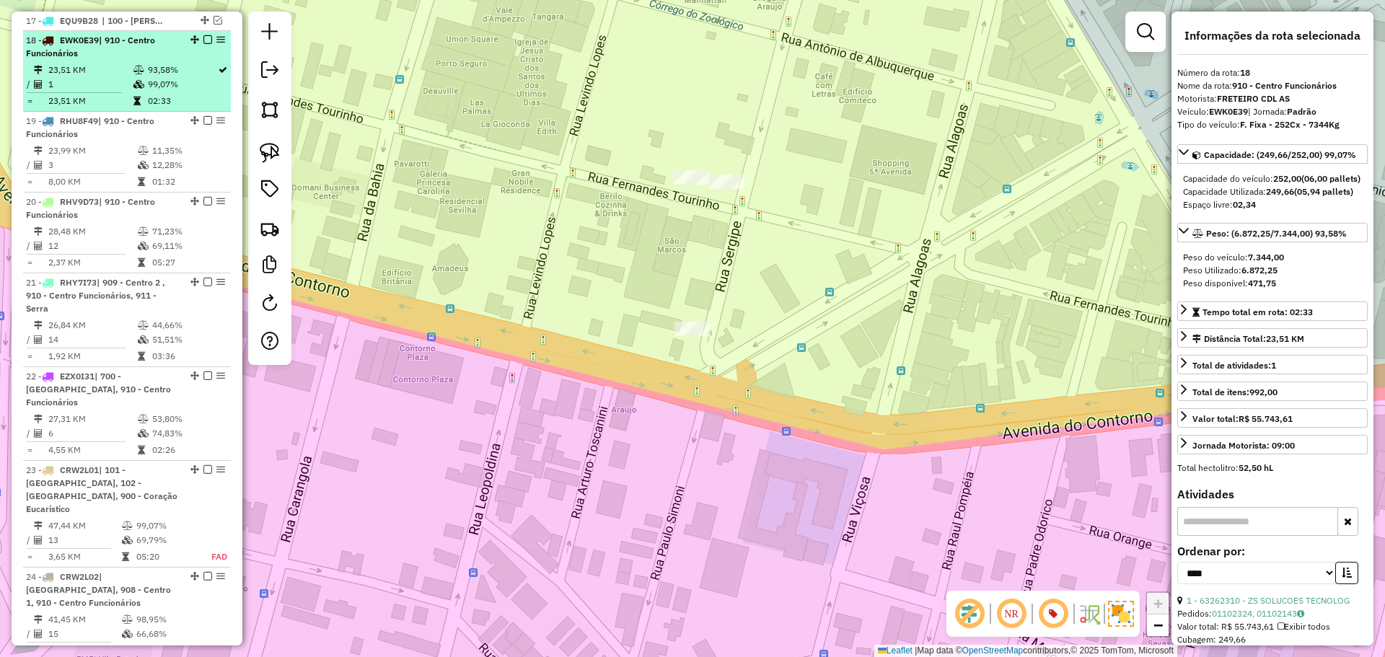
click at [203, 39] on em at bounding box center [207, 39] width 9 height 9
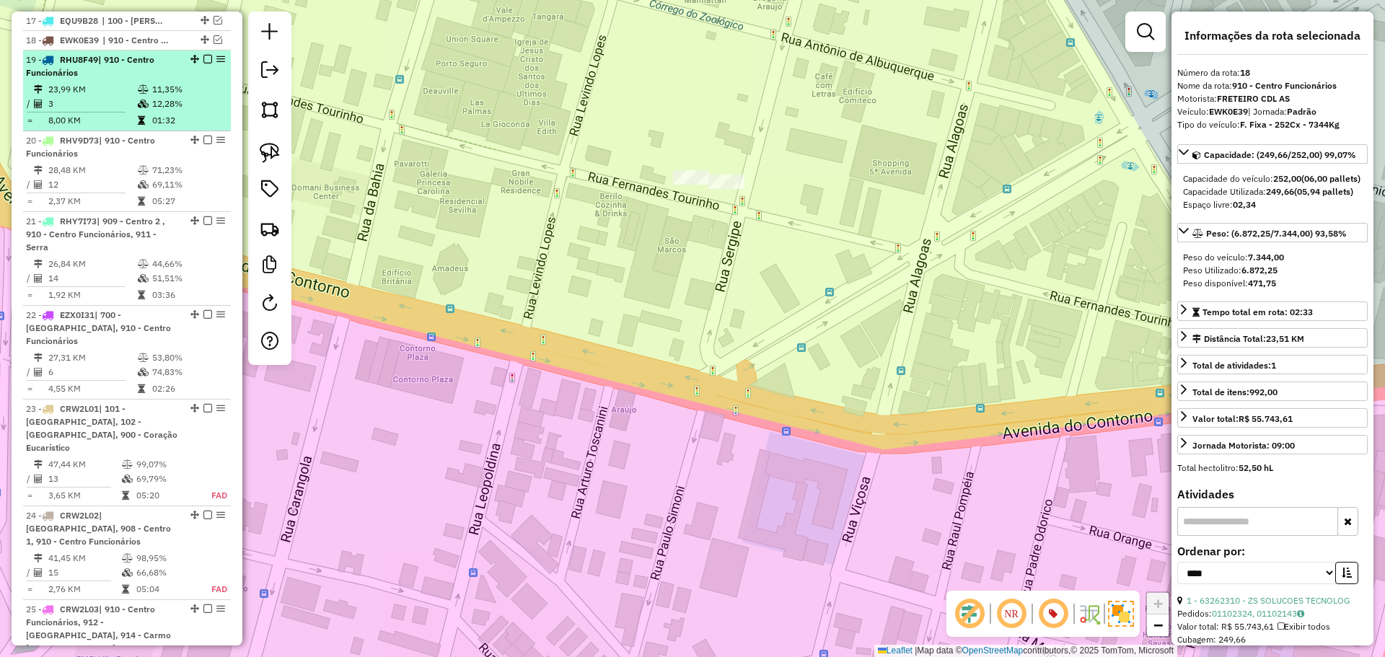
click at [193, 110] on td "12,28%" at bounding box center [187, 104] width 73 height 14
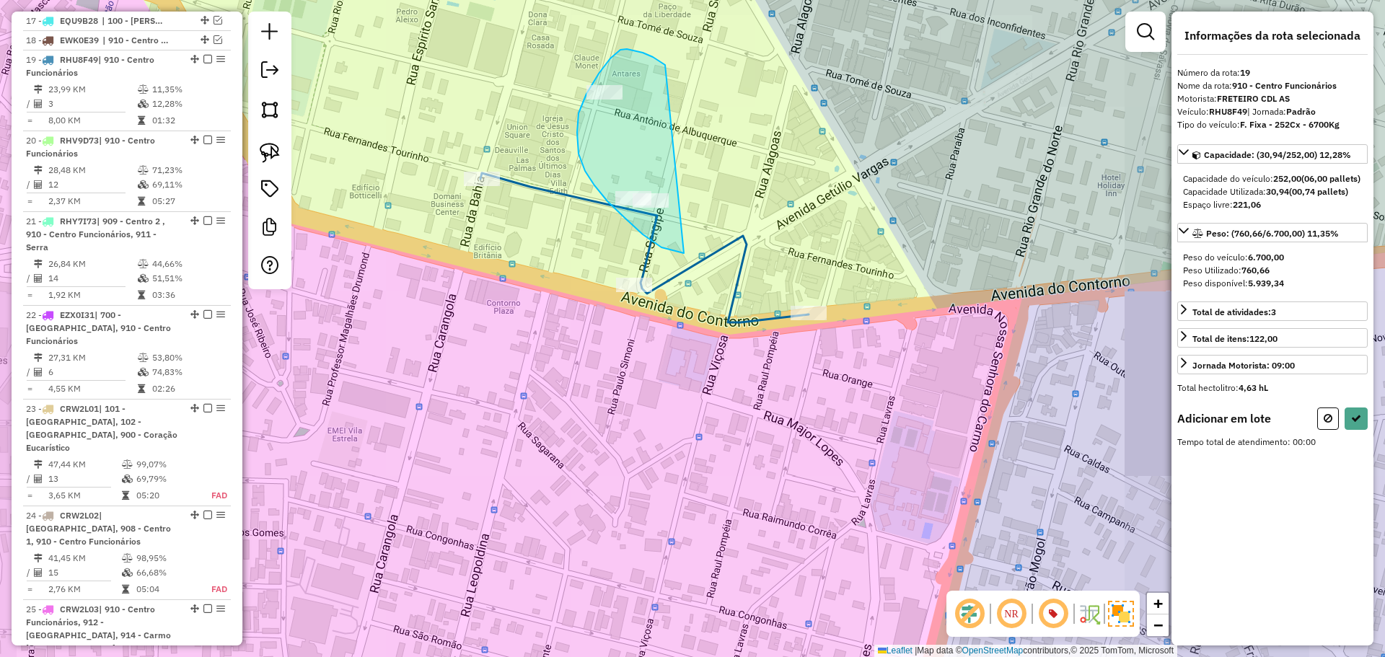
drag, startPoint x: 627, startPoint y: 49, endPoint x: 739, endPoint y: 220, distance: 204.7
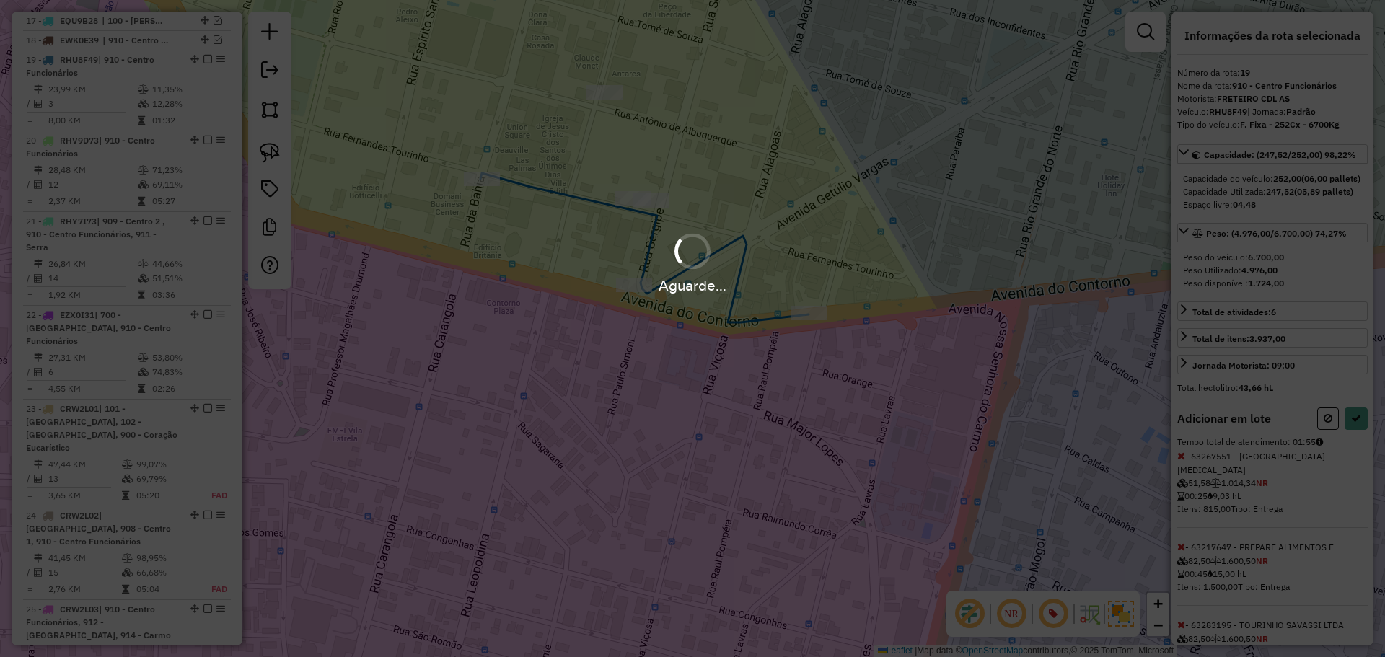
select select "*********"
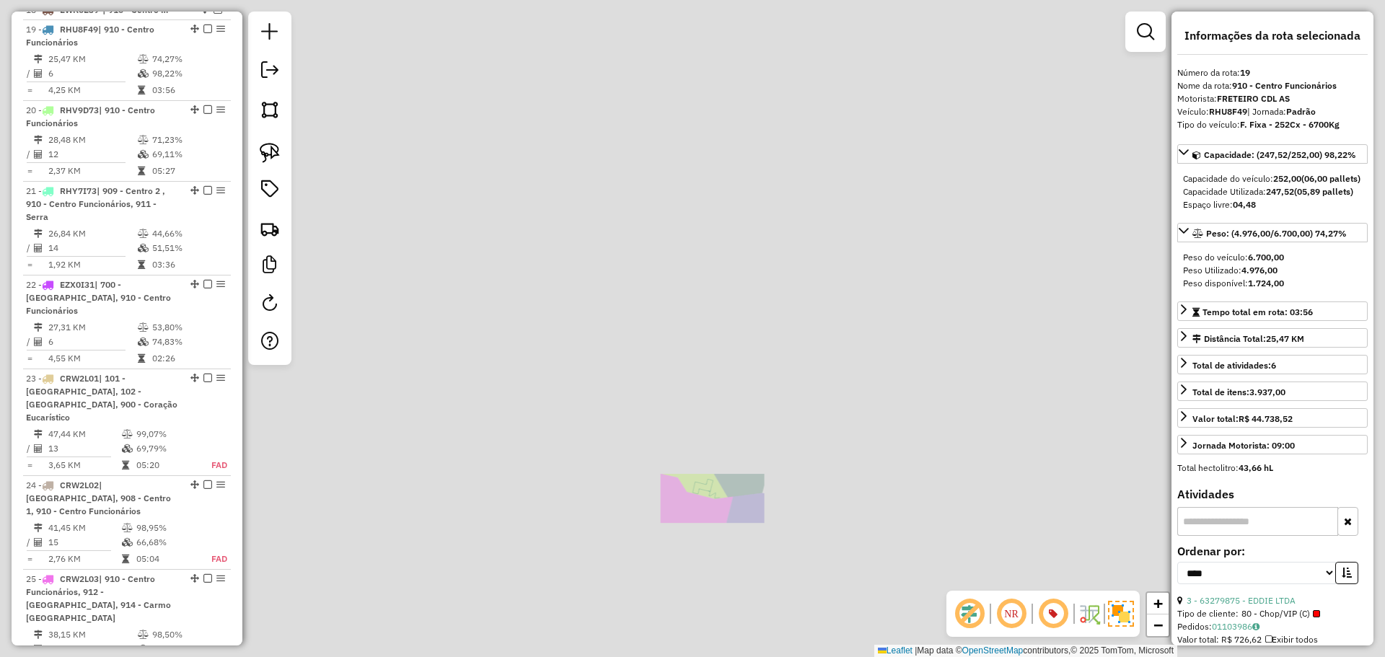
scroll to position [945, 0]
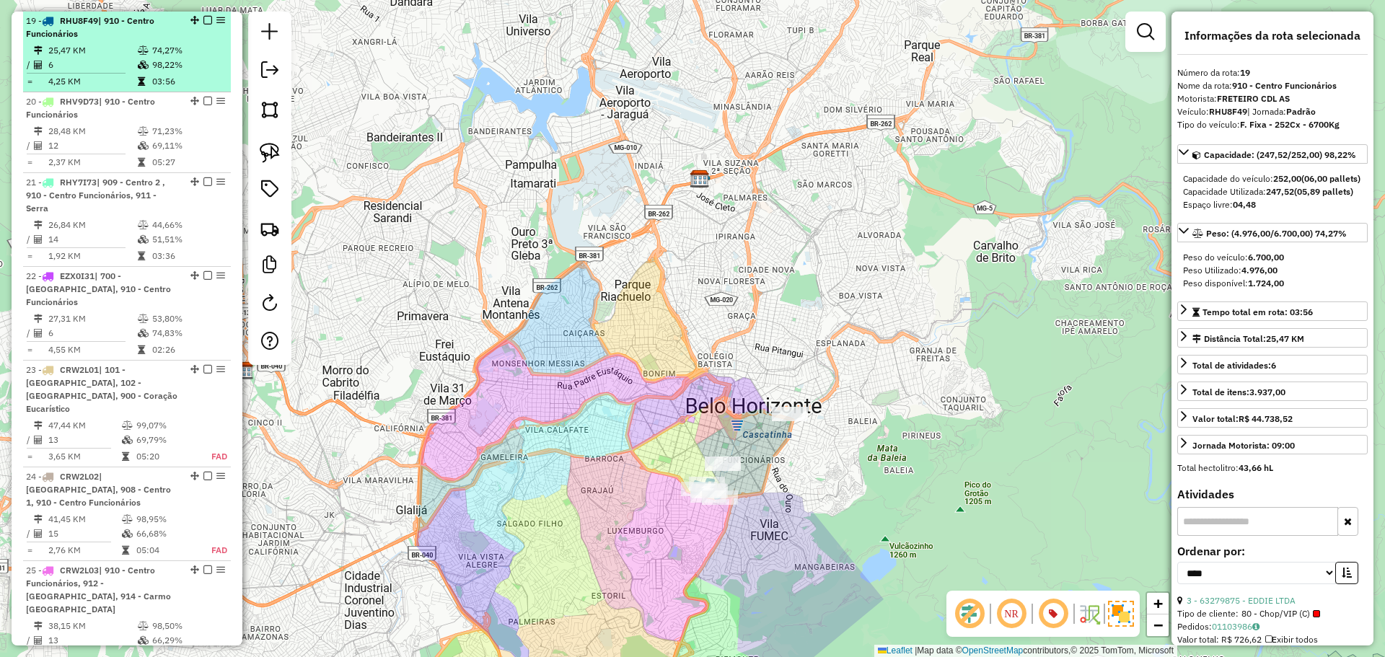
click at [203, 20] on em at bounding box center [207, 20] width 9 height 9
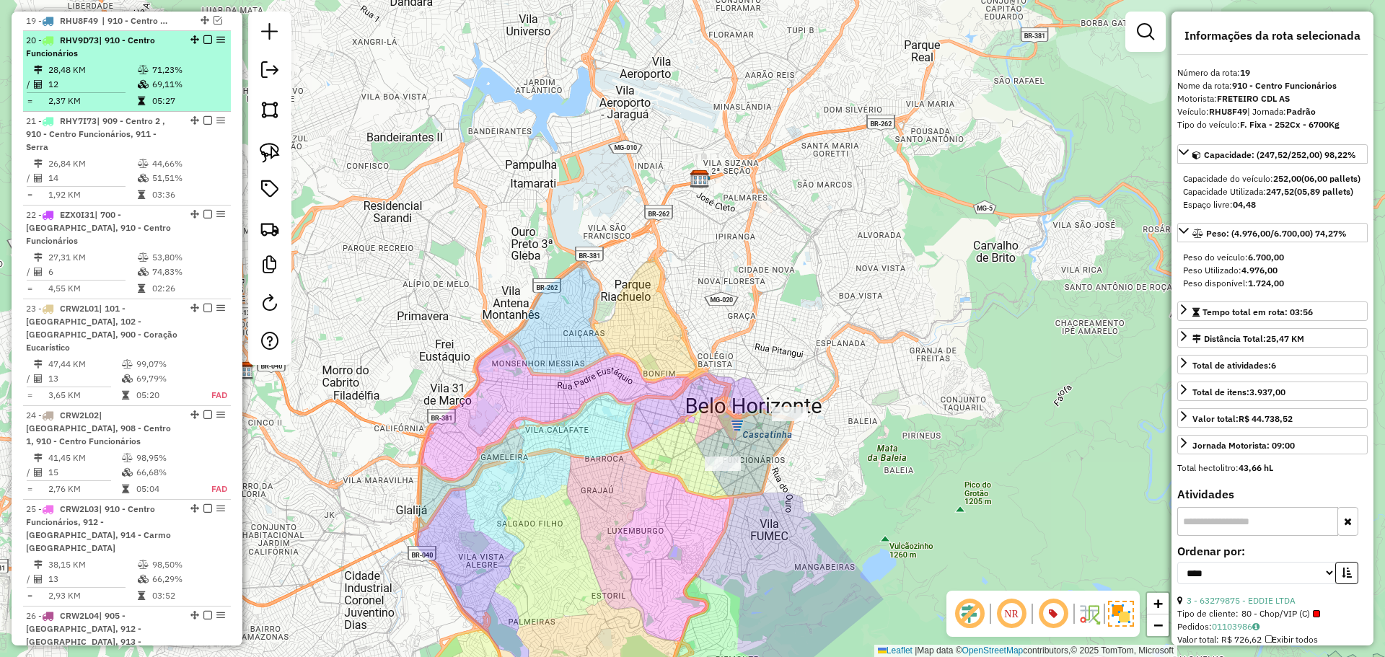
click at [193, 82] on td "69,11%" at bounding box center [187, 84] width 73 height 14
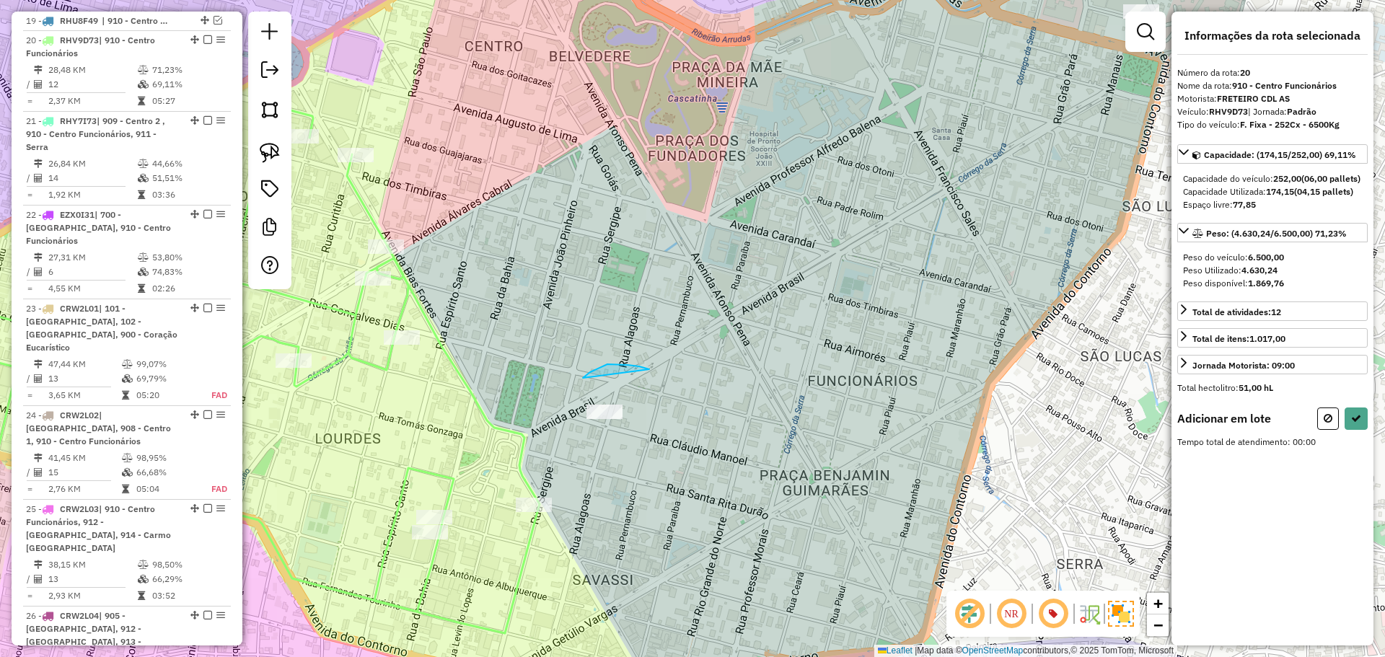
drag, startPoint x: 628, startPoint y: 365, endPoint x: 701, endPoint y: 437, distance: 103.0
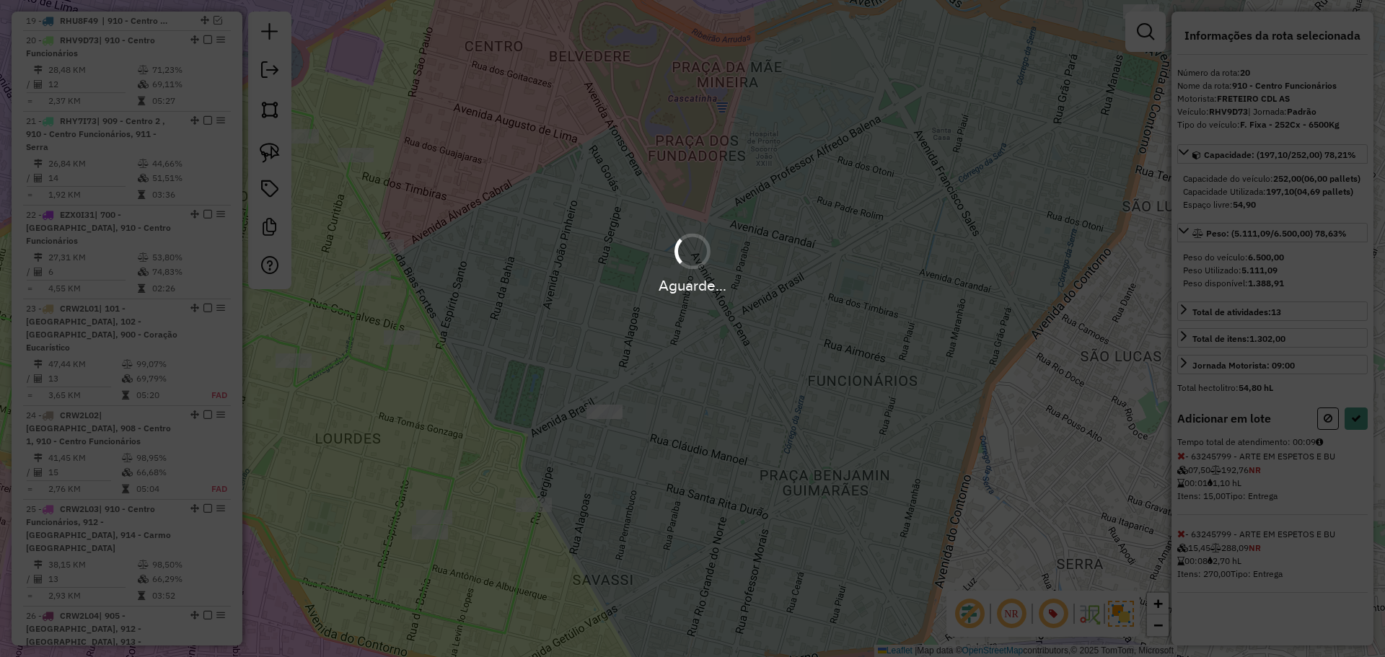
select select "*********"
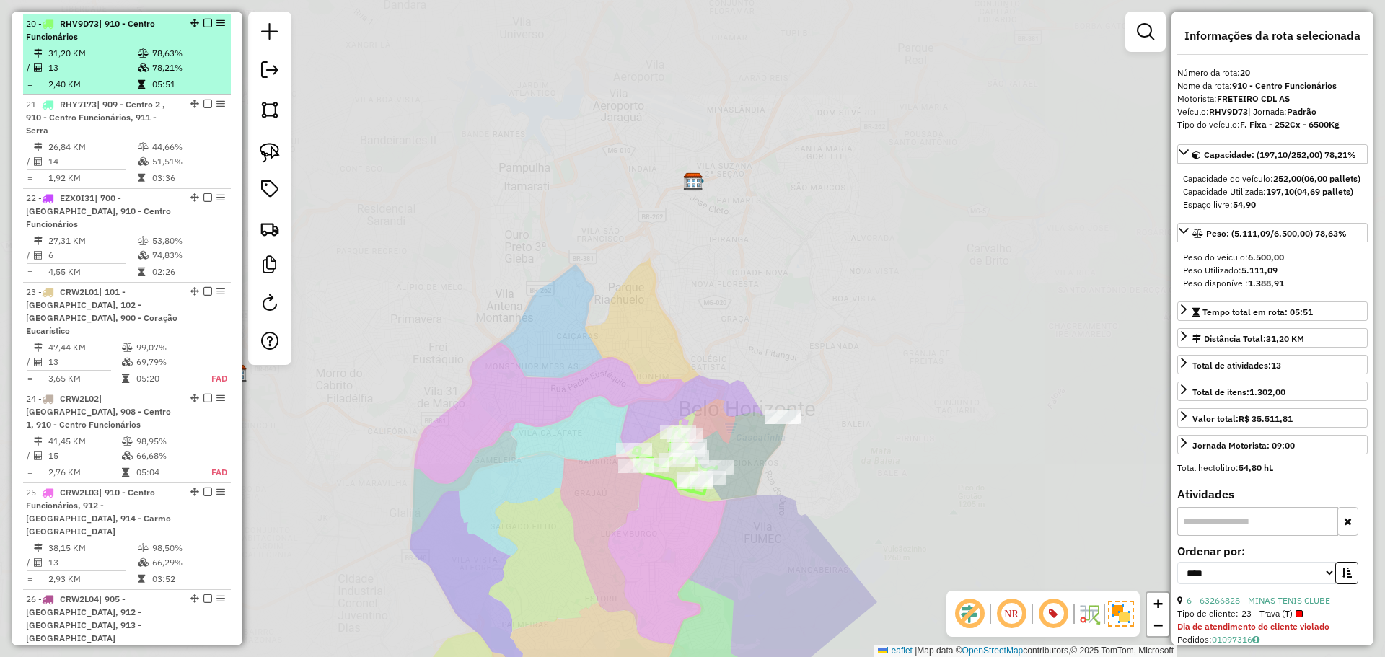
scroll to position [964, 0]
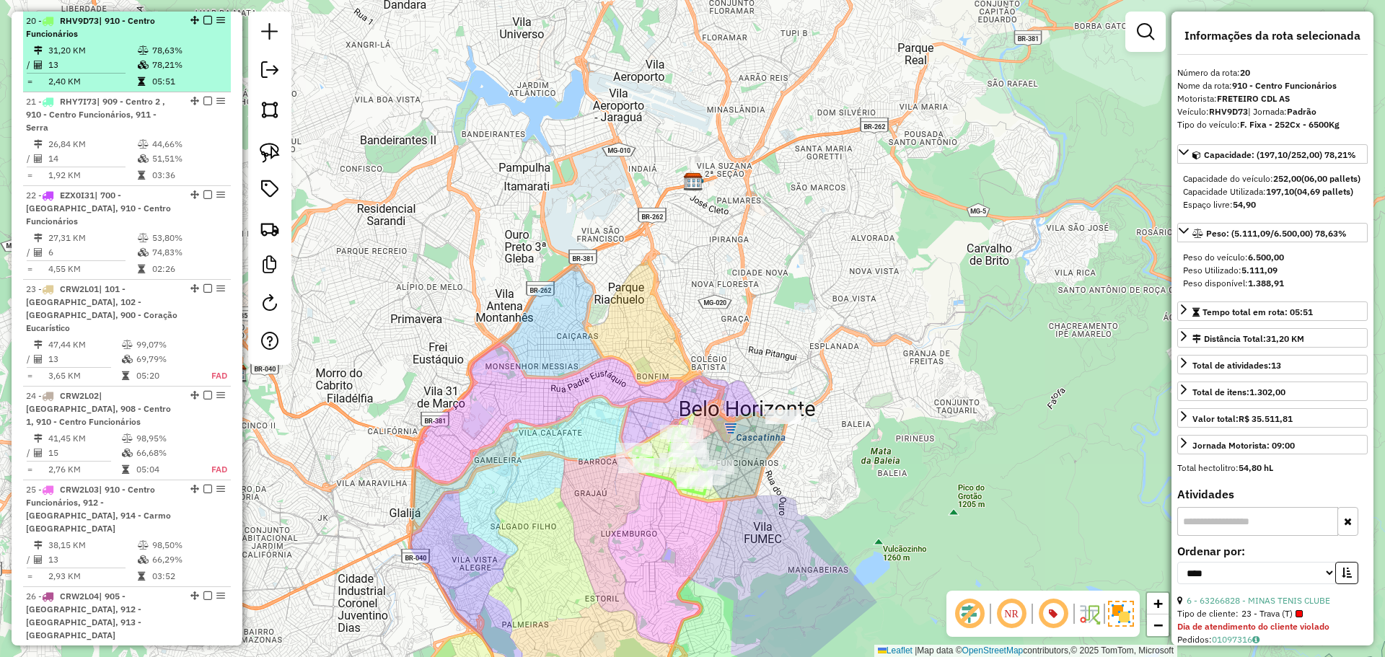
click at [204, 22] on em at bounding box center [207, 20] width 9 height 9
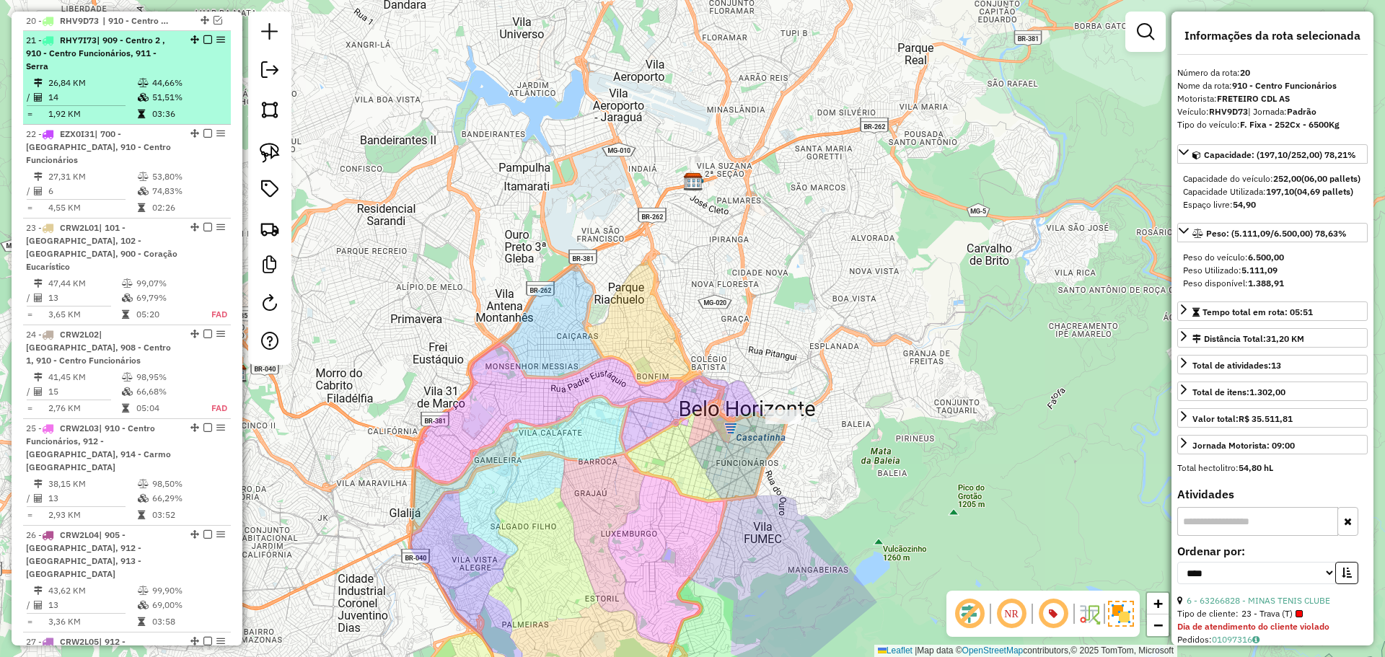
click at [201, 71] on div "21 - RHY7I73 | 909 - Centro 2 , 910 - Centro Funcionários, 911 - Serra" at bounding box center [127, 53] width 202 height 39
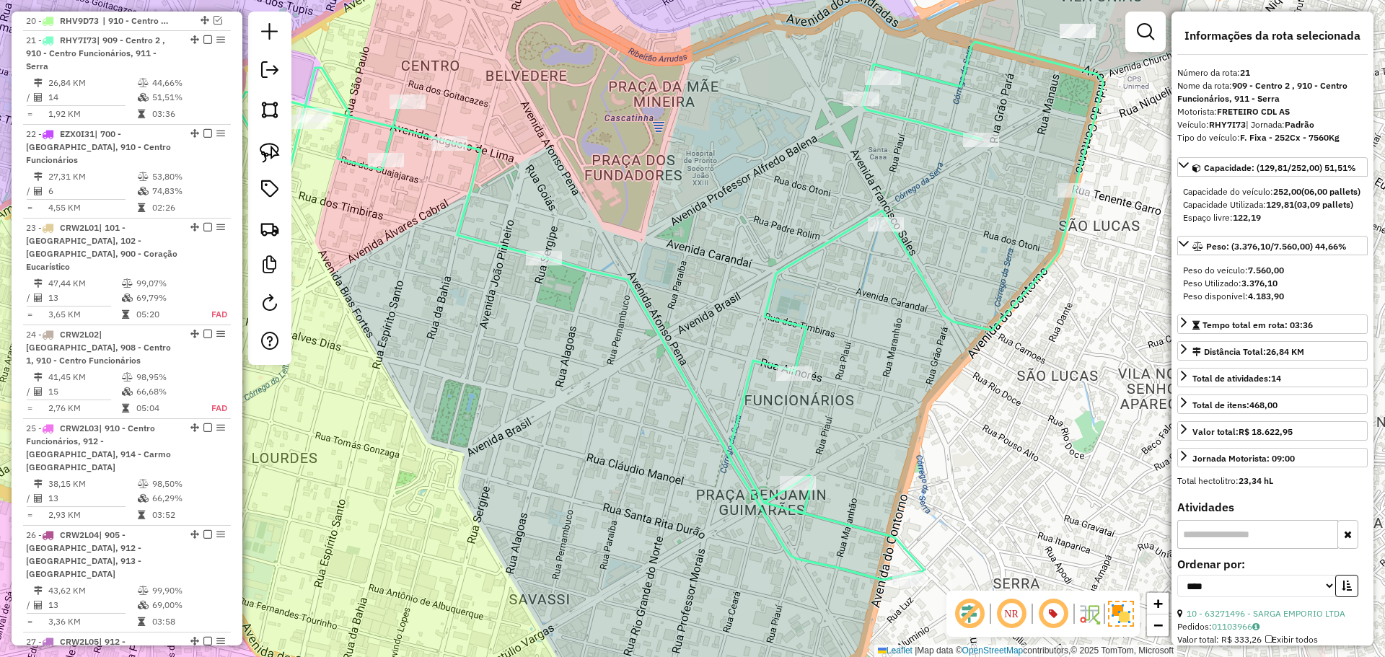
drag, startPoint x: 685, startPoint y: 265, endPoint x: 555, endPoint y: 367, distance: 165.4
click at [545, 392] on div "Janela de atendimento Grade de atendimento Capacidade Transportadoras Veículos …" at bounding box center [692, 328] width 1385 height 657
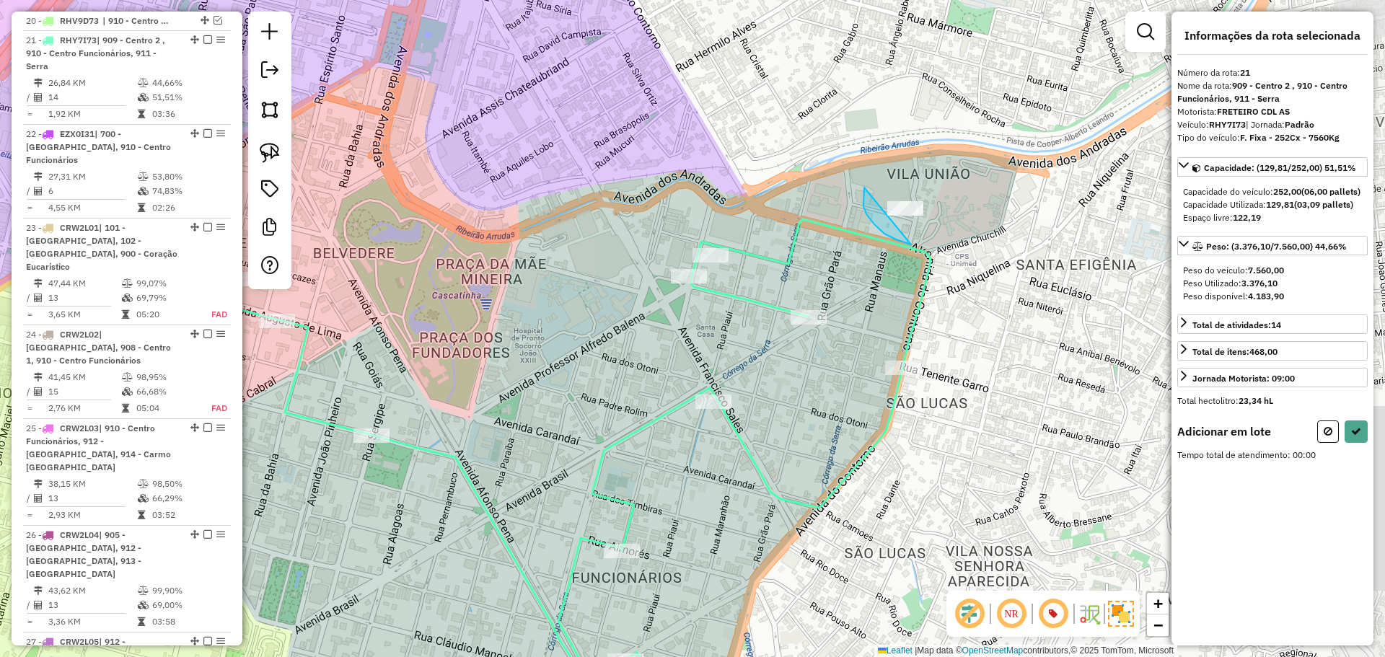
drag, startPoint x: 911, startPoint y: 245, endPoint x: 992, endPoint y: 192, distance: 96.4
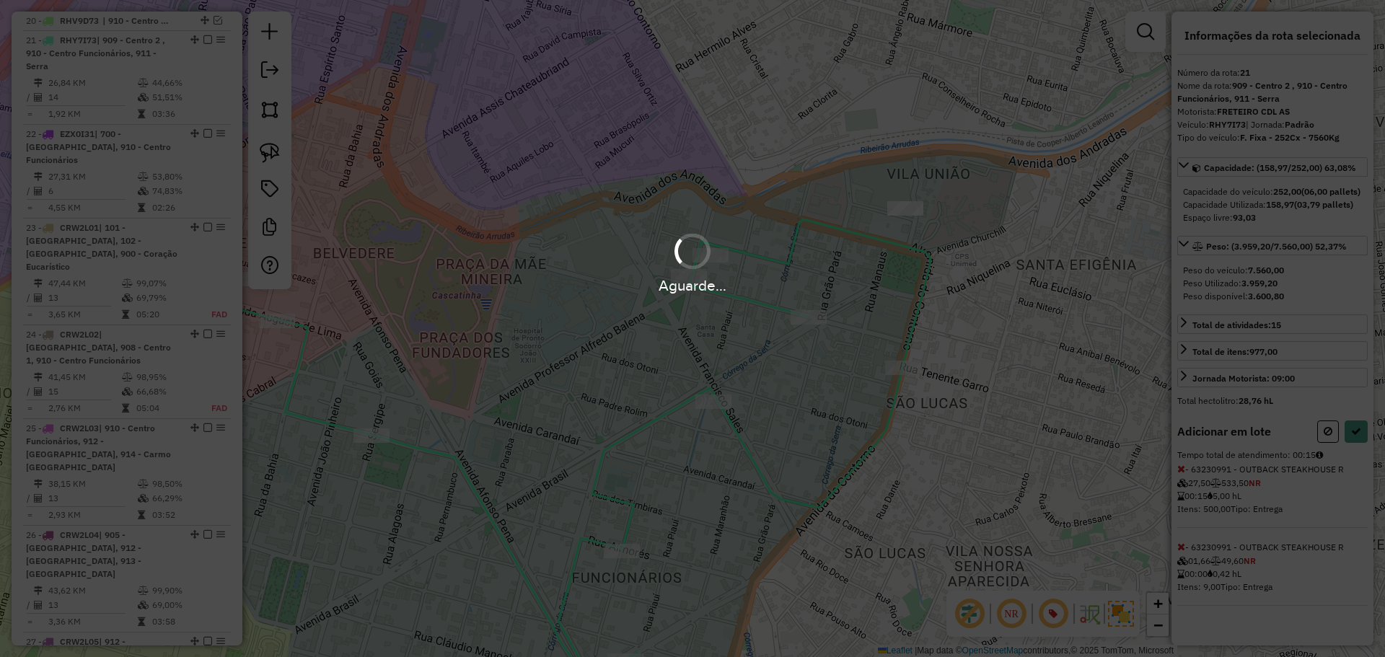
select select "*********"
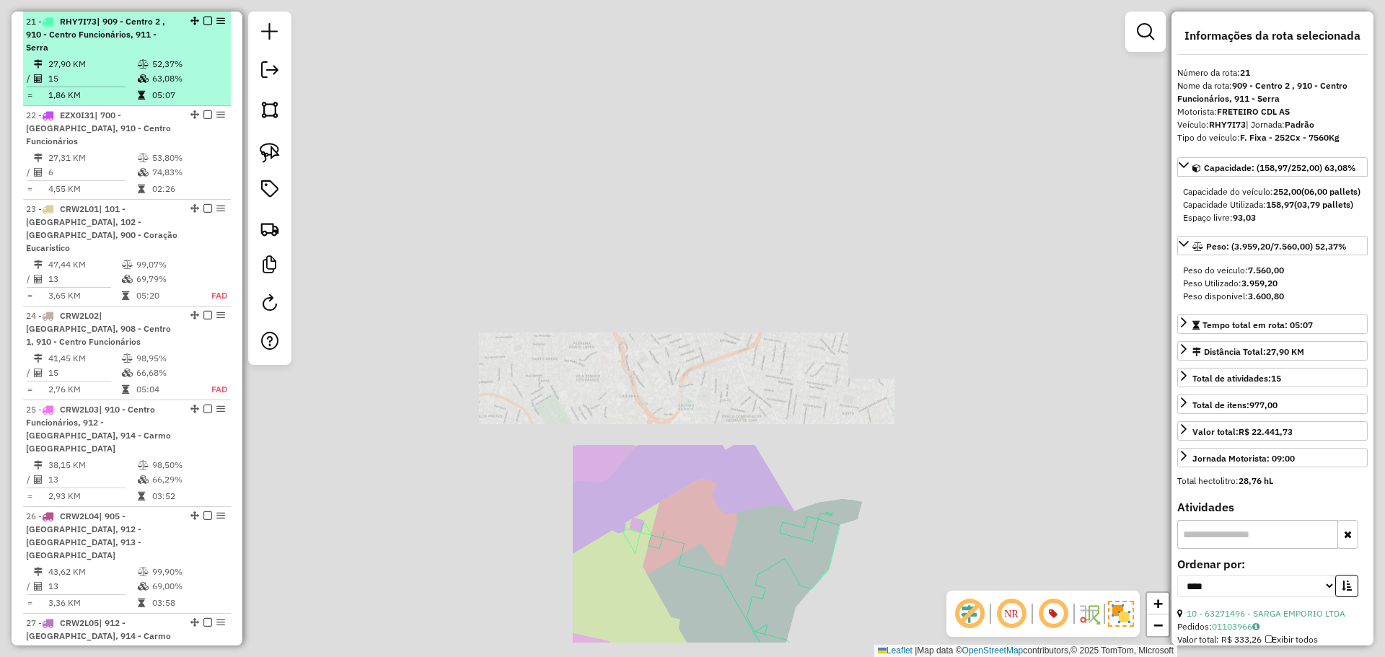
scroll to position [984, 0]
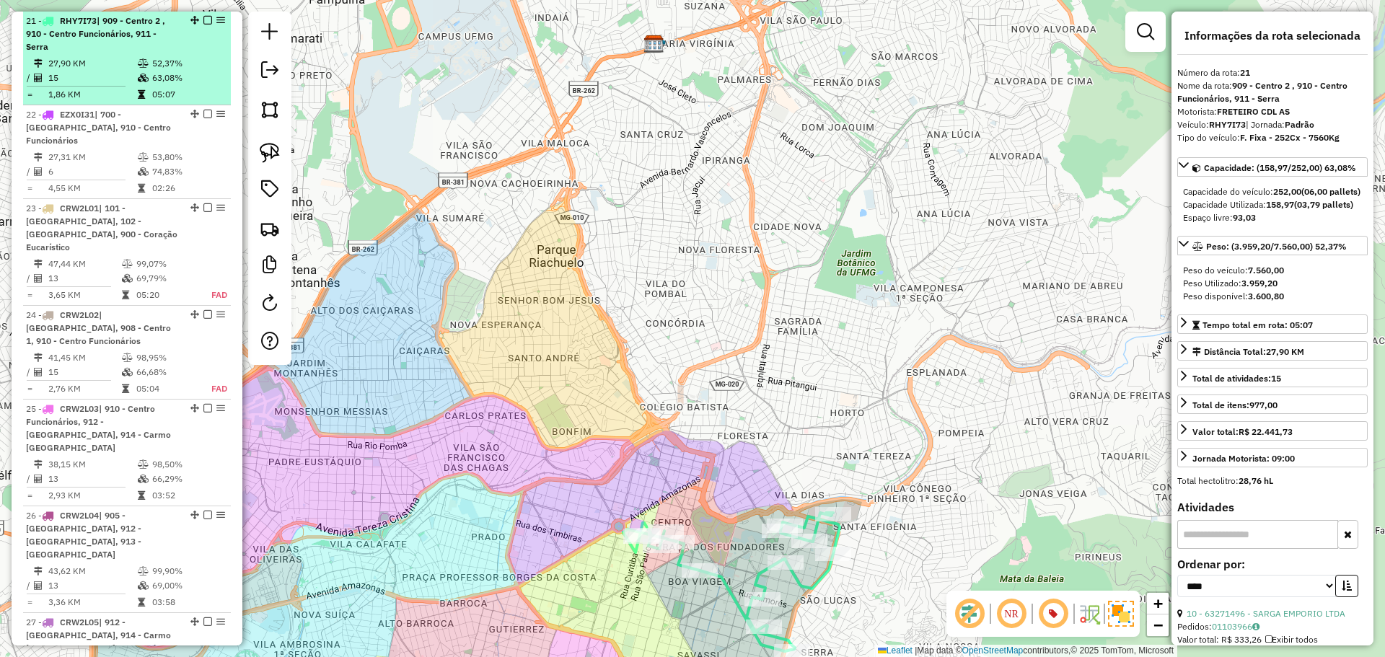
click at [203, 19] on em at bounding box center [207, 20] width 9 height 9
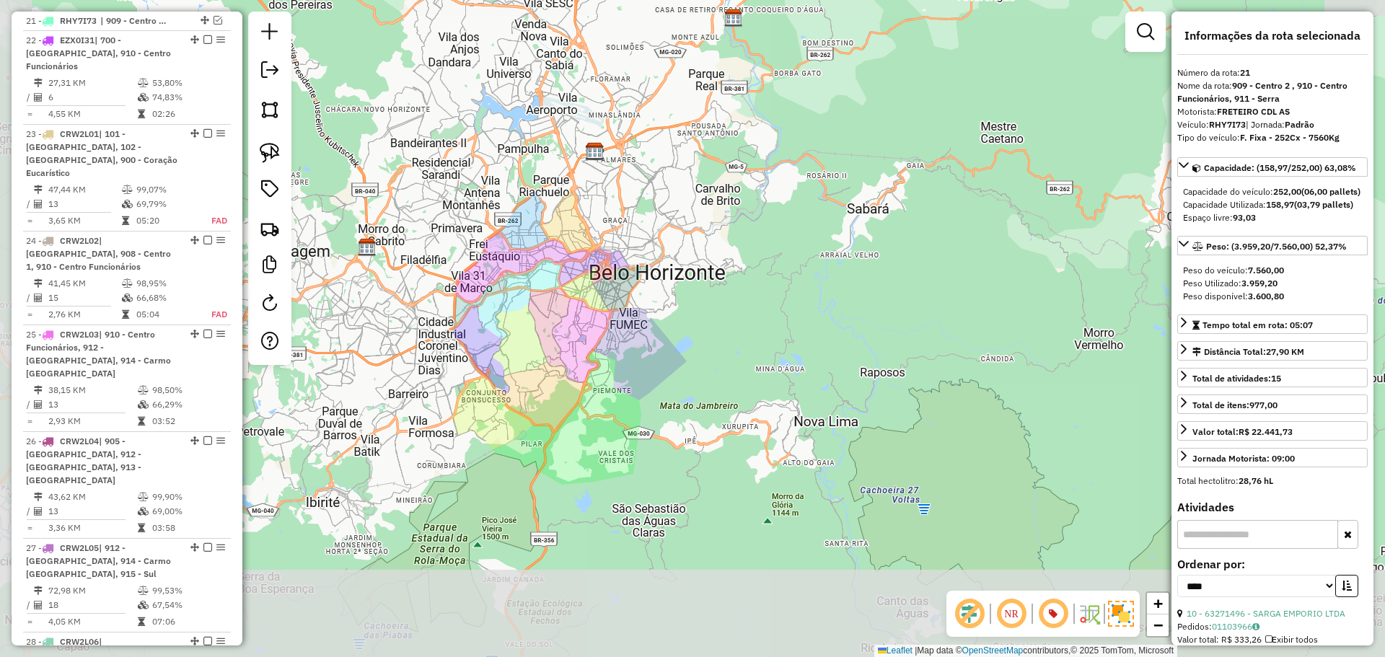
drag, startPoint x: 589, startPoint y: 295, endPoint x: 599, endPoint y: 277, distance: 20.3
click at [598, 279] on div "Janela de atendimento Grade de atendimento Capacidade Transportadoras Veículos …" at bounding box center [692, 328] width 1385 height 657
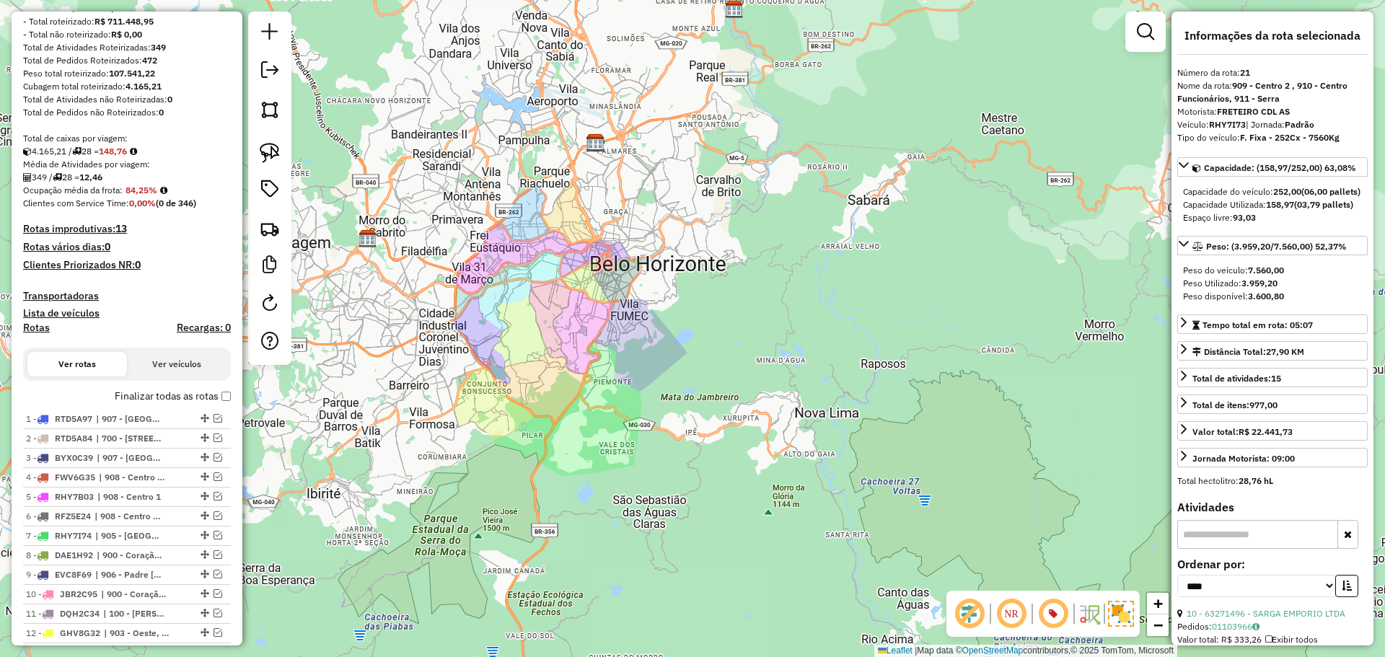
scroll to position [361, 0]
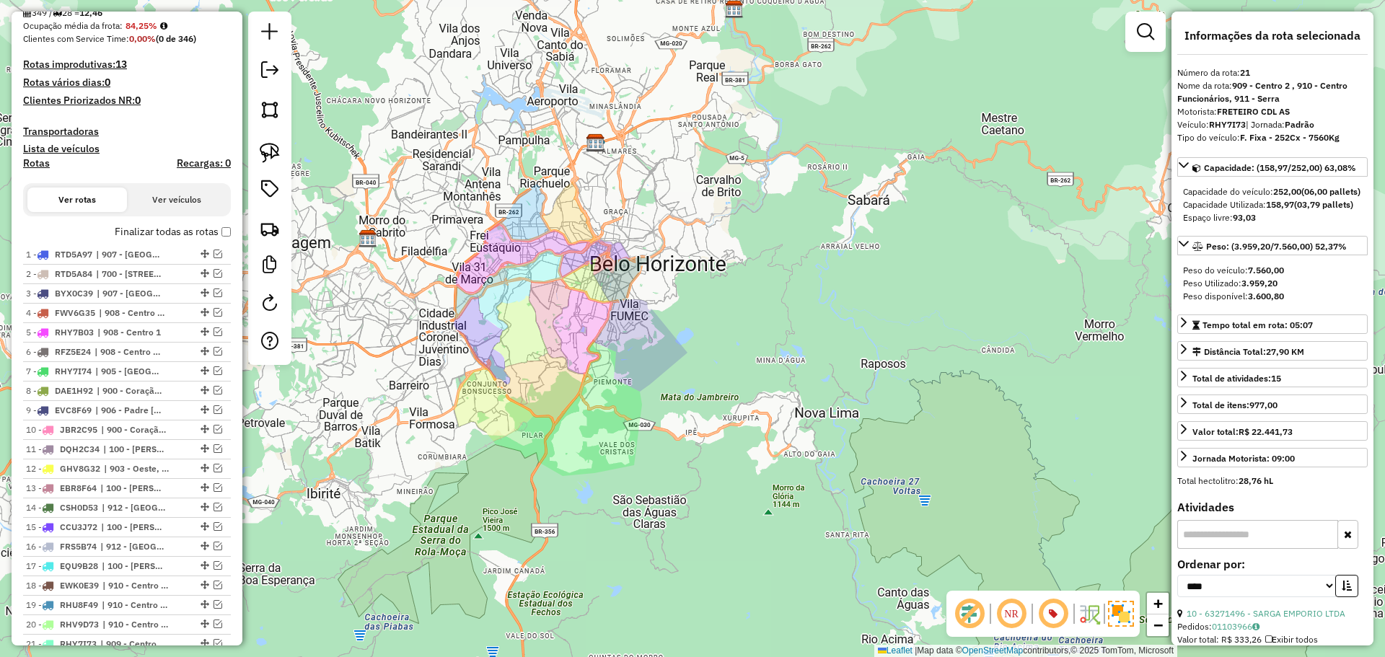
click at [583, 301] on div "Janela de atendimento Grade de atendimento Capacidade Transportadoras Veículos …" at bounding box center [692, 328] width 1385 height 657
